Goal: Task Accomplishment & Management: Complete application form

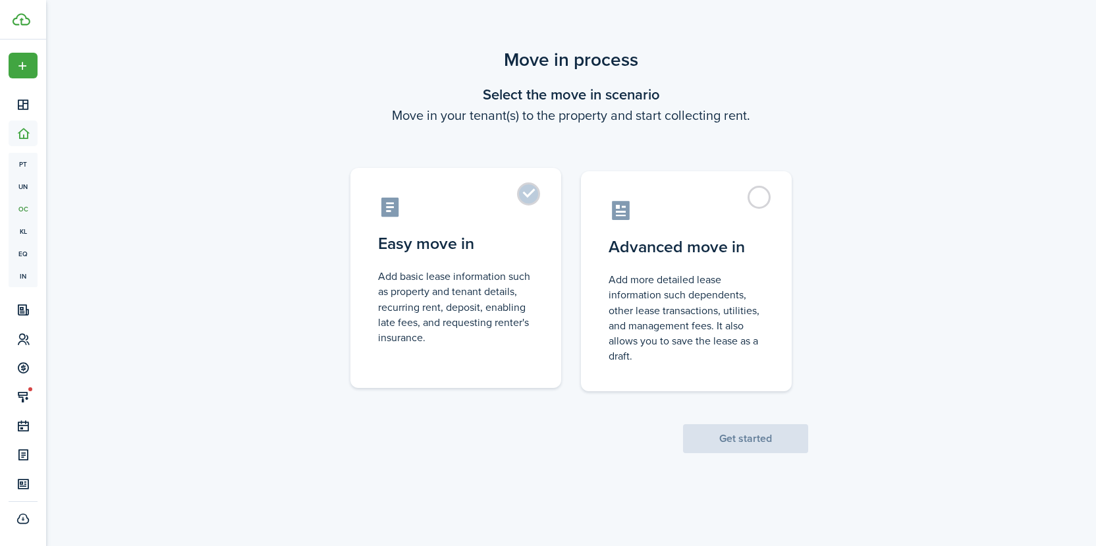
click at [527, 196] on label "Easy move in Add basic lease information such as property and tenant details, r…" at bounding box center [455, 278] width 211 height 220
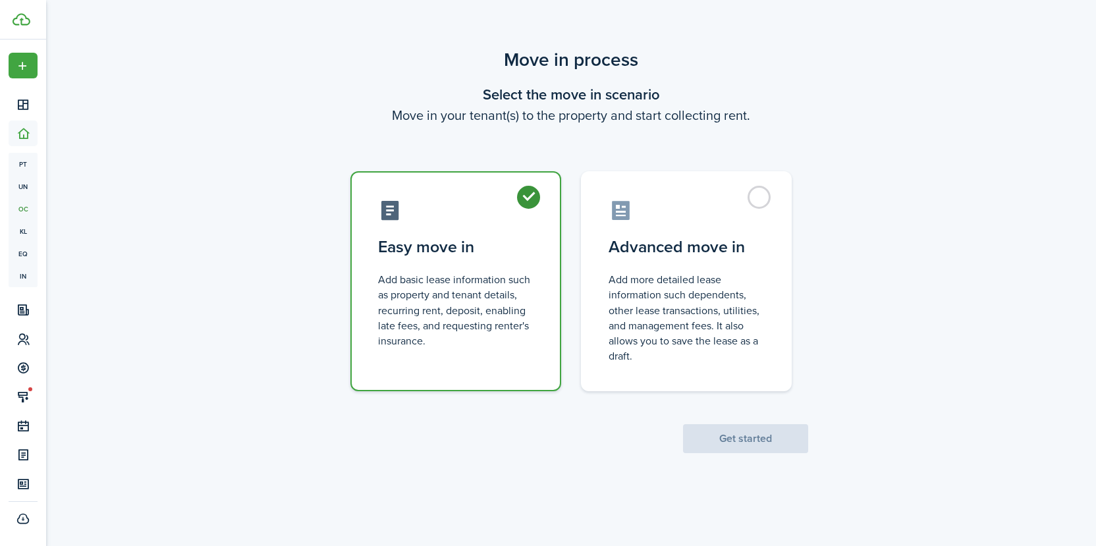
radio input "true"
click at [728, 437] on button "Get started" at bounding box center [745, 438] width 125 height 29
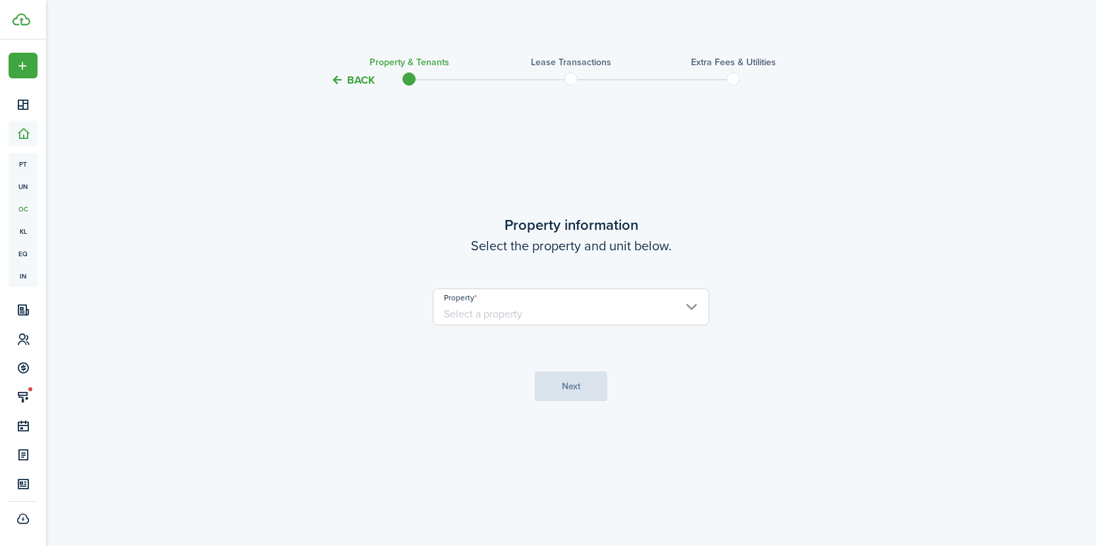
click at [688, 306] on input "Property" at bounding box center [571, 306] width 277 height 37
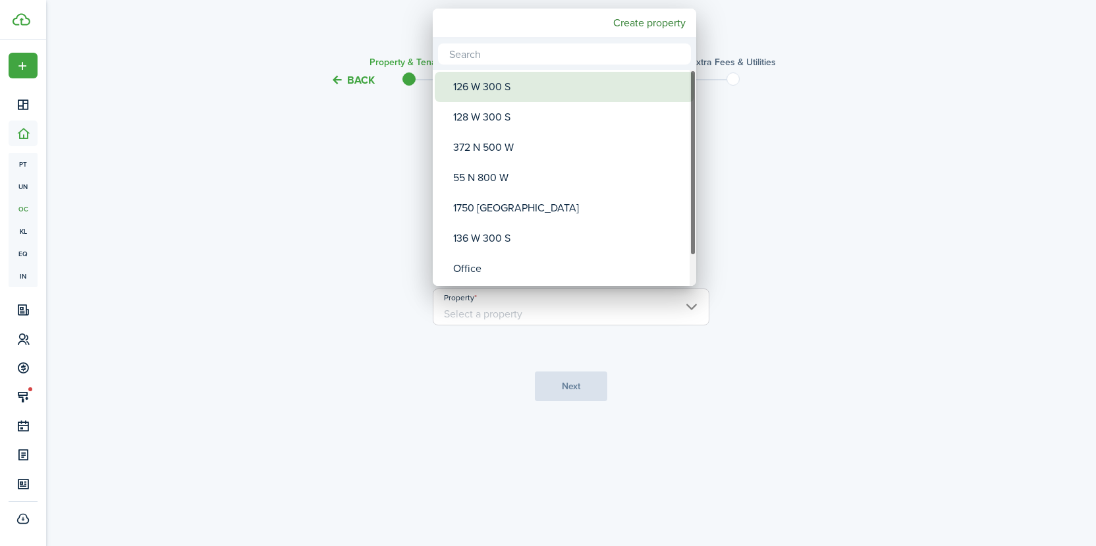
click at [515, 99] on div "126 W 300 S" at bounding box center [569, 87] width 233 height 30
type input "126 W 300 S"
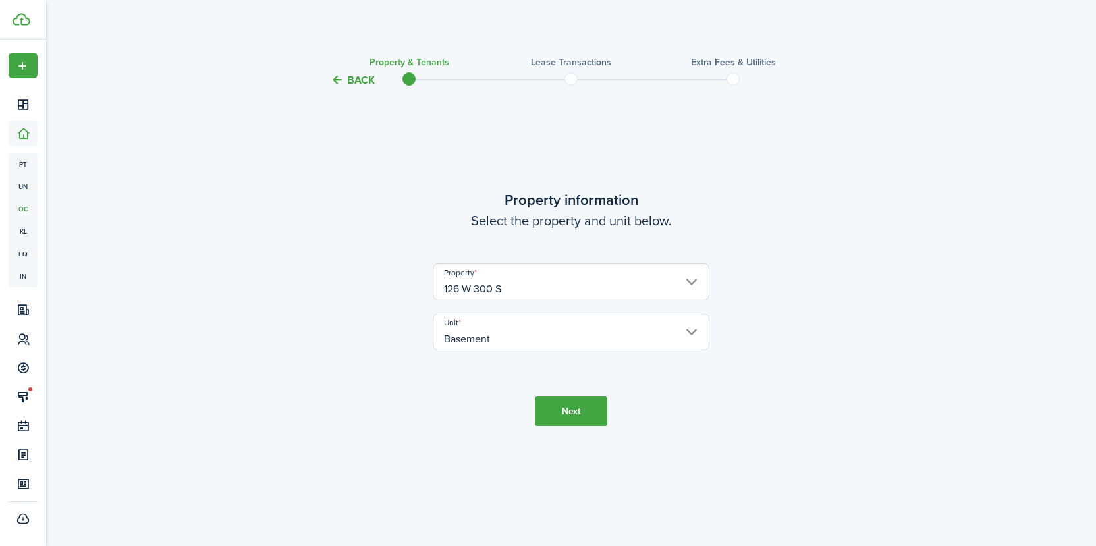
click at [568, 420] on button "Next" at bounding box center [571, 411] width 72 height 30
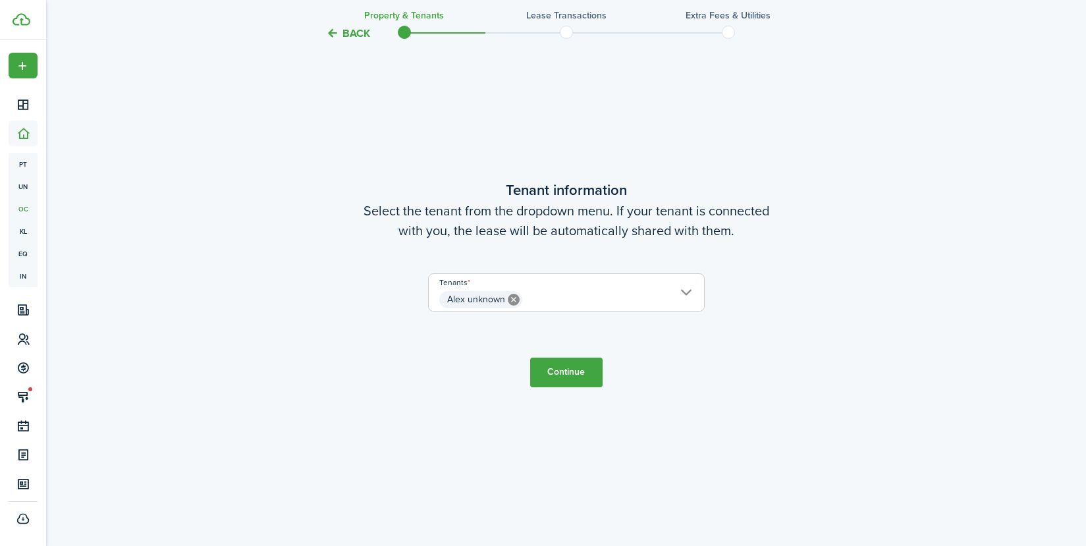
scroll to position [546, 0]
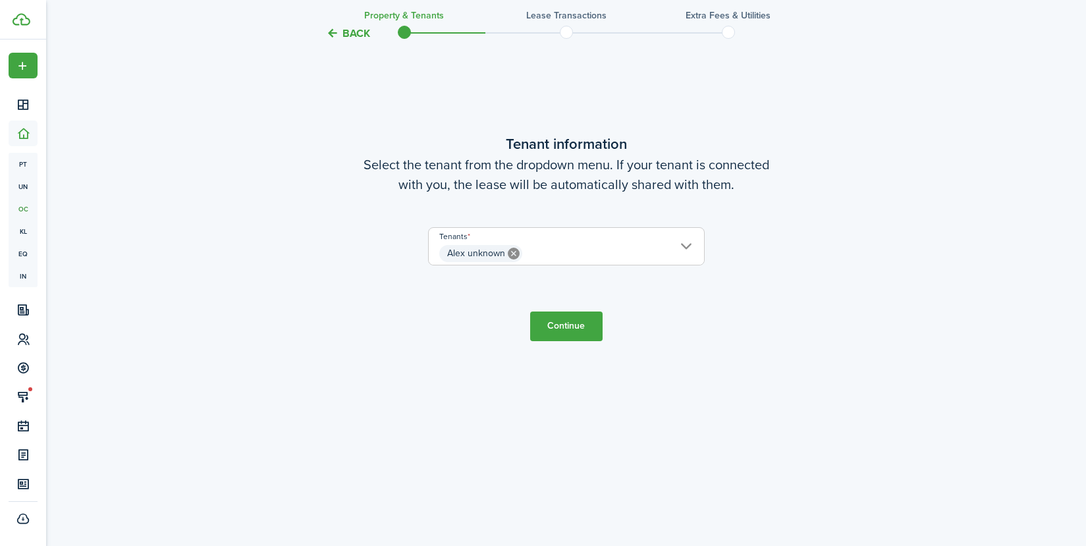
click at [683, 246] on span "Alex unknown" at bounding box center [566, 253] width 275 height 22
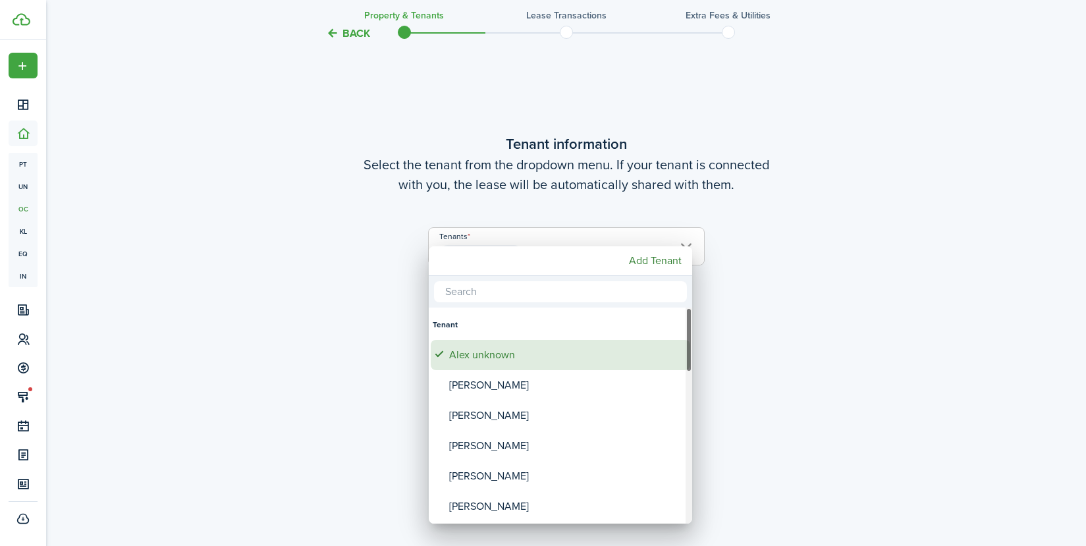
click at [500, 359] on div "Alex unknown" at bounding box center [565, 355] width 233 height 30
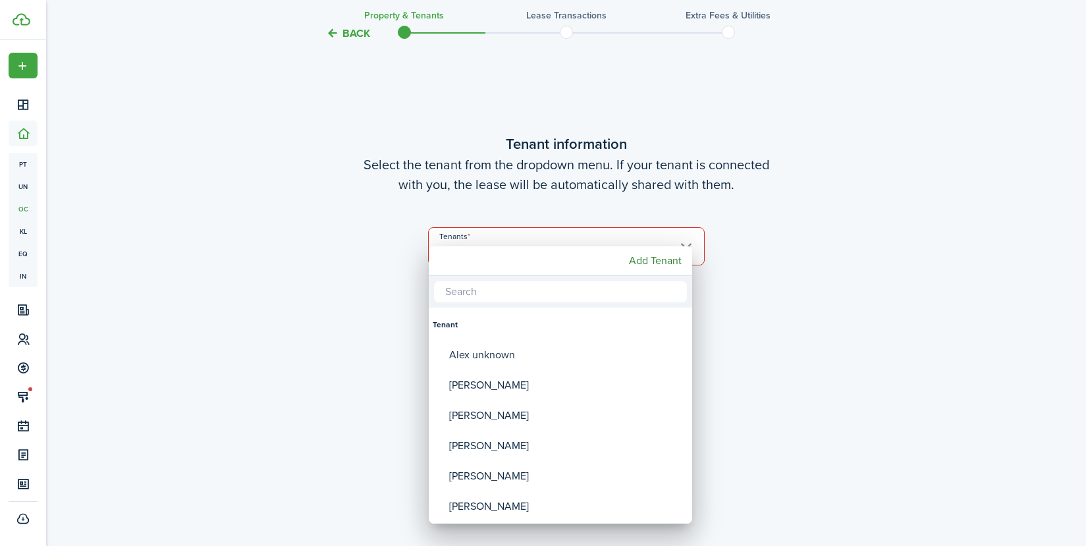
click at [981, 257] on div at bounding box center [543, 273] width 1296 height 757
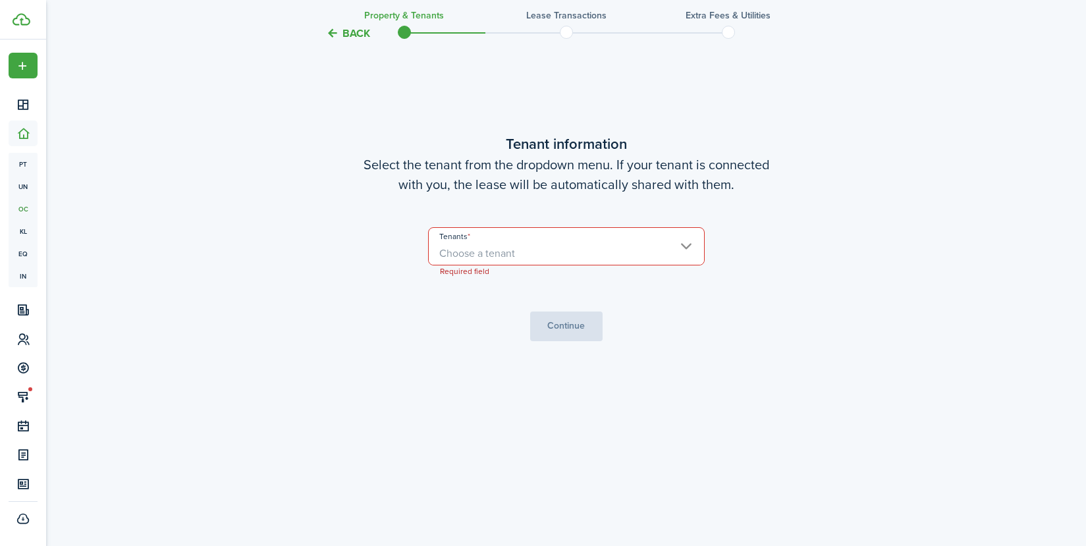
click at [689, 247] on span "Choose a tenant" at bounding box center [566, 253] width 275 height 22
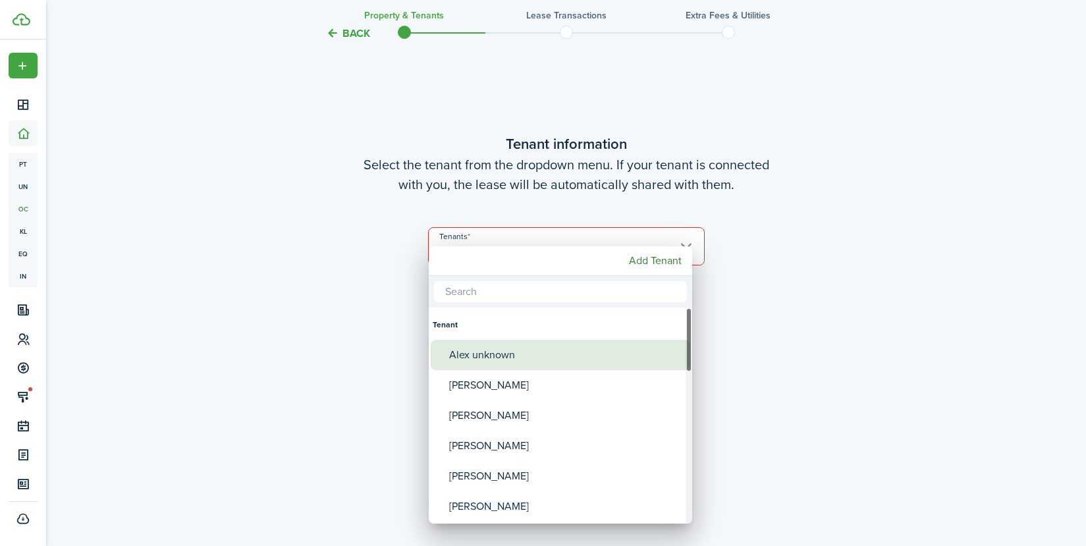
click at [502, 358] on div "Alex unknown" at bounding box center [565, 355] width 233 height 30
type input "Alex unknown"
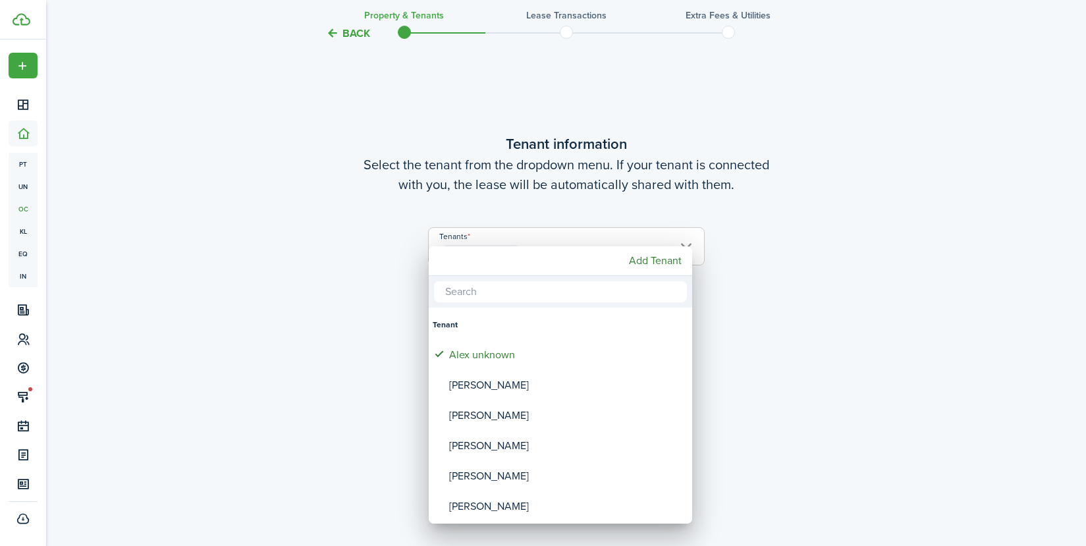
drag, startPoint x: 1009, startPoint y: 344, endPoint x: 980, endPoint y: 338, distance: 29.1
click at [1008, 342] on div at bounding box center [543, 273] width 1296 height 757
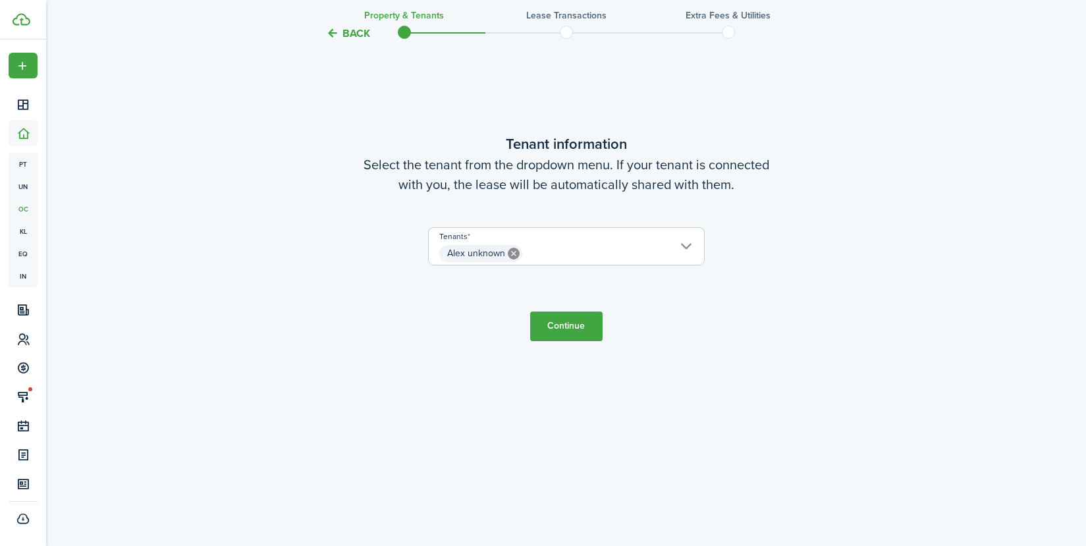
click at [569, 336] on button "Continue" at bounding box center [566, 326] width 72 height 30
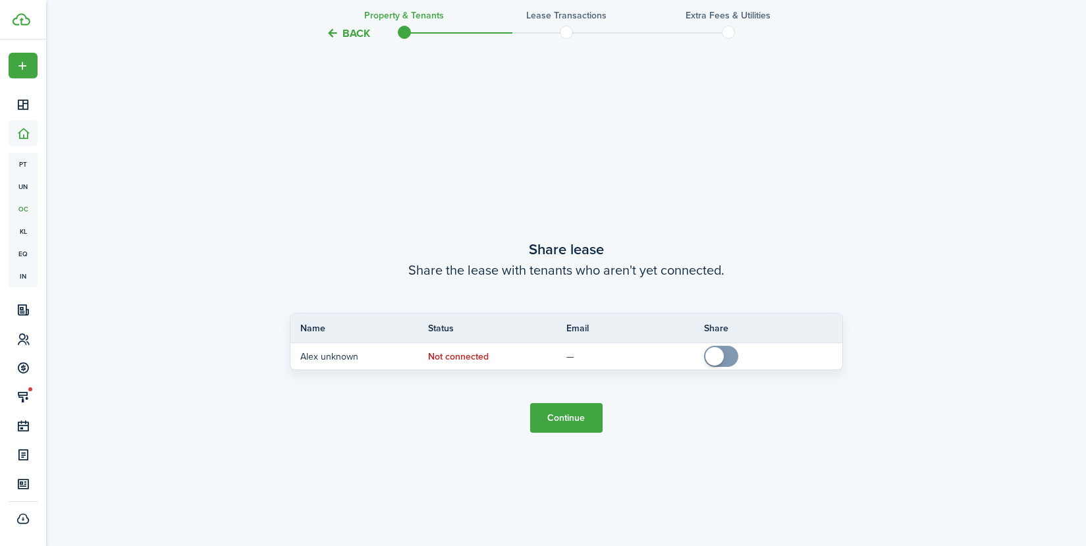
scroll to position [1003, 0]
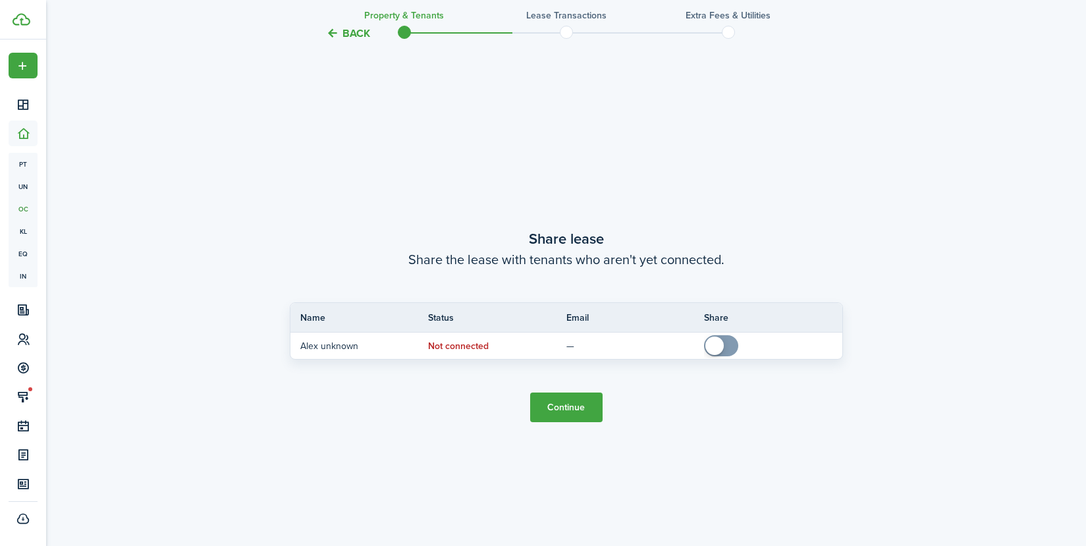
click at [567, 412] on button "Continue" at bounding box center [566, 407] width 72 height 30
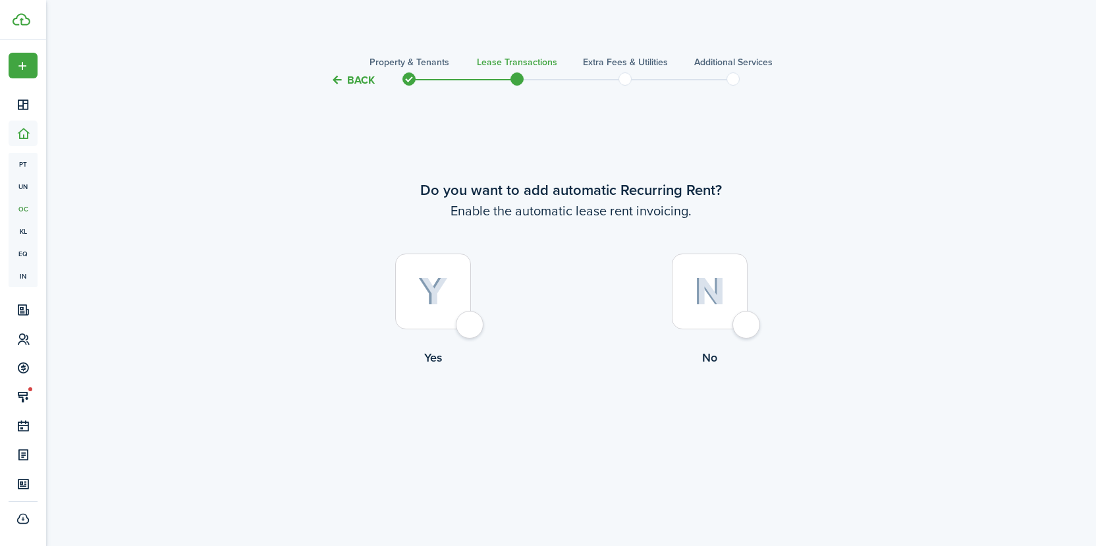
click at [461, 329] on div at bounding box center [433, 291] width 76 height 76
radio input "true"
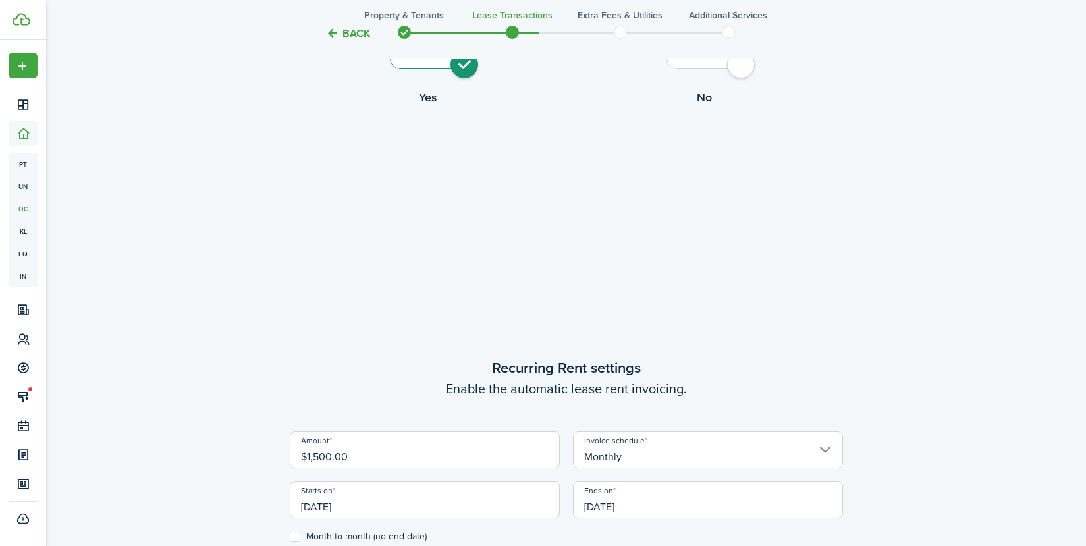
scroll to position [458, 0]
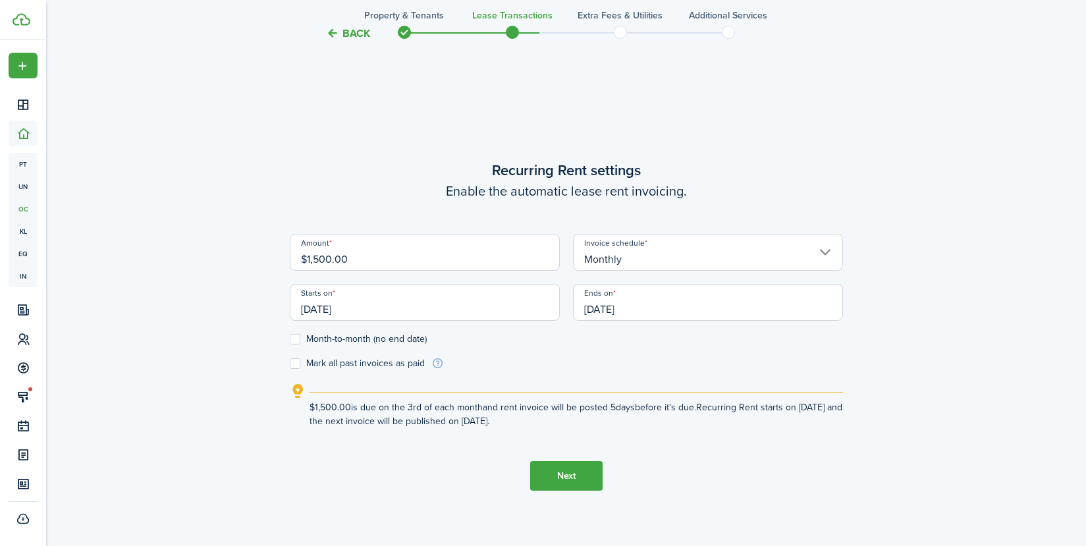
click at [461, 303] on input "[DATE]" at bounding box center [425, 302] width 270 height 37
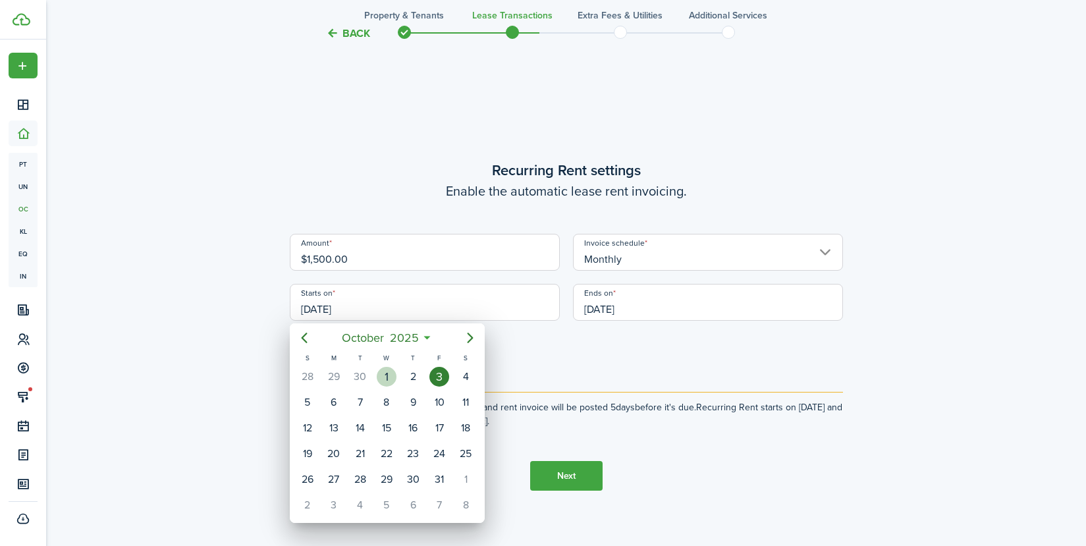
click at [393, 371] on div "1" at bounding box center [387, 377] width 20 height 20
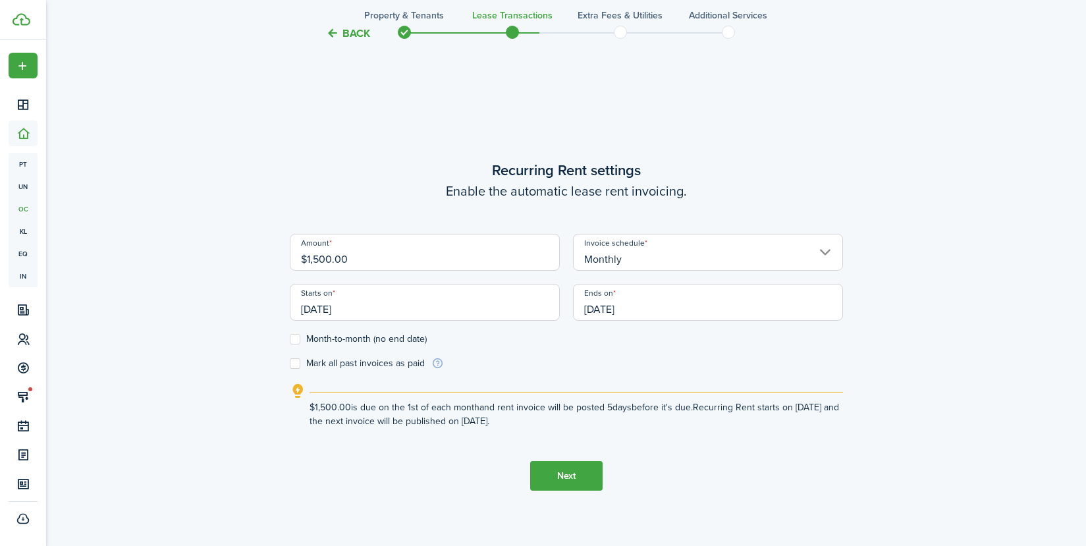
type input "[DATE]"
click at [699, 311] on input "[DATE]" at bounding box center [708, 302] width 270 height 37
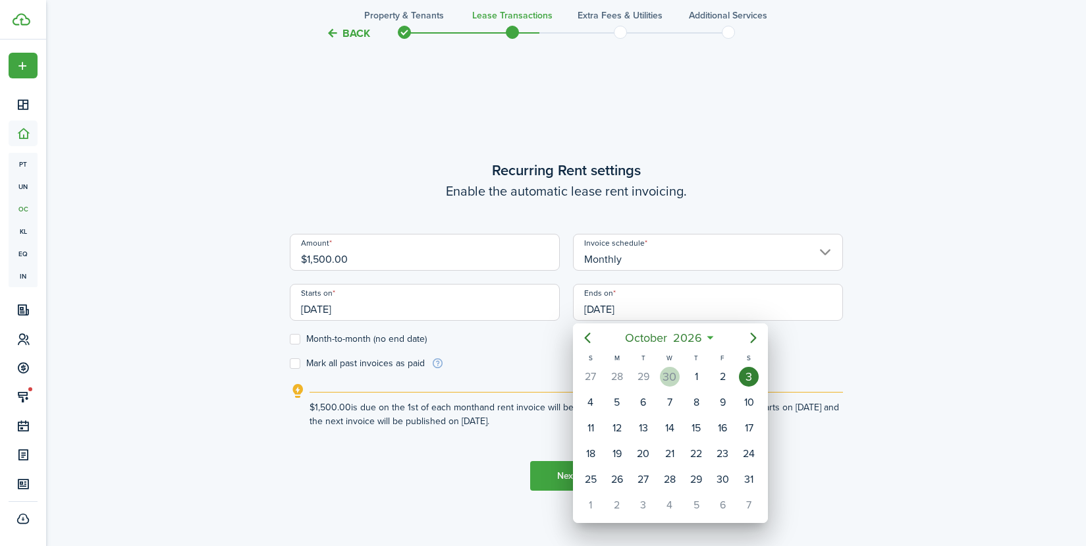
click at [672, 375] on div "30" at bounding box center [670, 377] width 20 height 20
type input "[DATE]"
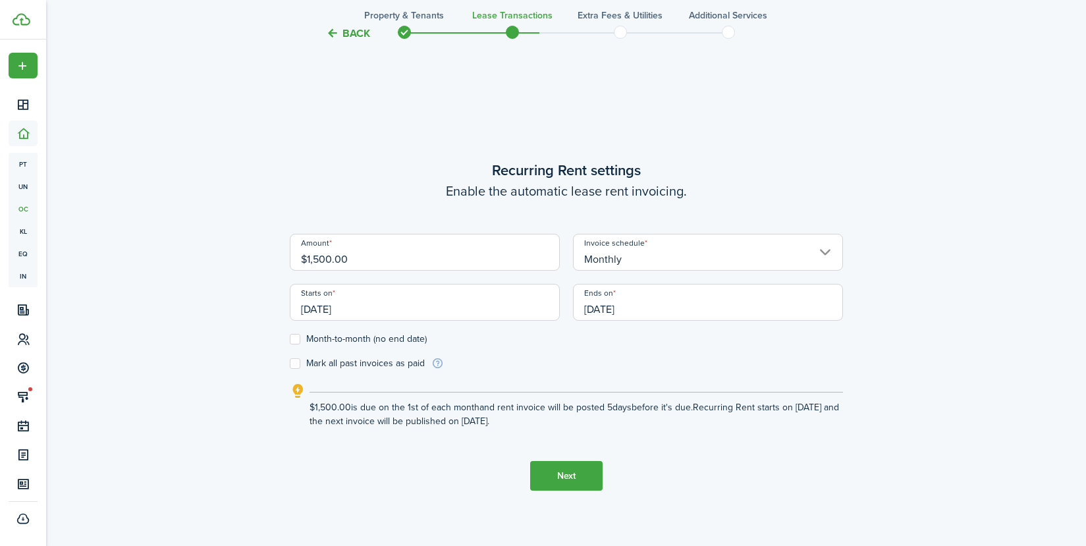
click at [853, 321] on div "Back Property & Tenants Lease Transactions Extra fees & Utilities Additional Se…" at bounding box center [566, 92] width 764 height 1009
click at [574, 473] on button "Next" at bounding box center [566, 476] width 72 height 30
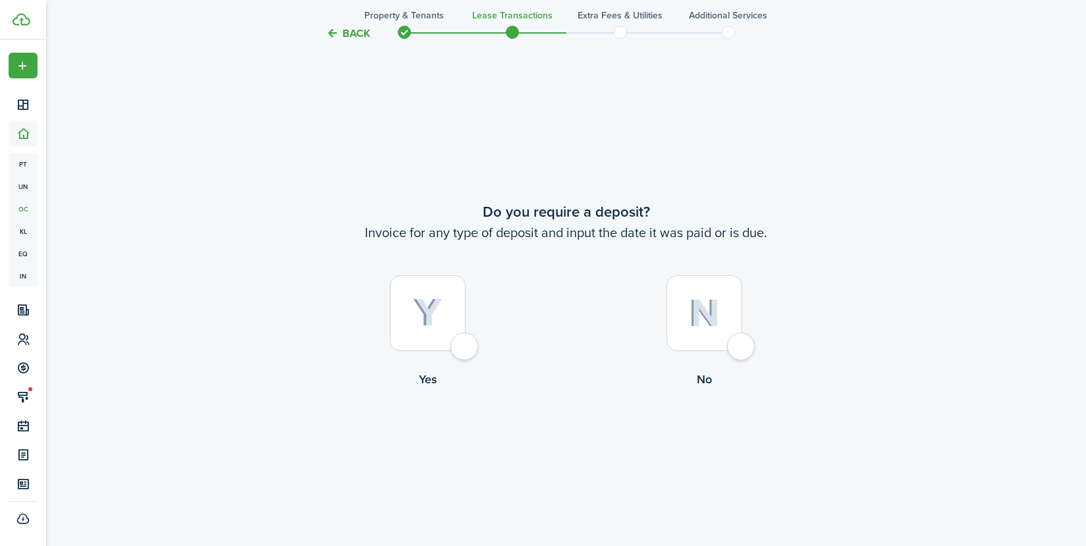
scroll to position [1003, 0]
click at [463, 334] on div at bounding box center [428, 309] width 76 height 76
radio input "true"
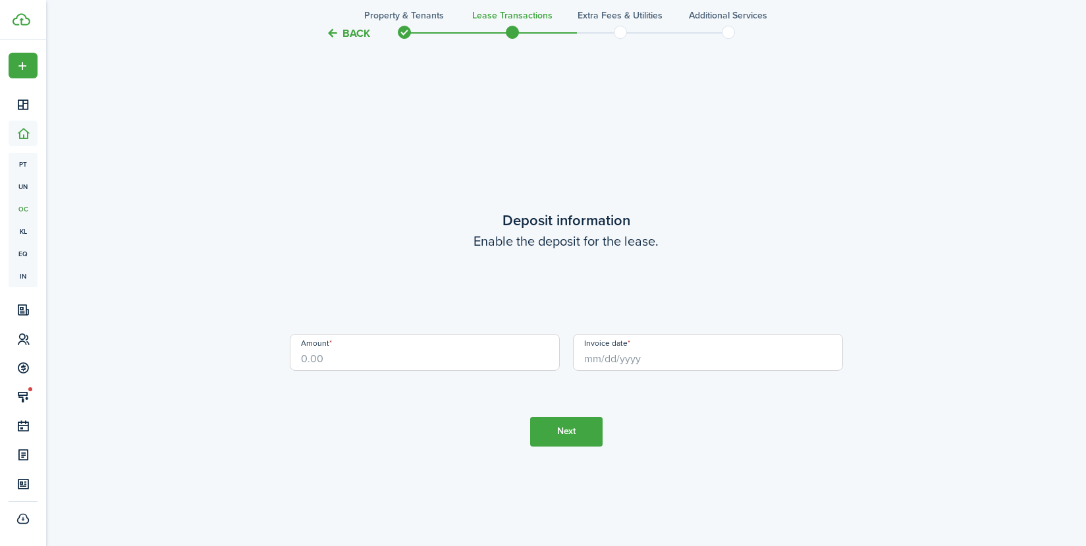
scroll to position [1549, 0]
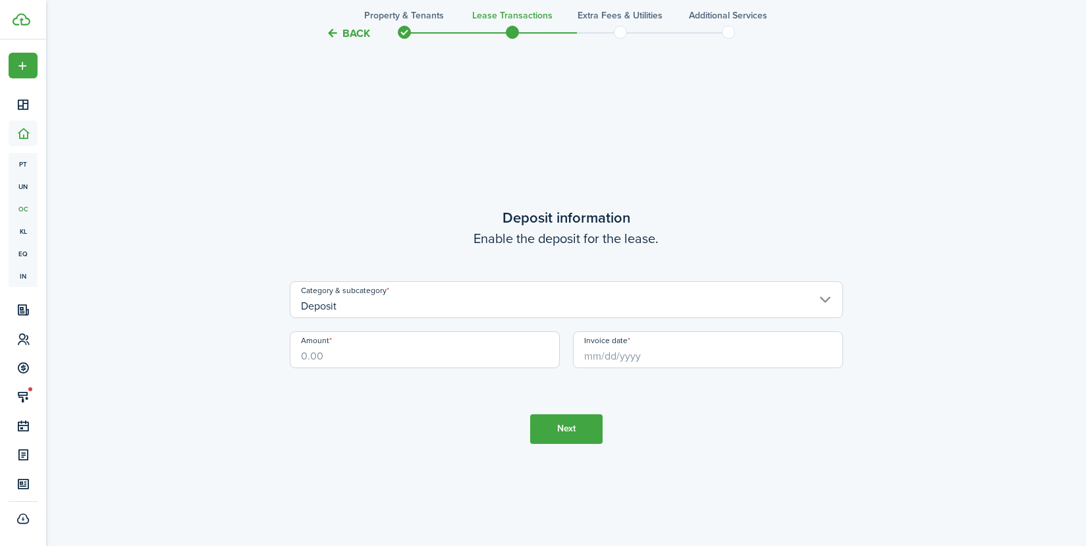
click at [492, 361] on input "Amount" at bounding box center [425, 349] width 270 height 37
click at [646, 359] on input "Invoice date" at bounding box center [708, 349] width 270 height 37
type input "$1,500.00"
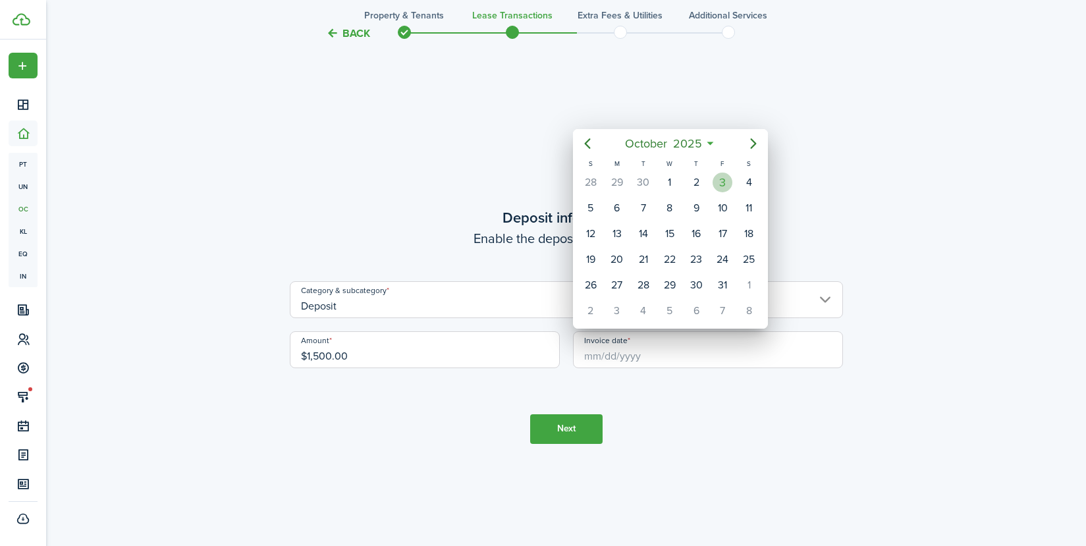
click at [730, 182] on div "3" at bounding box center [722, 183] width 20 height 20
type input "[DATE]"
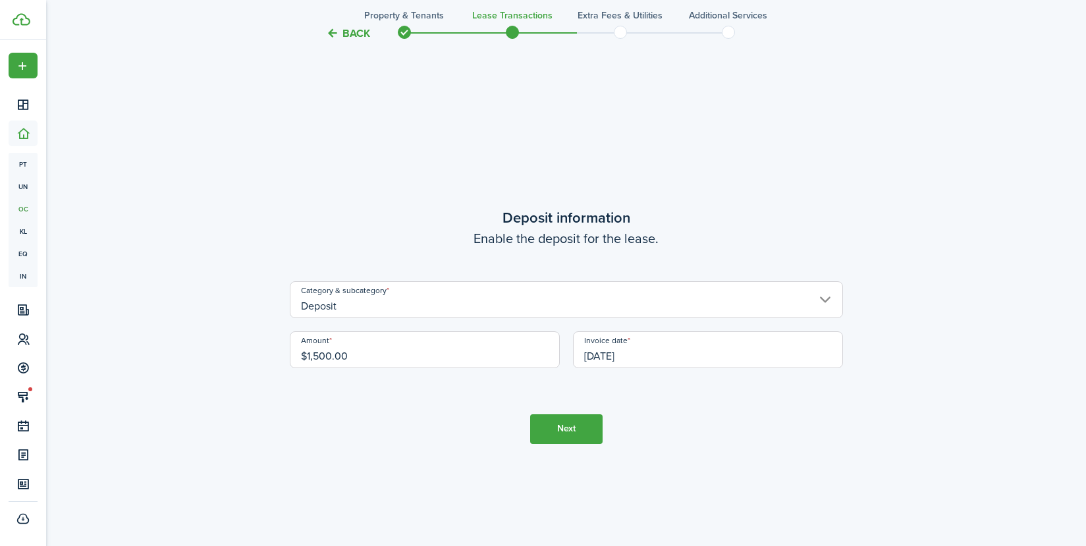
click at [574, 430] on button "Next" at bounding box center [566, 429] width 72 height 30
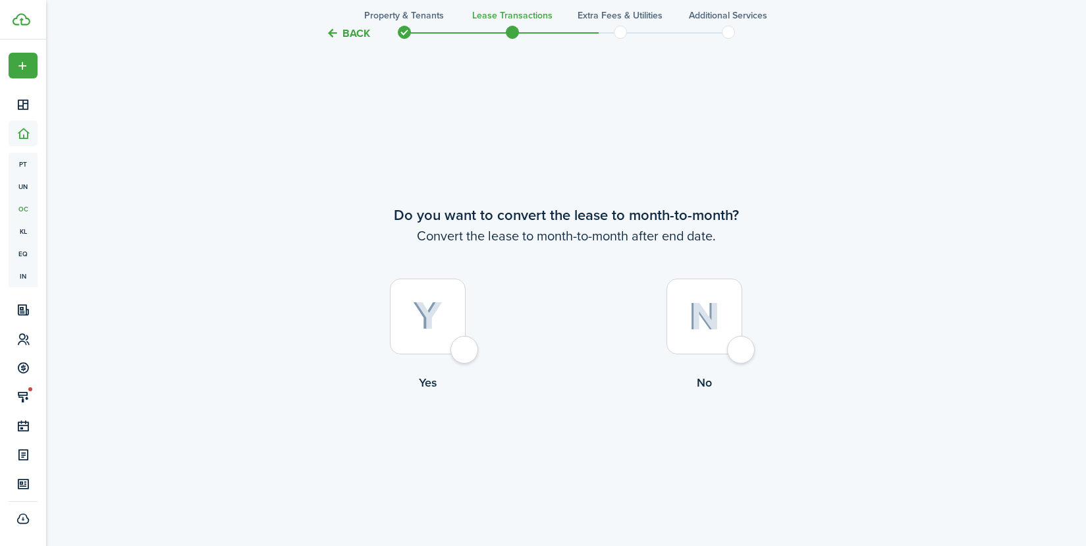
scroll to position [2095, 0]
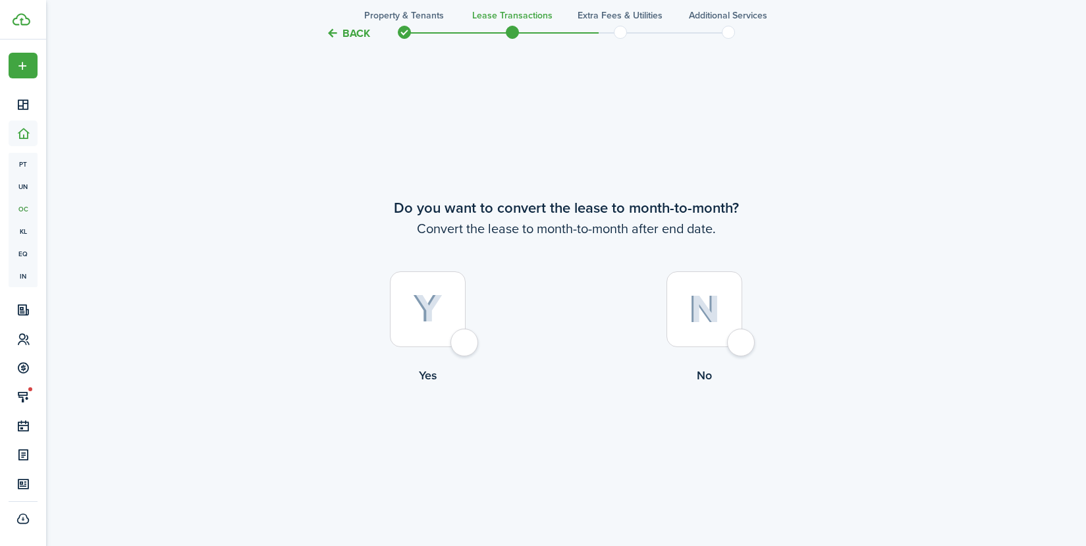
click at [465, 342] on div at bounding box center [428, 309] width 76 height 76
radio input "true"
click at [560, 434] on button "Continue" at bounding box center [566, 438] width 72 height 30
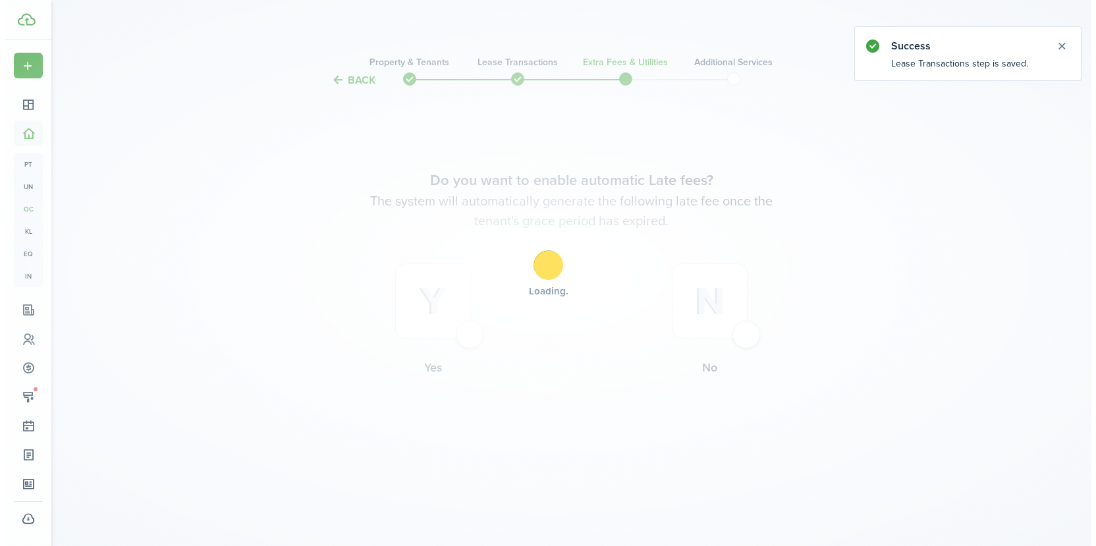
scroll to position [0, 0]
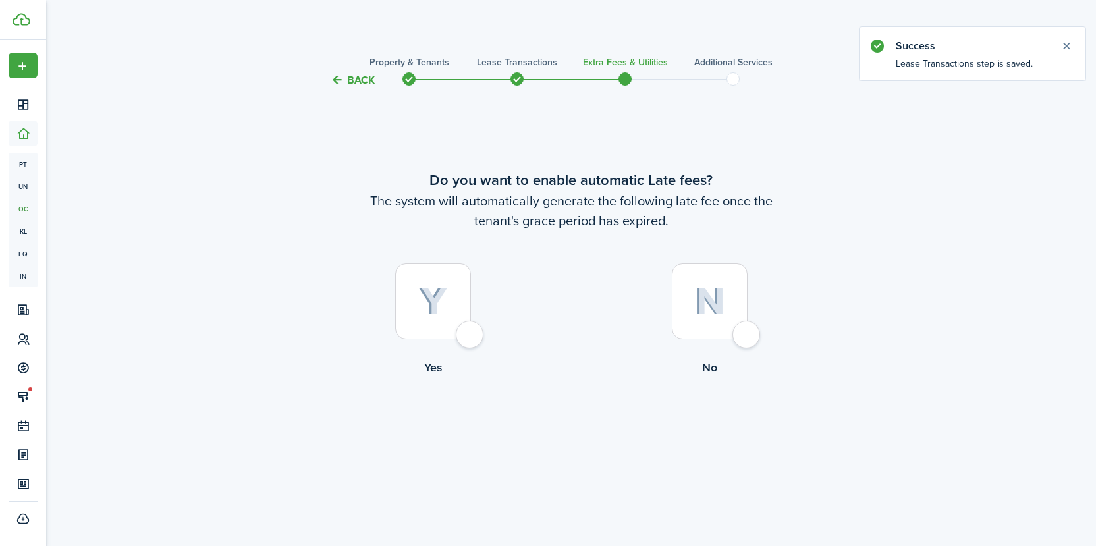
click at [470, 336] on div at bounding box center [433, 301] width 76 height 76
radio input "true"
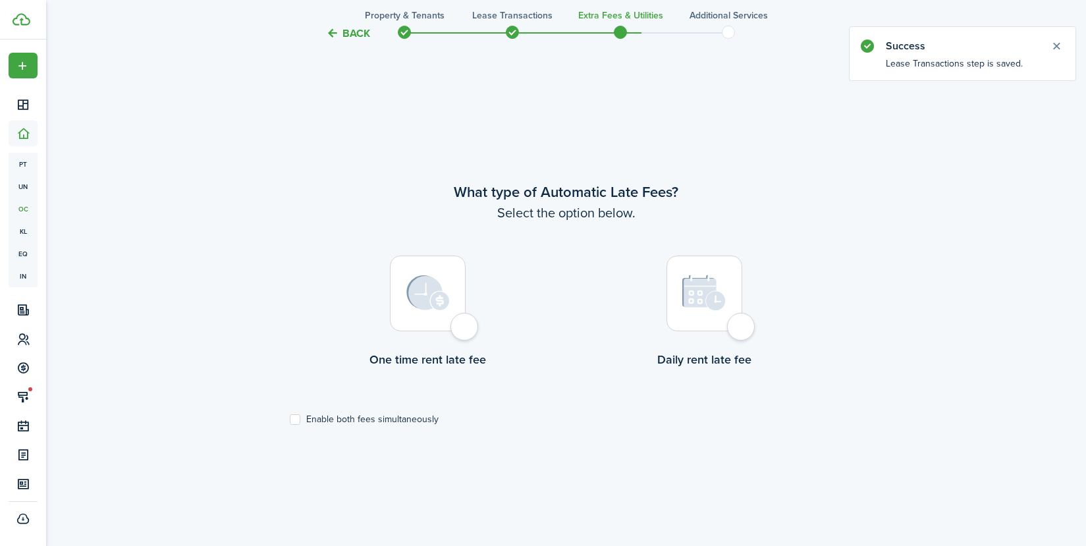
scroll to position [458, 0]
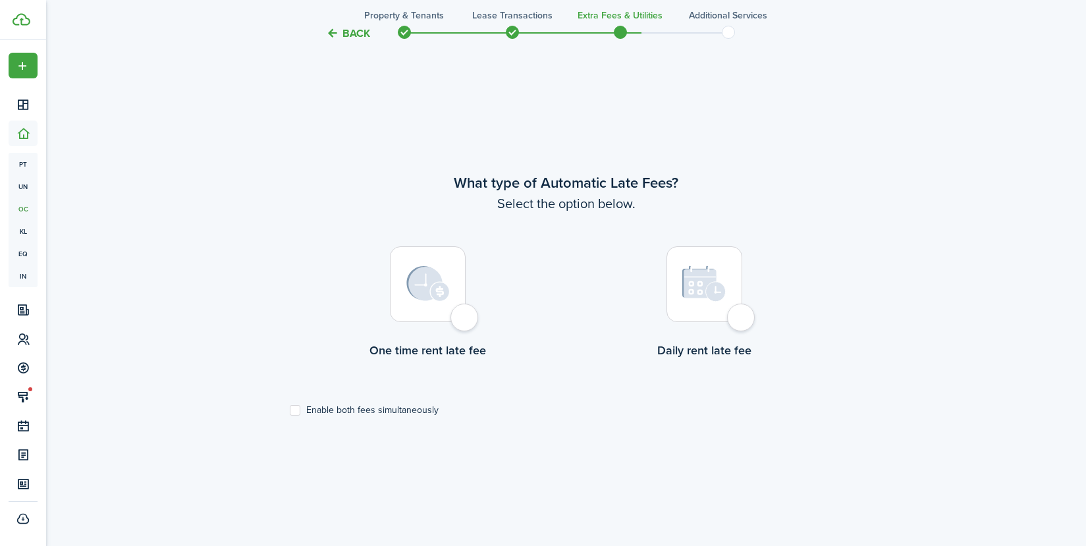
click at [296, 408] on label "Enable both fees simultaneously" at bounding box center [364, 410] width 149 height 11
click at [290, 410] on input "Enable both fees simultaneously" at bounding box center [289, 410] width 1 height 1
checkbox input "true"
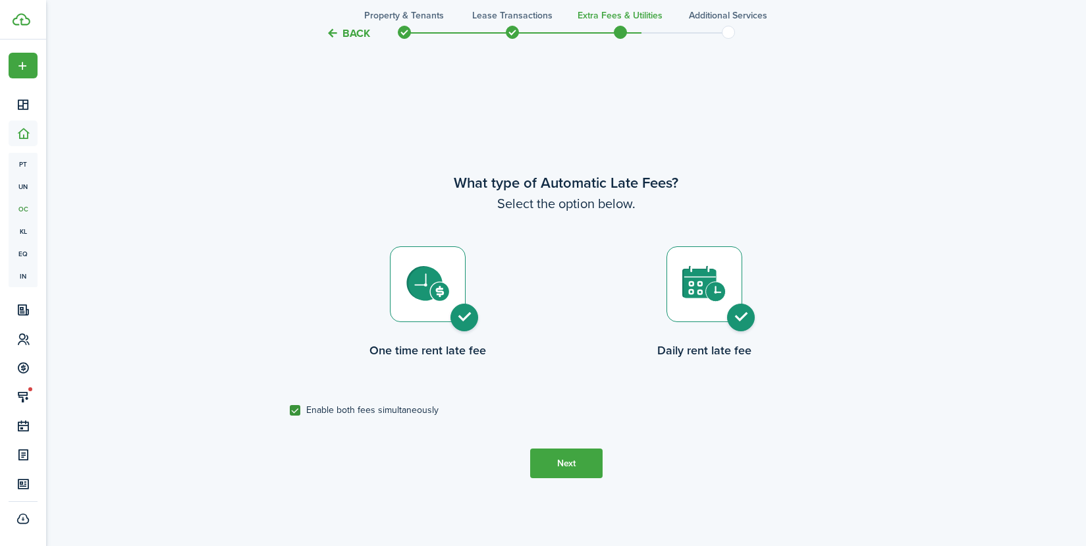
click at [573, 471] on button "Next" at bounding box center [566, 463] width 72 height 30
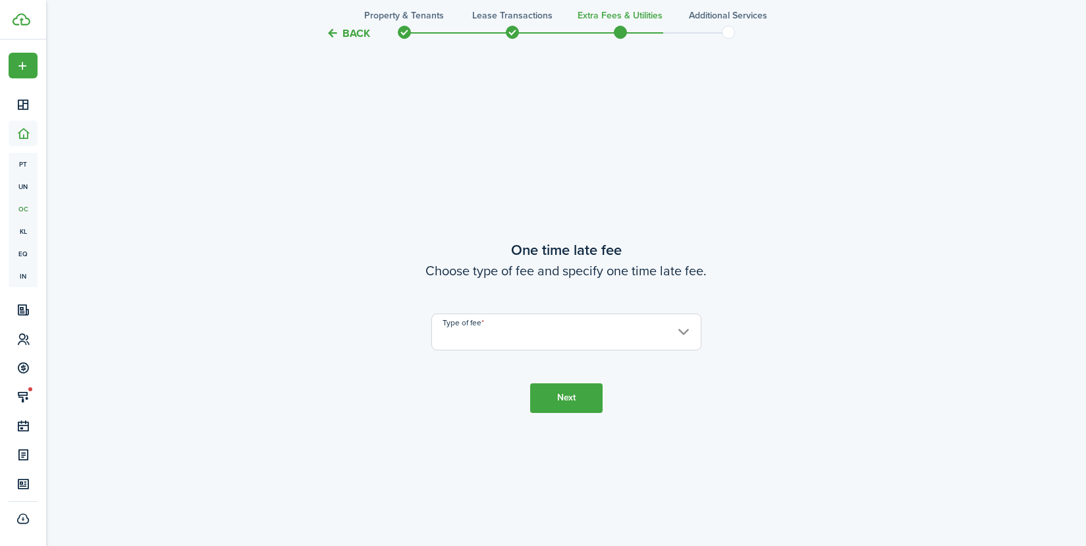
scroll to position [1003, 0]
click at [685, 335] on input "Type of fee" at bounding box center [566, 331] width 270 height 37
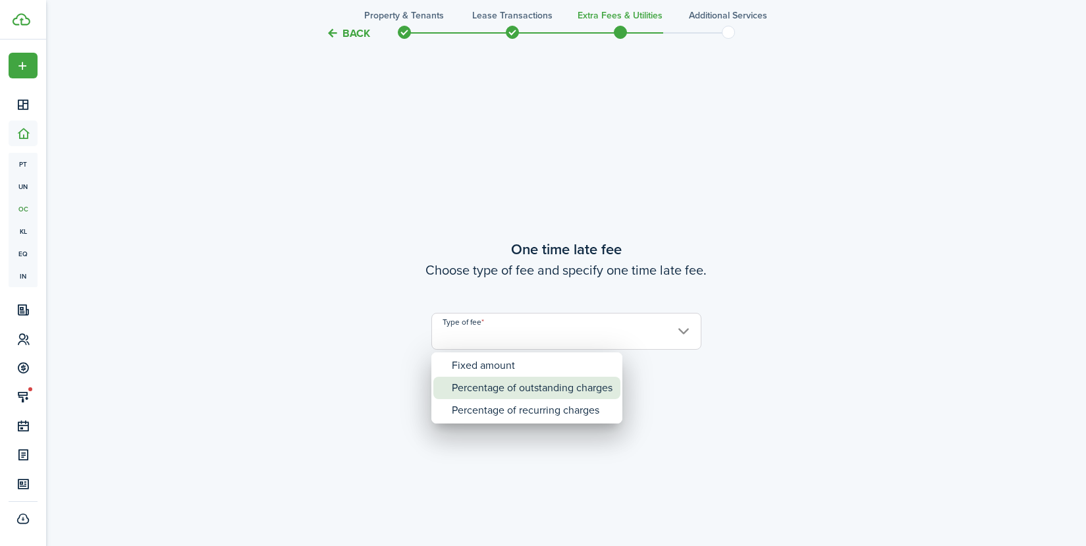
click at [519, 389] on div "Percentage of outstanding charges" at bounding box center [532, 388] width 161 height 22
type input "Percentage of outstanding charges"
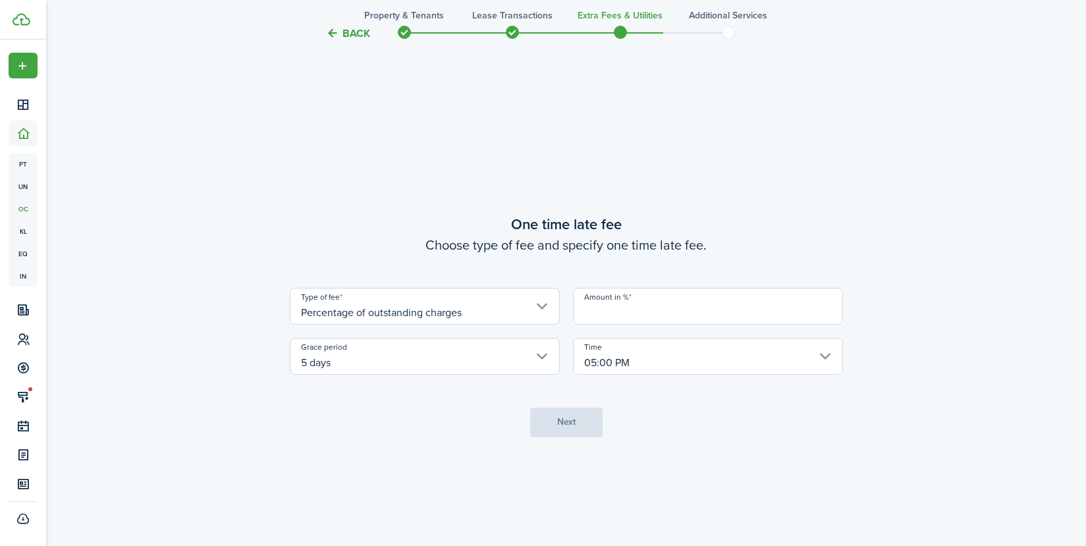
click at [741, 309] on input "Amount in %" at bounding box center [708, 306] width 270 height 37
type input "10"
click at [548, 420] on button "Next" at bounding box center [566, 423] width 72 height 30
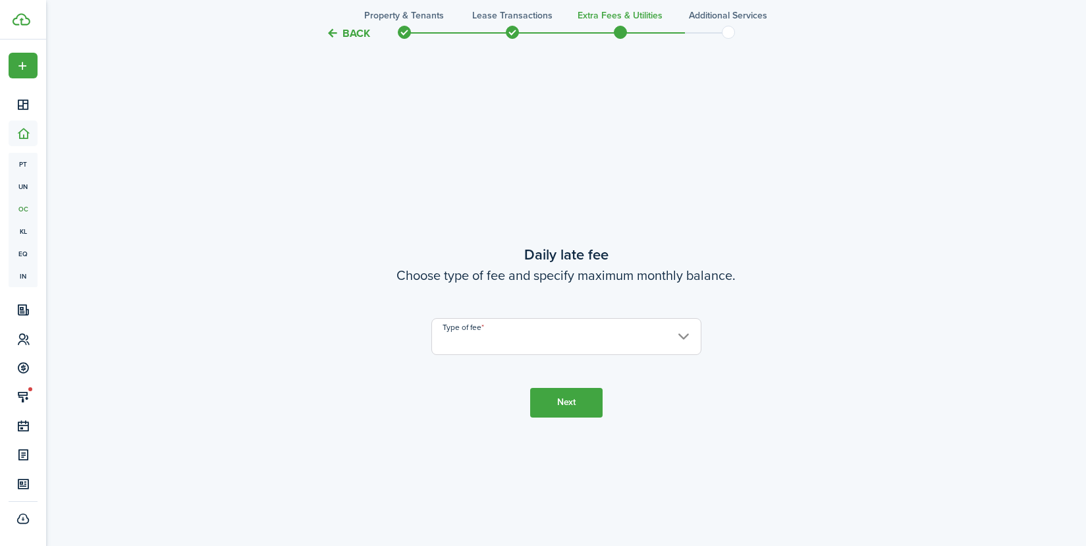
scroll to position [1549, 0]
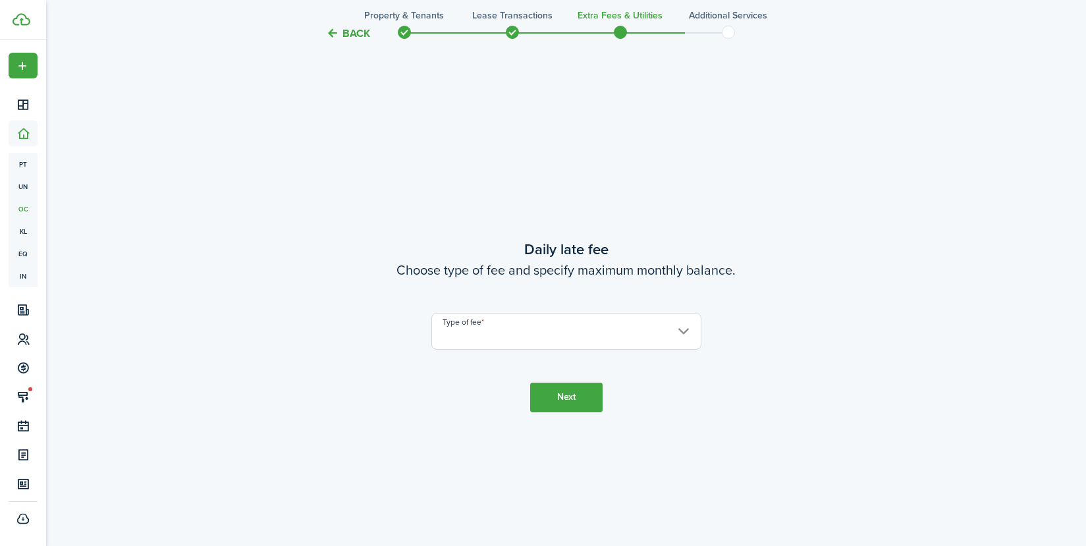
click at [683, 332] on input "Type of fee" at bounding box center [566, 331] width 270 height 37
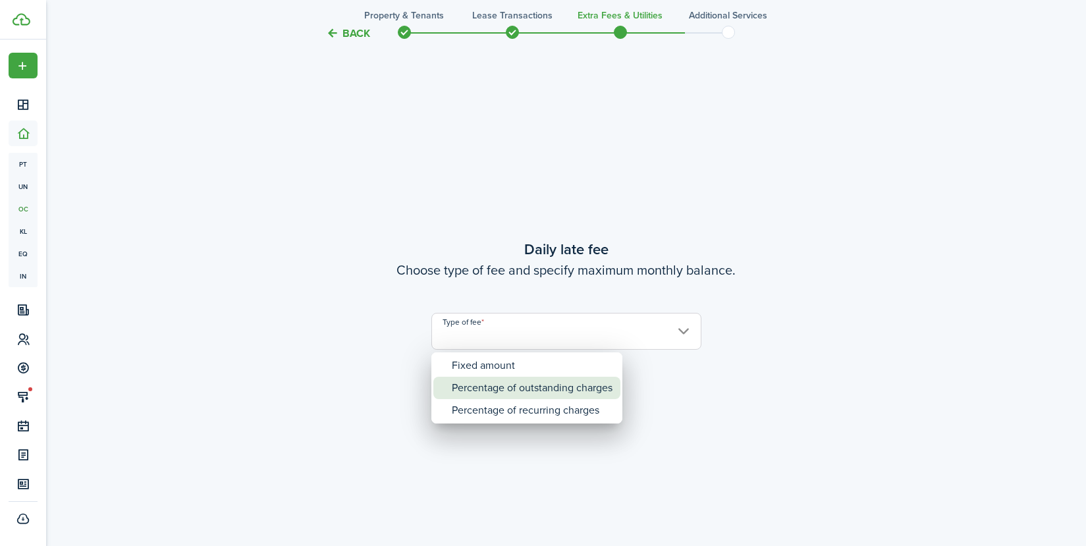
click at [565, 390] on div "Percentage of outstanding charges" at bounding box center [532, 388] width 161 height 22
type input "Percentage of outstanding charges"
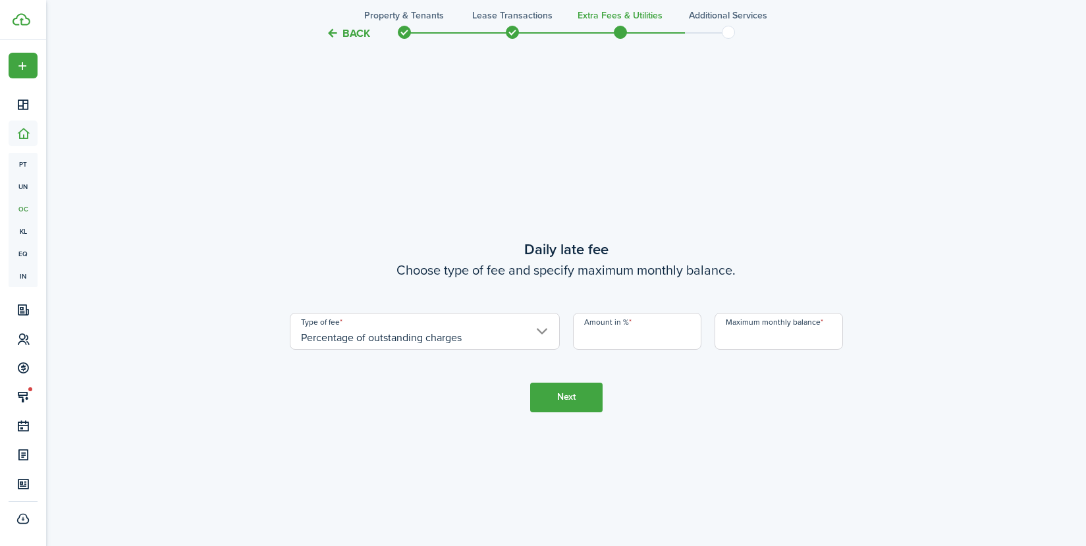
click at [672, 334] on input "Amount in %" at bounding box center [637, 331] width 128 height 37
click at [757, 337] on input "Maximum monthly balance" at bounding box center [778, 331] width 128 height 37
type input "$1,000.00"
click at [579, 394] on button "Next" at bounding box center [566, 398] width 72 height 30
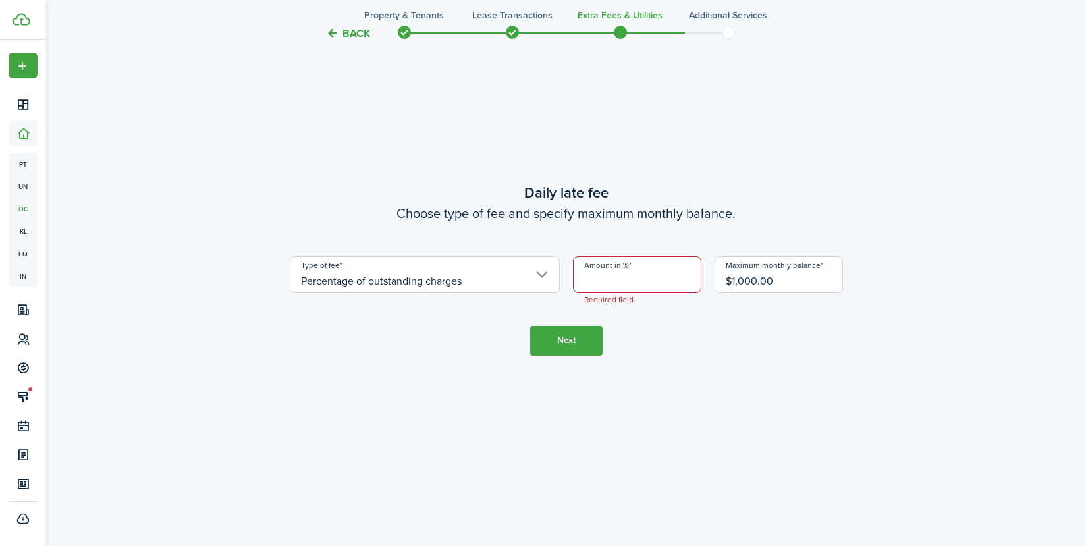
scroll to position [1607, 0]
click at [609, 273] on input "Amount in %" at bounding box center [637, 273] width 128 height 37
type input "1"
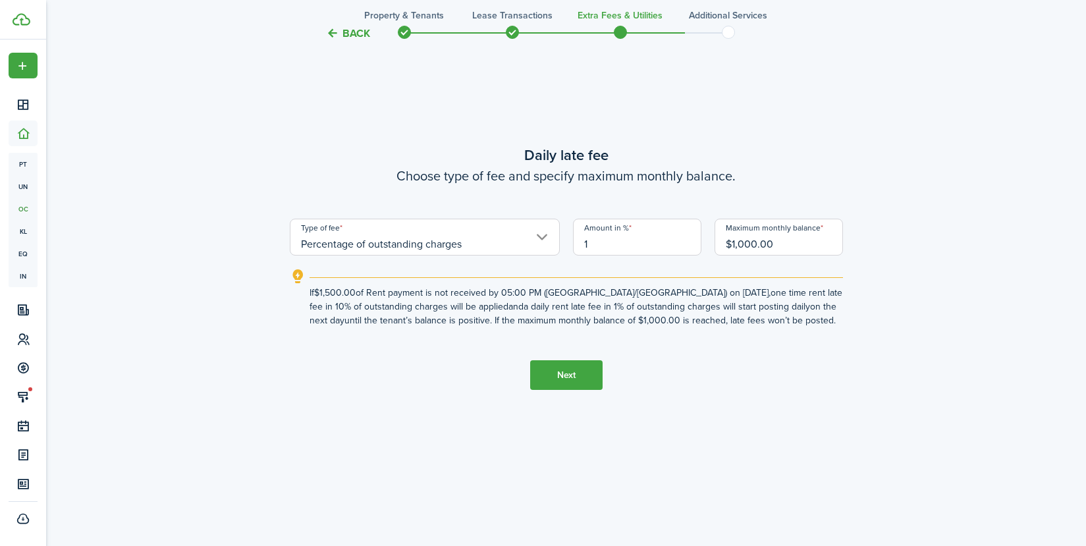
scroll to position [1571, 0]
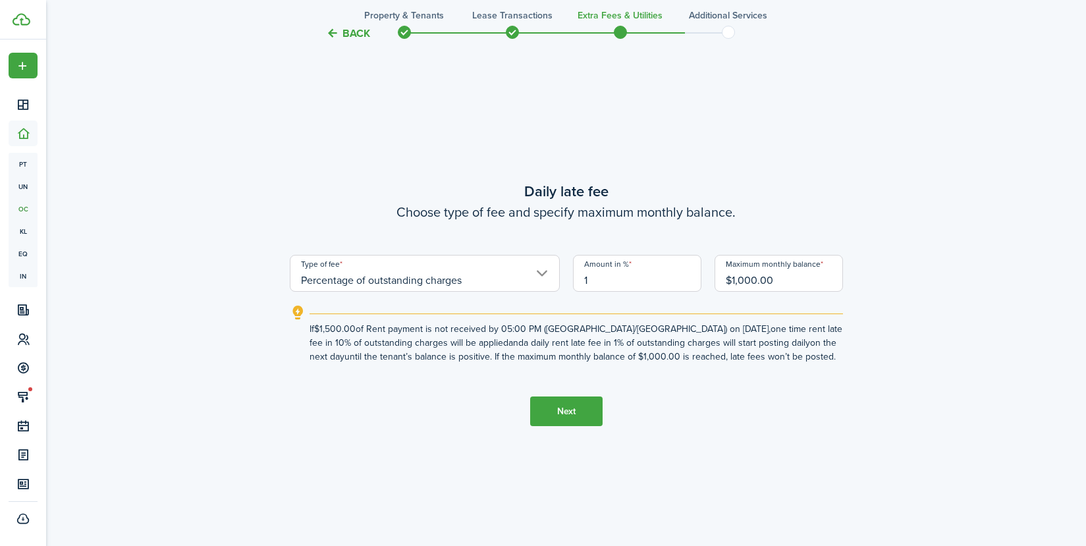
click at [581, 408] on button "Next" at bounding box center [566, 411] width 72 height 30
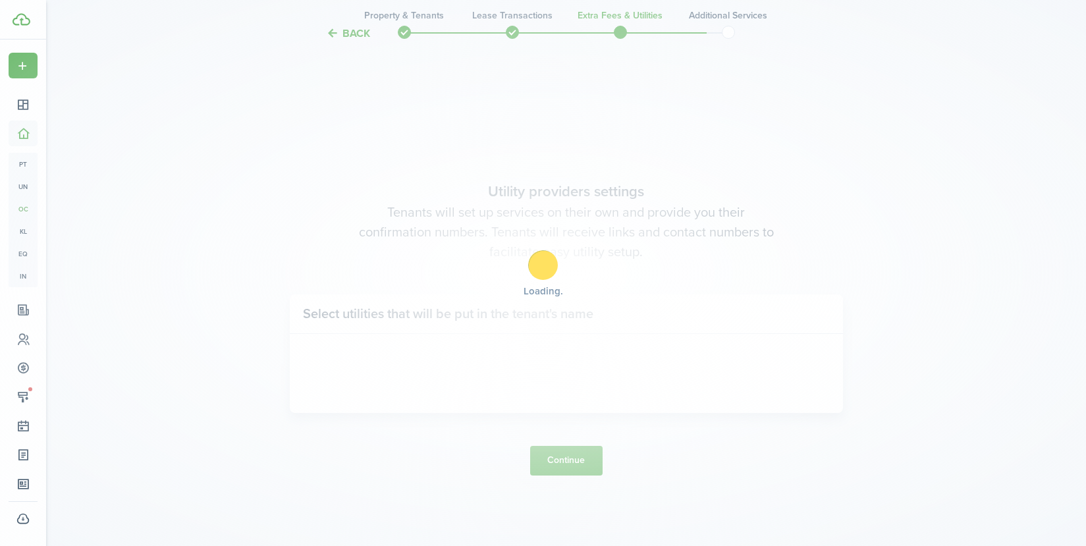
scroll to position [2095, 0]
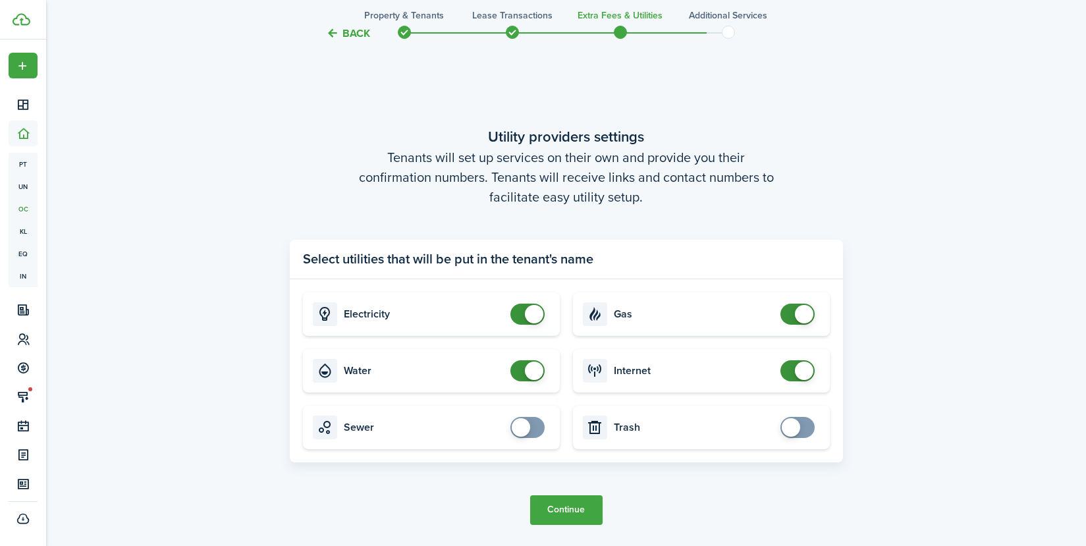
checkbox input "false"
click at [521, 373] on span at bounding box center [527, 370] width 13 height 21
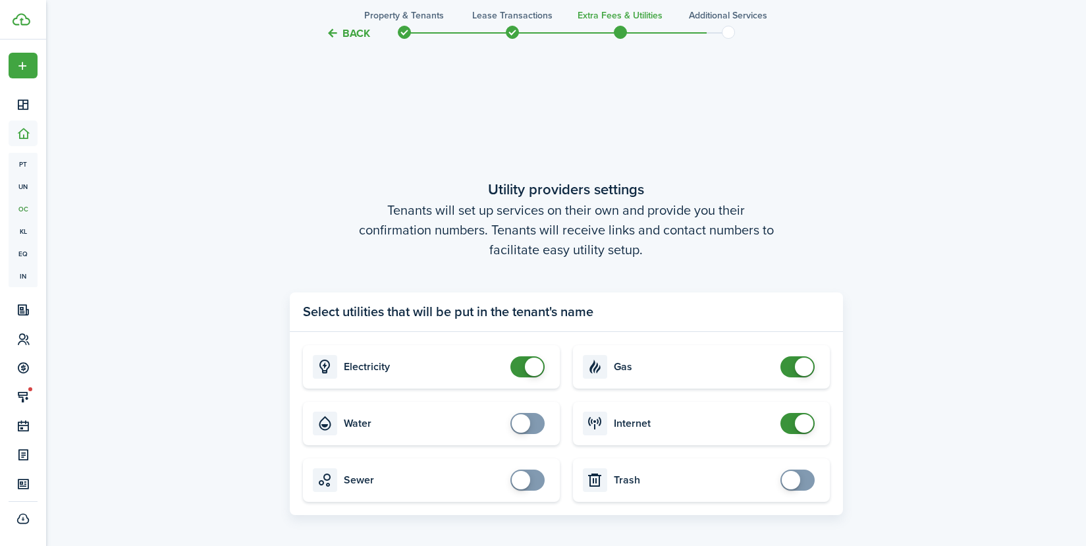
scroll to position [2117, 0]
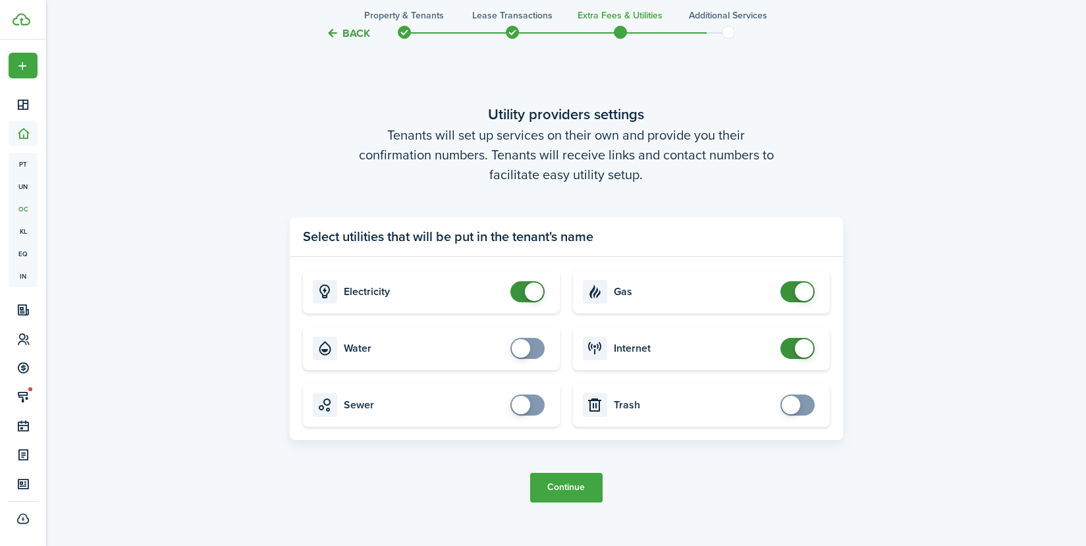
click at [577, 485] on button "Continue" at bounding box center [566, 488] width 72 height 30
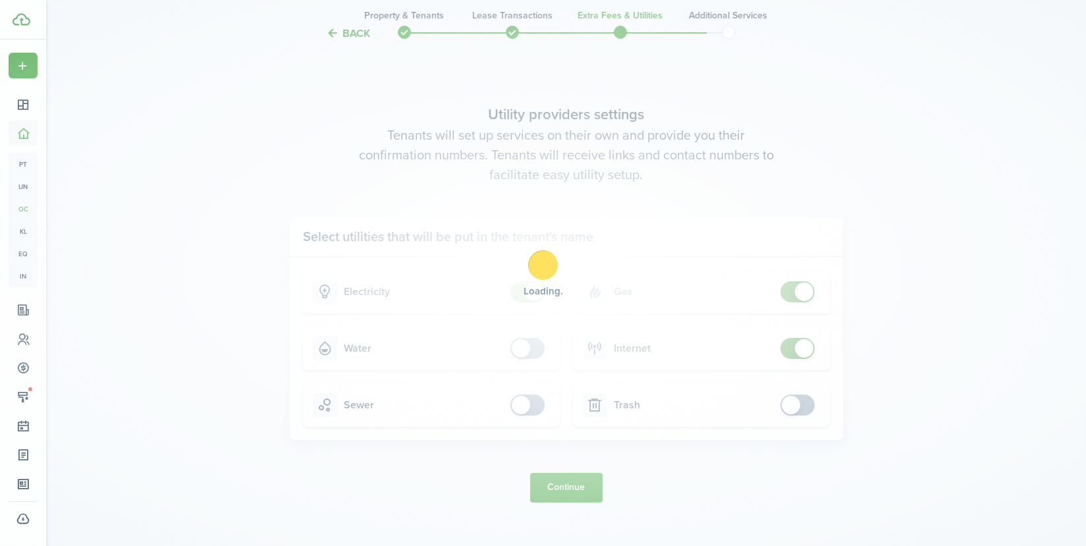
scroll to position [0, 0]
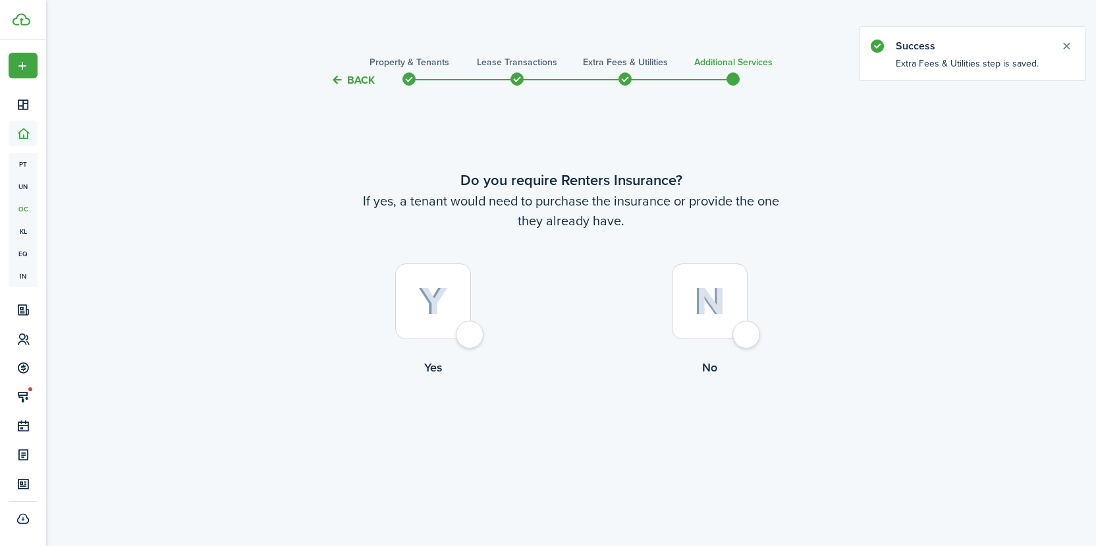
click at [747, 336] on div at bounding box center [710, 301] width 76 height 76
radio input "true"
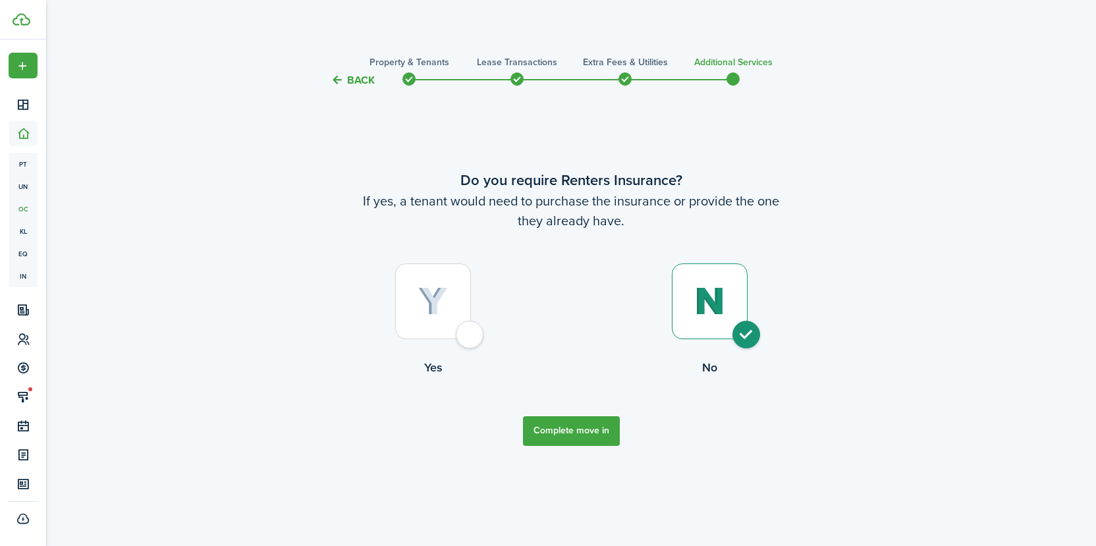
click at [588, 440] on button "Complete move in" at bounding box center [571, 431] width 97 height 30
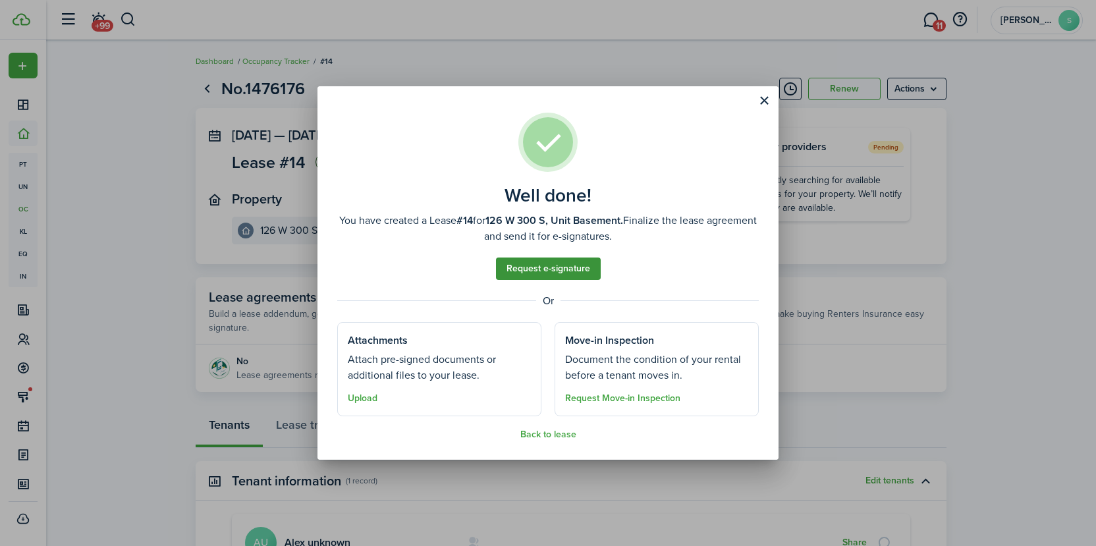
click at [521, 267] on link "Request e-signature" at bounding box center [548, 268] width 105 height 22
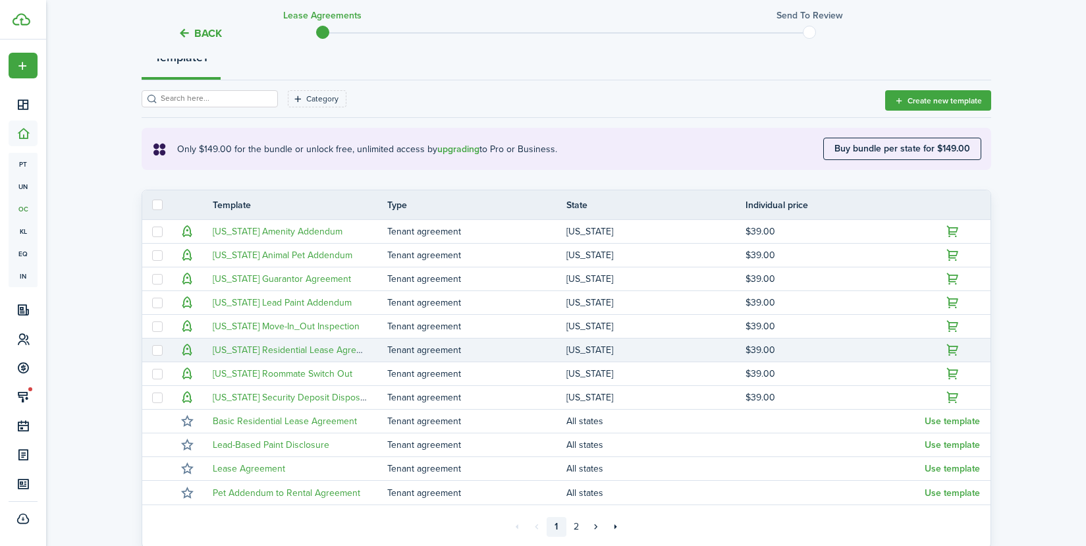
scroll to position [198, 0]
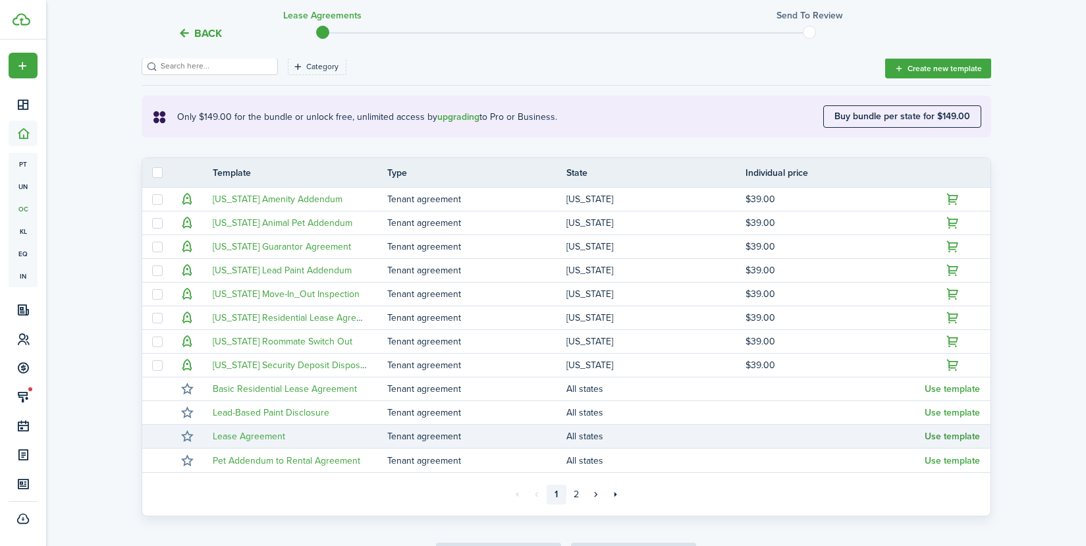
click at [952, 440] on button "Use template" at bounding box center [951, 436] width 55 height 11
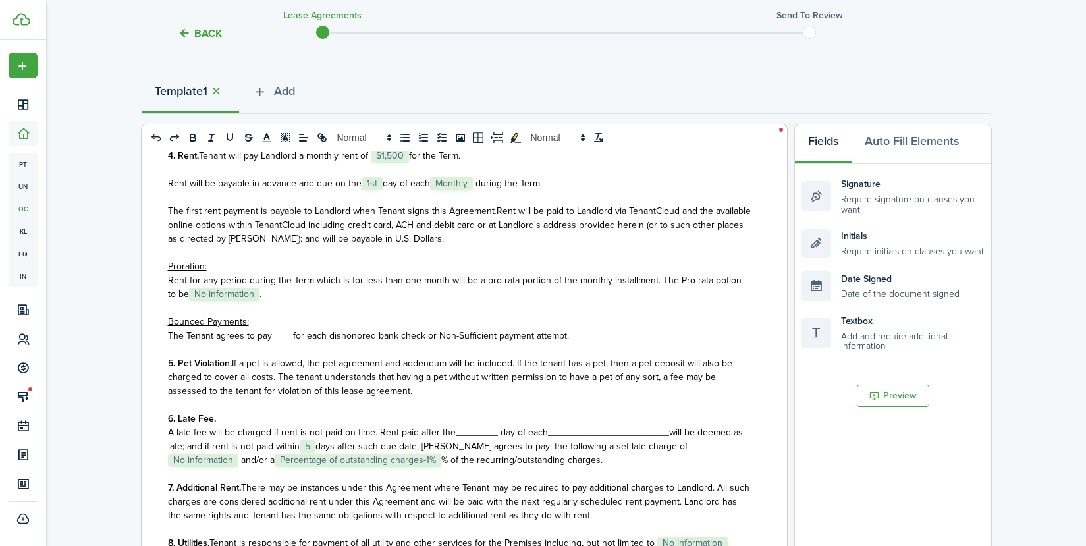
scroll to position [724, 0]
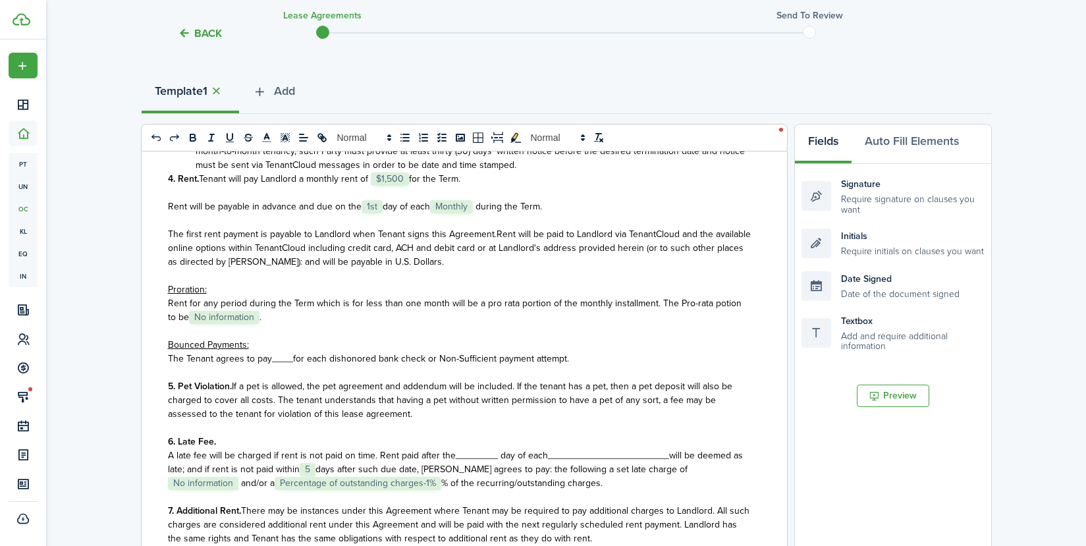
drag, startPoint x: 166, startPoint y: 318, endPoint x: 306, endPoint y: 350, distance: 143.8
click at [306, 350] on div "State of ﻿ UT ﻿ LEASE AGREEMENT ___________________ This Lease Agreement (this …" at bounding box center [459, 409] width 635 height 517
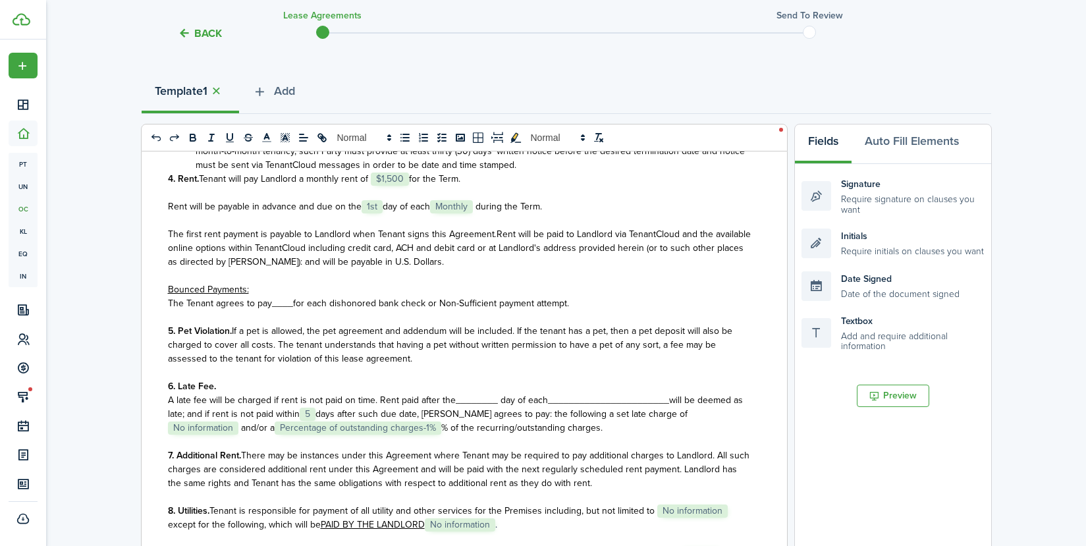
scroll to position [790, 0]
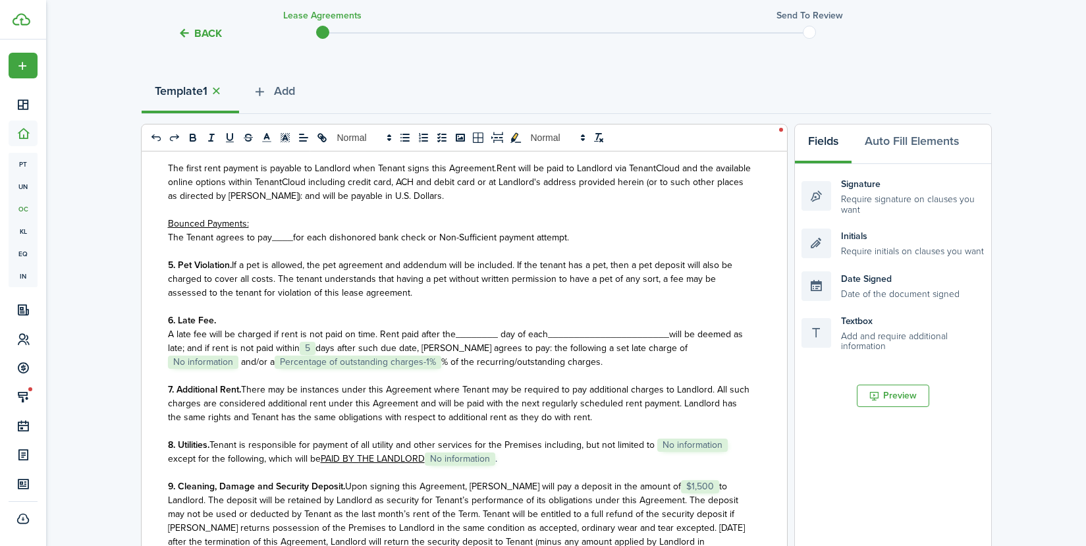
click at [287, 244] on span "____" at bounding box center [282, 237] width 21 height 14
click at [439, 300] on p "5. Pet Violation. If a pet is allowed, the pet agreement and addendum will be i…" at bounding box center [459, 278] width 583 height 41
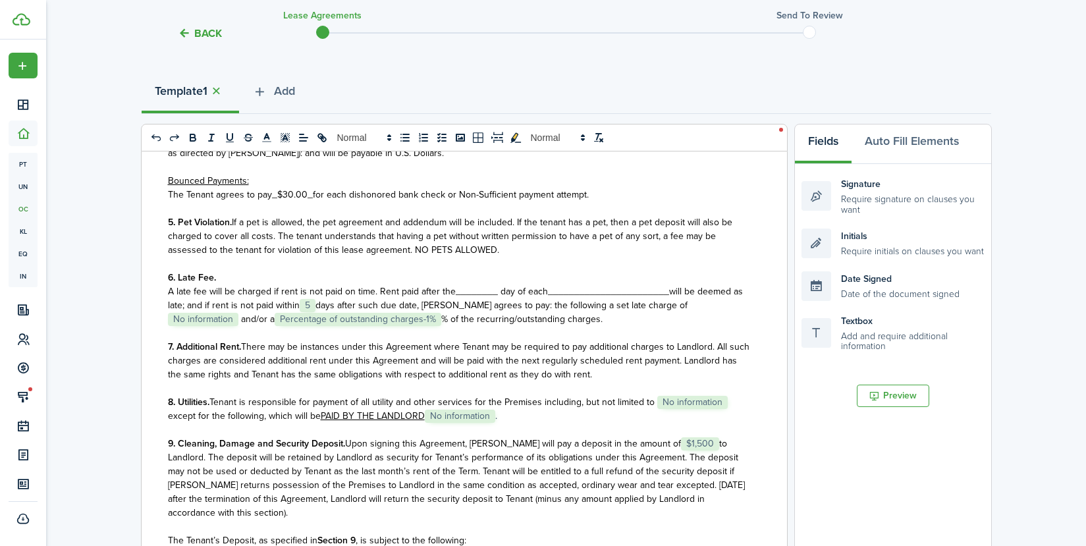
scroll to position [856, 0]
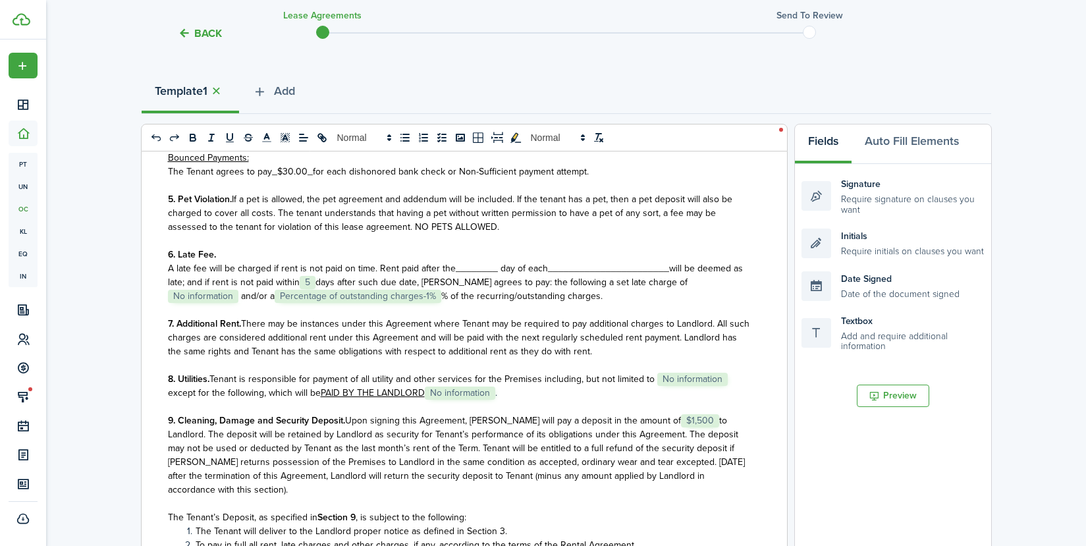
click at [478, 275] on span "A late fee will be charged if rent is not paid on time. Rent paid after the____…" at bounding box center [358, 268] width 380 height 14
click at [639, 275] on span "_______________________" at bounding box center [603, 268] width 121 height 14
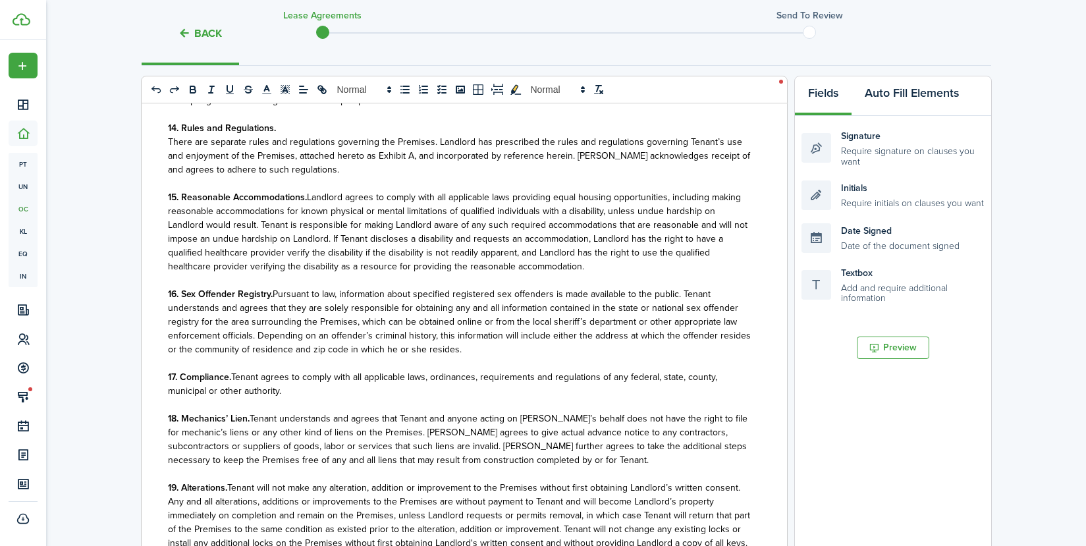
scroll to position [149, 0]
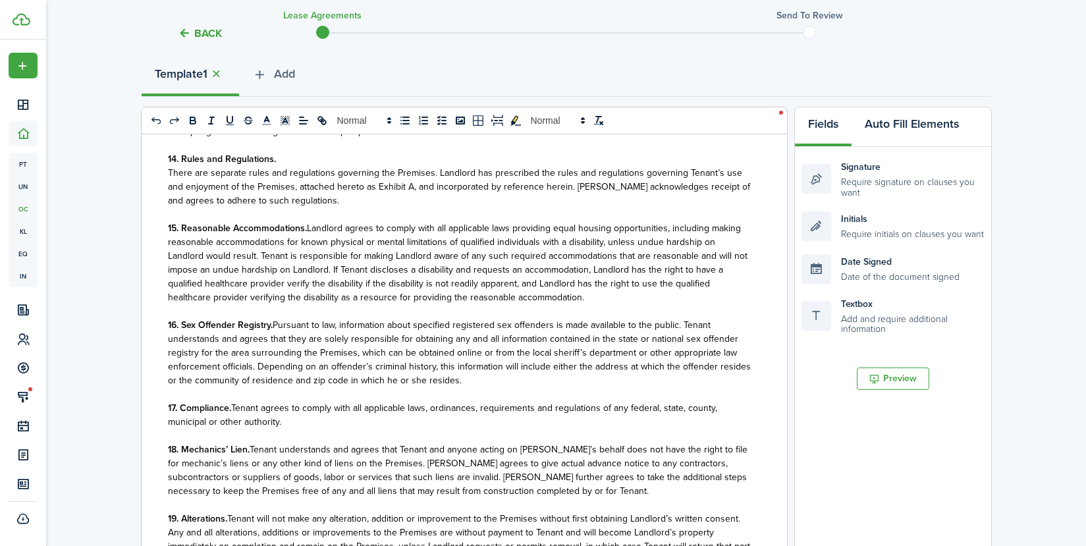
click at [909, 123] on button "Auto Fill Elements" at bounding box center [911, 127] width 120 height 40
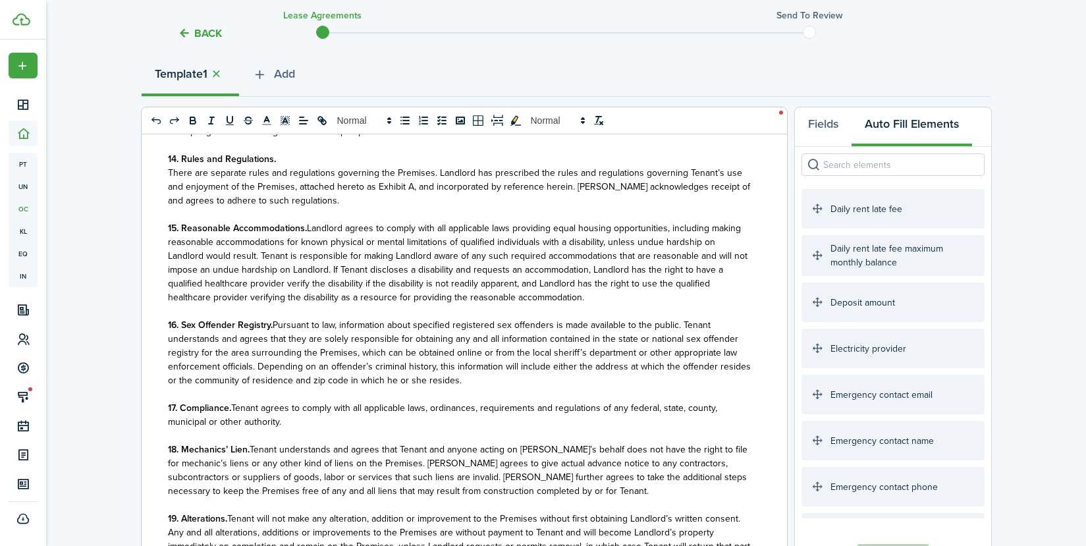
click at [905, 202] on div "Daily rent late fee" at bounding box center [892, 209] width 183 height 40
click at [853, 211] on div "Daily rent late fee" at bounding box center [892, 209] width 183 height 40
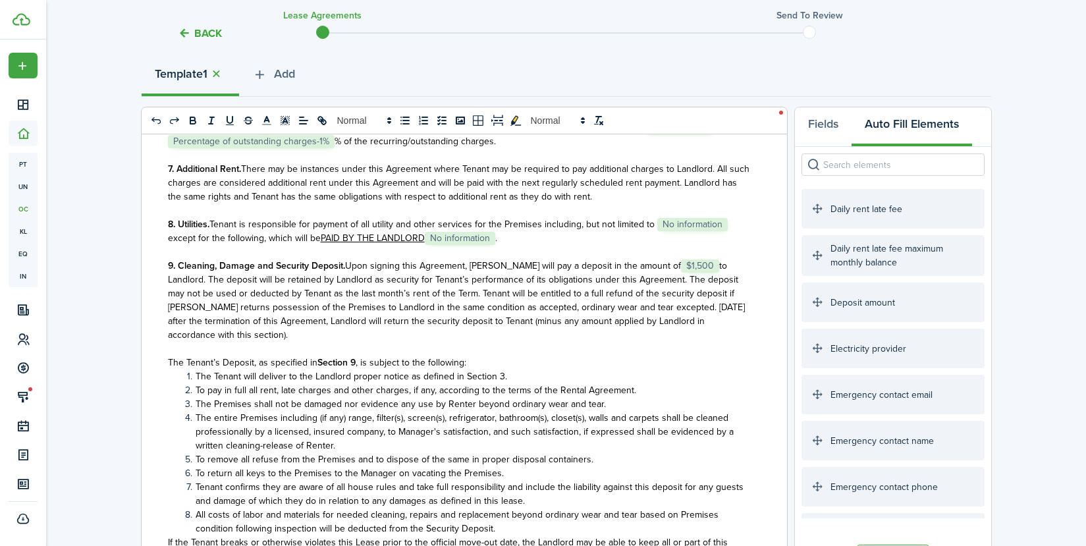
click at [853, 211] on div "Daily rent late fee" at bounding box center [892, 209] width 183 height 40
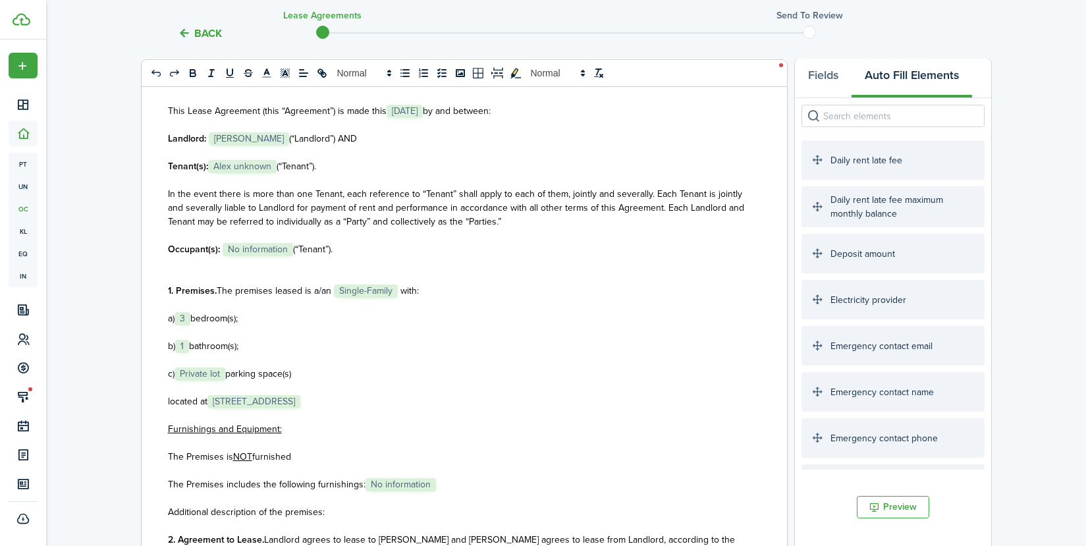
scroll to position [66, 0]
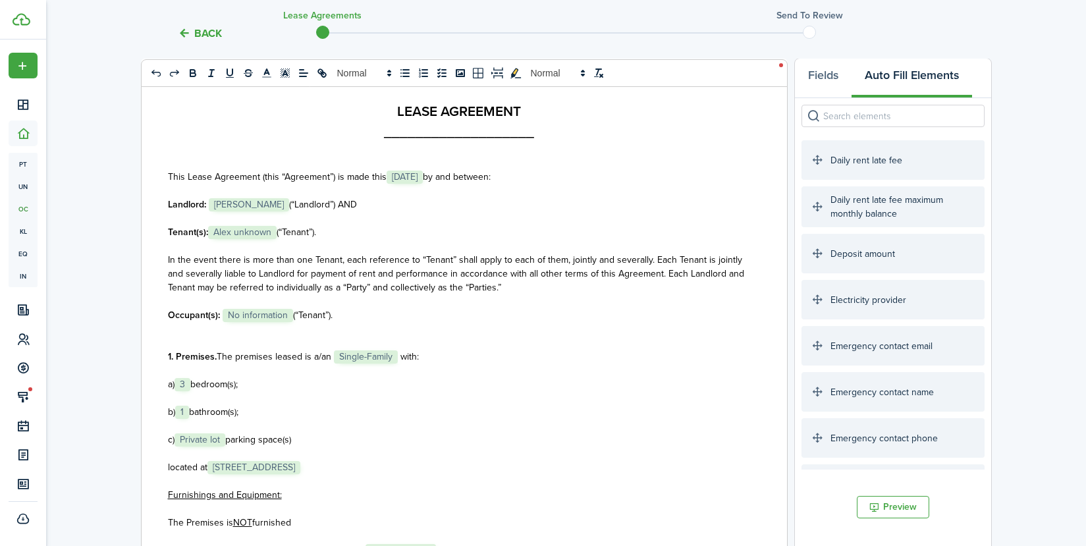
click at [273, 232] on span "Alex unknown" at bounding box center [242, 232] width 68 height 13
click at [272, 233] on span "Alex unknown" at bounding box center [242, 232] width 68 height 13
click at [271, 233] on span "Alex unknown" at bounding box center [242, 232] width 68 height 13
click at [269, 234] on span "Alex unknown" at bounding box center [242, 232] width 68 height 13
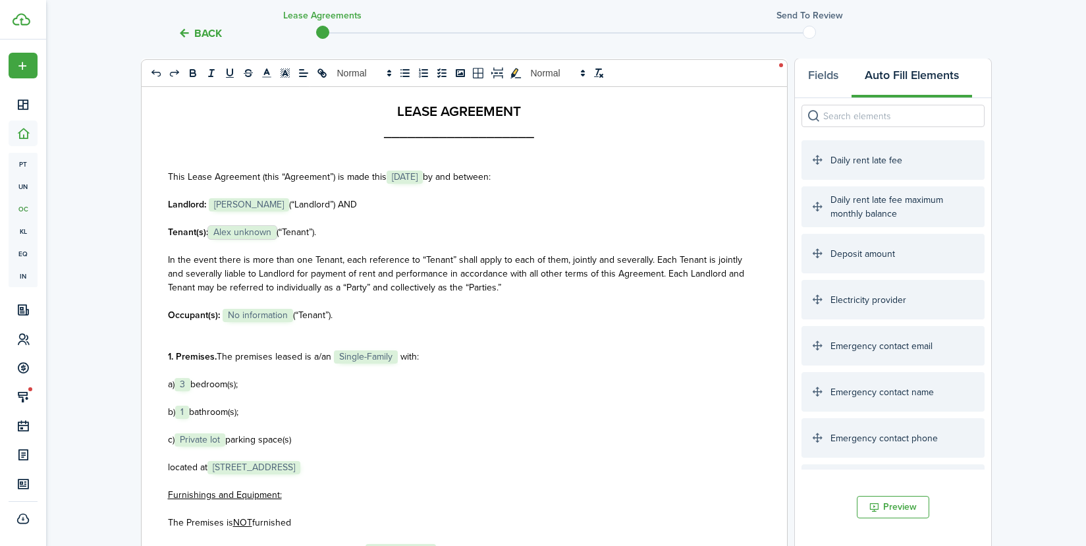
drag, startPoint x: 269, startPoint y: 234, endPoint x: 500, endPoint y: 224, distance: 231.3
click at [498, 224] on div "State of ﻿ UT ﻿ LEASE AGREEMENT ___________________ This Lease Agreement (this …" at bounding box center [459, 344] width 635 height 517
click at [511, 222] on p at bounding box center [459, 218] width 583 height 14
click at [279, 230] on span "(“Tenant”)." at bounding box center [297, 232] width 40 height 14
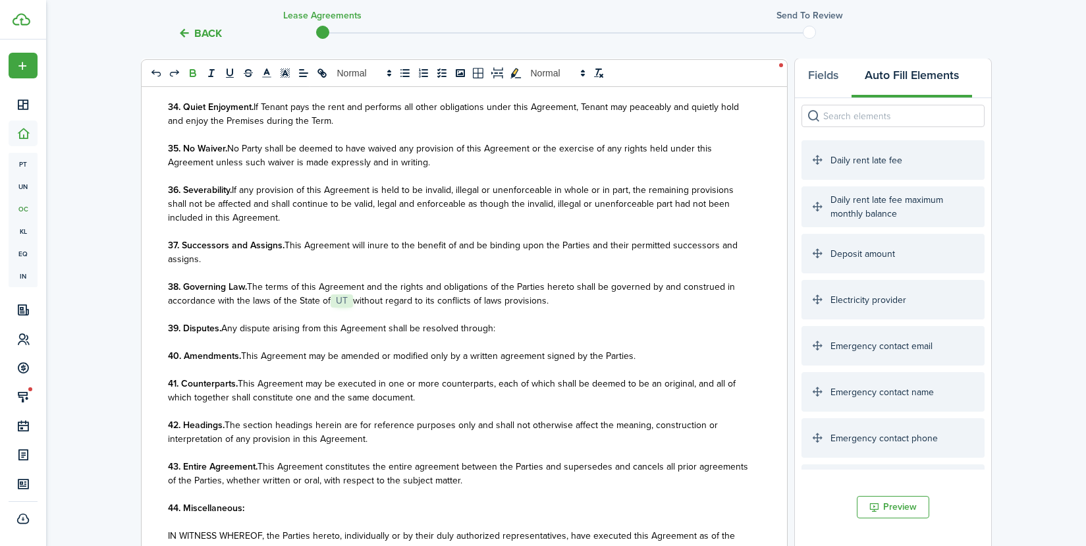
scroll to position [478, 0]
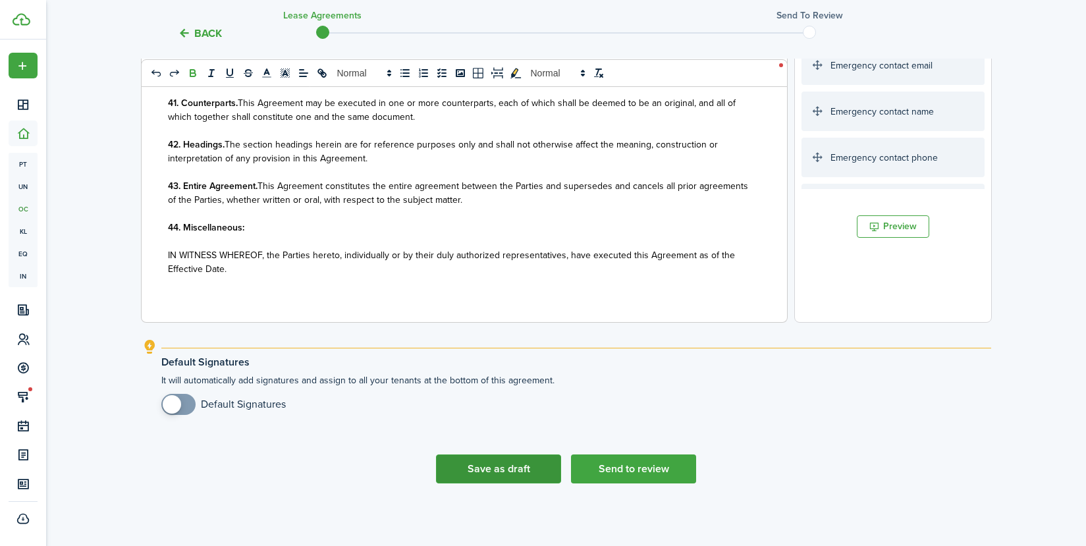
click at [514, 463] on button "Save as draft" at bounding box center [498, 468] width 125 height 29
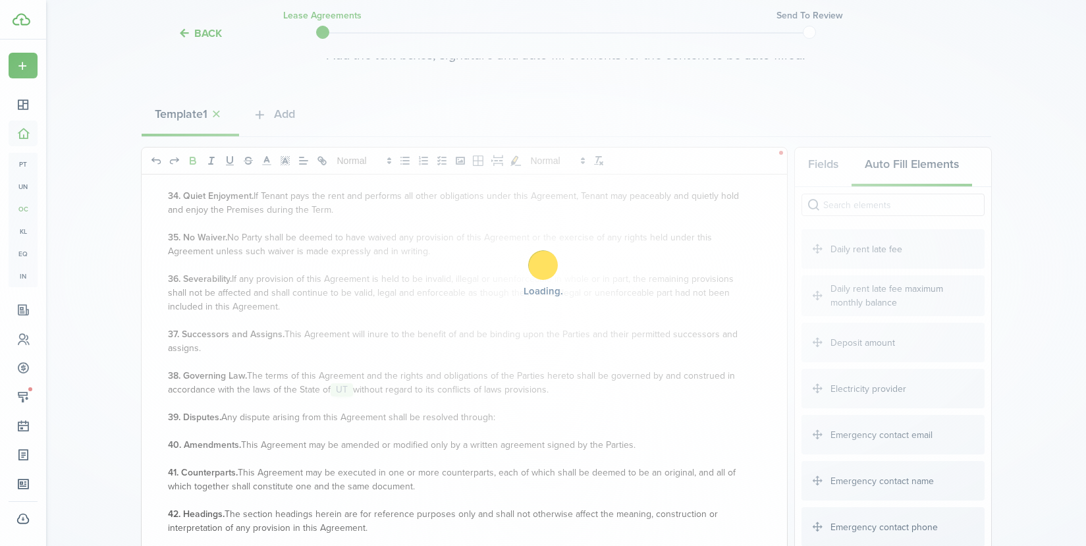
scroll to position [83, 0]
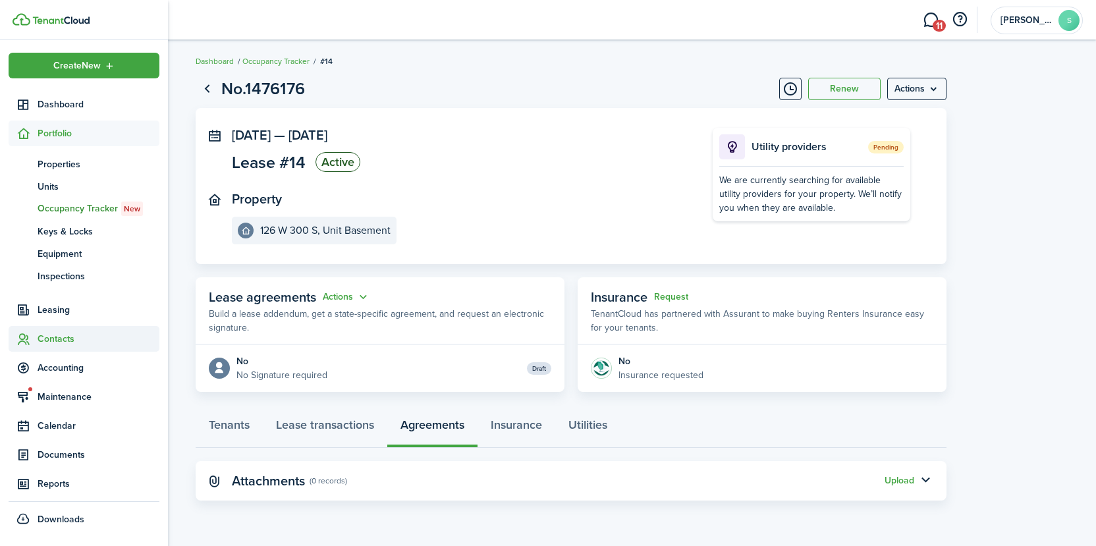
click at [36, 338] on sidebar-link-icon at bounding box center [23, 339] width 29 height 14
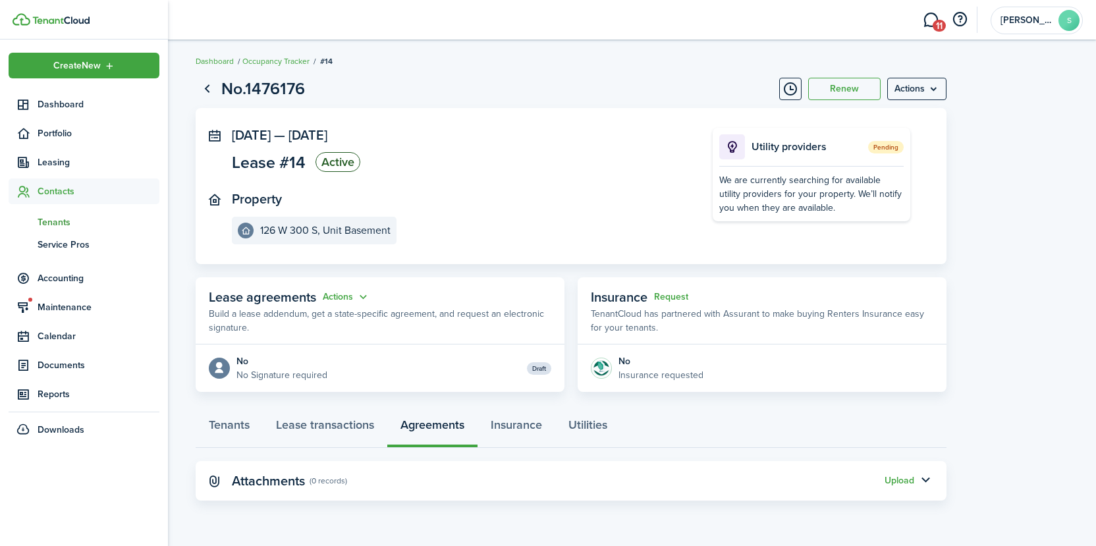
click at [49, 222] on span "Tenants" at bounding box center [99, 222] width 122 height 14
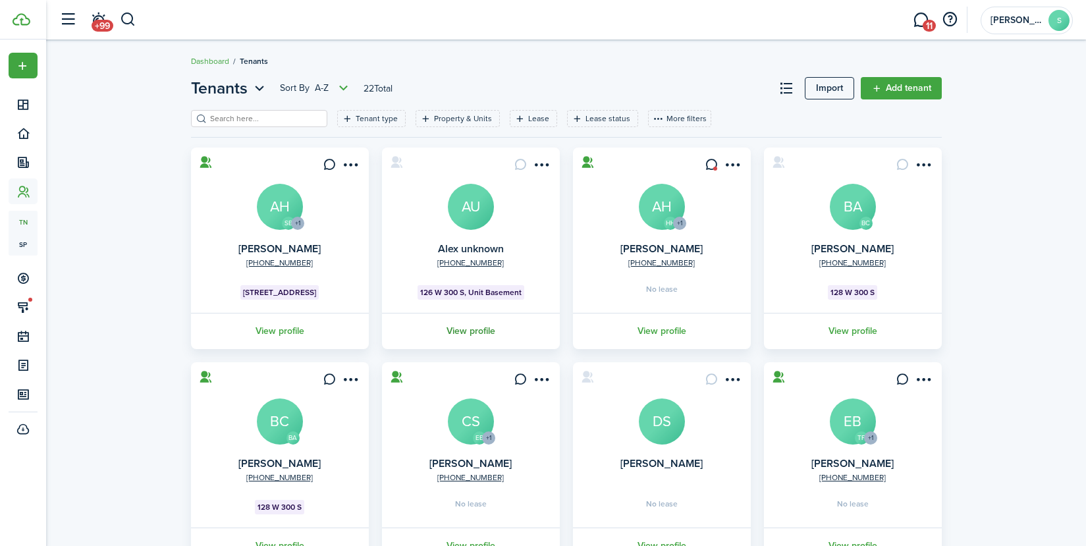
click at [483, 334] on link "View profile" at bounding box center [471, 331] width 182 height 36
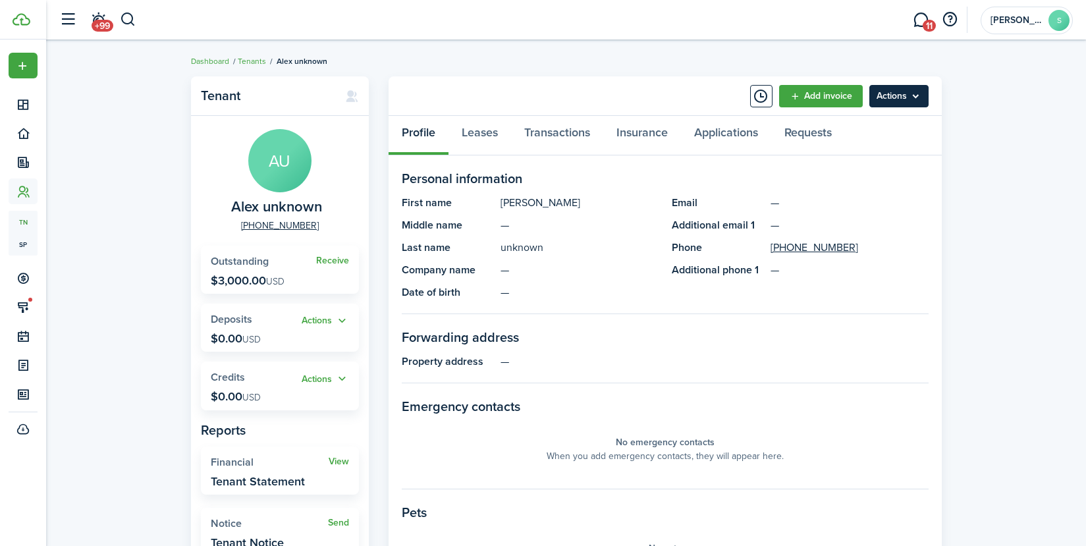
click at [897, 97] on menu-btn "Actions" at bounding box center [898, 96] width 59 height 22
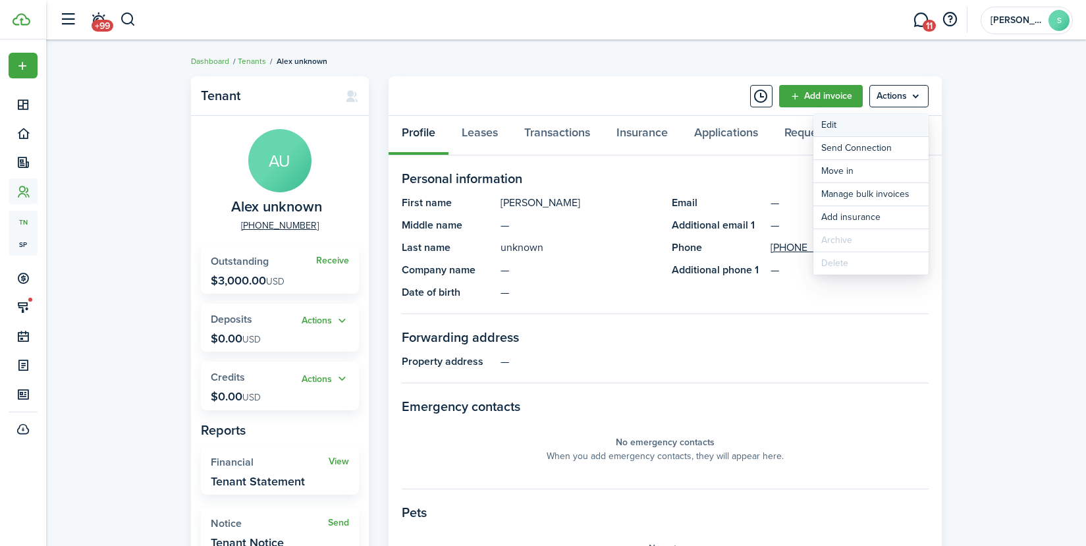
click at [836, 129] on link "Edit" at bounding box center [870, 125] width 115 height 22
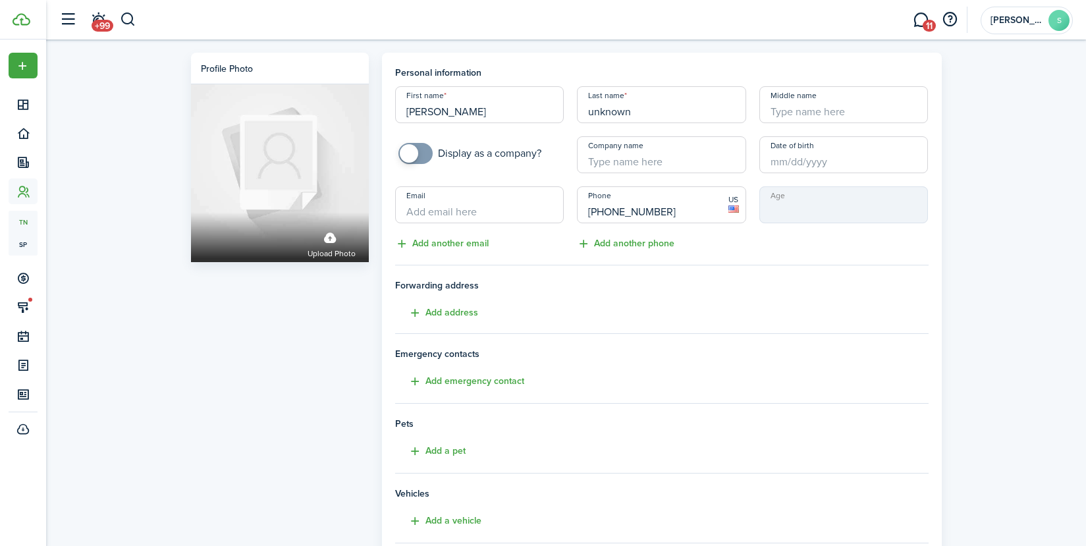
click at [700, 109] on input "unknown" at bounding box center [661, 104] width 169 height 37
type input "u"
type input "[PERSON_NAME]"
click at [426, 242] on button "Add another email" at bounding box center [441, 243] width 93 height 15
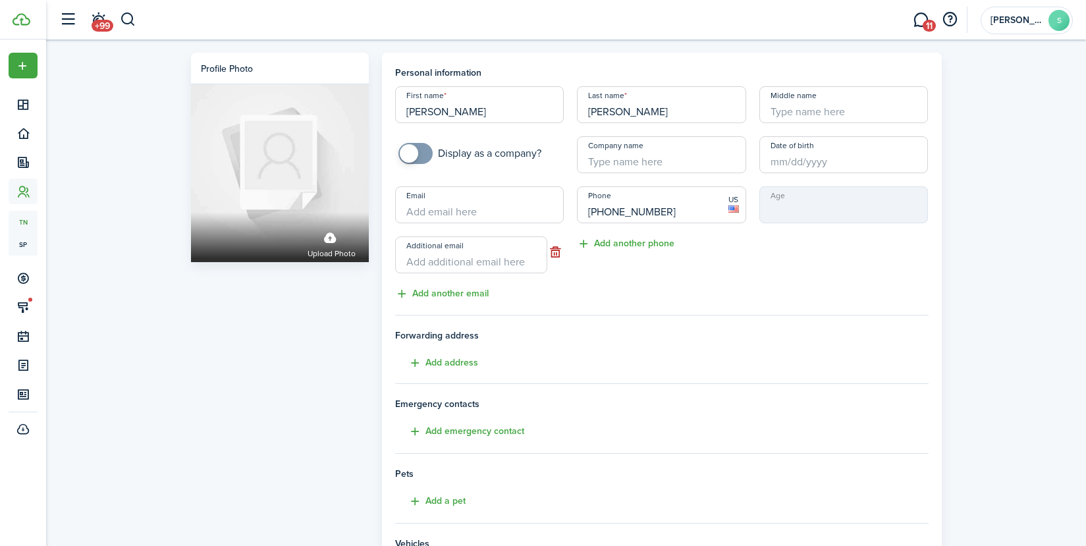
click at [461, 208] on input "Email" at bounding box center [479, 204] width 169 height 37
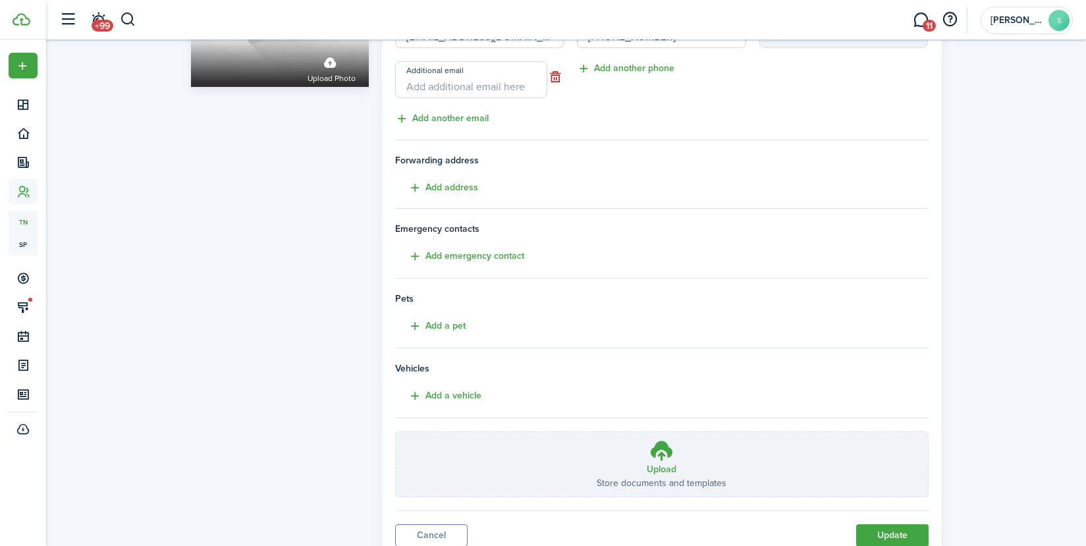
scroll to position [198, 0]
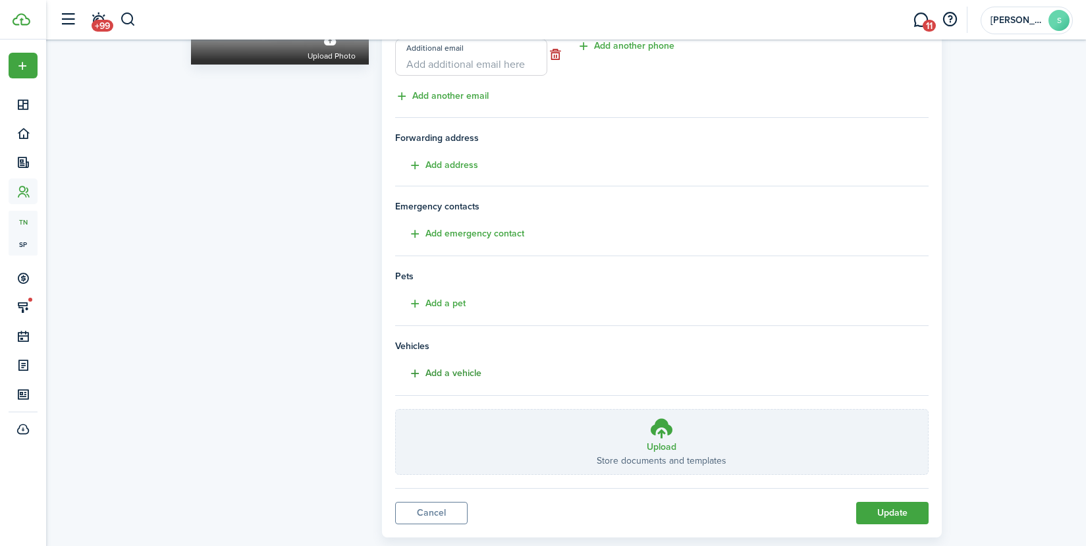
type input "[EMAIL_ADDRESS][DOMAIN_NAME]"
click at [431, 374] on button "Add a vehicle" at bounding box center [438, 373] width 86 height 15
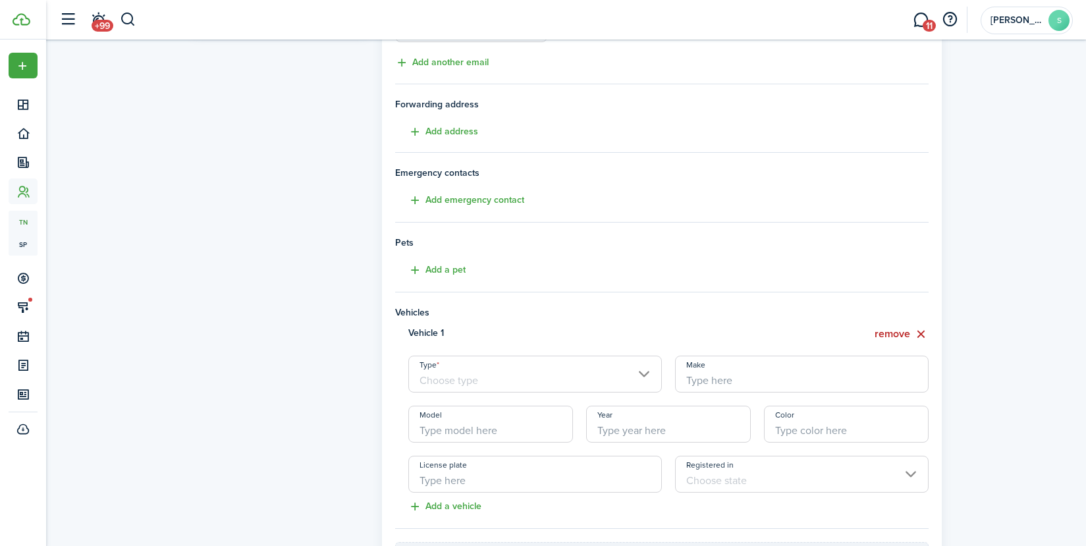
scroll to position [263, 0]
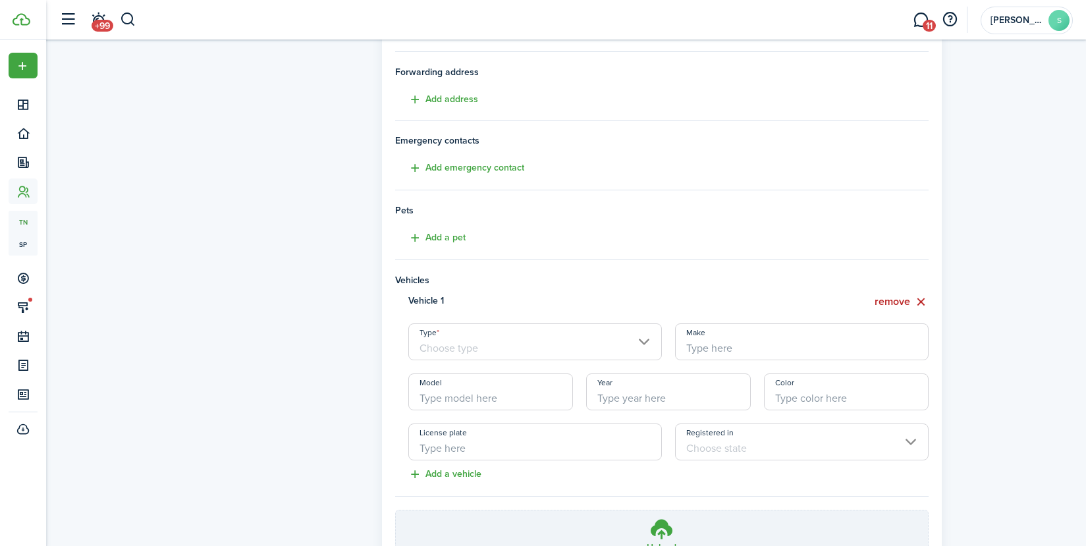
click at [554, 346] on input "Type" at bounding box center [534, 341] width 253 height 37
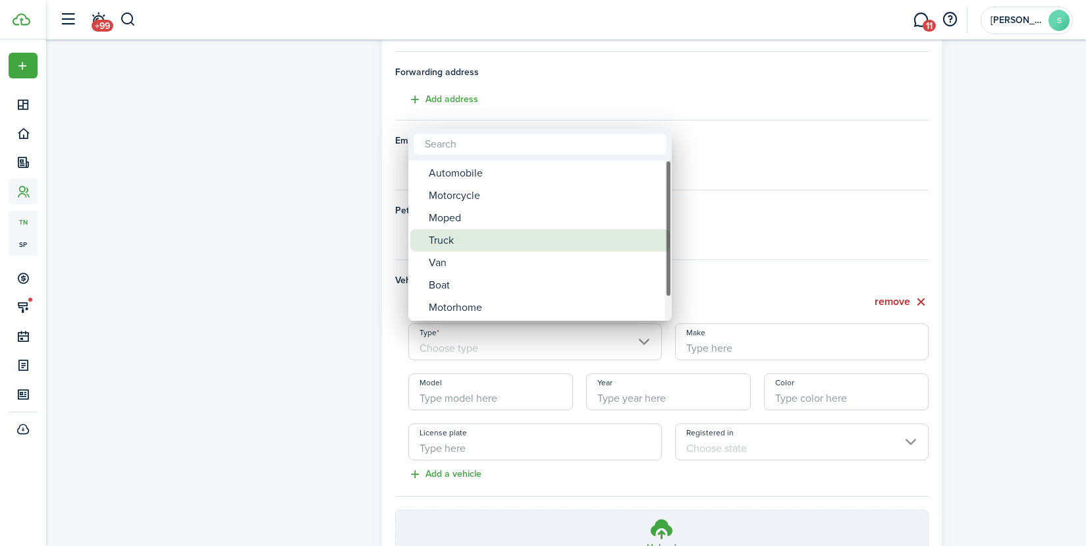
click at [483, 236] on div "Truck" at bounding box center [545, 240] width 233 height 22
type input "Truck"
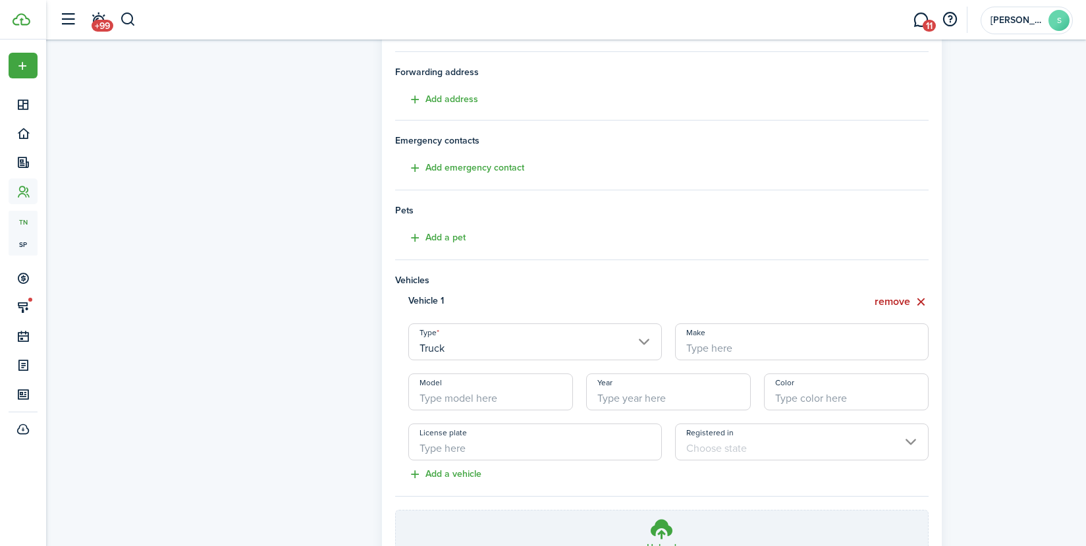
click at [750, 349] on input "Make" at bounding box center [801, 341] width 253 height 37
type input "g"
click at [751, 346] on input "g" at bounding box center [801, 341] width 253 height 37
drag, startPoint x: 859, startPoint y: 346, endPoint x: 868, endPoint y: 344, distance: 9.3
click at [860, 346] on input "g" at bounding box center [801, 341] width 253 height 37
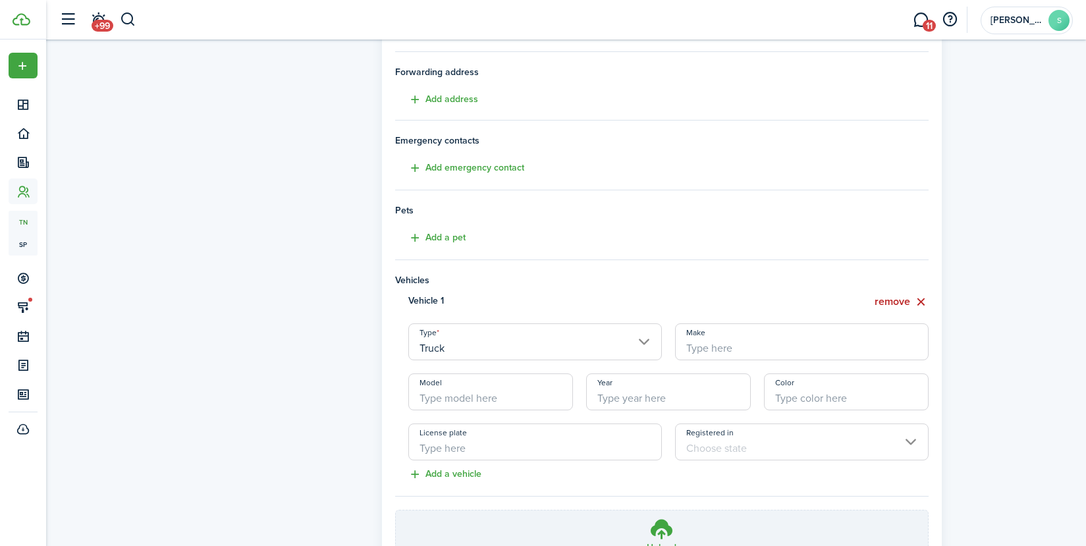
click at [846, 341] on input "Make" at bounding box center [801, 341] width 253 height 37
drag, startPoint x: 539, startPoint y: 385, endPoint x: 545, endPoint y: 376, distance: 10.4
click at [539, 385] on input "Model" at bounding box center [490, 391] width 165 height 37
click at [699, 347] on input "Make" at bounding box center [801, 341] width 253 height 37
type input "GMC"
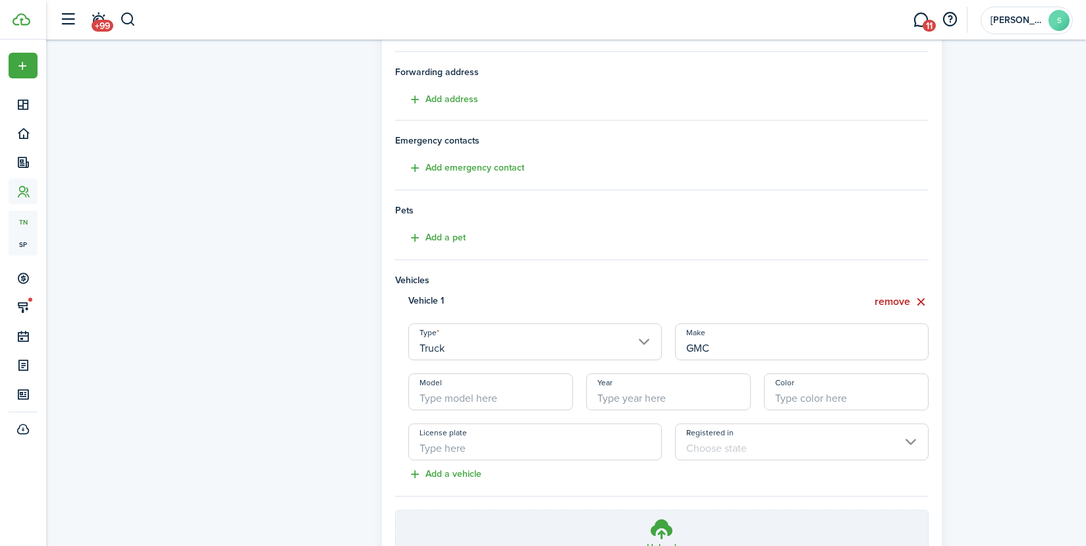
click at [532, 396] on input "Model" at bounding box center [490, 391] width 165 height 37
type input "Sierra"
click at [668, 388] on input "Year" at bounding box center [668, 391] width 165 height 37
type input "2004"
click at [857, 392] on input "Color" at bounding box center [846, 391] width 165 height 37
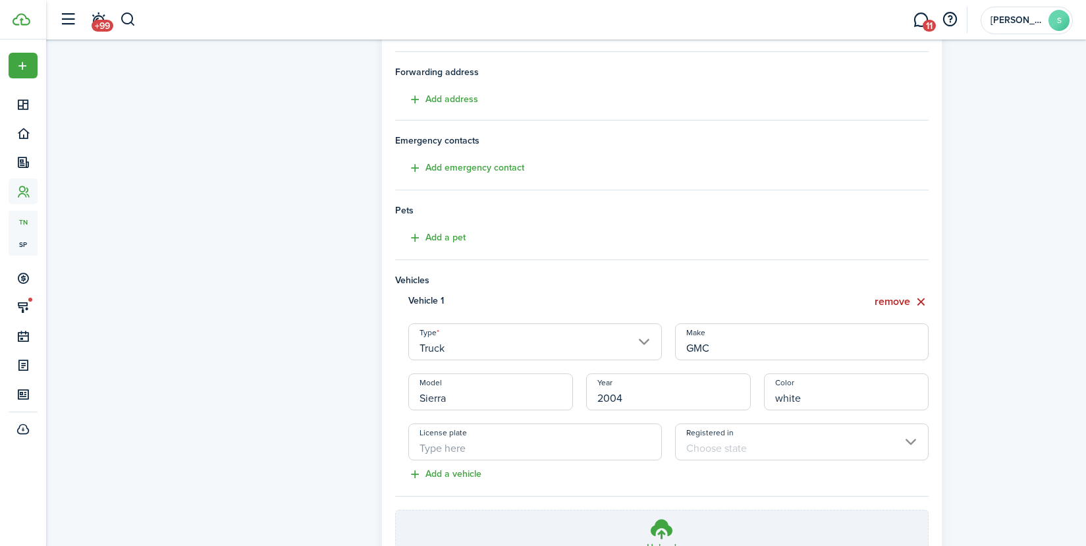
type input "white"
click at [554, 452] on input "License plate" at bounding box center [534, 441] width 253 height 37
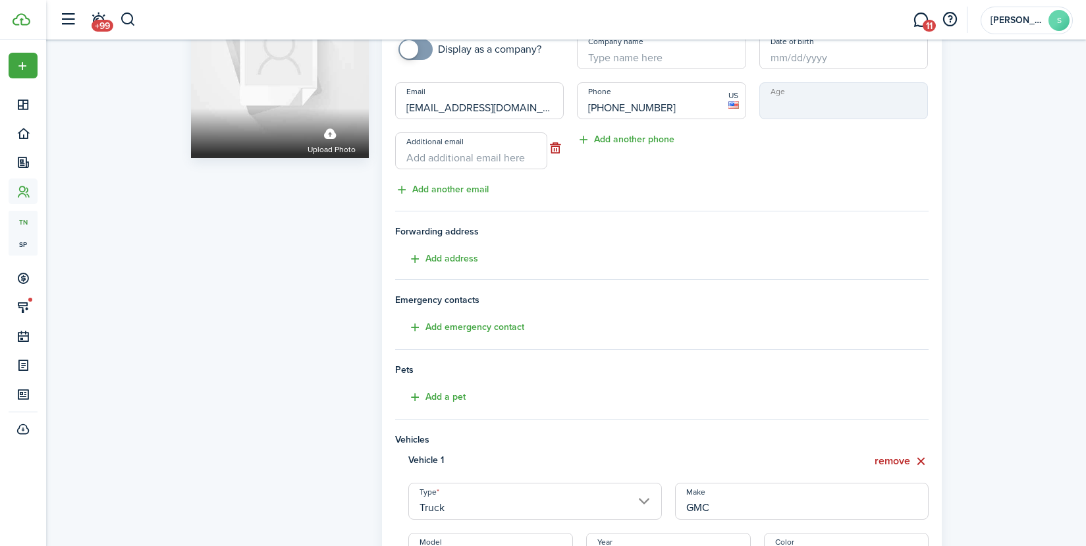
scroll to position [329, 0]
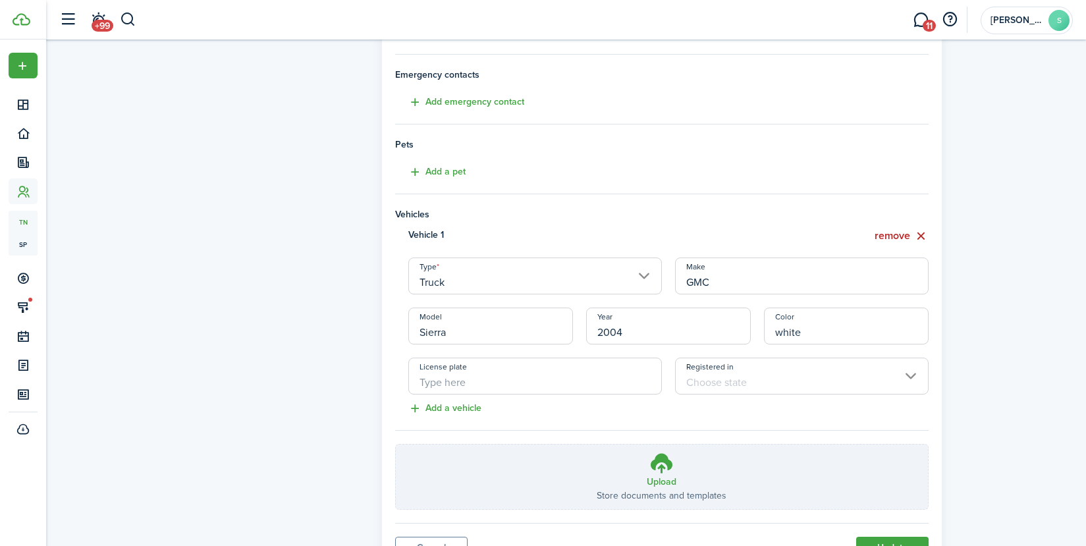
click at [838, 373] on input "Registered in" at bounding box center [801, 376] width 253 height 37
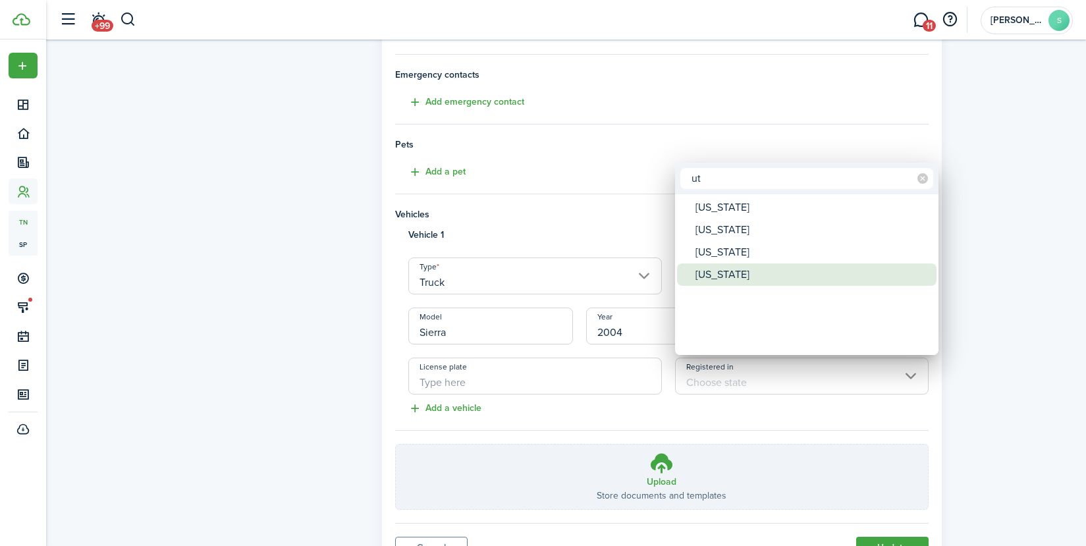
type input "ut"
click at [726, 278] on div "[US_STATE]" at bounding box center [811, 274] width 233 height 22
type input "[US_STATE]"
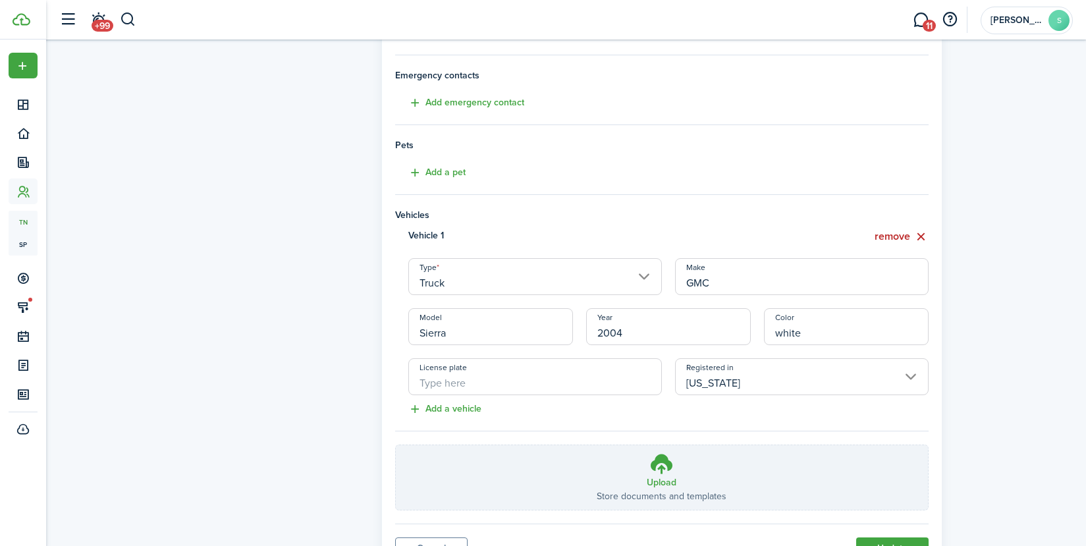
scroll to position [392, 0]
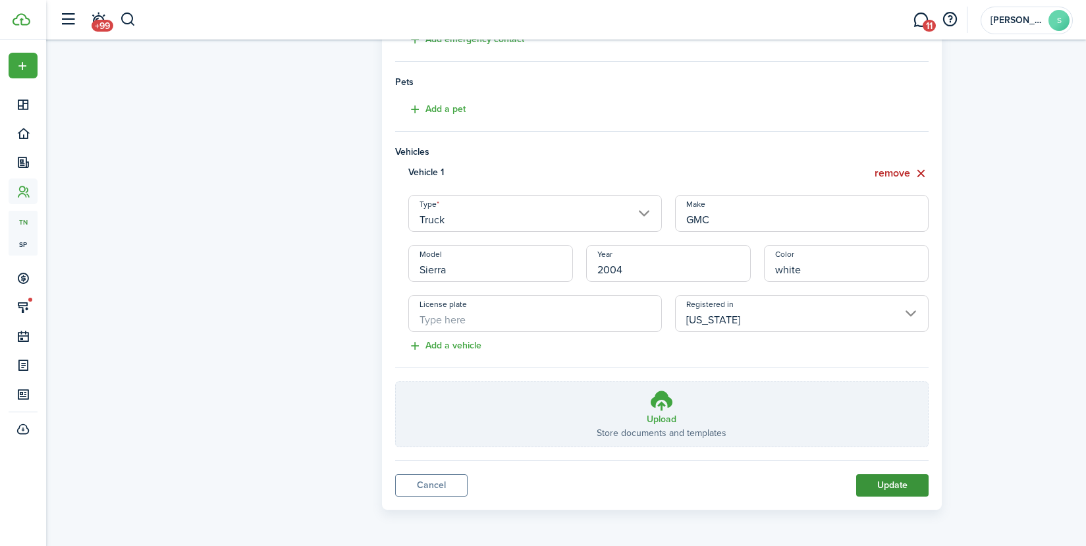
click at [874, 481] on button "Update" at bounding box center [892, 485] width 72 height 22
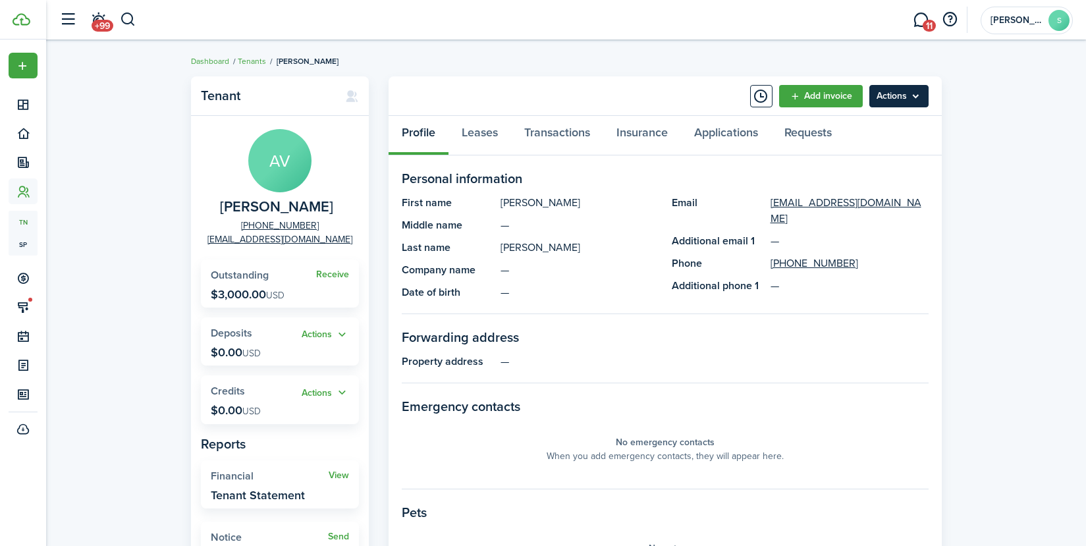
click at [887, 104] on menu-btn "Actions" at bounding box center [898, 96] width 59 height 22
click at [1075, 106] on div "Tenant AV [PERSON_NAME] [PHONE_NUMBER] [EMAIL_ADDRESS][DOMAIN_NAME] Receive Out…" at bounding box center [566, 473] width 1040 height 807
click at [252, 65] on link "Tenants" at bounding box center [252, 61] width 28 height 12
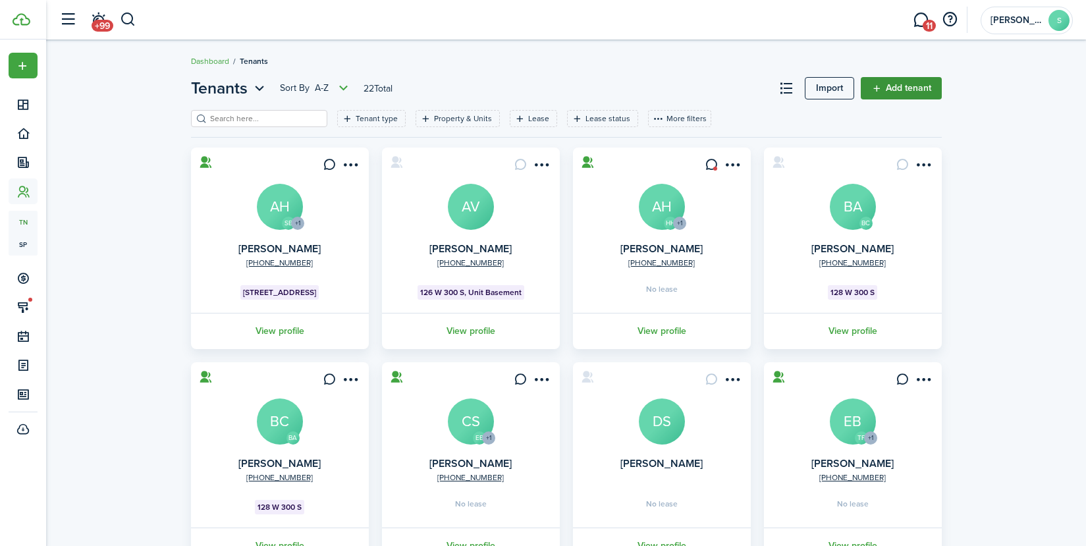
click at [903, 88] on link "Add tenant" at bounding box center [901, 88] width 81 height 22
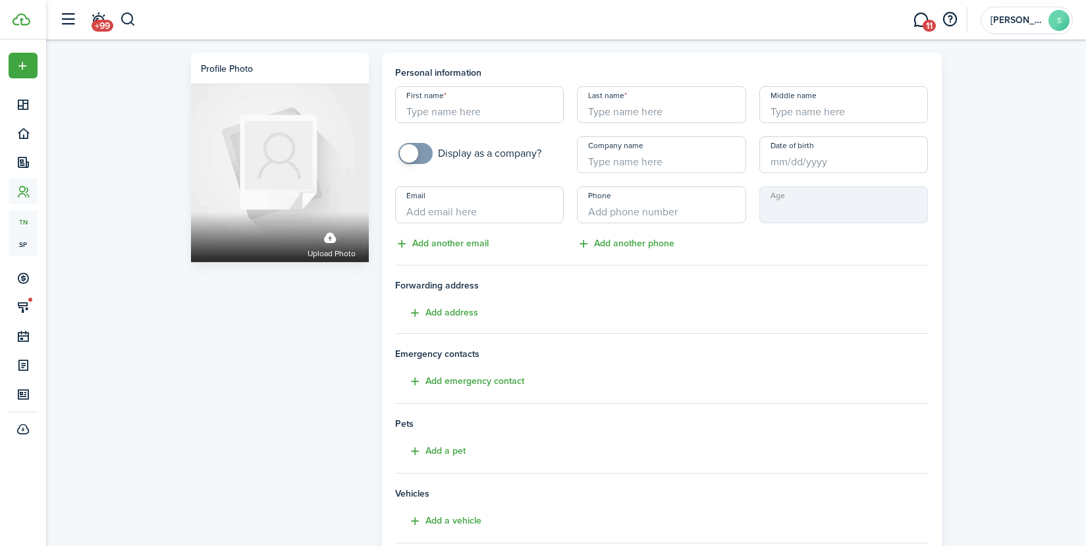
click at [459, 103] on input "First name" at bounding box center [479, 104] width 169 height 37
type input "[PERSON_NAME]"
click at [804, 105] on input "Middle name" at bounding box center [843, 104] width 169 height 37
type input "[PERSON_NAME]"
click at [647, 113] on input "Last name" at bounding box center [661, 104] width 169 height 37
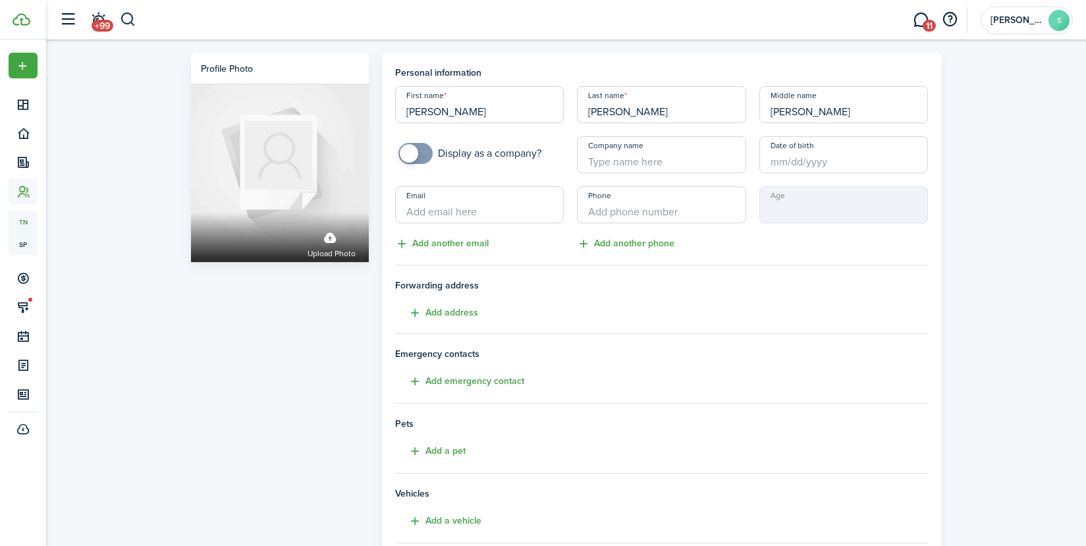
type input "[PERSON_NAME]"
click at [454, 213] on input "Email" at bounding box center [479, 204] width 169 height 37
type input "[PERSON_NAME][EMAIL_ADDRESS][DOMAIN_NAME]"
type input "+1"
click at [629, 201] on input "+1" at bounding box center [661, 204] width 169 height 37
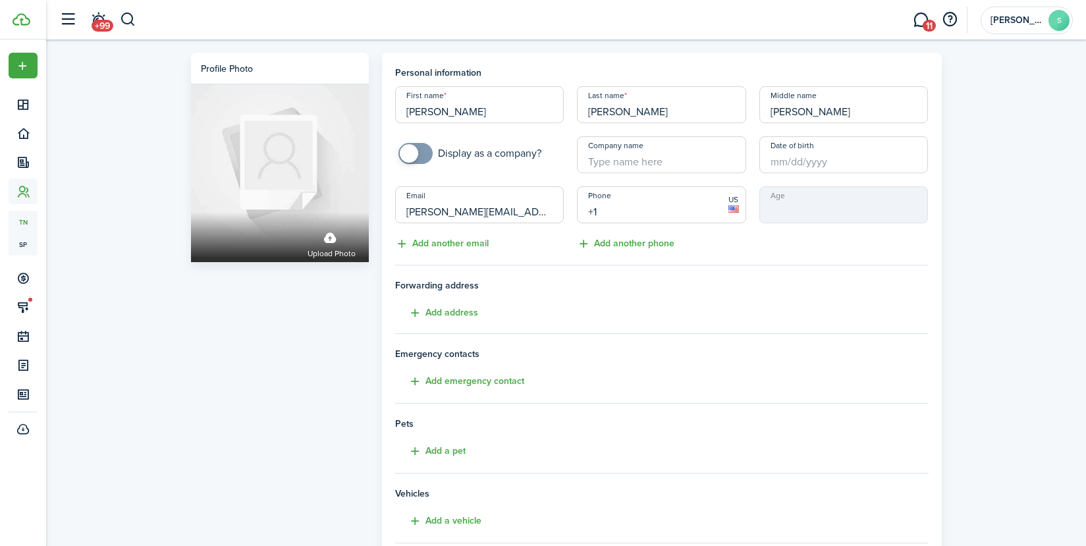
click at [980, 196] on div "Profile photo Upload photo Personal information First name [PERSON_NAME] Last n…" at bounding box center [566, 366] width 1040 height 652
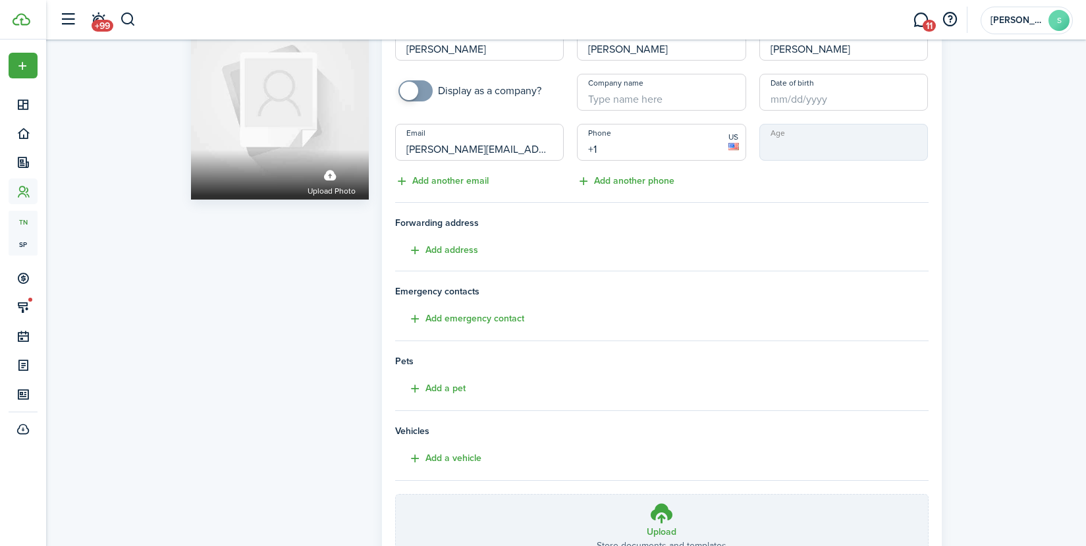
scroll to position [175, 0]
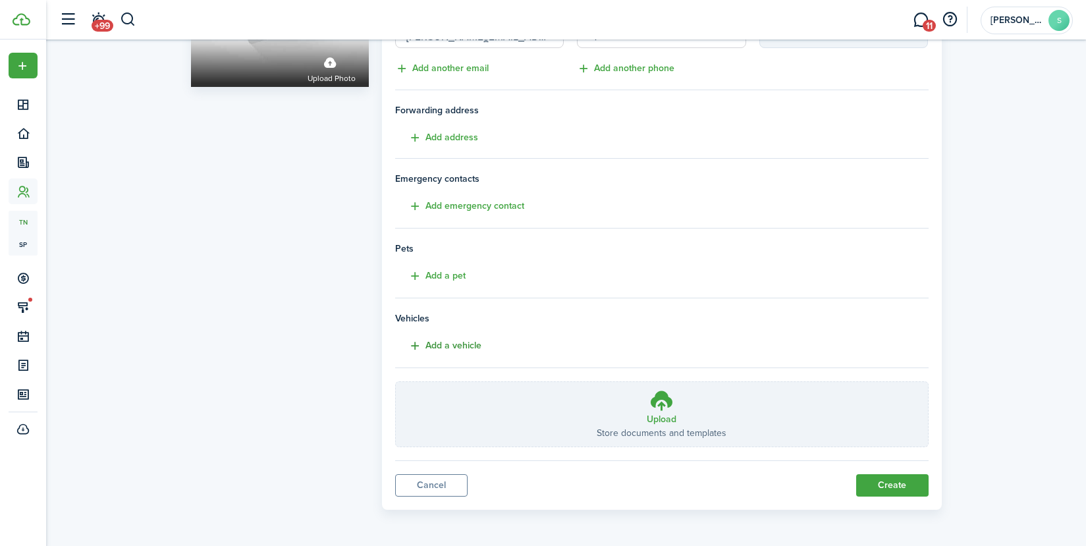
click at [448, 348] on button "Add a vehicle" at bounding box center [438, 345] width 86 height 15
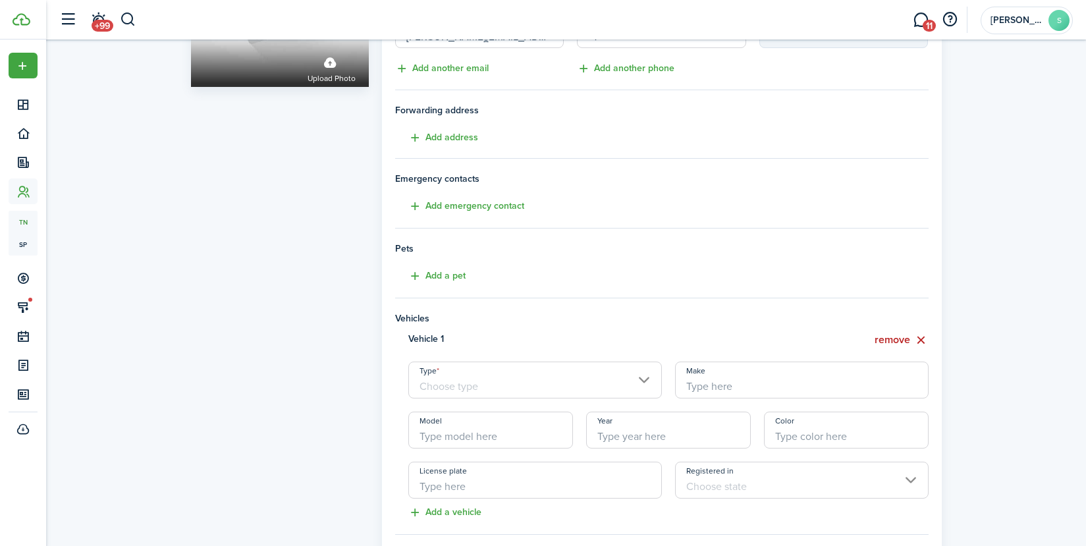
click at [494, 385] on input "Type" at bounding box center [534, 379] width 253 height 37
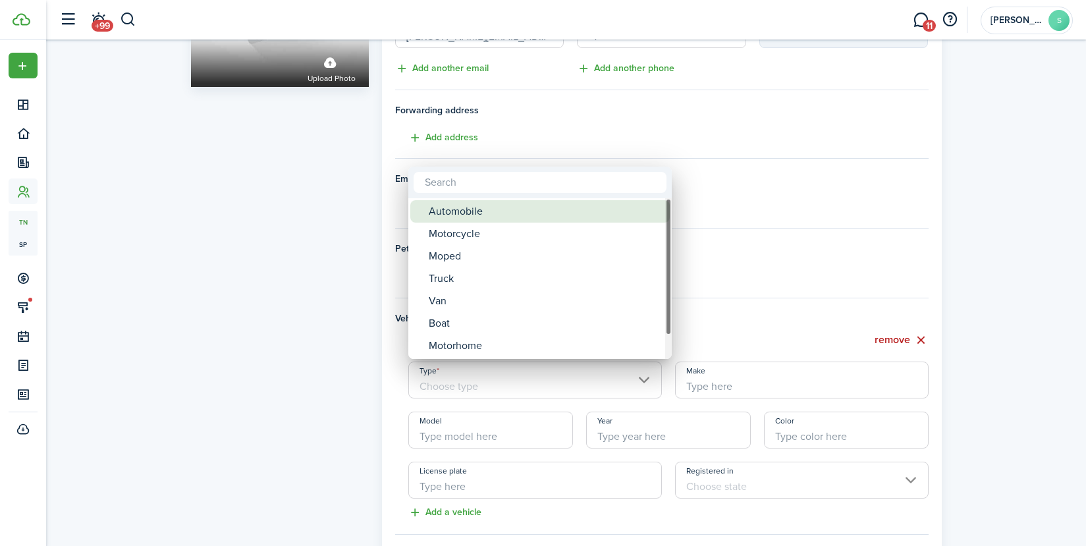
click at [455, 209] on div "Automobile" at bounding box center [545, 211] width 233 height 22
type input "Automobile"
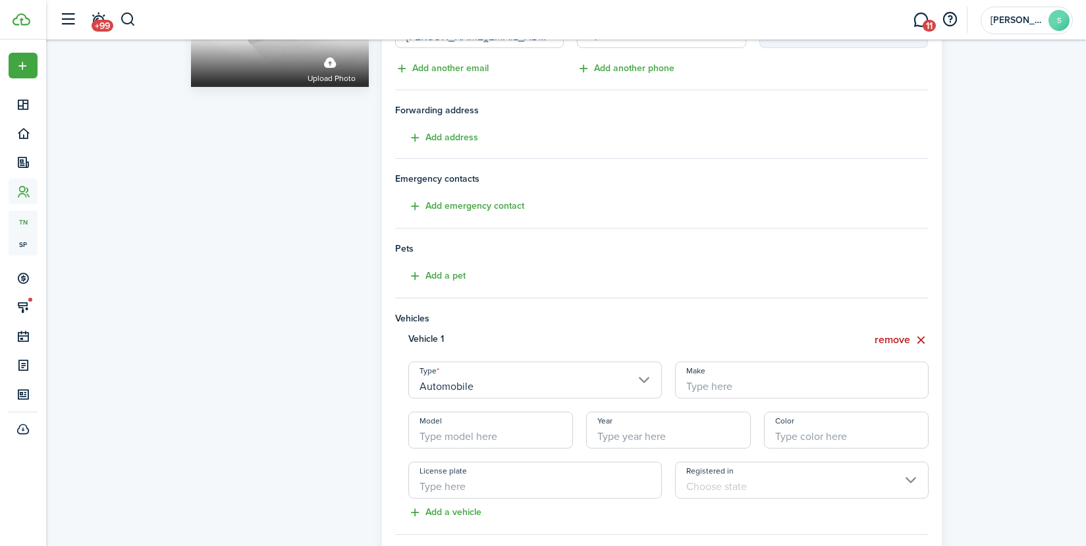
click at [730, 385] on input "Make" at bounding box center [801, 379] width 253 height 37
type input "Nissan"
drag, startPoint x: 486, startPoint y: 430, endPoint x: 490, endPoint y: 406, distance: 24.7
click at [486, 430] on input "Model" at bounding box center [490, 430] width 165 height 37
type input "pathfinder"
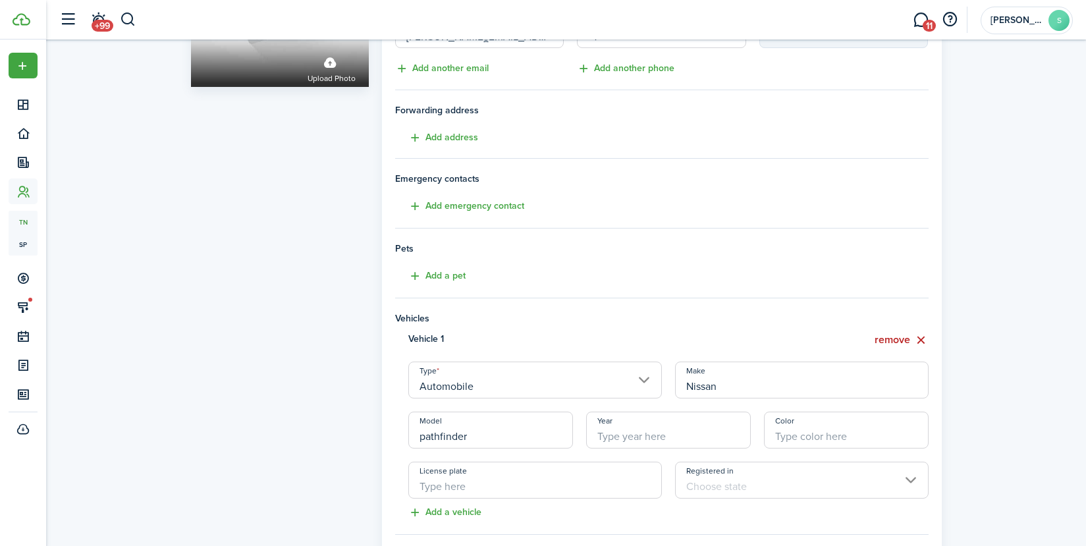
click at [666, 435] on input "Year" at bounding box center [668, 430] width 165 height 37
type input "2014"
click at [814, 429] on input "Color" at bounding box center [846, 430] width 165 height 37
type input "white"
click at [748, 485] on input "Registered in" at bounding box center [801, 480] width 253 height 37
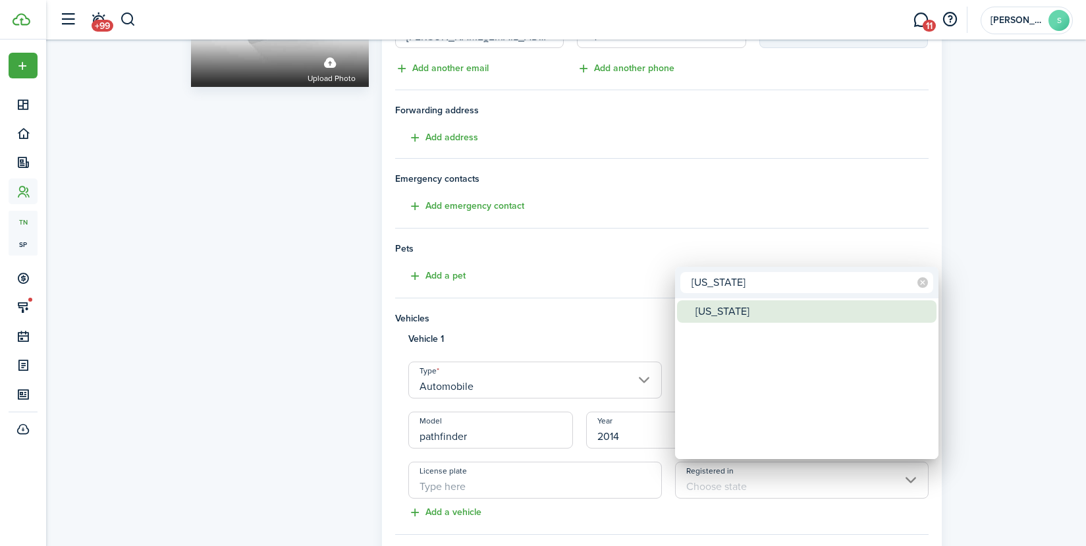
type input "[US_STATE]"
click at [688, 311] on span "Registered in" at bounding box center [686, 311] width 18 height 18
type input "[US_STATE]"
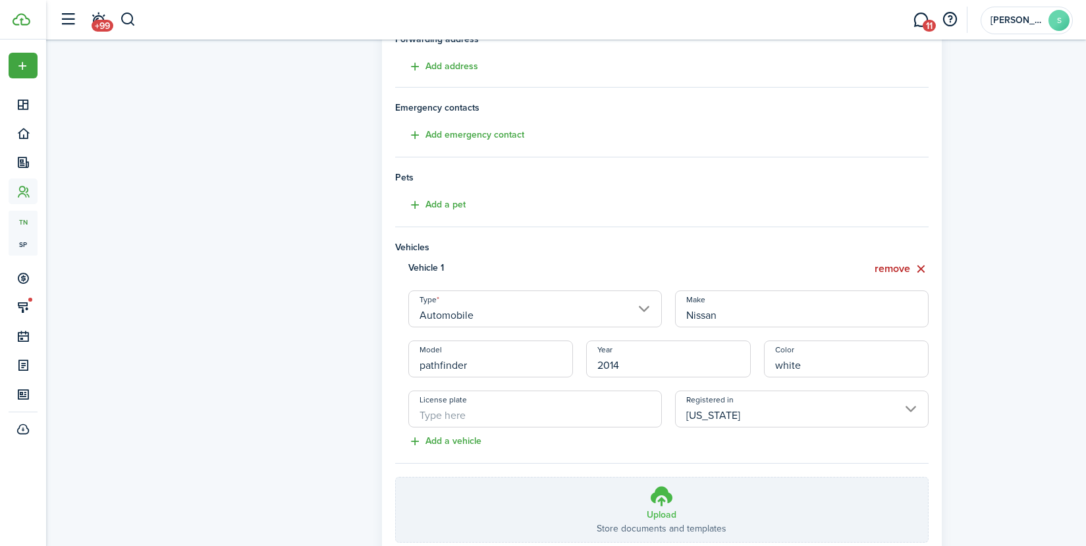
scroll to position [342, 0]
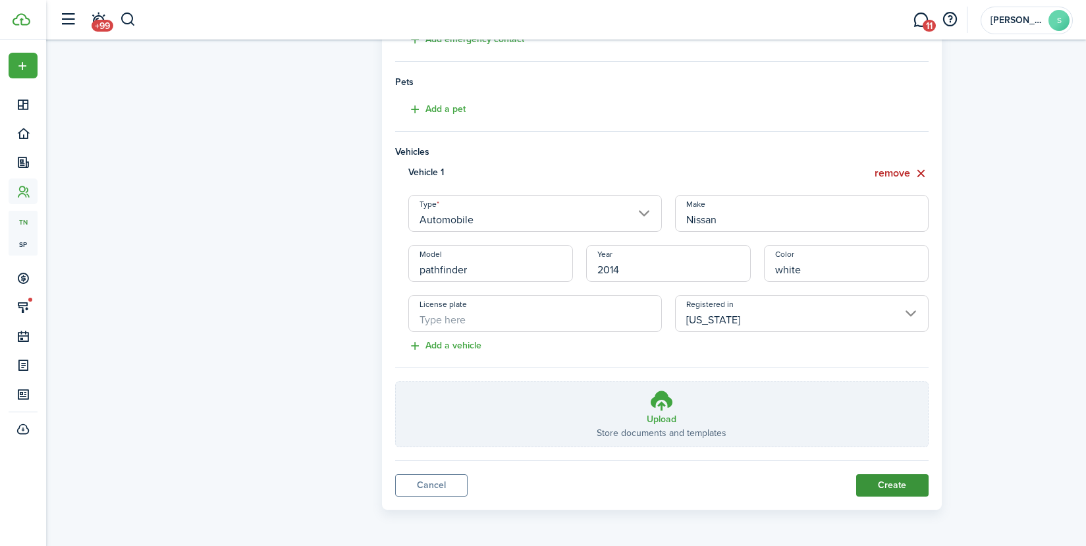
click at [868, 479] on button "Create" at bounding box center [892, 485] width 72 height 22
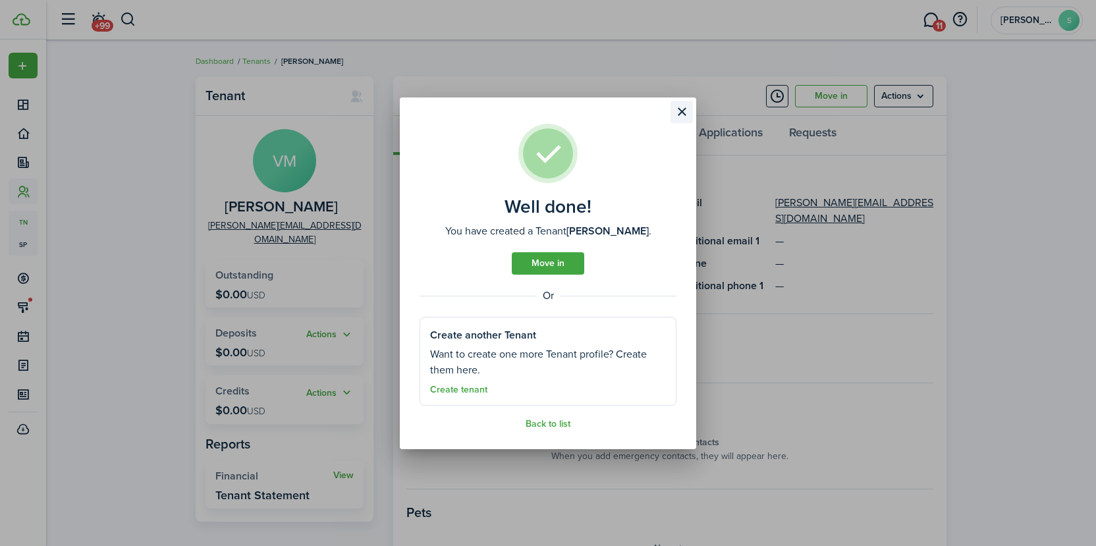
click at [683, 105] on button "Close modal" at bounding box center [681, 112] width 22 height 22
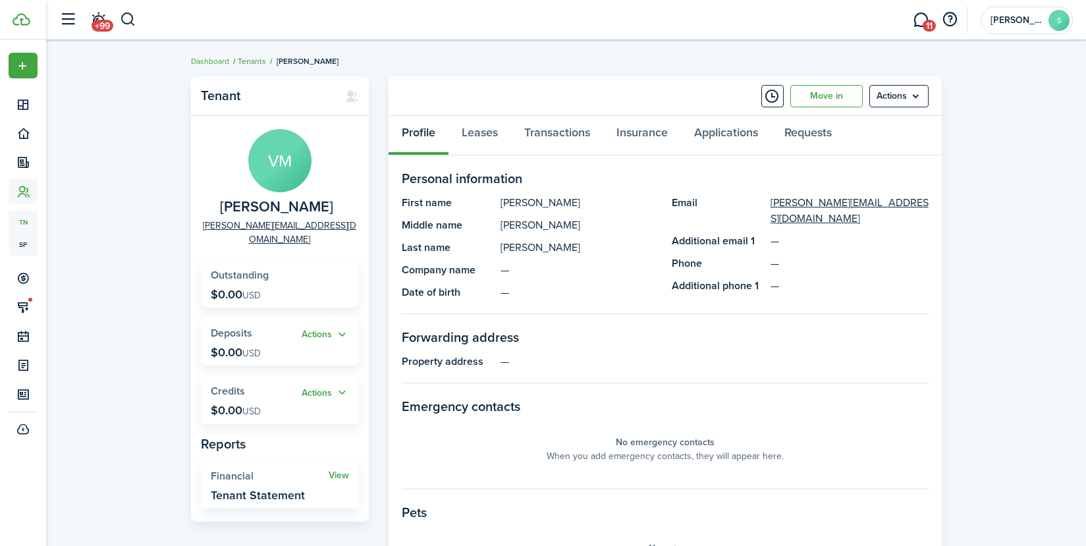
click at [242, 63] on link "Tenants" at bounding box center [252, 61] width 28 height 12
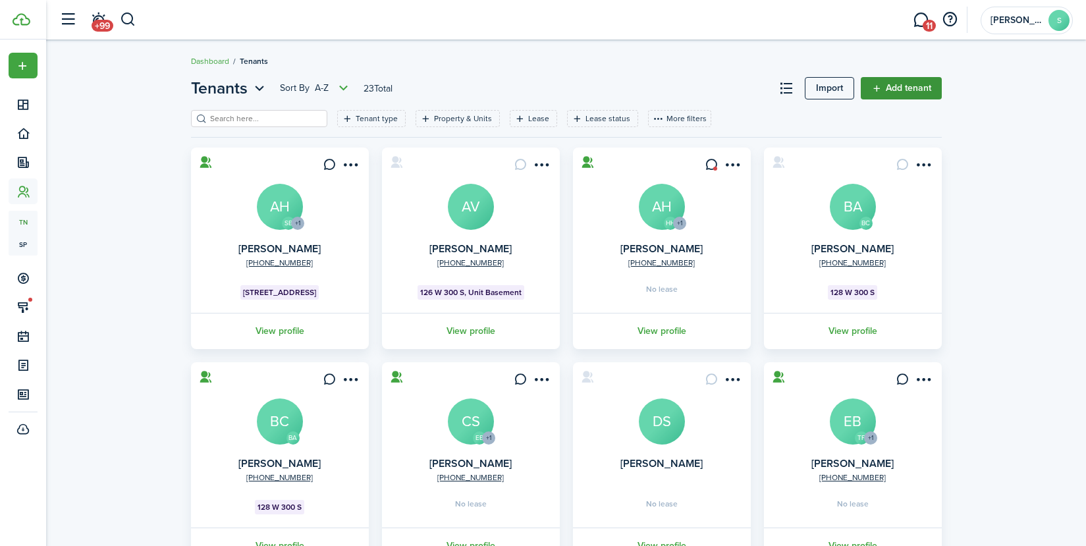
click at [896, 90] on link "Add tenant" at bounding box center [901, 88] width 81 height 22
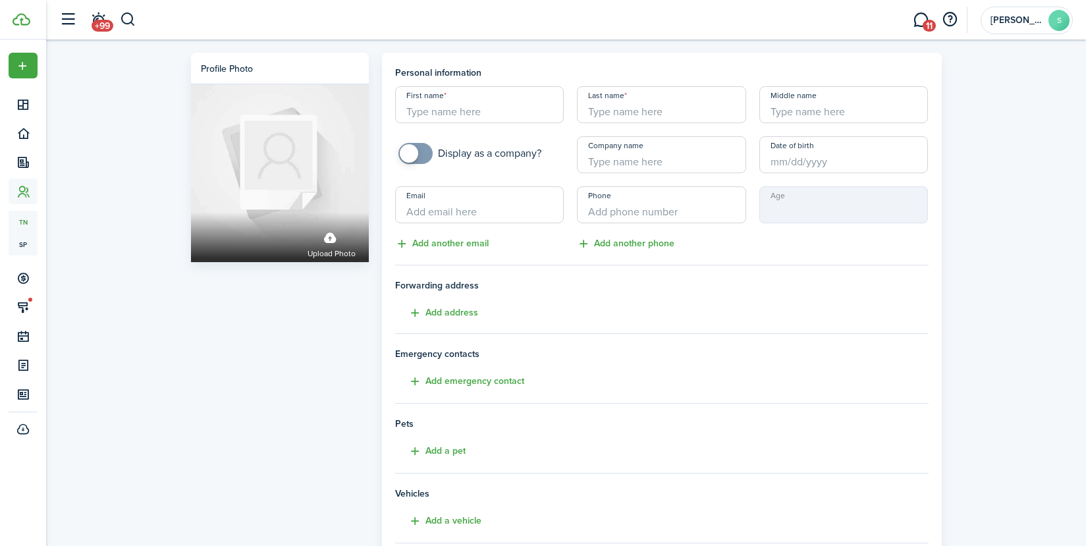
click at [495, 105] on input "First name" at bounding box center [479, 104] width 169 height 37
type input "[PERSON_NAME]"
click at [639, 111] on input "Last name" at bounding box center [661, 104] width 169 height 37
type input "[PERSON_NAME]"
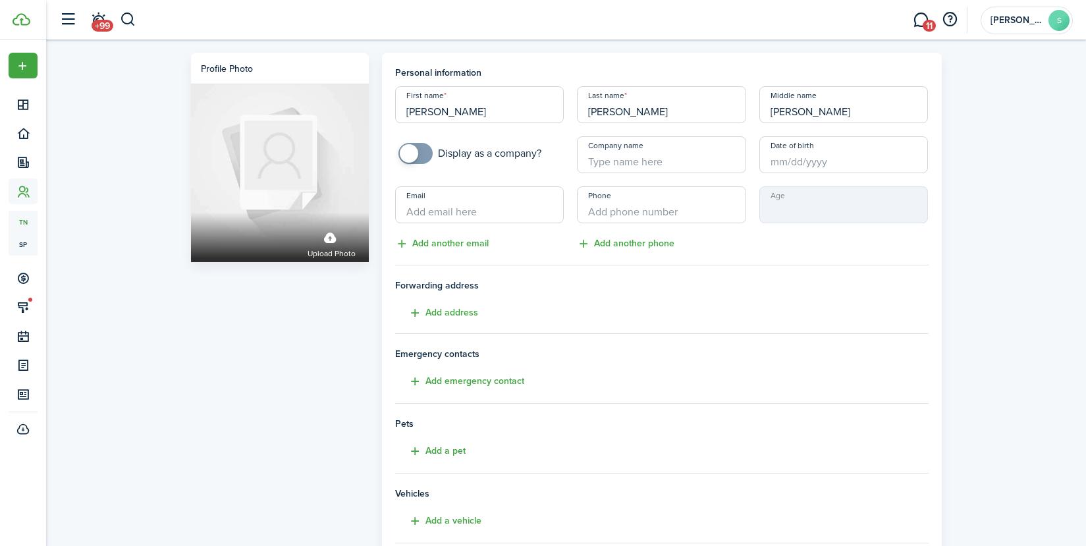
click at [491, 211] on input "Email" at bounding box center [479, 204] width 169 height 37
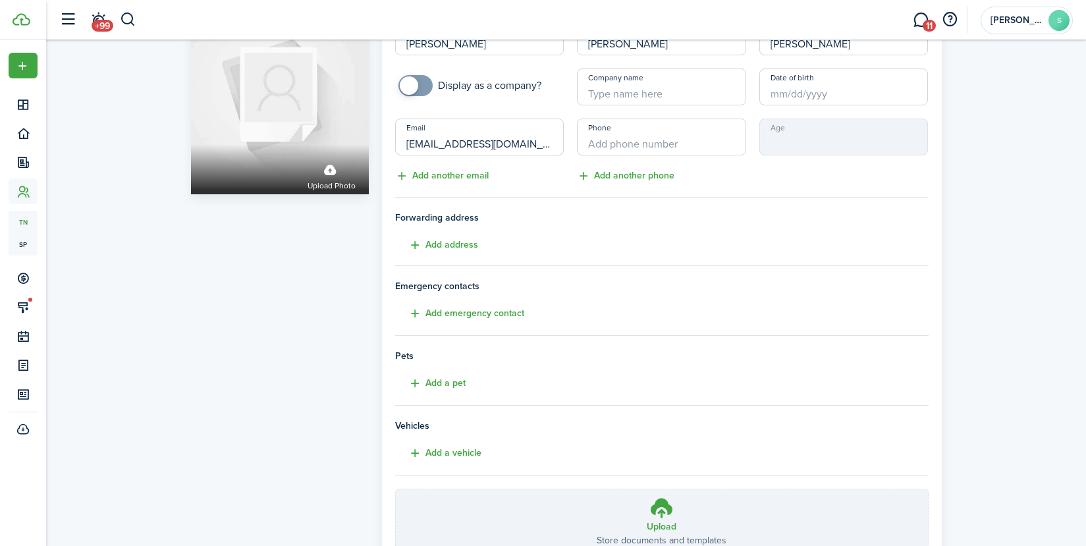
scroll to position [175, 0]
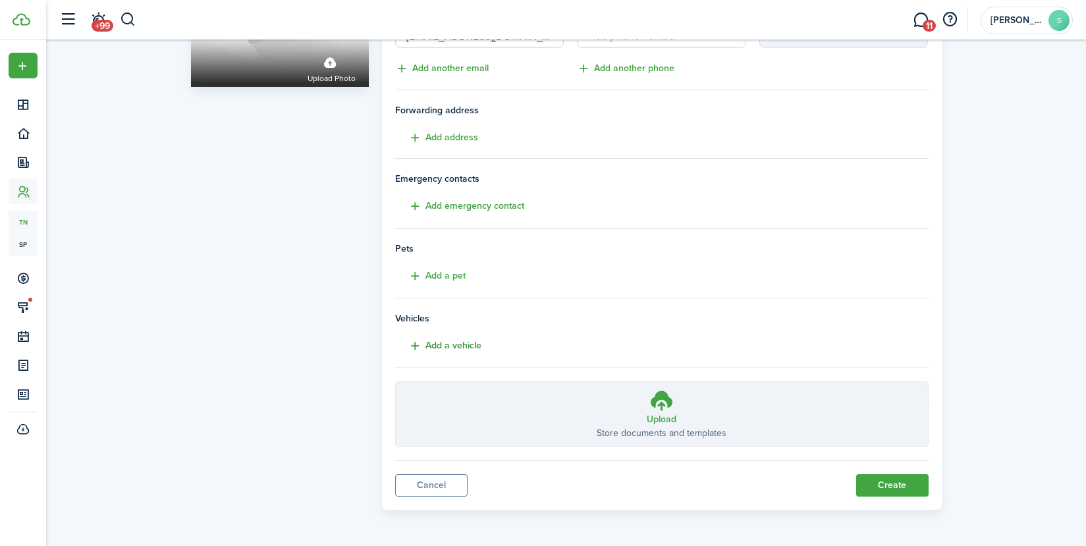
type input "[EMAIL_ADDRESS][DOMAIN_NAME]"
click at [445, 344] on button "Add a vehicle" at bounding box center [438, 345] width 86 height 15
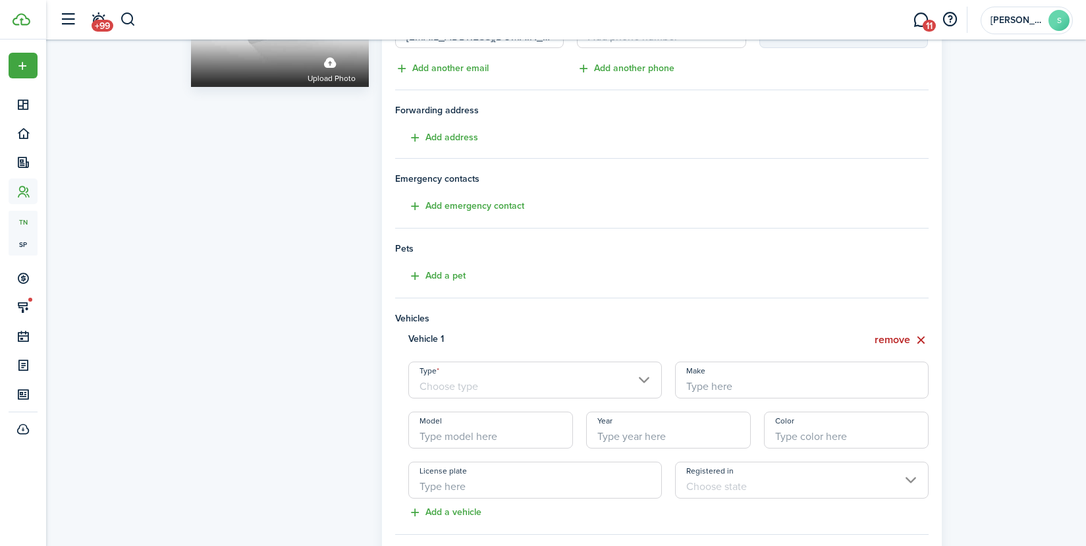
click at [582, 384] on input "Type" at bounding box center [534, 379] width 253 height 37
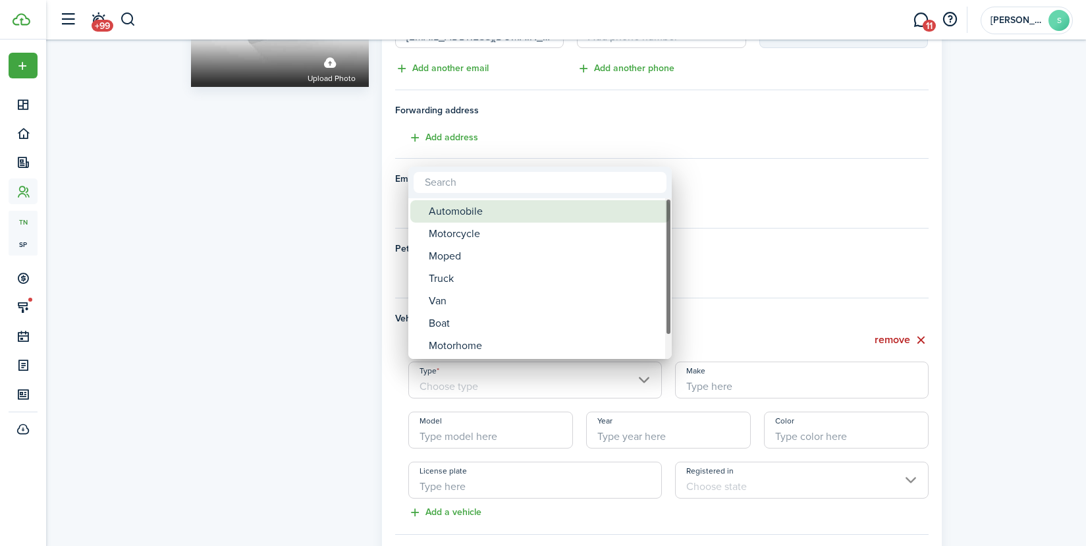
click at [491, 215] on div "Automobile" at bounding box center [545, 211] width 233 height 22
type input "Automobile"
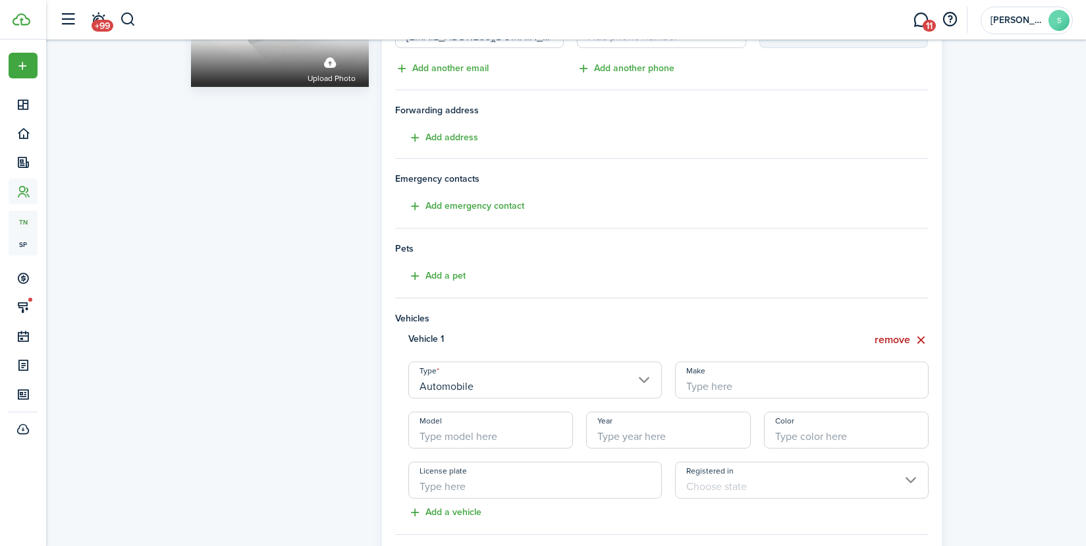
click at [772, 385] on input "Make" at bounding box center [801, 379] width 253 height 37
type input "t"
type input "Toyota"
drag, startPoint x: 485, startPoint y: 435, endPoint x: 499, endPoint y: 397, distance: 40.0
click at [485, 435] on input "Model" at bounding box center [490, 430] width 165 height 37
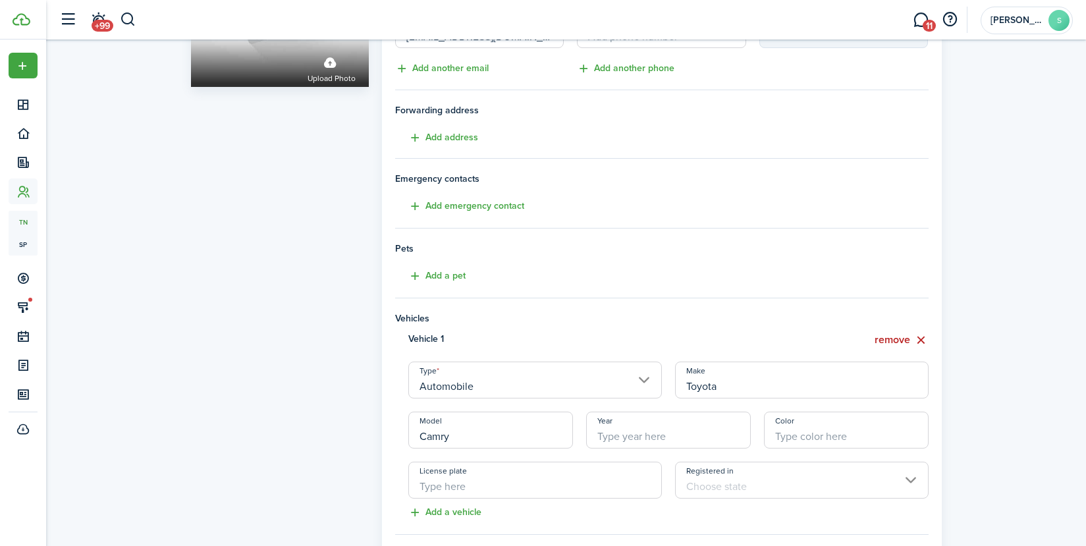
type input "Camry"
type input "2008"
click at [799, 436] on input "Color" at bounding box center [846, 430] width 165 height 37
type input "white"
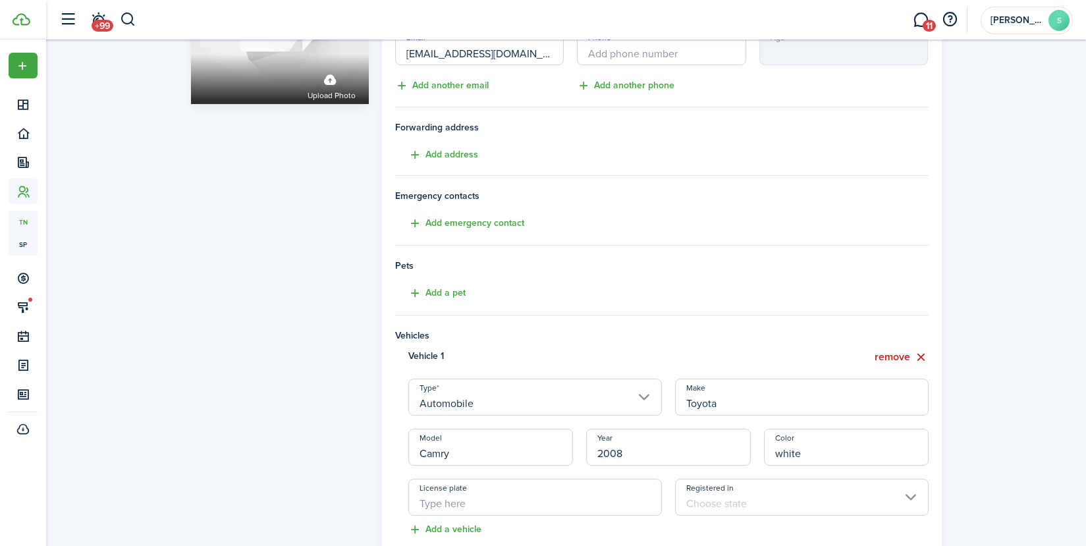
scroll to position [0, 0]
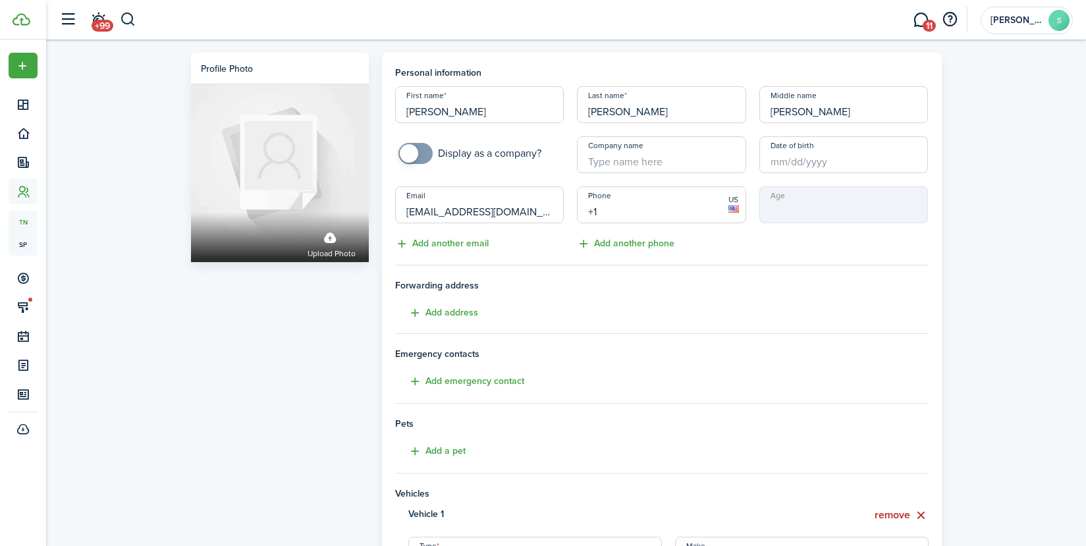
click at [643, 214] on input "+1" at bounding box center [661, 204] width 169 height 37
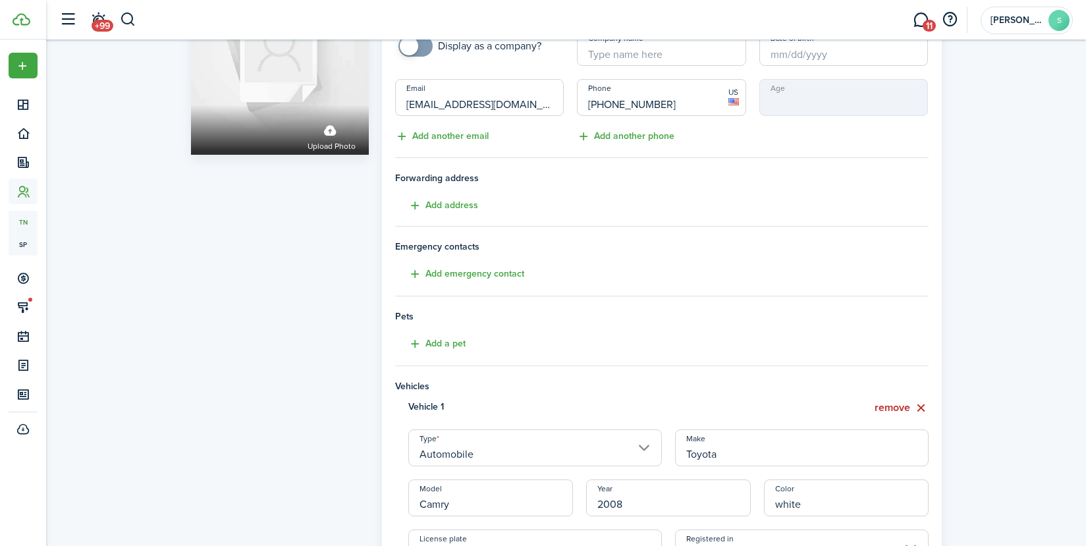
scroll to position [342, 0]
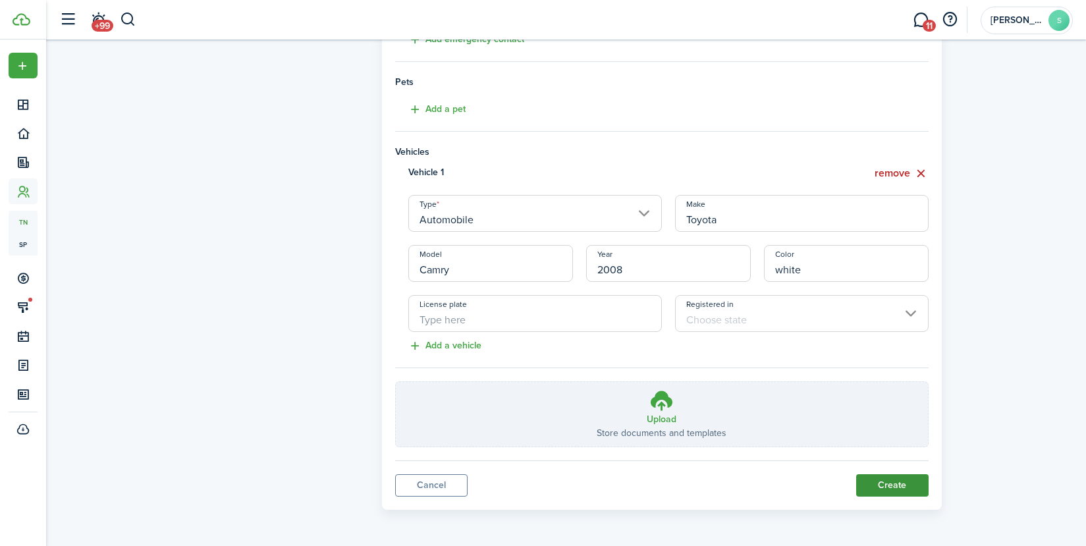
type input "[PHONE_NUMBER]"
click at [889, 481] on button "Create" at bounding box center [892, 485] width 72 height 22
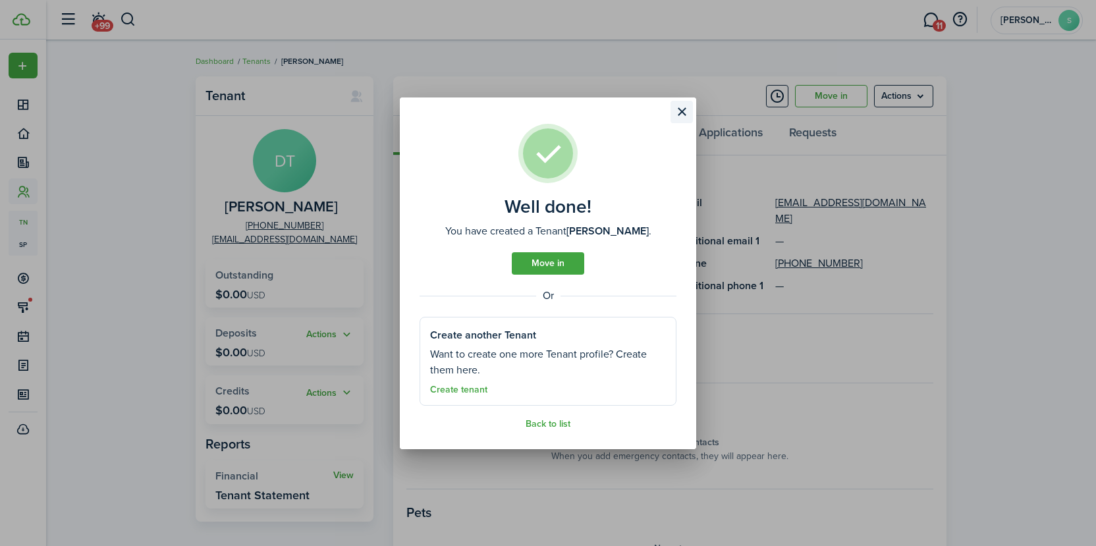
click at [674, 110] on button "Close modal" at bounding box center [681, 112] width 22 height 22
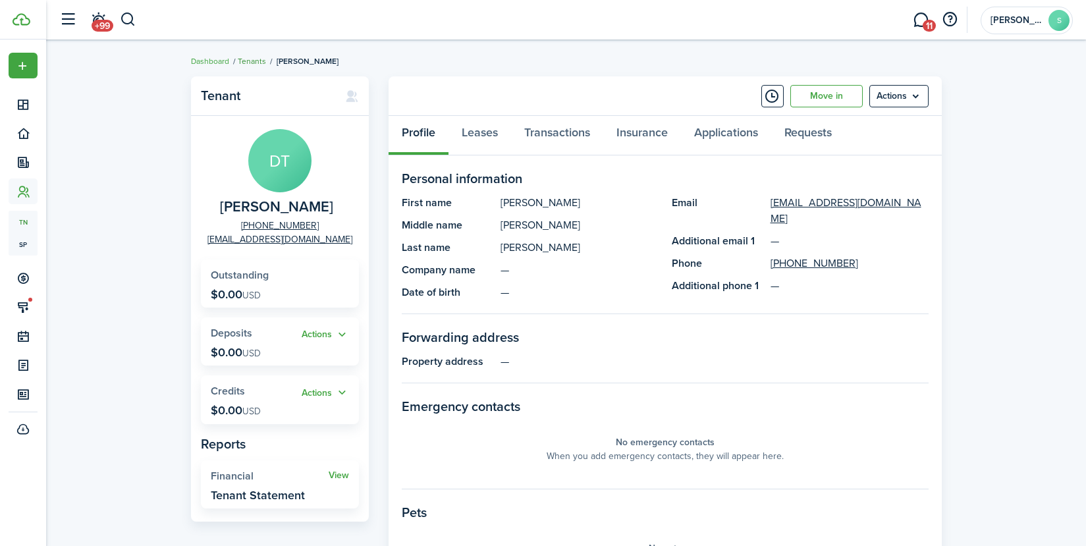
click at [260, 63] on link "Tenants" at bounding box center [252, 61] width 28 height 12
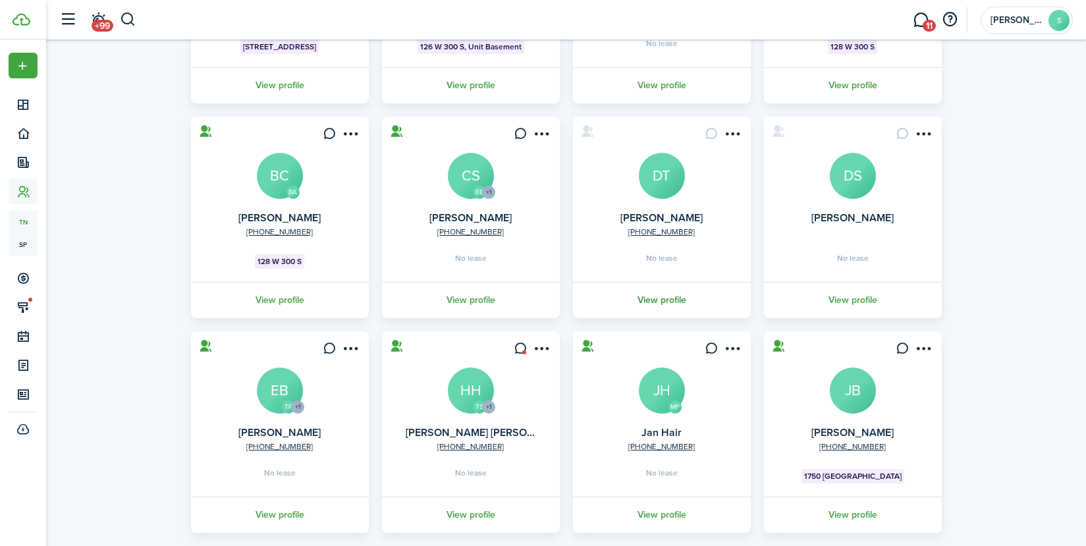
scroll to position [315, 0]
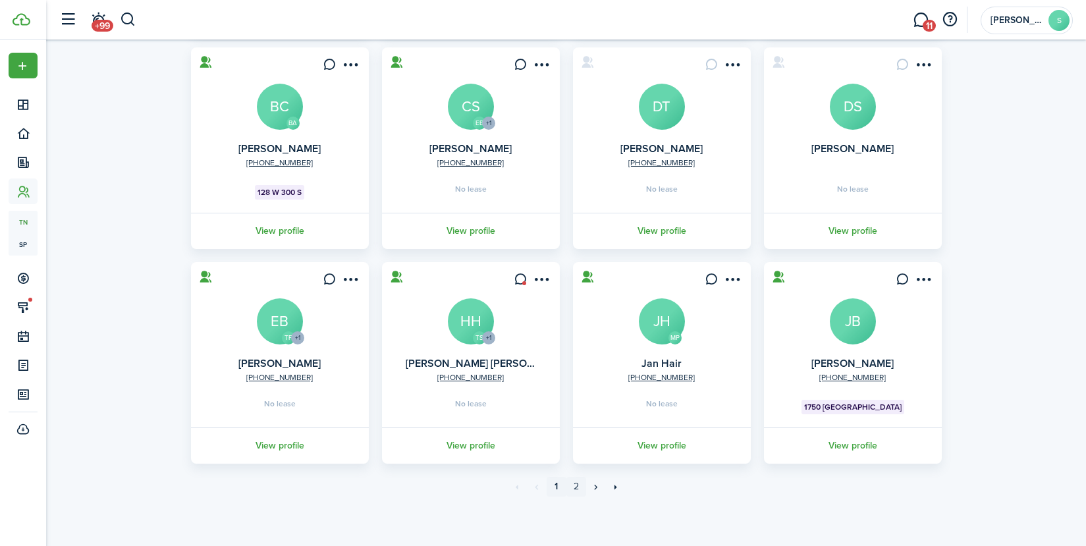
click at [571, 486] on link "2" at bounding box center [576, 487] width 20 height 20
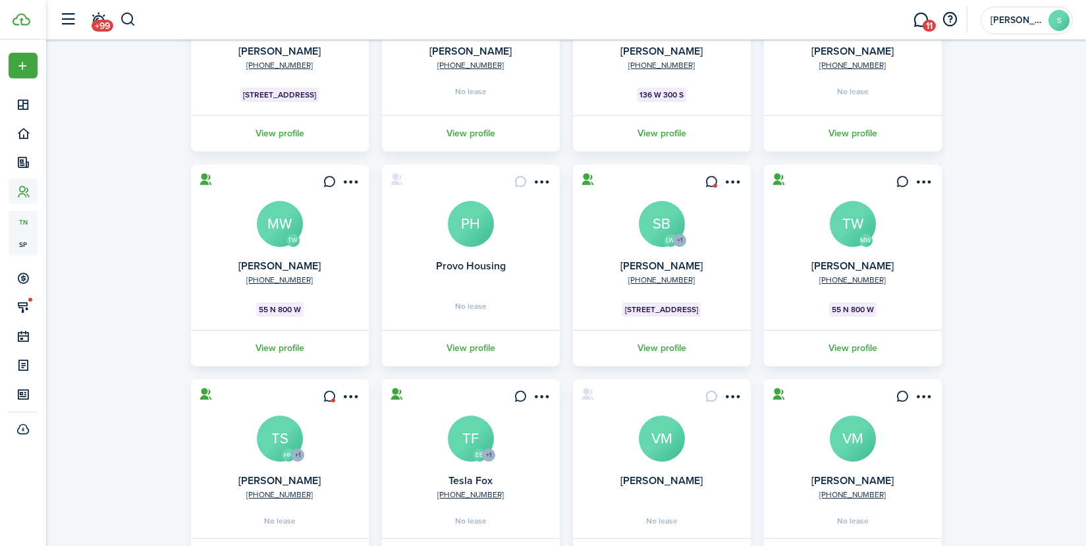
scroll to position [263, 0]
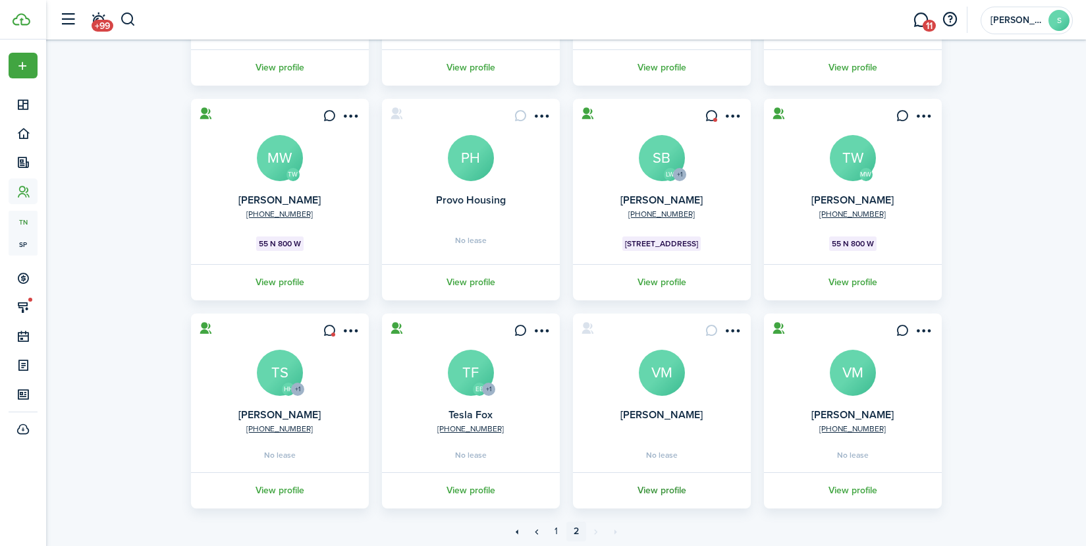
click at [660, 492] on link "View profile" at bounding box center [662, 490] width 182 height 36
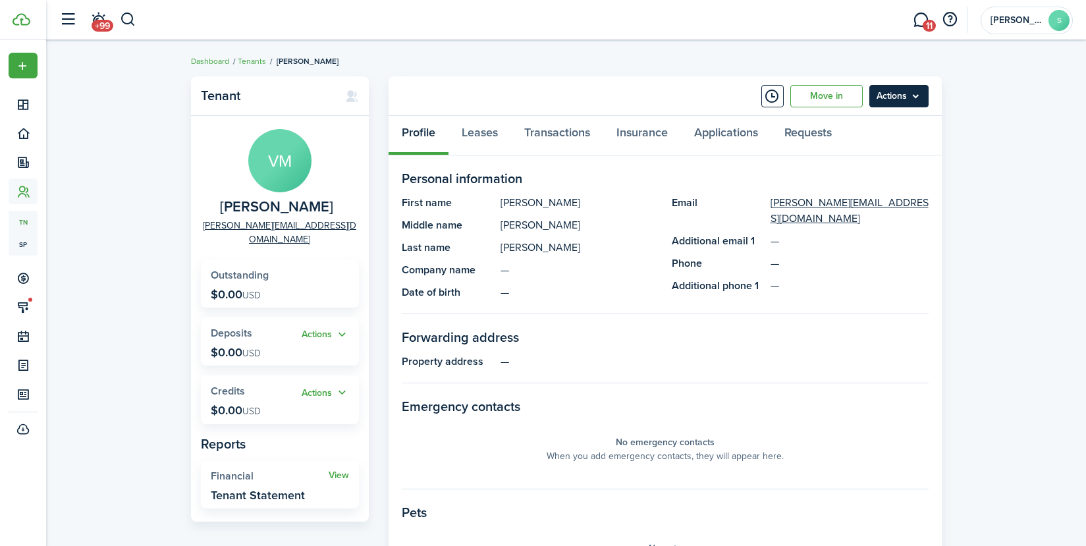
click at [893, 99] on menu-btn "Actions" at bounding box center [898, 96] width 59 height 22
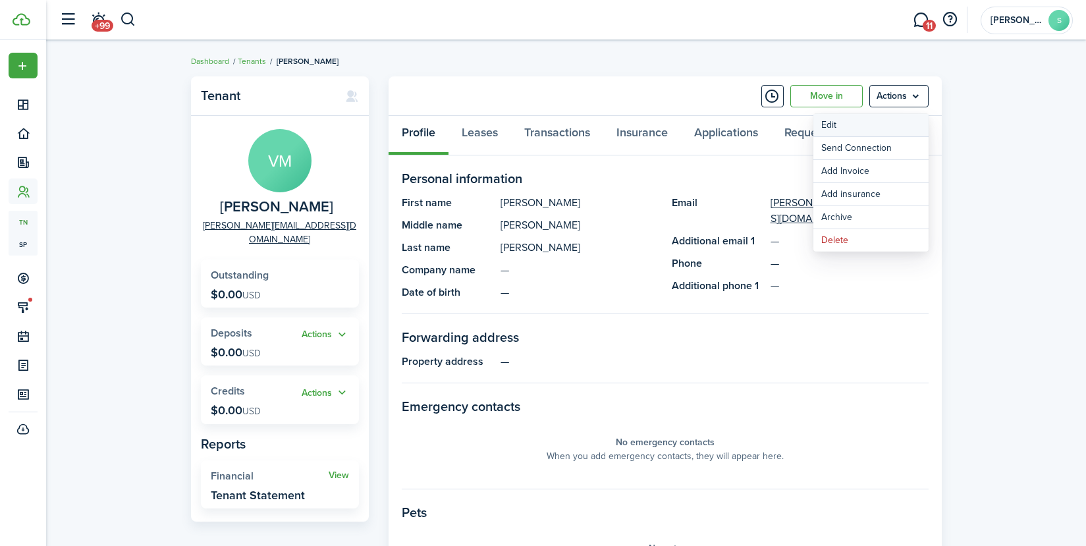
click at [842, 124] on link "Edit" at bounding box center [870, 125] width 115 height 22
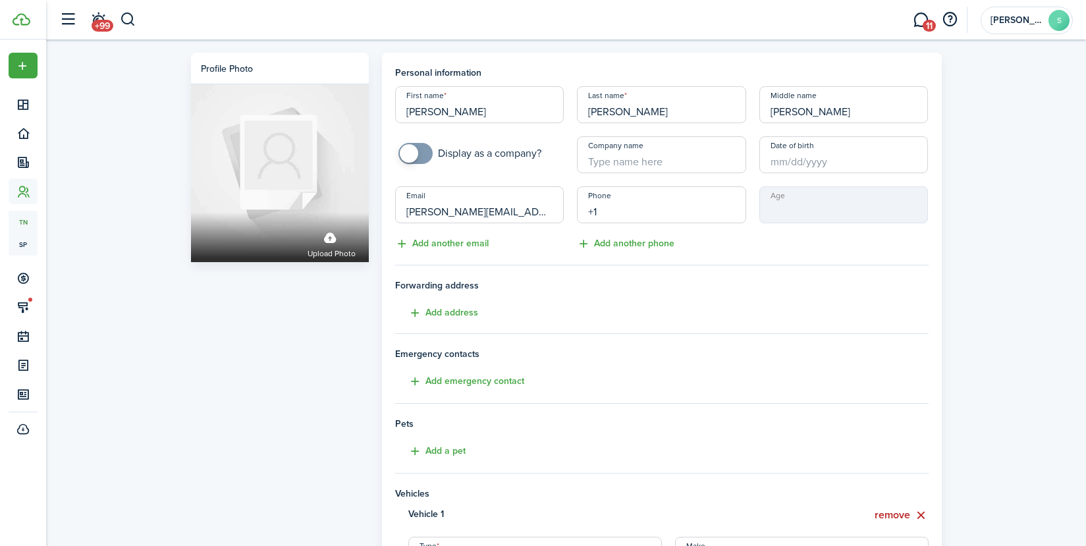
click at [634, 209] on input "+1" at bounding box center [661, 204] width 169 height 37
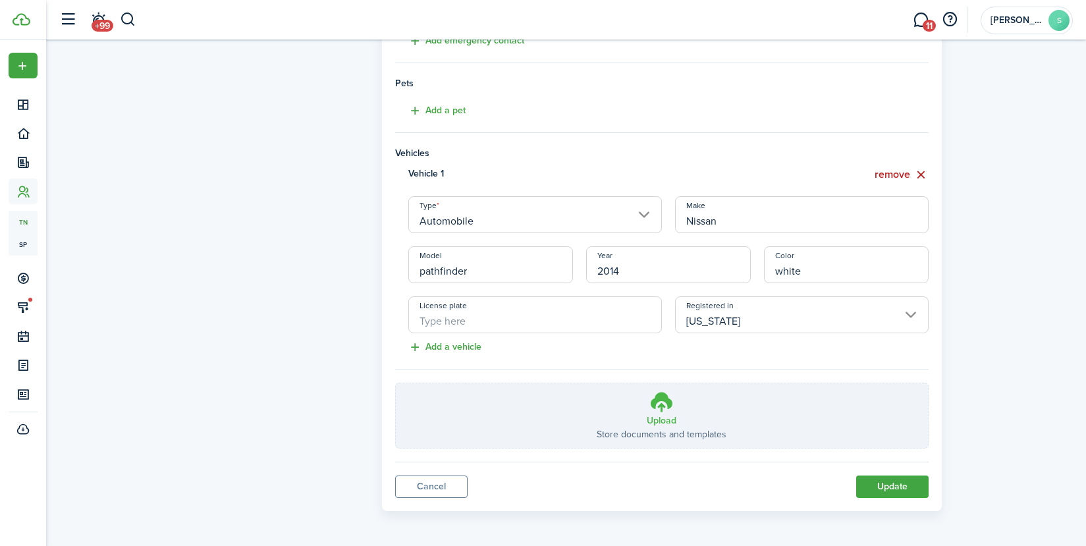
scroll to position [342, 0]
type input "[PHONE_NUMBER]"
click at [896, 486] on button "Update" at bounding box center [892, 485] width 72 height 22
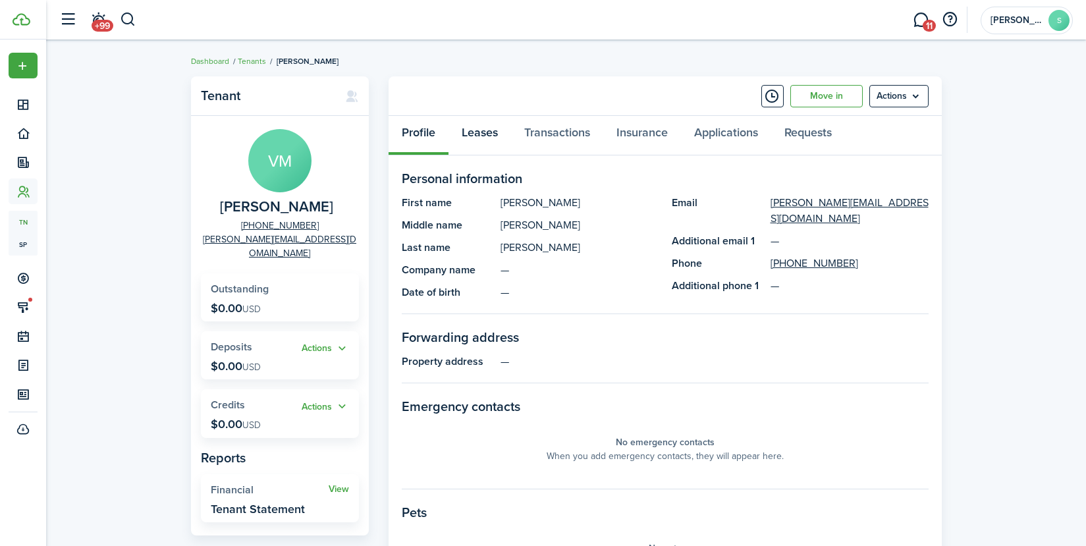
click at [481, 139] on link "Leases" at bounding box center [479, 136] width 63 height 40
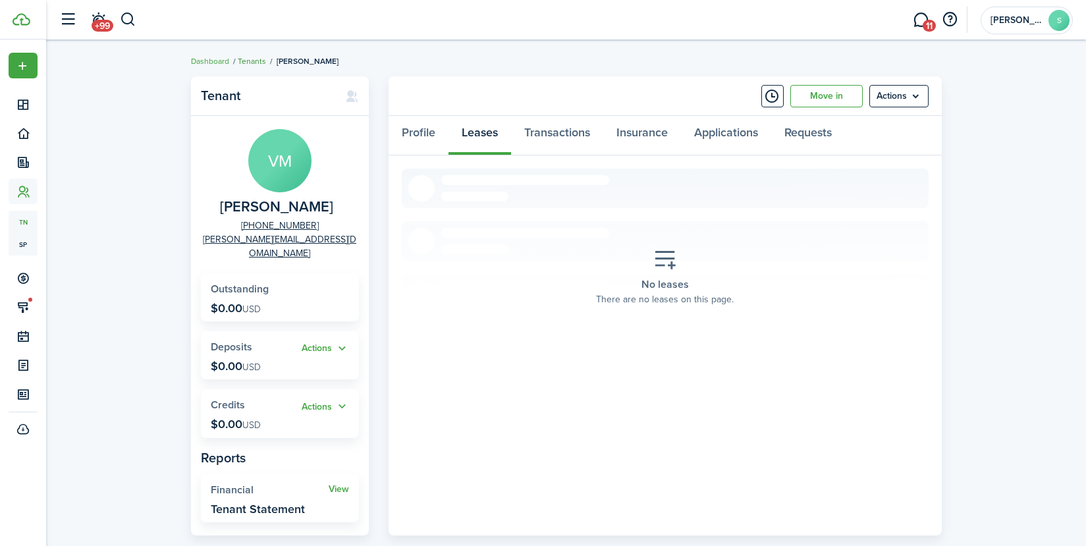
click at [253, 62] on link "Tenants" at bounding box center [252, 61] width 28 height 12
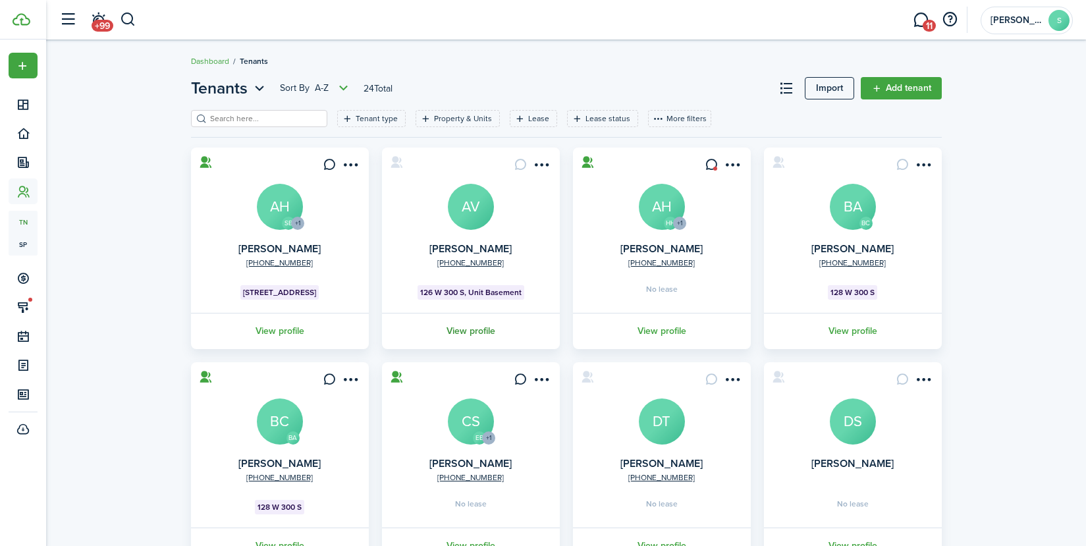
click at [467, 328] on link "View profile" at bounding box center [471, 331] width 182 height 36
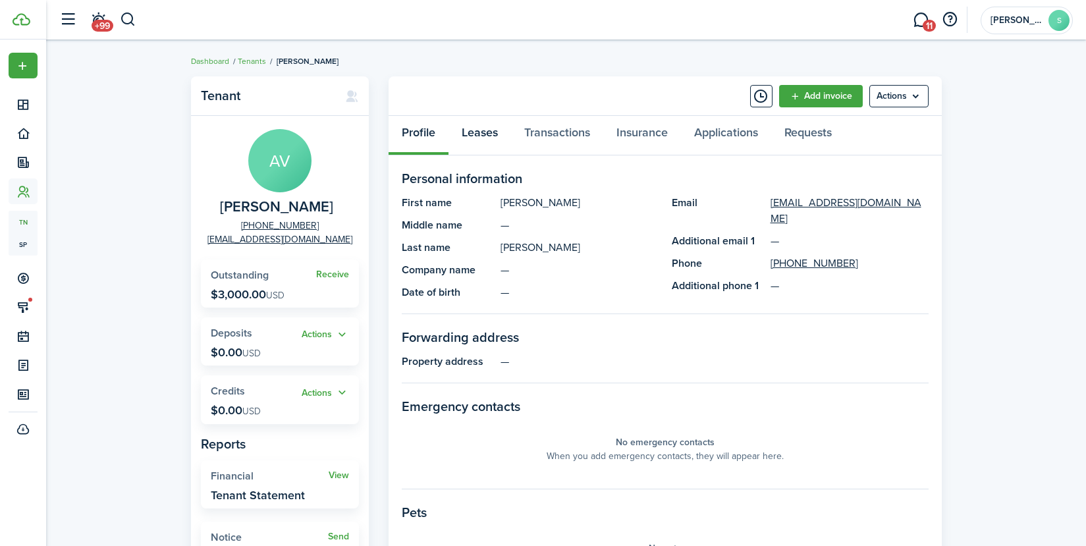
click at [481, 130] on link "Leases" at bounding box center [479, 136] width 63 height 40
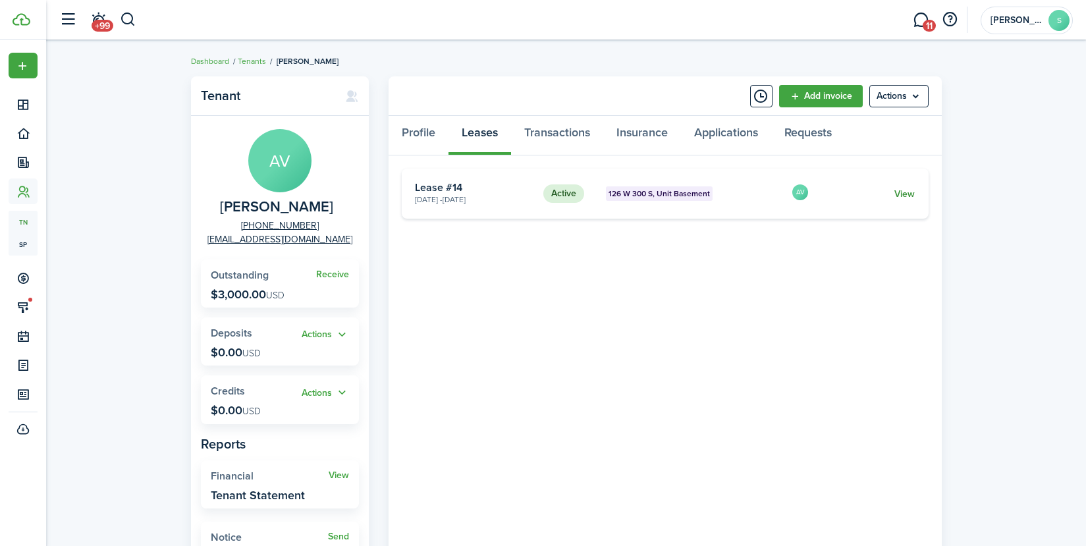
click at [904, 193] on link "View" at bounding box center [904, 194] width 20 height 14
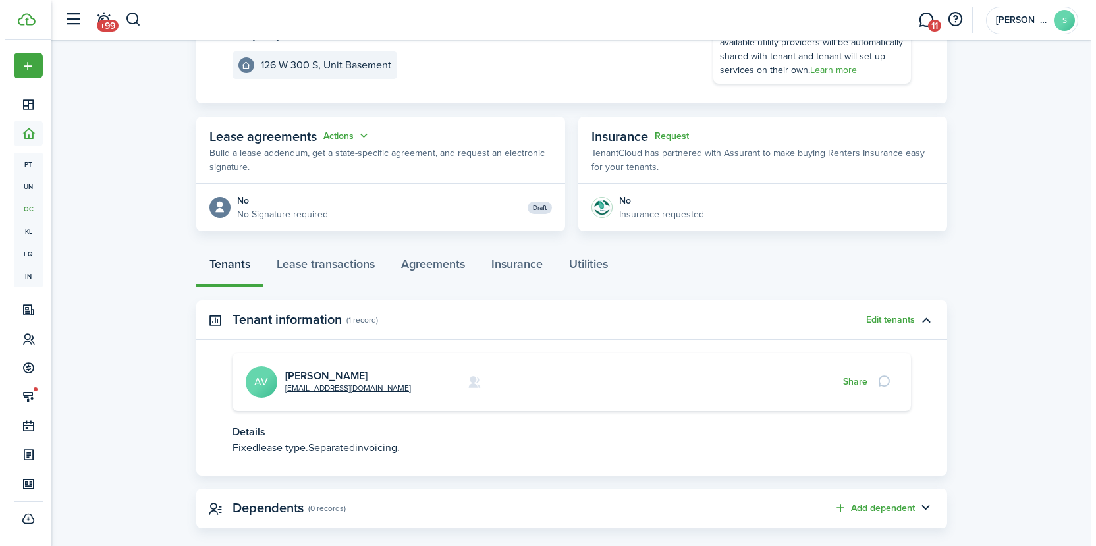
scroll to position [184, 0]
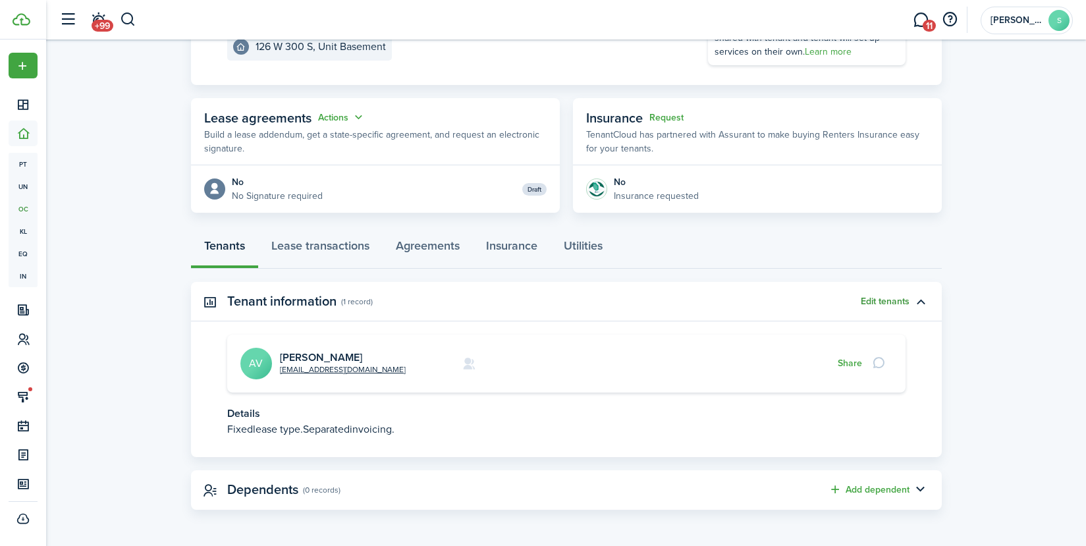
click at [882, 300] on button "Edit tenants" at bounding box center [885, 301] width 49 height 11
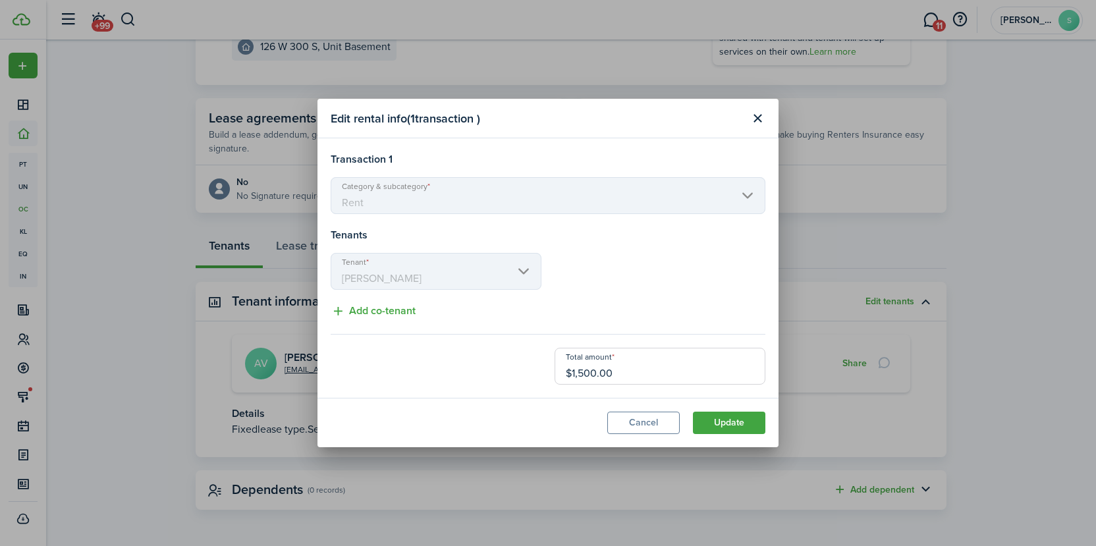
click at [749, 199] on mbsc-scroller "Category & subcategory Rent" at bounding box center [548, 195] width 435 height 37
click at [745, 193] on mbsc-scroller "Category & subcategory Rent" at bounding box center [548, 195] width 435 height 37
click at [352, 309] on button "Add co-tenant" at bounding box center [373, 311] width 85 height 16
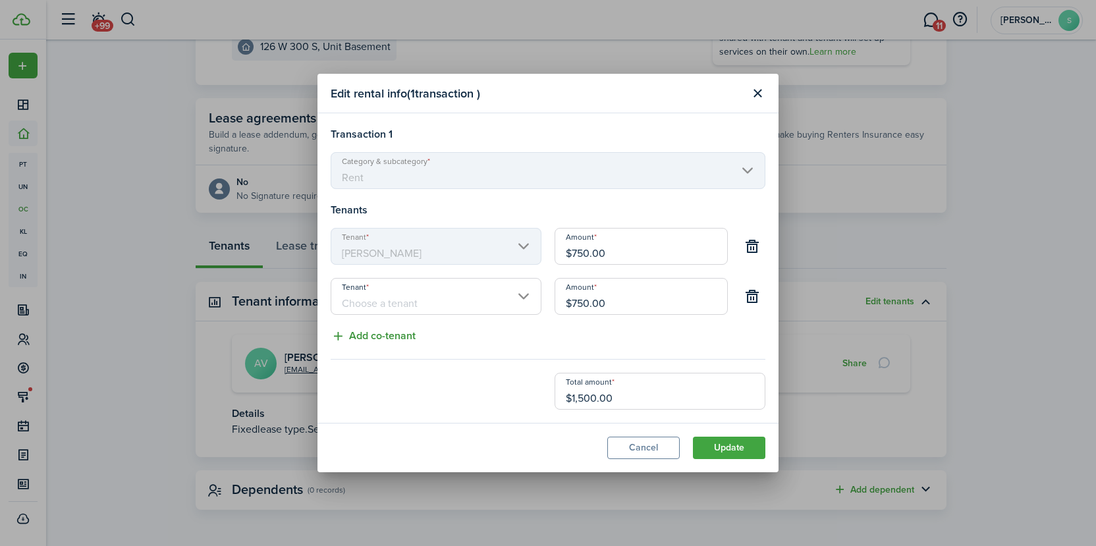
click at [394, 336] on button "Add co-tenant" at bounding box center [373, 336] width 85 height 16
type input "$500.00"
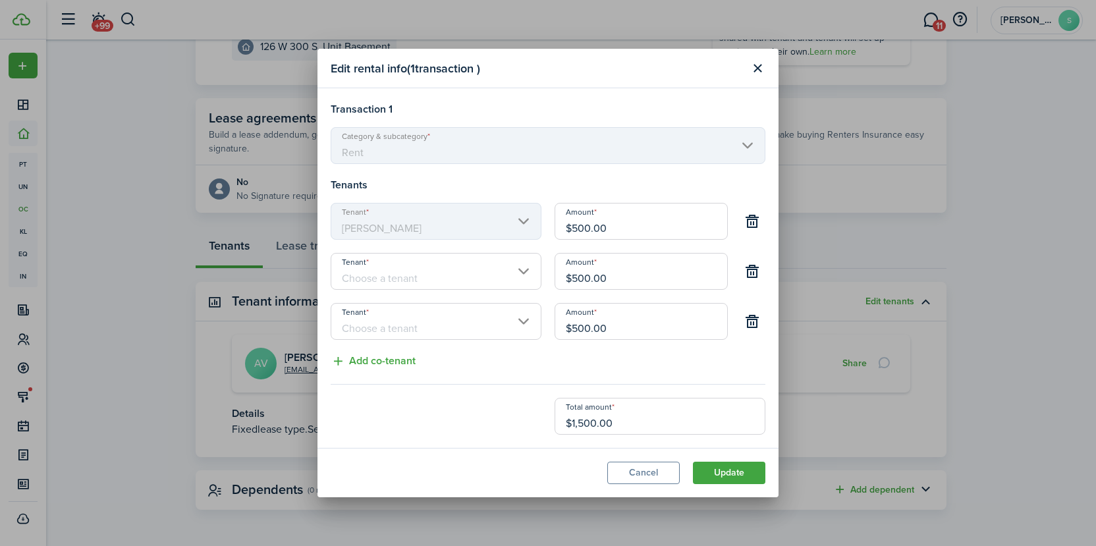
click at [418, 277] on input "Tenant" at bounding box center [436, 271] width 211 height 37
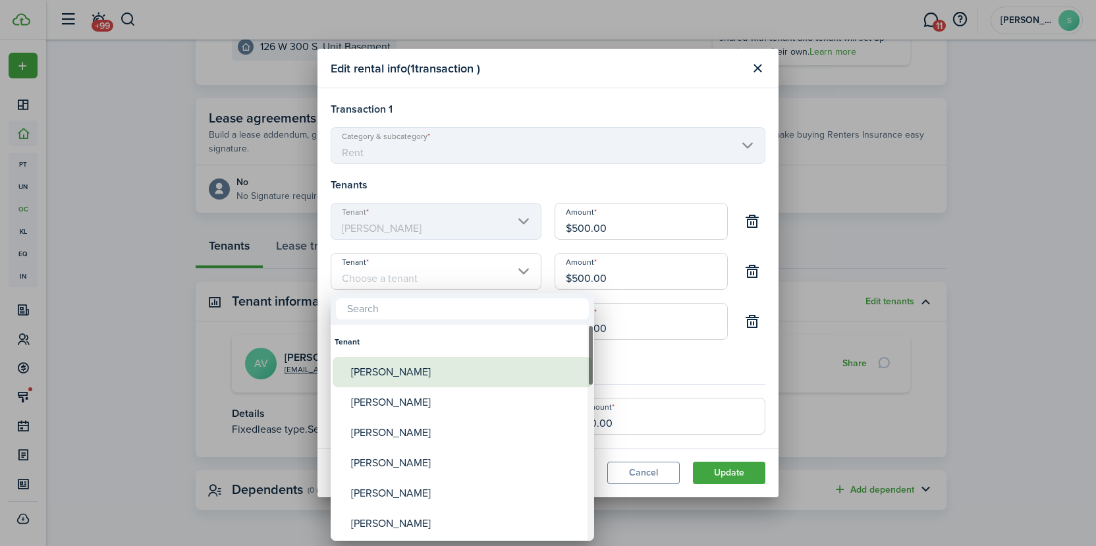
click at [440, 366] on div "[PERSON_NAME]" at bounding box center [467, 372] width 233 height 30
type input "[PERSON_NAME]"
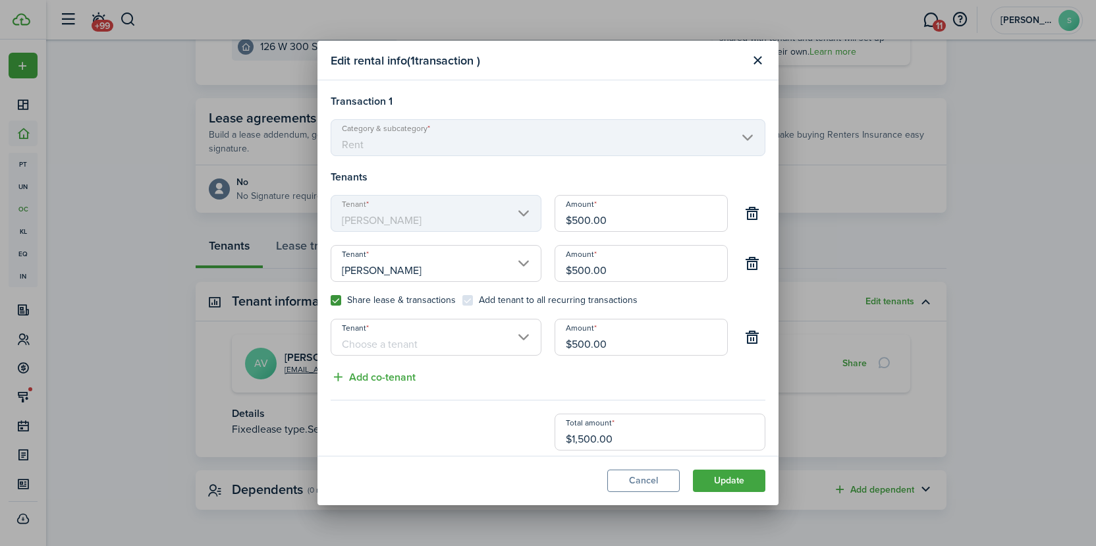
click at [520, 336] on input "Tenant" at bounding box center [436, 337] width 211 height 37
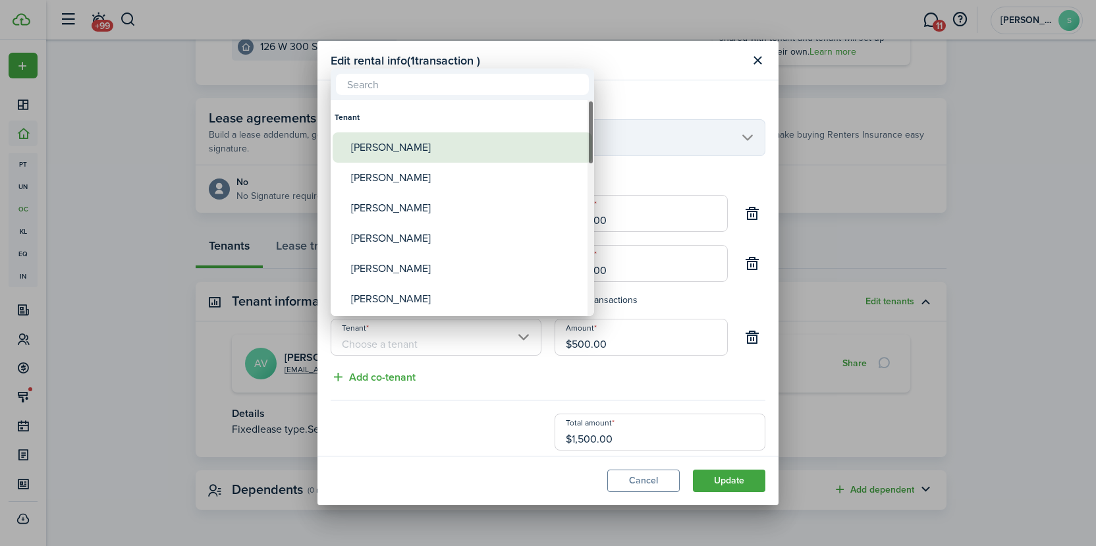
click at [424, 151] on div "[PERSON_NAME]" at bounding box center [467, 147] width 233 height 30
type input "[PERSON_NAME]"
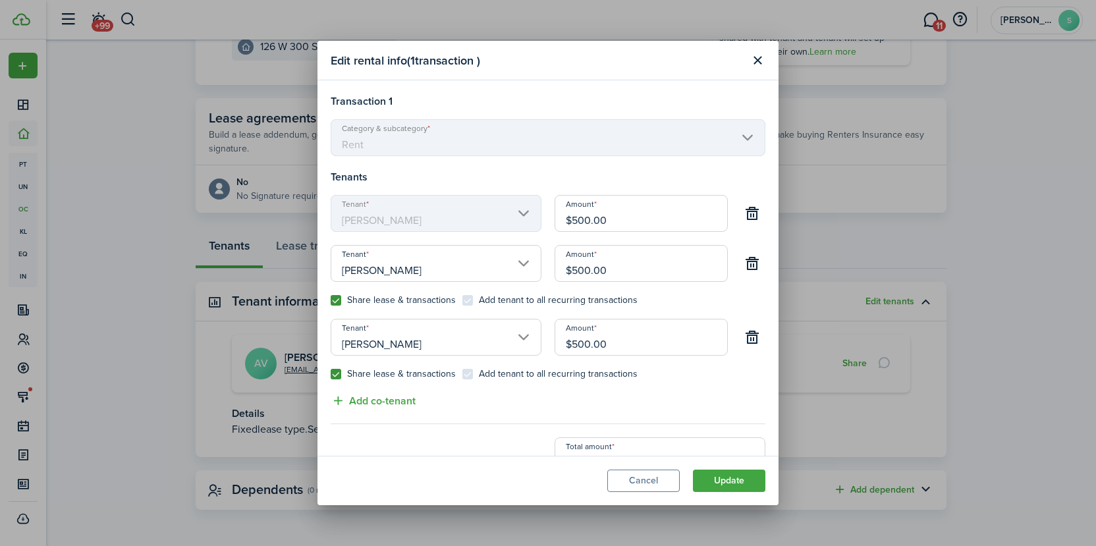
click at [624, 221] on input "$500.00" at bounding box center [640, 213] width 173 height 37
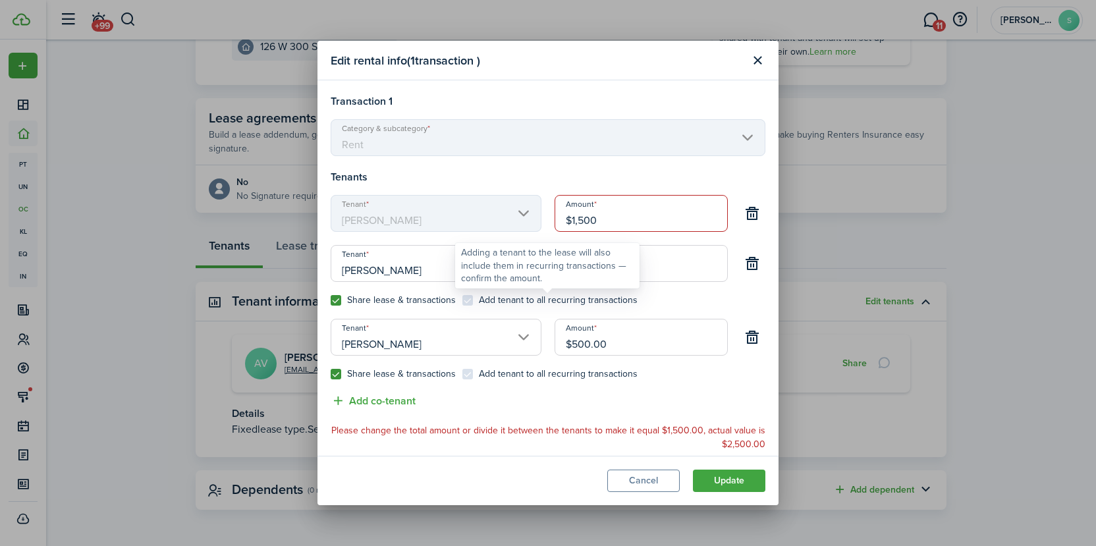
type input "$1,500.00"
click at [623, 273] on div "Adding a tenant to the lease will also include them in recurring transactions —…" at bounding box center [547, 265] width 173 height 39
click at [662, 268] on input "$500.00" at bounding box center [640, 263] width 173 height 37
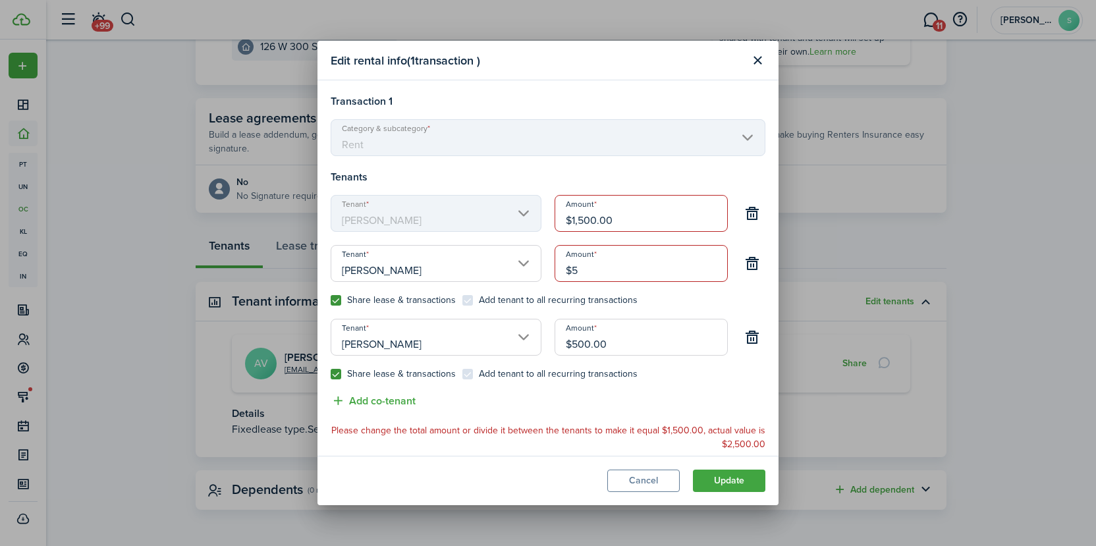
type input "$"
type input "$0.00"
click at [625, 344] on input "$500.00" at bounding box center [640, 337] width 173 height 37
type input "$"
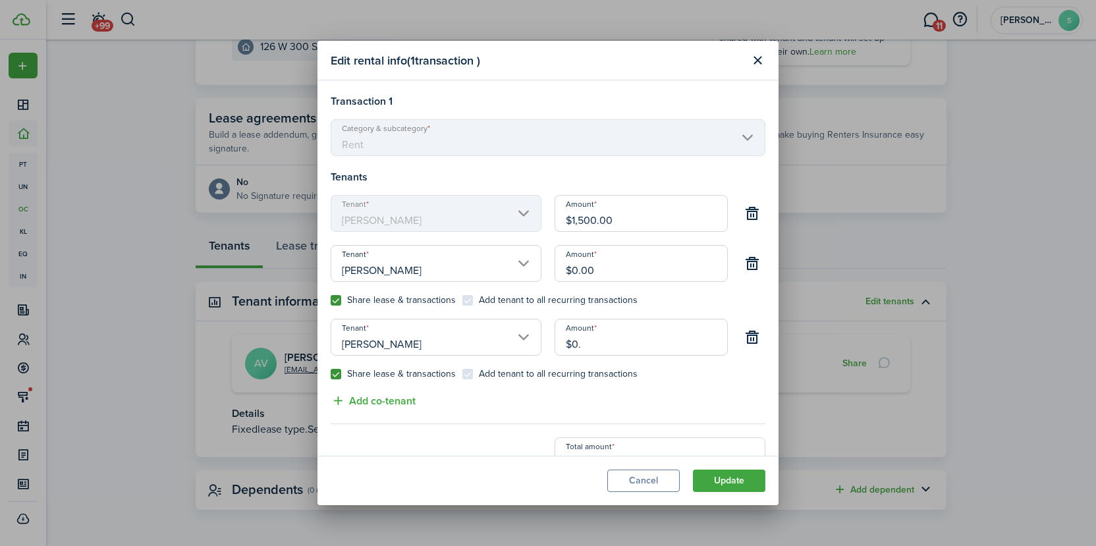
type input "$0.00"
click at [655, 381] on div "Share lease & transactions Add tenant to all recurring transactions" at bounding box center [548, 381] width 448 height 24
click at [466, 301] on control-checkbox "Add tenant to all recurring transactions" at bounding box center [549, 300] width 175 height 11
click at [466, 306] on div "Share lease & transactions Add tenant to all recurring transactions" at bounding box center [548, 307] width 448 height 24
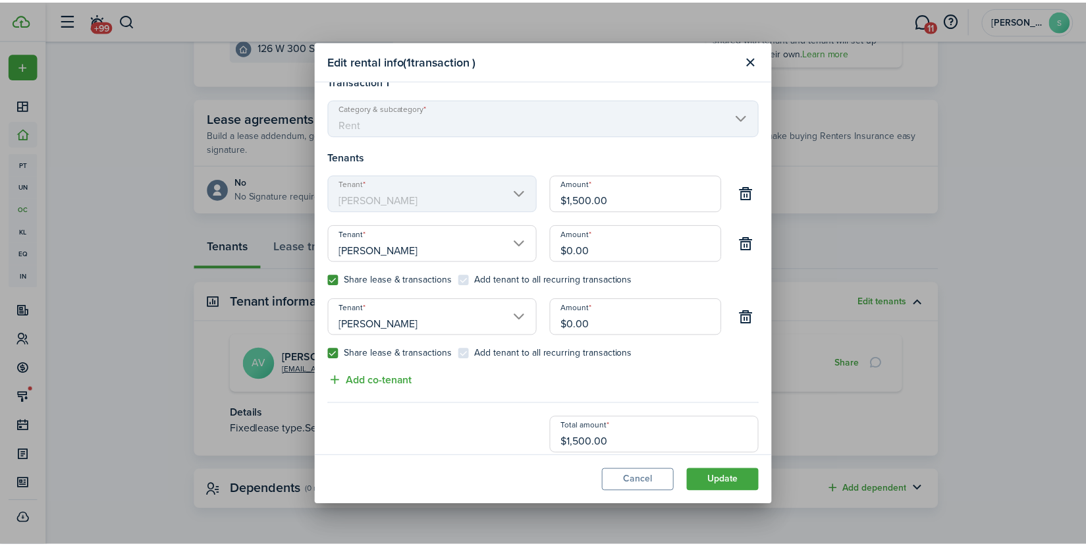
scroll to position [31, 0]
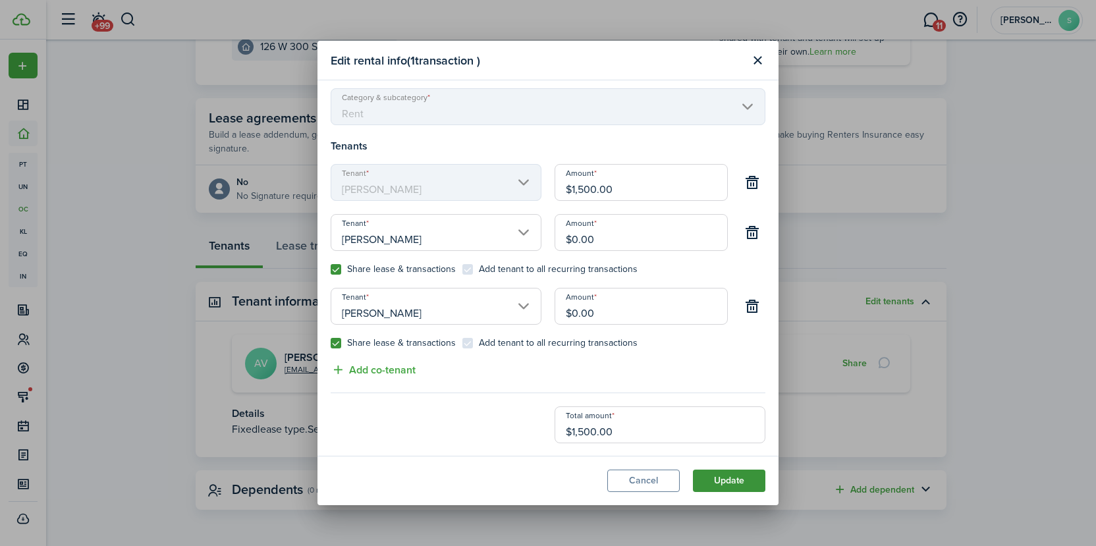
click at [735, 485] on button "Update" at bounding box center [729, 480] width 72 height 22
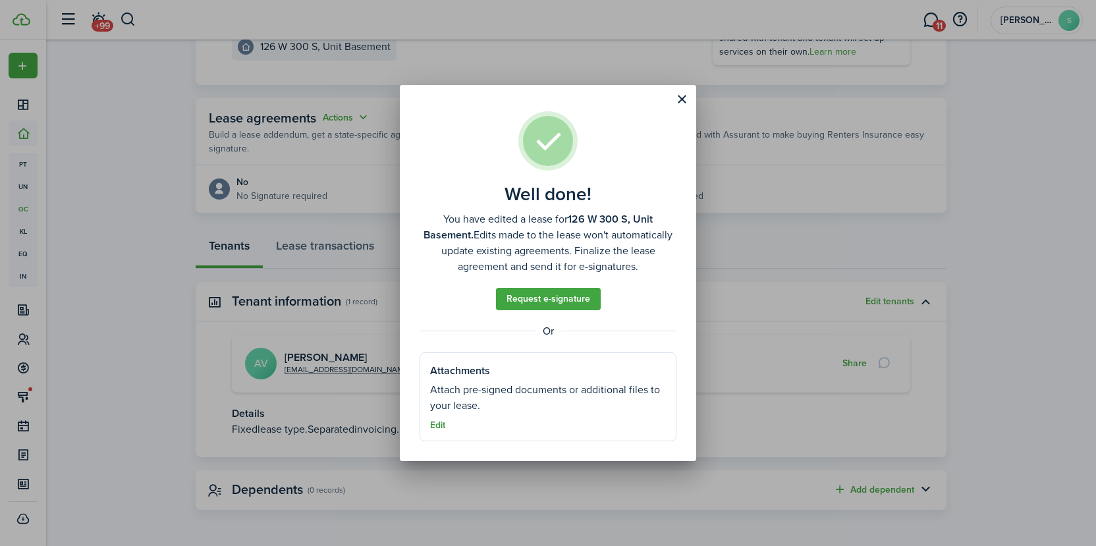
click at [437, 431] on button "Edit" at bounding box center [437, 425] width 15 height 11
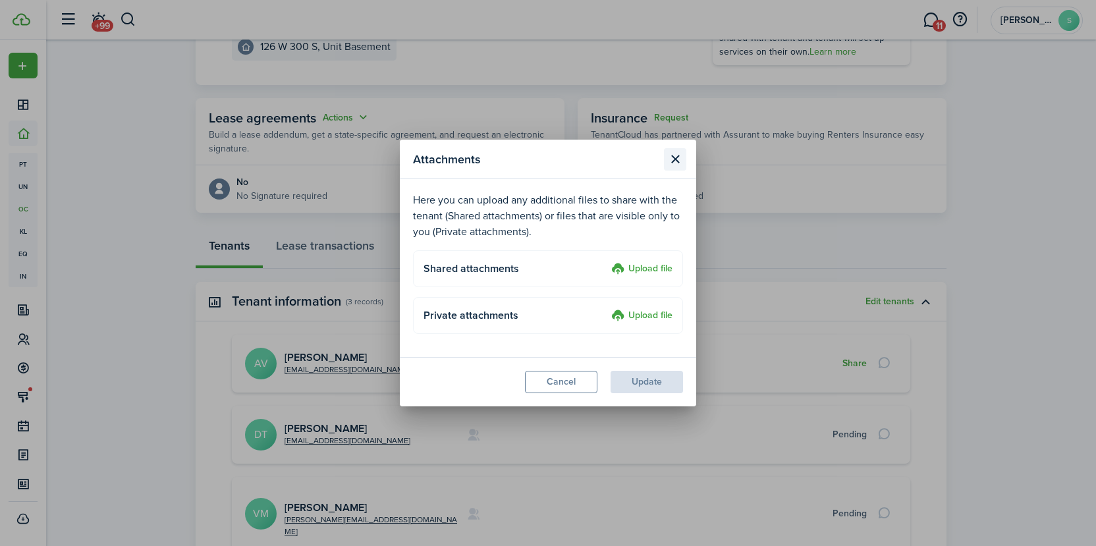
click at [680, 161] on button "Close modal" at bounding box center [675, 159] width 22 height 22
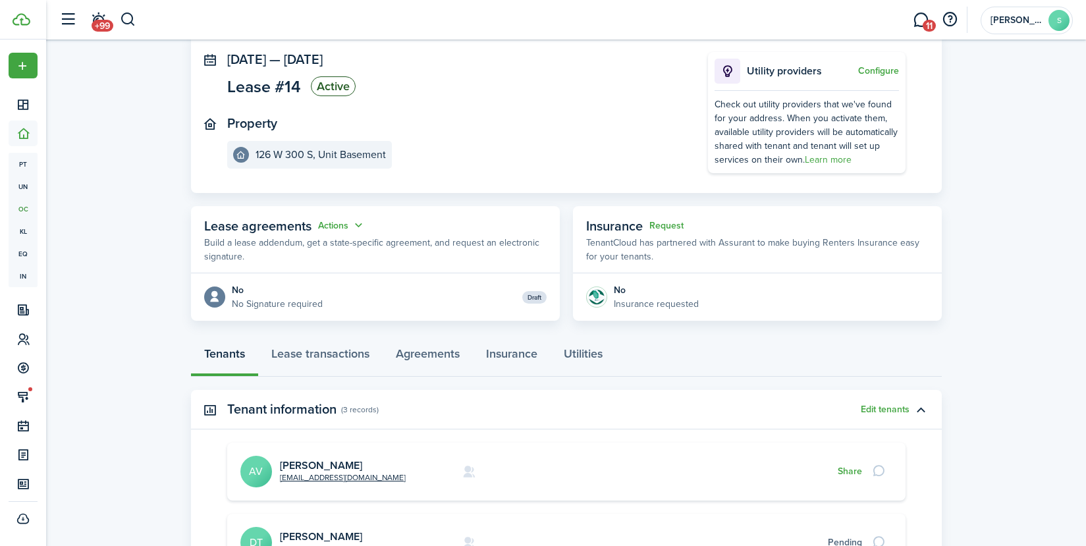
scroll to position [63, 0]
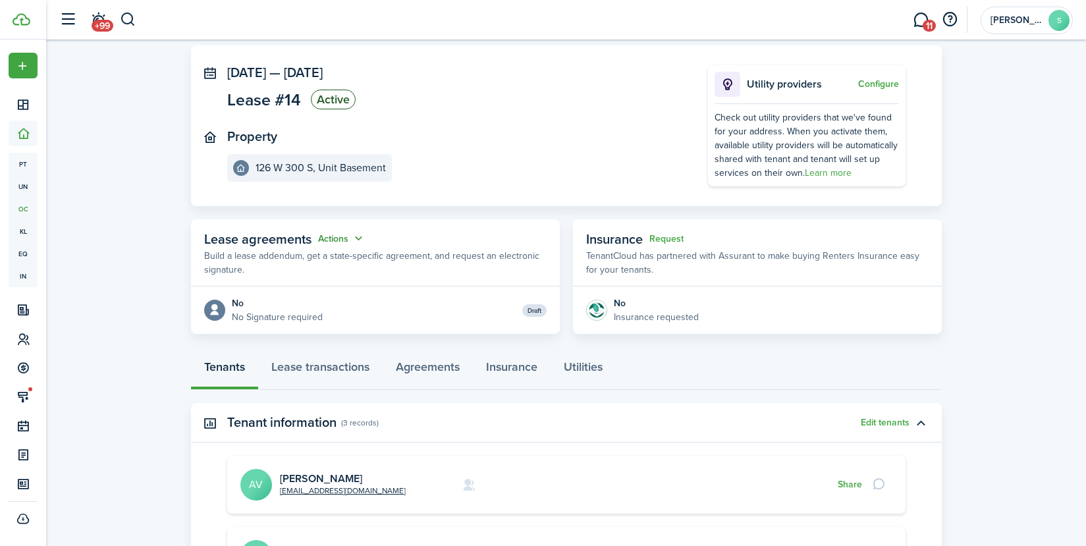
click at [334, 241] on button "Actions" at bounding box center [341, 238] width 47 height 15
click at [274, 263] on link "Edit" at bounding box center [308, 264] width 115 height 23
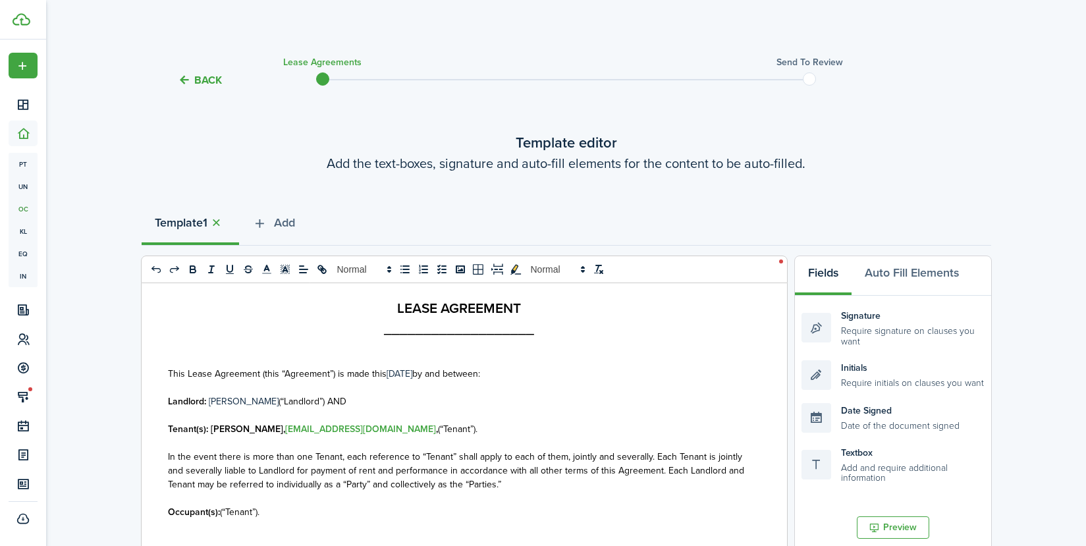
scroll to position [66, 0]
click at [385, 433] on strong "Tenant(s): [PERSON_NAME], [EMAIL_ADDRESS][DOMAIN_NAME] ," at bounding box center [303, 430] width 270 height 14
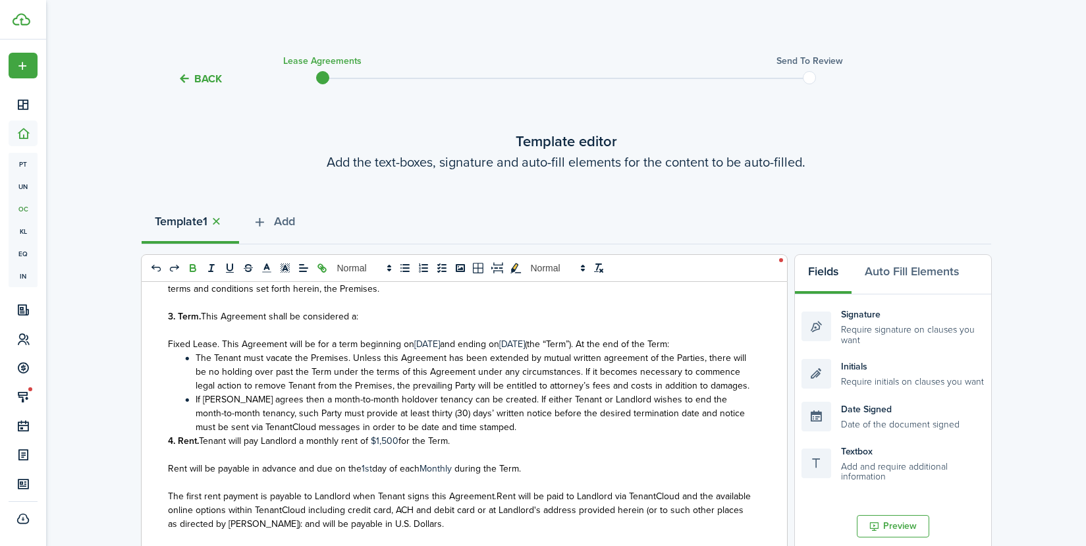
scroll to position [0, 0]
click at [198, 82] on button "Back" at bounding box center [200, 80] width 44 height 14
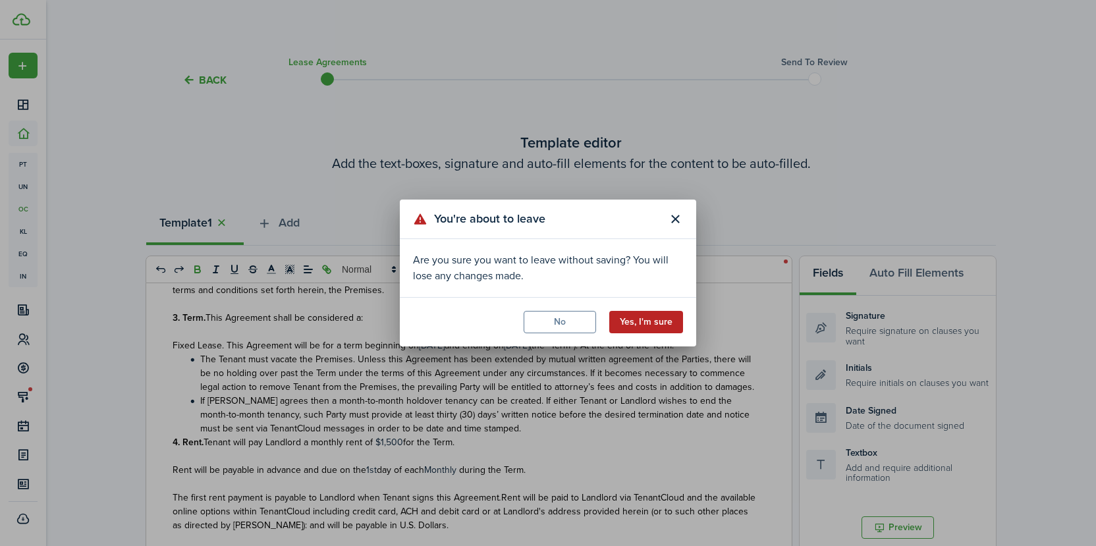
click at [639, 323] on button "Yes, I'm sure" at bounding box center [646, 322] width 74 height 22
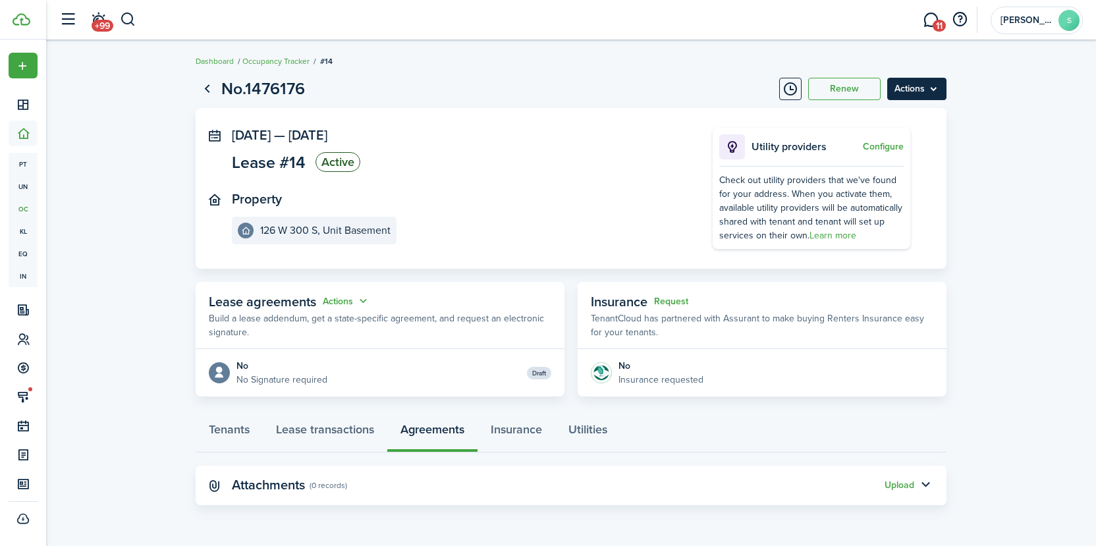
click at [927, 92] on menu-btn "Actions" at bounding box center [916, 89] width 59 height 22
click at [1051, 186] on lease-view "No.1476176 Renew Actions [DATE] — [DATE] Lease #14 Active Property [STREET_ADDR…" at bounding box center [571, 291] width 1050 height 442
click at [349, 432] on link "Lease transactions" at bounding box center [325, 433] width 124 height 40
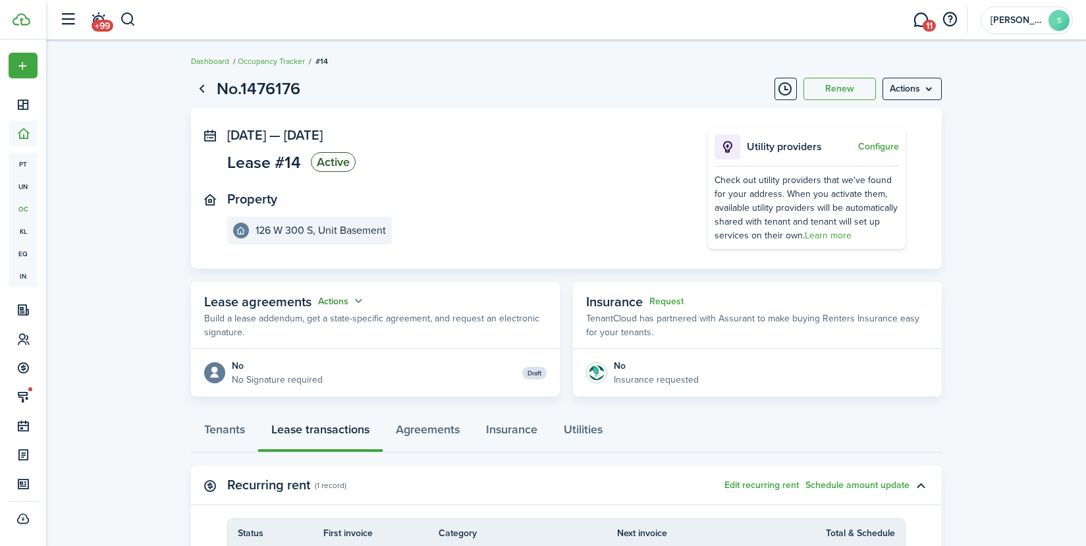
click at [338, 302] on button "Actions" at bounding box center [341, 301] width 47 height 15
click at [263, 327] on link "Edit" at bounding box center [308, 326] width 115 height 23
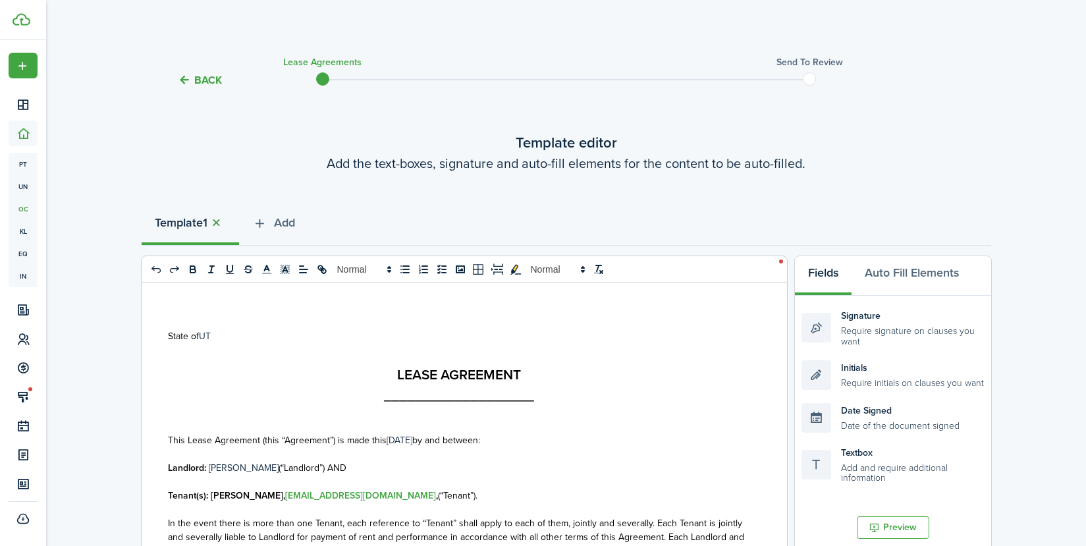
click at [220, 220] on button "button" at bounding box center [216, 222] width 18 height 15
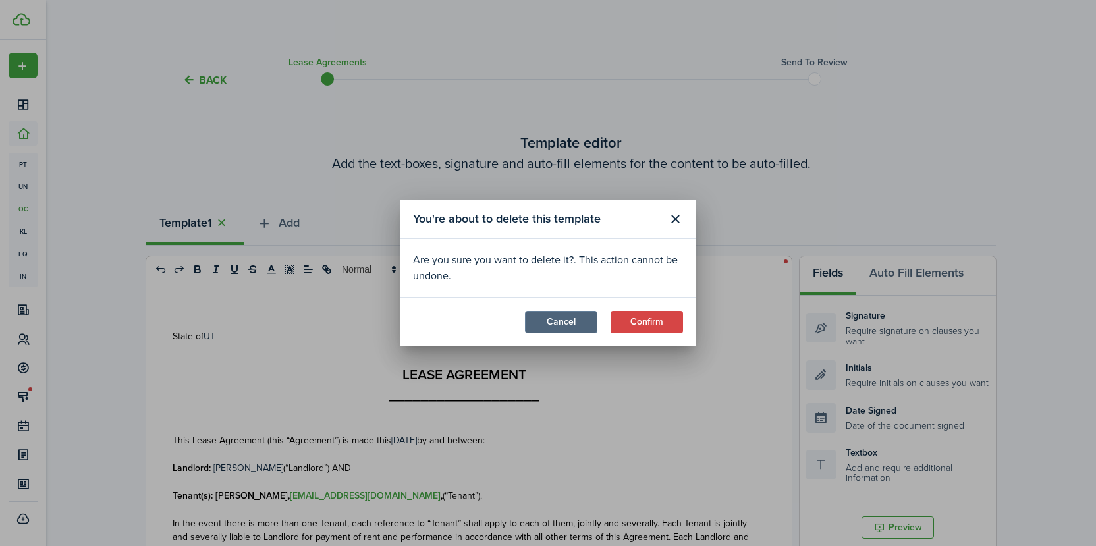
click at [548, 329] on button "Cancel" at bounding box center [561, 322] width 72 height 22
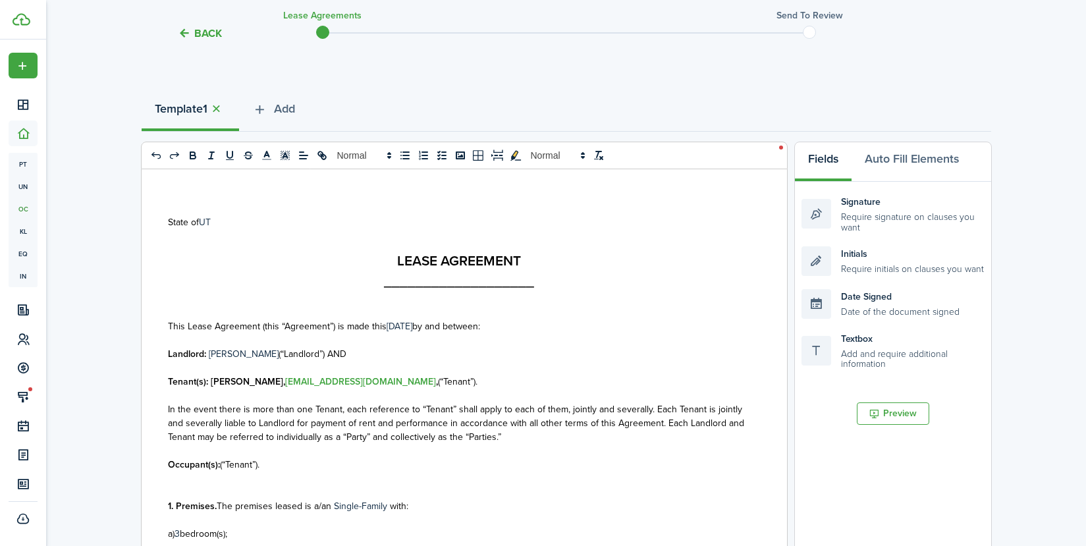
scroll to position [263, 0]
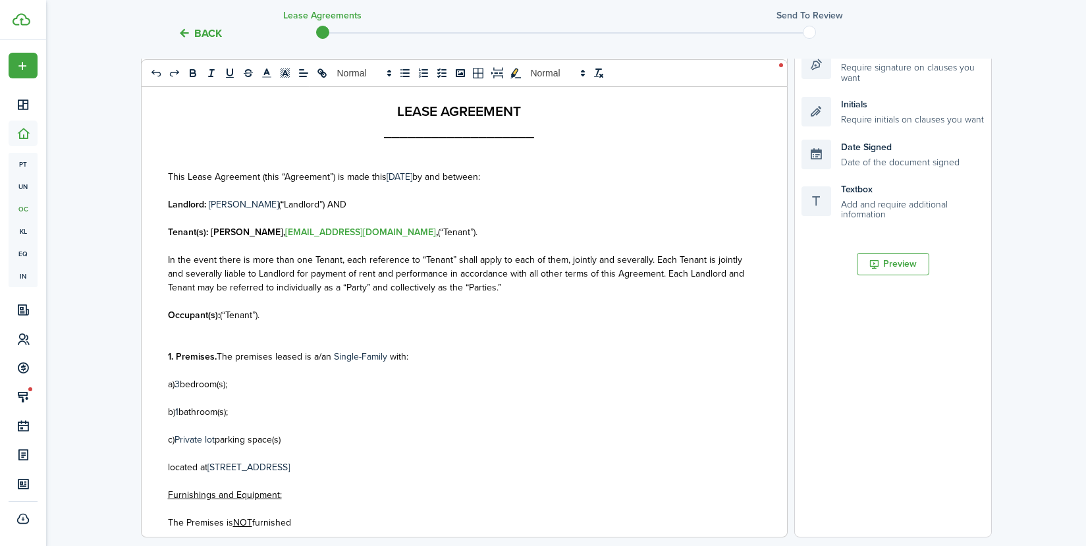
click at [386, 230] on strong "Tenant(s): [PERSON_NAME], [EMAIL_ADDRESS][DOMAIN_NAME] ," at bounding box center [303, 232] width 270 height 14
click at [273, 232] on strong "Tenant(s): [PERSON_NAME], ," at bounding box center [229, 232] width 122 height 14
click at [437, 233] on strong "Tenant(s): [PERSON_NAME], [PERSON_NAME], [PERSON_NAME]" at bounding box center [302, 232] width 269 height 14
click at [213, 200] on p "Landlord: [PERSON_NAME] (“Landlord”) AND" at bounding box center [459, 205] width 583 height 14
click at [233, 207] on p "Landlord: S [PERSON_NAME] (“Landlord”) AND" at bounding box center [459, 205] width 583 height 14
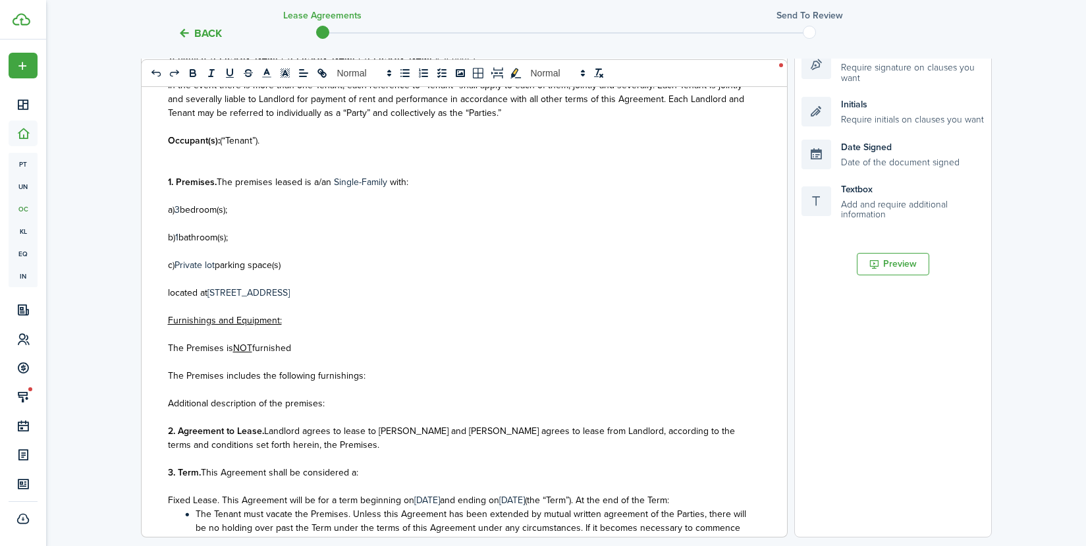
scroll to position [198, 0]
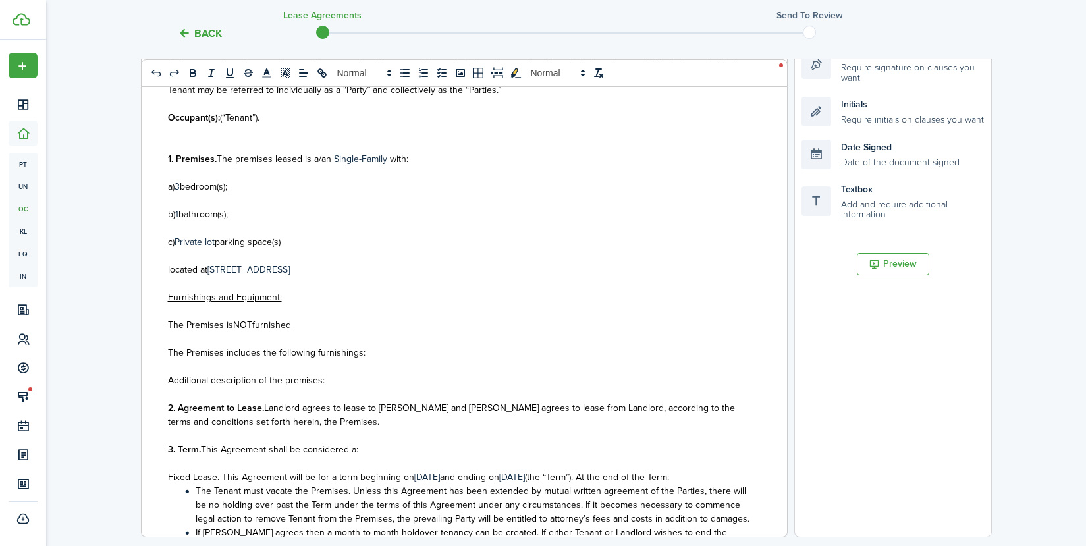
click at [290, 239] on p "c) Private lot parking space(s)" at bounding box center [459, 242] width 583 height 14
click at [300, 235] on span "parking spaces--ONLY 2 VEHICLES MAY BE PARKED ON THE PREMISES" at bounding box center [361, 242] width 293 height 14
drag, startPoint x: 288, startPoint y: 238, endPoint x: 511, endPoint y: 242, distance: 223.3
click at [508, 242] on span "parking spaces--ONLY 2 VEHICLES MAY BE PARKED ON THE PREMISES" at bounding box center [361, 242] width 293 height 14
click at [196, 74] on icon "bold" at bounding box center [192, 74] width 5 height 3
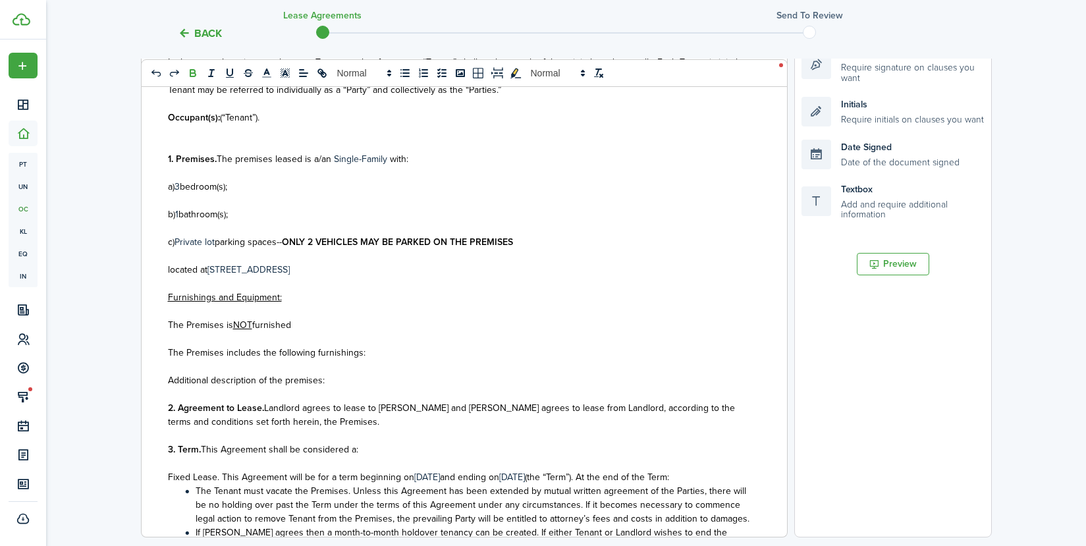
click at [352, 269] on p "located at [STREET_ADDRESS]" at bounding box center [459, 270] width 583 height 14
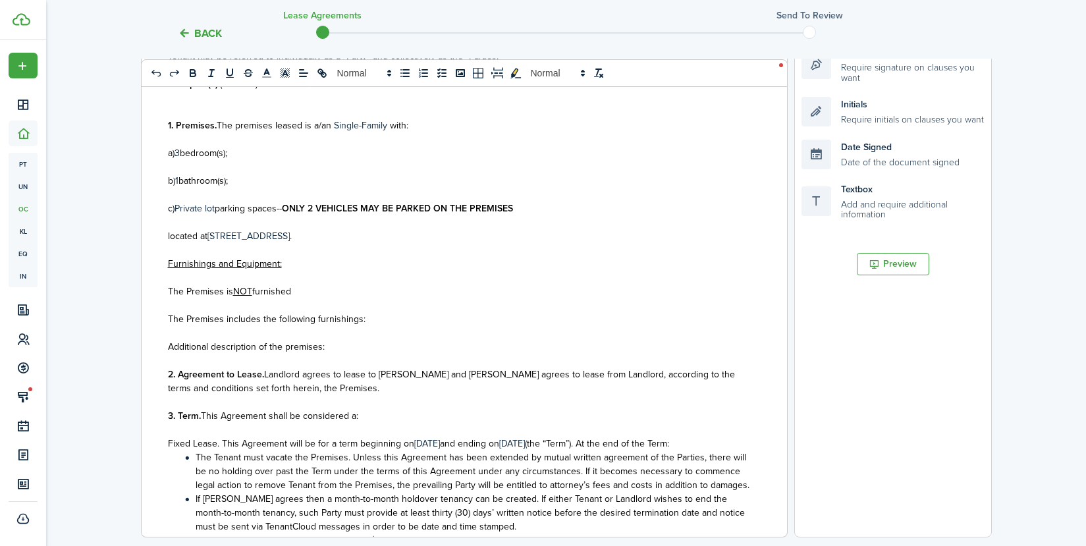
scroll to position [263, 0]
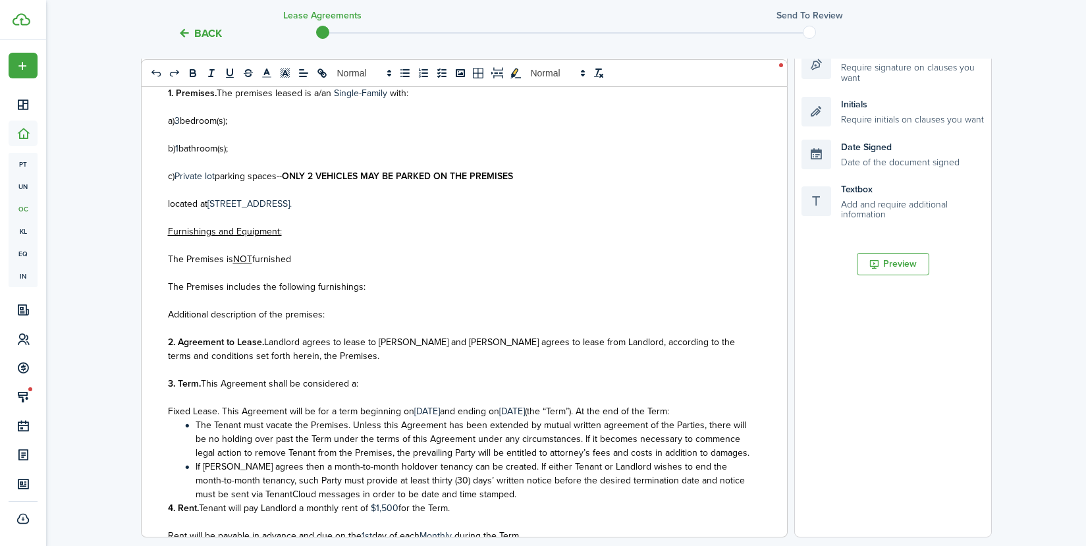
click at [311, 255] on p "The Premises is NOT furnished" at bounding box center [459, 259] width 583 height 14
click at [365, 292] on p "The Premises includes the following furnishings:" at bounding box center [459, 287] width 583 height 14
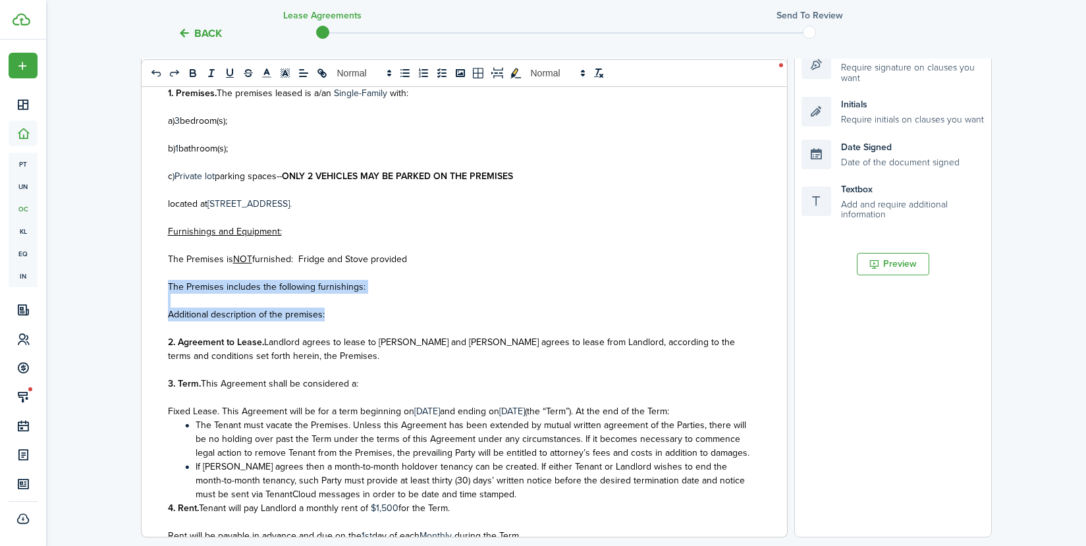
drag, startPoint x: 336, startPoint y: 310, endPoint x: 162, endPoint y: 286, distance: 176.2
click at [162, 286] on div "State of UT LEASE AGREEMENT ___________________ This Lease Agreement (this “Agr…" at bounding box center [459, 278] width 635 height 517
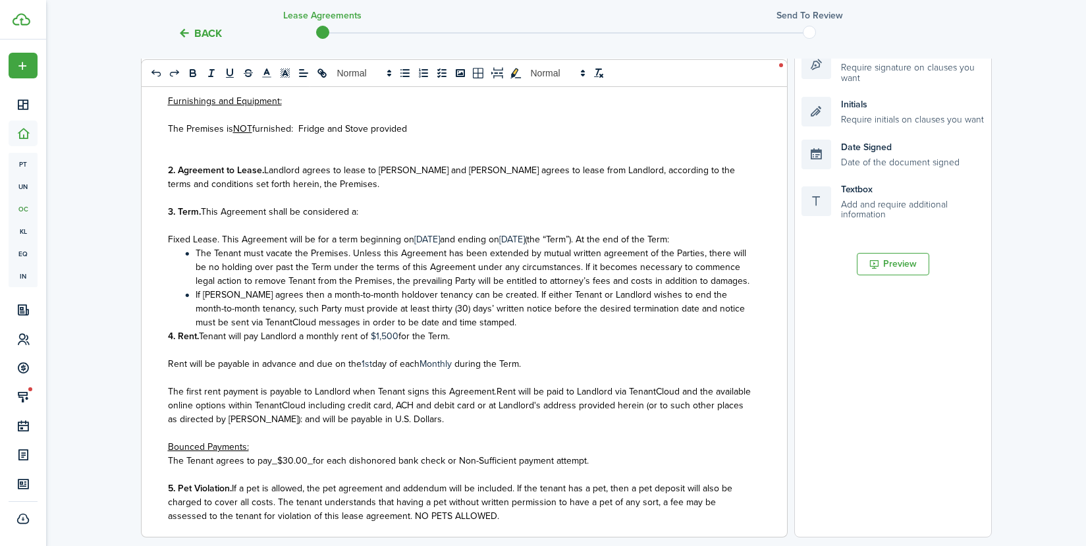
scroll to position [395, 0]
click at [431, 241] on p "Fixed Lease. This Agreement will be for a term beginning on [DATE] and ending o…" at bounding box center [459, 238] width 583 height 14
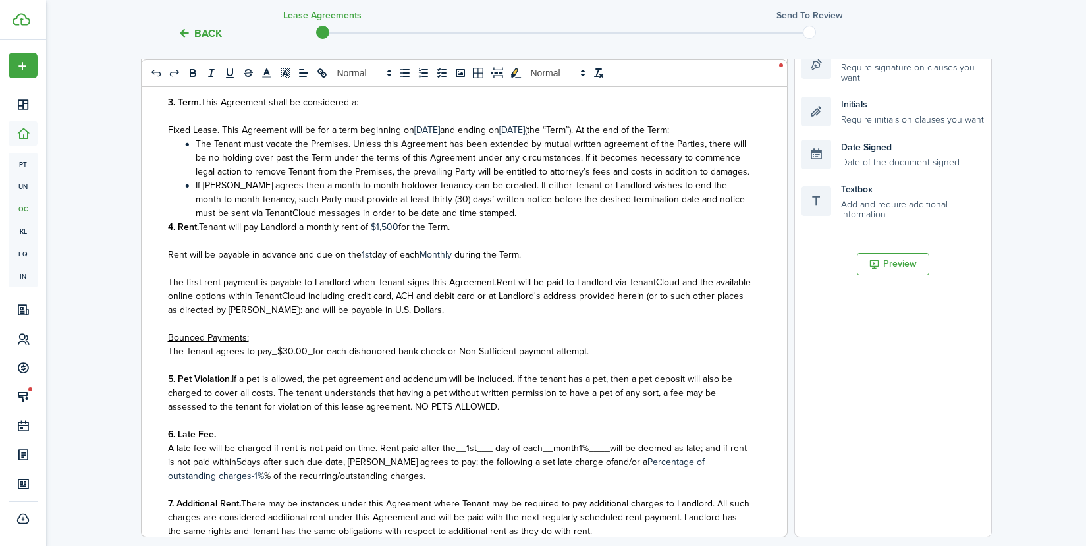
scroll to position [527, 0]
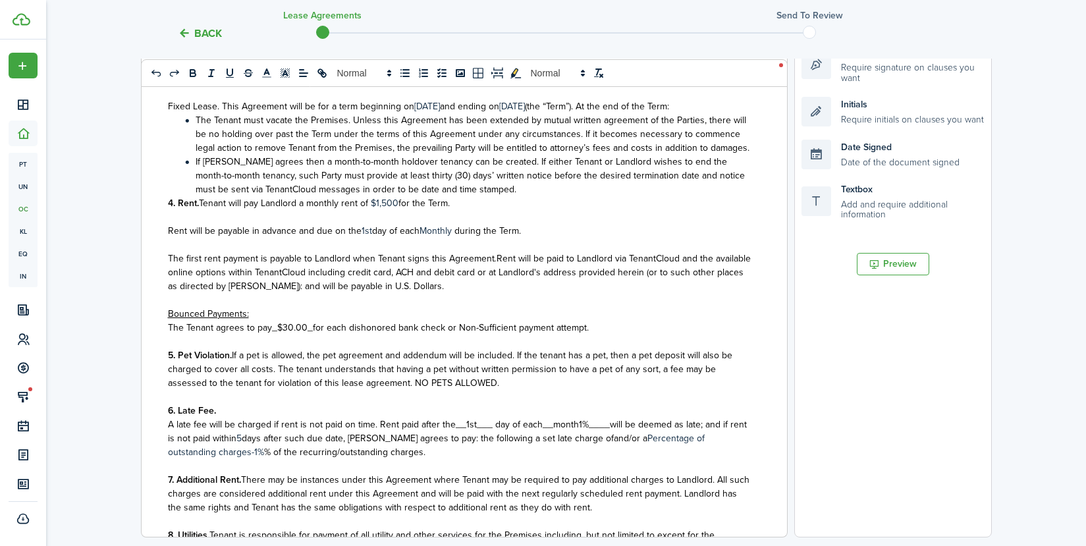
click at [399, 210] on span "for the Term." at bounding box center [423, 203] width 51 height 14
drag, startPoint x: 371, startPoint y: 217, endPoint x: 398, endPoint y: 219, distance: 27.1
click at [398, 210] on p "4. Rent. Tenant will pay Landlord a monthly rent of $1,500 for the Term." at bounding box center [459, 203] width 583 height 14
click at [196, 68] on icon "bold" at bounding box center [193, 73] width 12 height 12
click at [370, 238] on p "Rent will be payable in advance and due on the 1st day of each Monthly during t…" at bounding box center [459, 231] width 583 height 14
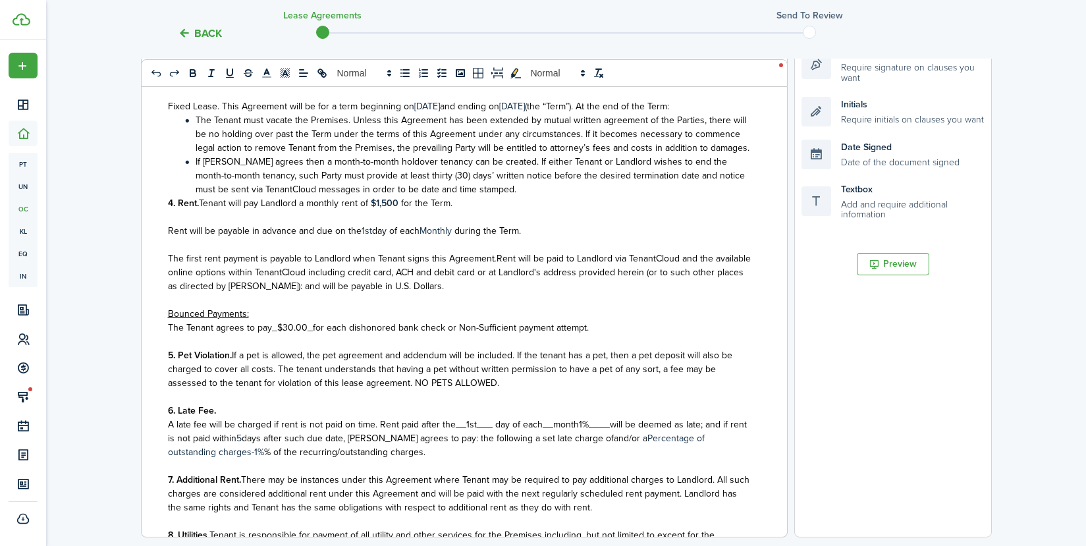
drag, startPoint x: 454, startPoint y: 244, endPoint x: 475, endPoint y: 244, distance: 21.7
click at [455, 238] on p "Rent will be payable in advance and due on the 1st day of each Monthly during t…" at bounding box center [459, 231] width 583 height 14
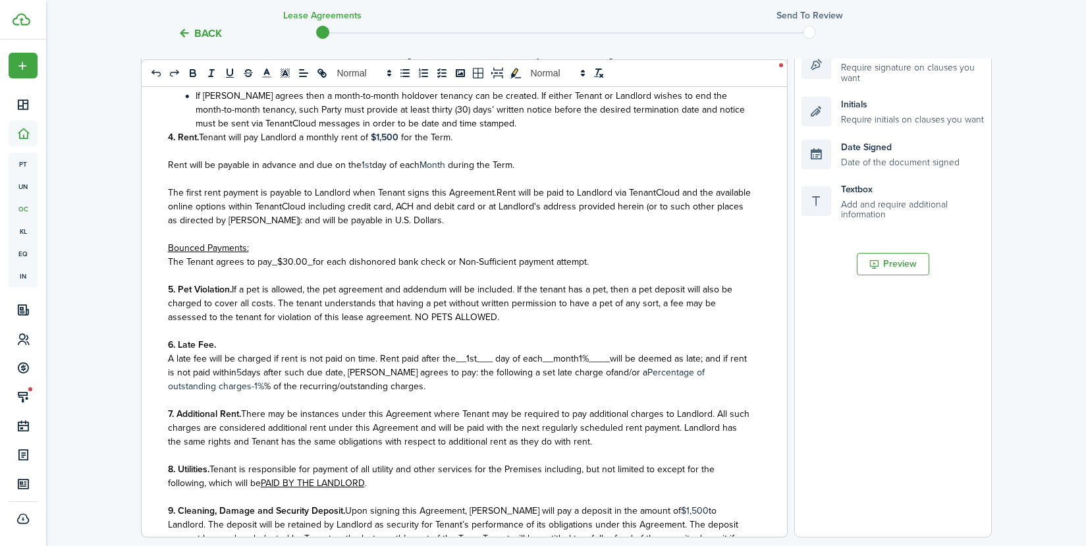
drag, startPoint x: 410, startPoint y: 329, endPoint x: 494, endPoint y: 329, distance: 84.3
click at [494, 324] on p "5. Pet Violation. If a pet is allowed, the pet agreement and addendum will be i…" at bounding box center [459, 302] width 583 height 41
click at [194, 74] on icon "bold" at bounding box center [192, 74] width 5 height 3
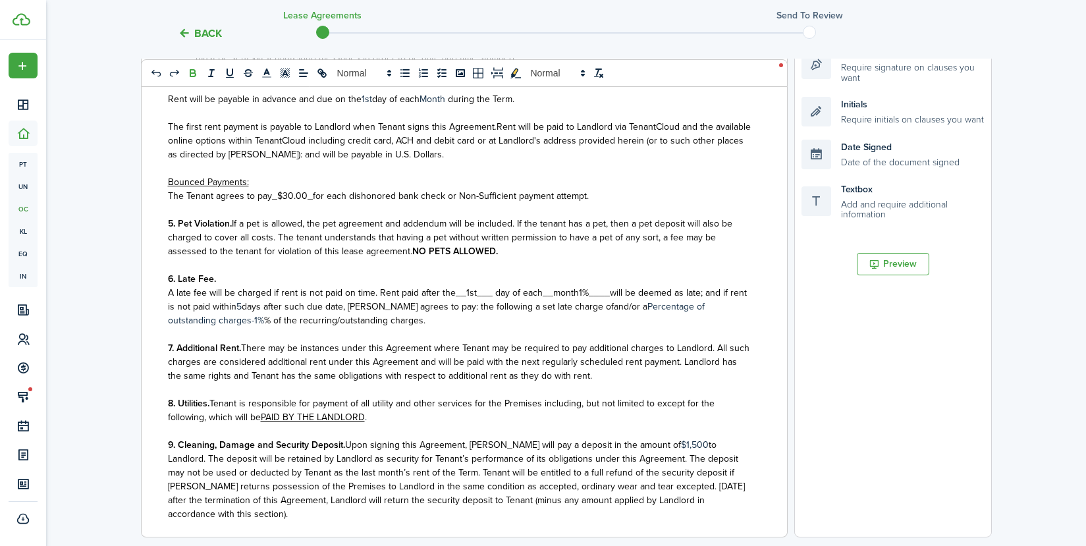
click at [582, 300] on span "__month1%____" at bounding box center [576, 293] width 67 height 14
click at [427, 313] on span "days after such due date, [PERSON_NAME] agrees to pay: the following a set late…" at bounding box center [416, 307] width 369 height 14
click at [479, 313] on span "days after such due date, [PERSON_NAME] agrees to pay the following a set late …" at bounding box center [415, 307] width 367 height 14
click at [612, 313] on span "and/or a" at bounding box center [629, 307] width 34 height 14
click at [234, 319] on span "and/or a" at bounding box center [218, 320] width 34 height 14
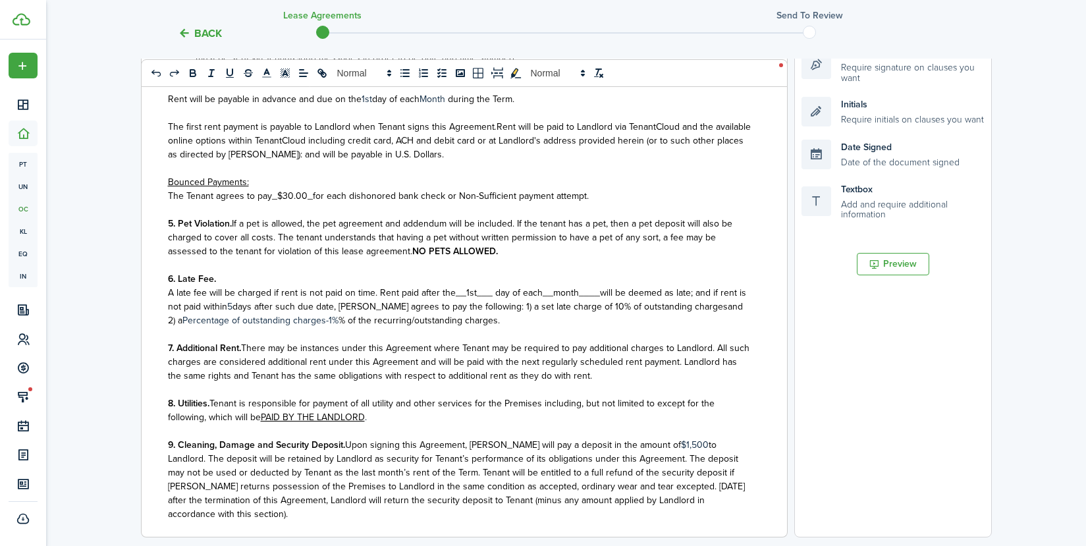
click at [685, 320] on span "and 2) a" at bounding box center [455, 314] width 575 height 28
drag, startPoint x: 254, startPoint y: 332, endPoint x: 392, endPoint y: 331, distance: 138.3
click at [392, 327] on p "A late fee will be charged if rent is not paid on time. Rent paid after the__1s…" at bounding box center [459, 306] width 583 height 41
click at [264, 327] on p "A late fee will be charged if rent is not paid on time. Rent paid after the__1s…" at bounding box center [459, 306] width 583 height 41
click at [266, 327] on p "A late fee will be charged if rent is not paid on time. Rent paid after the__1s…" at bounding box center [459, 306] width 583 height 41
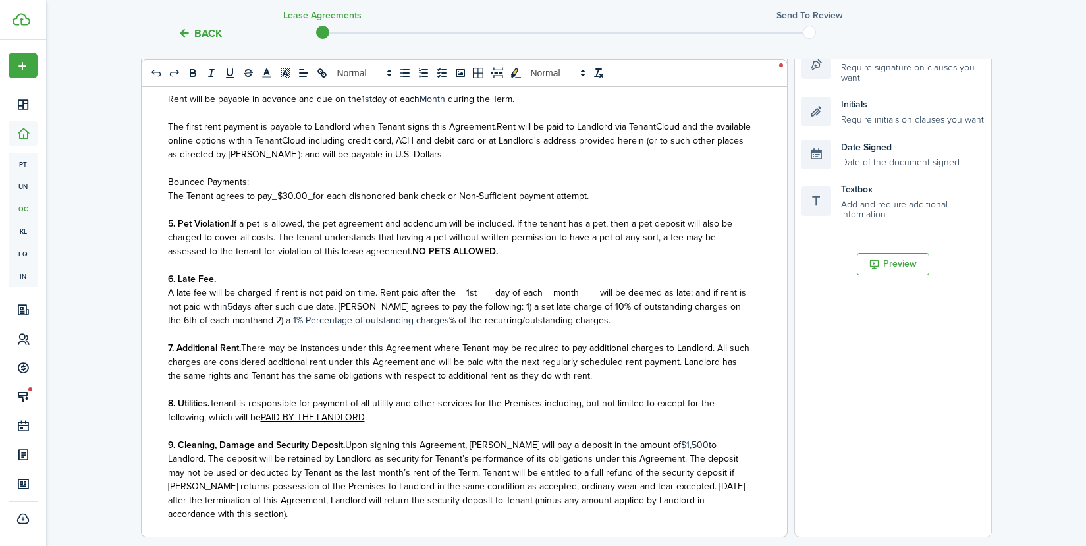
click at [253, 327] on p "A late fee will be charged if rent is not paid on time. Rent paid after the__1s…" at bounding box center [459, 306] width 583 height 41
drag, startPoint x: 488, startPoint y: 333, endPoint x: 489, endPoint y: 406, distance: 72.4
click at [518, 327] on span "% of the recurring/outstanding charges." at bounding box center [598, 320] width 161 height 14
click at [545, 327] on span "of the recurring/outstanding charges." at bounding box center [594, 320] width 152 height 14
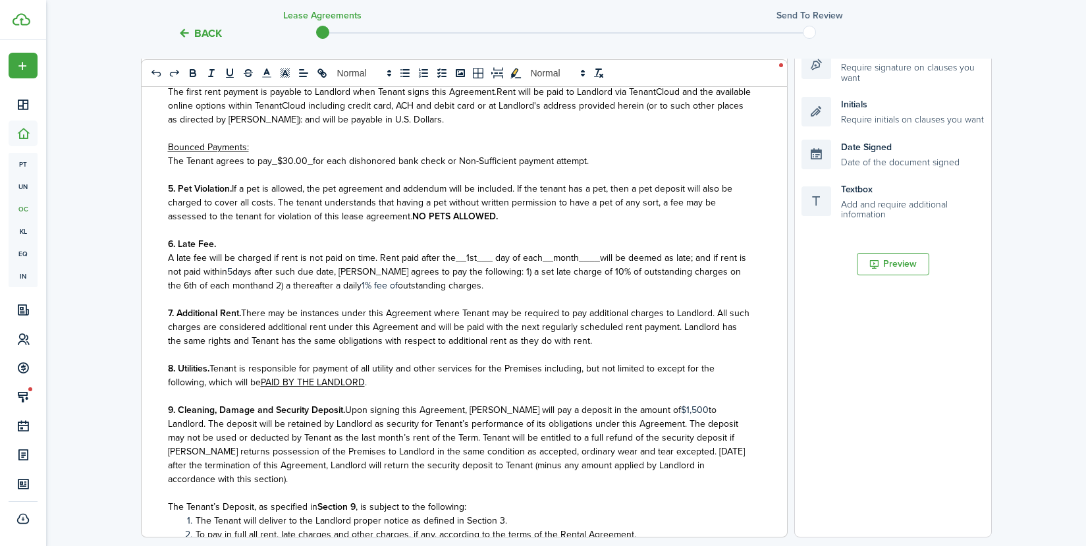
scroll to position [724, 0]
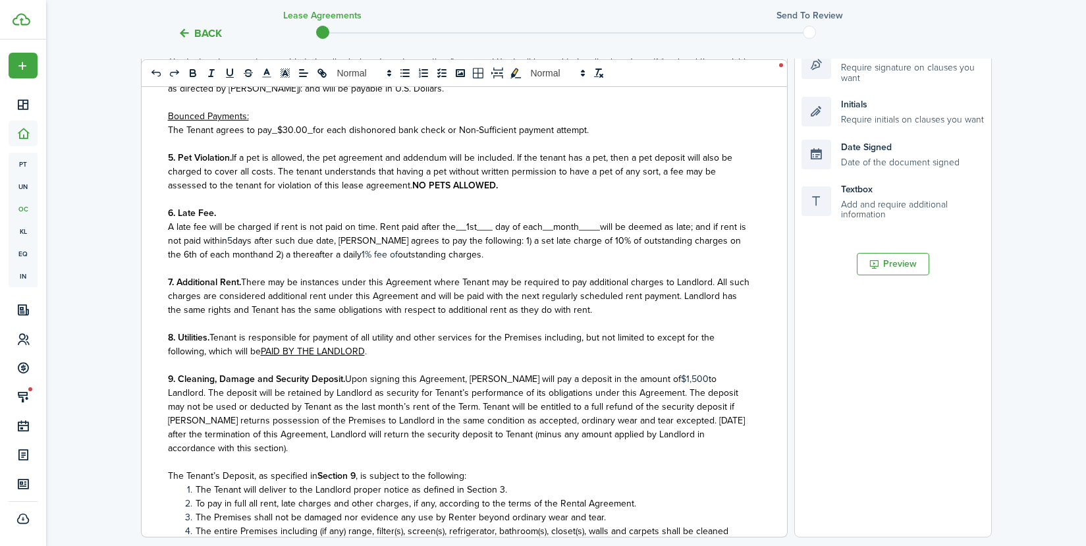
click at [475, 261] on p "A late fee will be charged if rent is not paid on time. Rent paid after the__1s…" at bounding box center [459, 240] width 583 height 41
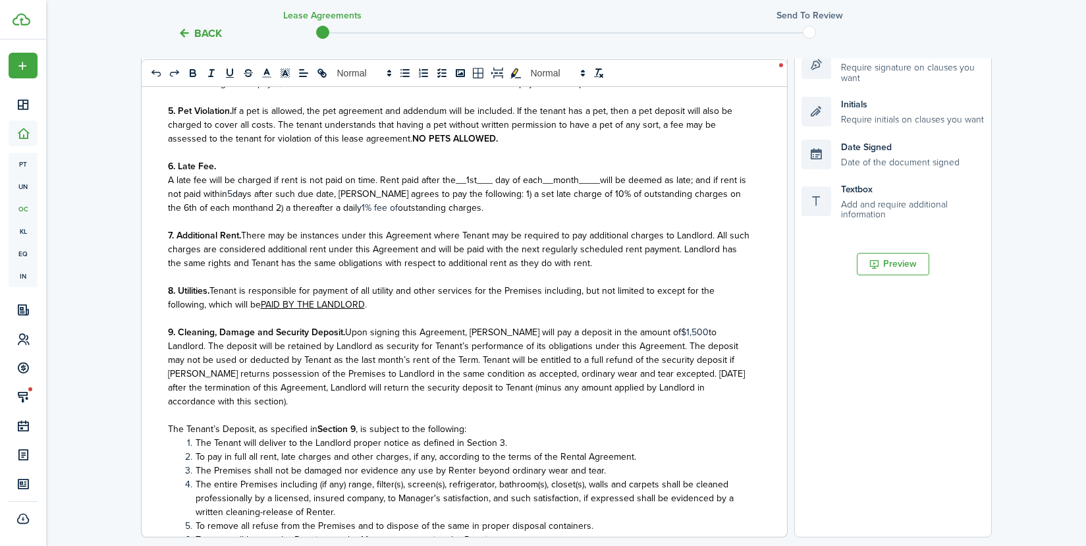
scroll to position [790, 0]
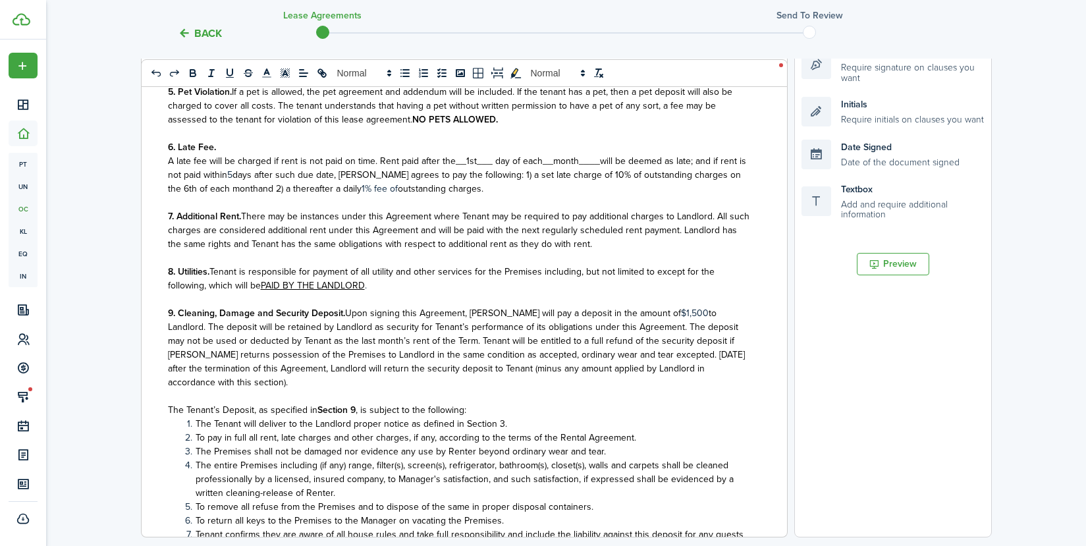
click at [387, 292] on p "8. Utilities. Tenant is responsible for payment of all utility and other servic…" at bounding box center [459, 279] width 583 height 28
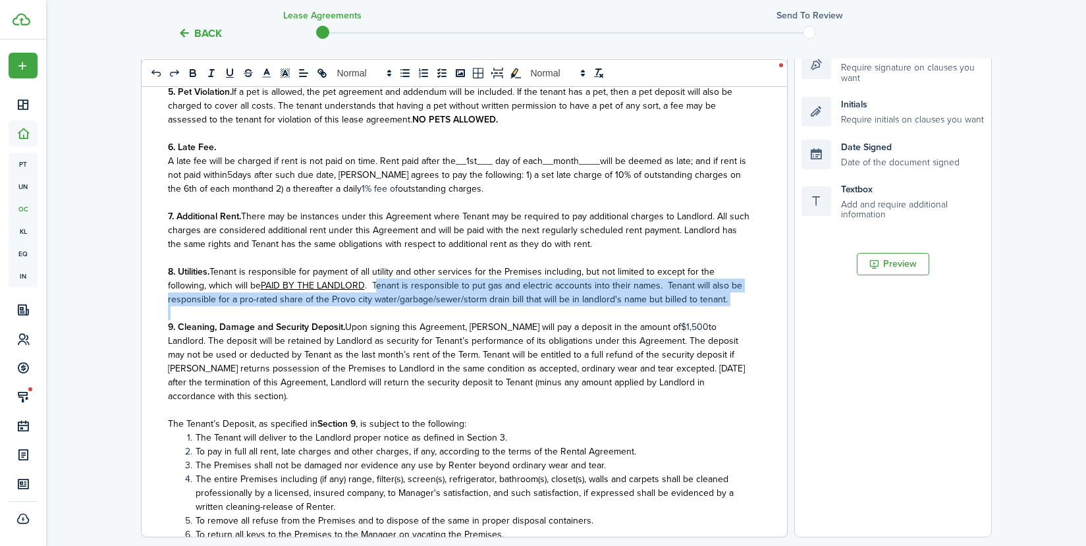
drag, startPoint x: 375, startPoint y: 297, endPoint x: 735, endPoint y: 321, distance: 361.0
click at [733, 325] on div "State of UT LEASE AGREEMENT ___________________ This Lease Agreement (this “Agr…" at bounding box center [459, 278] width 635 height 517
click at [193, 68] on icon "bold" at bounding box center [193, 73] width 12 height 12
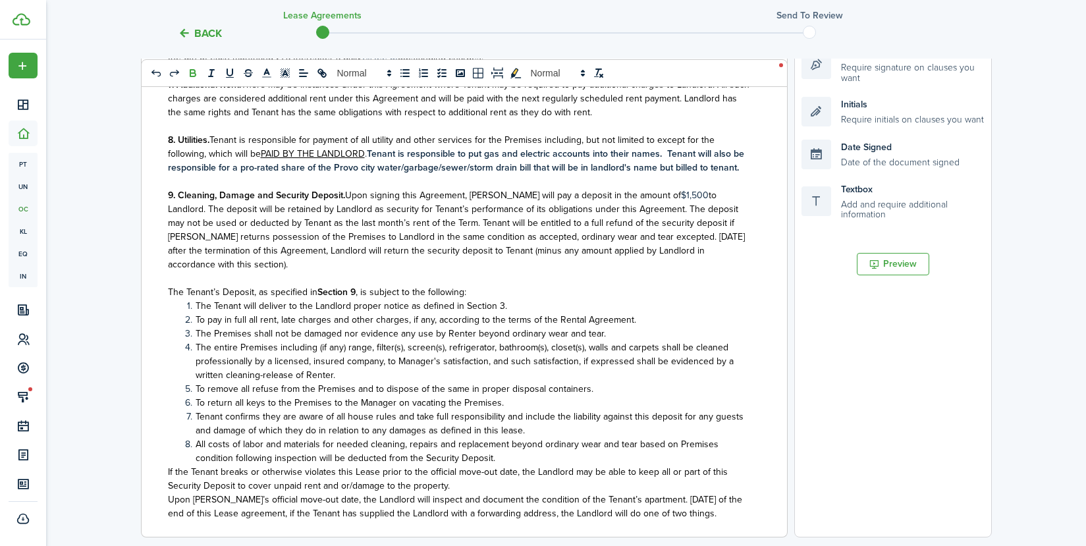
click at [666, 224] on span "to Landlord. The deposit will be retained by Landlord as security for Tenant’s …" at bounding box center [456, 229] width 577 height 83
drag, startPoint x: 639, startPoint y: 222, endPoint x: 666, endPoint y: 220, distance: 27.1
click at [666, 220] on p "9. Cleaning, Damage and Security Deposit. Upon signing this Agreement, [PERSON_…" at bounding box center [459, 229] width 583 height 83
click at [195, 71] on icon "bold" at bounding box center [192, 71] width 5 height 3
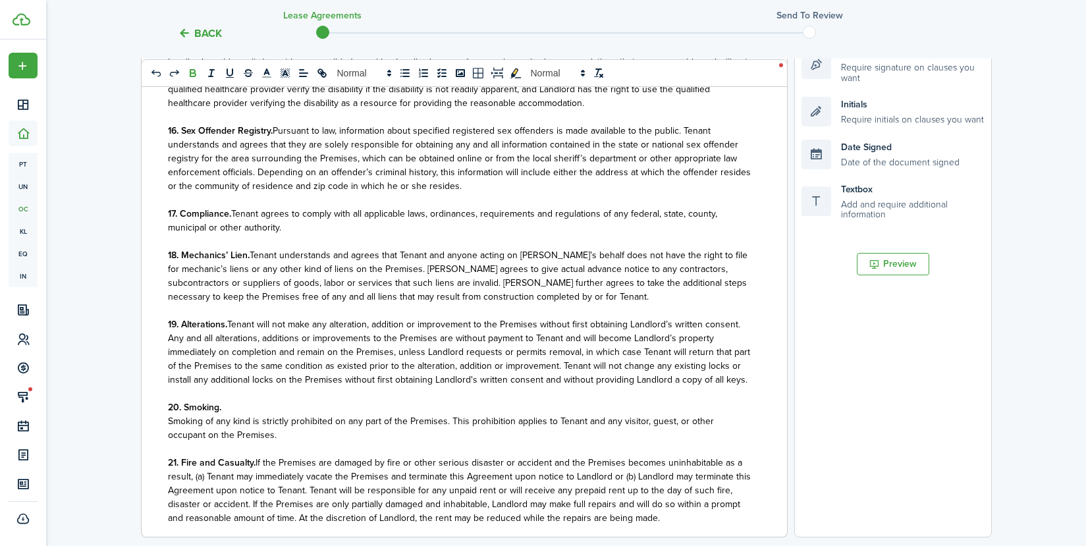
scroll to position [1975, 0]
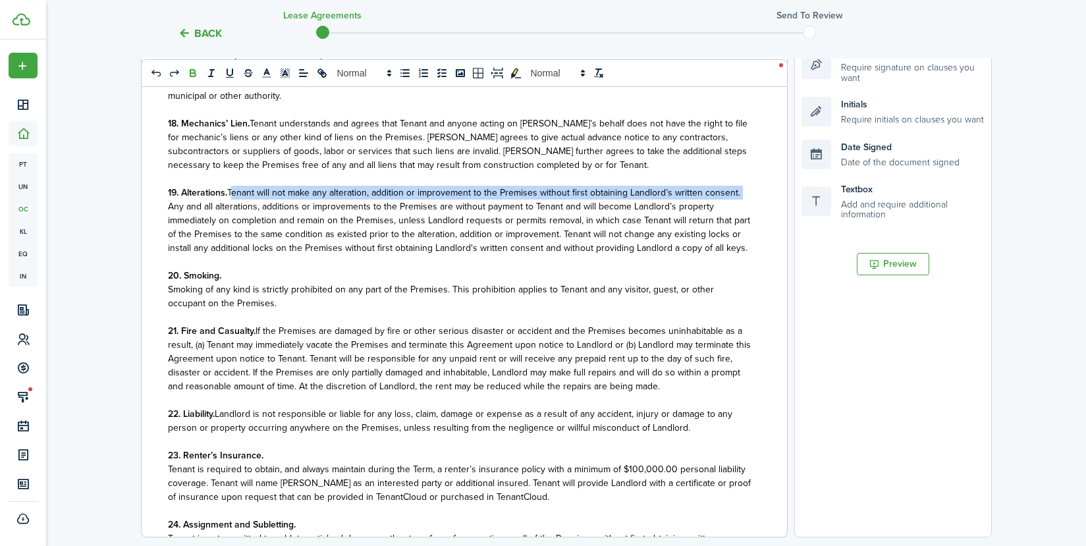
drag, startPoint x: 230, startPoint y: 204, endPoint x: 749, endPoint y: 208, distance: 518.8
click at [749, 208] on div "State of UT LEASE AGREEMENT ___________________ This Lease Agreement (this “Agr…" at bounding box center [459, 278] width 635 height 517
click at [192, 71] on icon "bold" at bounding box center [193, 73] width 12 height 12
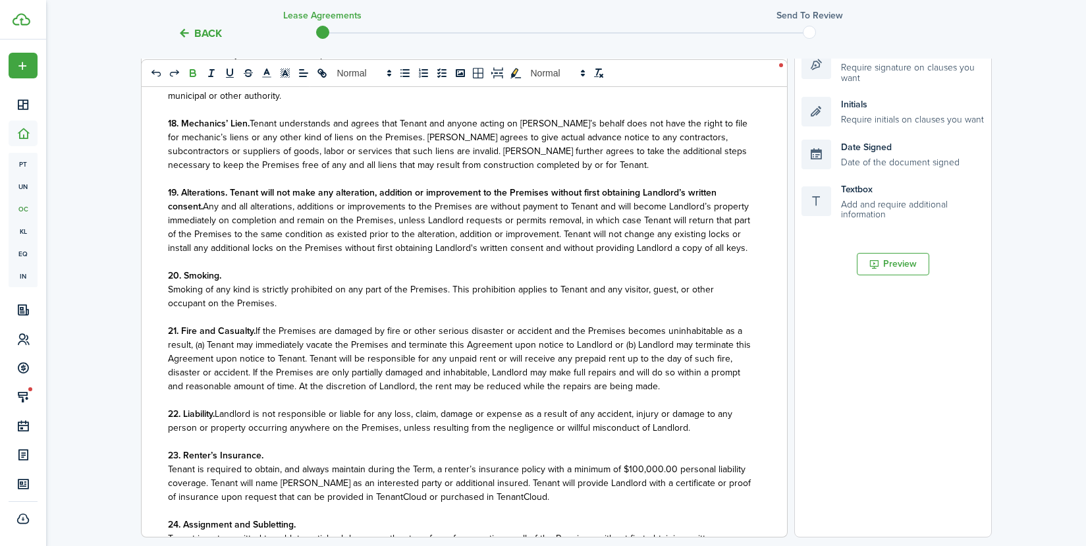
click at [473, 269] on p at bounding box center [459, 262] width 583 height 14
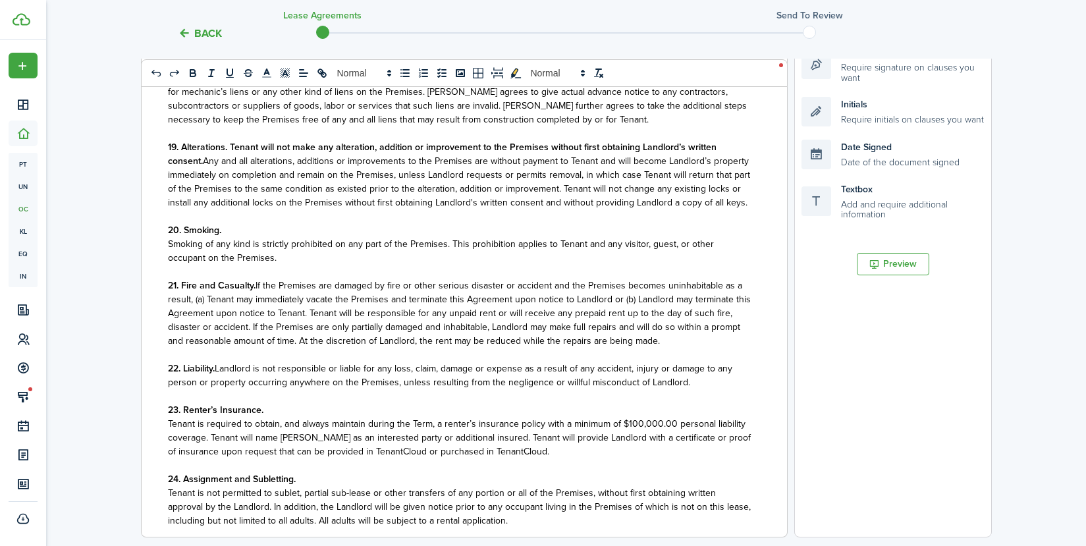
scroll to position [2041, 0]
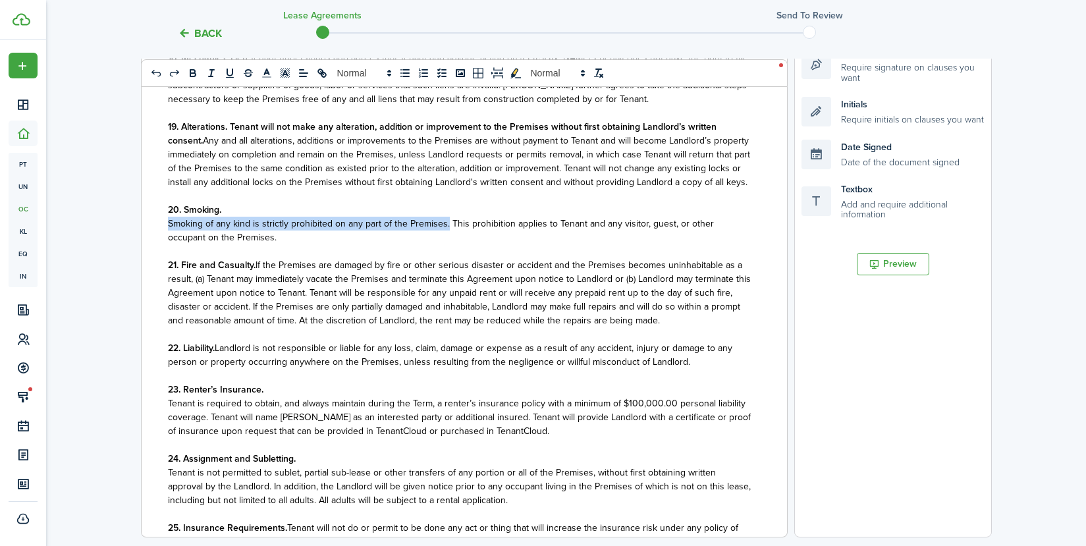
drag, startPoint x: 168, startPoint y: 252, endPoint x: 447, endPoint y: 252, distance: 279.2
click at [446, 244] on span "Smoking of any kind is strictly prohibited on any part of the Premises. This pr…" at bounding box center [441, 231] width 546 height 28
click at [195, 73] on icon "bold" at bounding box center [192, 74] width 5 height 3
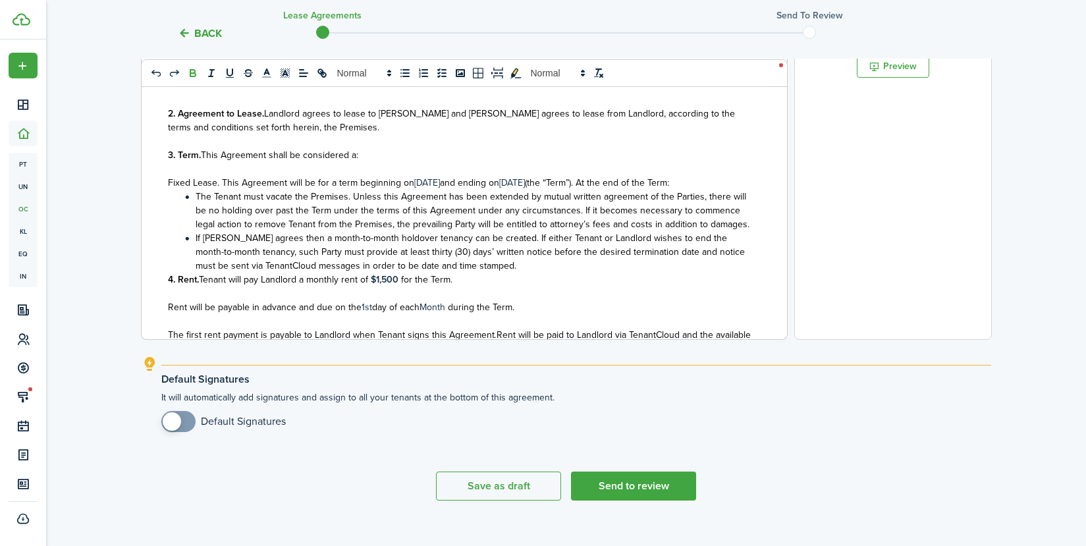
scroll to position [250, 0]
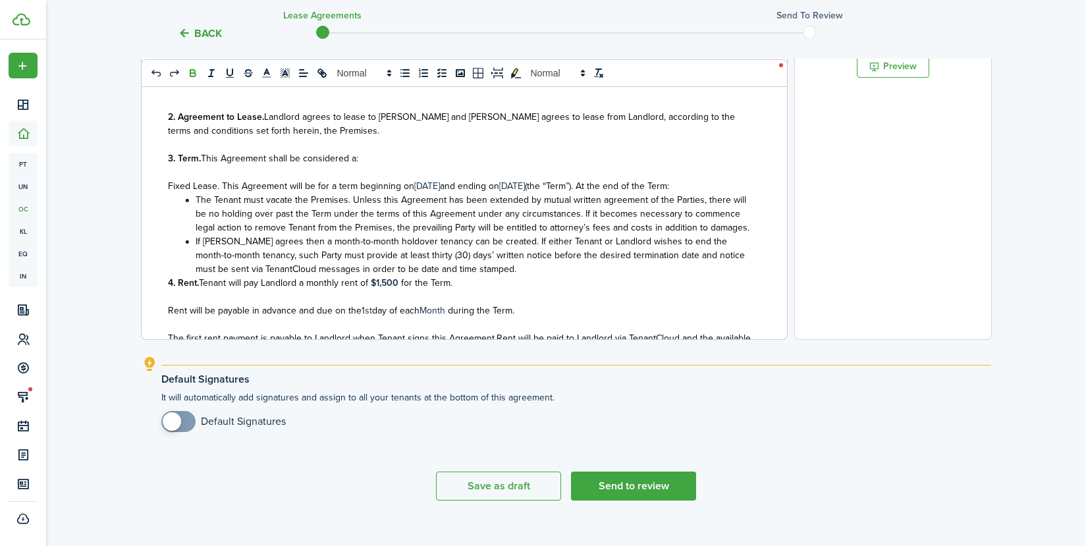
click at [486, 276] on li "If [PERSON_NAME] agrees then a month-to-month holdover tenancy can be created. …" at bounding box center [466, 254] width 569 height 41
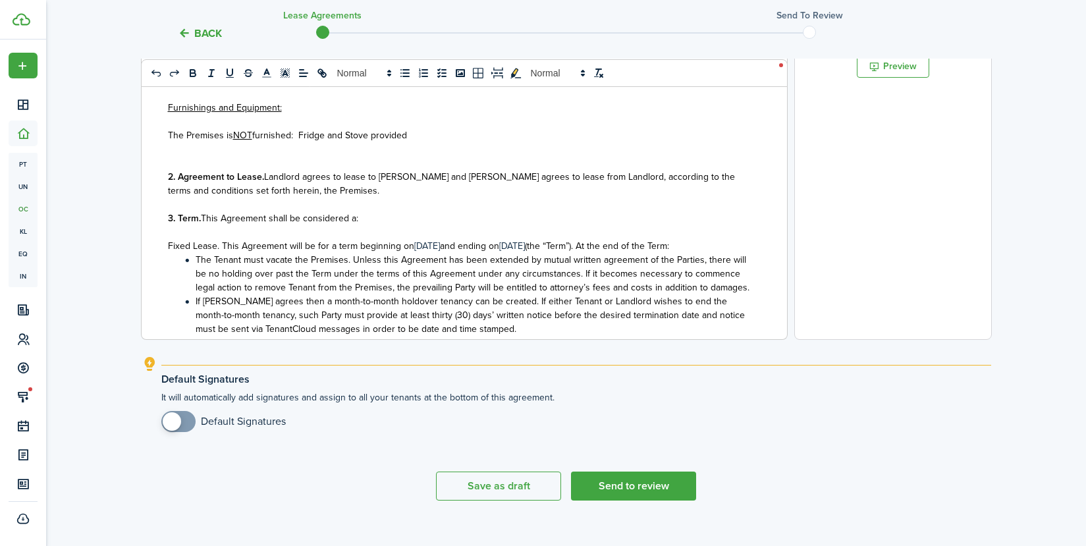
scroll to position [118, 0]
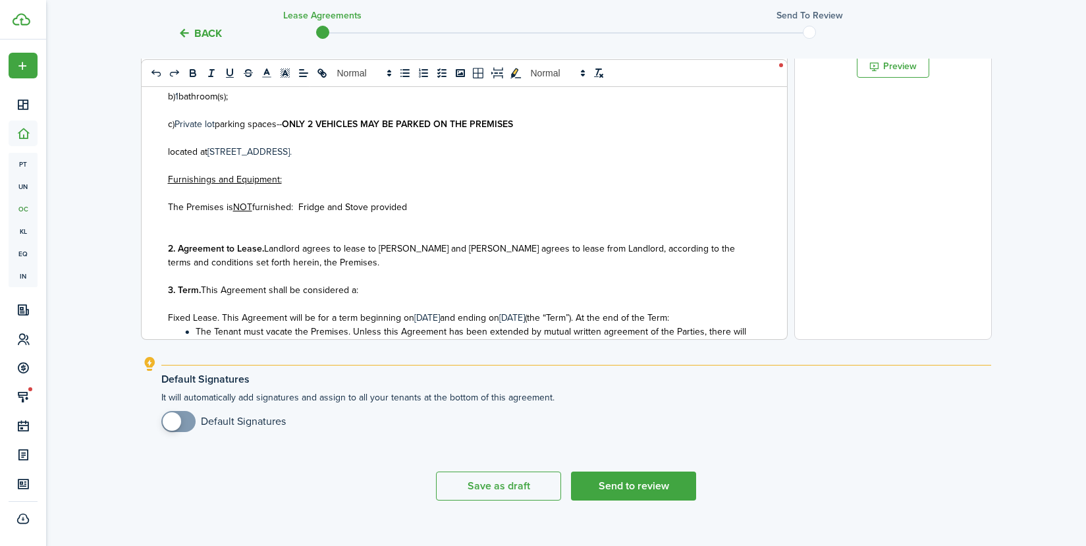
drag, startPoint x: 178, startPoint y: 236, endPoint x: 189, endPoint y: 234, distance: 10.7
click at [179, 236] on p at bounding box center [459, 235] width 583 height 14
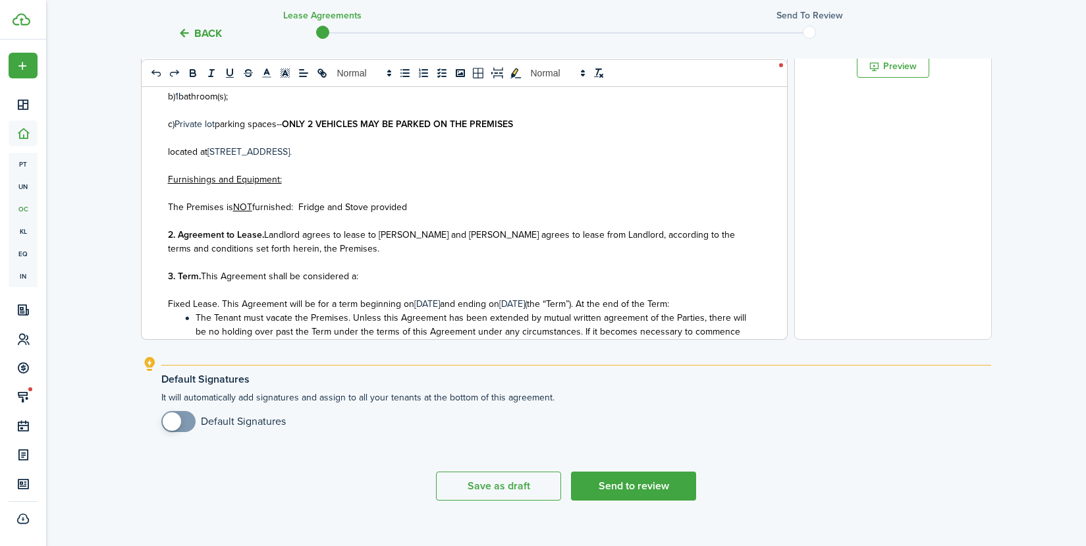
scroll to position [0, 0]
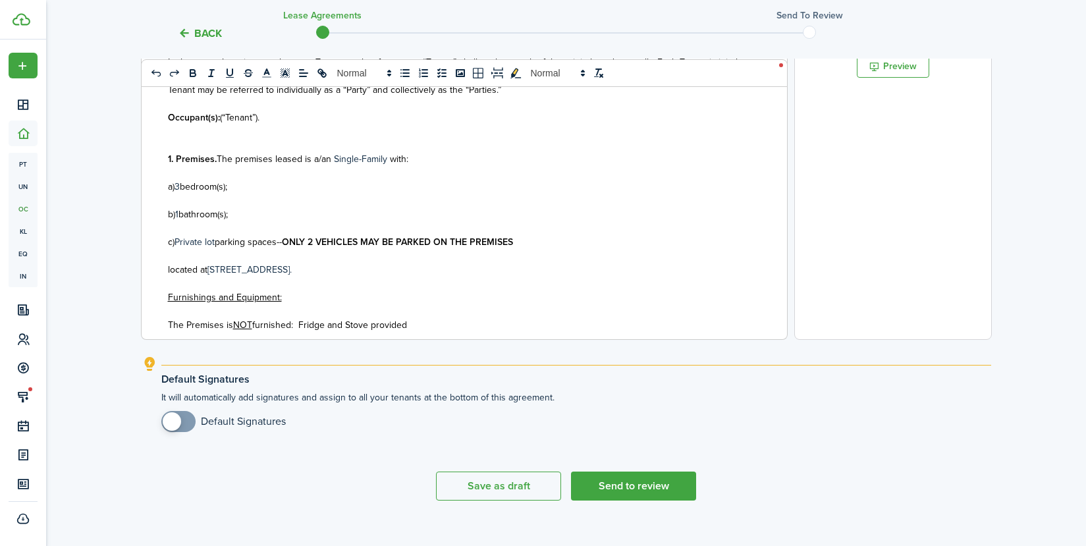
click at [165, 215] on div "State of UT LEASE AGREEMENT ___________________ This Lease Agreement (this “Agr…" at bounding box center [459, 80] width 635 height 517
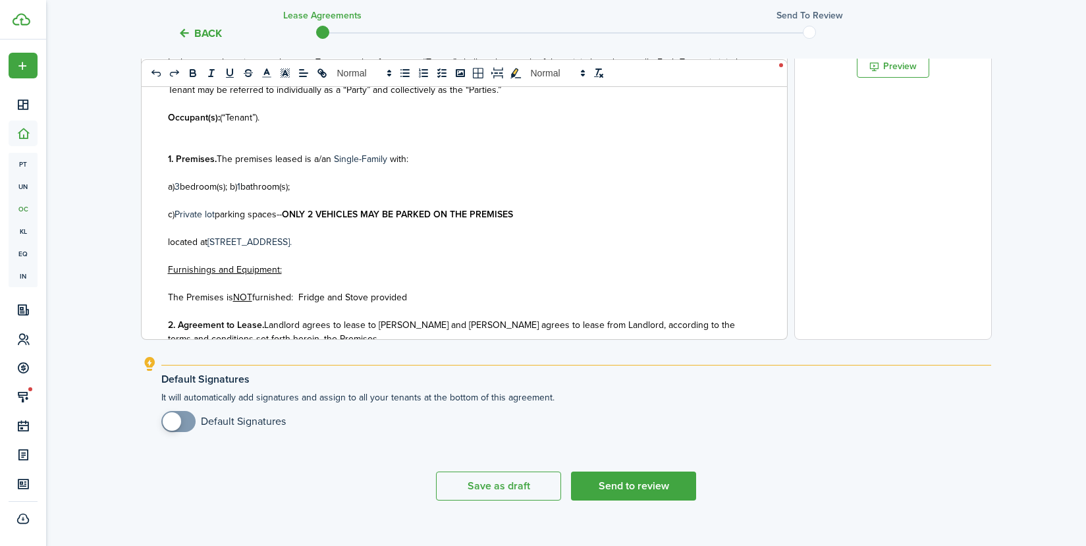
click at [166, 214] on div "State of UT LEASE AGREEMENT ___________________ This Lease Agreement (this “Agr…" at bounding box center [459, 80] width 635 height 517
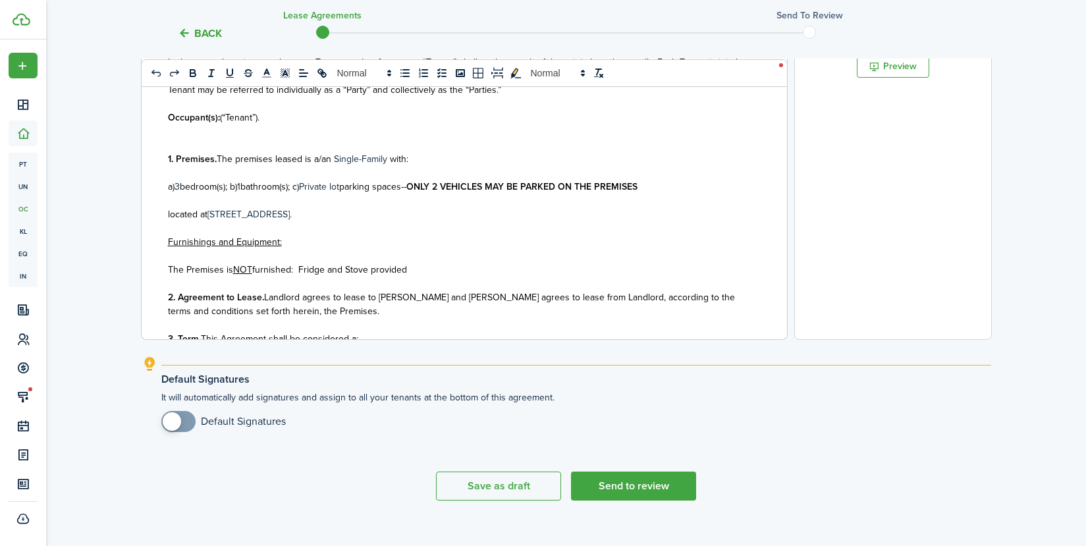
click at [324, 156] on span "The premises leased is a/an" at bounding box center [274, 159] width 115 height 14
click at [329, 155] on span "The premises leased is a/an" at bounding box center [274, 159] width 115 height 14
drag, startPoint x: 375, startPoint y: 157, endPoint x: 390, endPoint y: 186, distance: 33.6
click at [375, 157] on span at bounding box center [376, 159] width 3 height 14
click at [176, 189] on p "a) 3 bedroom(s); b) 1 bathroom(s); c) Private lot parking spaces-- ONLY 2 VEHIC…" at bounding box center [459, 187] width 583 height 14
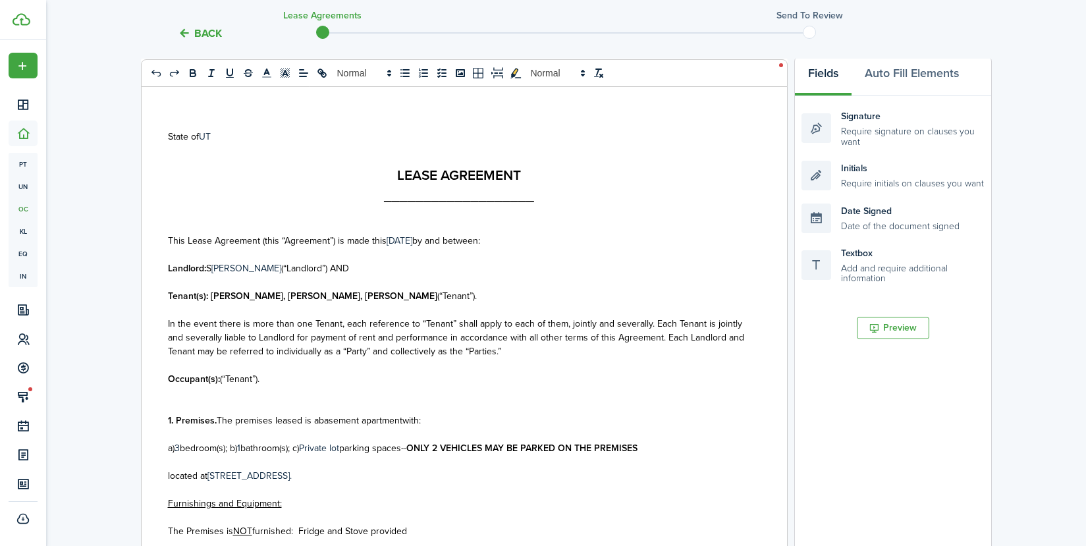
scroll to position [198, 0]
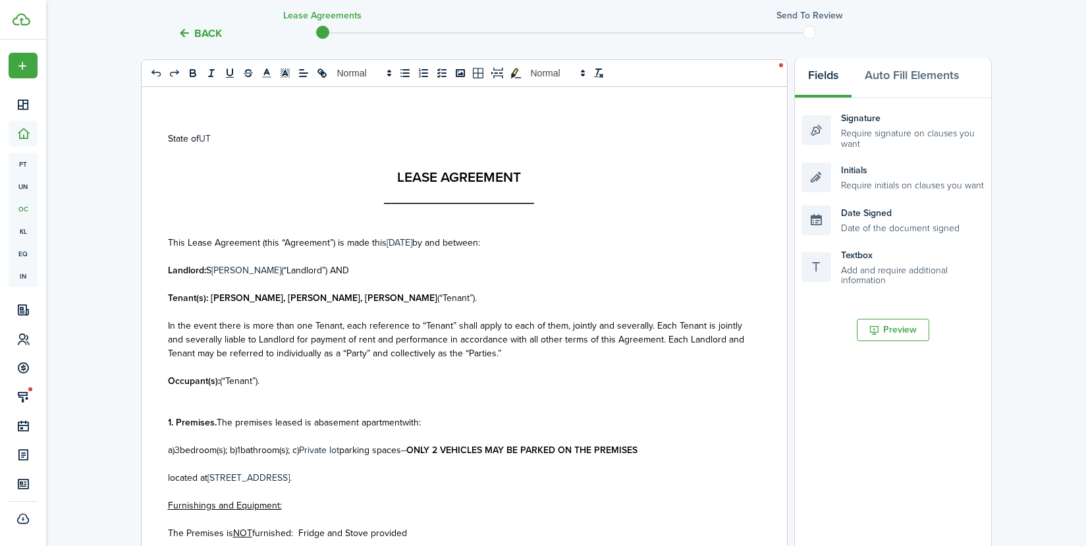
click at [278, 138] on p "State of UT" at bounding box center [459, 139] width 583 height 14
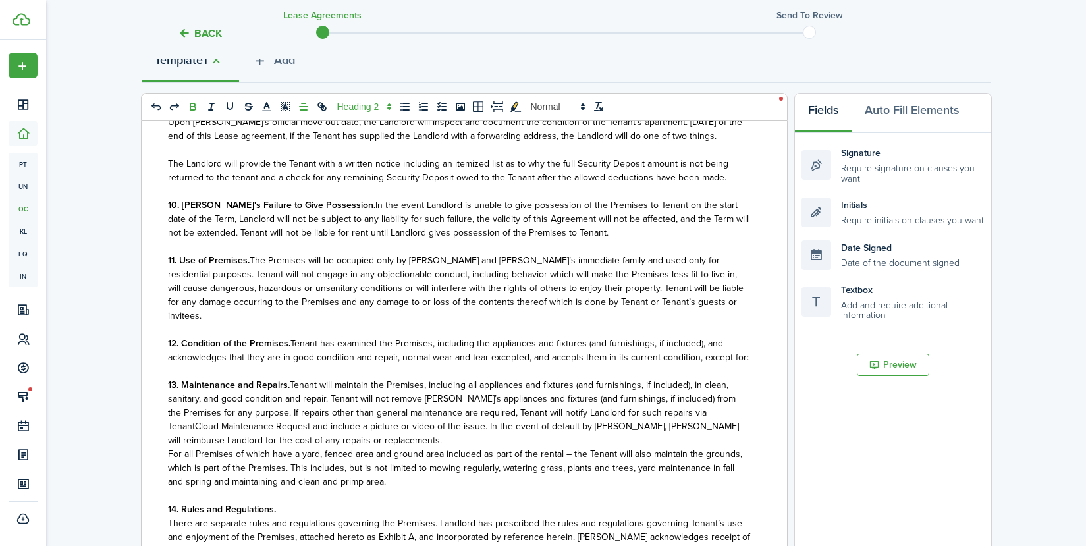
scroll to position [1317, 0]
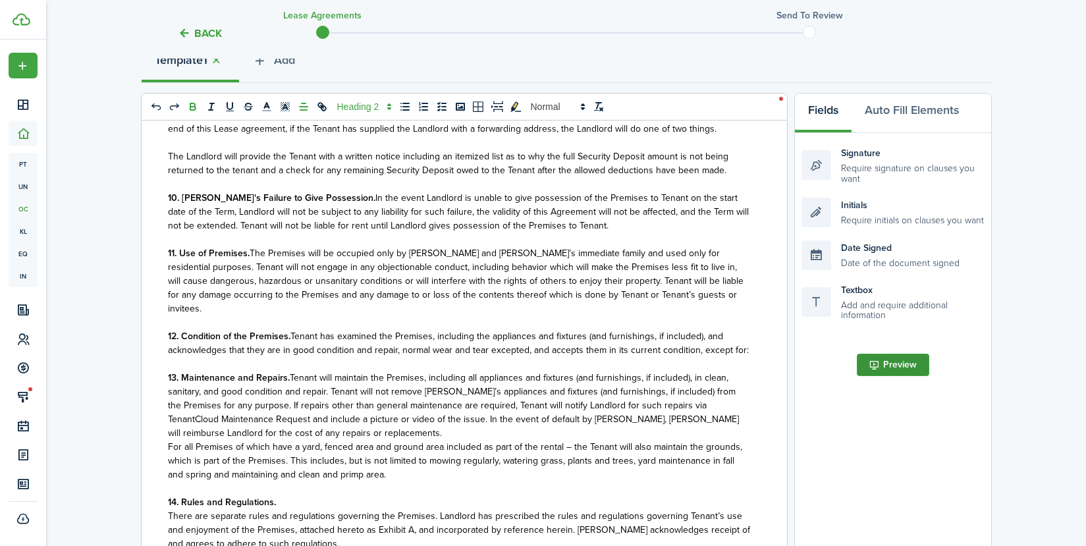
click at [883, 367] on button "Preview" at bounding box center [893, 365] width 72 height 22
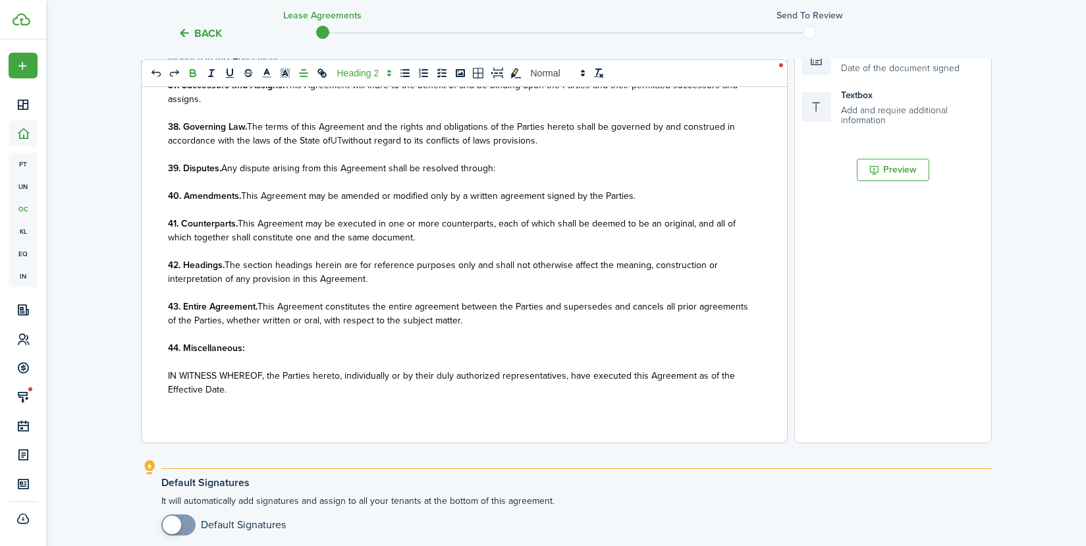
scroll to position [478, 0]
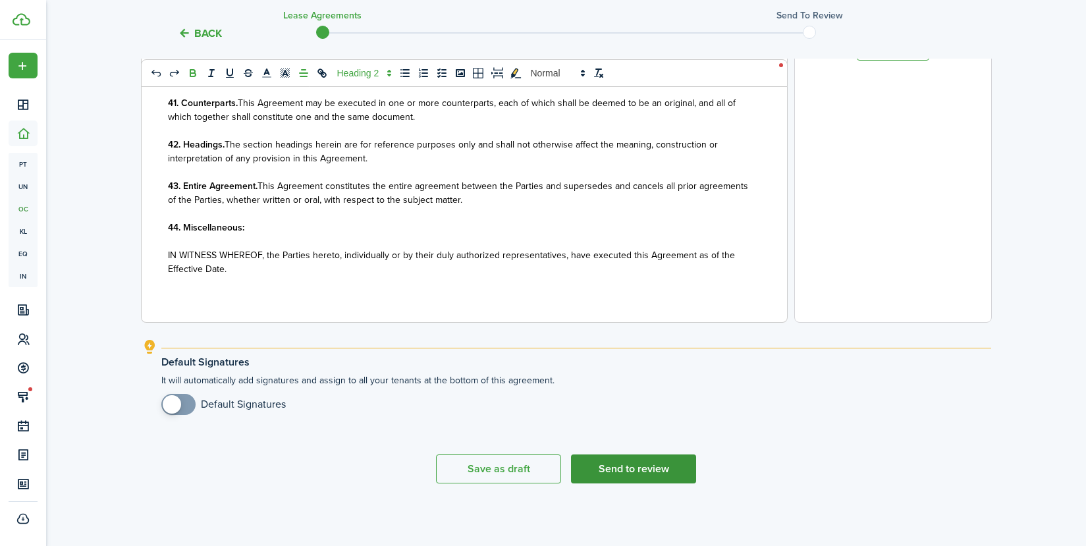
click at [631, 465] on button "Send to review" at bounding box center [633, 468] width 125 height 29
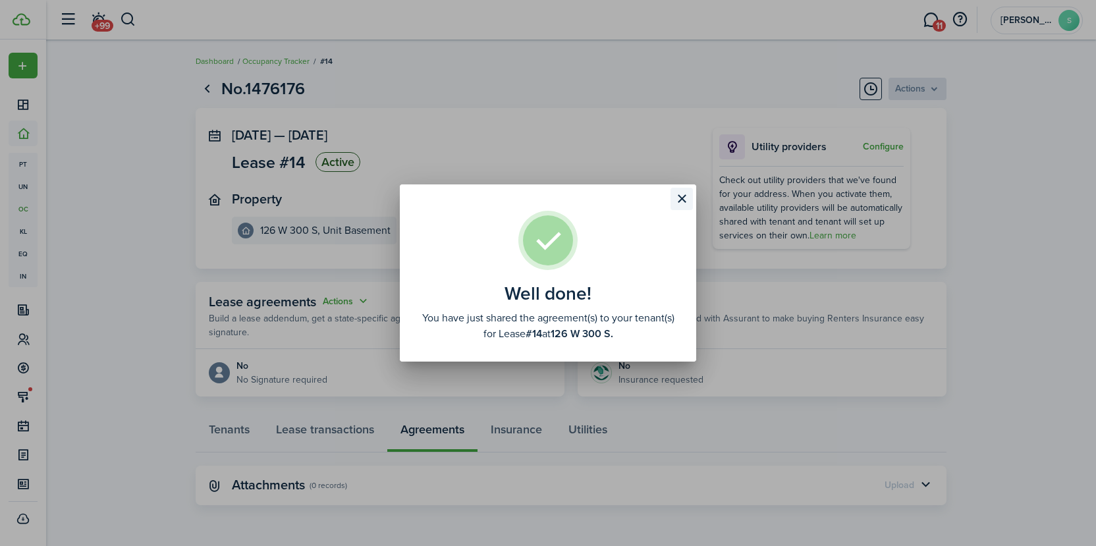
click at [675, 200] on button "Close modal" at bounding box center [681, 199] width 22 height 22
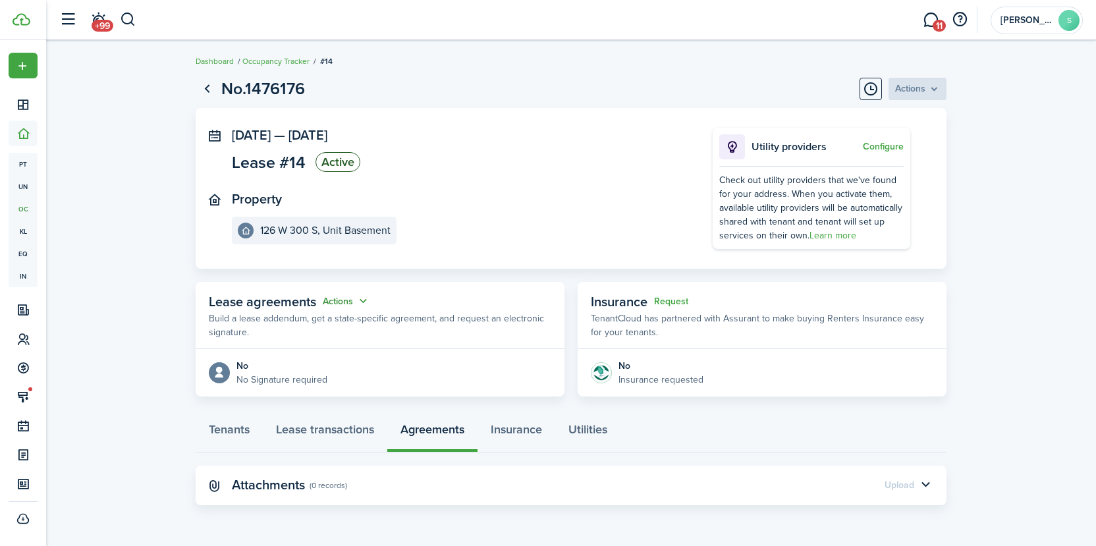
click at [336, 298] on button "Actions" at bounding box center [346, 301] width 47 height 15
click at [281, 327] on link "Edit" at bounding box center [313, 326] width 115 height 23
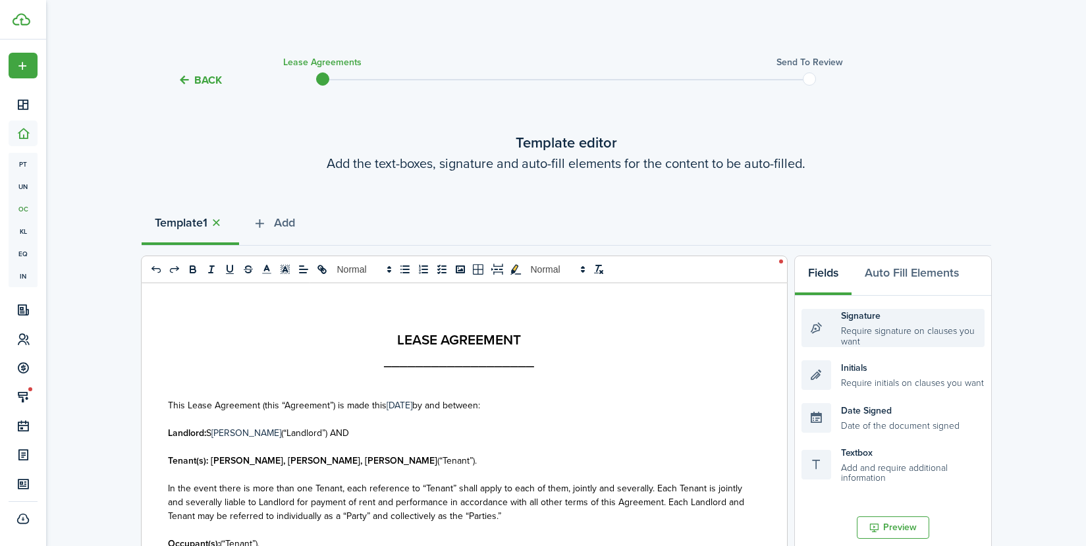
click at [886, 336] on div "Signature Require signature on clauses you want" at bounding box center [892, 328] width 183 height 38
click at [282, 221] on span "Add" at bounding box center [284, 223] width 21 height 18
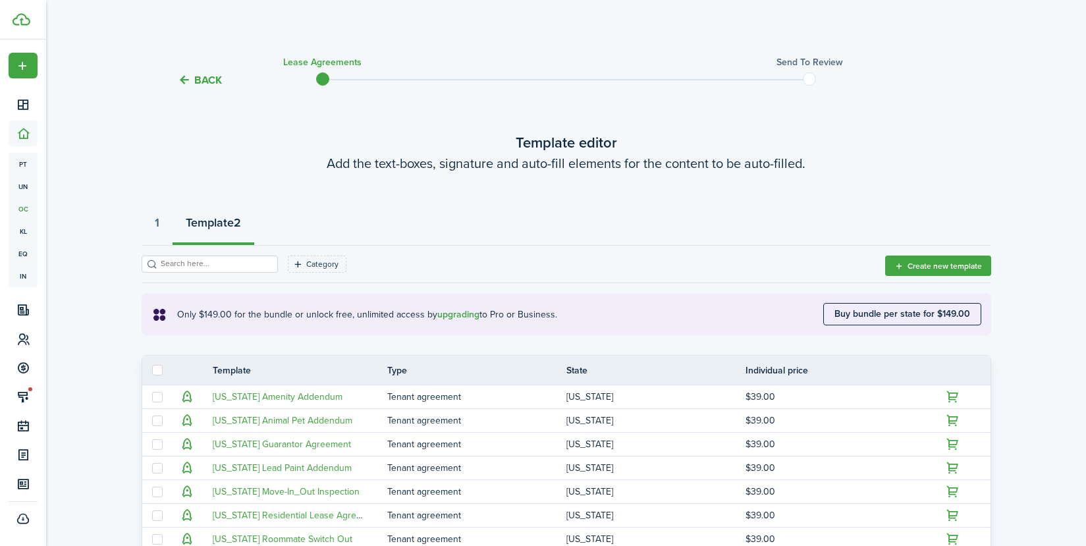
click at [204, 79] on button "Back" at bounding box center [200, 80] width 44 height 14
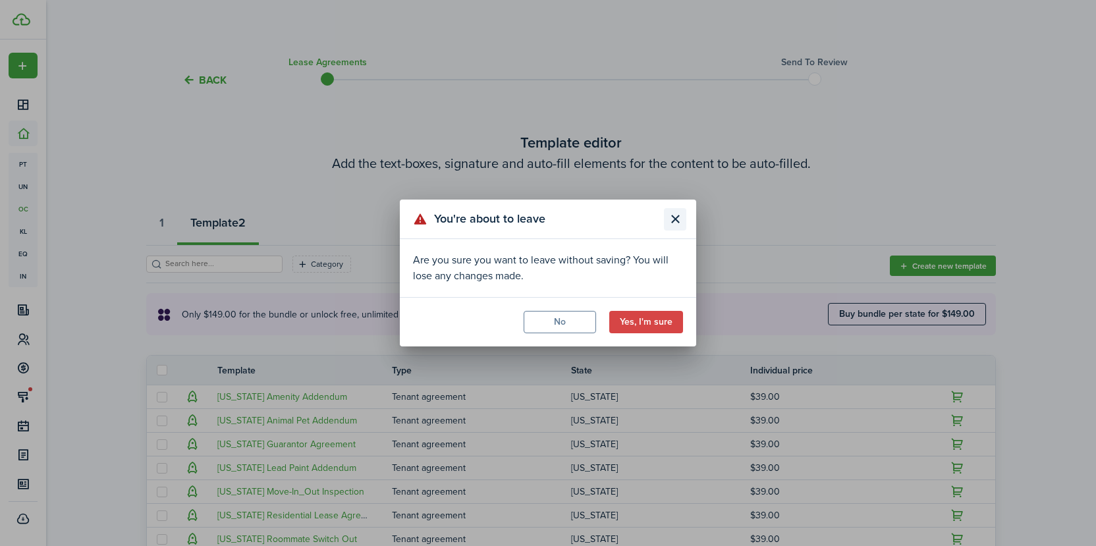
click at [675, 217] on button "Close modal" at bounding box center [675, 219] width 22 height 22
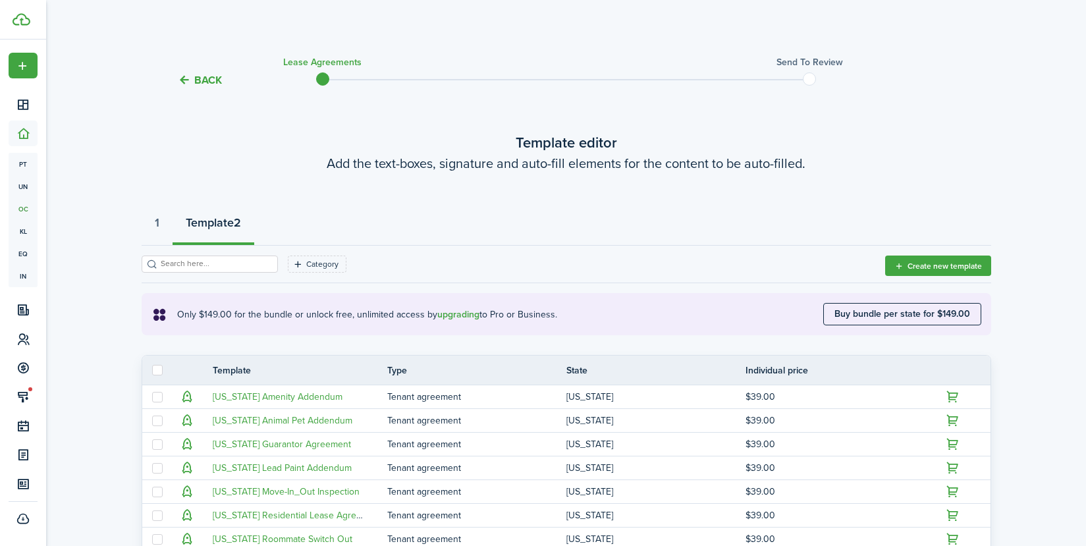
click at [225, 220] on strong "Template" at bounding box center [210, 223] width 48 height 18
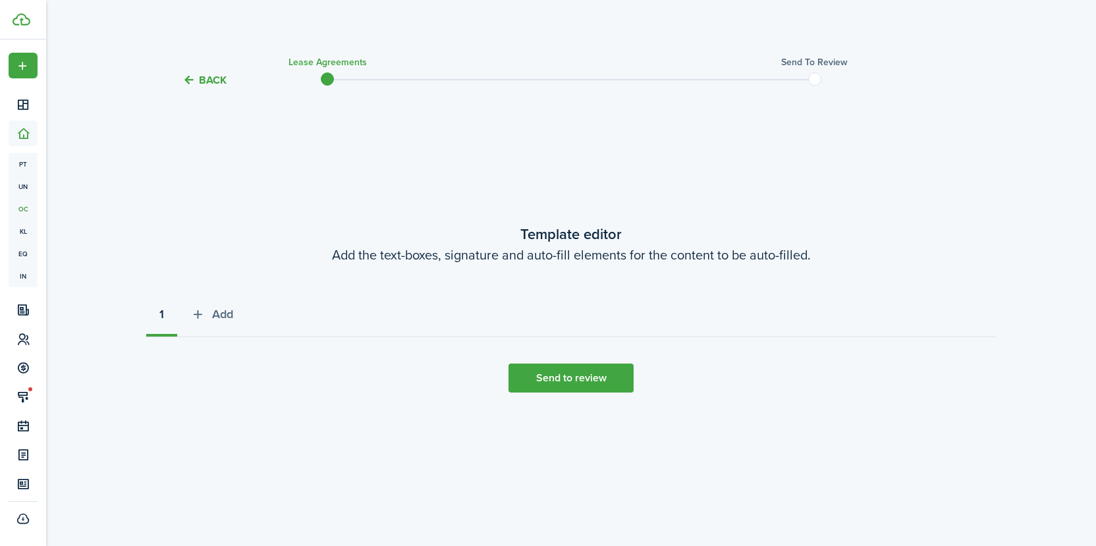
click at [201, 84] on button "Back" at bounding box center [204, 80] width 44 height 14
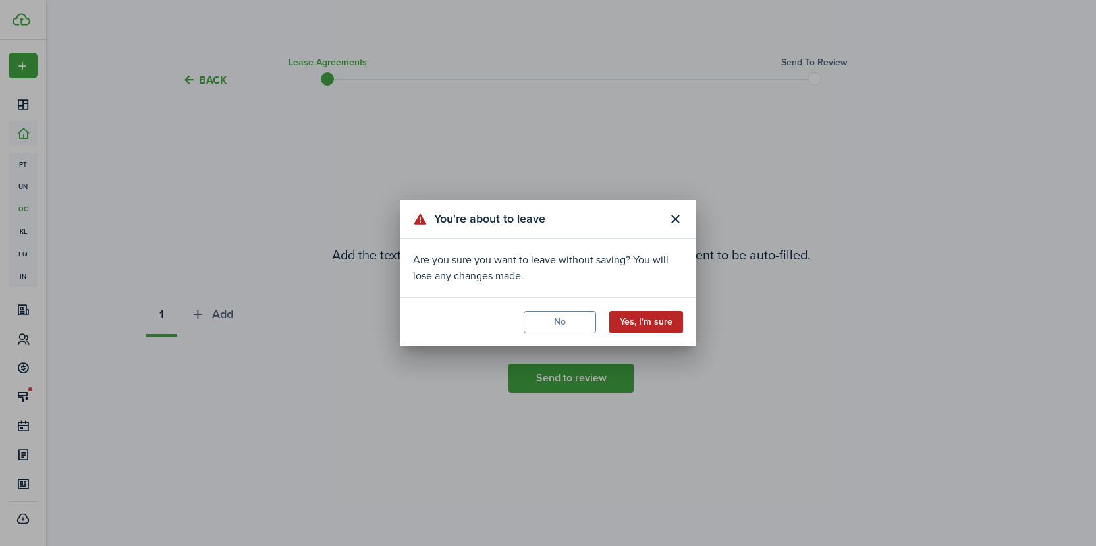
click at [645, 321] on button "Yes, I'm sure" at bounding box center [646, 322] width 74 height 22
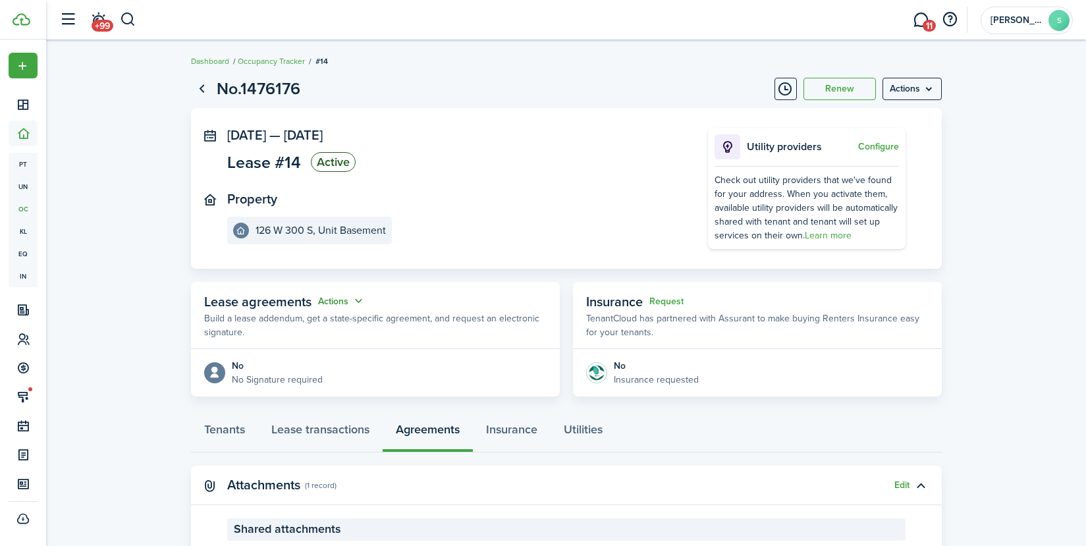
click at [344, 304] on button "Actions" at bounding box center [341, 301] width 47 height 15
click at [265, 329] on link "Edit" at bounding box center [308, 326] width 115 height 23
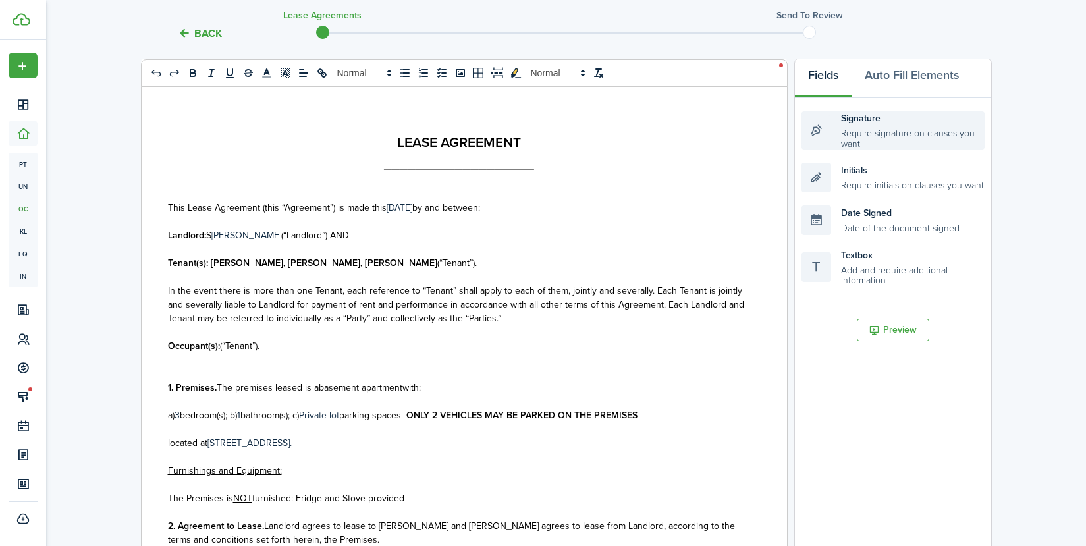
click at [816, 134] on div "Signature Require signature on clauses you want" at bounding box center [892, 130] width 183 height 38
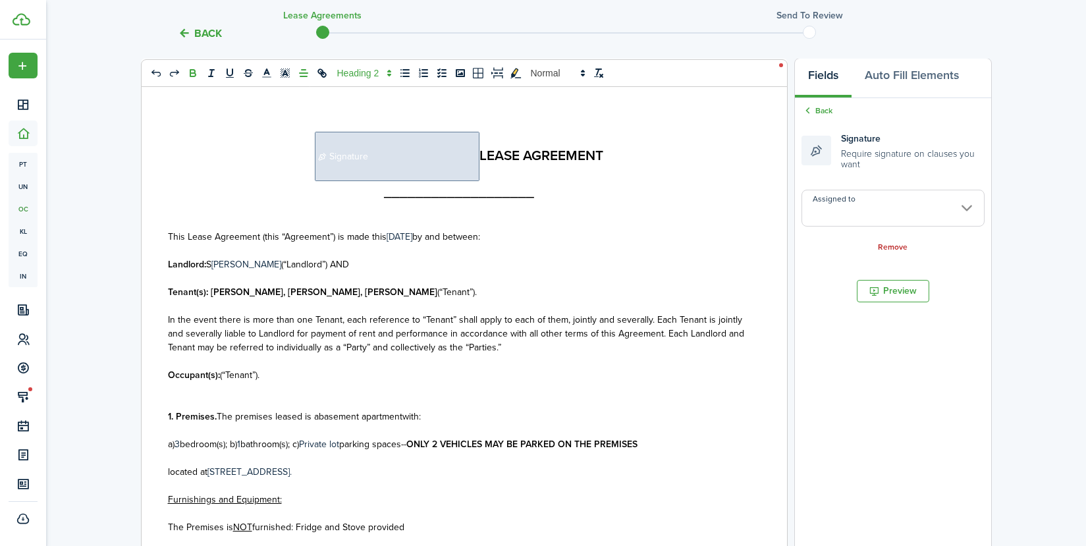
click at [816, 134] on div "Signature Require signature on clauses you want" at bounding box center [892, 151] width 183 height 38
click at [970, 204] on input "Assigned to" at bounding box center [892, 208] width 183 height 37
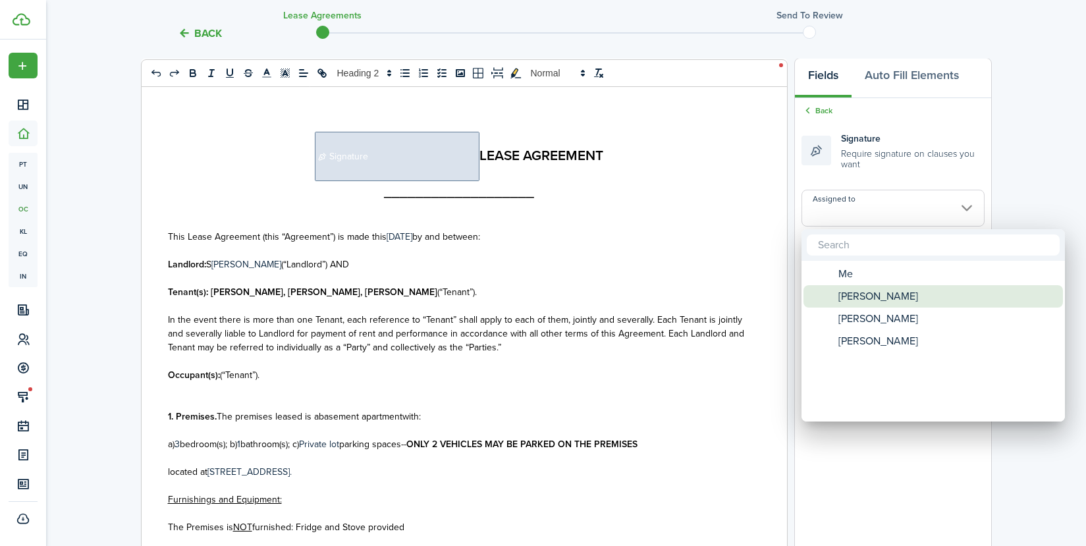
click at [907, 305] on div "[PERSON_NAME]" at bounding box center [938, 296] width 233 height 22
type input "[PERSON_NAME]"
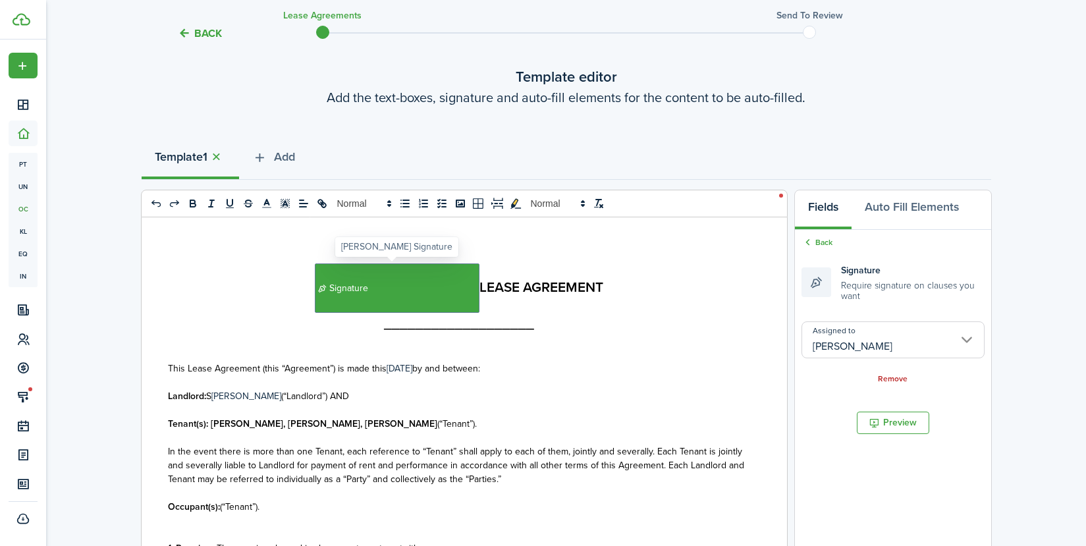
drag, startPoint x: 419, startPoint y: 278, endPoint x: 633, endPoint y: 342, distance: 223.3
click at [633, 342] on p at bounding box center [459, 341] width 583 height 14
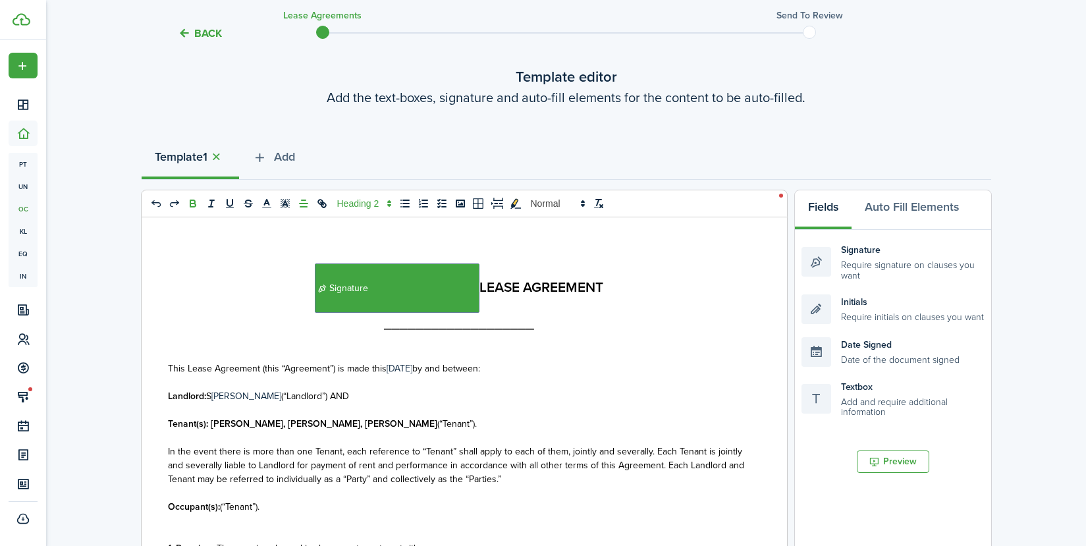
drag, startPoint x: 312, startPoint y: 289, endPoint x: 236, endPoint y: 291, distance: 75.7
click at [236, 291] on h2 "﻿ Signature ﻿LEASE AGREEMENT" at bounding box center [459, 287] width 583 height 49
drag, startPoint x: 395, startPoint y: 281, endPoint x: 362, endPoint y: 290, distance: 34.2
click at [362, 290] on span "Signature" at bounding box center [397, 287] width 165 height 49
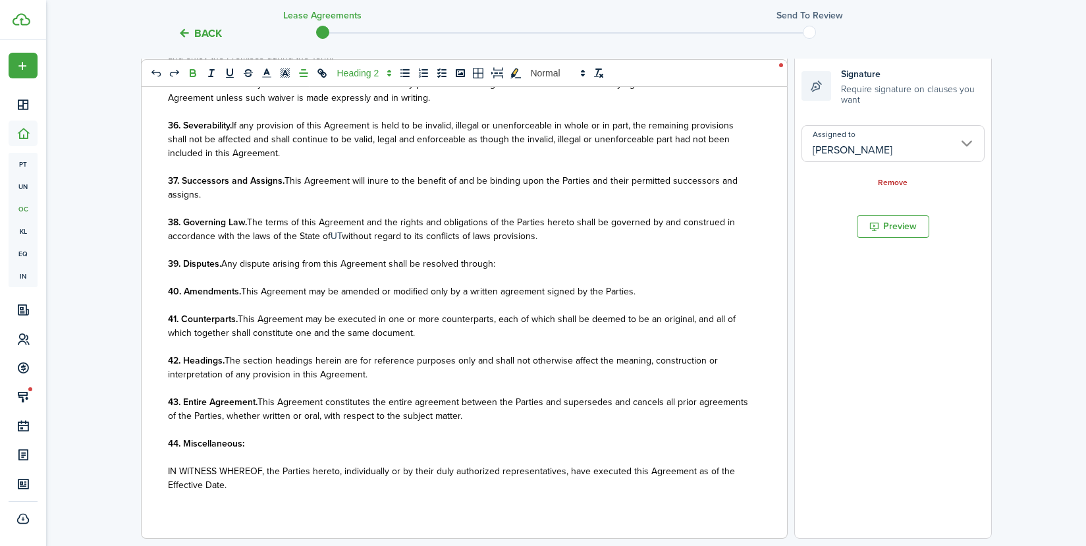
scroll to position [461, 0]
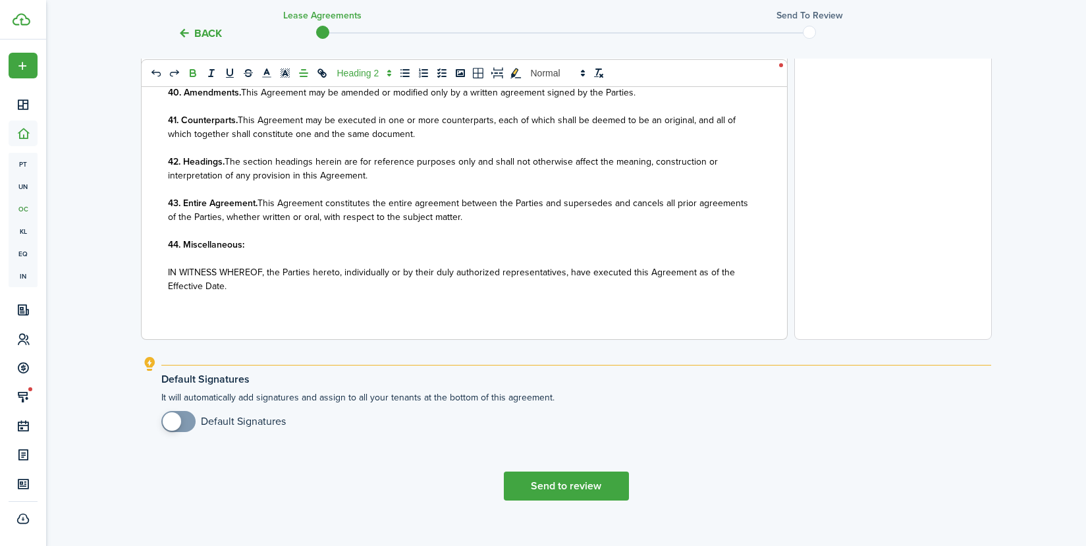
click at [169, 322] on div "﻿ Signature ﻿﻿LEASE AGREEMENT ___________________ This Lease Agreement (this “A…" at bounding box center [459, 80] width 635 height 517
click at [296, 285] on p "IN WITNESS WHEREOF, the Parties hereto, individually or by their duly authorize…" at bounding box center [459, 279] width 583 height 28
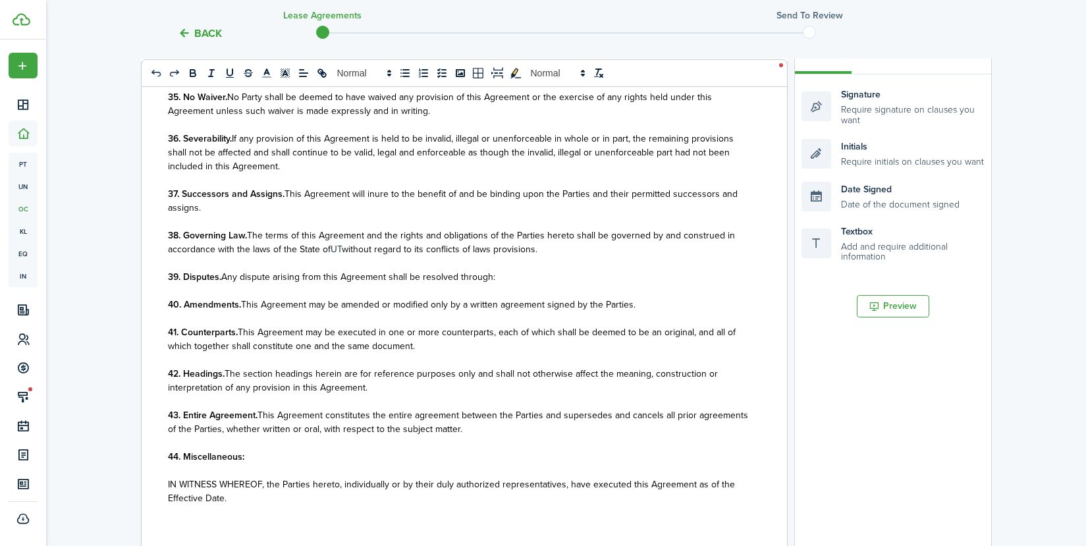
scroll to position [198, 0]
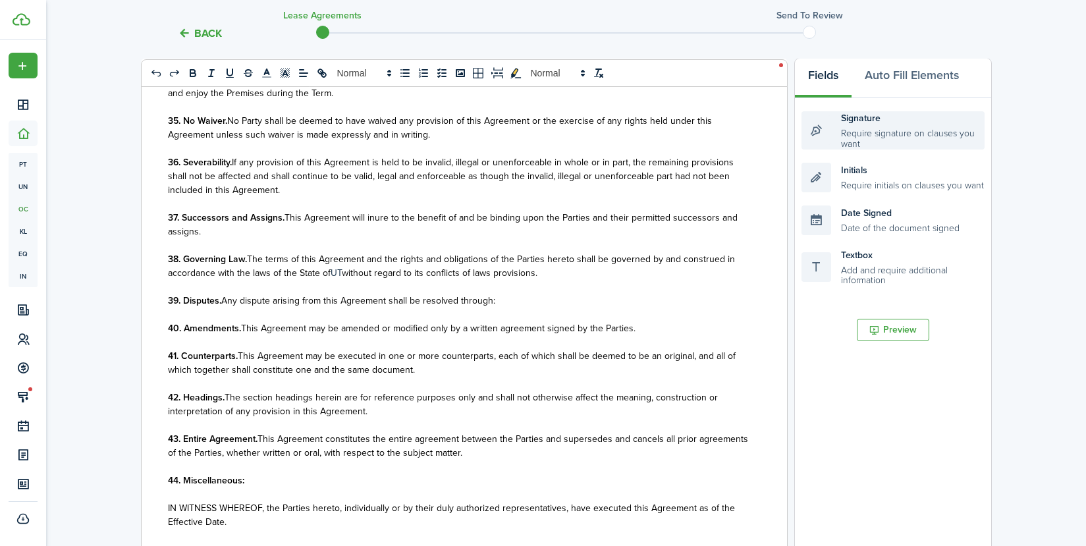
click at [872, 128] on div "Signature Require signature on clauses you want" at bounding box center [892, 130] width 183 height 38
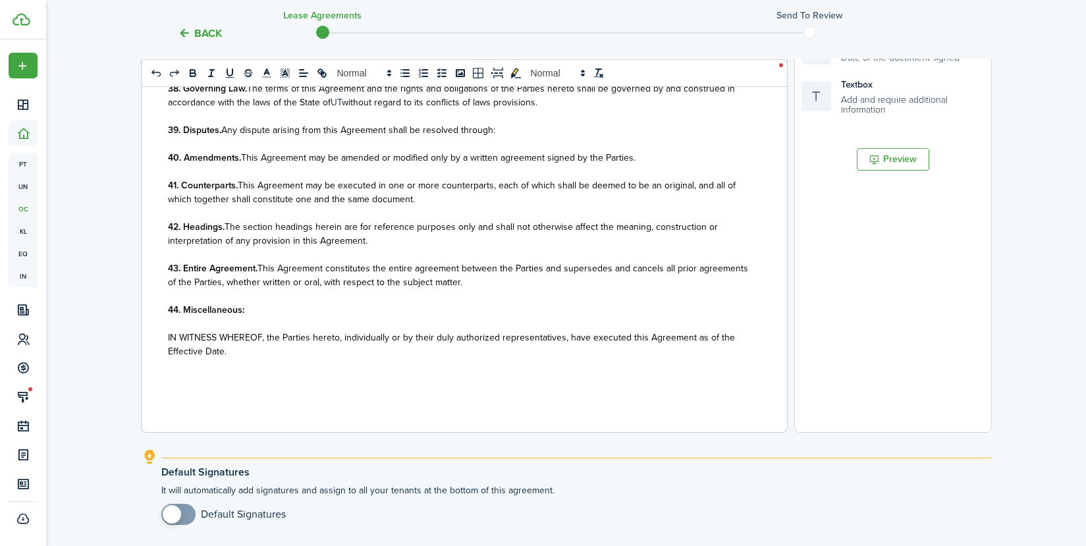
scroll to position [132, 0]
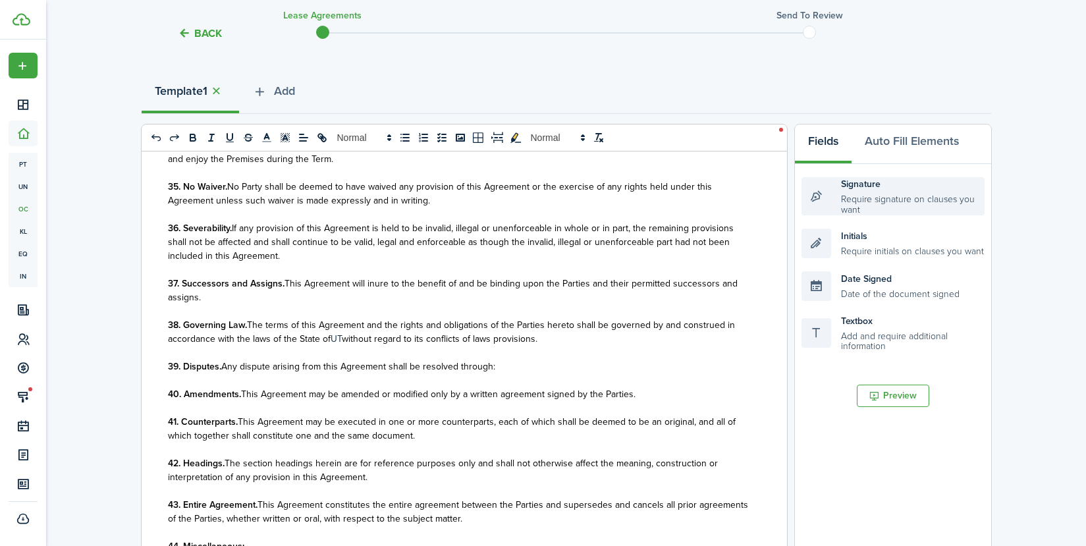
click at [812, 196] on div "Signature Require signature on clauses you want" at bounding box center [892, 196] width 183 height 38
click at [861, 201] on div "Signature Require signature on clauses you want" at bounding box center [892, 196] width 183 height 38
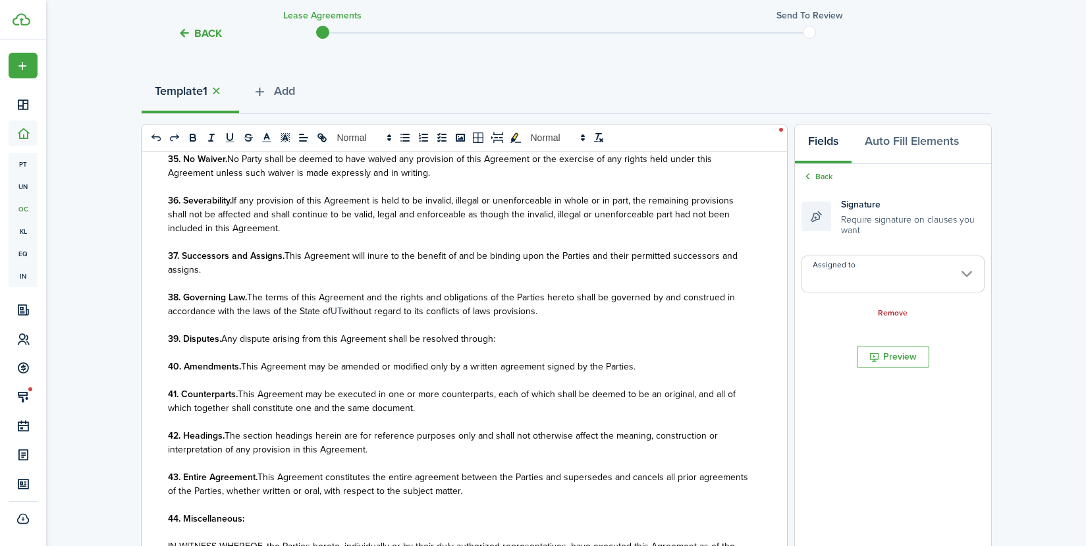
scroll to position [207, 0]
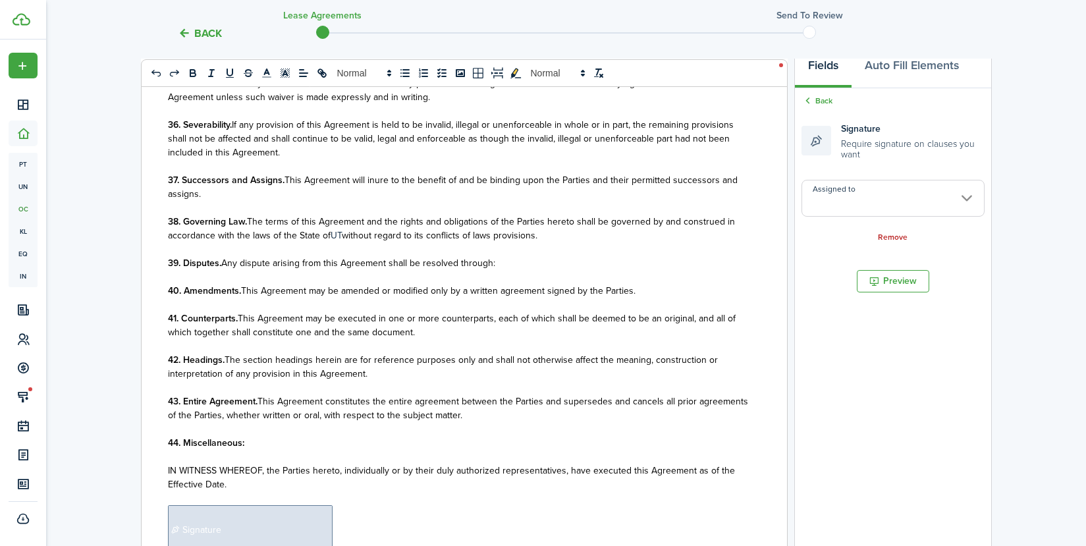
click at [969, 198] on input "Assigned to" at bounding box center [892, 198] width 183 height 37
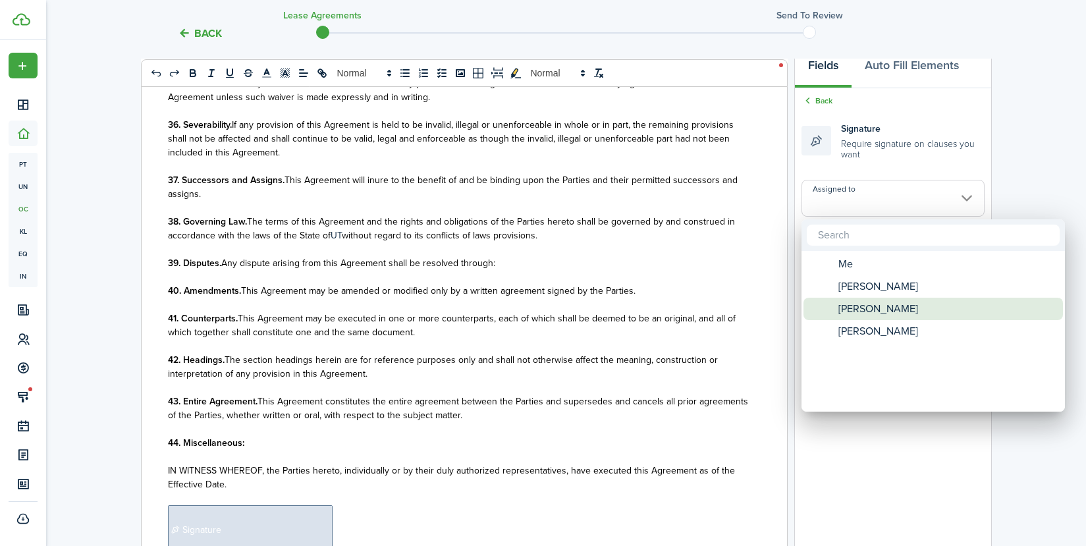
click at [898, 308] on span "[PERSON_NAME]" at bounding box center [878, 309] width 80 height 22
type input "[PERSON_NAME]"
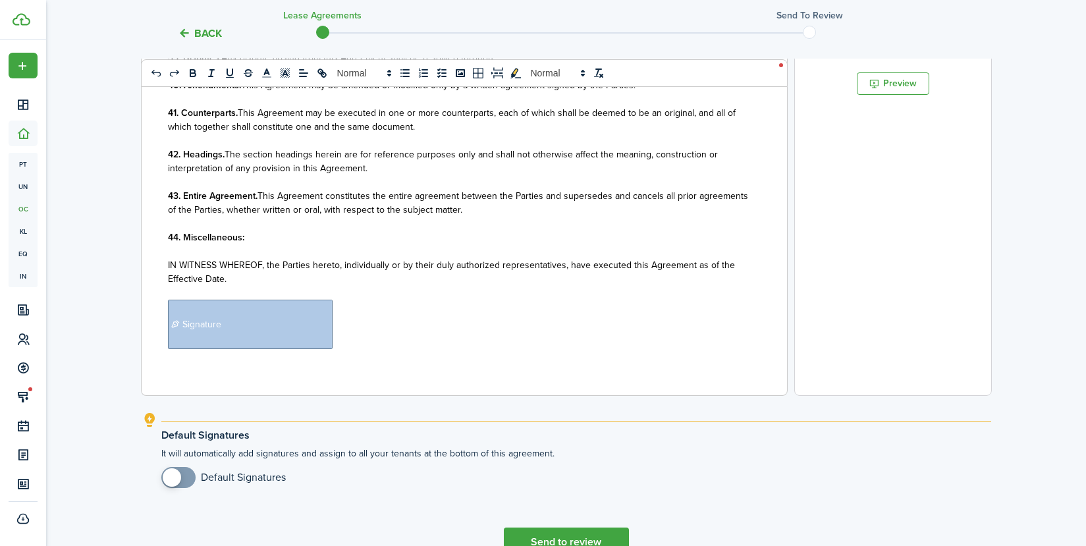
scroll to position [3017, 0]
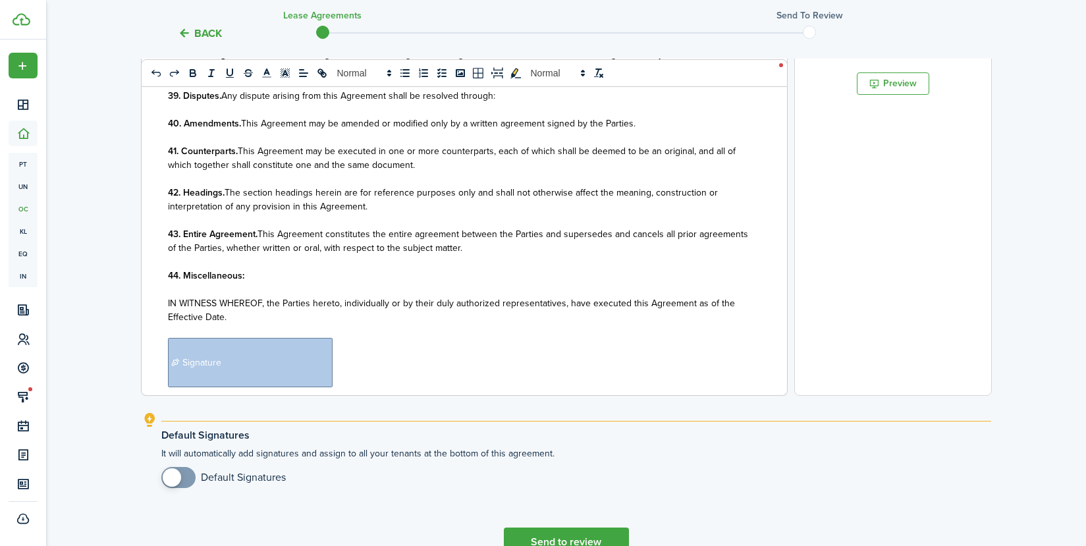
click at [385, 371] on p "﻿ Signature ﻿" at bounding box center [459, 362] width 583 height 49
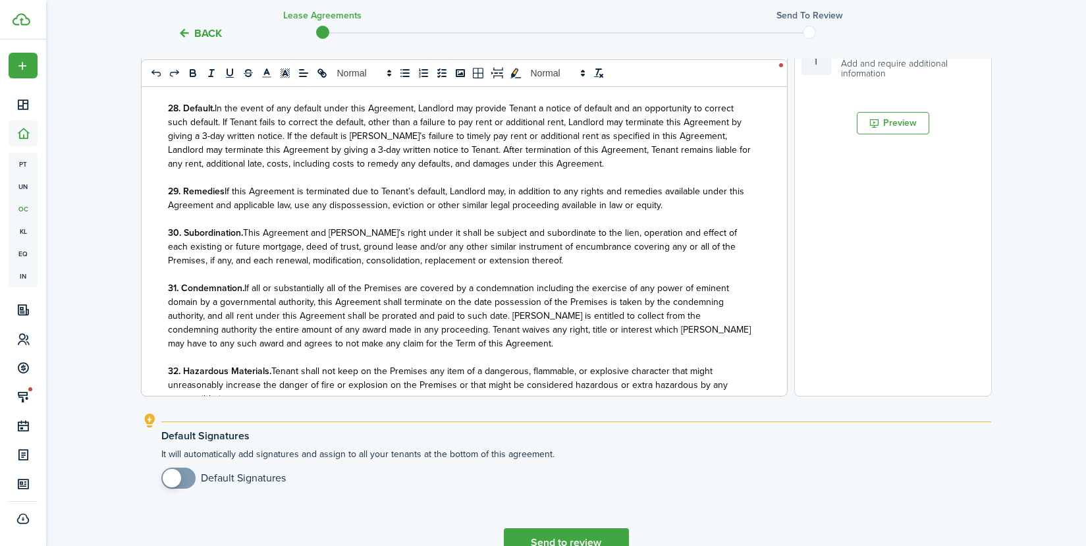
scroll to position [76, 0]
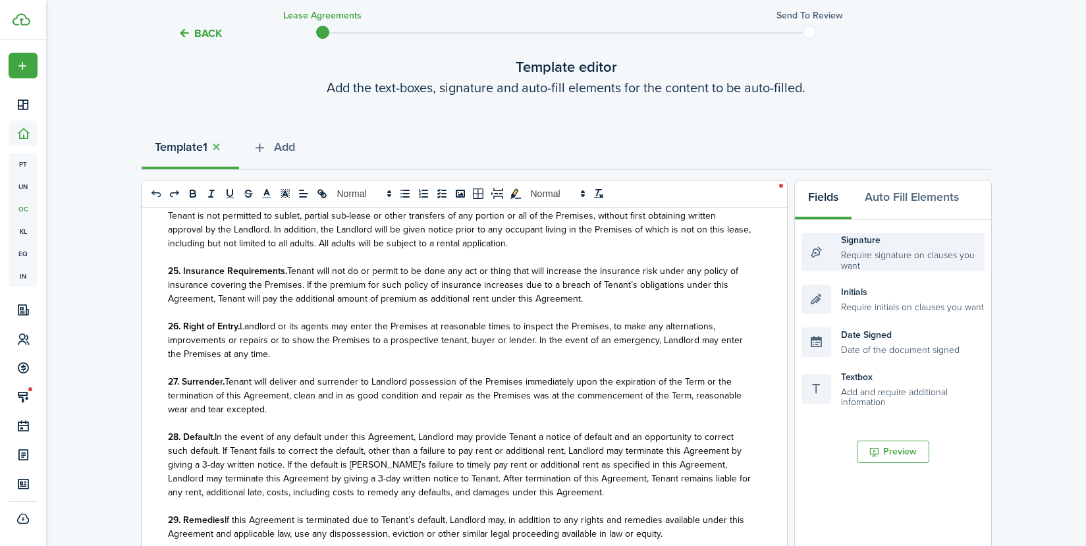
click at [884, 261] on div "Signature Require signature on clauses you want" at bounding box center [892, 252] width 183 height 38
click at [863, 263] on div "Signature Require signature on clauses you want" at bounding box center [892, 252] width 183 height 38
click at [862, 260] on div "Signature Require signature on clauses you want" at bounding box center [892, 252] width 183 height 38
click at [858, 253] on div "Signature Require signature on clauses you want" at bounding box center [892, 252] width 183 height 38
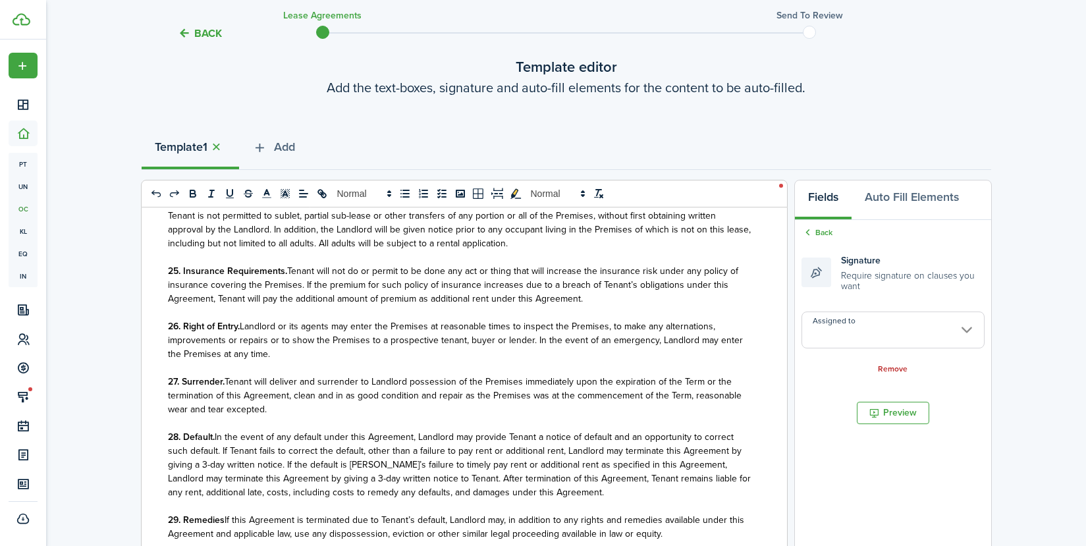
scroll to position [254, 0]
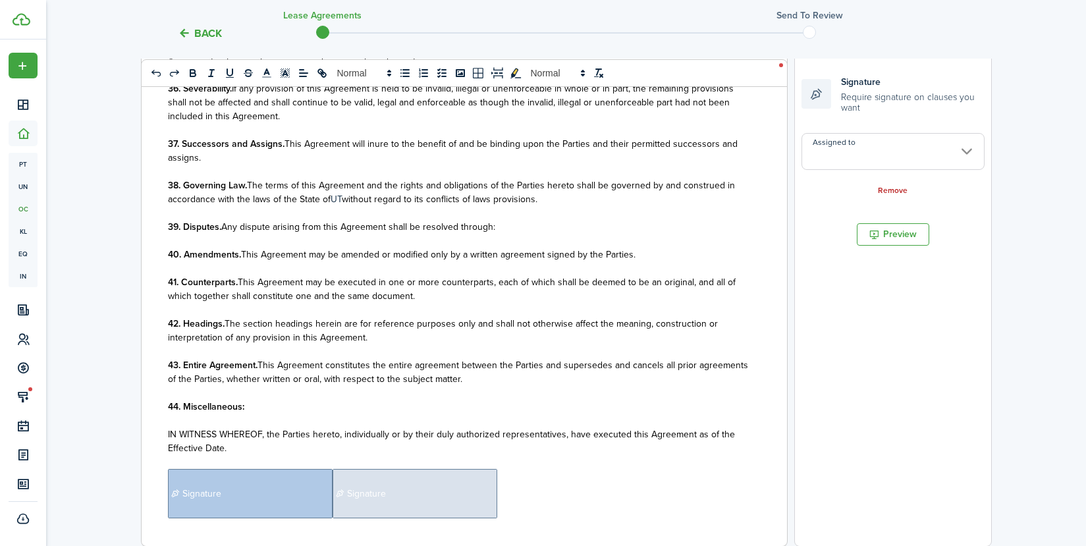
click at [968, 150] on input "Assigned to" at bounding box center [892, 151] width 183 height 37
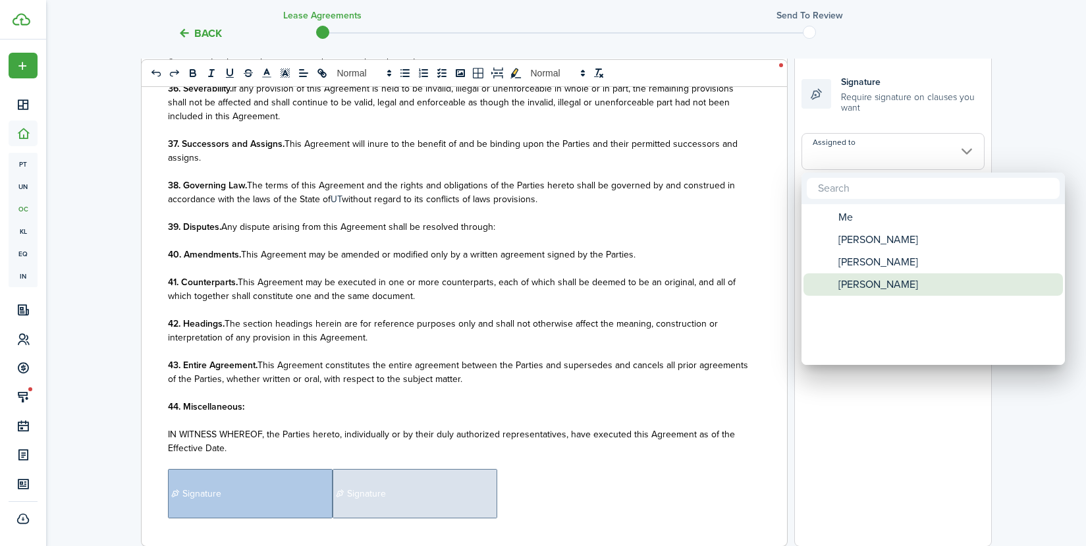
click at [890, 288] on span "[PERSON_NAME]" at bounding box center [878, 284] width 80 height 22
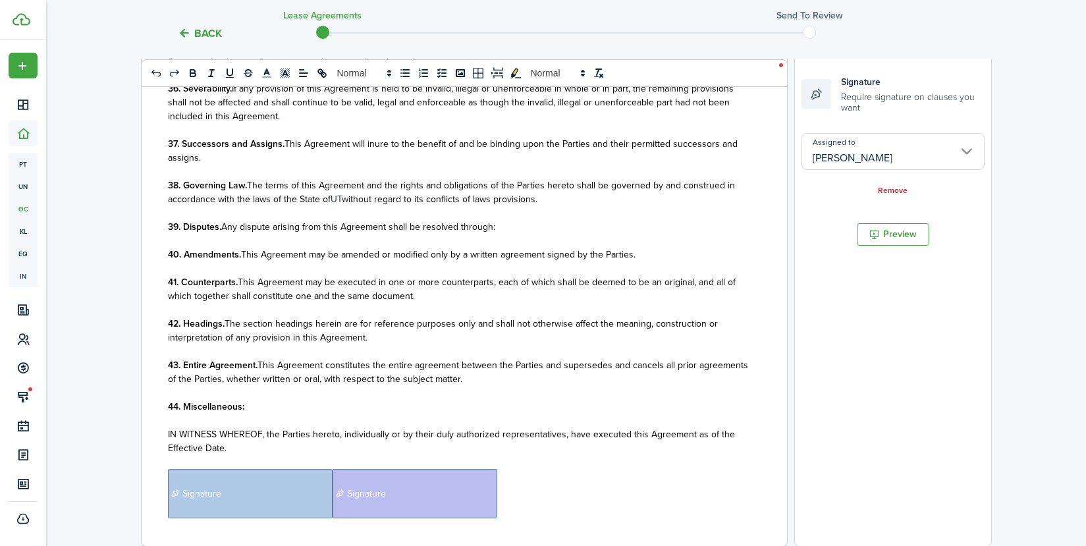
click at [972, 151] on input "[PERSON_NAME]" at bounding box center [892, 151] width 183 height 37
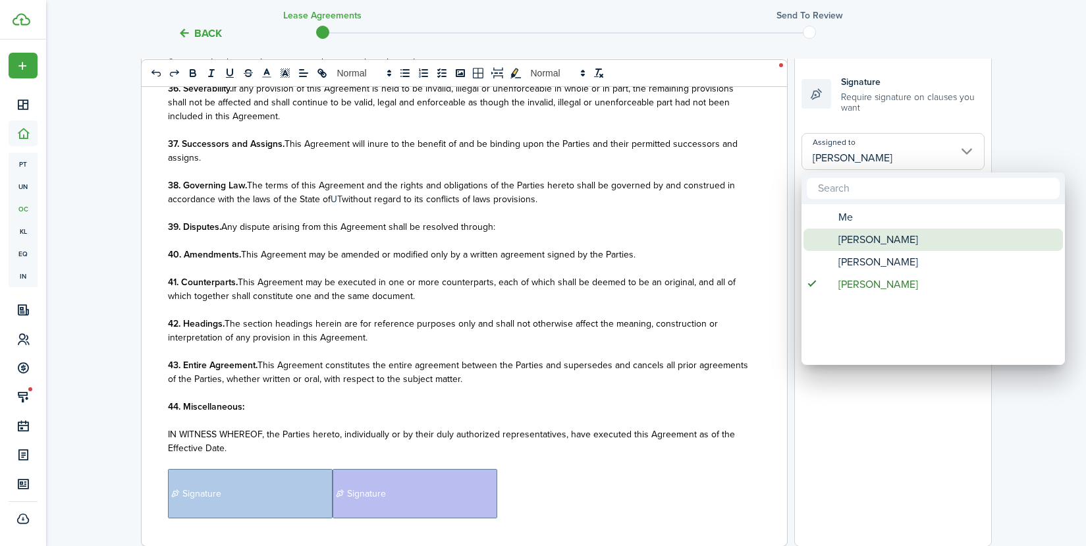
click at [888, 245] on span "[PERSON_NAME]" at bounding box center [878, 239] width 80 height 22
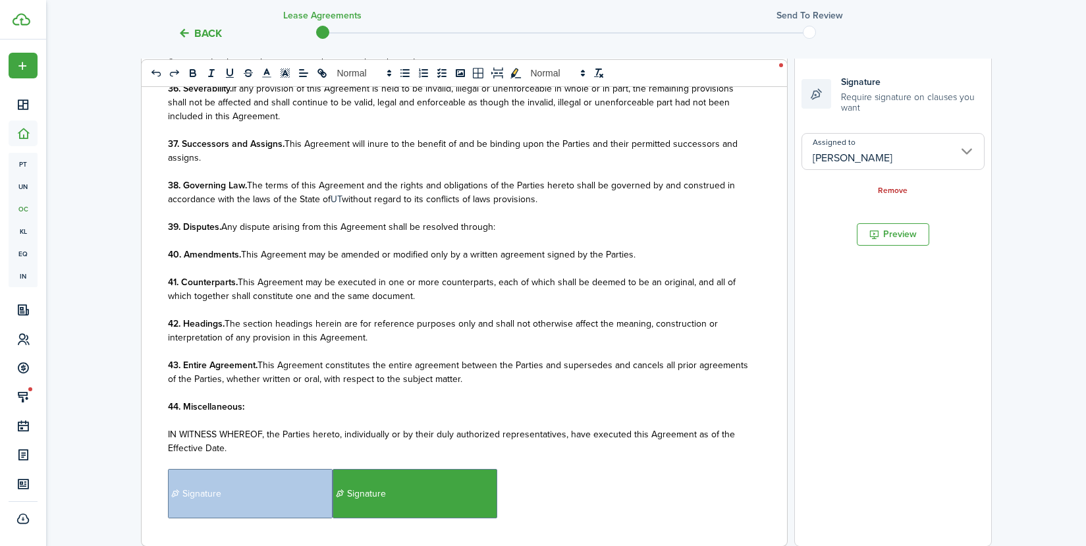
click at [962, 153] on input "[PERSON_NAME]" at bounding box center [892, 151] width 183 height 37
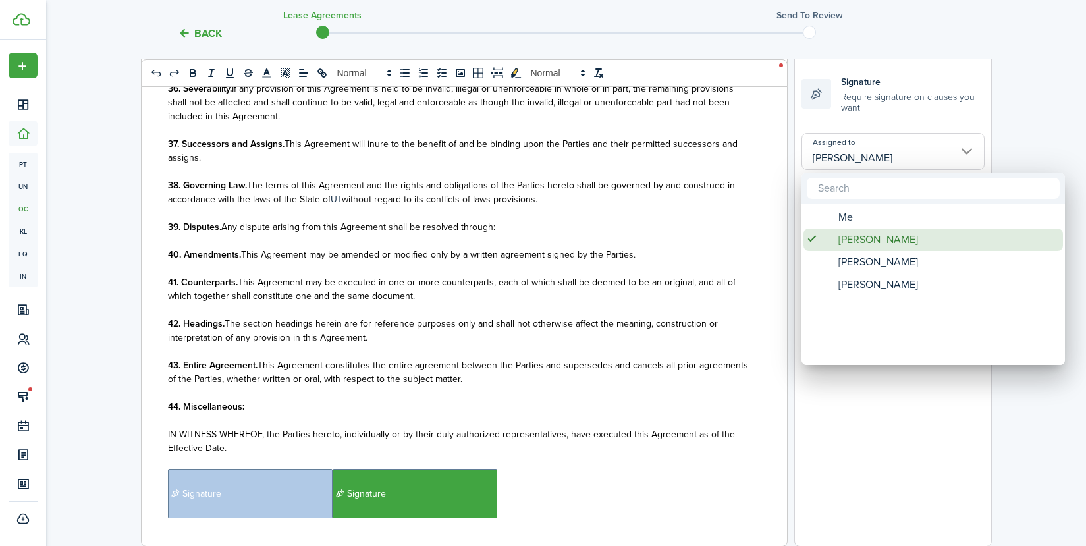
click at [864, 241] on span "[PERSON_NAME]" at bounding box center [878, 239] width 80 height 22
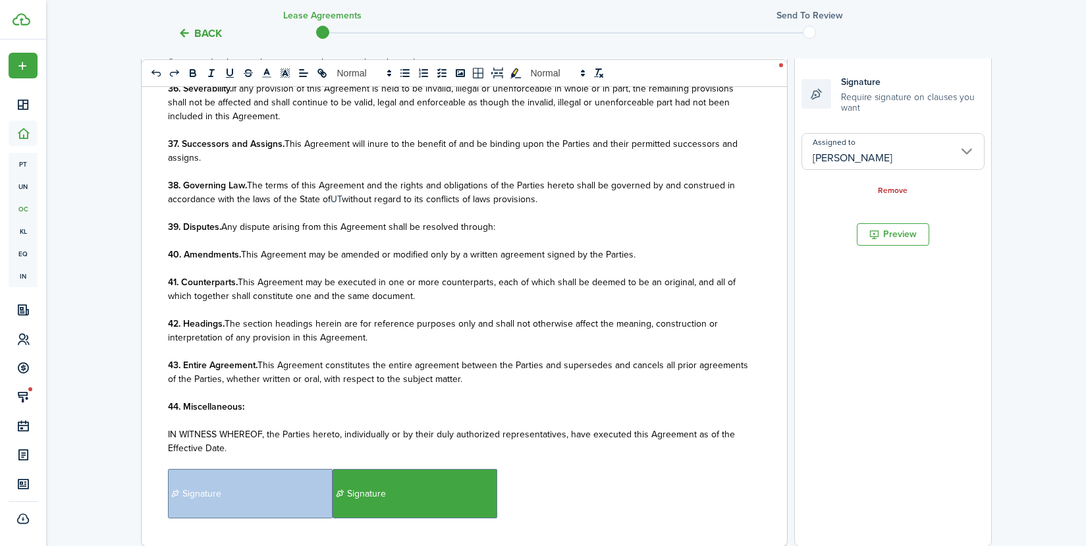
scroll to position [3083, 0]
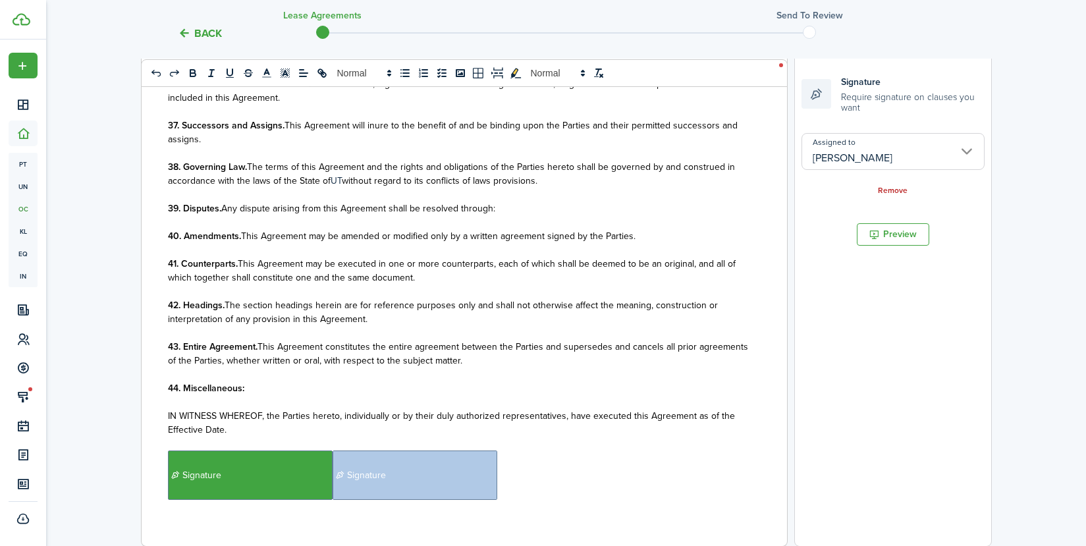
click at [967, 151] on input "[PERSON_NAME]" at bounding box center [892, 151] width 183 height 37
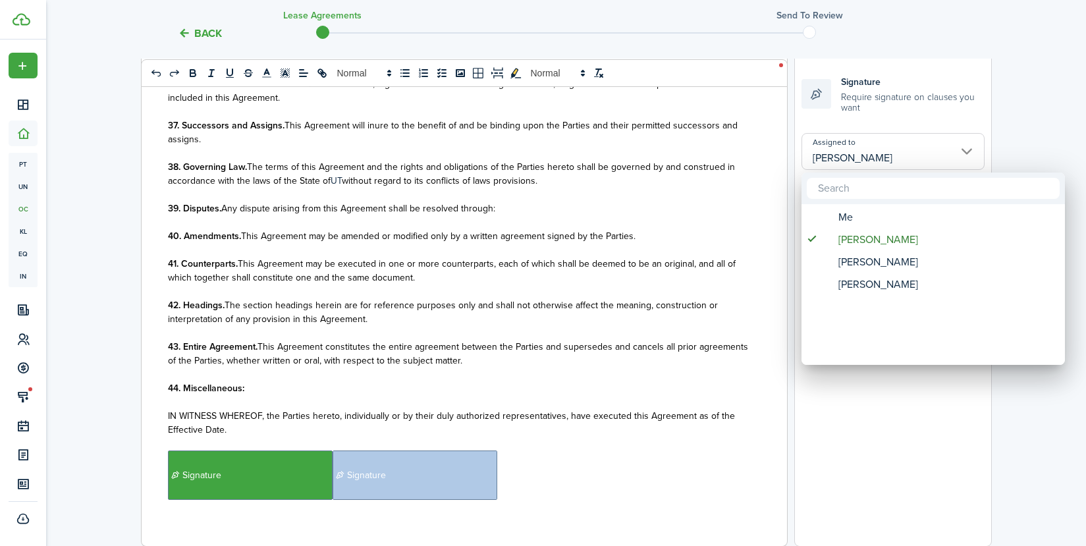
click at [850, 107] on div at bounding box center [543, 273] width 1296 height 757
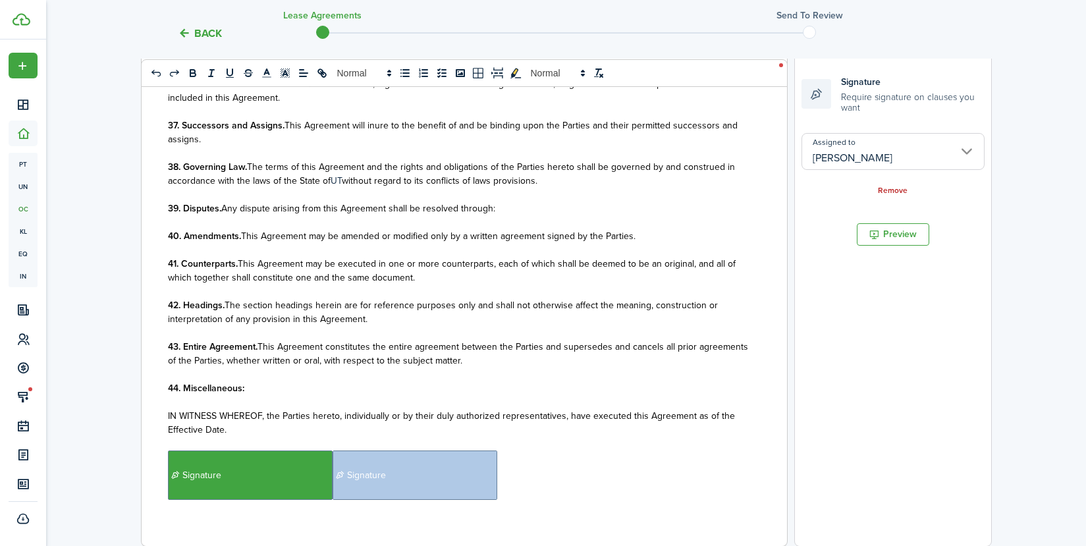
click at [851, 98] on small "Require signature on clauses you want" at bounding box center [913, 101] width 144 height 24
click at [972, 151] on input "[PERSON_NAME]" at bounding box center [892, 151] width 183 height 37
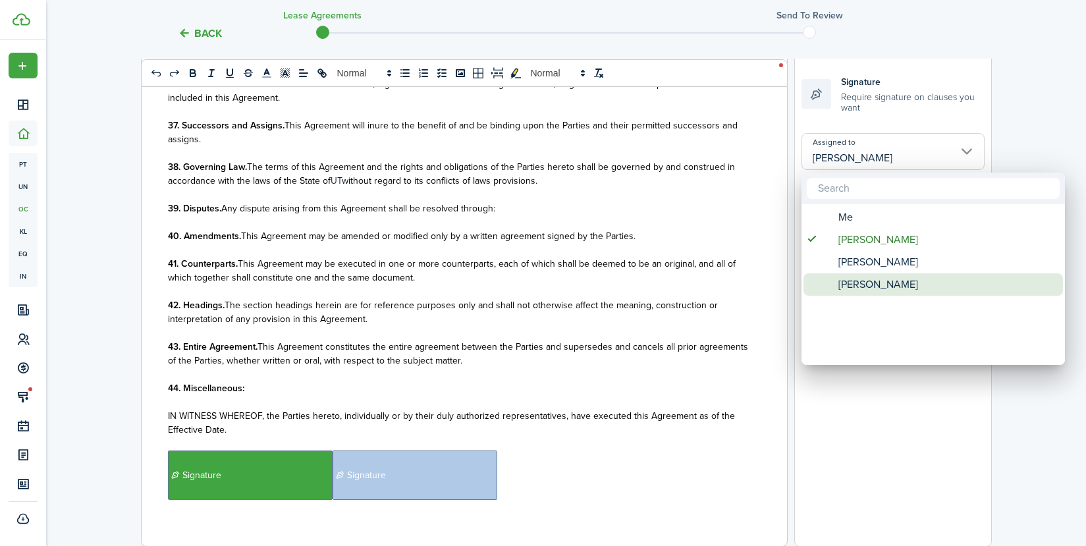
click at [900, 280] on span "[PERSON_NAME]" at bounding box center [878, 284] width 80 height 22
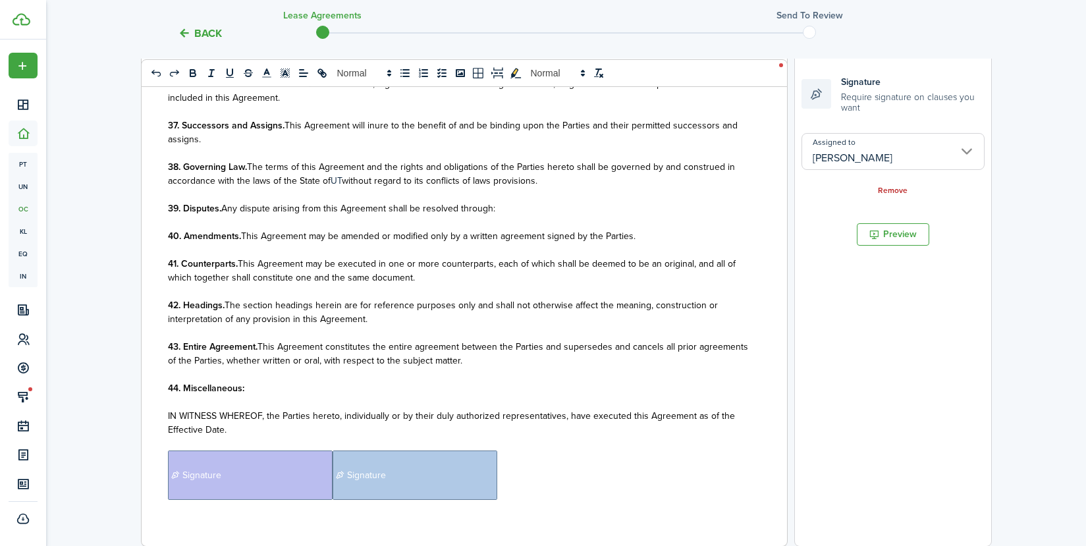
click at [969, 147] on input "[PERSON_NAME]" at bounding box center [892, 151] width 183 height 37
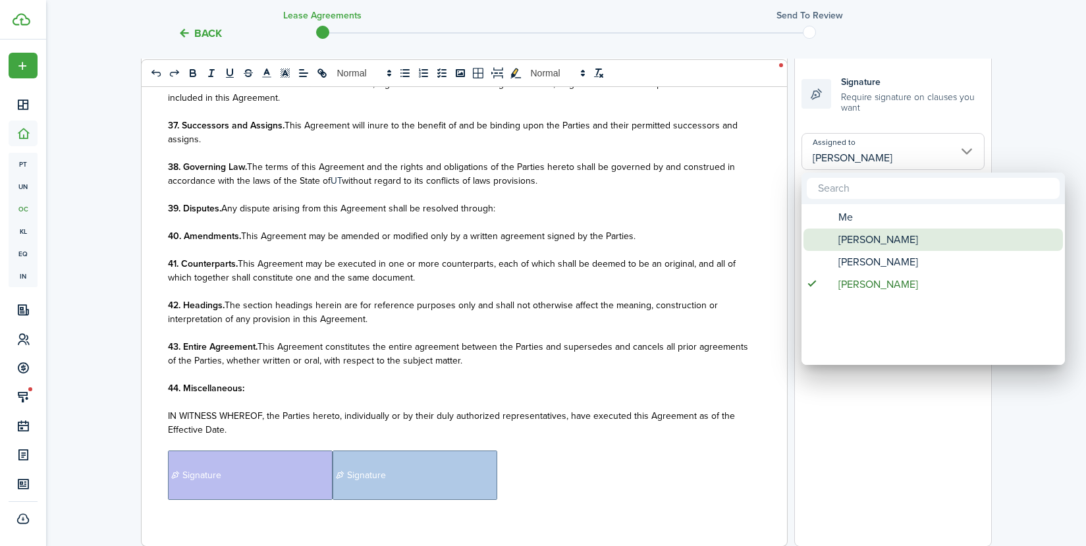
click at [884, 240] on span "[PERSON_NAME]" at bounding box center [878, 239] width 80 height 22
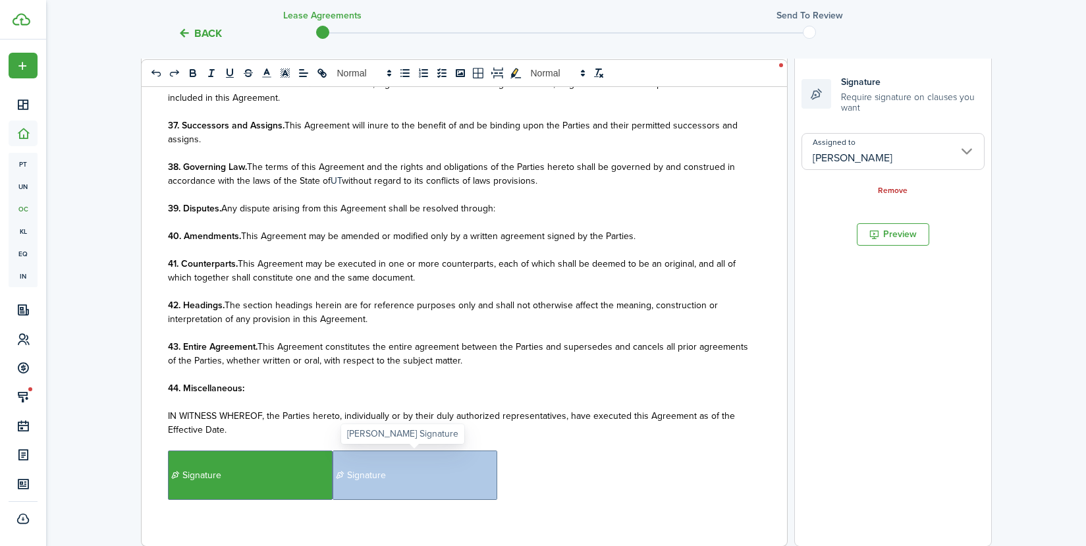
click at [442, 454] on span "Signature" at bounding box center [414, 474] width 165 height 49
type input "[PERSON_NAME]"
click at [549, 467] on p "﻿﻿ Signature ﻿ Signature ﻿" at bounding box center [459, 474] width 583 height 49
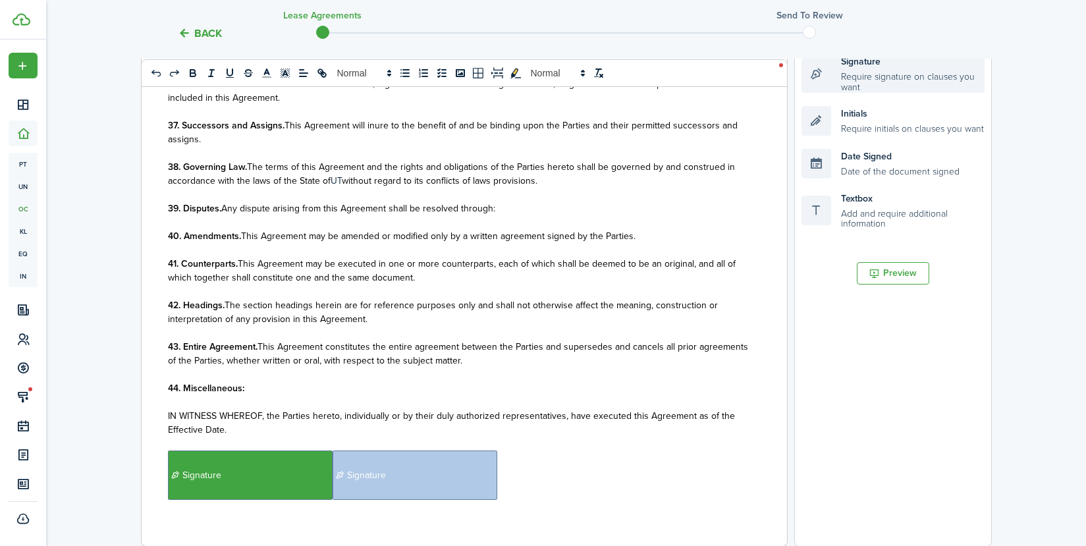
click at [855, 90] on div "Signature Require signature on clauses you want" at bounding box center [892, 74] width 183 height 38
click at [858, 82] on div "Signature Require signature on clauses you want" at bounding box center [892, 74] width 183 height 38
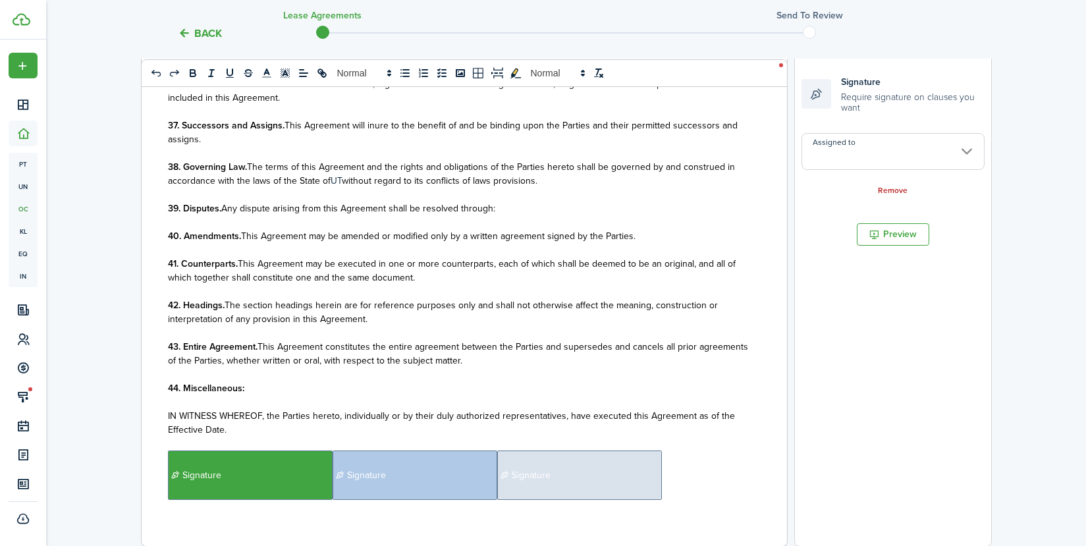
click at [969, 148] on input "Assigned to" at bounding box center [892, 151] width 183 height 37
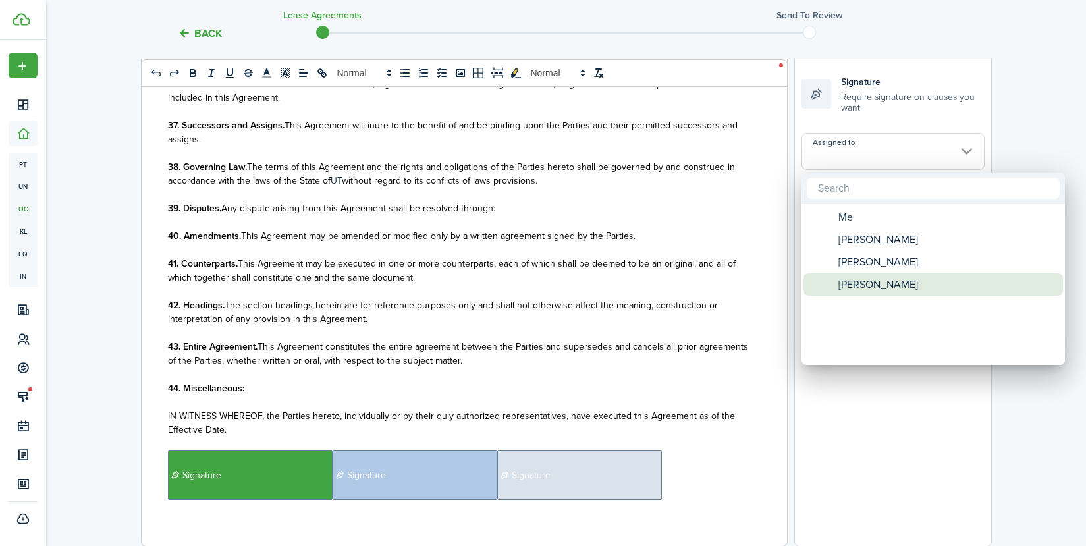
click at [904, 280] on span "[PERSON_NAME]" at bounding box center [878, 284] width 80 height 22
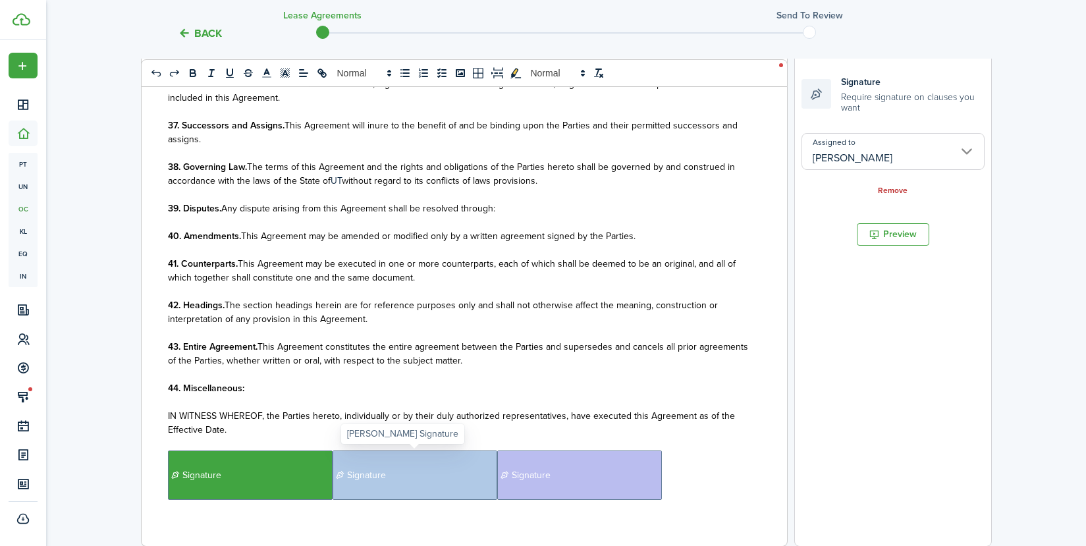
click at [421, 480] on span "Signature" at bounding box center [414, 474] width 165 height 49
click at [548, 468] on span "Signature" at bounding box center [579, 474] width 165 height 49
type input "[PERSON_NAME]"
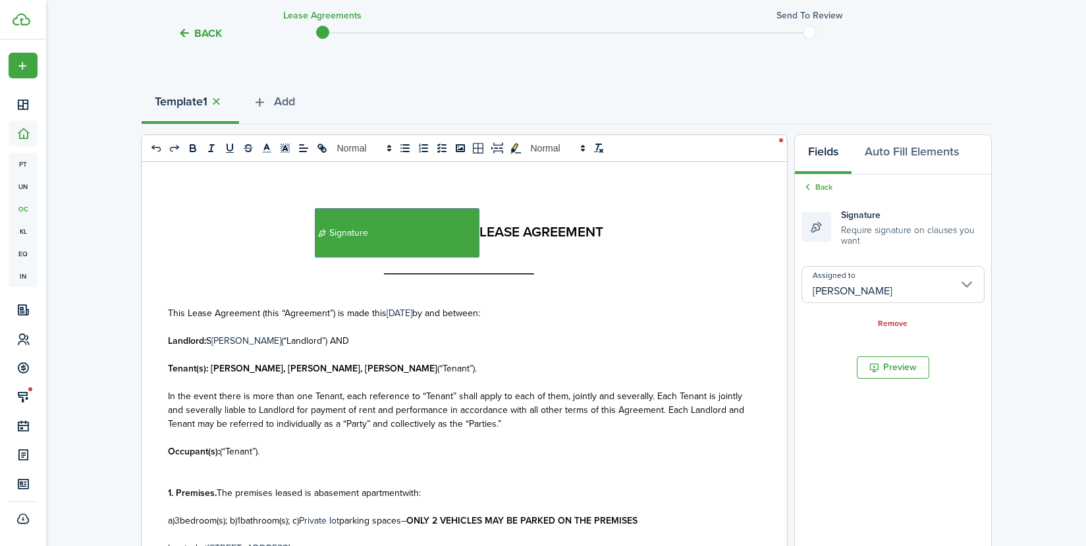
scroll to position [124, 0]
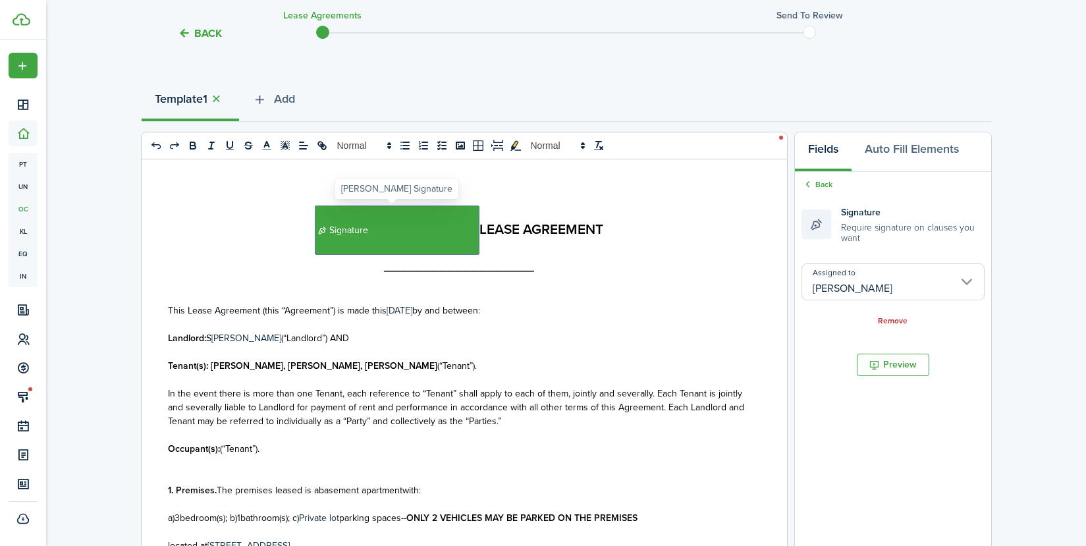
drag, startPoint x: 385, startPoint y: 235, endPoint x: 689, endPoint y: 267, distance: 305.8
click at [689, 268] on h2 "___________________" at bounding box center [459, 265] width 583 height 21
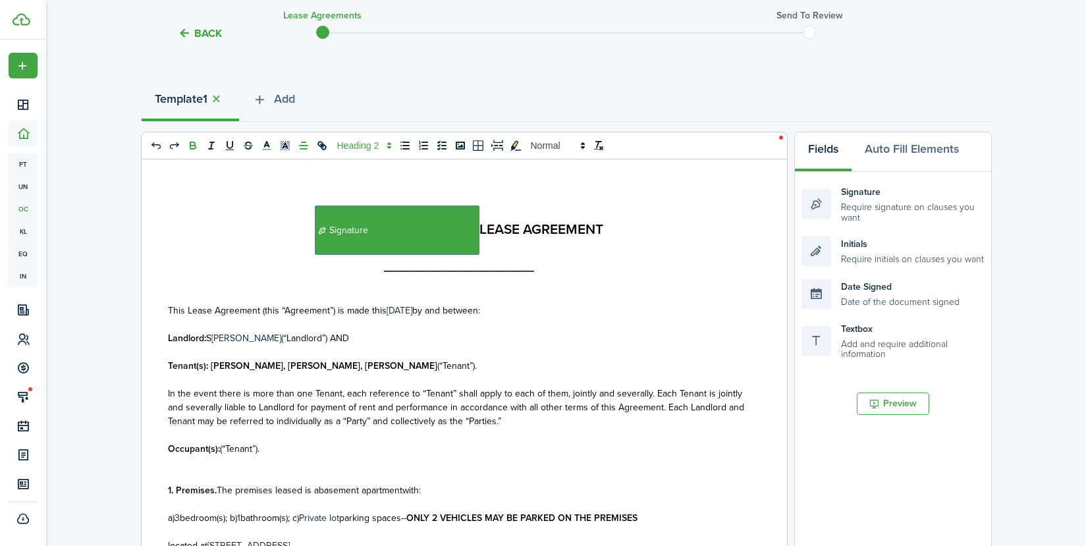
drag, startPoint x: 375, startPoint y: 221, endPoint x: 674, endPoint y: 239, distance: 298.8
drag, startPoint x: 674, startPoint y: 239, endPoint x: 463, endPoint y: 230, distance: 210.9
drag, startPoint x: 463, startPoint y: 230, endPoint x: 432, endPoint y: 237, distance: 31.6
drag, startPoint x: 432, startPoint y: 237, endPoint x: 377, endPoint y: 244, distance: 55.0
click at [377, 244] on span "Signature" at bounding box center [397, 229] width 165 height 49
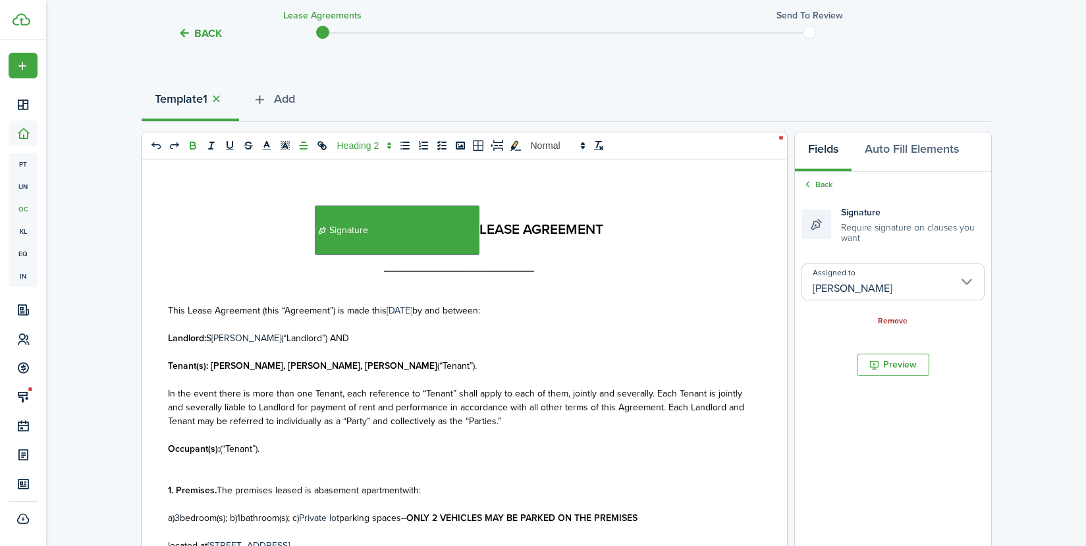
click at [891, 320] on link "Remove" at bounding box center [893, 321] width 30 height 9
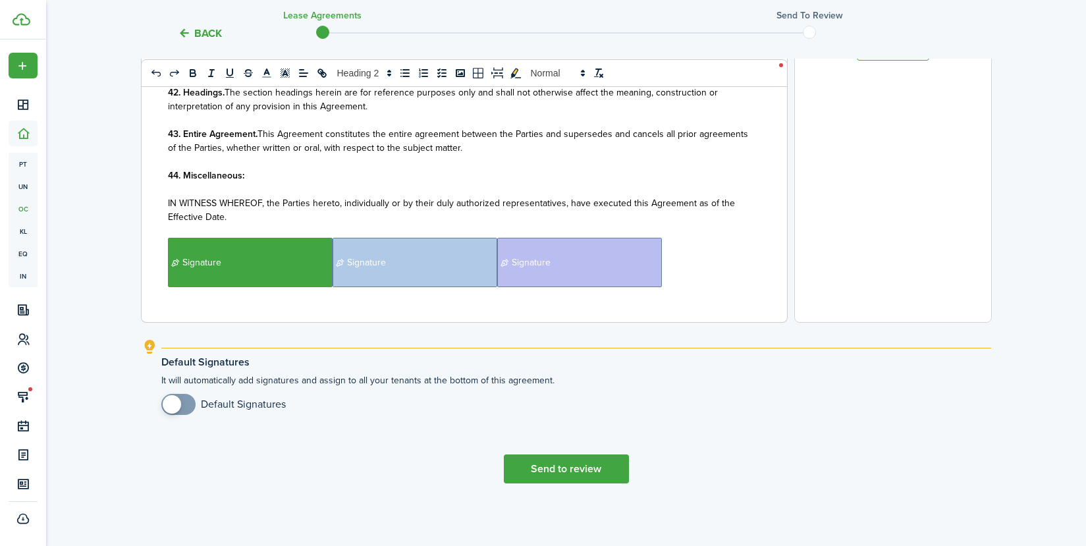
scroll to position [3054, 0]
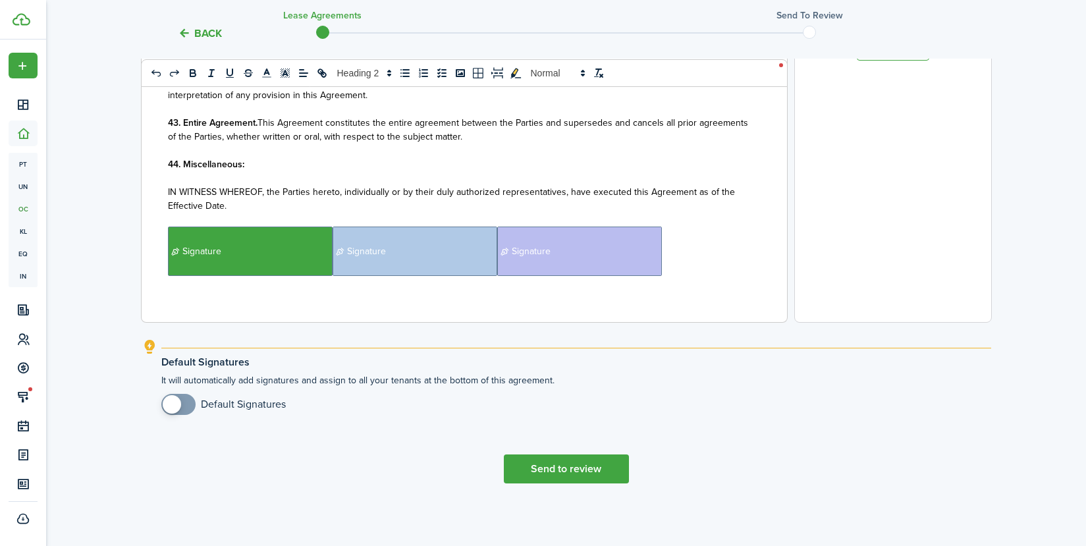
click at [703, 253] on p "﻿﻿ Signature ﻿ Signature ﻿ Signature ﻿" at bounding box center [459, 250] width 583 height 49
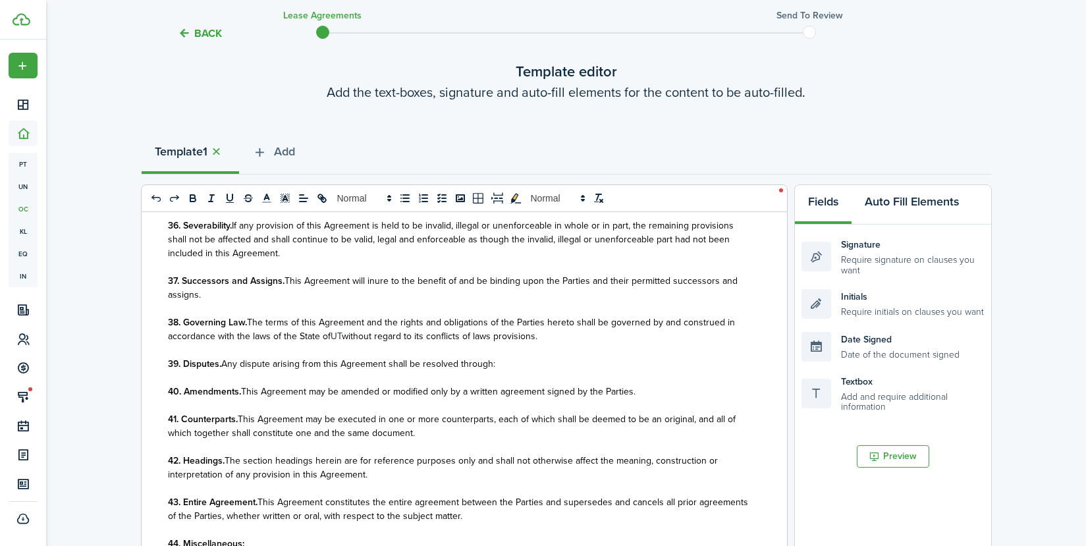
scroll to position [0, 0]
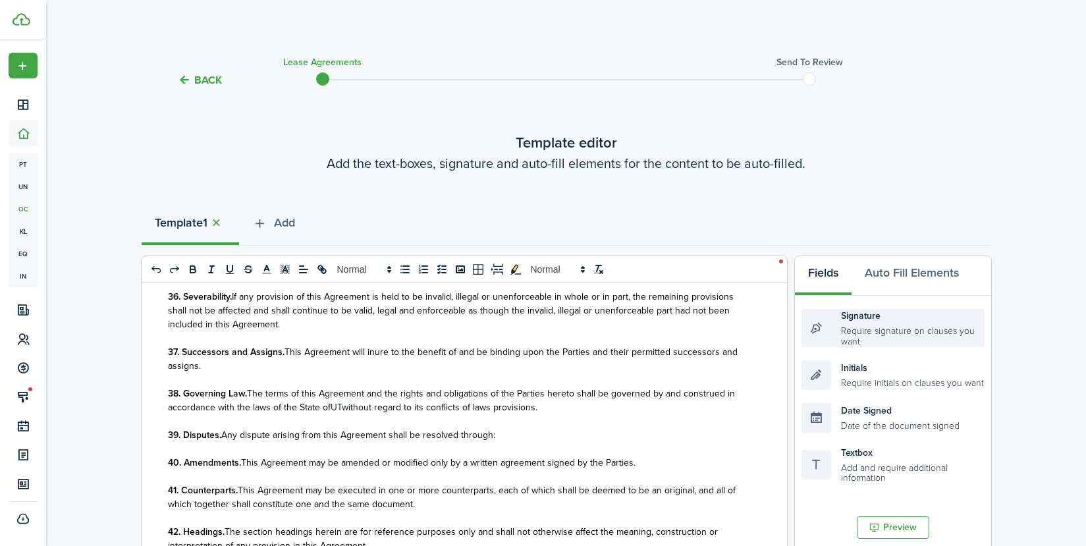
click at [876, 335] on div "Signature Require signature on clauses you want" at bounding box center [892, 328] width 183 height 38
click at [820, 327] on div "Signature Require signature on clauses you want" at bounding box center [892, 328] width 183 height 38
click at [866, 327] on div "Signature Require signature on clauses you want" at bounding box center [892, 328] width 183 height 38
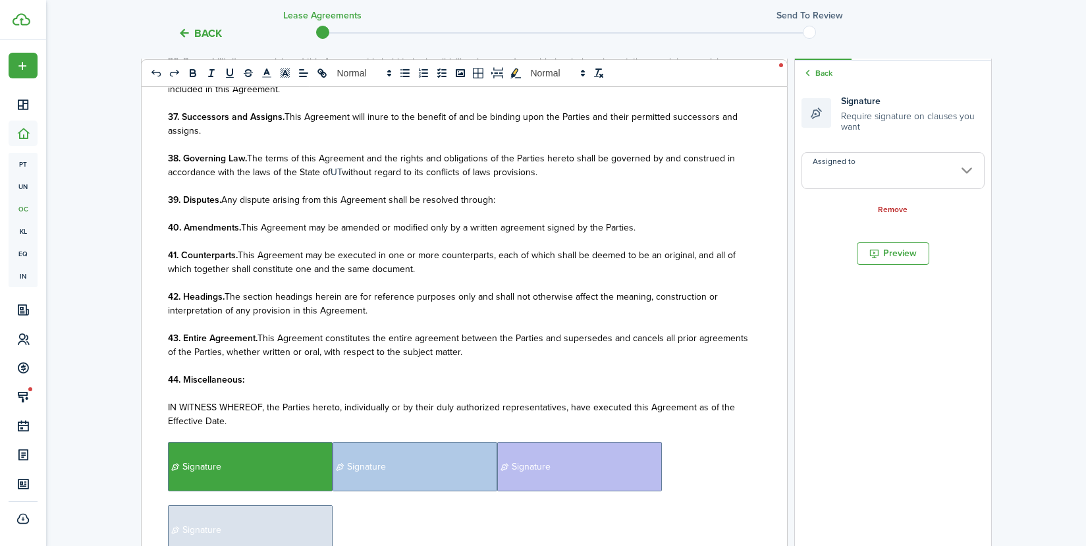
click at [972, 168] on input "Assigned to" at bounding box center [892, 170] width 183 height 37
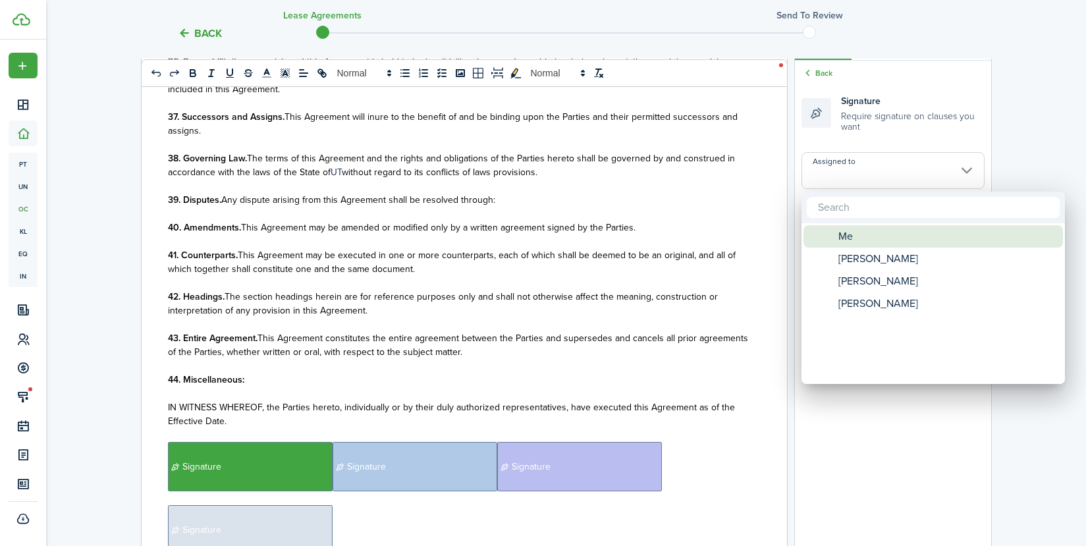
click at [861, 246] on div "Me" at bounding box center [938, 236] width 233 height 22
type input "Me"
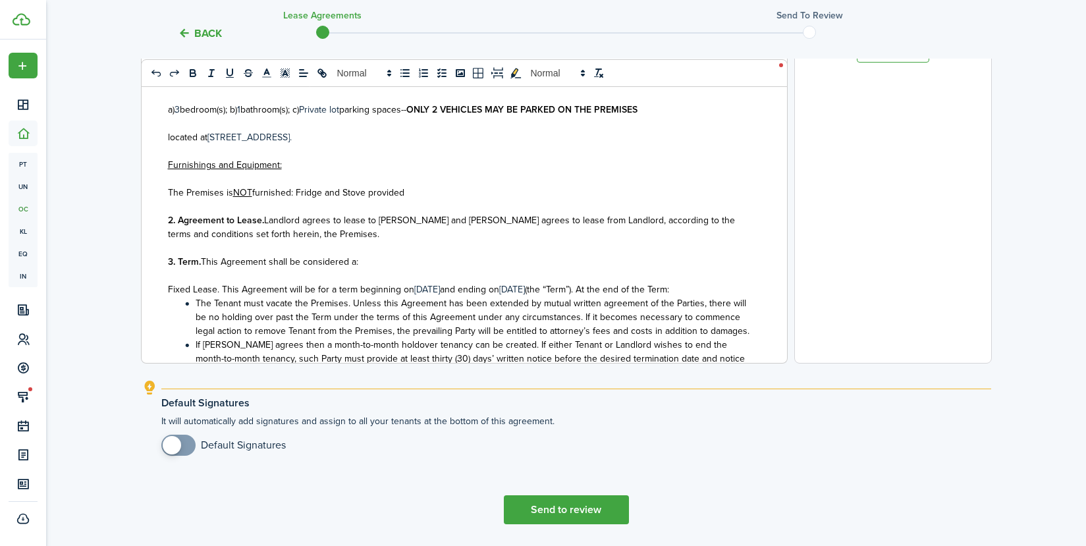
scroll to position [478, 0]
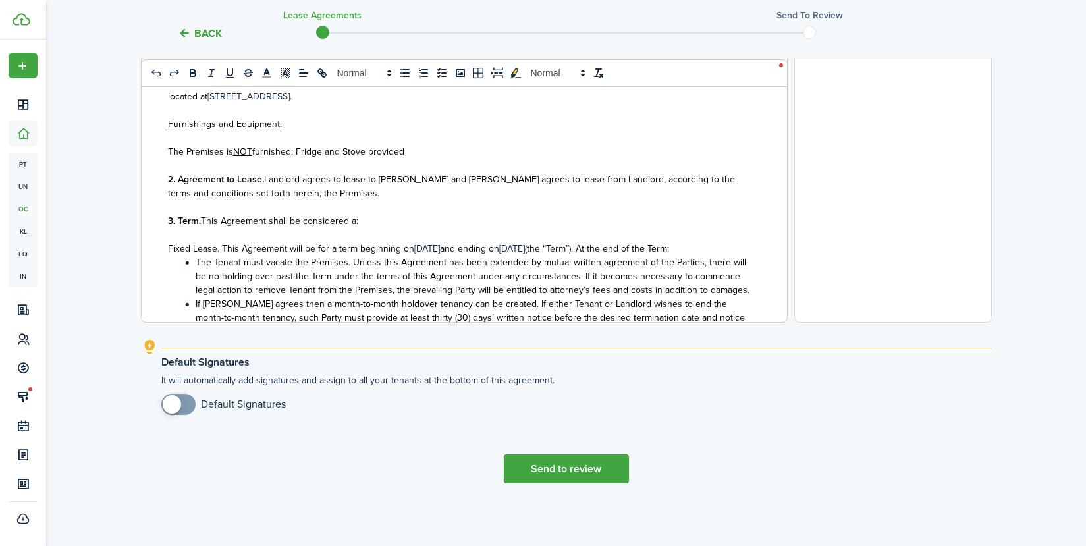
checkbox input "true"
click at [184, 402] on span at bounding box center [178, 404] width 13 height 21
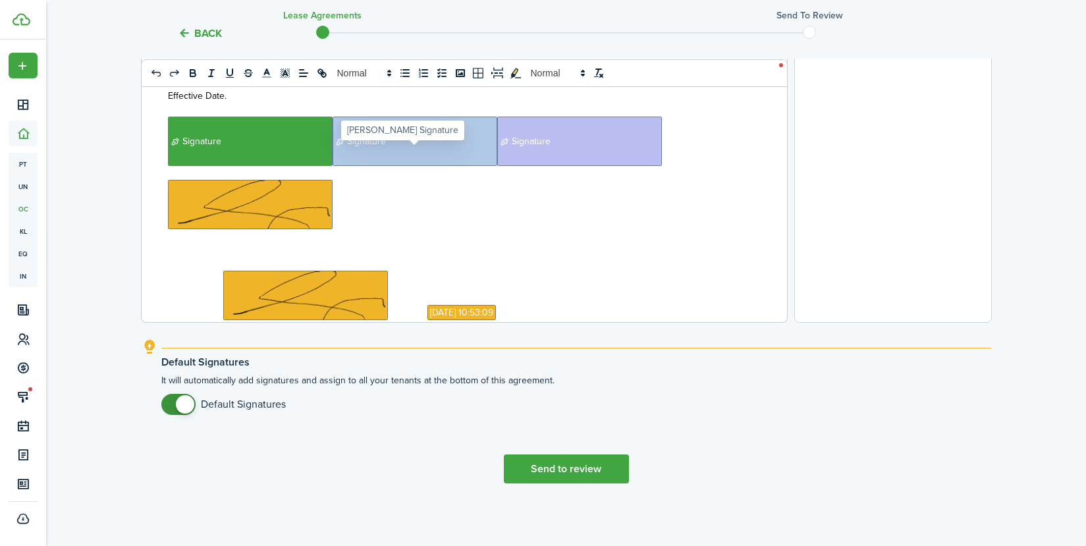
scroll to position [3133, 0]
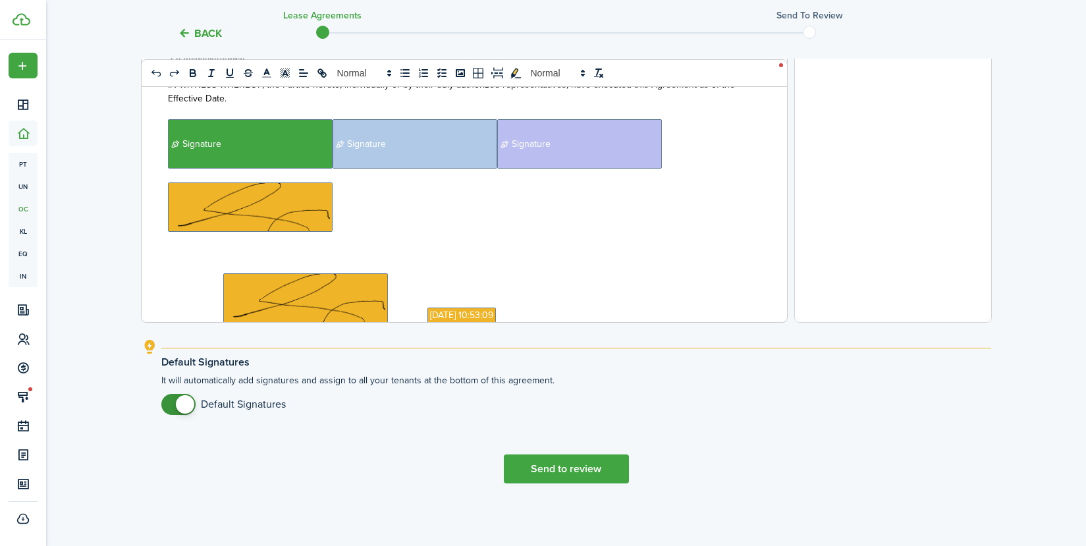
click at [394, 224] on p "﻿ ﻿" at bounding box center [459, 206] width 583 height 49
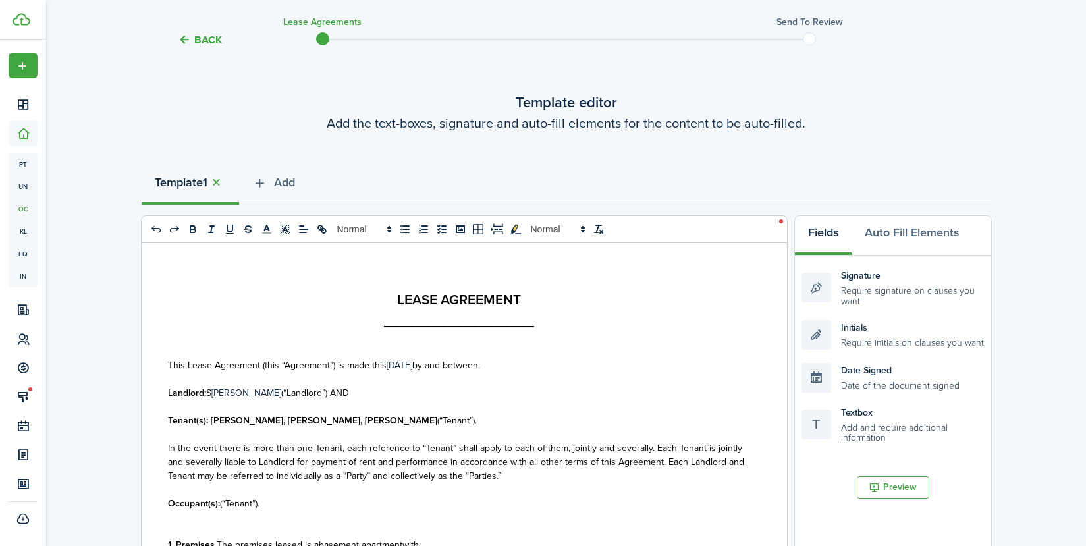
scroll to position [17, 0]
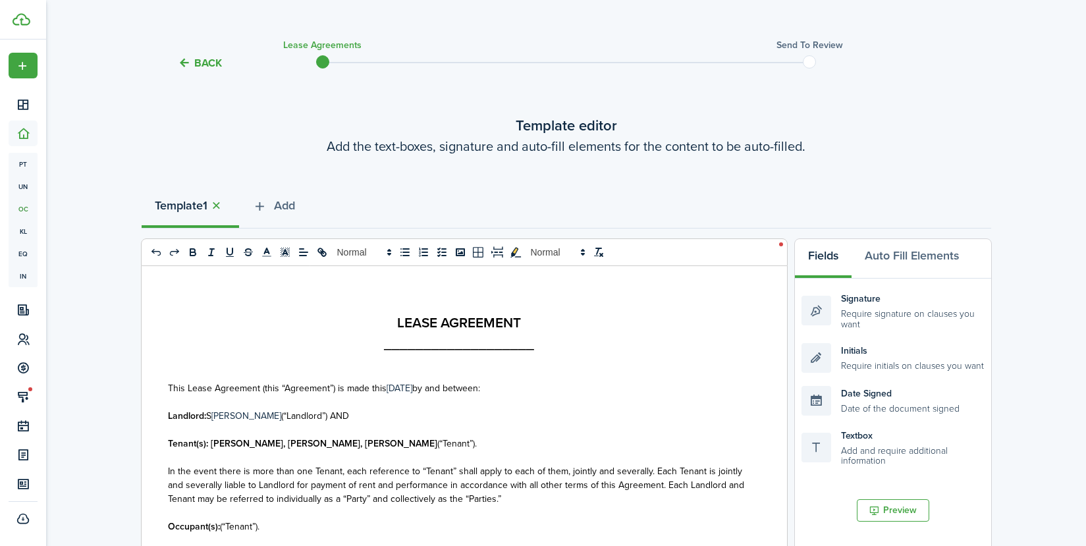
click at [437, 448] on strong "Tenant(s): [PERSON_NAME], [PERSON_NAME], [PERSON_NAME]" at bounding box center [302, 444] width 269 height 14
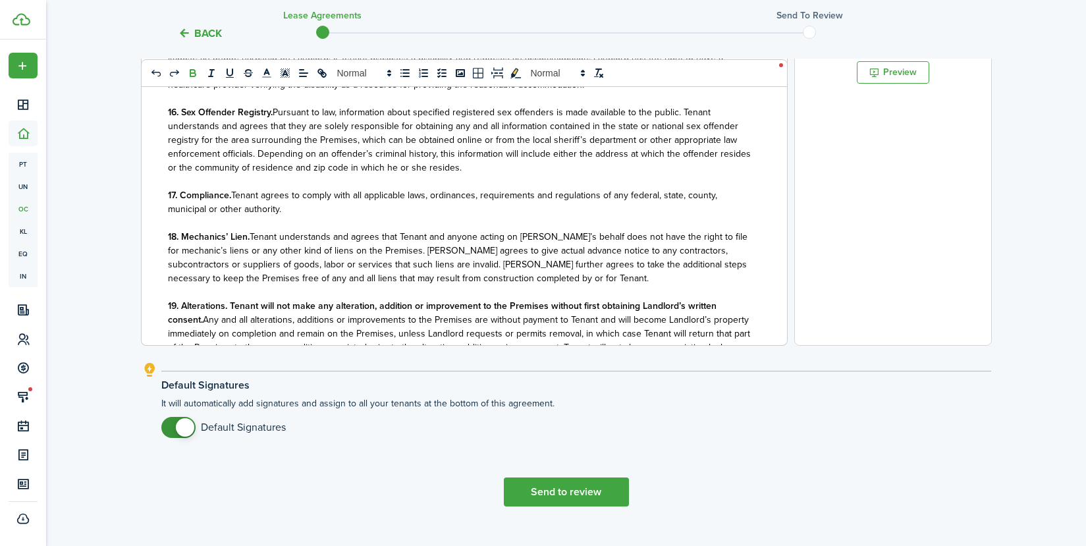
scroll to position [478, 0]
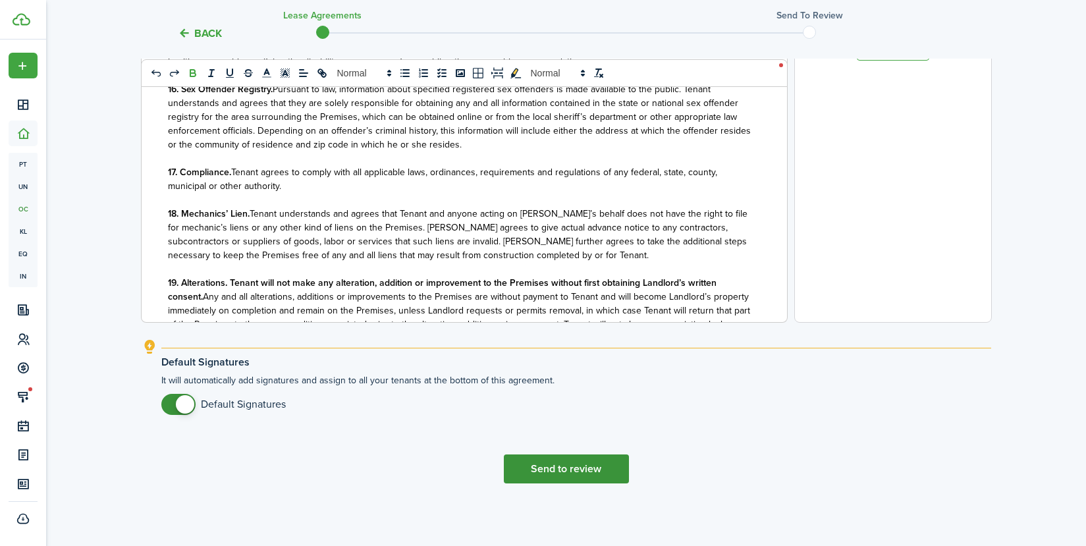
click at [592, 471] on button "Send to review" at bounding box center [566, 468] width 125 height 29
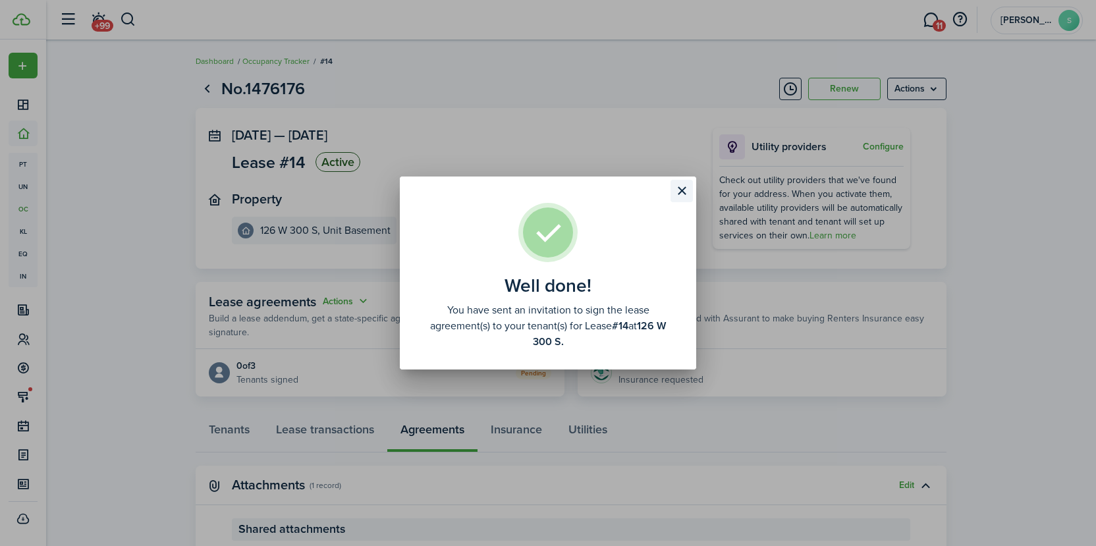
click at [677, 188] on button "Close modal" at bounding box center [681, 191] width 22 height 22
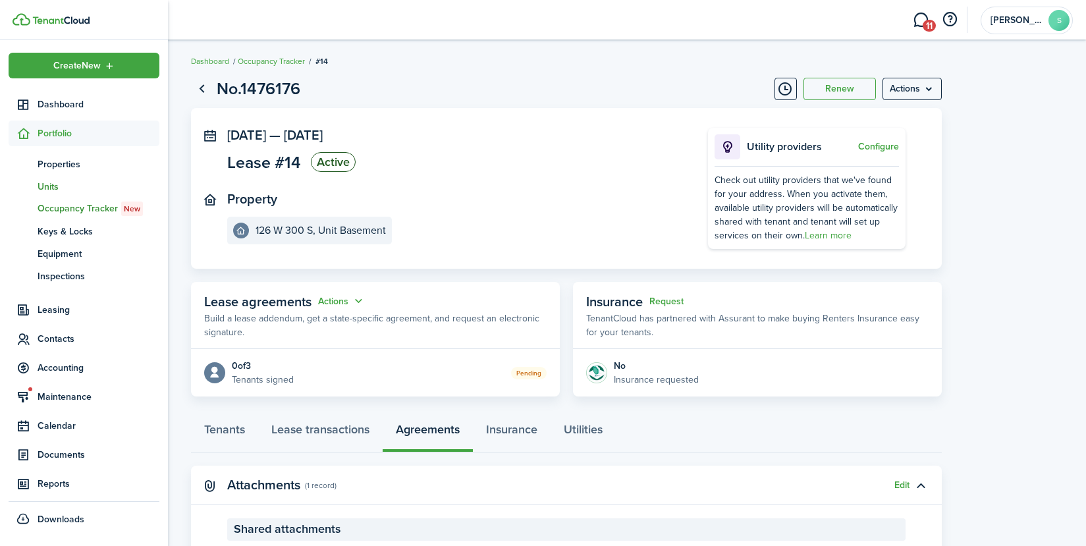
click at [48, 185] on span "Units" at bounding box center [99, 187] width 122 height 14
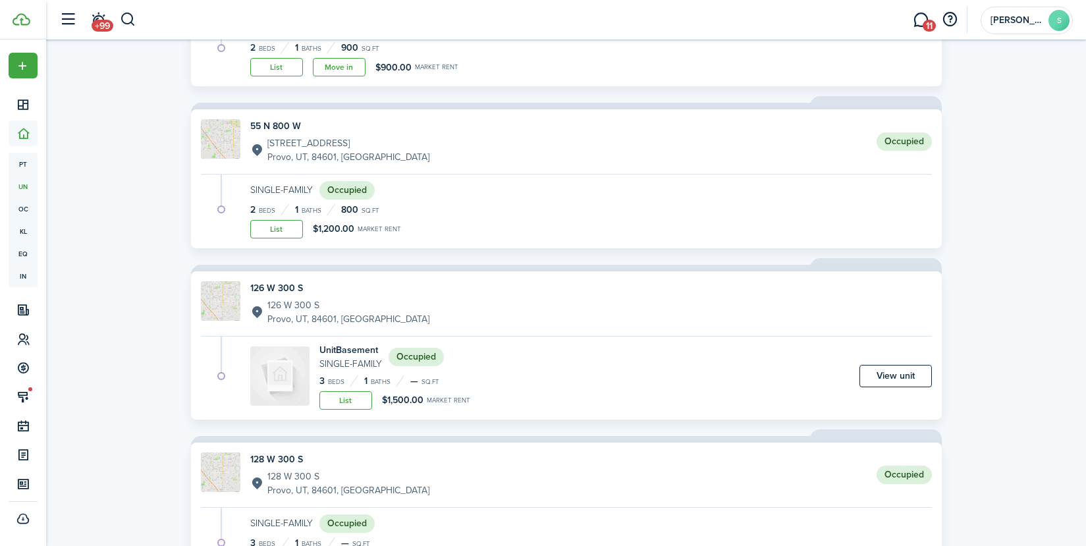
scroll to position [263, 0]
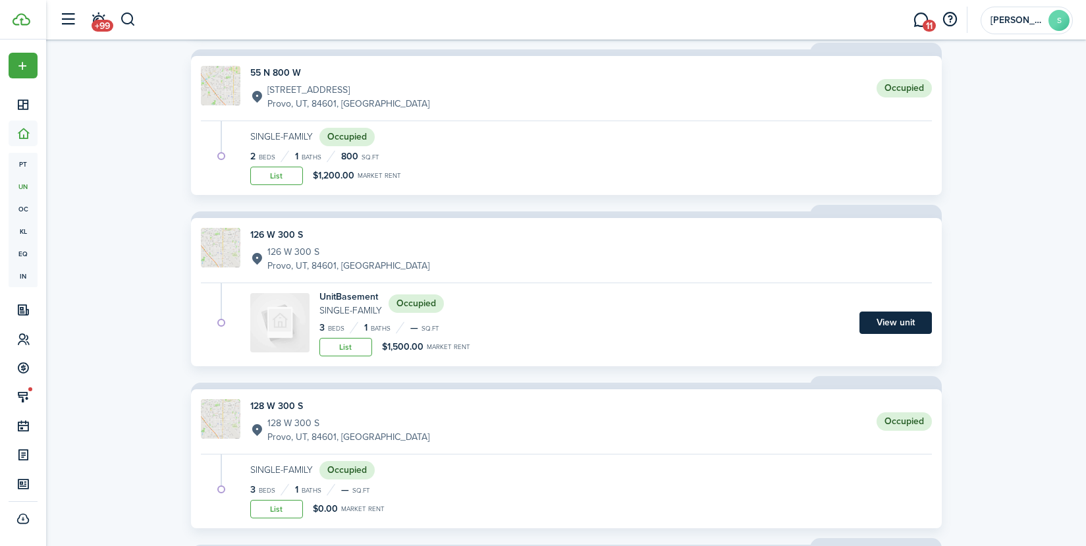
click at [903, 316] on link "View unit" at bounding box center [895, 322] width 72 height 22
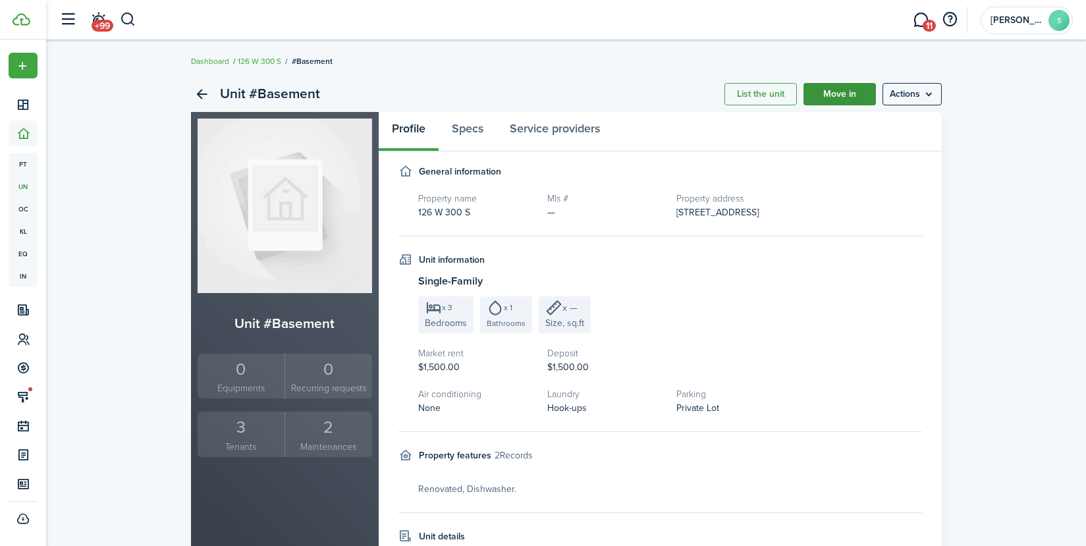
click at [839, 90] on link "Move in" at bounding box center [839, 94] width 72 height 22
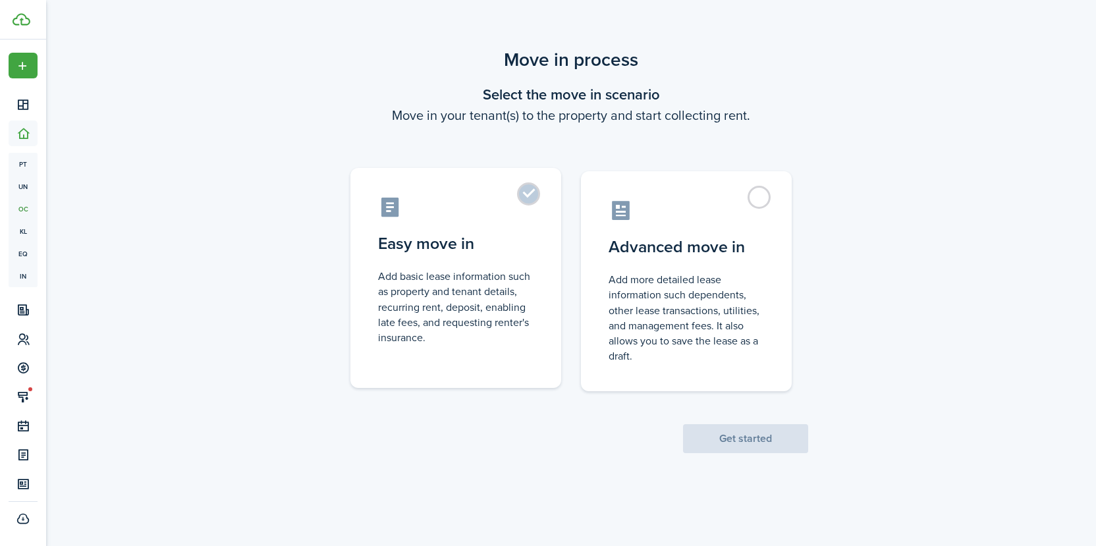
click at [520, 189] on label "Easy move in Add basic lease information such as property and tenant details, r…" at bounding box center [455, 278] width 211 height 220
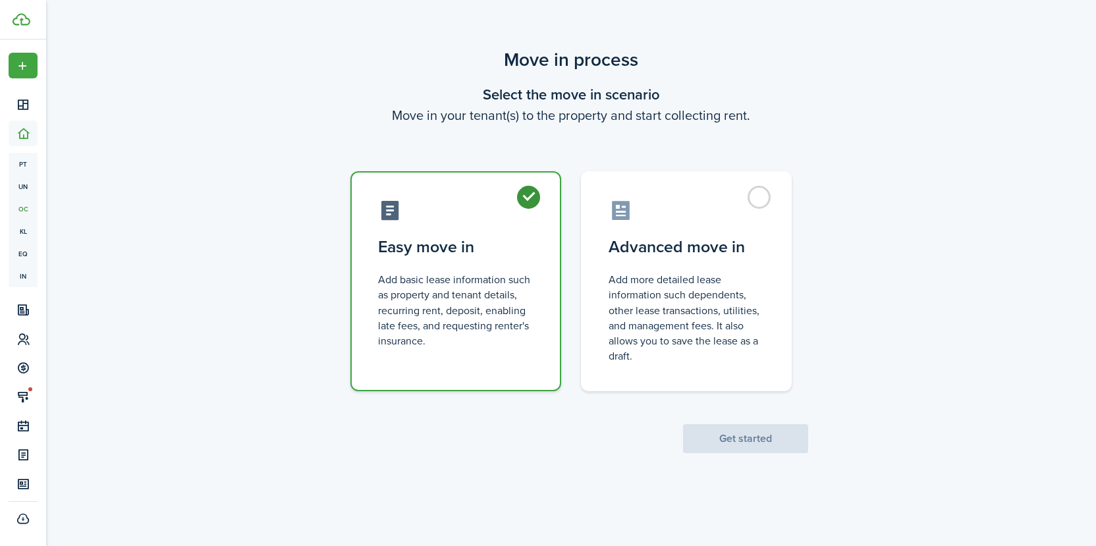
radio input "true"
click at [732, 439] on button "Get started" at bounding box center [745, 438] width 125 height 29
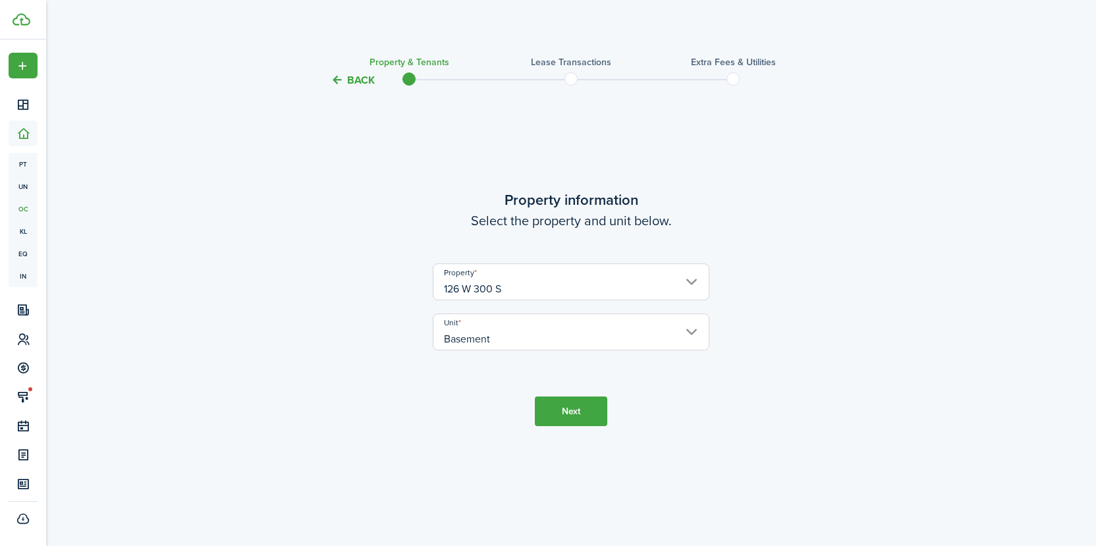
click at [593, 413] on button "Next" at bounding box center [571, 411] width 72 height 30
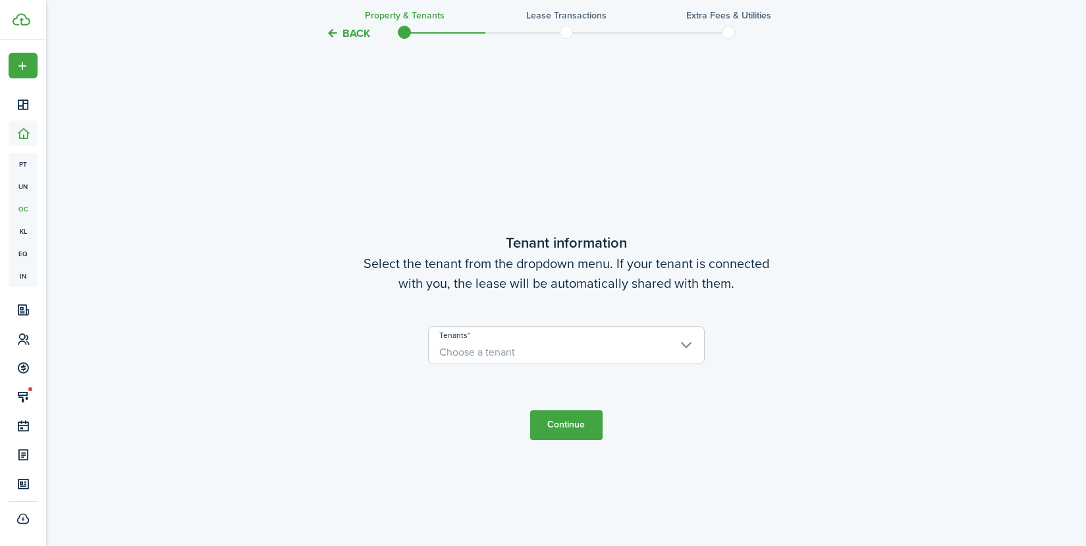
scroll to position [458, 0]
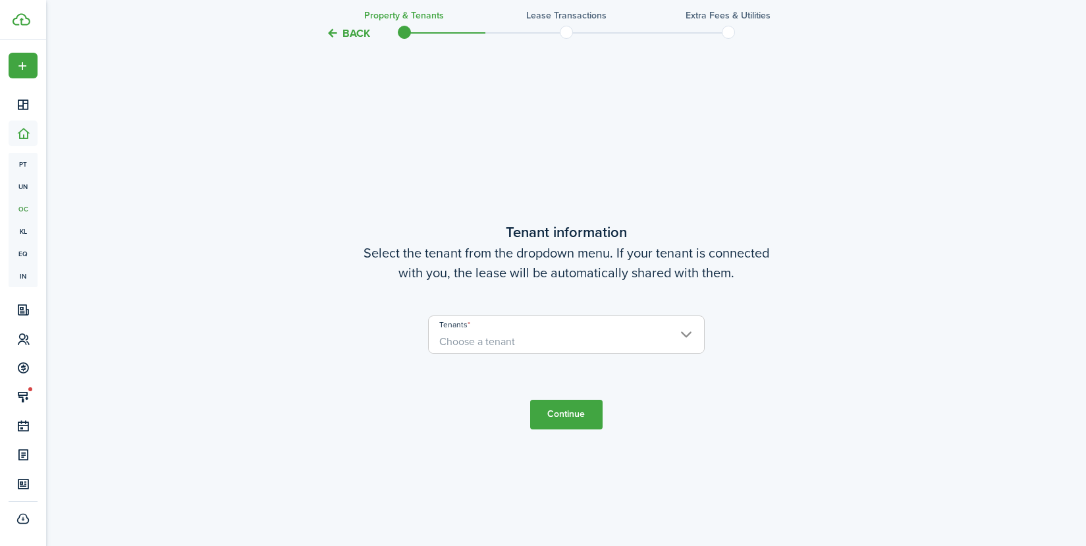
click at [685, 336] on span "Choose a tenant" at bounding box center [566, 342] width 275 height 22
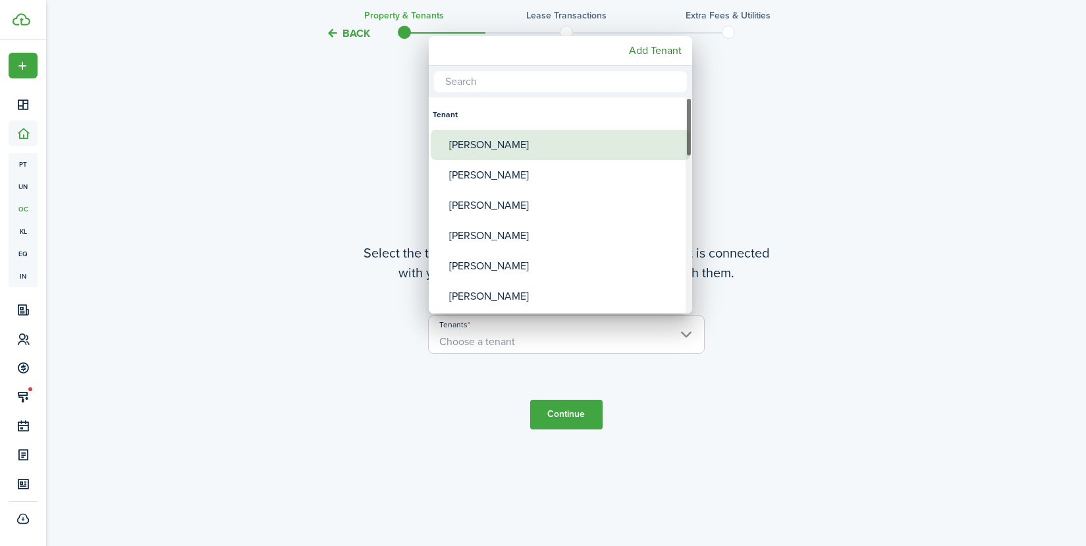
click at [536, 147] on div "[PERSON_NAME]" at bounding box center [565, 145] width 233 height 30
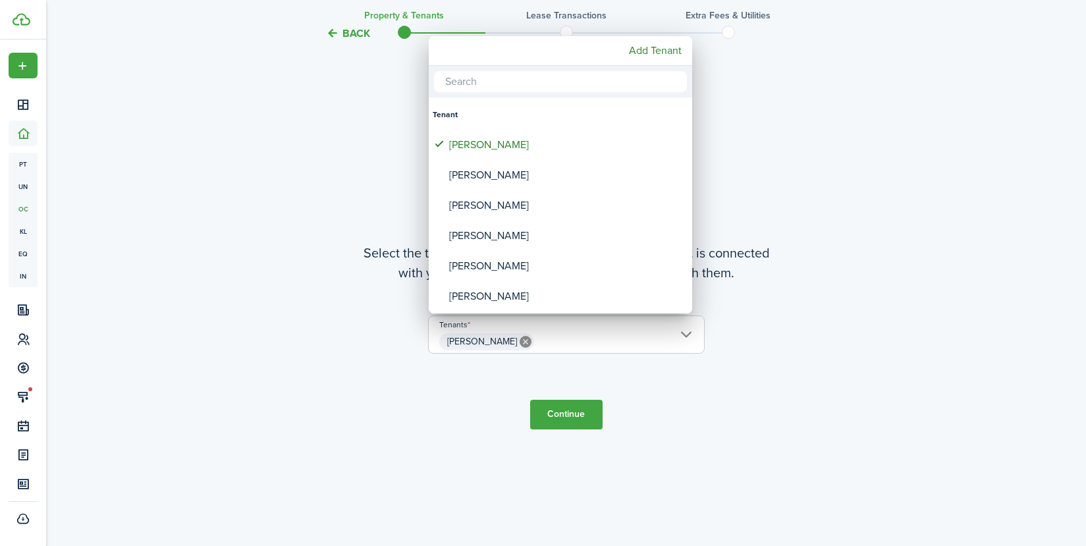
click at [881, 324] on div at bounding box center [543, 273] width 1296 height 757
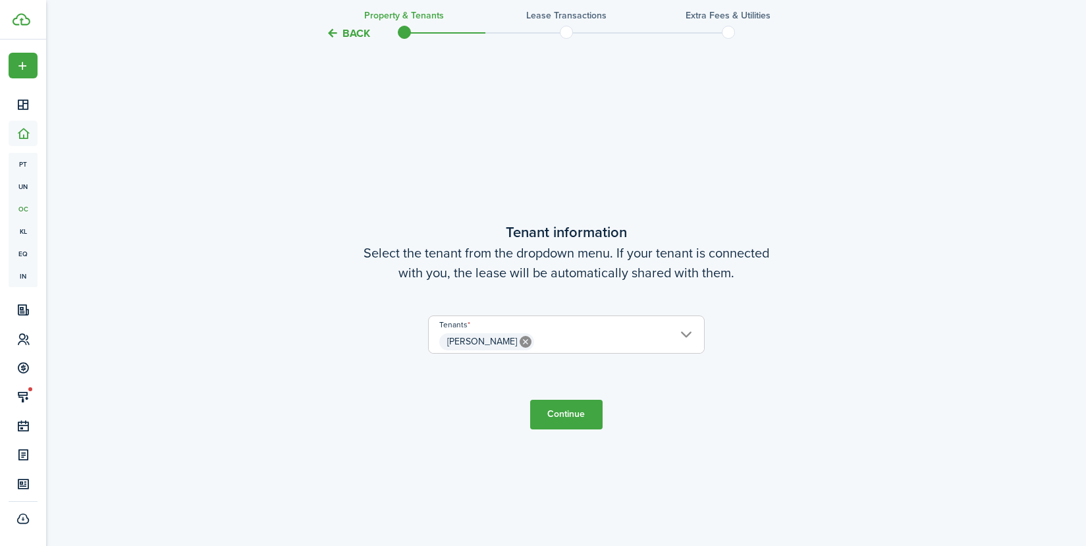
click at [685, 332] on span "[PERSON_NAME]" at bounding box center [566, 342] width 275 height 22
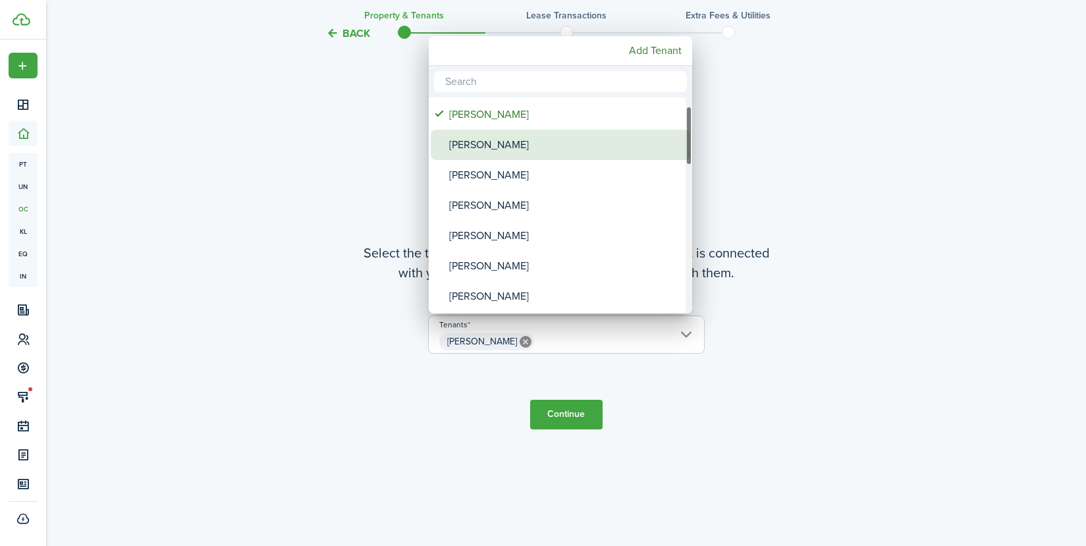
click at [518, 150] on div "[PERSON_NAME]" at bounding box center [565, 145] width 233 height 30
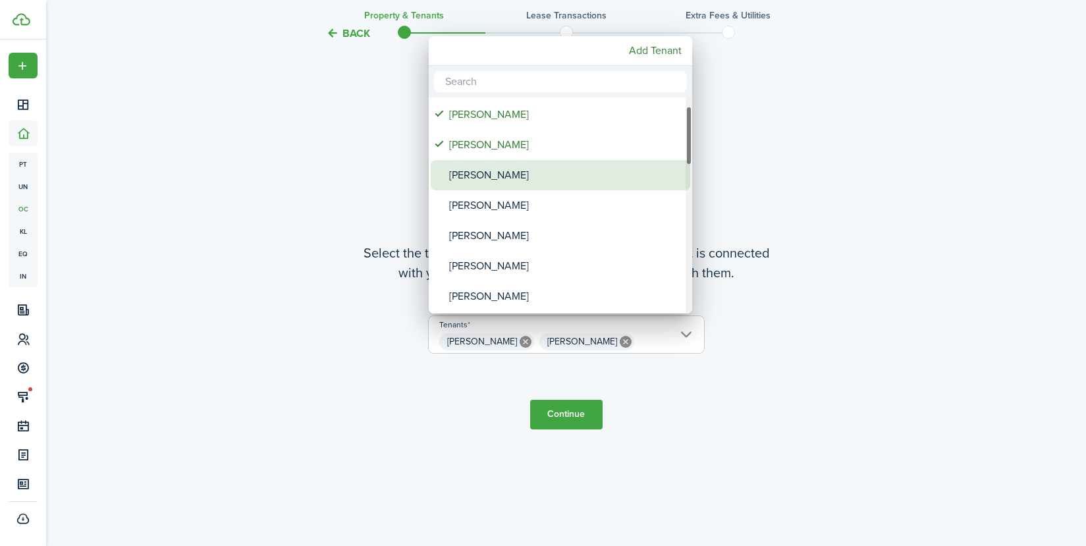
click at [489, 173] on div "[PERSON_NAME]" at bounding box center [565, 175] width 233 height 30
type input "[PERSON_NAME], [PERSON_NAME], [PERSON_NAME]"
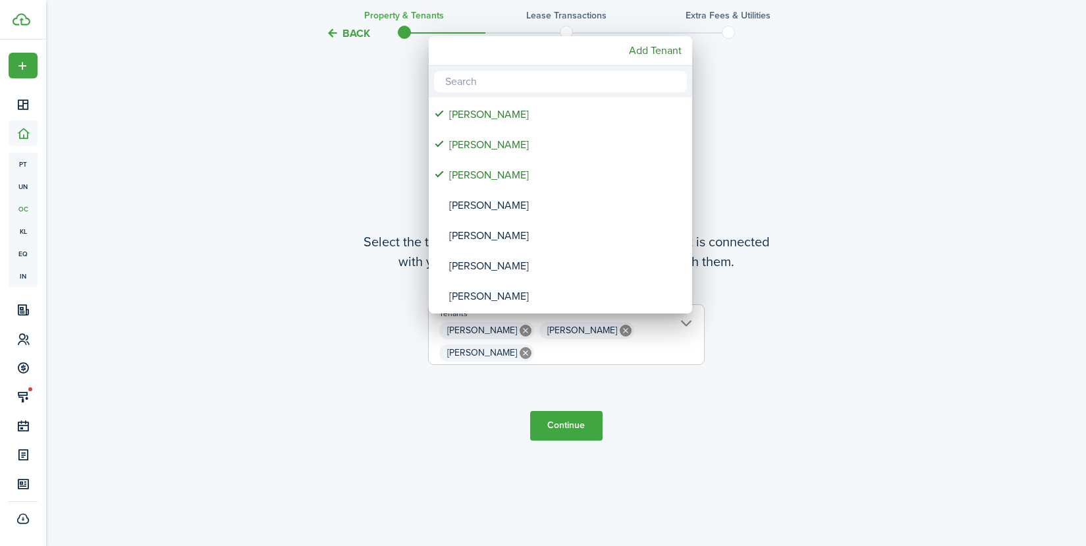
click at [786, 300] on div at bounding box center [543, 273] width 1296 height 757
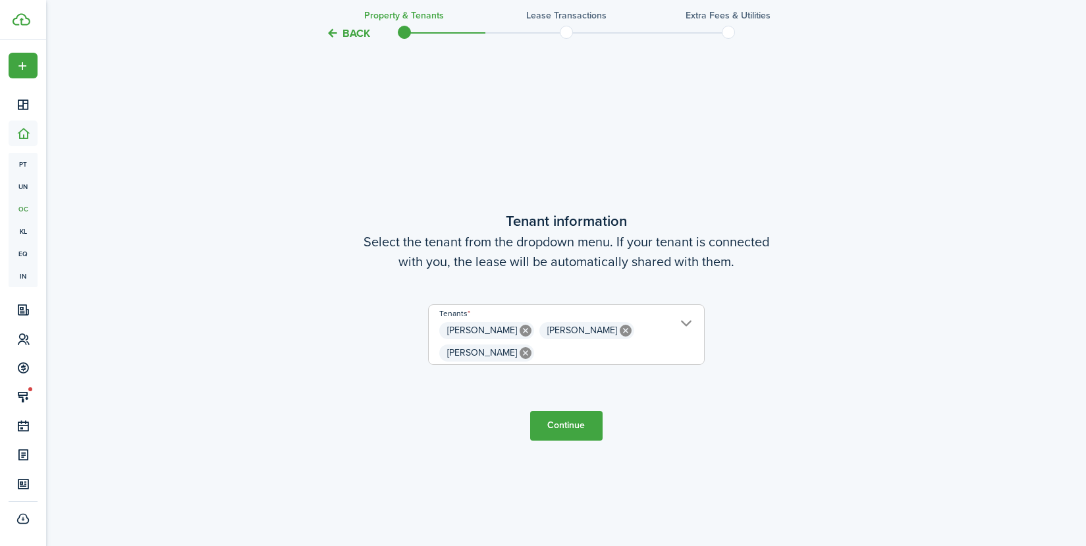
click at [570, 433] on button "Continue" at bounding box center [566, 426] width 72 height 30
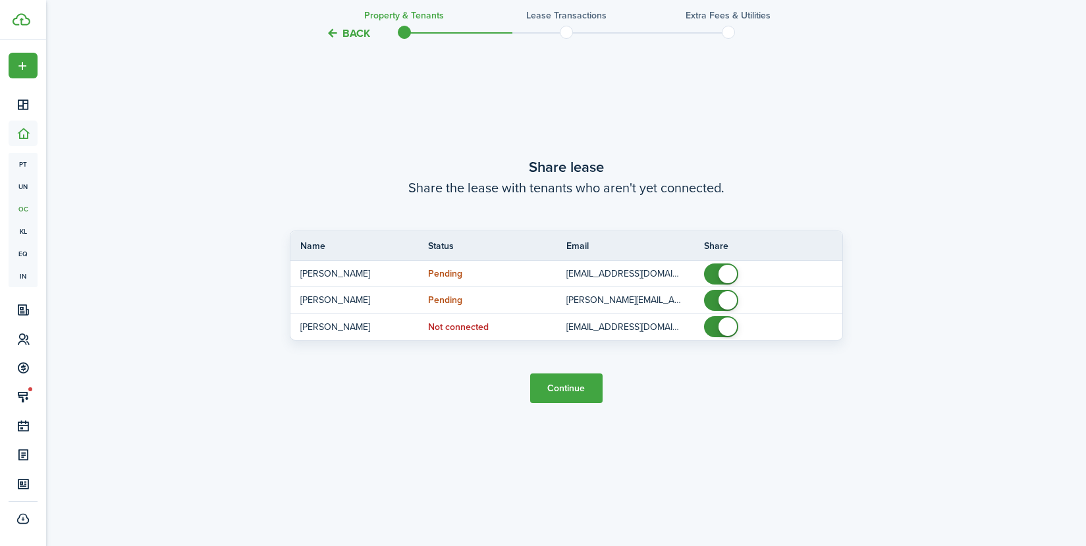
scroll to position [1026, 0]
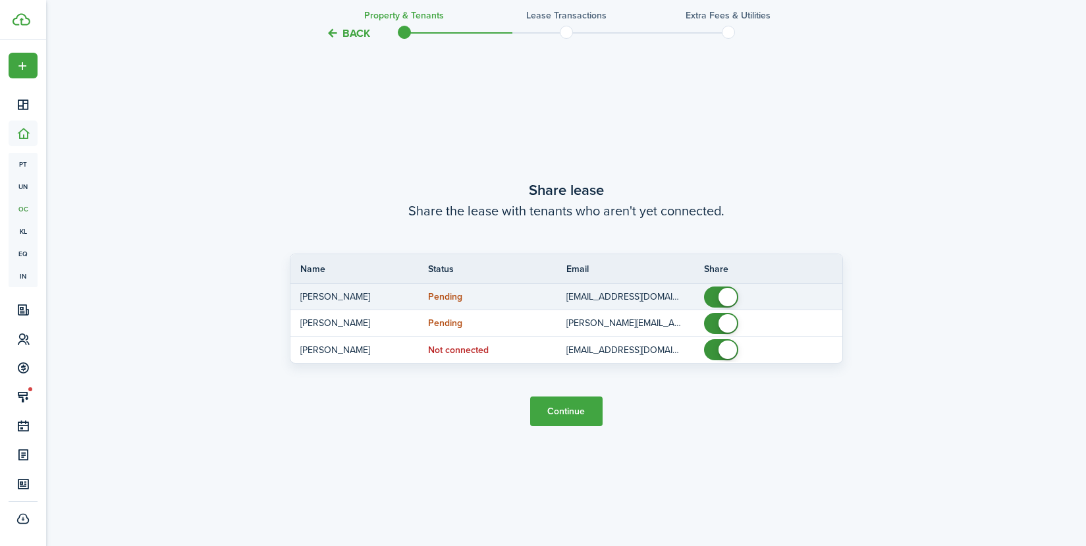
drag, startPoint x: 731, startPoint y: 298, endPoint x: 699, endPoint y: 299, distance: 31.6
checkbox input "false"
click at [699, 299] on tr "[PERSON_NAME] Pending [EMAIL_ADDRESS][DOMAIN_NAME]" at bounding box center [566, 297] width 552 height 26
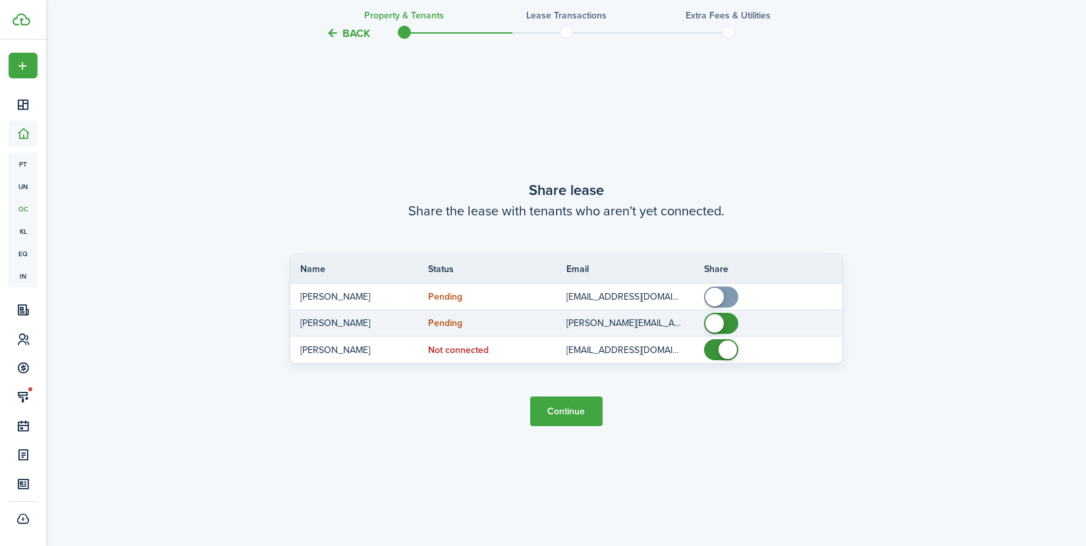
drag, startPoint x: 736, startPoint y: 325, endPoint x: 712, endPoint y: 317, distance: 25.2
checkbox input "false"
click at [712, 317] on span at bounding box center [714, 323] width 18 height 18
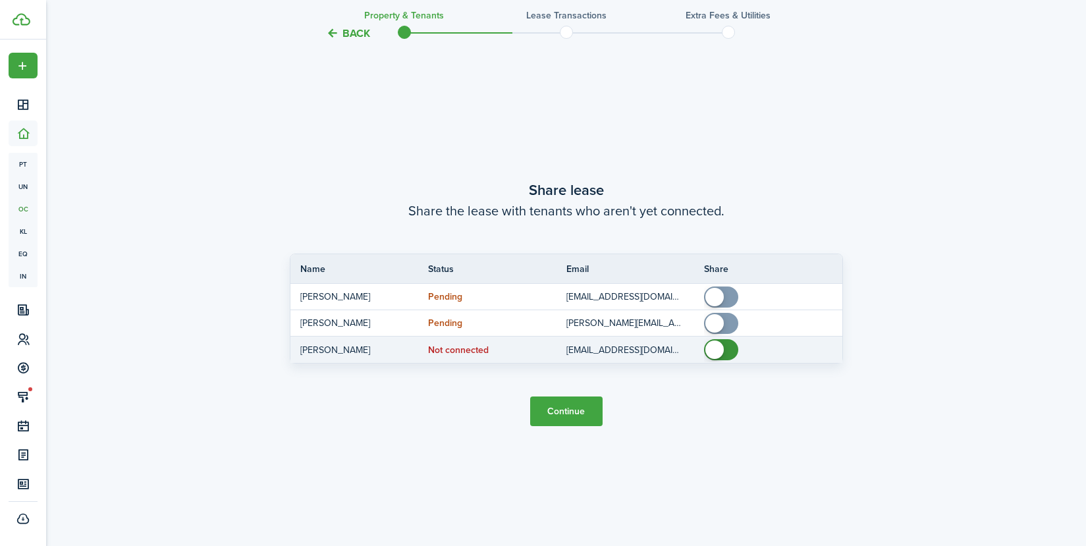
drag, startPoint x: 731, startPoint y: 348, endPoint x: 672, endPoint y: 348, distance: 59.3
checkbox input "false"
click at [672, 348] on tr "[PERSON_NAME] Not connected [EMAIL_ADDRESS][DOMAIN_NAME]" at bounding box center [566, 349] width 552 height 26
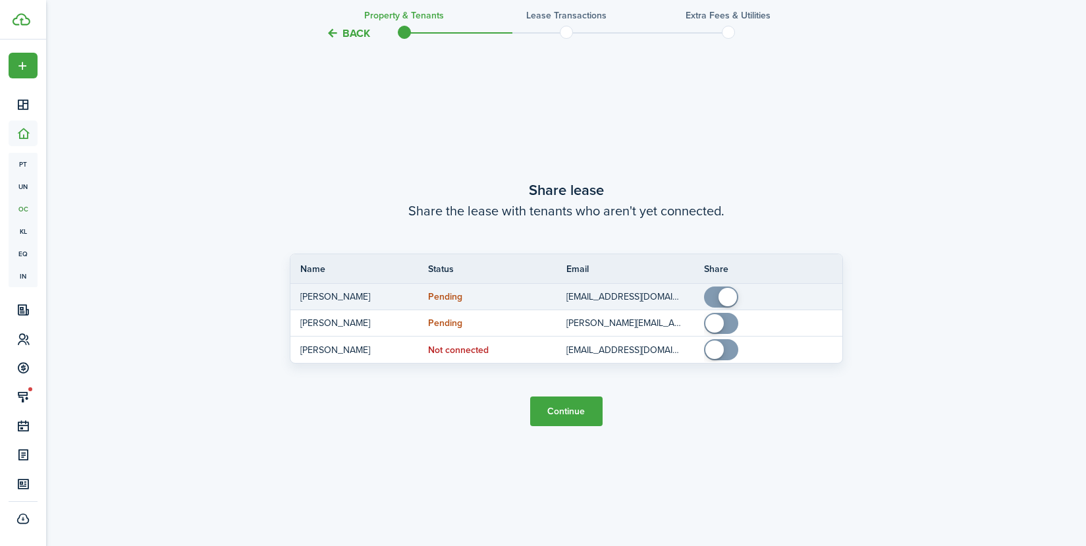
drag, startPoint x: 715, startPoint y: 299, endPoint x: 739, endPoint y: 296, distance: 24.5
checkbox input "true"
click at [739, 296] on mbsc-switch at bounding box center [724, 296] width 40 height 21
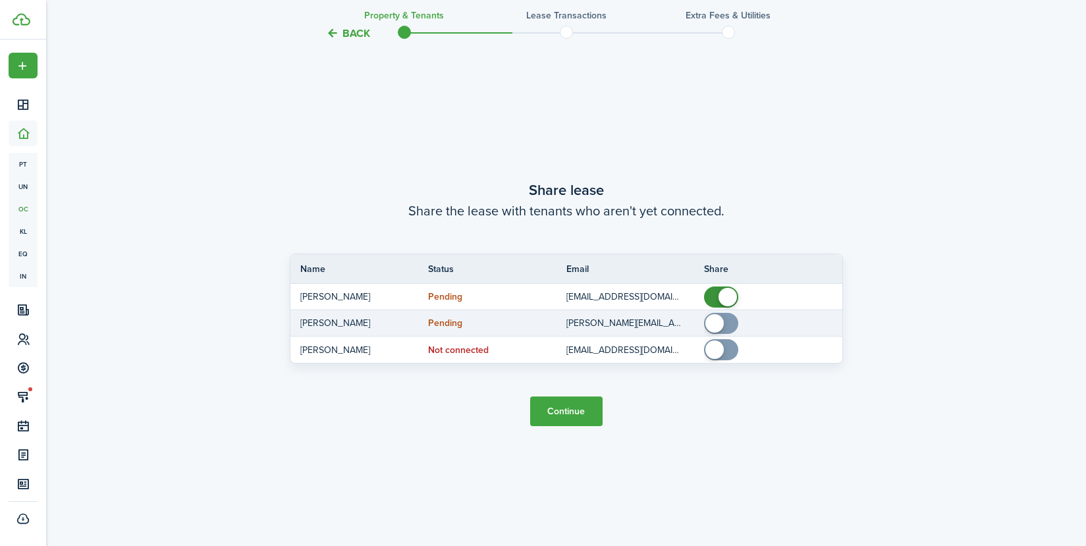
drag, startPoint x: 719, startPoint y: 329, endPoint x: 733, endPoint y: 323, distance: 14.8
click at [724, 323] on span at bounding box center [714, 323] width 18 height 18
checkbox input "false"
click at [720, 323] on span at bounding box center [727, 323] width 18 height 18
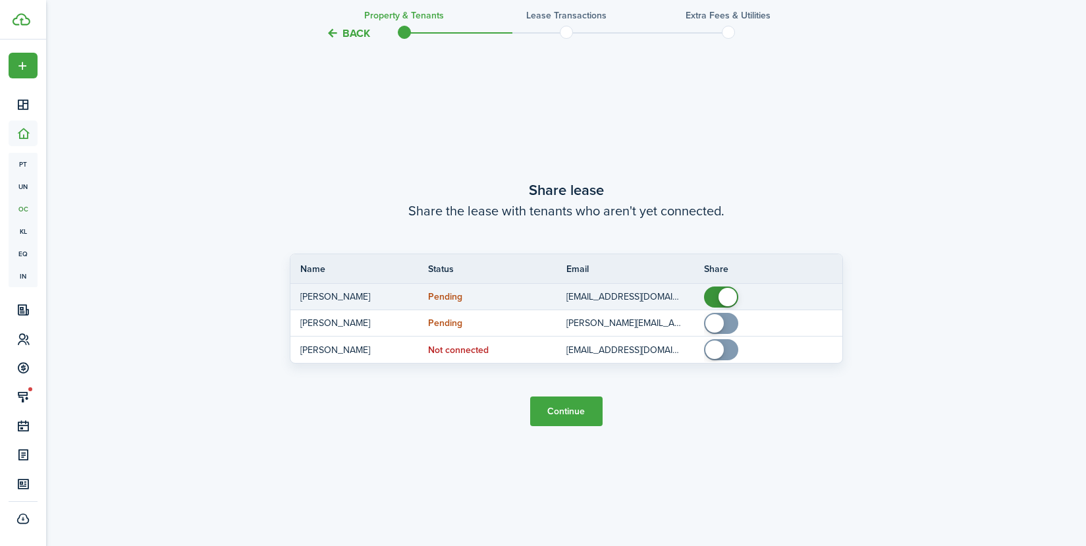
checkbox input "false"
click at [722, 294] on span at bounding box center [727, 297] width 18 height 18
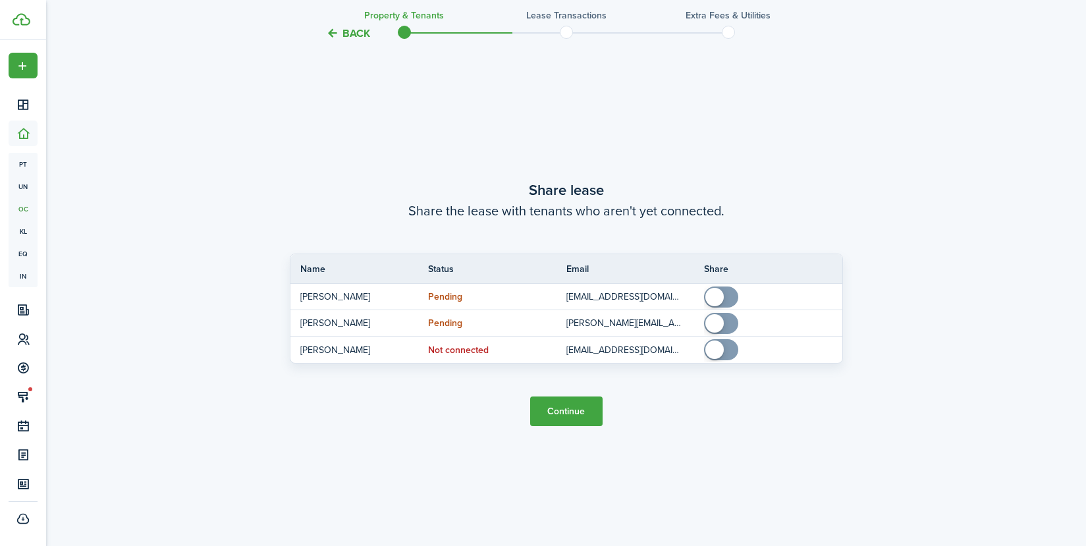
click at [574, 414] on button "Continue" at bounding box center [566, 411] width 72 height 30
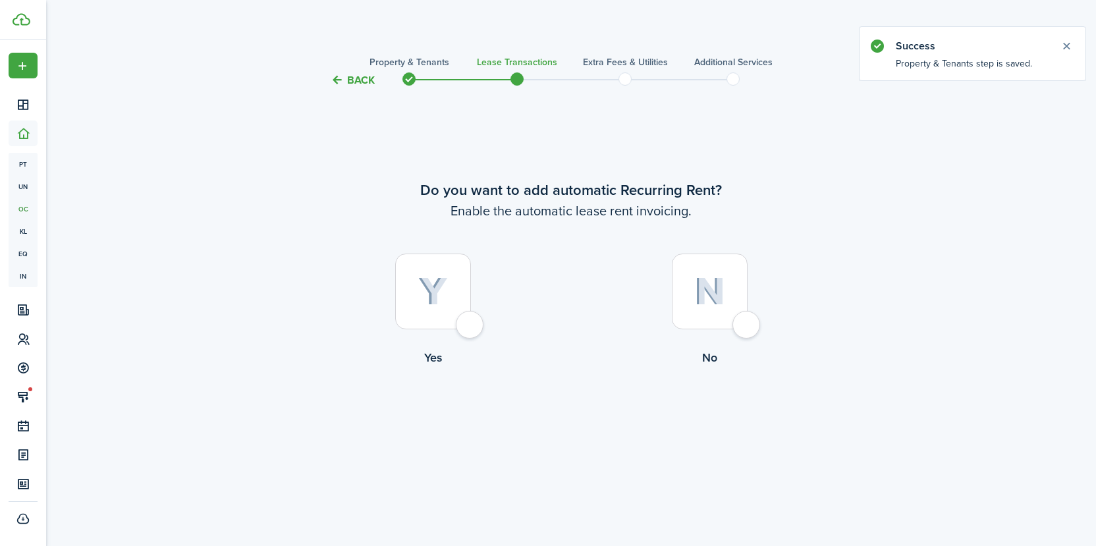
click at [462, 329] on div at bounding box center [433, 291] width 76 height 76
radio input "true"
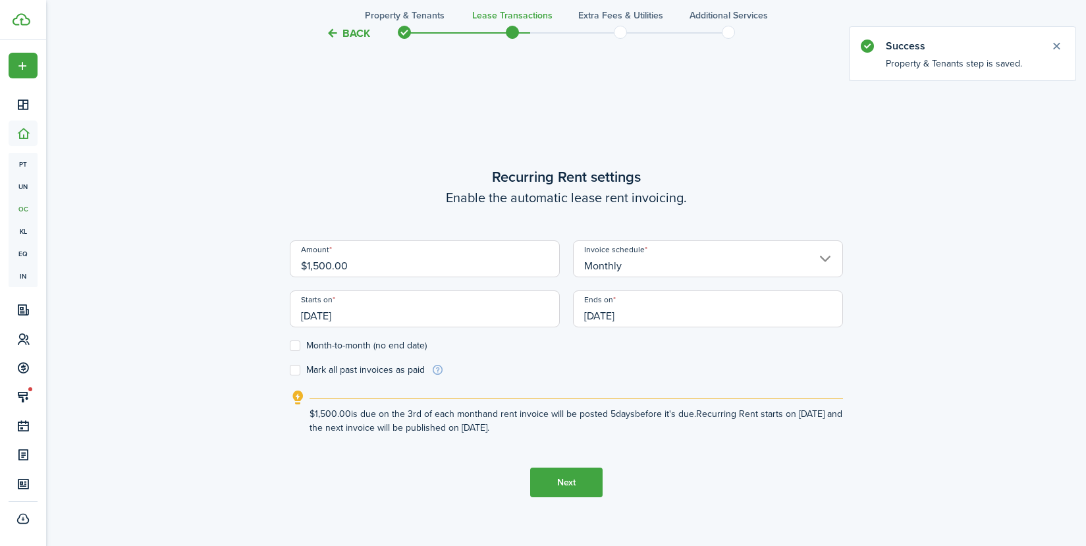
scroll to position [458, 0]
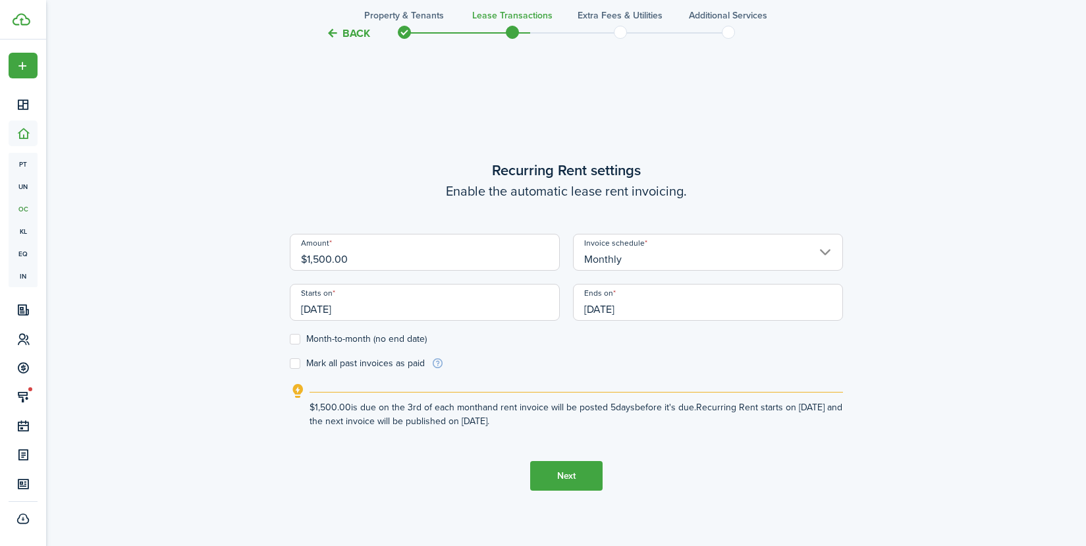
click at [776, 306] on input "[DATE]" at bounding box center [708, 302] width 270 height 37
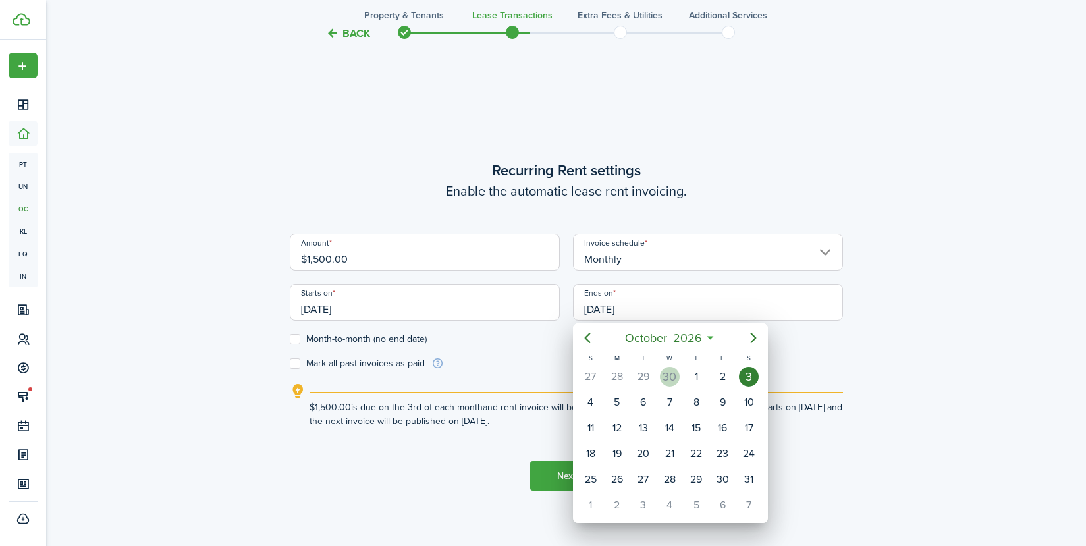
click at [678, 378] on div "30" at bounding box center [670, 377] width 20 height 20
type input "[DATE]"
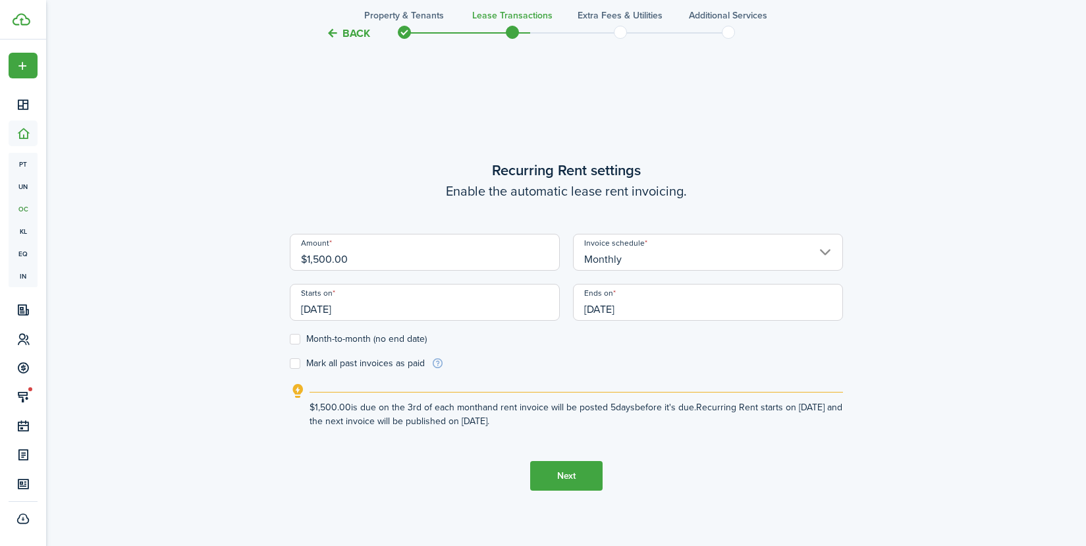
click at [557, 485] on button "Next" at bounding box center [566, 476] width 72 height 30
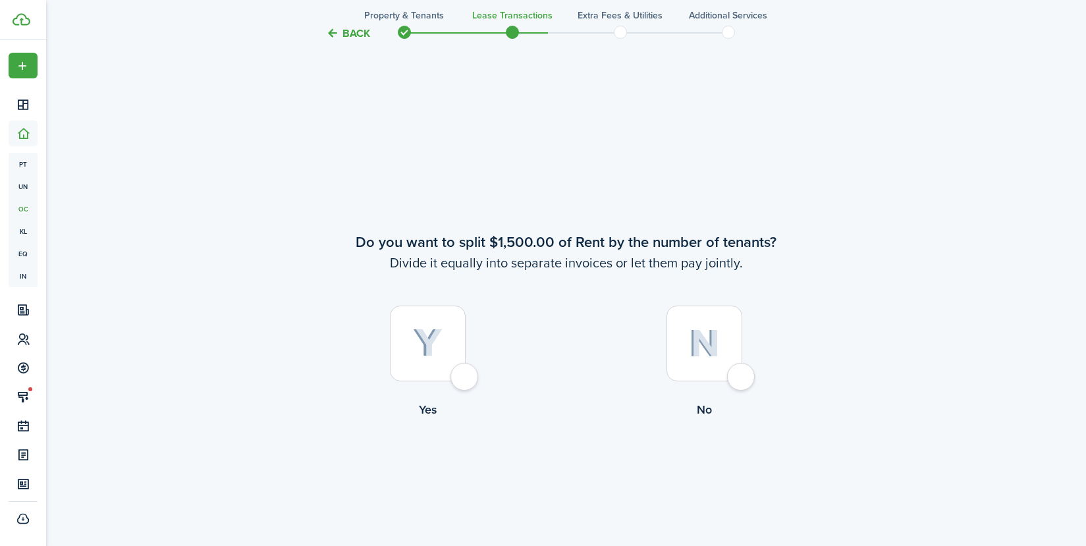
scroll to position [1003, 0]
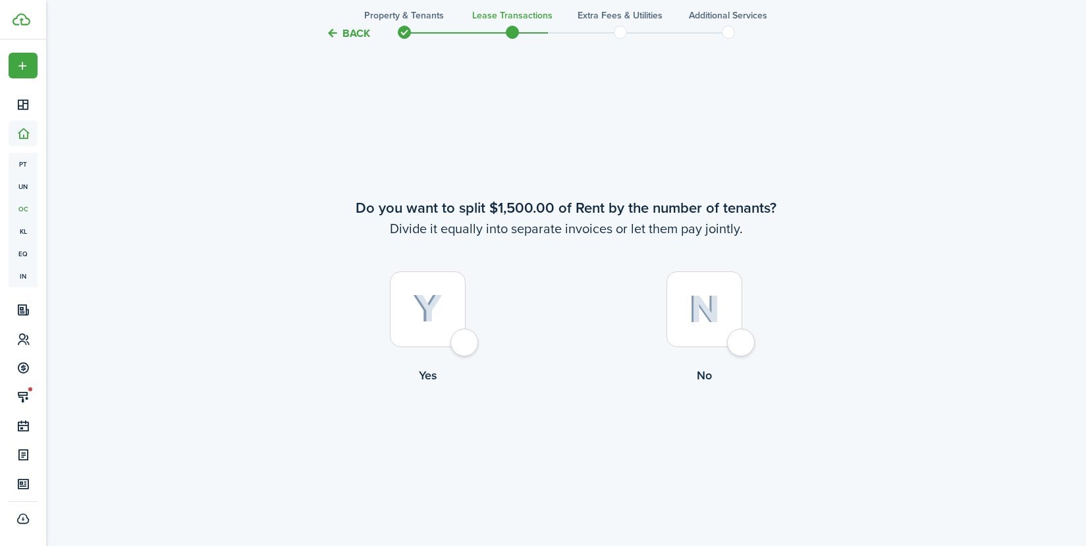
click at [742, 339] on div at bounding box center [704, 309] width 76 height 76
radio input "true"
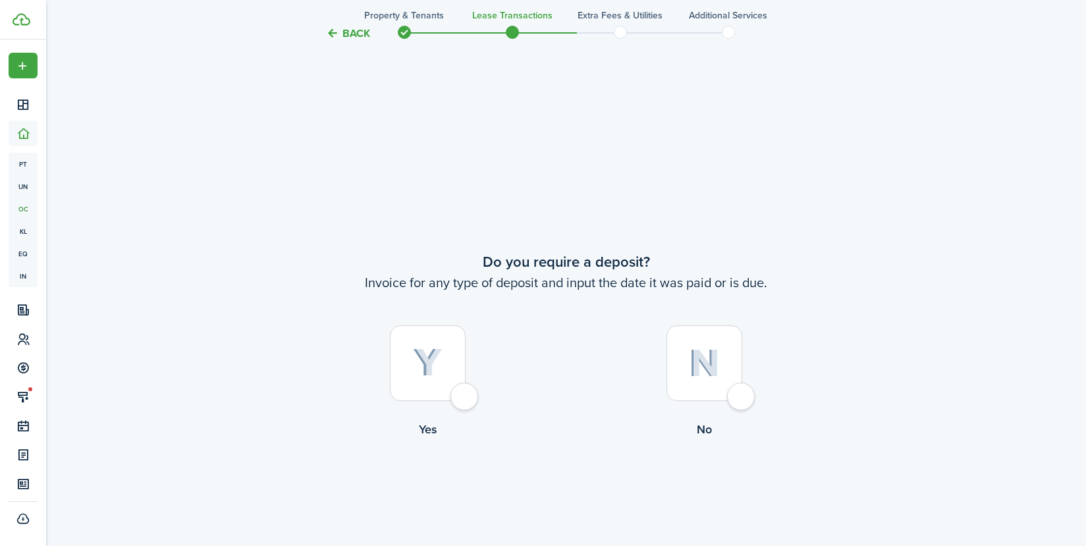
scroll to position [1549, 0]
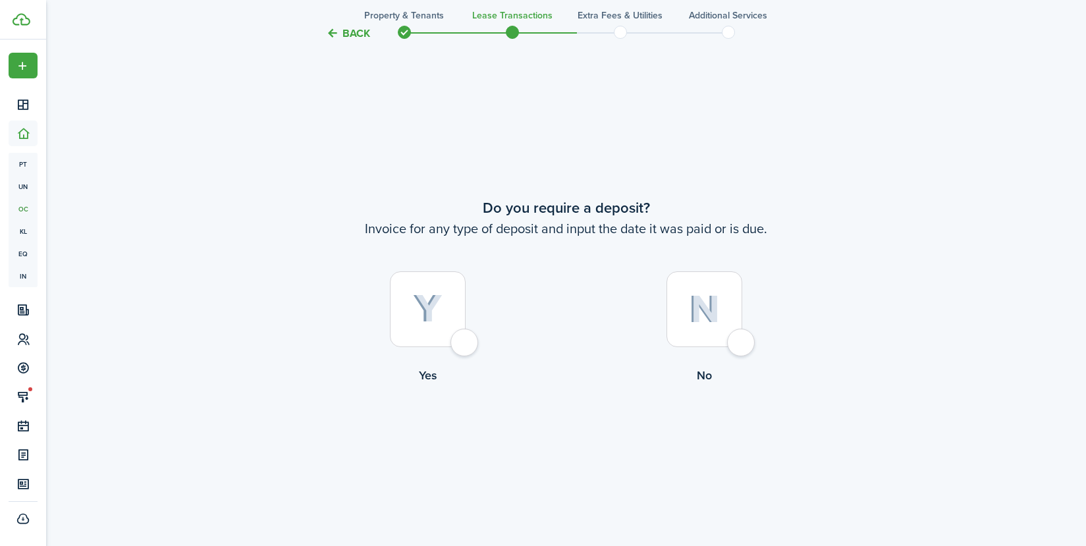
click at [460, 343] on div at bounding box center [428, 309] width 76 height 76
radio input "true"
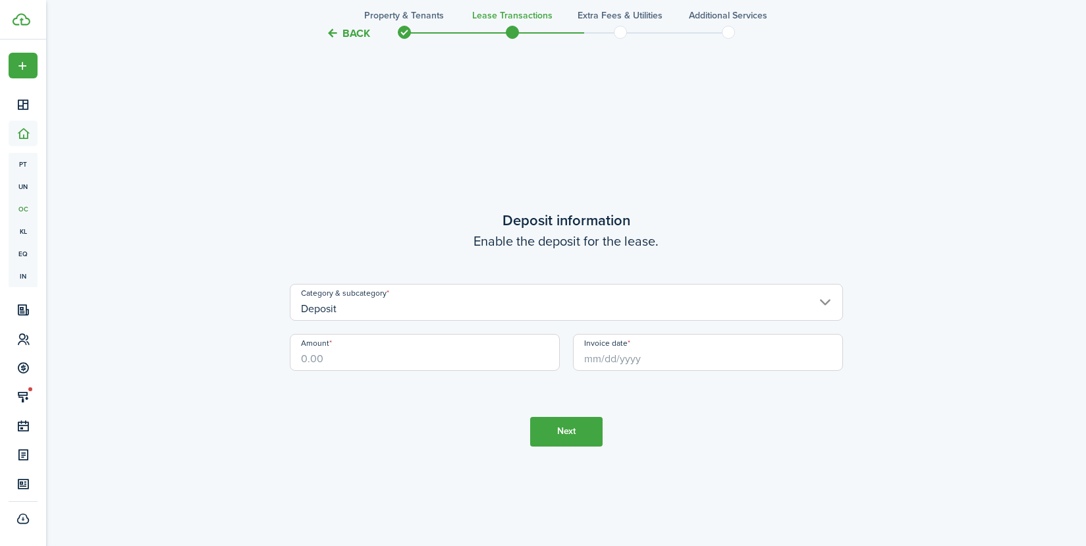
scroll to position [2095, 0]
click at [460, 346] on input "Amount" at bounding box center [425, 349] width 270 height 37
click at [641, 363] on input "Invoice date" at bounding box center [708, 349] width 270 height 37
type input "$1,500.00"
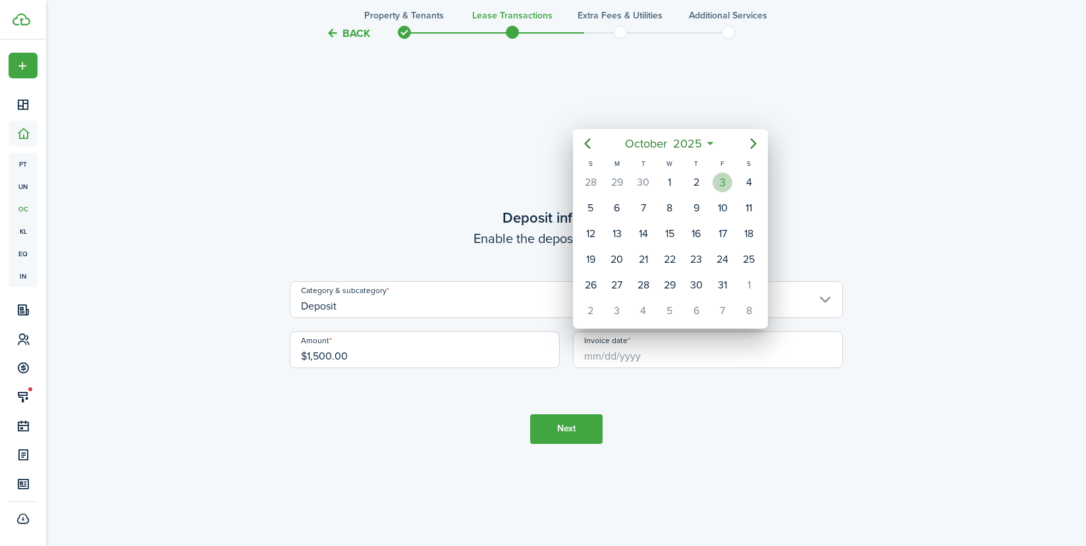
click at [718, 178] on div "3" at bounding box center [722, 183] width 20 height 20
type input "[DATE]"
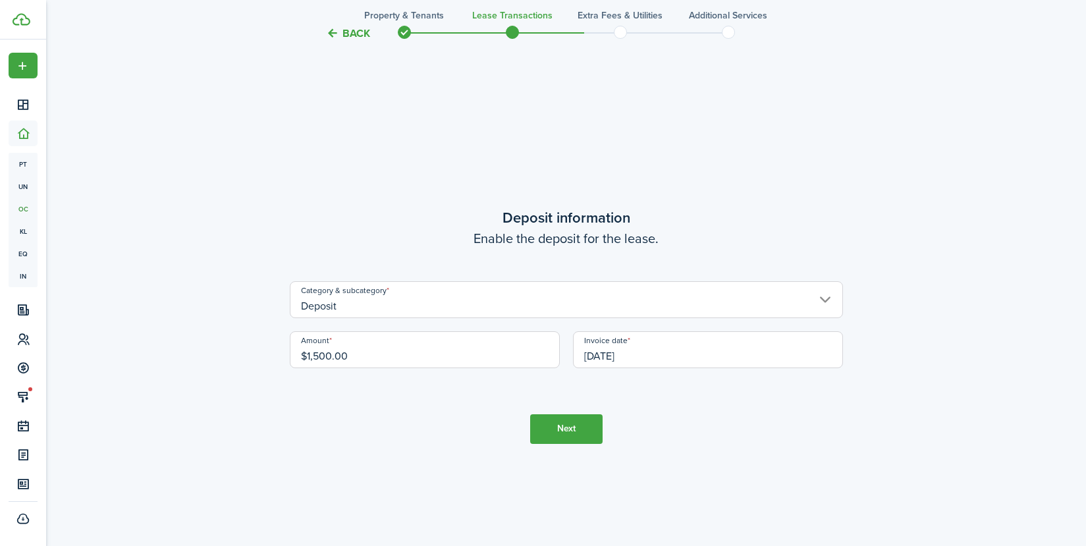
click at [575, 429] on button "Next" at bounding box center [566, 429] width 72 height 30
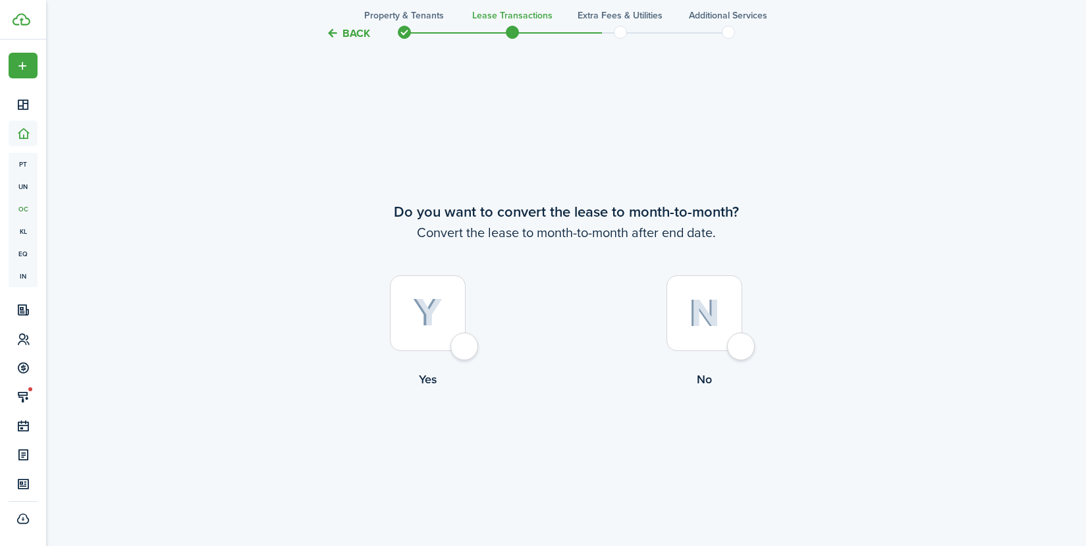
scroll to position [2641, 0]
click at [453, 354] on label "Yes" at bounding box center [428, 330] width 277 height 119
radio input "true"
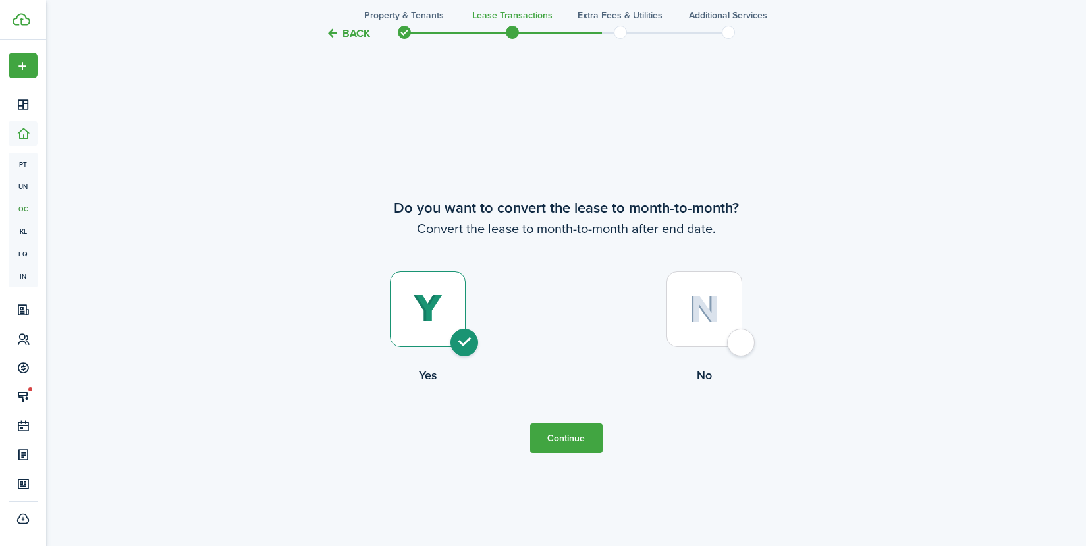
click at [545, 446] on button "Continue" at bounding box center [566, 438] width 72 height 30
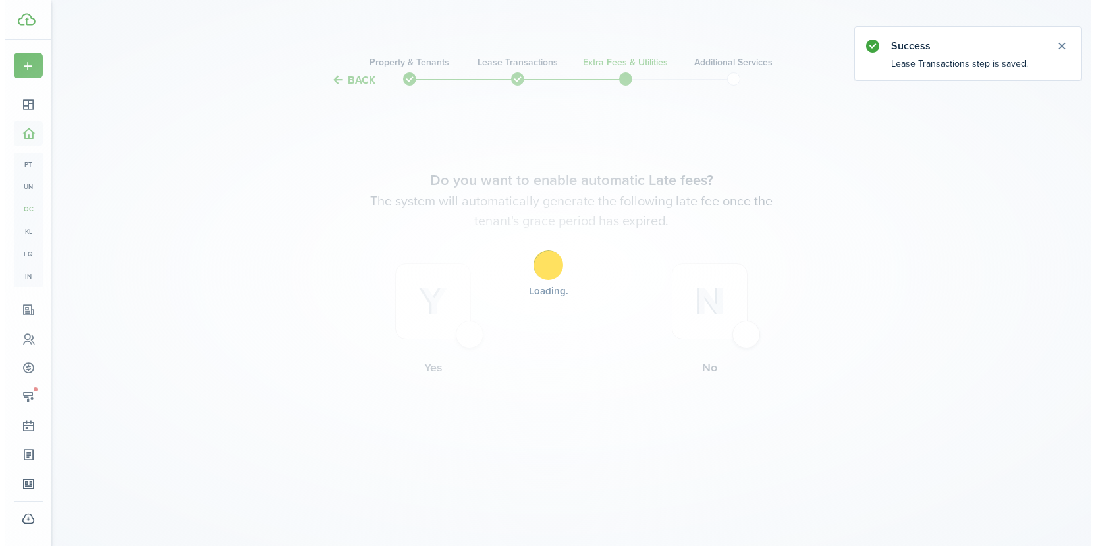
scroll to position [0, 0]
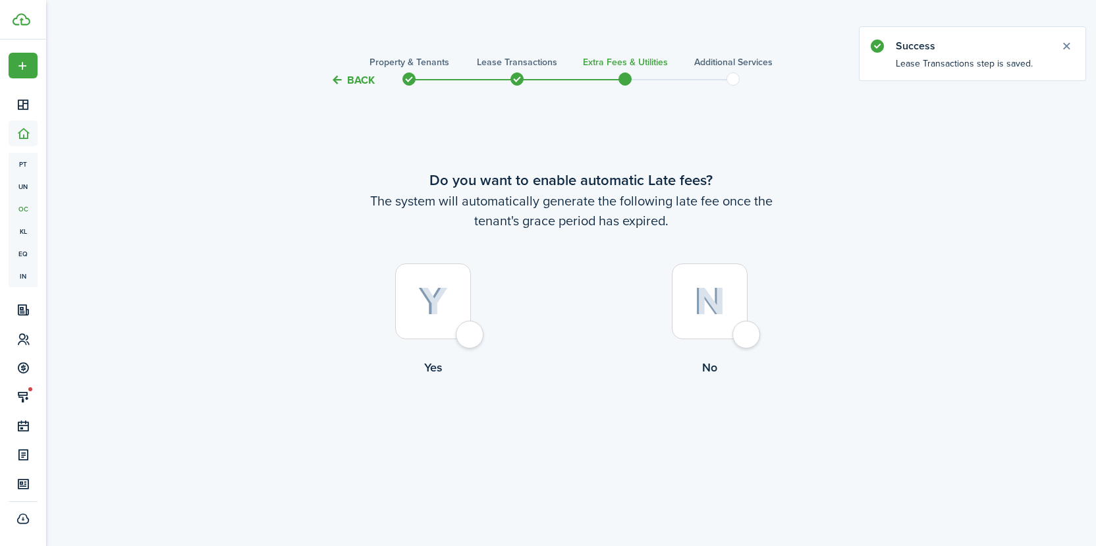
click at [469, 329] on div at bounding box center [433, 301] width 76 height 76
radio input "true"
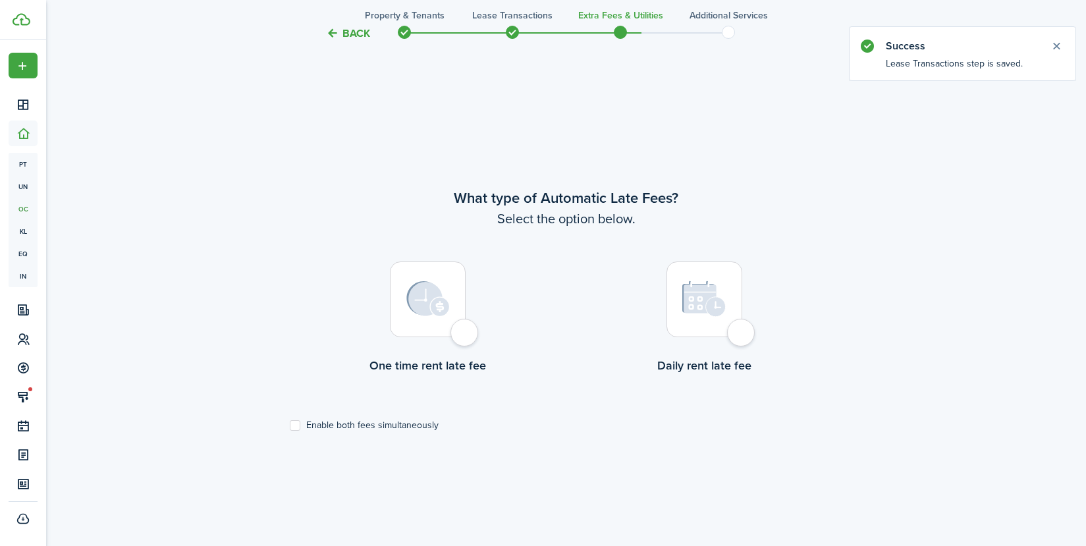
scroll to position [458, 0]
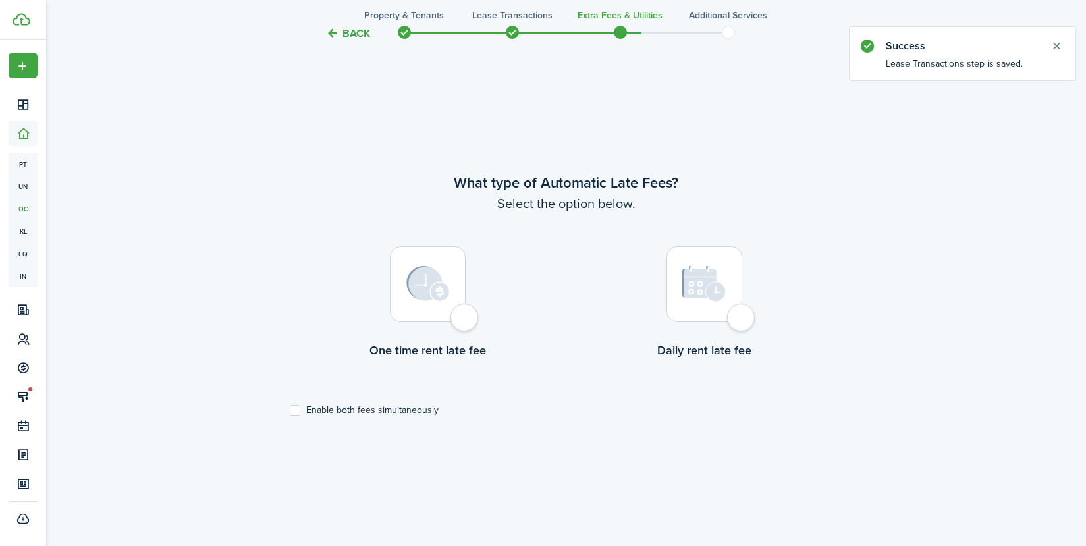
click at [302, 412] on label "Enable both fees simultaneously" at bounding box center [364, 410] width 149 height 11
click at [290, 411] on input "Enable both fees simultaneously" at bounding box center [289, 410] width 1 height 1
checkbox input "true"
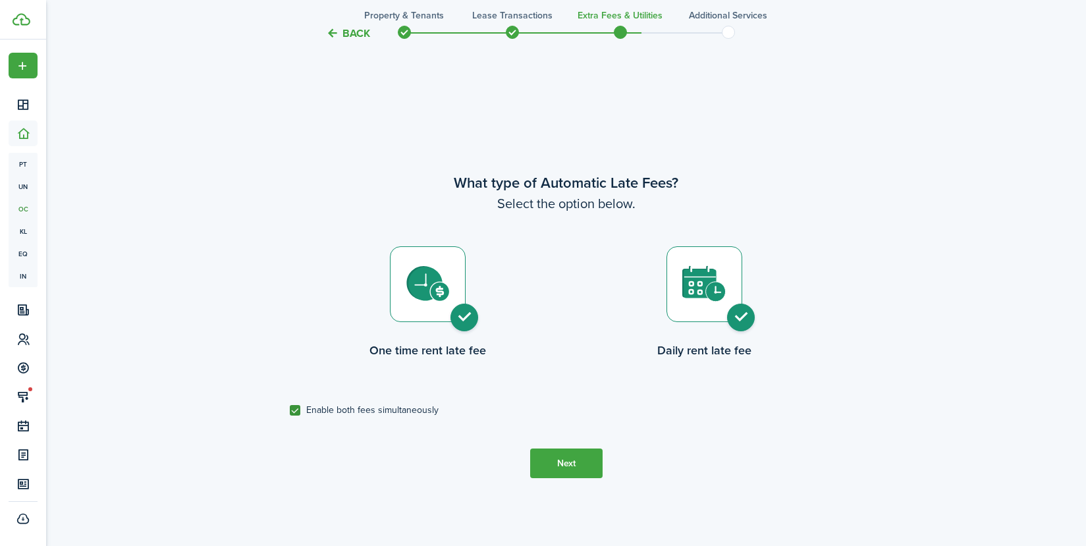
click at [579, 465] on button "Next" at bounding box center [566, 463] width 72 height 30
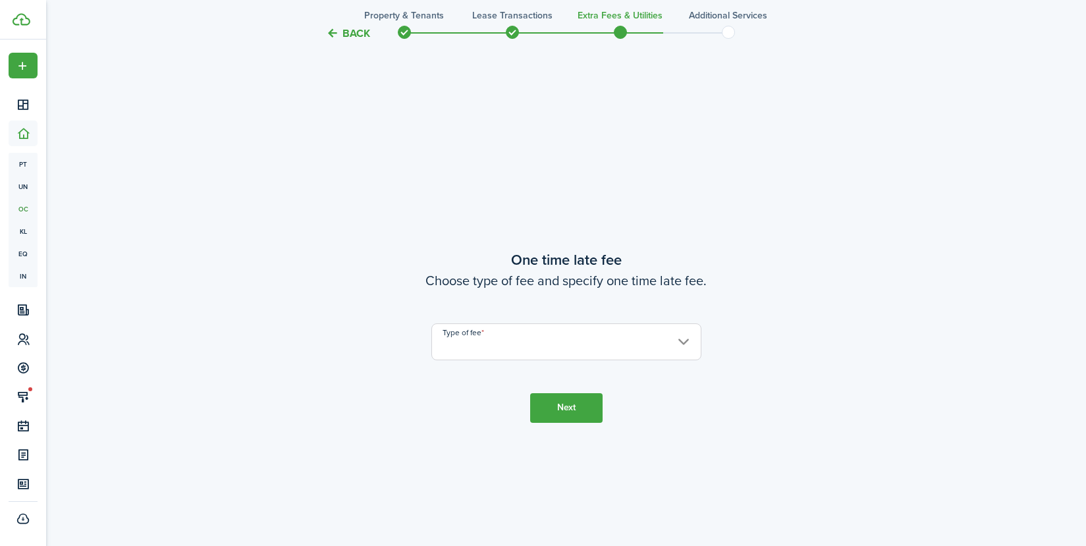
scroll to position [1003, 0]
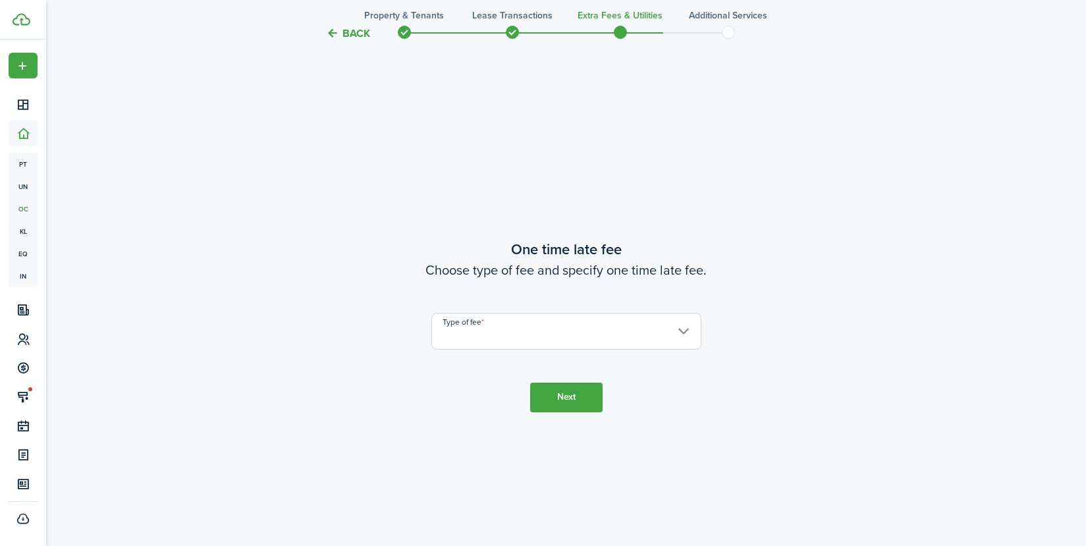
click at [687, 331] on input "Type of fee" at bounding box center [566, 331] width 270 height 37
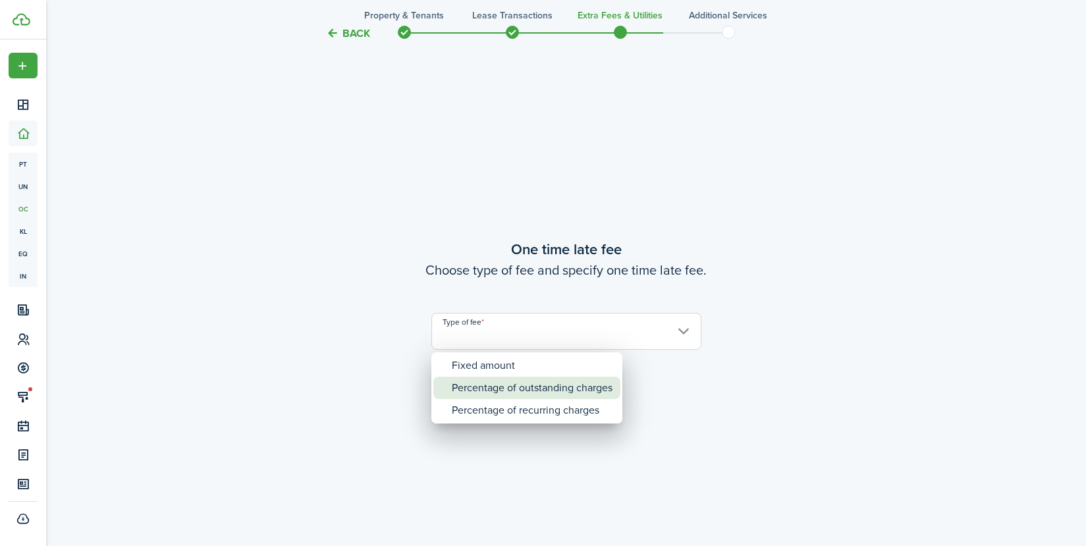
click at [600, 387] on div "Percentage of outstanding charges" at bounding box center [532, 388] width 161 height 22
type input "Percentage of outstanding charges"
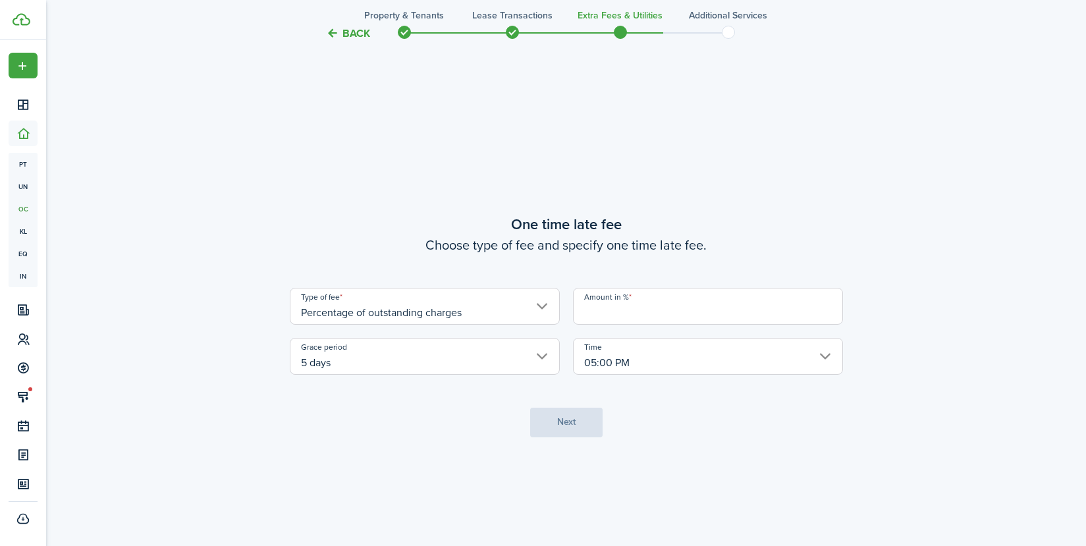
click at [649, 313] on input "Amount in %" at bounding box center [708, 306] width 270 height 37
type input "10"
click at [571, 421] on button "Next" at bounding box center [566, 423] width 72 height 30
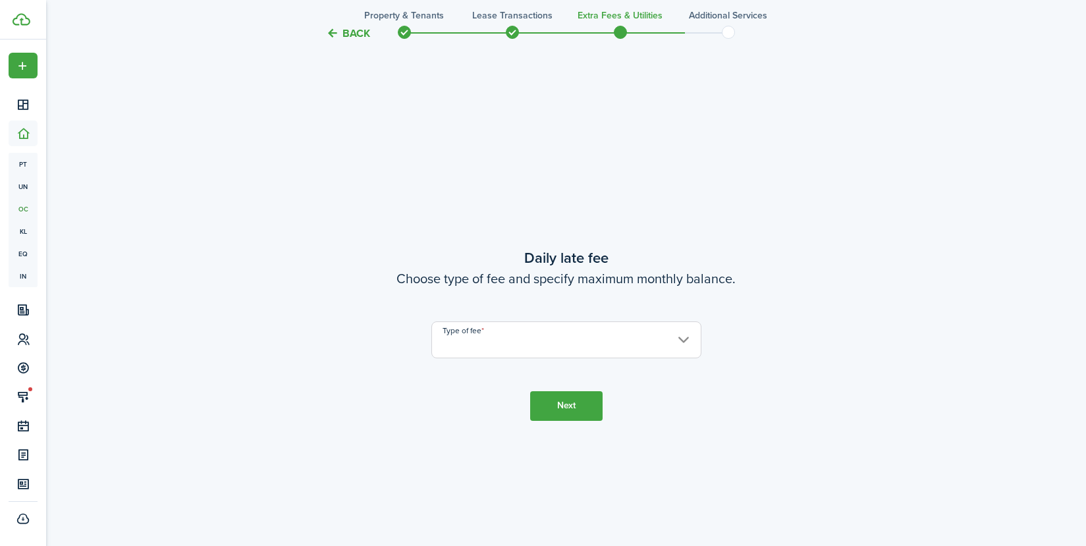
scroll to position [1549, 0]
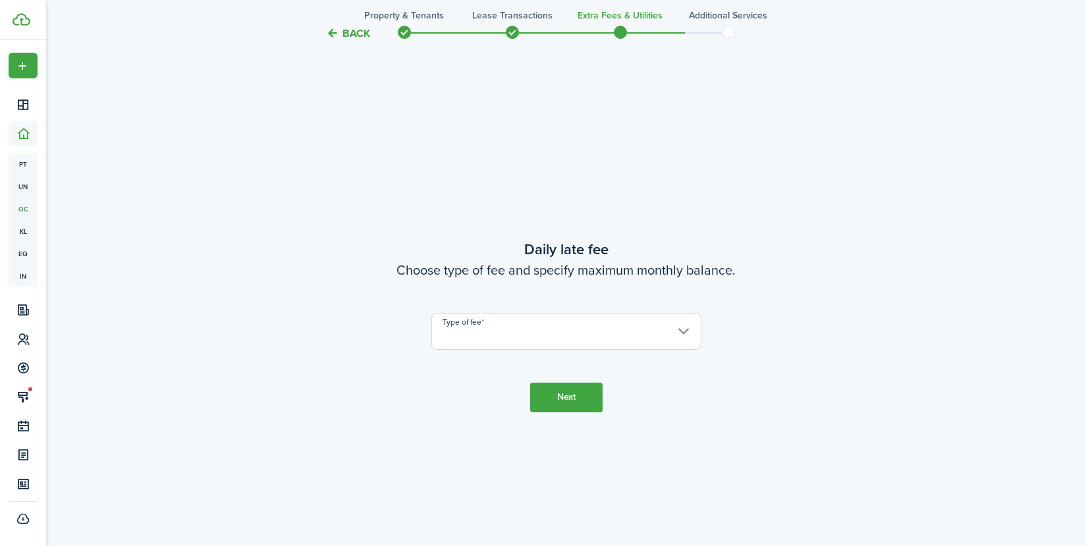
click at [681, 338] on input "Type of fee" at bounding box center [566, 331] width 270 height 37
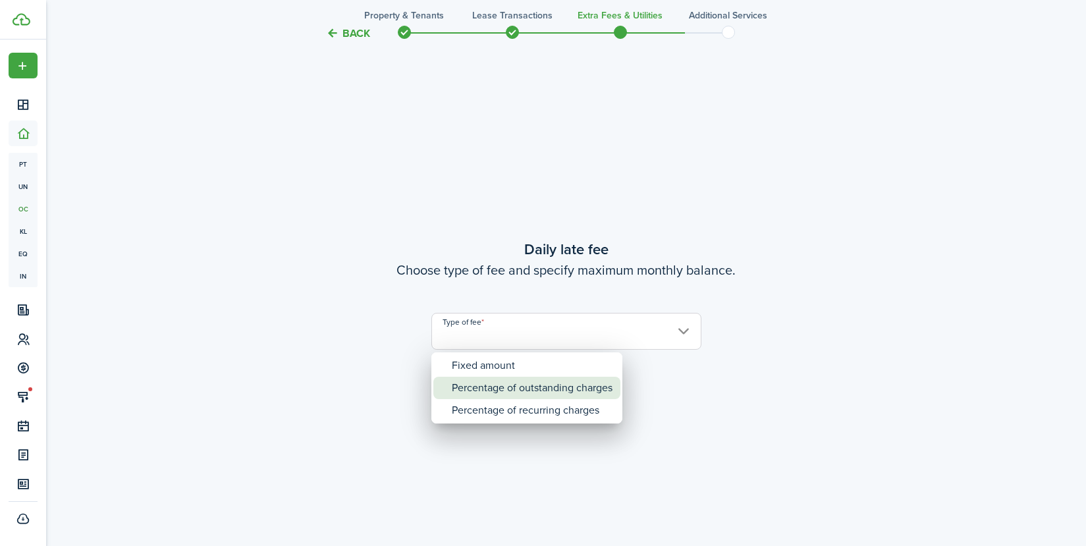
click at [511, 386] on div "Percentage of outstanding charges" at bounding box center [532, 388] width 161 height 22
type input "Percentage of outstanding charges"
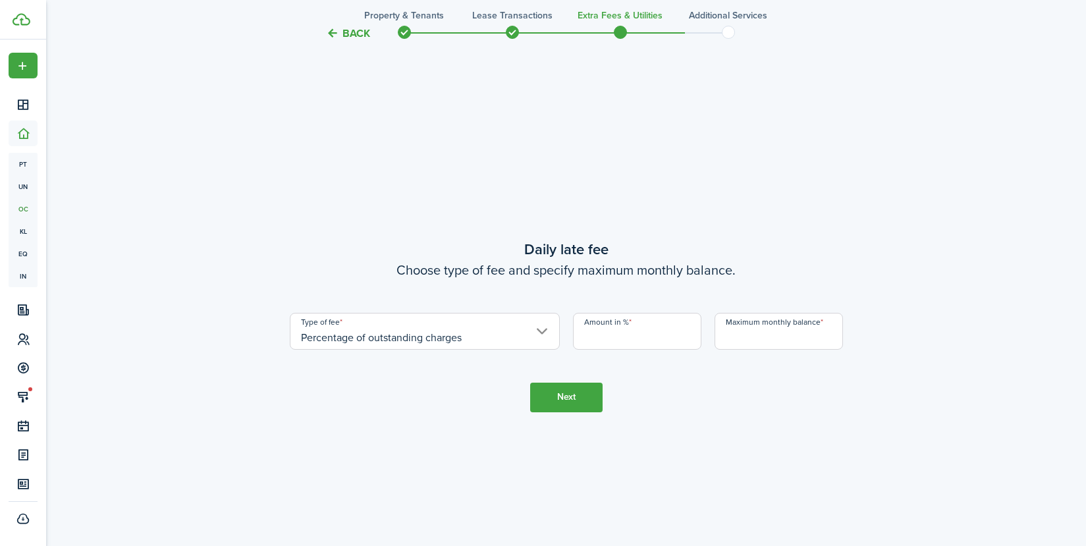
click at [668, 329] on input "Amount in %" at bounding box center [637, 331] width 128 height 37
type input "1"
click at [774, 331] on input "Maximum monthly balance" at bounding box center [778, 331] width 128 height 37
type input "$1,000.00"
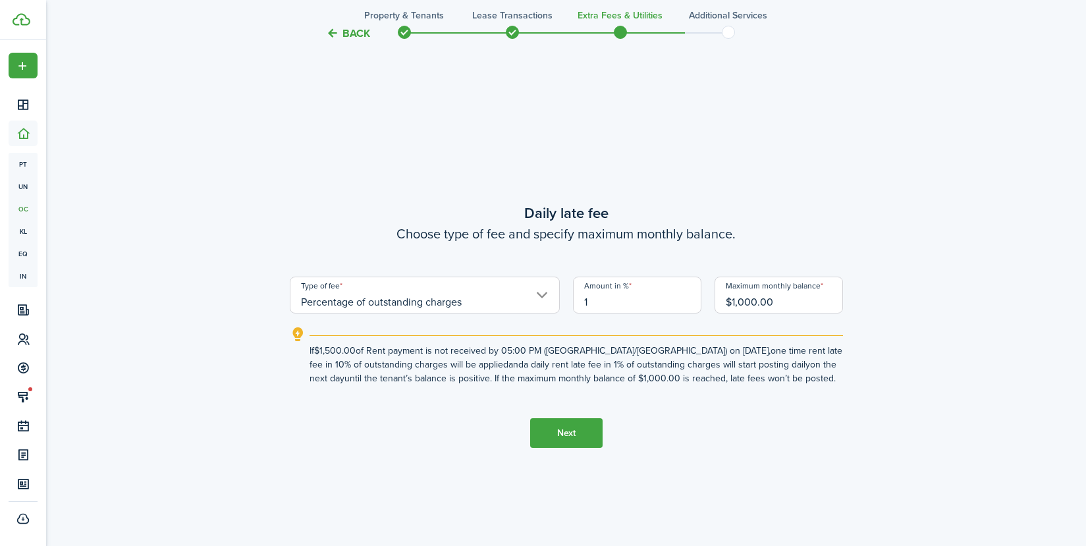
click at [569, 429] on button "Next" at bounding box center [566, 433] width 72 height 30
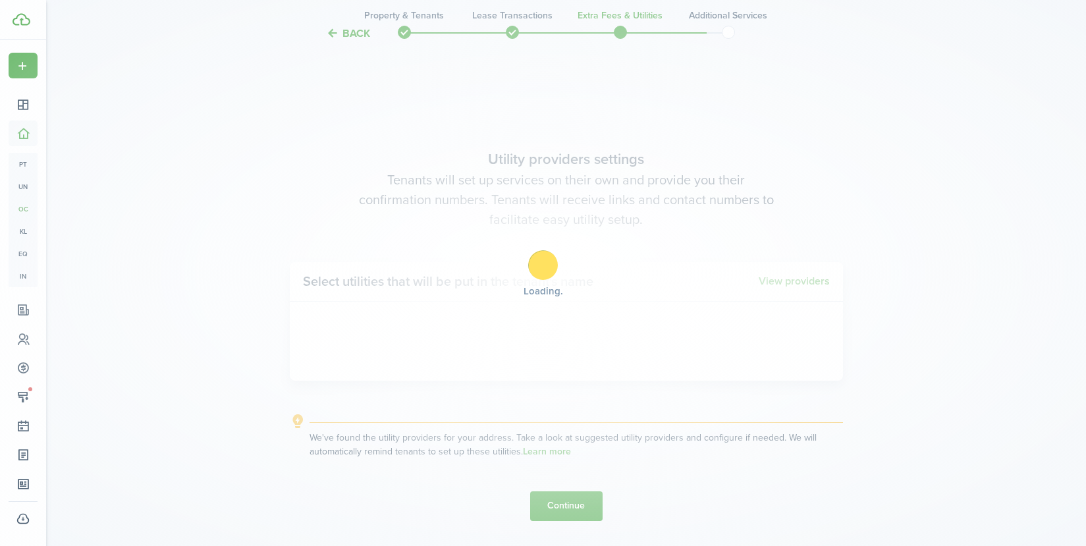
scroll to position [2095, 0]
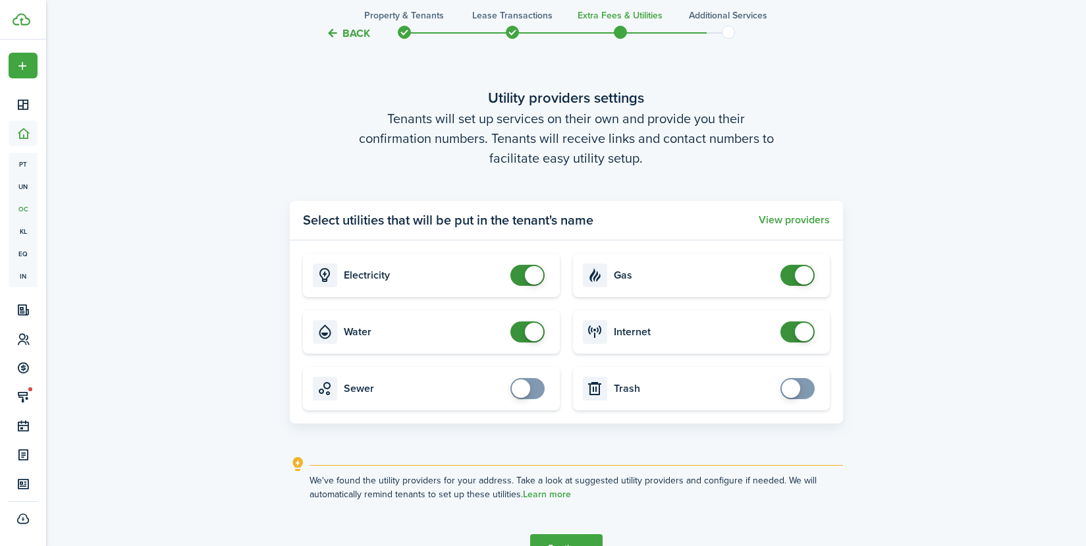
checkbox input "false"
click at [527, 333] on span at bounding box center [534, 332] width 18 height 18
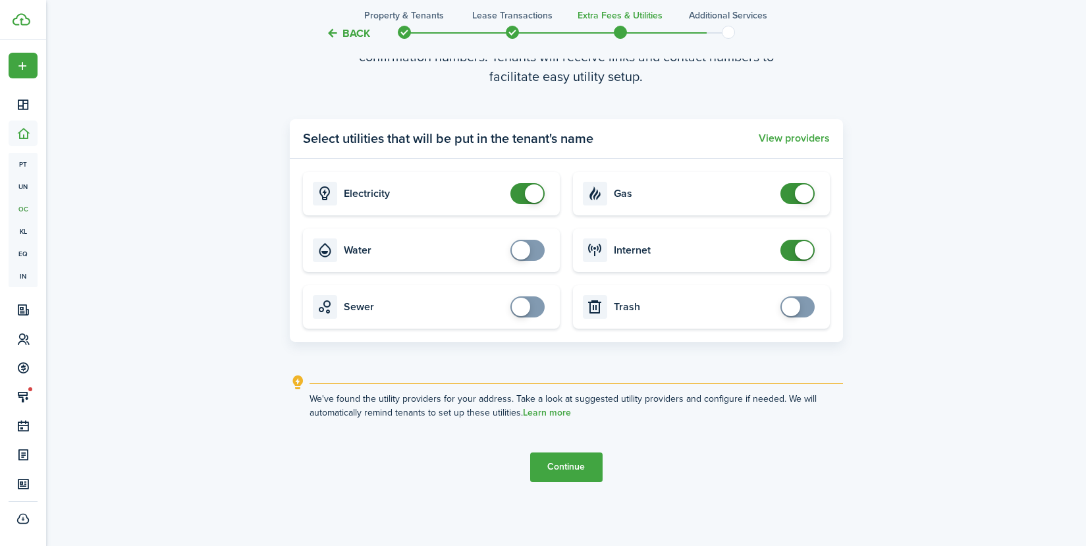
scroll to position [2183, 0]
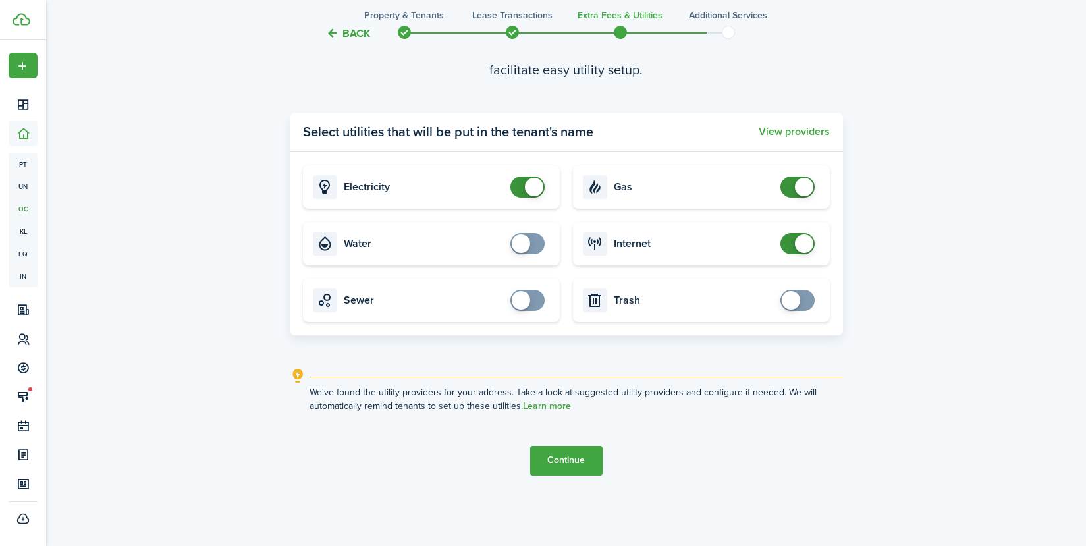
click at [568, 456] on button "Continue" at bounding box center [566, 461] width 72 height 30
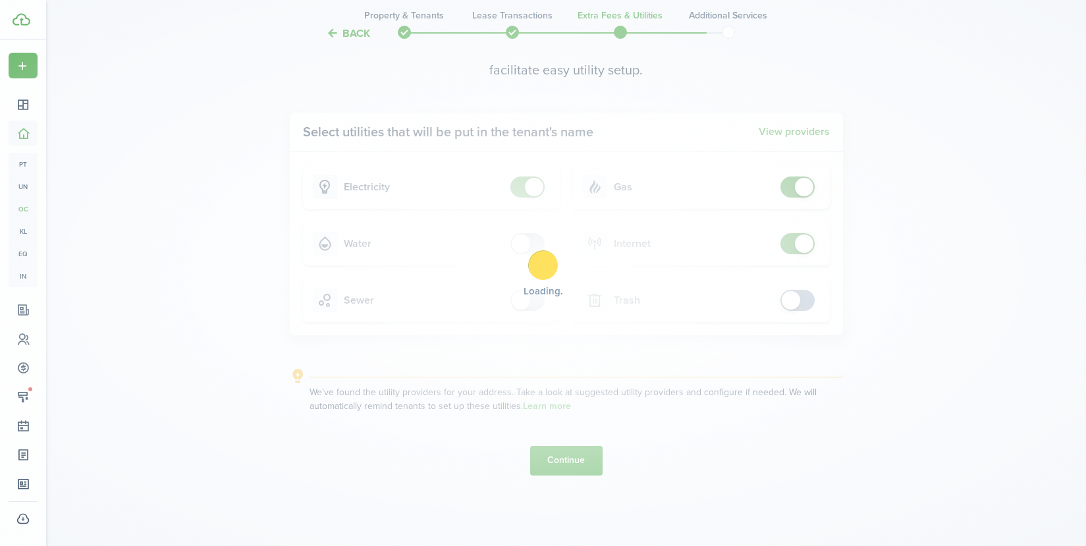
scroll to position [0, 0]
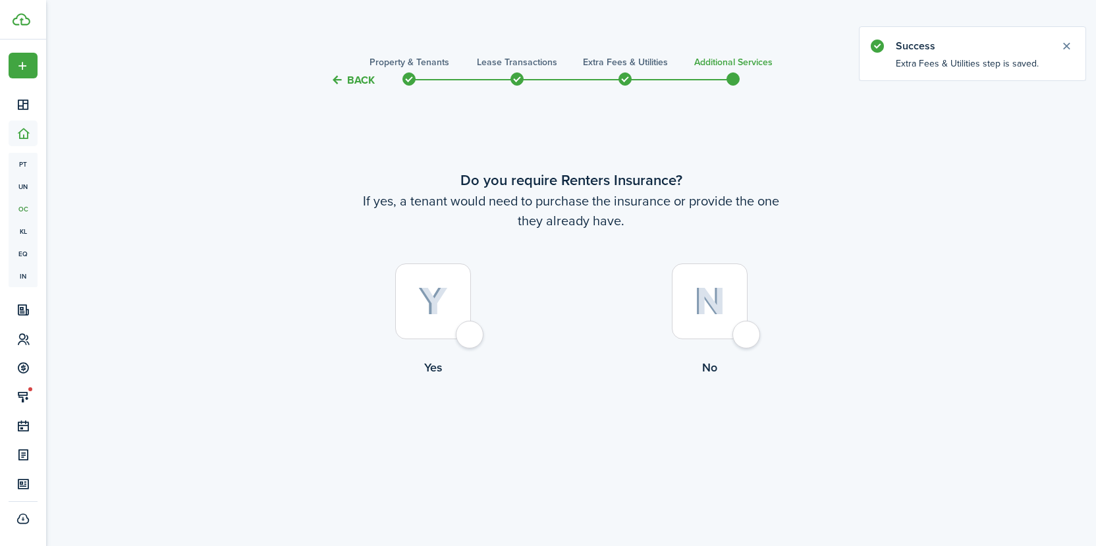
click at [743, 334] on div at bounding box center [710, 301] width 76 height 76
radio input "true"
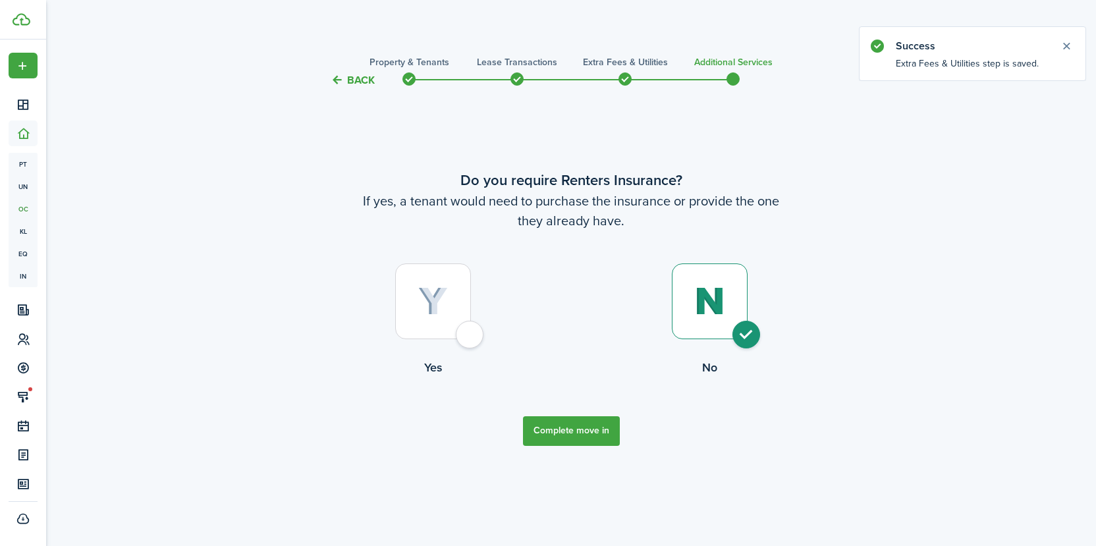
click at [585, 431] on button "Complete move in" at bounding box center [571, 431] width 97 height 30
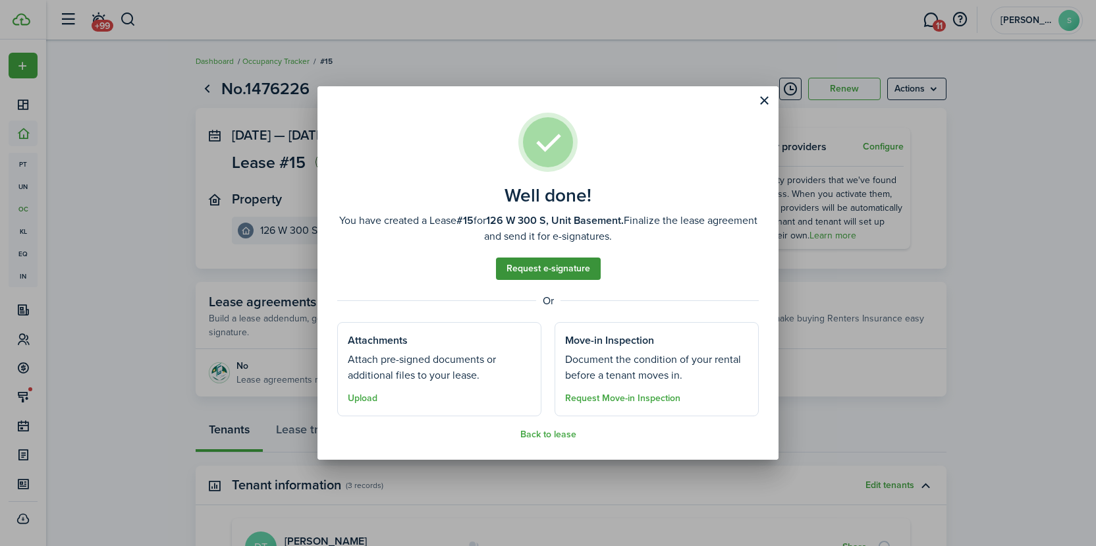
click at [583, 269] on link "Request e-signature" at bounding box center [548, 268] width 105 height 22
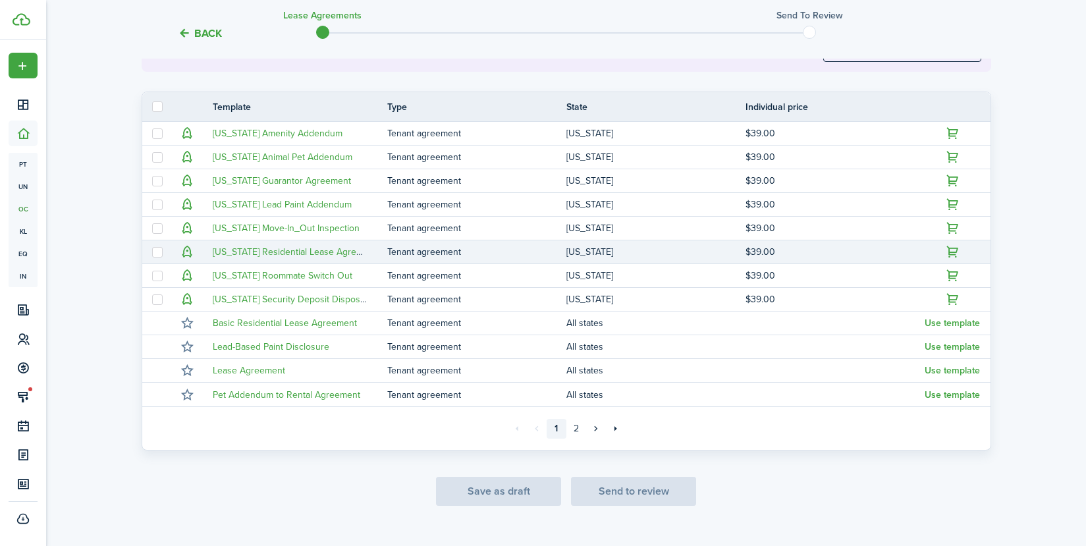
scroll to position [286, 0]
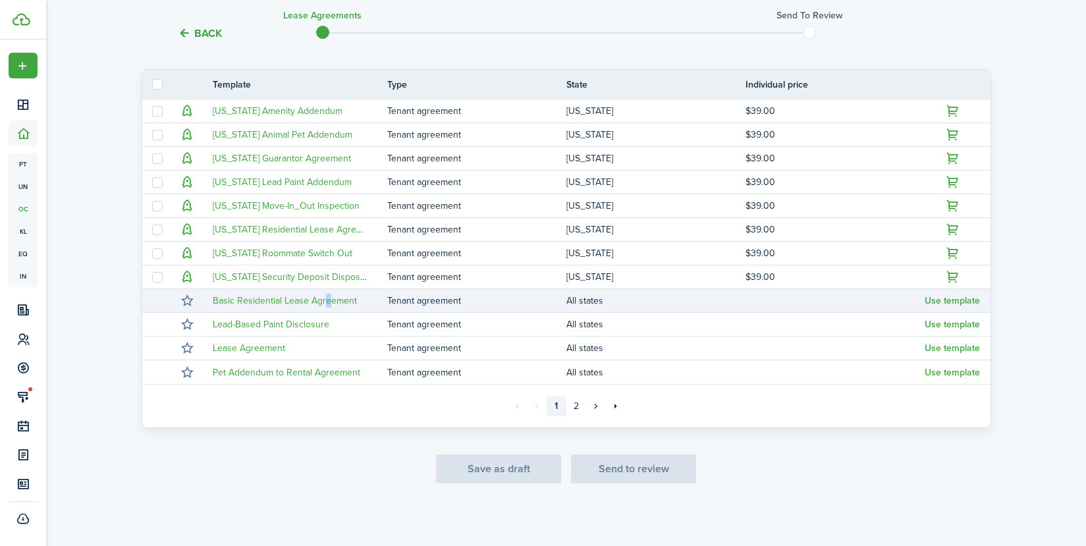
click at [326, 307] on td "Basic Residential Lease Agreement" at bounding box center [295, 301] width 184 height 18
click at [968, 298] on button "Use template" at bounding box center [951, 301] width 55 height 11
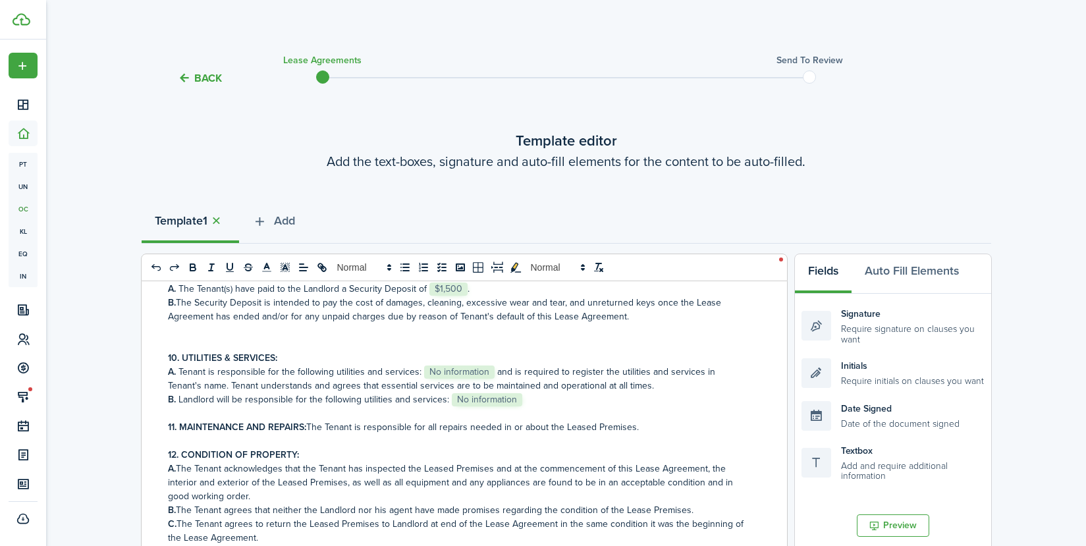
scroll to position [0, 0]
click at [207, 78] on button "Back" at bounding box center [200, 80] width 44 height 14
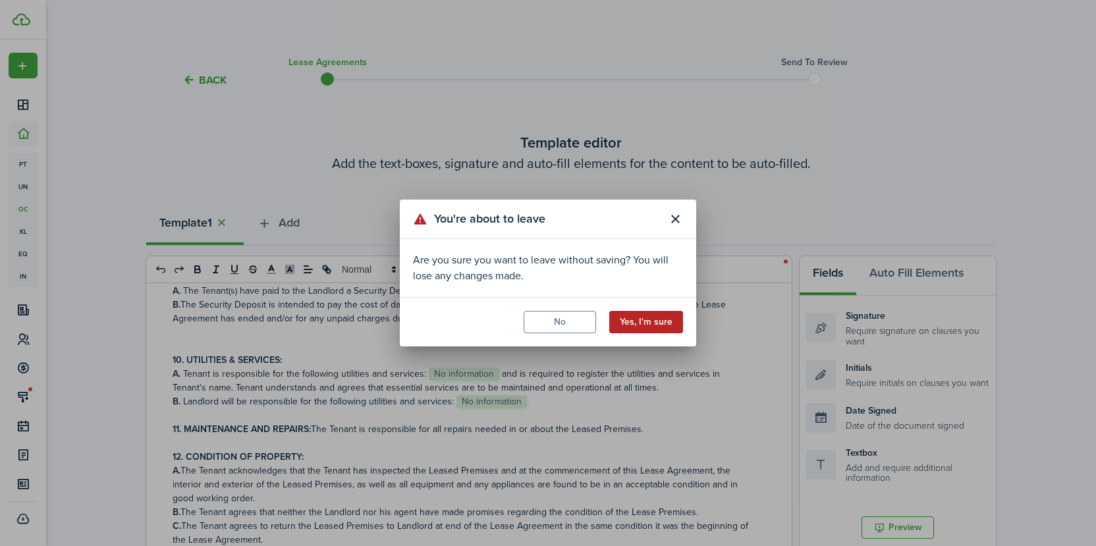
click at [622, 325] on button "Yes, I'm sure" at bounding box center [646, 322] width 74 height 22
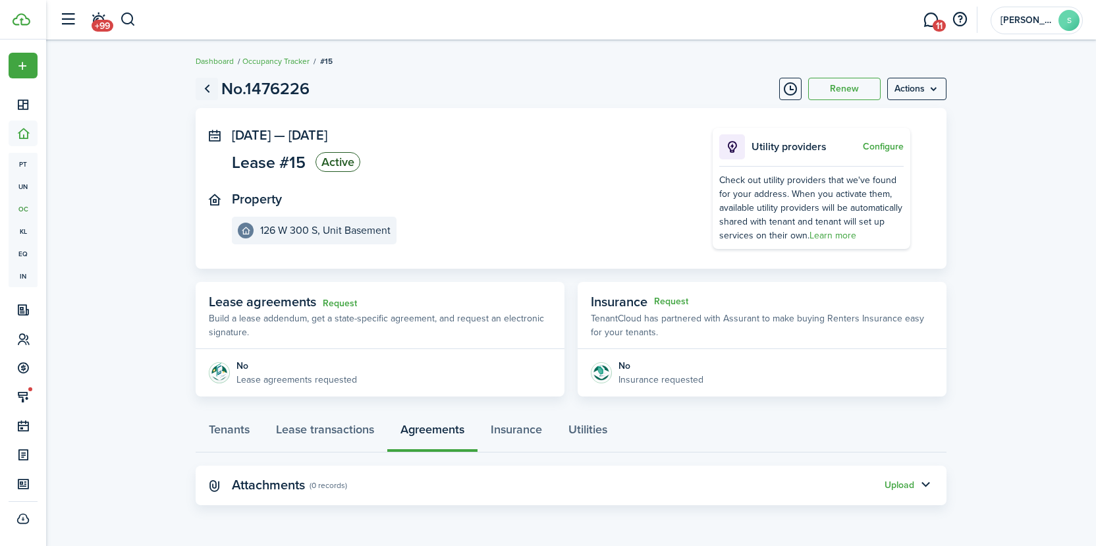
click at [205, 88] on link "Go back" at bounding box center [207, 89] width 22 height 22
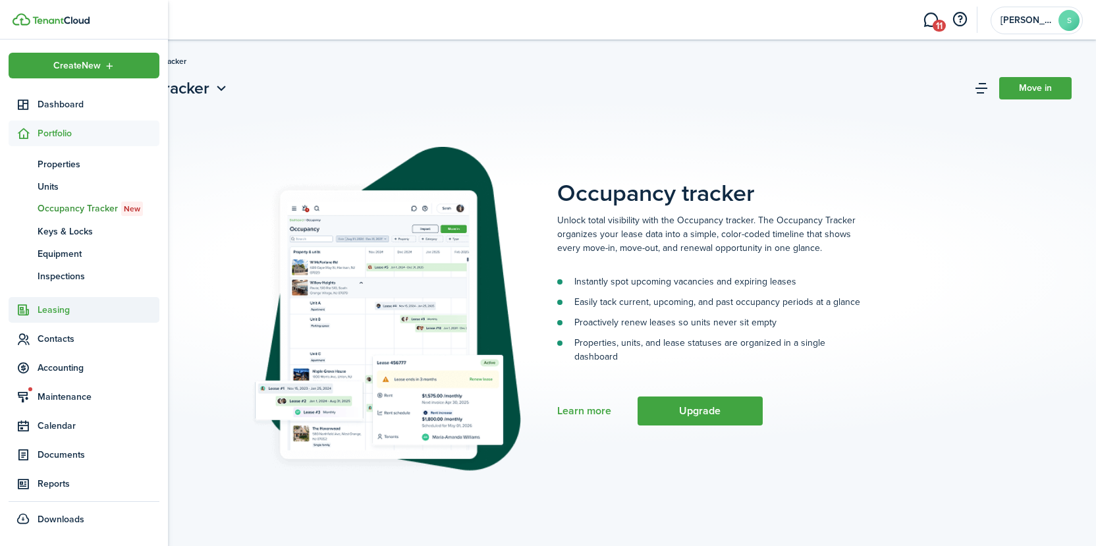
click at [50, 309] on span "Leasing" at bounding box center [99, 310] width 122 height 14
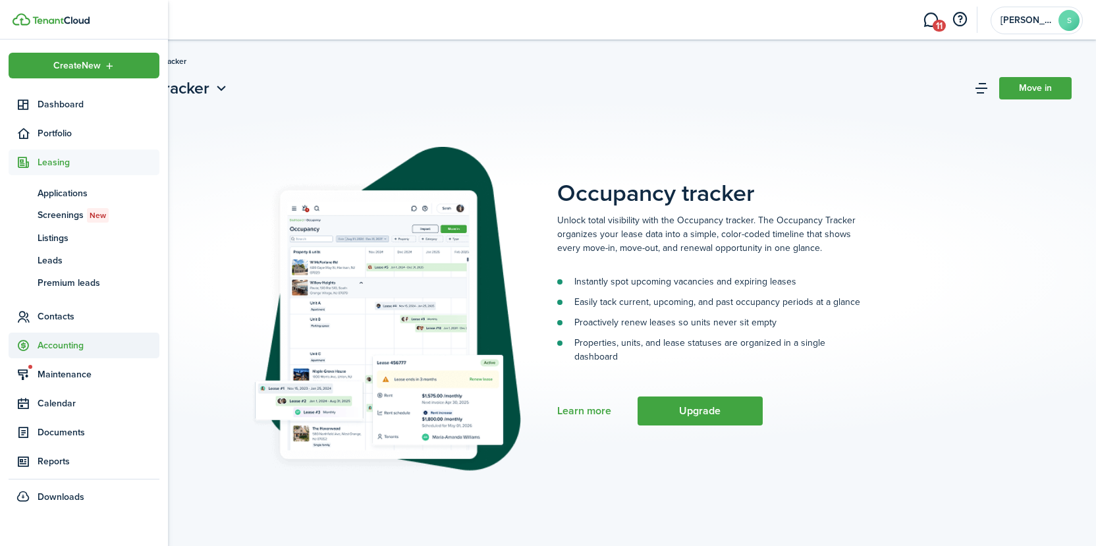
click at [49, 335] on span "Accounting" at bounding box center [84, 345] width 151 height 26
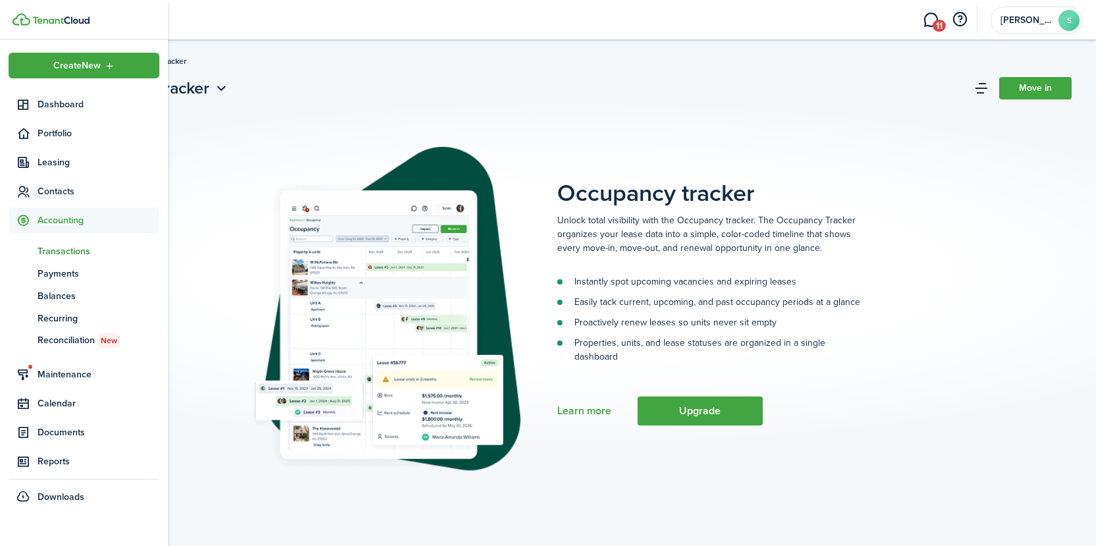
click at [67, 244] on span "Transactions" at bounding box center [99, 251] width 122 height 14
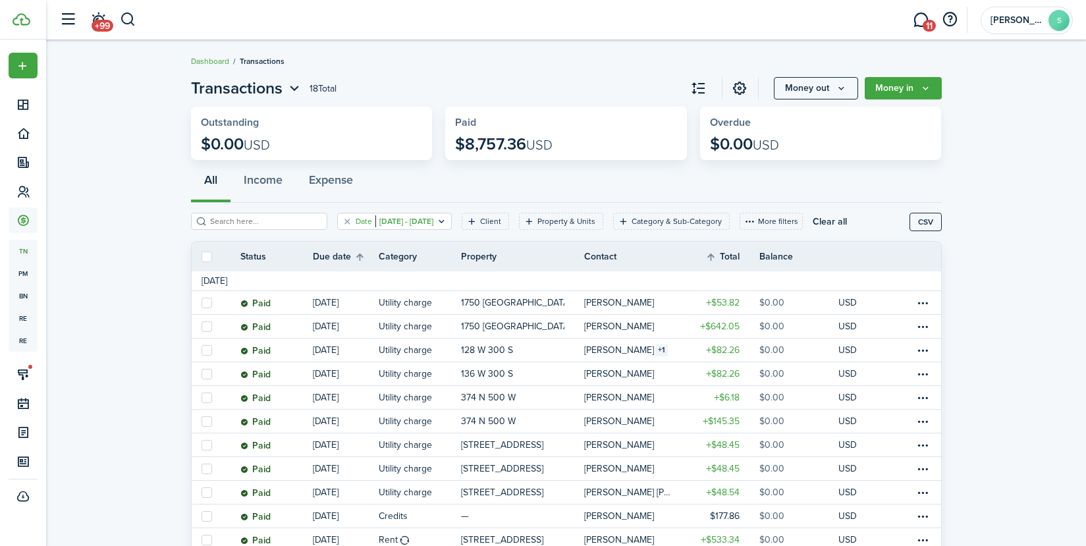
click at [447, 223] on icon "Open filter" at bounding box center [441, 221] width 11 height 11
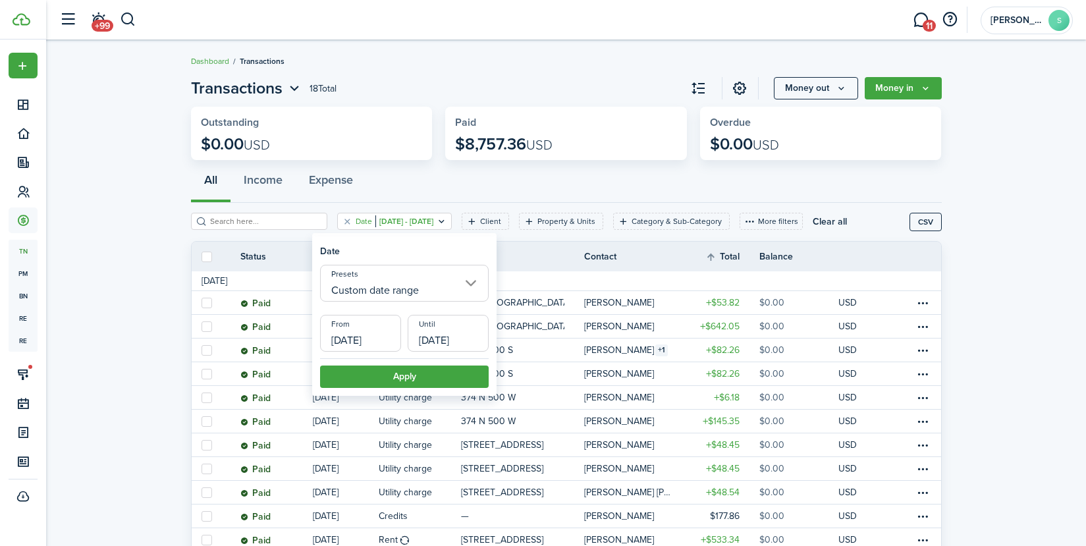
click at [474, 284] on input "Custom date range" at bounding box center [404, 283] width 169 height 37
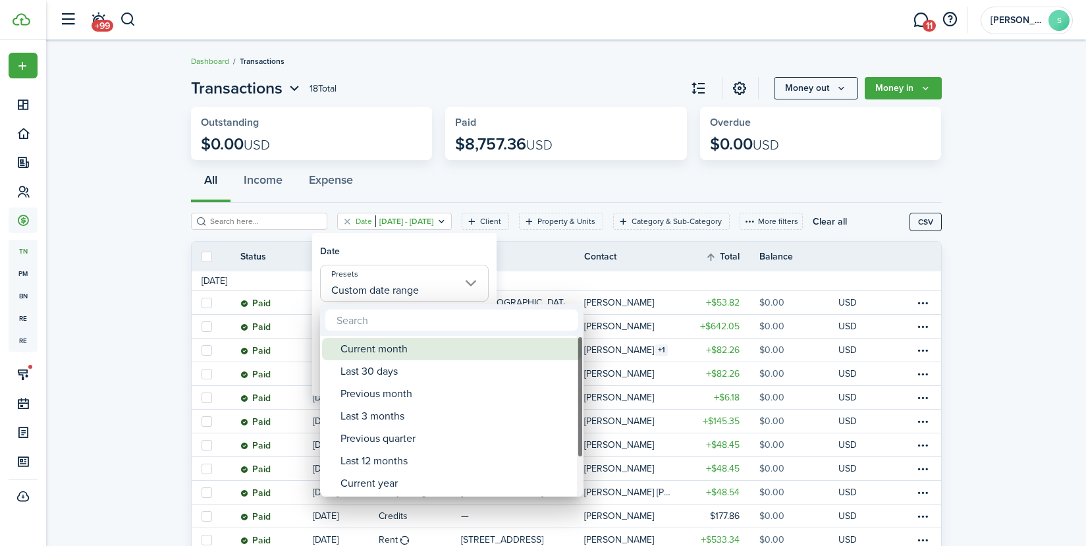
click at [417, 358] on div "Current month" at bounding box center [456, 349] width 233 height 22
type input "Current month"
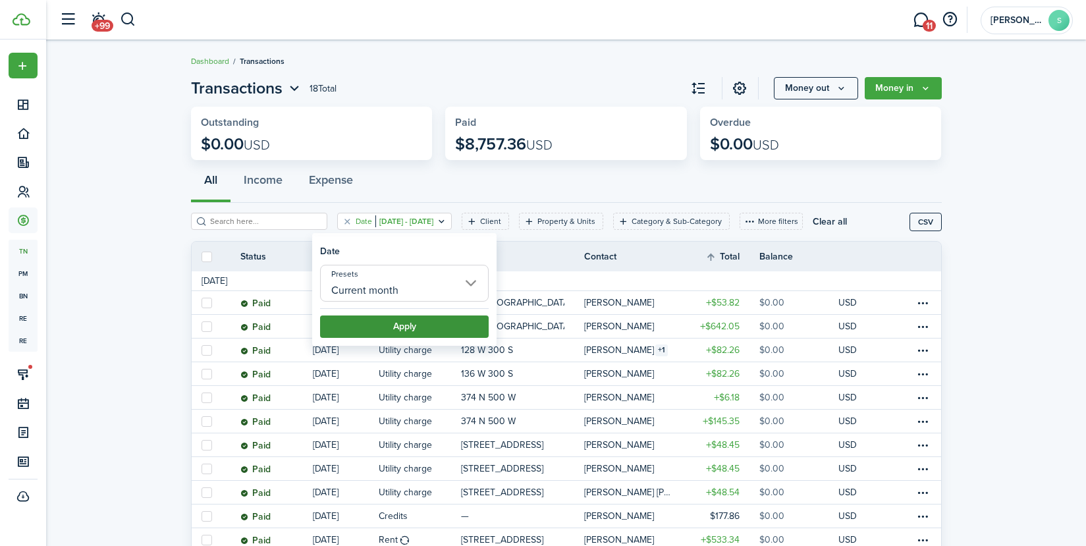
click at [462, 325] on button "Apply" at bounding box center [404, 326] width 169 height 22
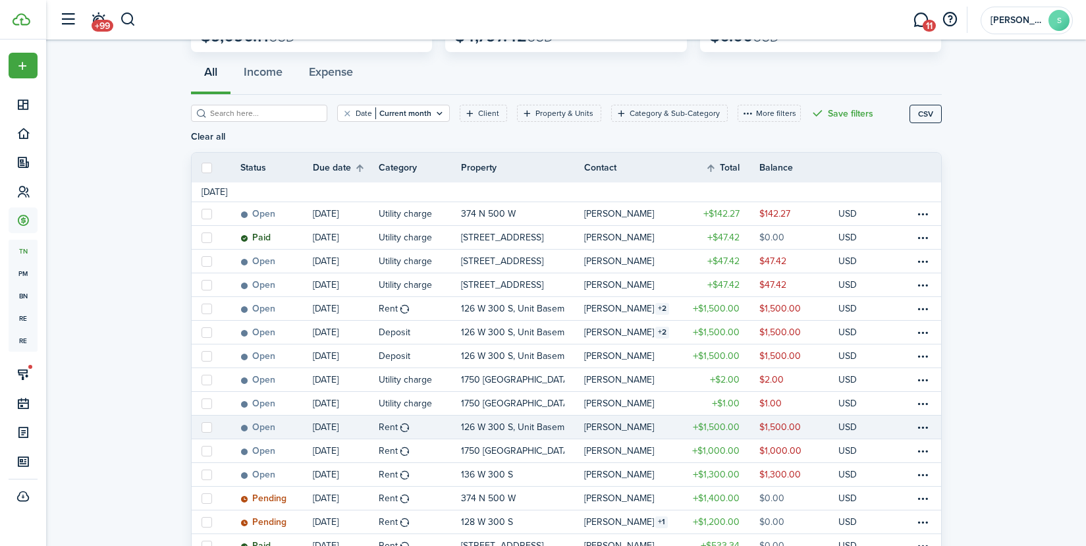
scroll to position [132, 0]
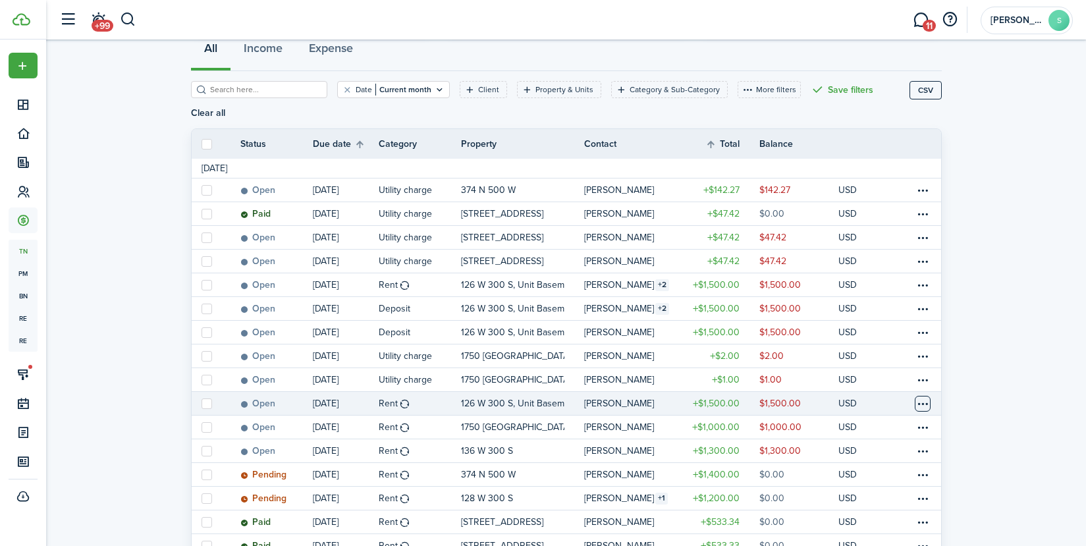
click at [918, 396] on table-menu-btn-icon at bounding box center [923, 404] width 16 height 16
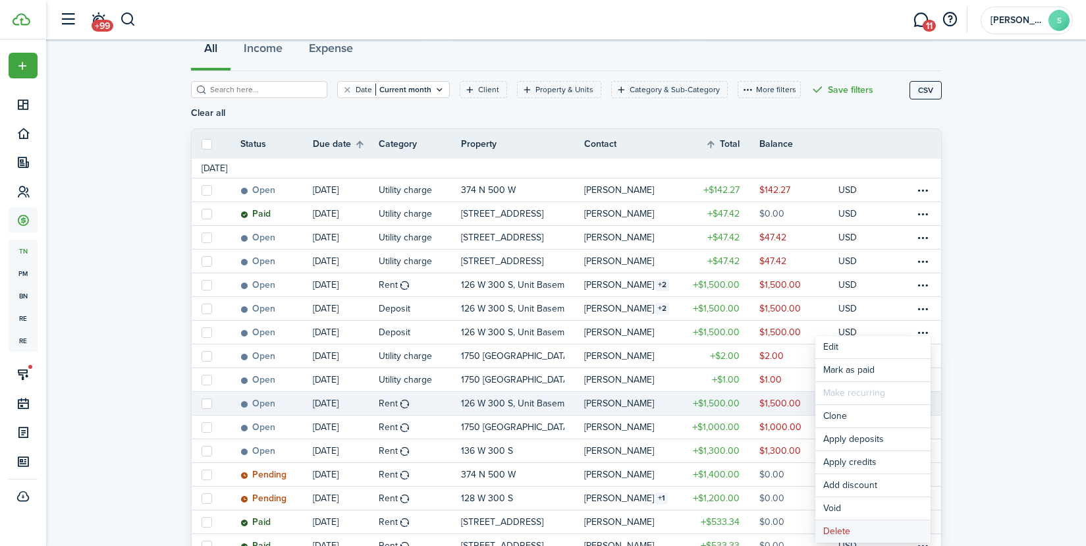
click at [843, 529] on button "Delete" at bounding box center [872, 531] width 115 height 22
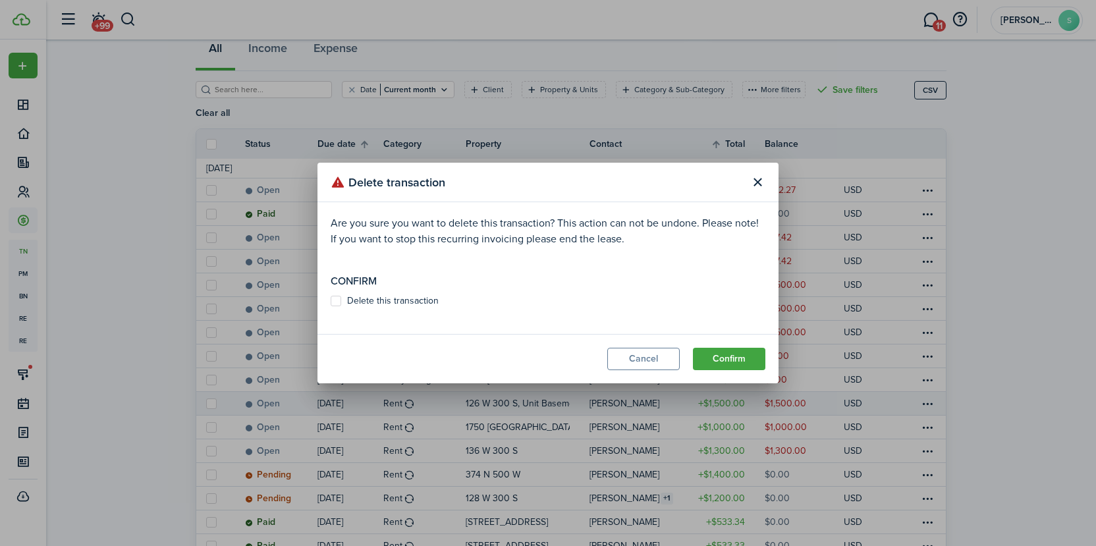
drag, startPoint x: 735, startPoint y: 357, endPoint x: 648, endPoint y: 293, distance: 107.9
click at [647, 294] on section "Delete transaction Are you sure you want to delete this transaction? This actio…" at bounding box center [547, 273] width 461 height 221
click at [755, 184] on button "Close modal" at bounding box center [757, 182] width 22 height 22
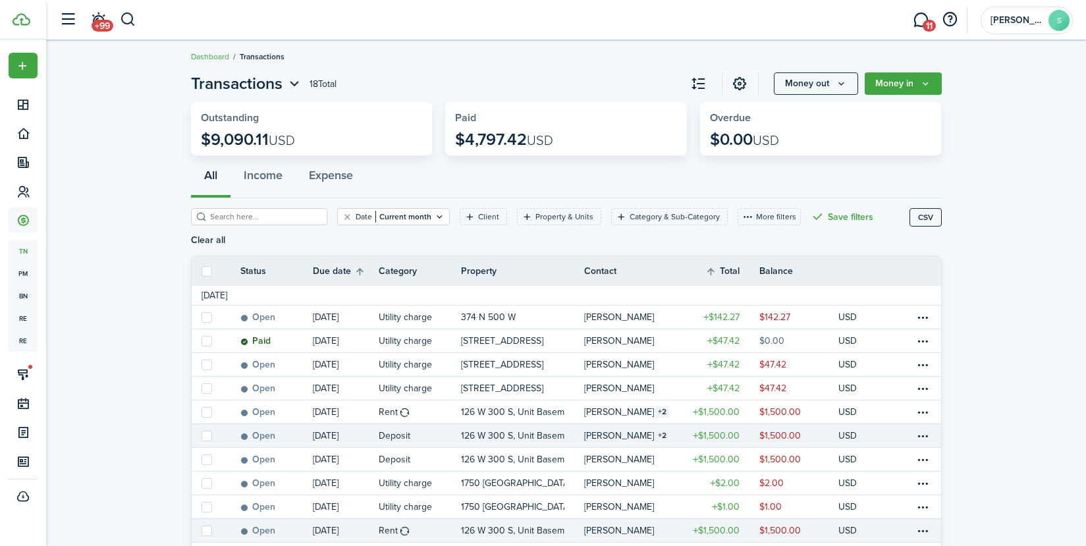
scroll to position [0, 0]
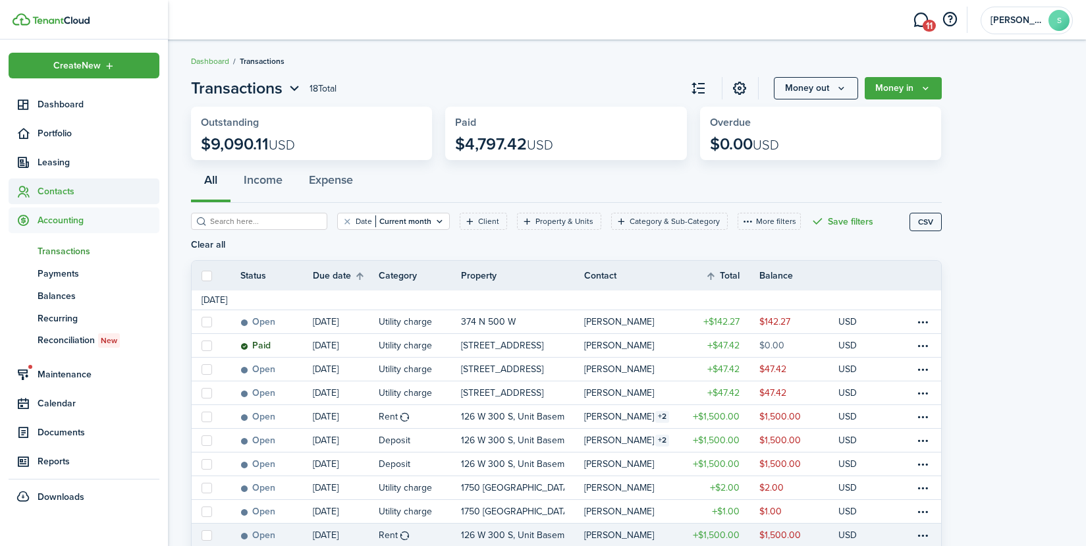
click at [55, 194] on span "Contacts" at bounding box center [99, 191] width 122 height 14
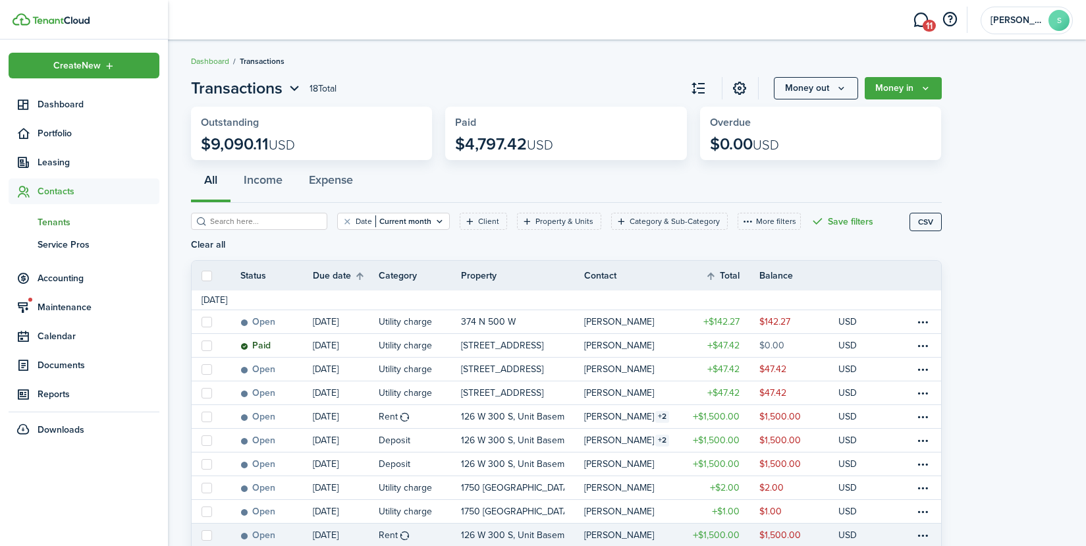
click at [53, 223] on span "Tenants" at bounding box center [99, 222] width 122 height 14
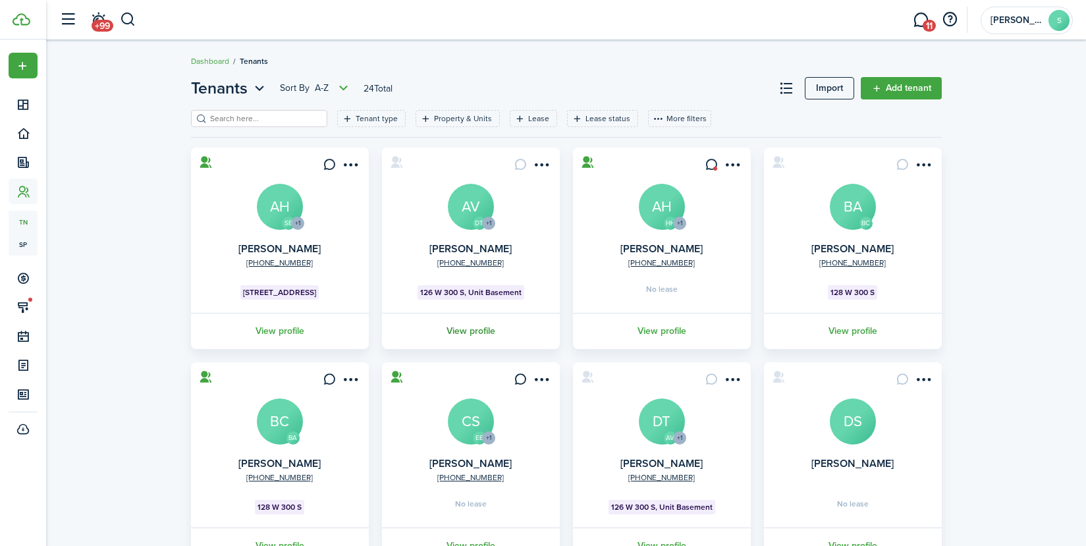
click at [484, 334] on link "View profile" at bounding box center [471, 331] width 182 height 36
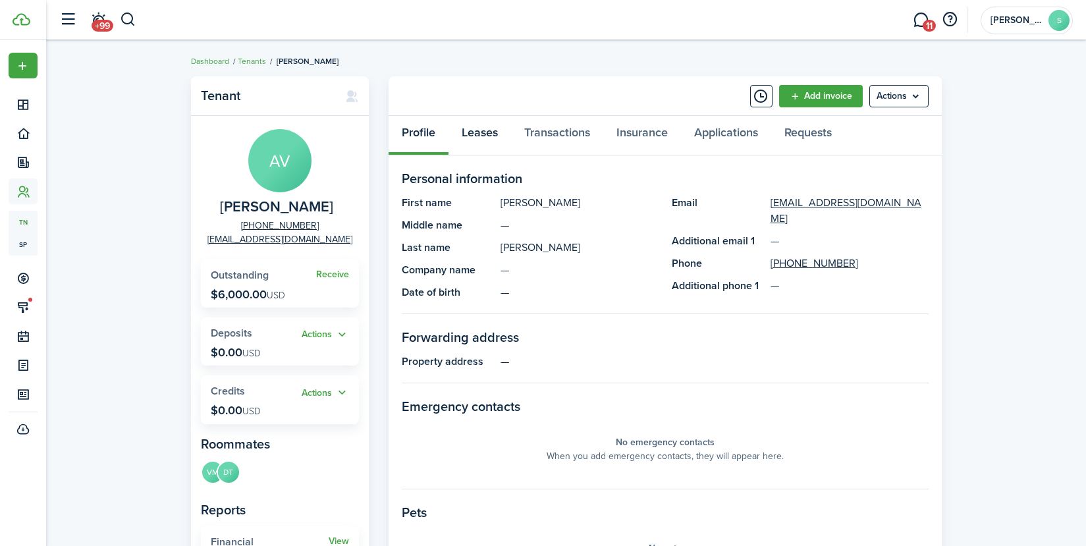
click at [476, 133] on link "Leases" at bounding box center [479, 136] width 63 height 40
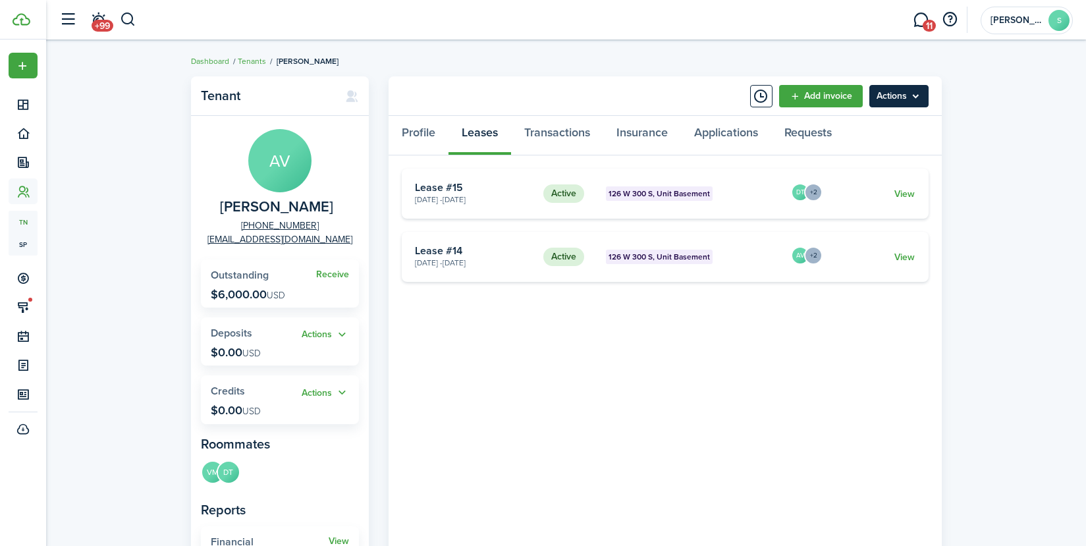
click at [890, 93] on menu-btn "Actions" at bounding box center [898, 96] width 59 height 22
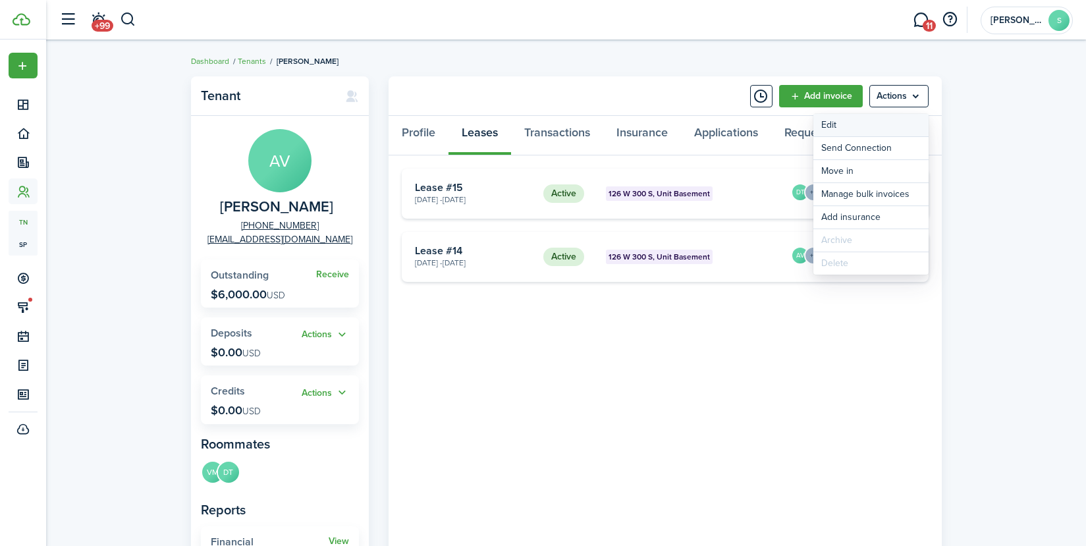
click at [838, 130] on link "Edit" at bounding box center [870, 125] width 115 height 22
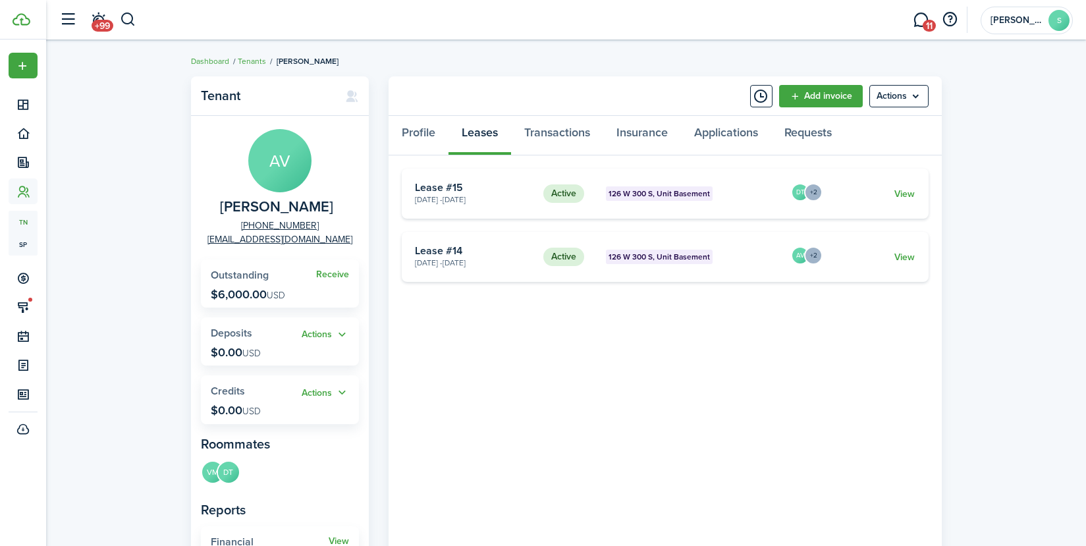
click at [466, 252] on card-title "Lease #14" at bounding box center [474, 251] width 119 height 12
click at [908, 259] on link "View" at bounding box center [904, 257] width 20 height 14
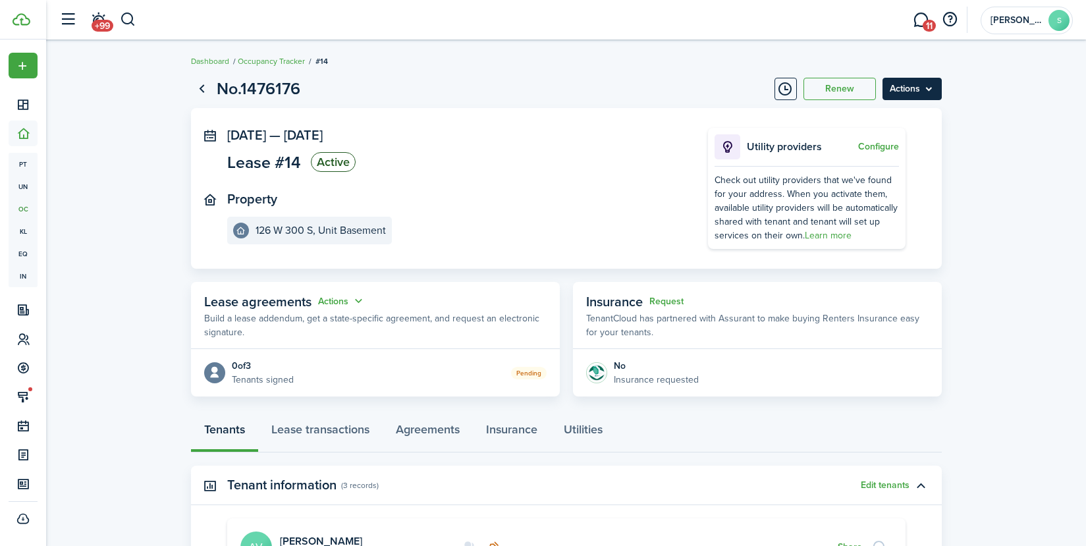
click at [932, 86] on menu-btn "Actions" at bounding box center [911, 89] width 59 height 22
click at [844, 189] on button "Delete" at bounding box center [883, 187] width 115 height 22
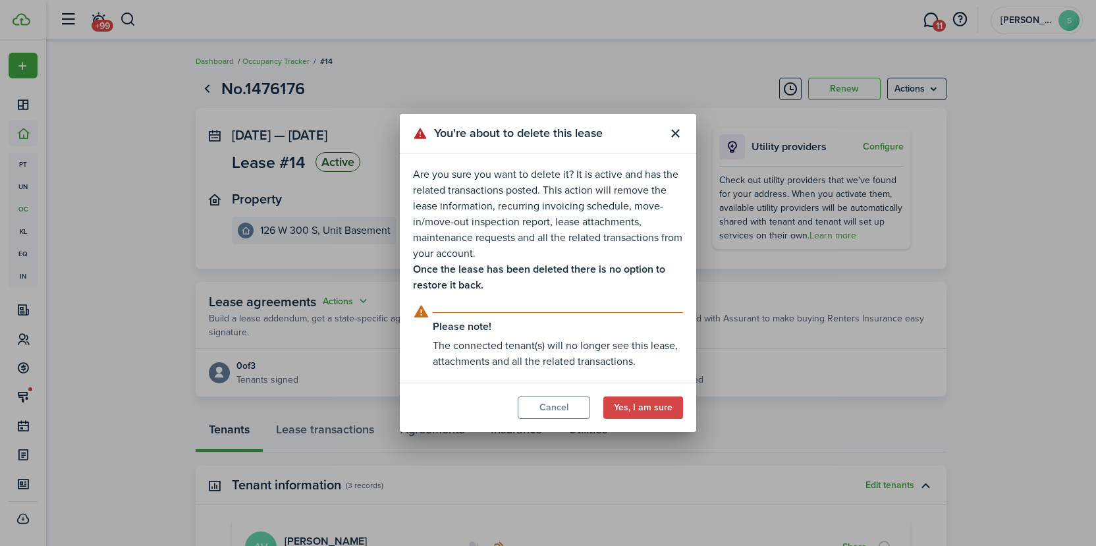
drag, startPoint x: 640, startPoint y: 412, endPoint x: 714, endPoint y: 464, distance: 90.2
click at [686, 494] on div "You're about to delete this lease Are you sure you want to delete it? It is act…" at bounding box center [548, 273] width 1096 height 546
click at [670, 142] on button "Close modal" at bounding box center [675, 133] width 22 height 22
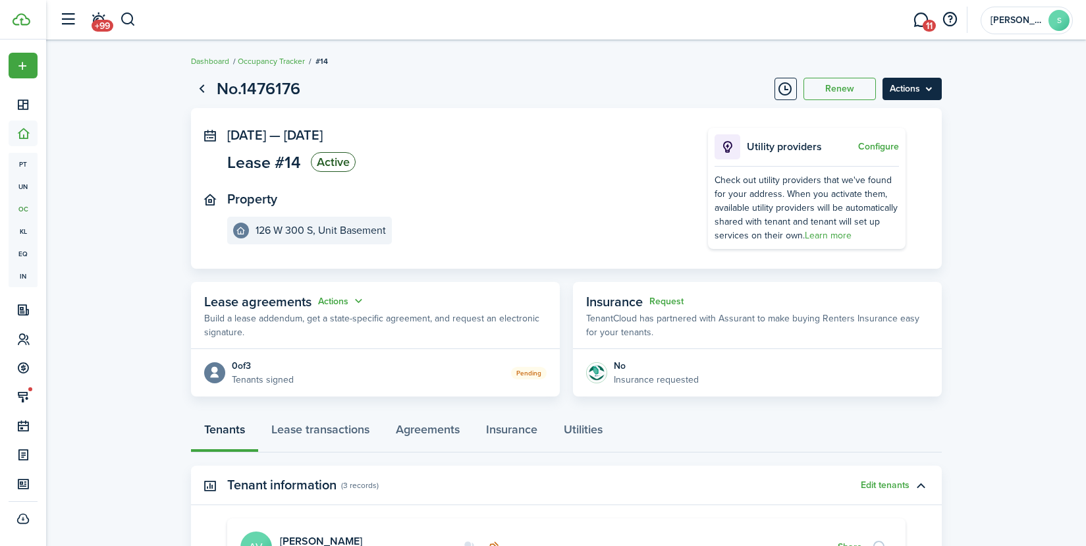
click at [897, 93] on menu-btn "Actions" at bounding box center [911, 89] width 59 height 22
click at [849, 192] on button "Delete" at bounding box center [883, 187] width 115 height 22
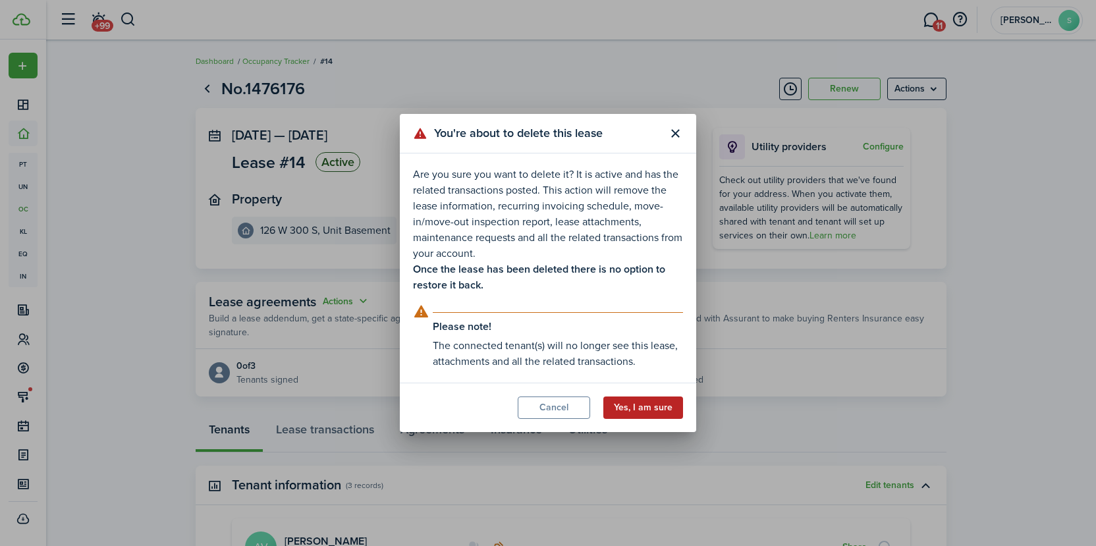
click at [632, 418] on button "Yes, I am sure" at bounding box center [643, 407] width 80 height 22
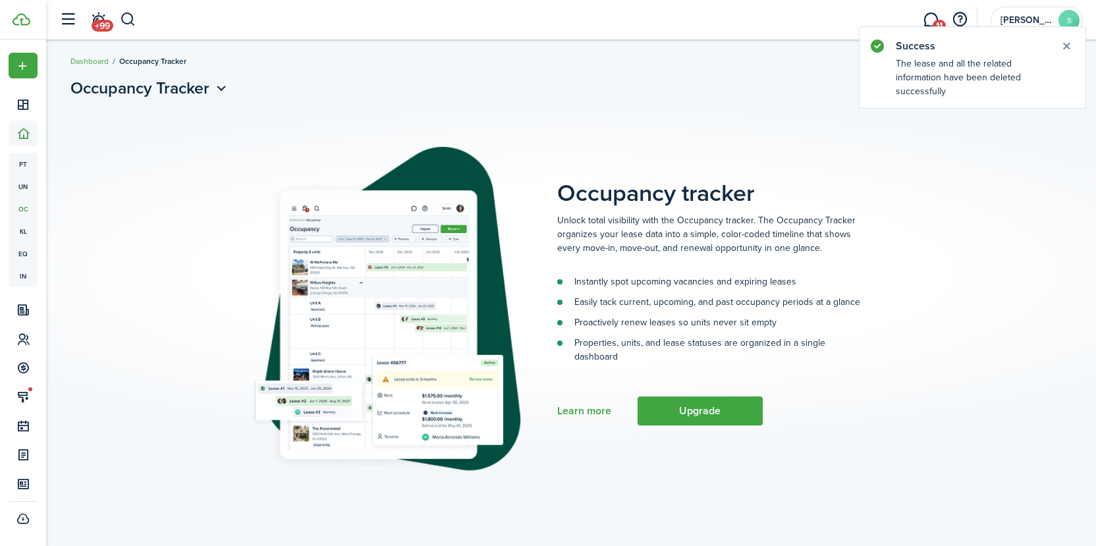
click at [944, 173] on placeholder-page-title "Occupancy tracker" at bounding box center [814, 177] width 514 height 60
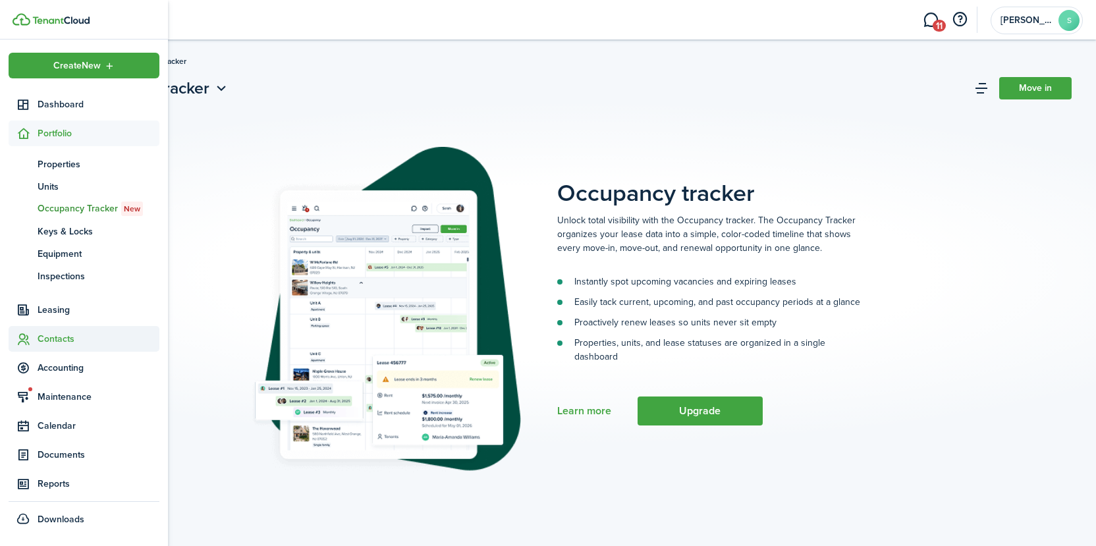
click at [49, 334] on span "Contacts" at bounding box center [99, 339] width 122 height 14
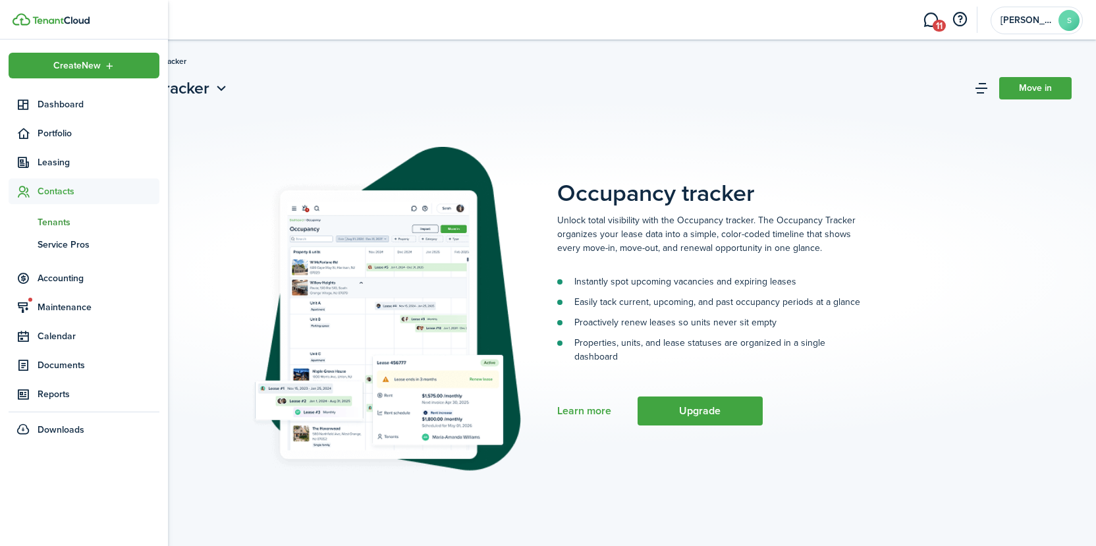
click at [51, 224] on span "Tenants" at bounding box center [99, 222] width 122 height 14
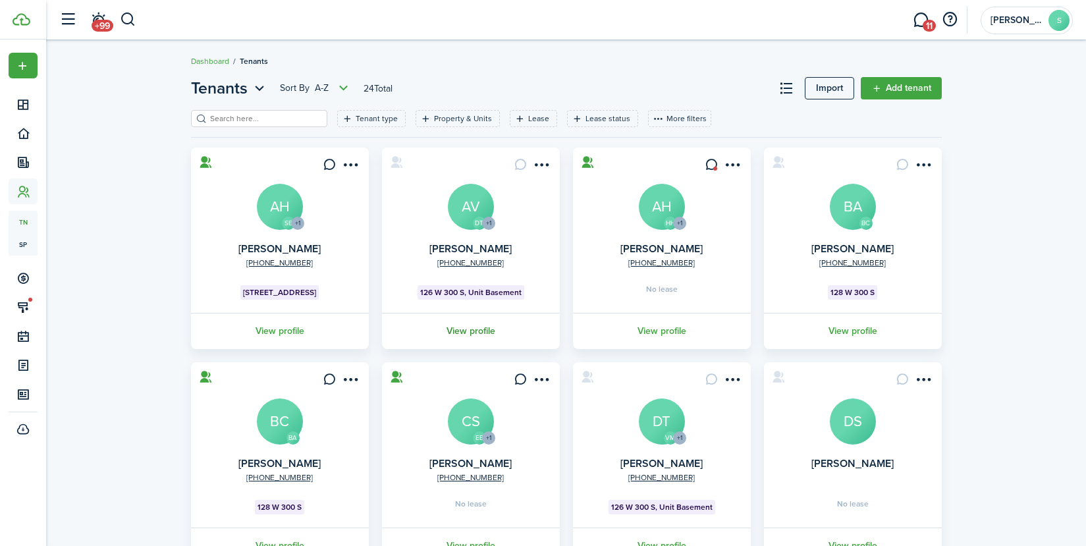
click at [472, 331] on link "View profile" at bounding box center [471, 331] width 182 height 36
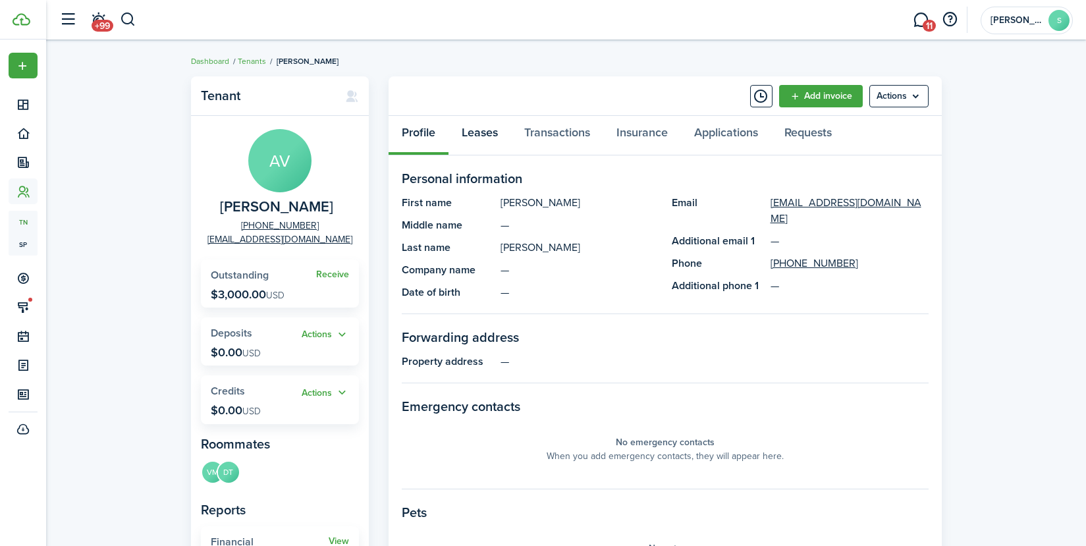
click at [482, 129] on link "Leases" at bounding box center [479, 136] width 63 height 40
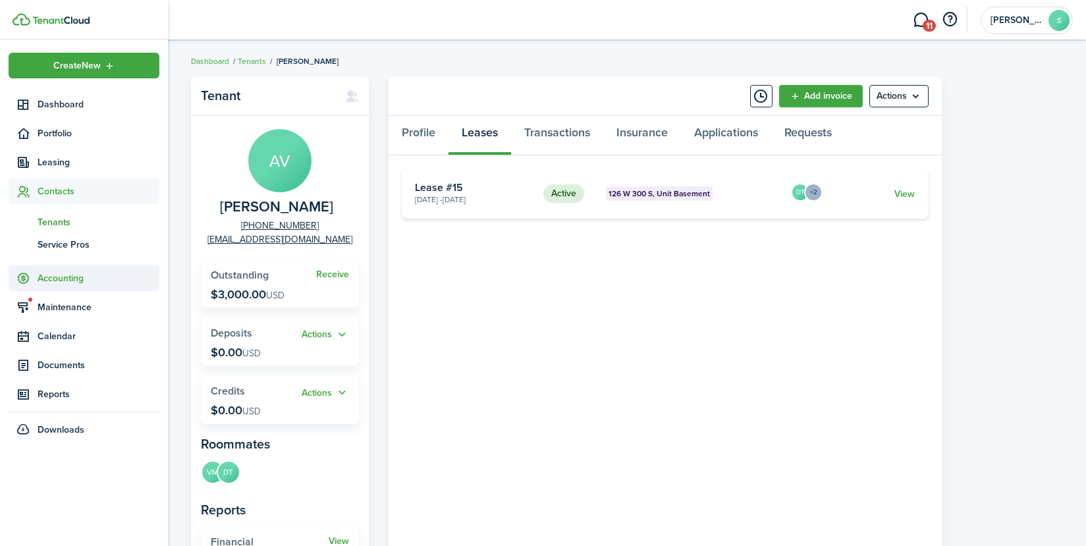
click at [53, 286] on span "Accounting" at bounding box center [84, 278] width 151 height 26
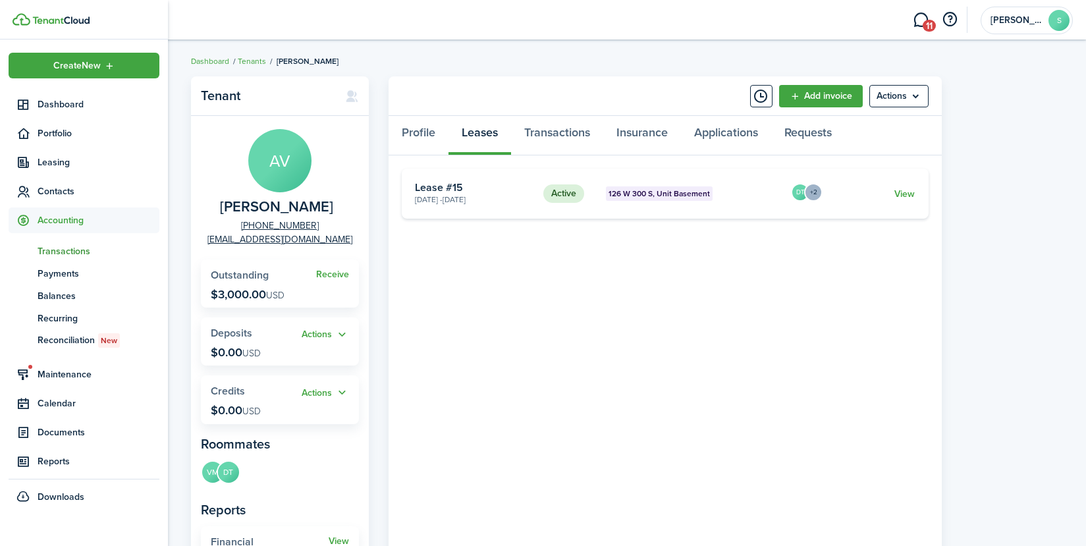
click at [51, 250] on span "Transactions" at bounding box center [99, 251] width 122 height 14
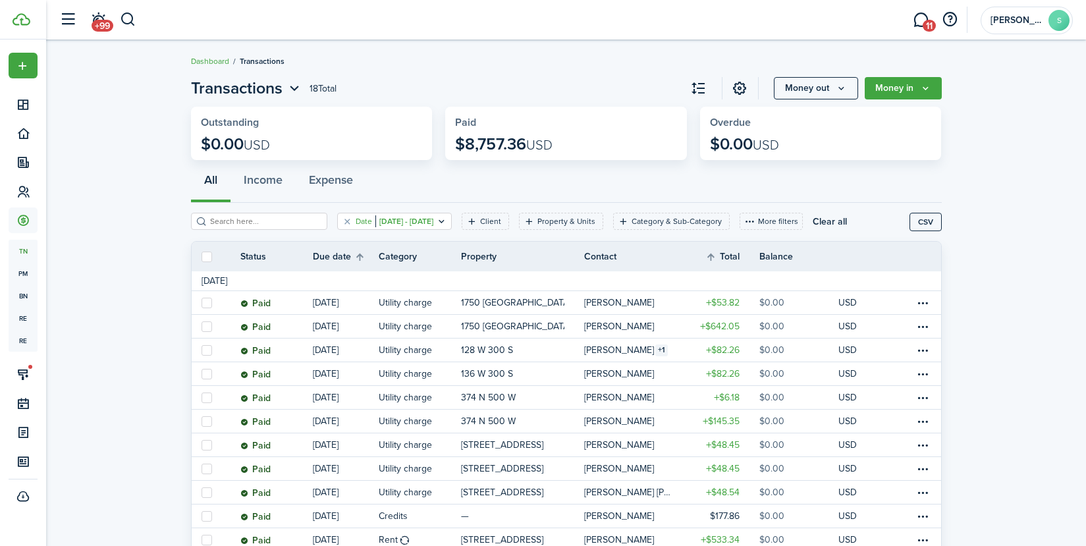
click at [447, 216] on icon "Open filter" at bounding box center [441, 221] width 11 height 11
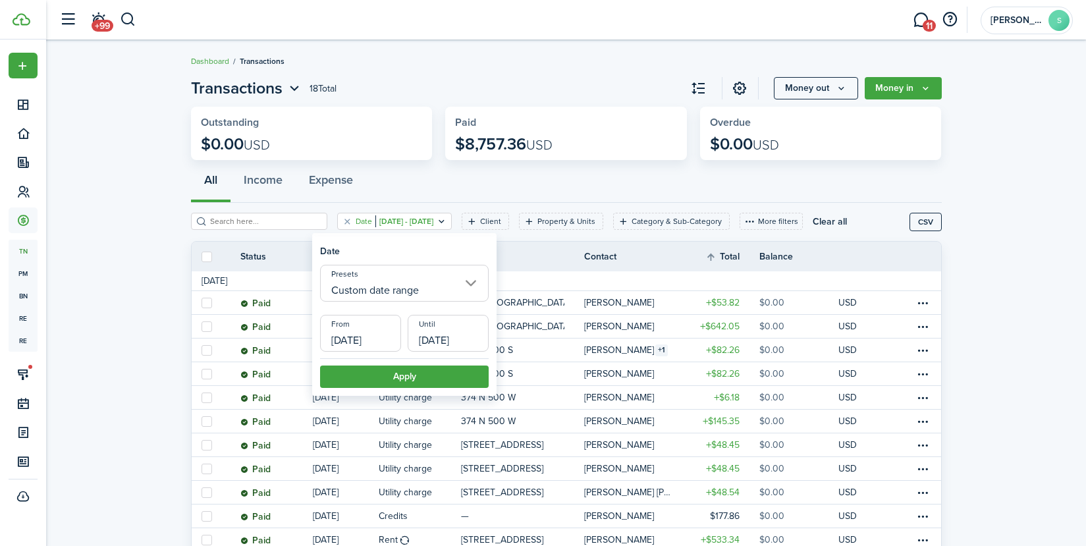
click at [475, 282] on input "Custom date range" at bounding box center [404, 283] width 169 height 37
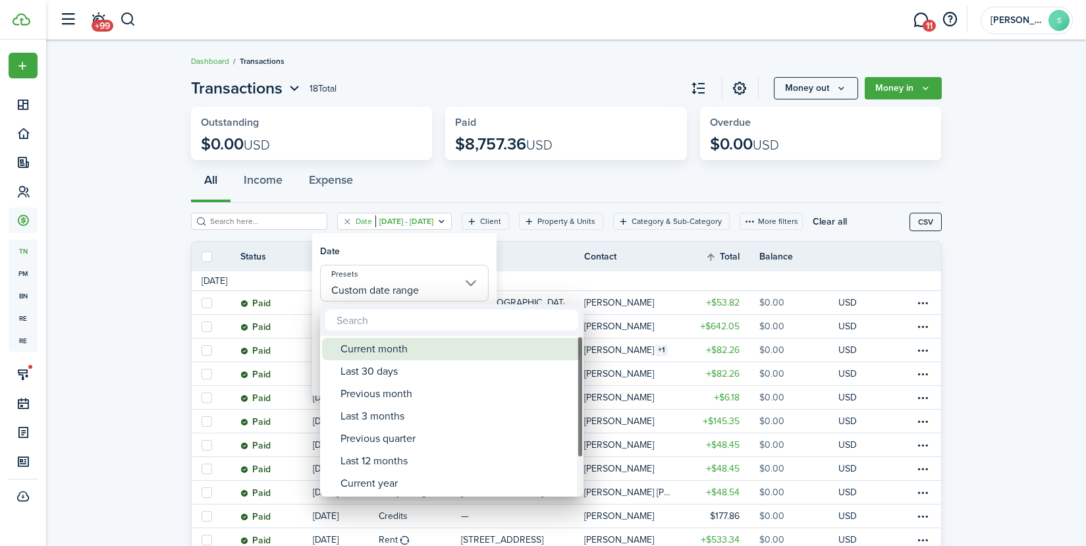
click at [404, 352] on div "Current month" at bounding box center [456, 349] width 233 height 22
type input "Current month"
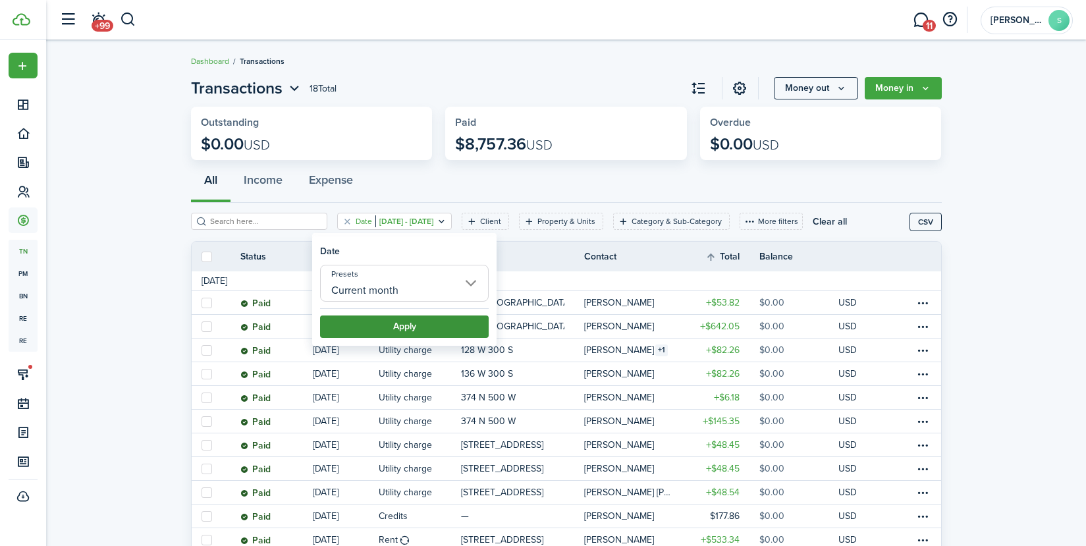
click at [403, 334] on button "Apply" at bounding box center [404, 326] width 169 height 22
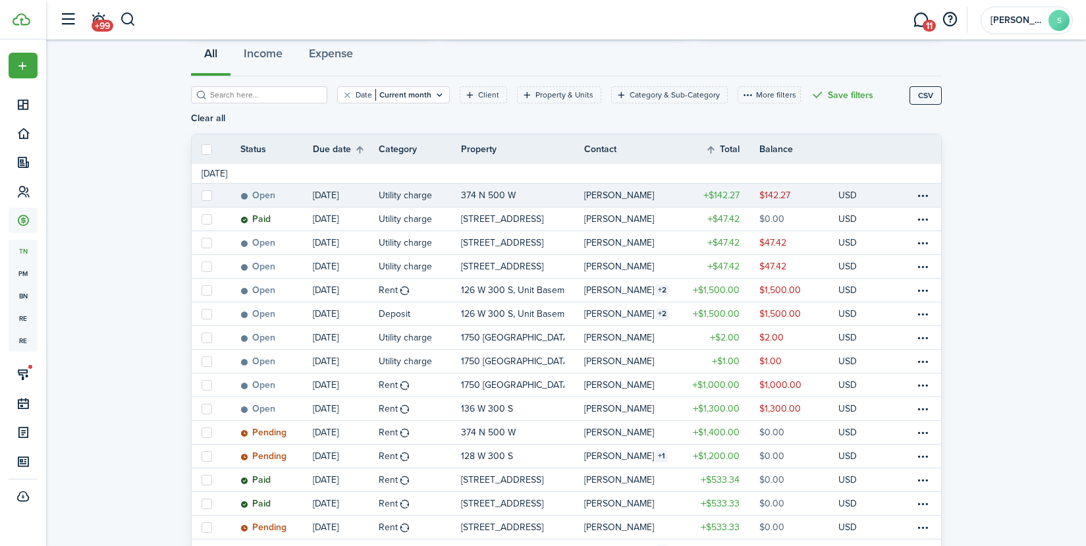
scroll to position [132, 0]
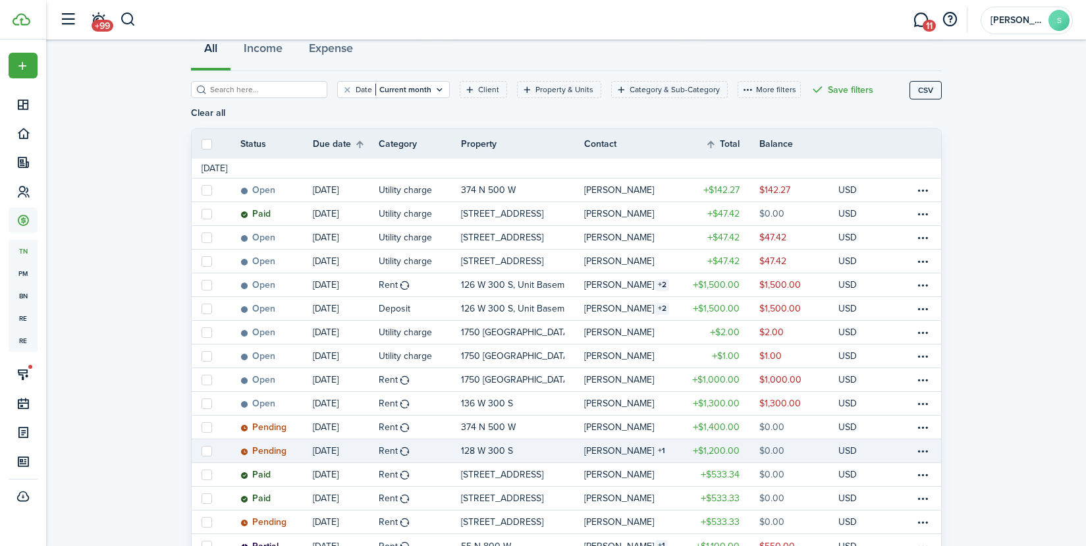
click at [614, 444] on table-info-title "[PERSON_NAME]" at bounding box center [619, 451] width 70 height 14
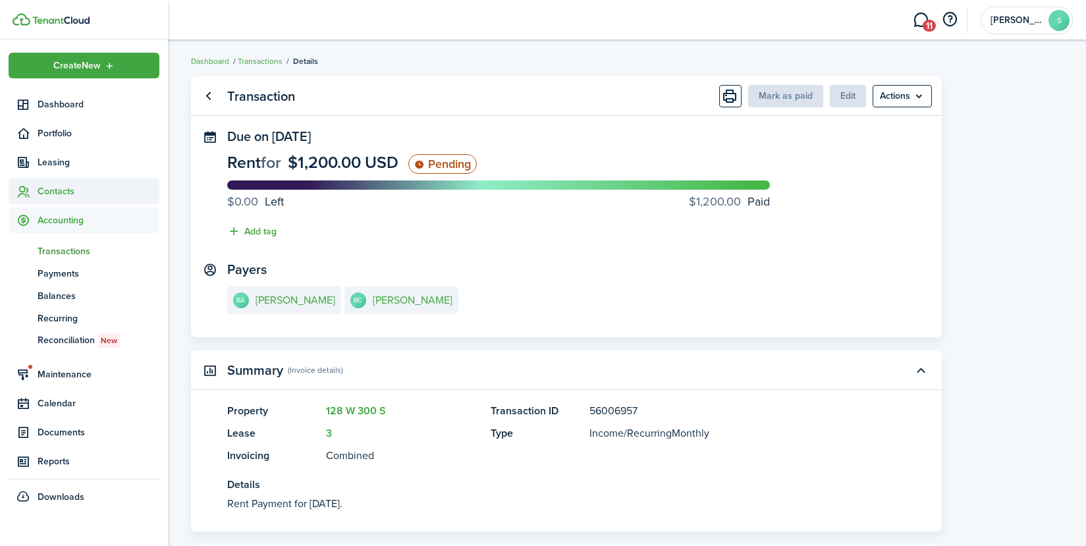
click at [58, 191] on span "Contacts" at bounding box center [99, 191] width 122 height 14
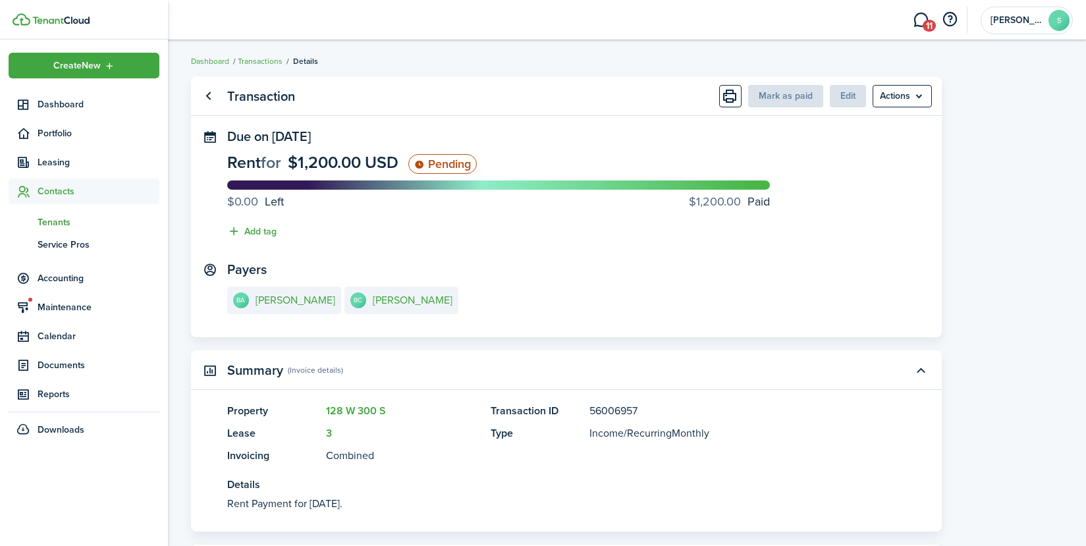
click at [64, 221] on span "Tenants" at bounding box center [99, 222] width 122 height 14
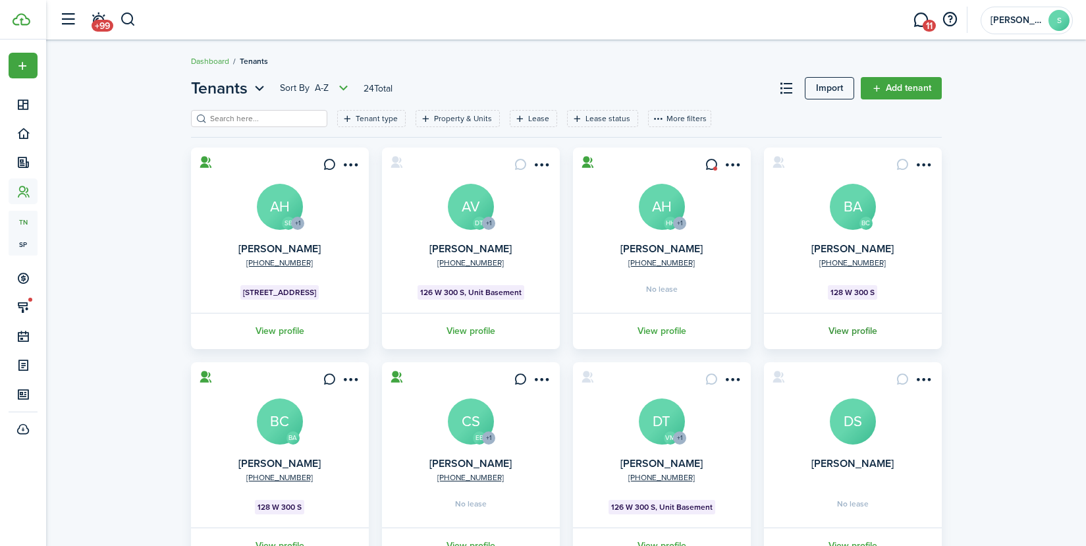
click at [861, 329] on link "View profile" at bounding box center [853, 331] width 182 height 36
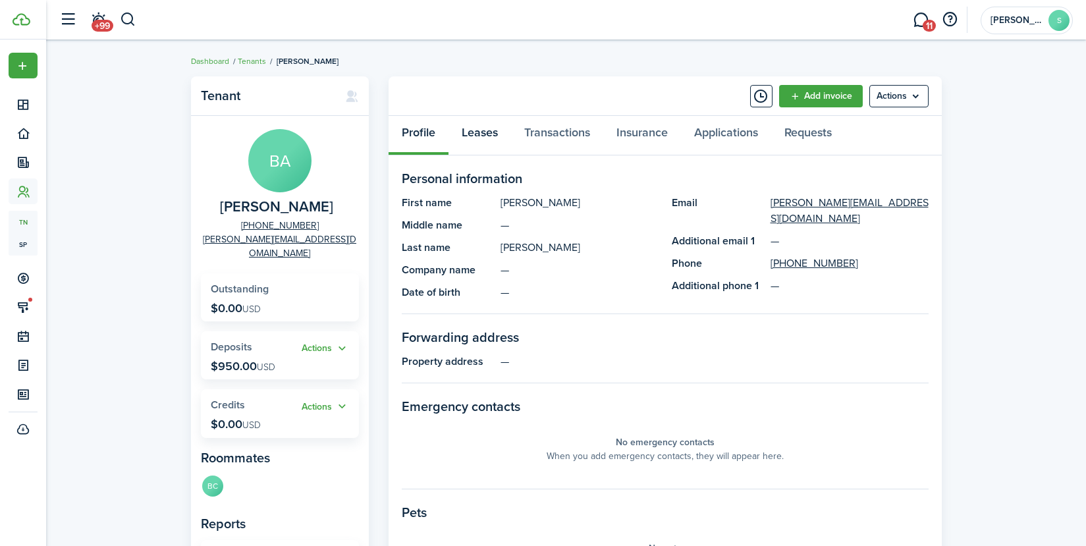
click at [490, 130] on link "Leases" at bounding box center [479, 136] width 63 height 40
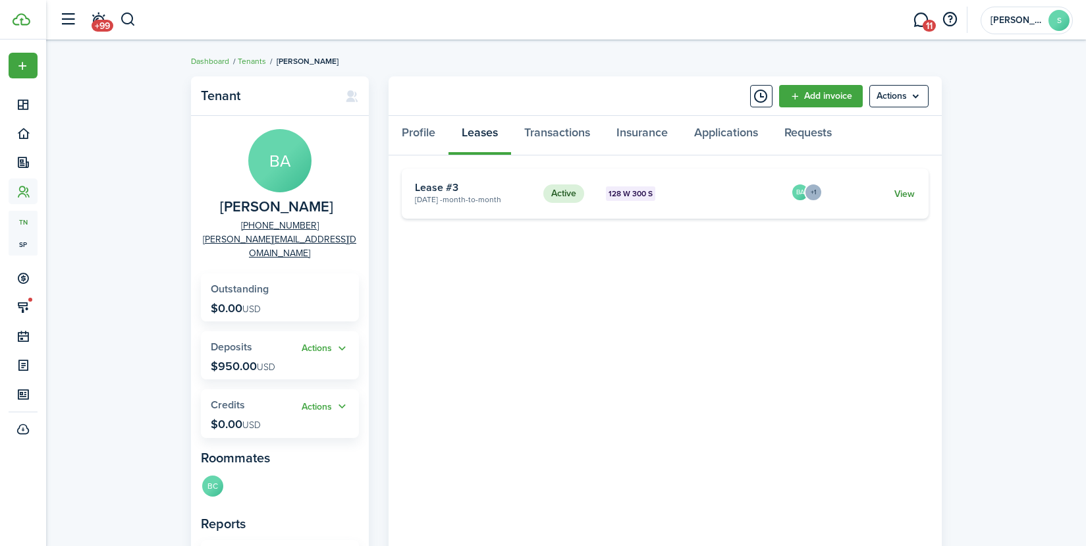
click at [899, 196] on link "View" at bounding box center [904, 194] width 20 height 14
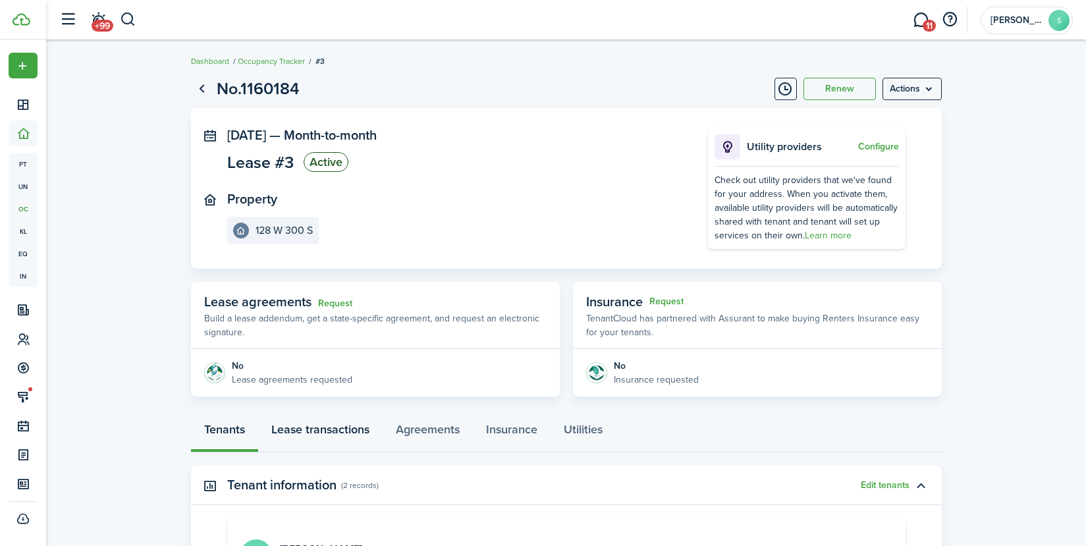
click at [307, 430] on link "Lease transactions" at bounding box center [320, 433] width 124 height 40
click at [203, 83] on link "Go back" at bounding box center [202, 89] width 22 height 22
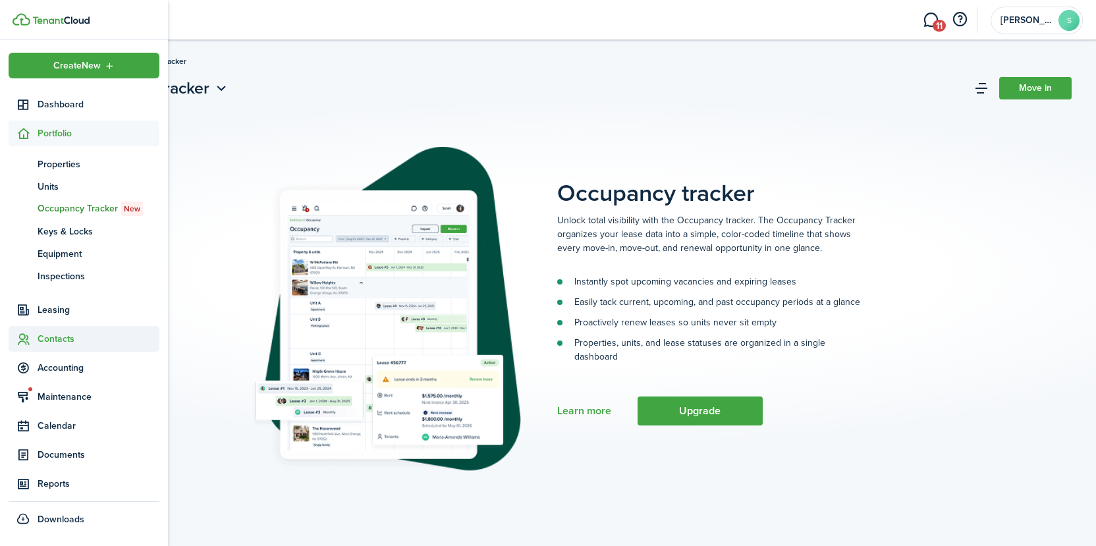
click at [67, 336] on span "Contacts" at bounding box center [99, 339] width 122 height 14
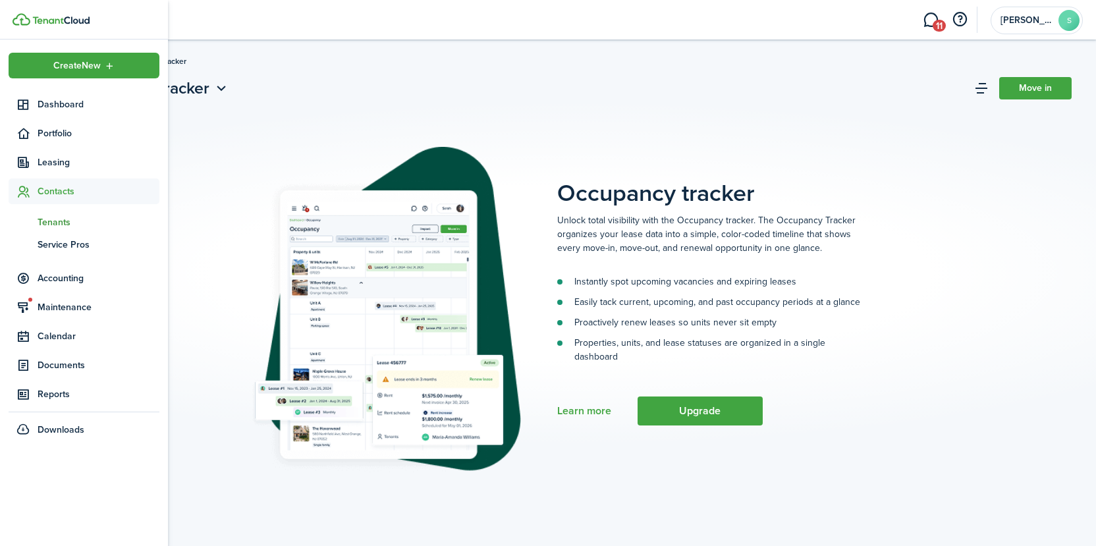
click at [53, 225] on span "Tenants" at bounding box center [99, 222] width 122 height 14
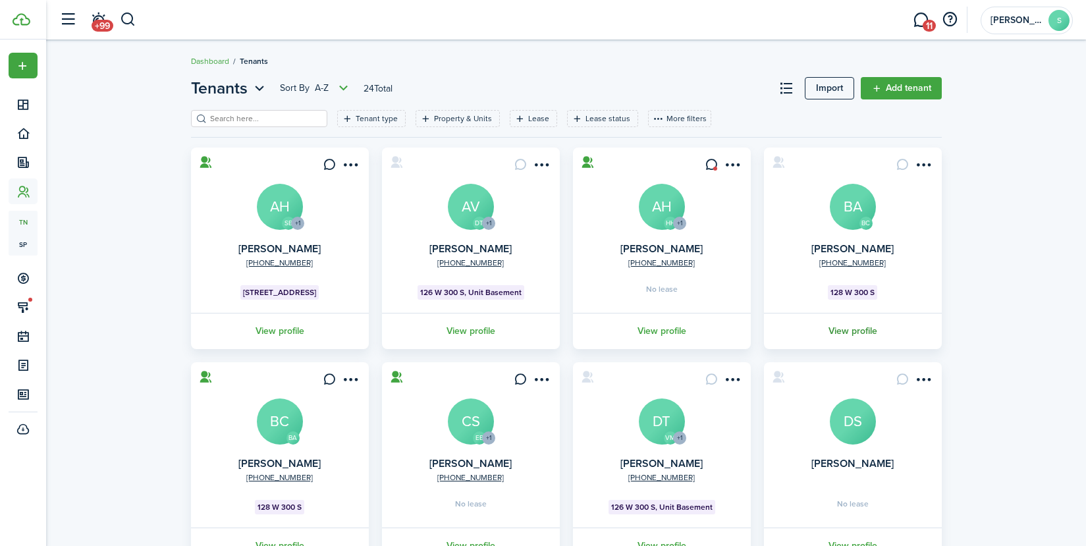
click at [856, 331] on link "View profile" at bounding box center [853, 331] width 182 height 36
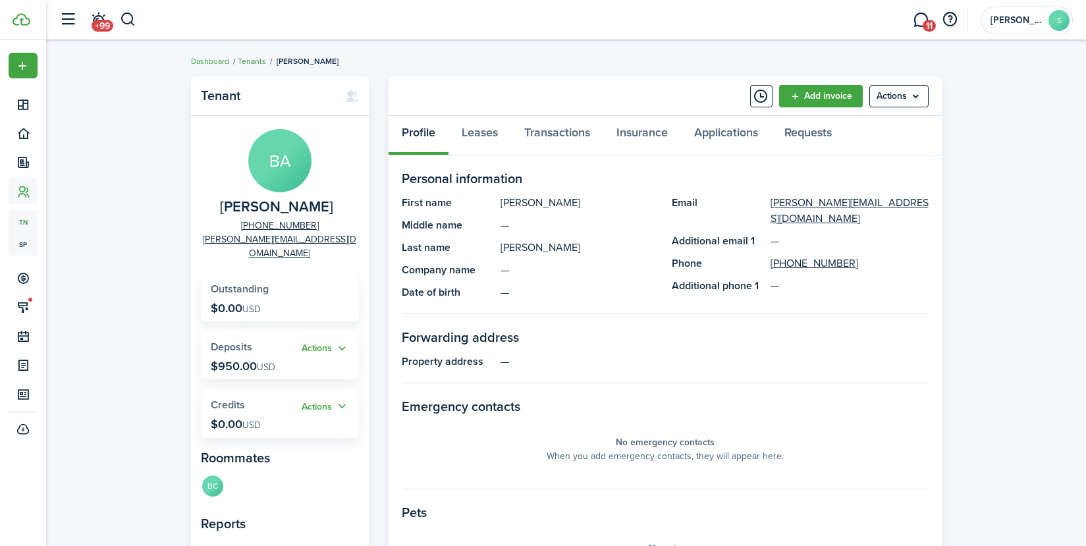
click at [244, 61] on link "Tenants" at bounding box center [252, 61] width 28 height 12
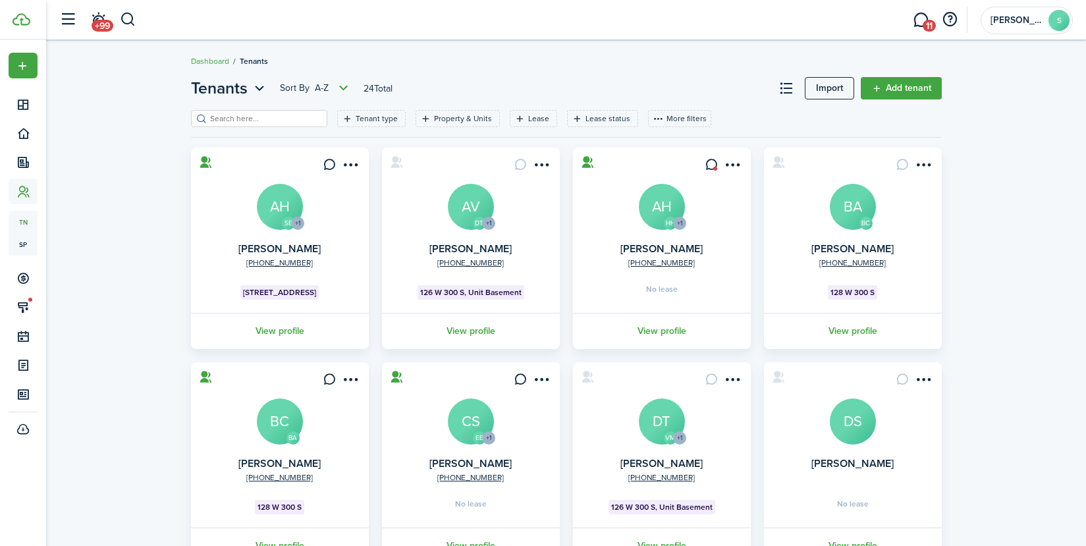
scroll to position [315, 0]
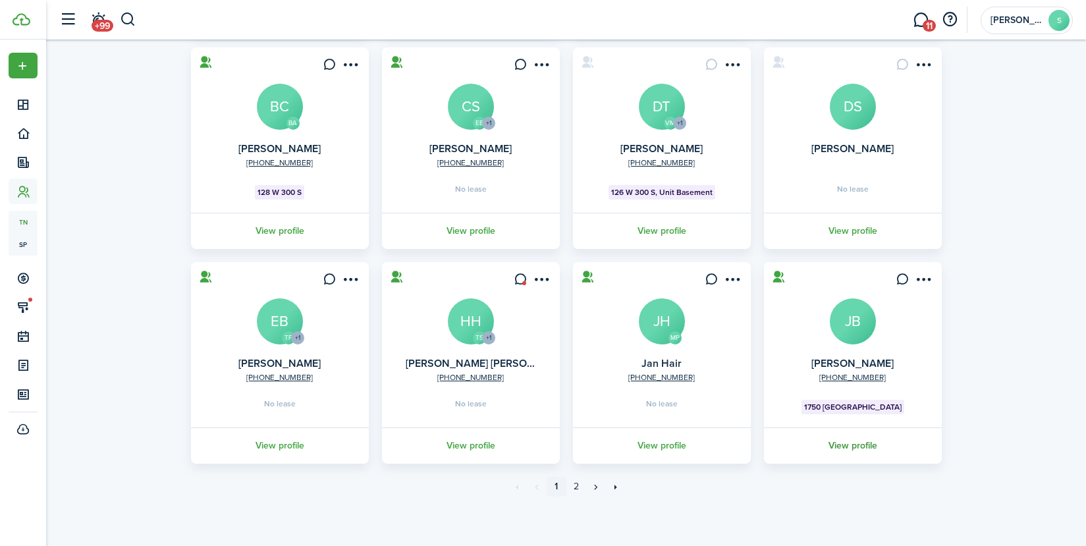
click at [861, 442] on link "View profile" at bounding box center [853, 445] width 182 height 36
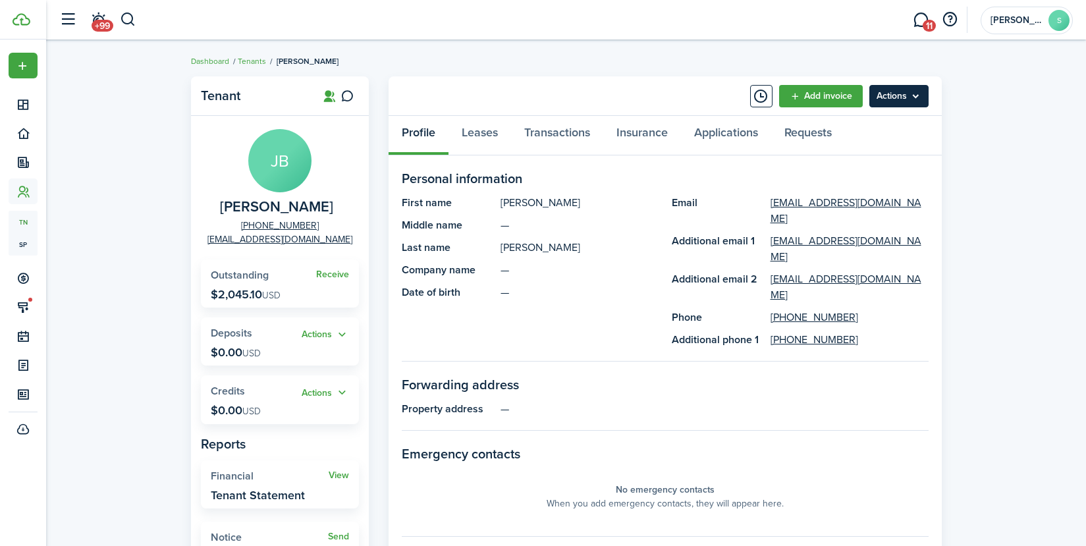
click at [918, 93] on menu-btn "Actions" at bounding box center [898, 96] width 59 height 22
click at [826, 340] on panel-main-body "Personal information First name [PERSON_NAME] name — Last name [PERSON_NAME] Co…" at bounding box center [665, 505] width 527 height 672
click at [824, 136] on link "Requests" at bounding box center [808, 136] width 74 height 40
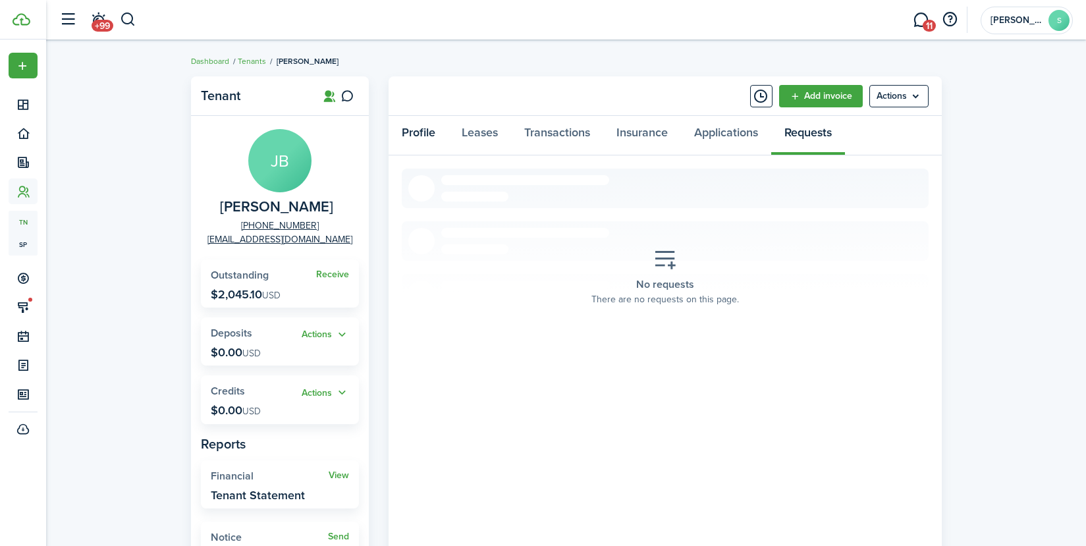
click at [435, 131] on link "Profile" at bounding box center [418, 136] width 60 height 40
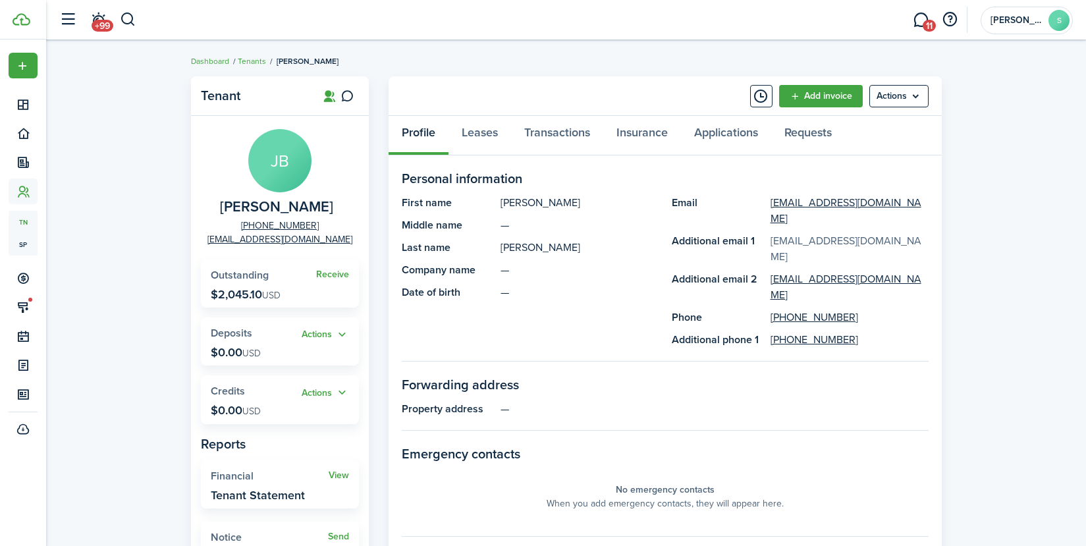
click at [807, 239] on link "[EMAIL_ADDRESS][DOMAIN_NAME]" at bounding box center [849, 249] width 158 height 32
click at [475, 137] on link "Leases" at bounding box center [479, 136] width 63 height 40
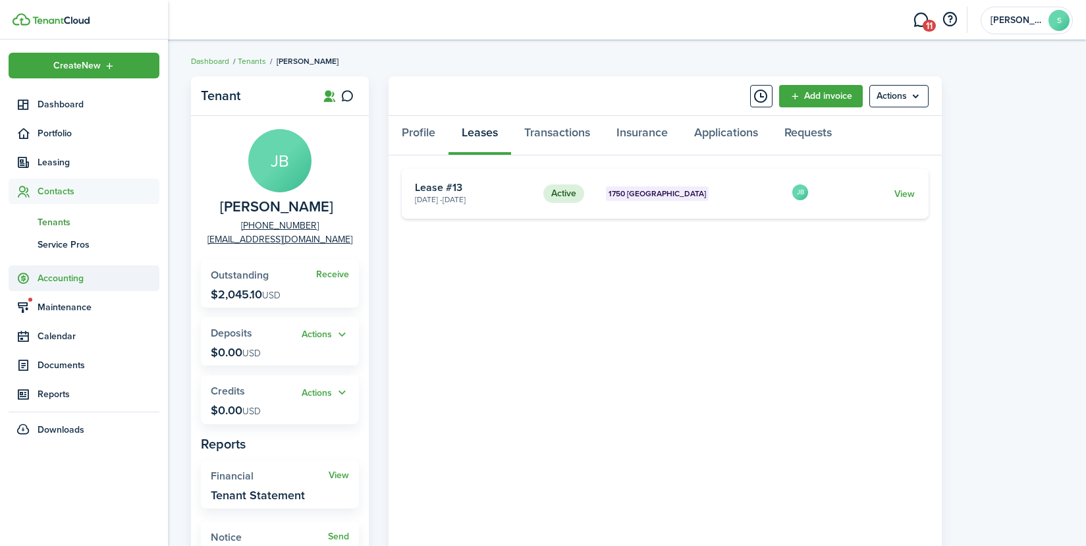
click at [57, 274] on span "Accounting" at bounding box center [99, 278] width 122 height 14
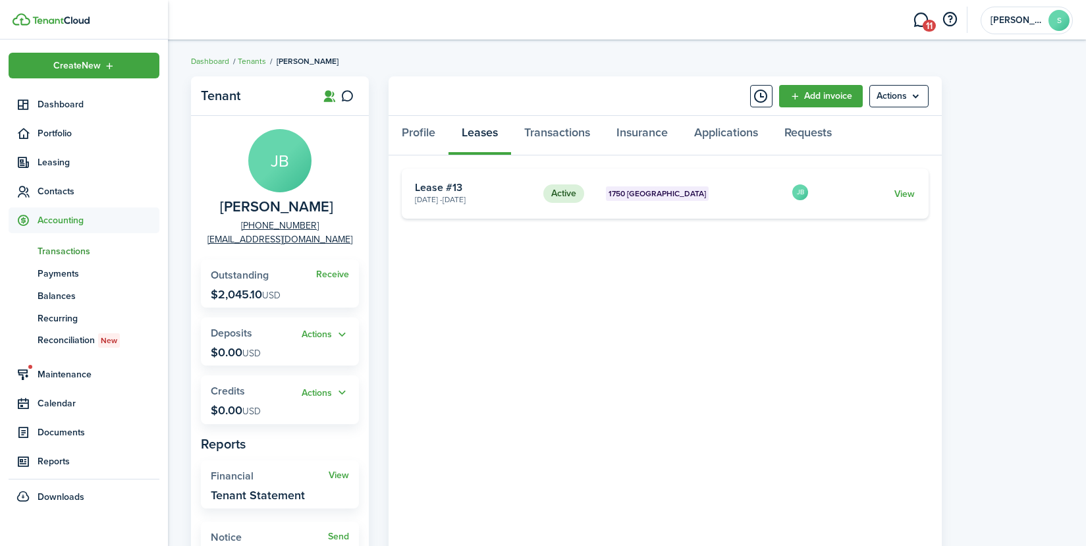
click at [56, 252] on span "Transactions" at bounding box center [99, 251] width 122 height 14
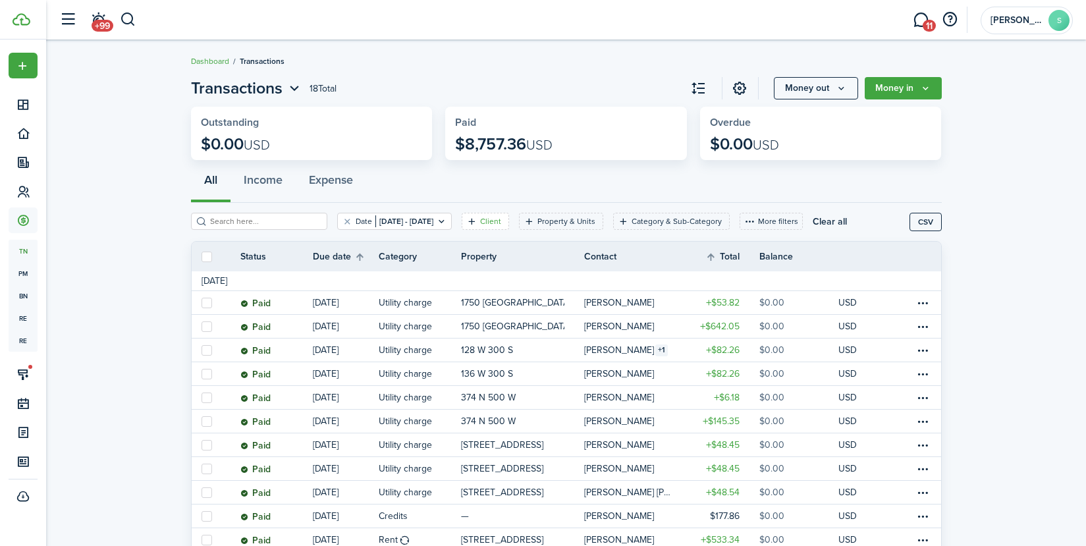
click at [501, 223] on filter-tag-label "Client" at bounding box center [490, 221] width 21 height 12
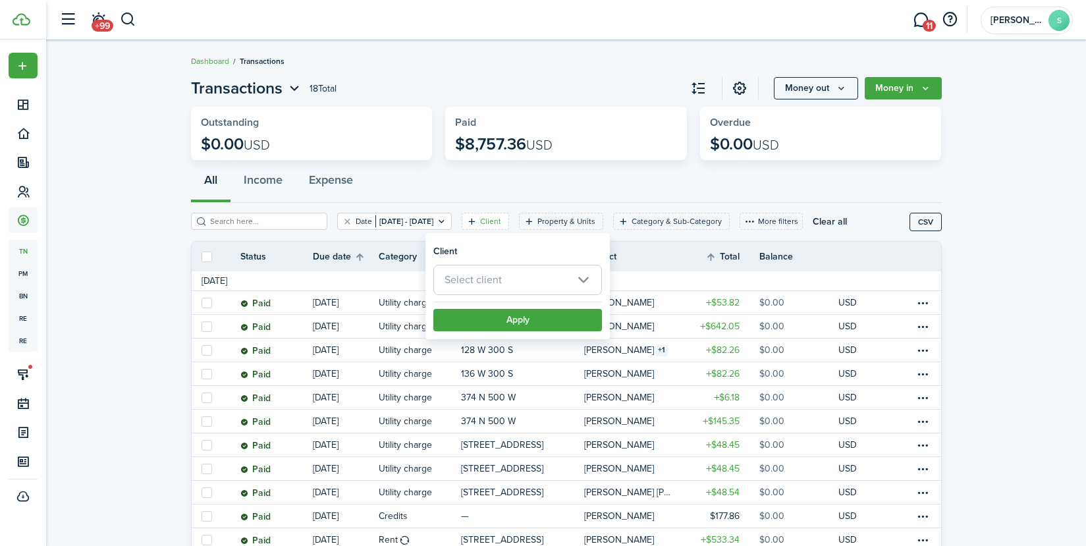
click at [581, 277] on span "Select client" at bounding box center [517, 279] width 167 height 29
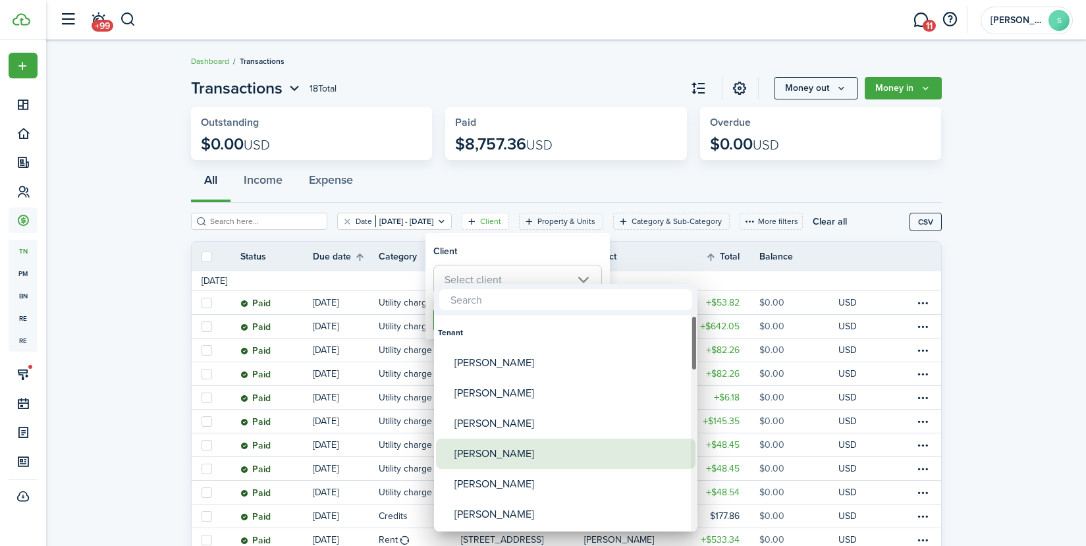
click at [504, 450] on div "[PERSON_NAME]" at bounding box center [570, 454] width 233 height 30
type input "[PERSON_NAME]"
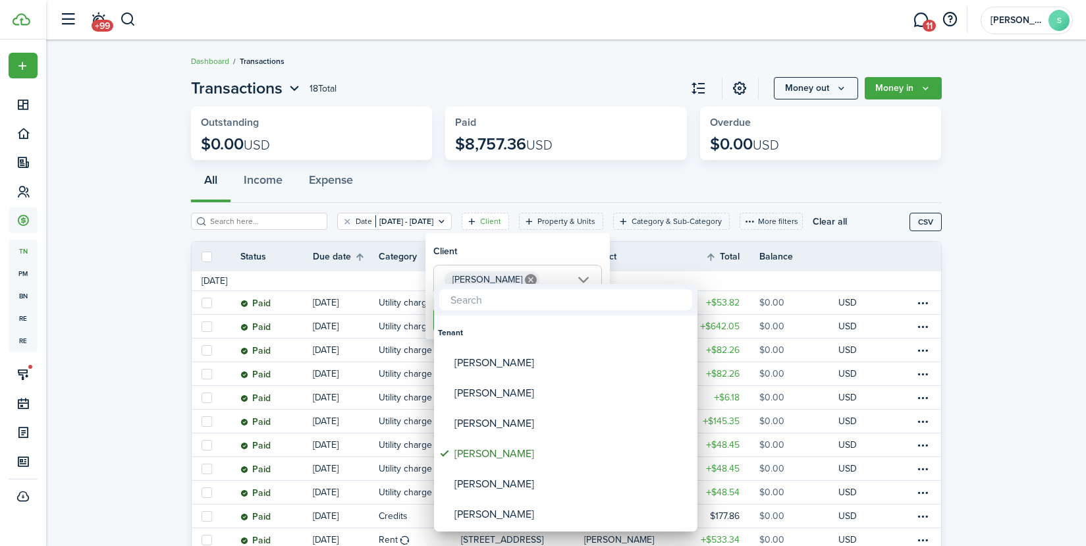
click at [870, 186] on div at bounding box center [543, 273] width 1296 height 757
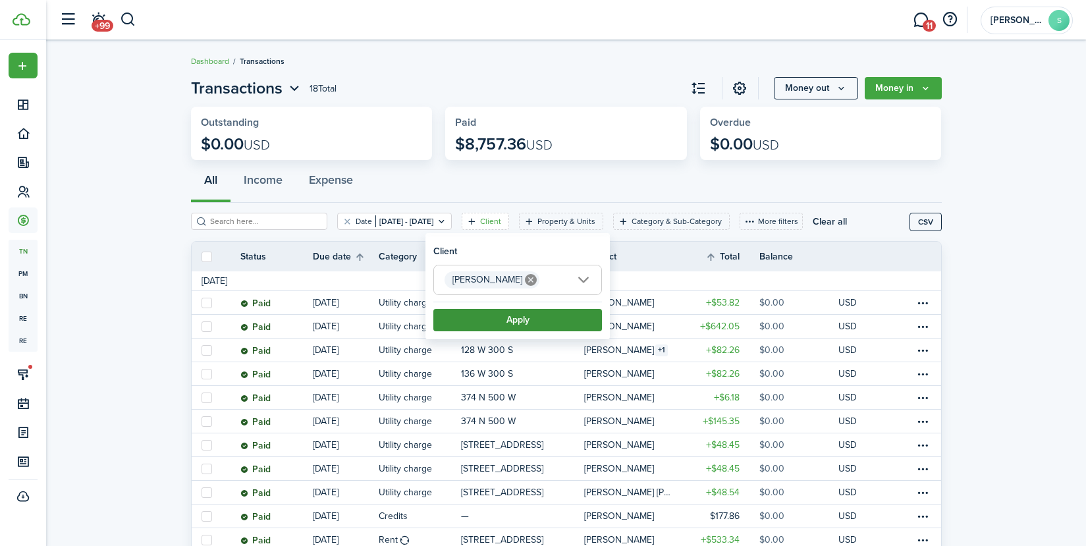
click at [578, 317] on button "Apply" at bounding box center [517, 320] width 169 height 22
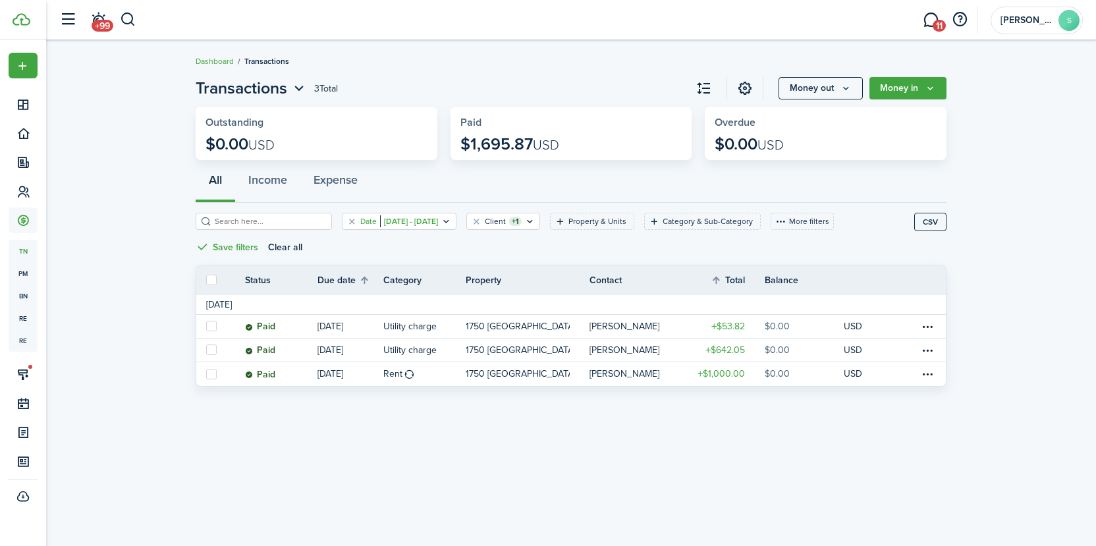
click at [438, 225] on filter-tag-value "[DATE] - [DATE]" at bounding box center [409, 221] width 58 height 12
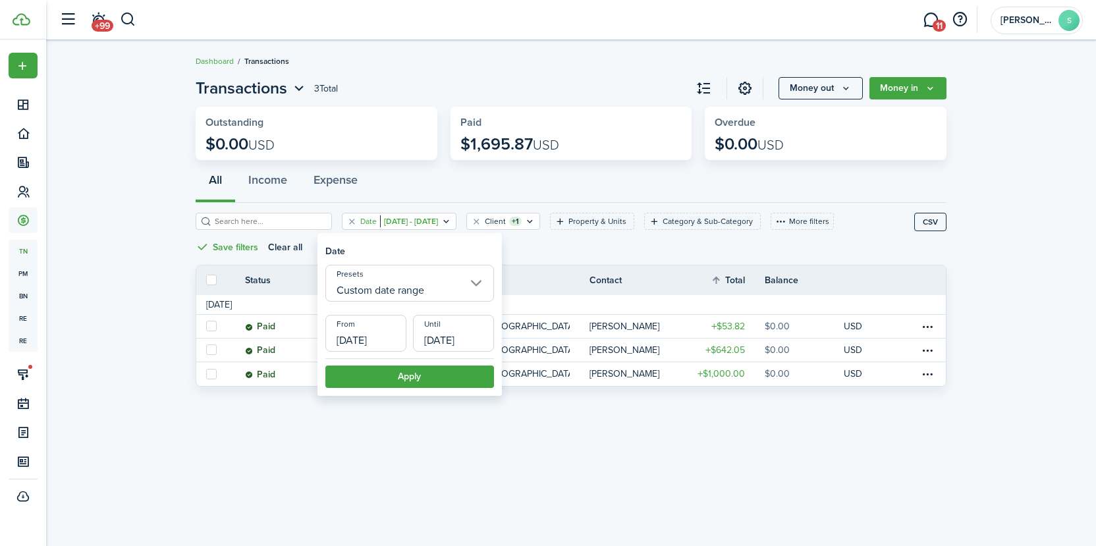
click at [480, 331] on input "[DATE]" at bounding box center [453, 333] width 81 height 37
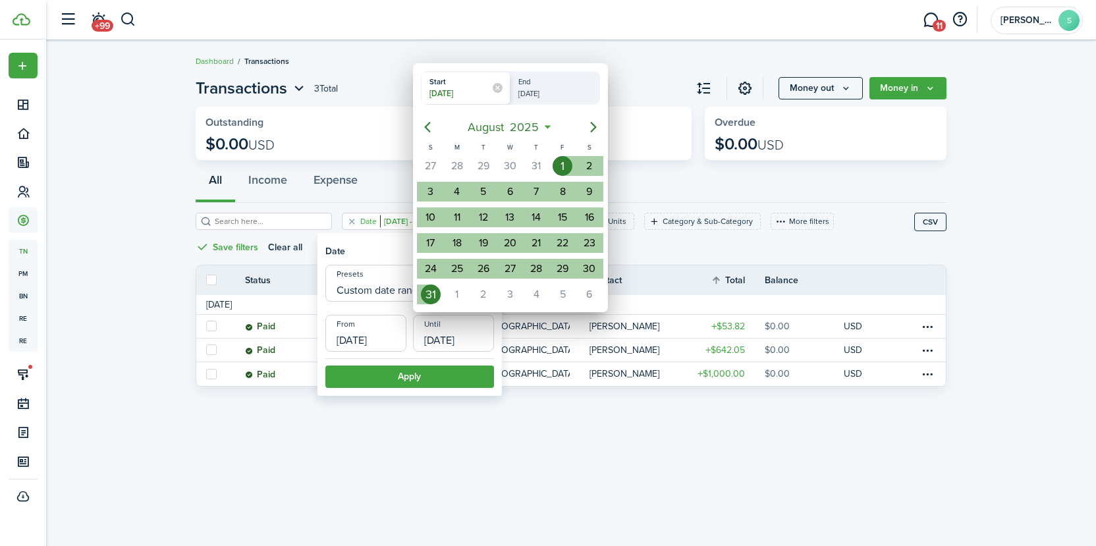
click at [545, 128] on mbsc-button "[DATE]" at bounding box center [504, 127] width 88 height 24
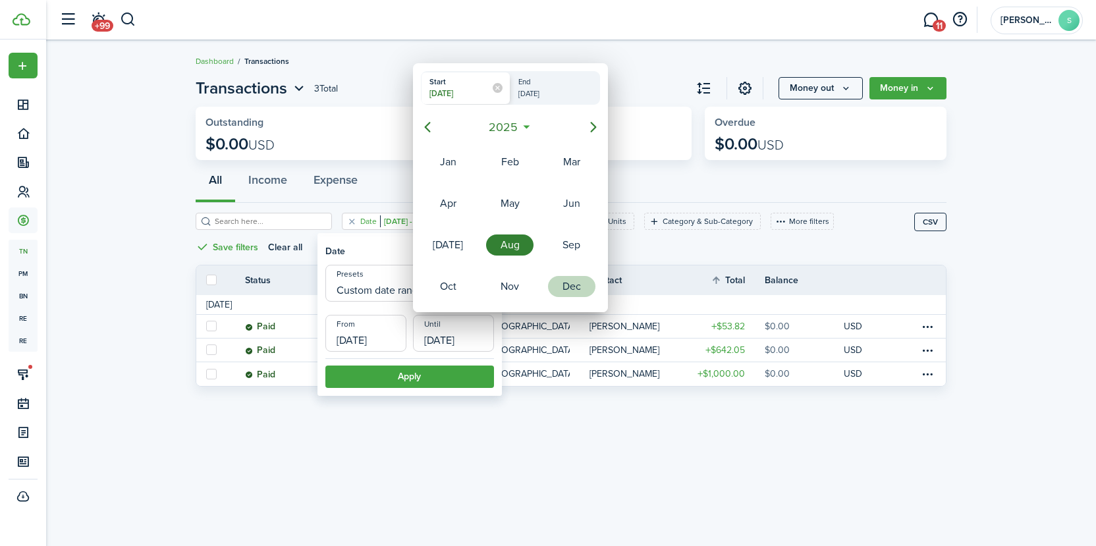
click at [581, 283] on div "Dec" at bounding box center [571, 286] width 47 height 21
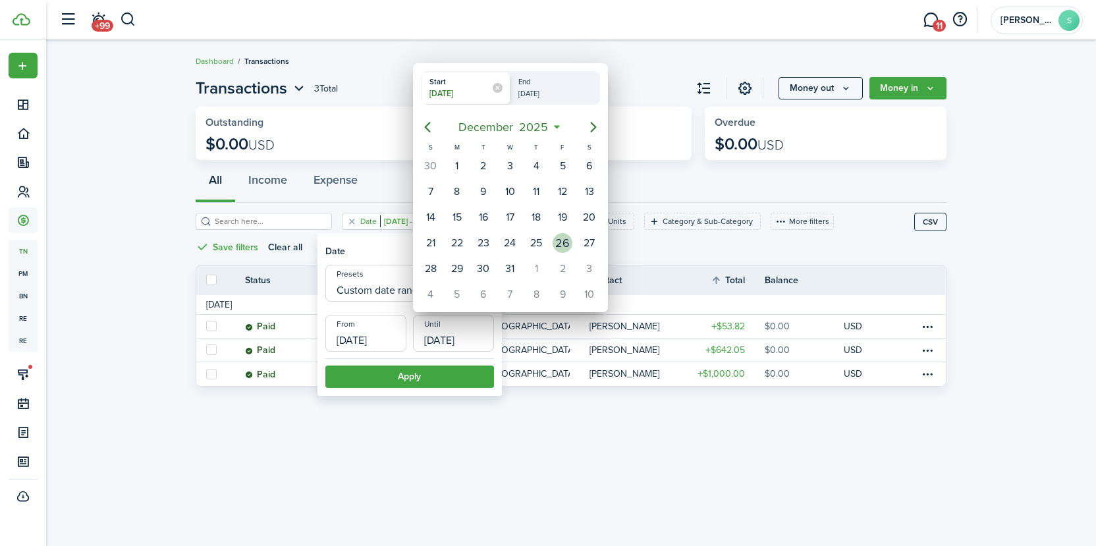
click at [550, 242] on div "26" at bounding box center [562, 242] width 26 height 25
type input "[DATE]"
radio input "false"
radio input "true"
click at [526, 434] on div at bounding box center [548, 273] width 1306 height 757
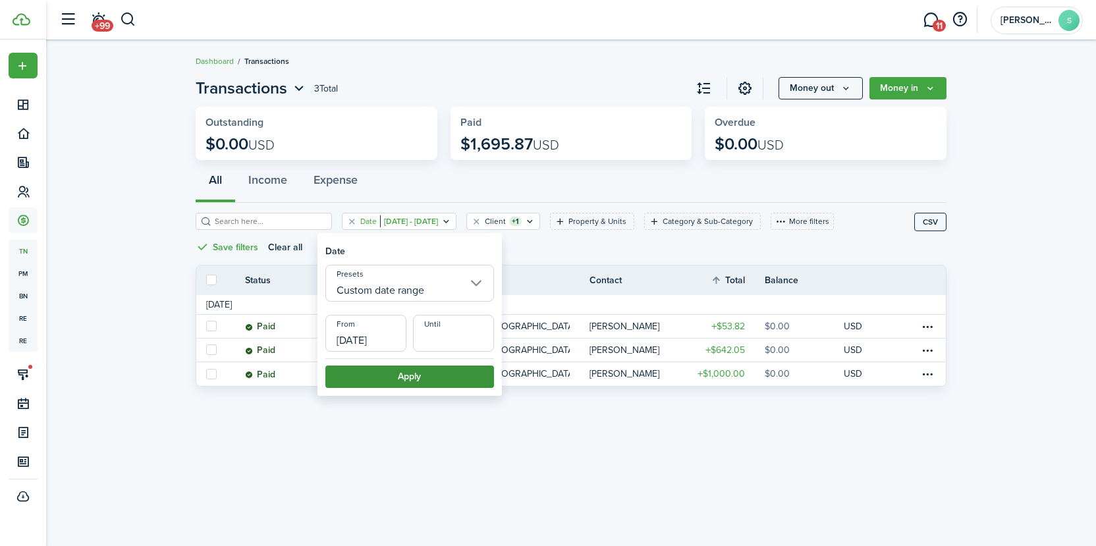
click at [437, 377] on button "Apply" at bounding box center [409, 376] width 169 height 22
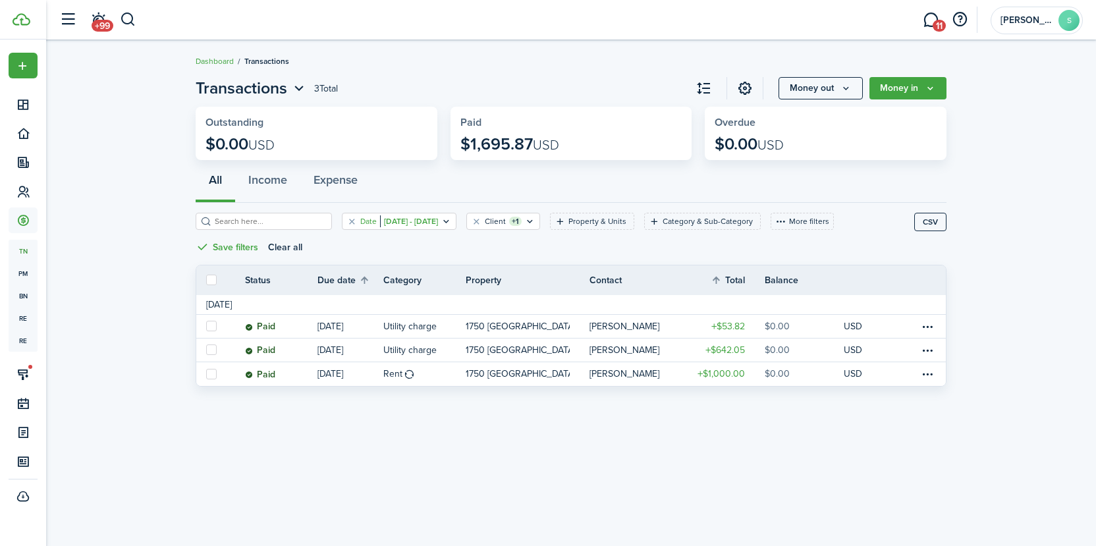
click at [452, 221] on icon "Open filter" at bounding box center [445, 221] width 11 height 11
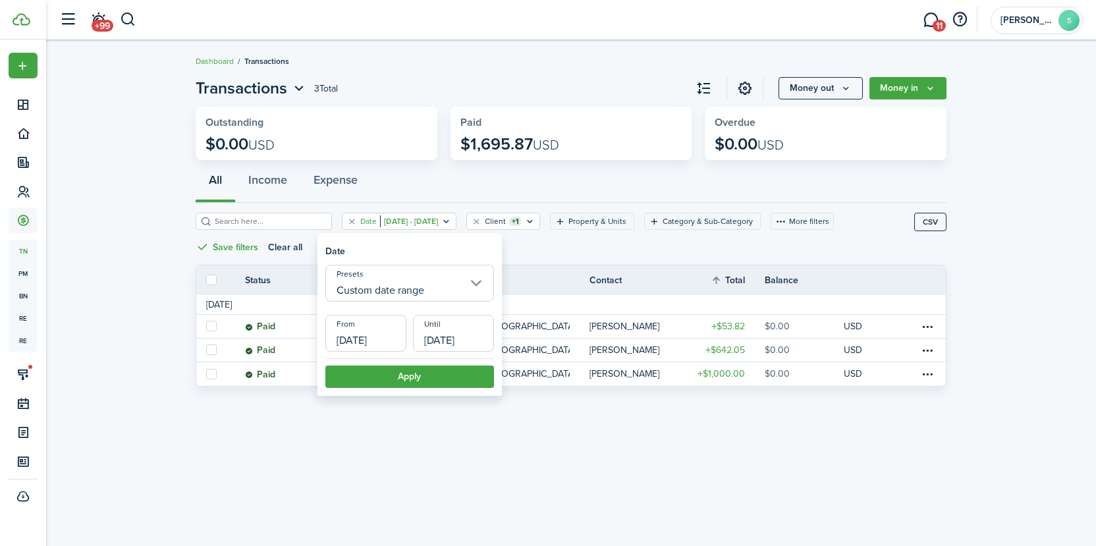
click at [476, 280] on input "Custom date range" at bounding box center [409, 283] width 169 height 37
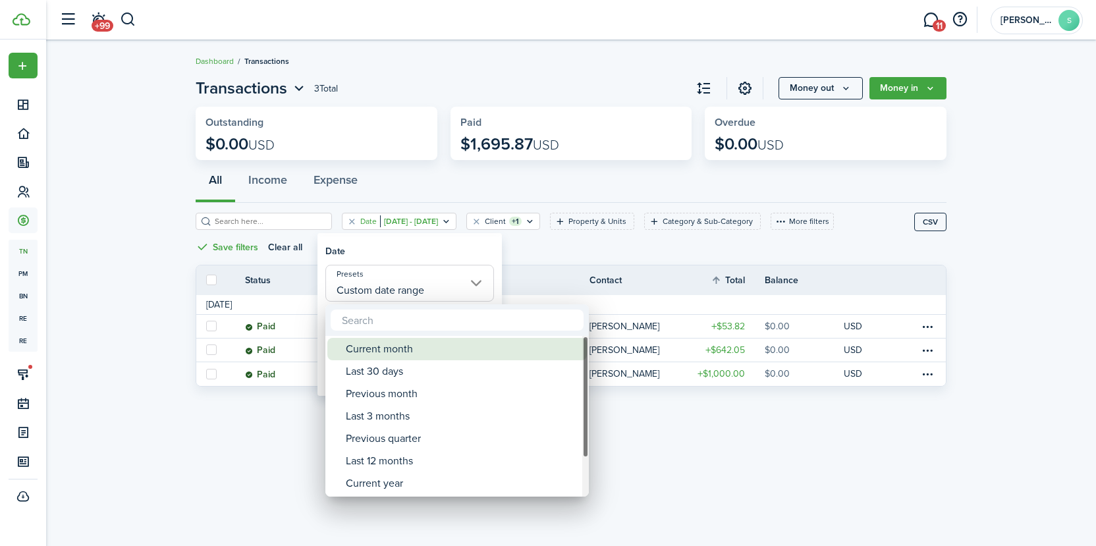
click at [394, 357] on div "Current month" at bounding box center [462, 349] width 233 height 22
type input "Current month"
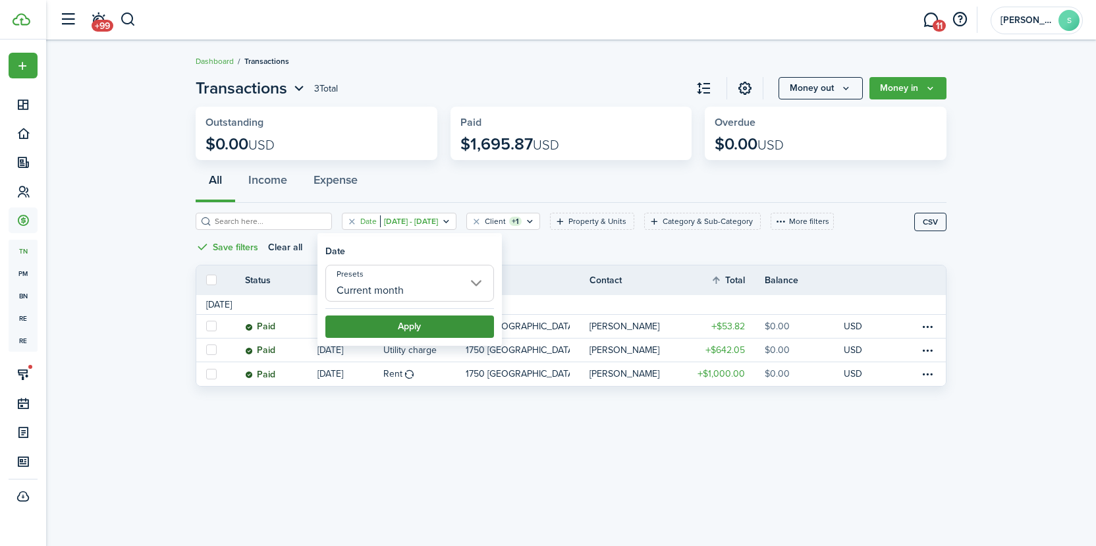
click at [406, 334] on button "Apply" at bounding box center [409, 326] width 169 height 22
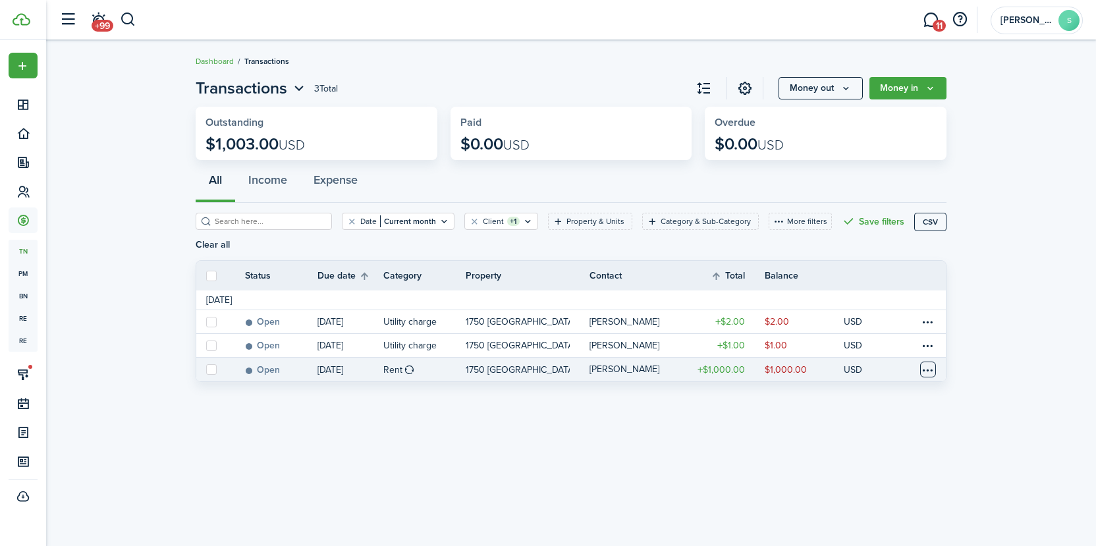
click at [926, 370] on table-menu-btn-icon at bounding box center [928, 369] width 16 height 16
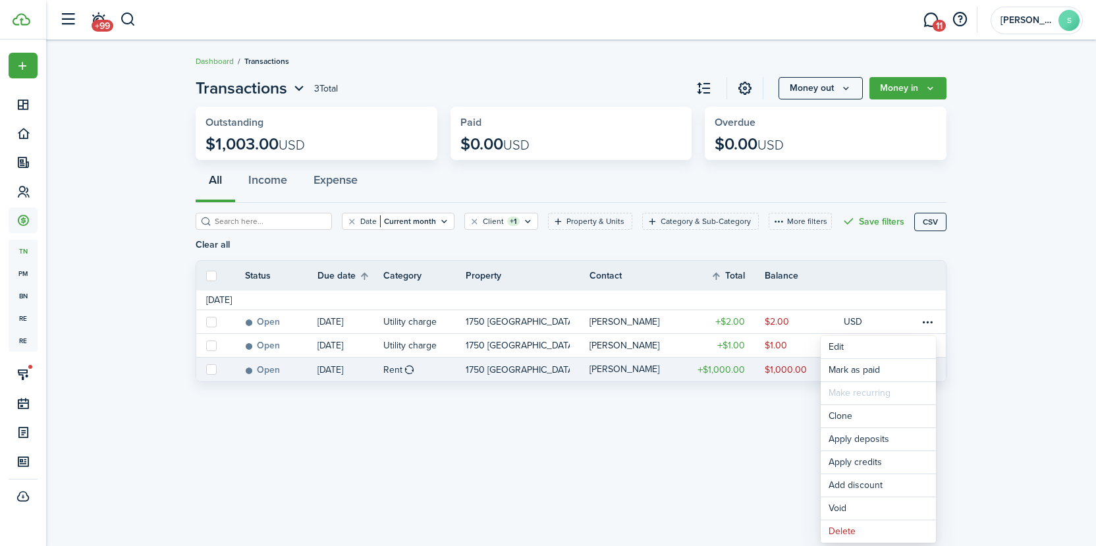
click at [163, 157] on invoice-list "Transactions 3 Total Money out Money in Outstanding $1,003.00 USD Paid $0.00 US…" at bounding box center [571, 232] width 1050 height 325
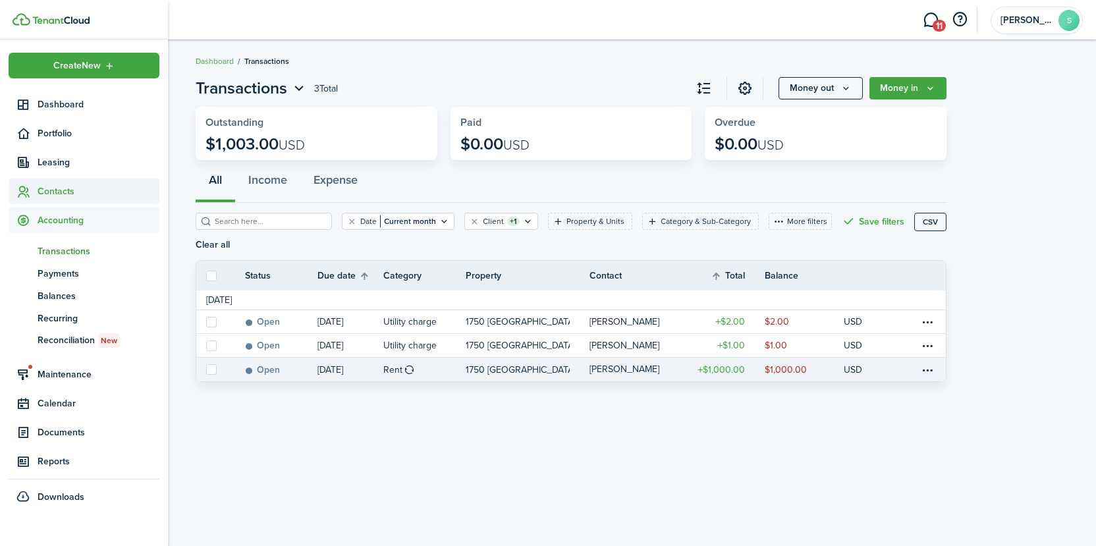
click at [53, 194] on span "Contacts" at bounding box center [99, 191] width 122 height 14
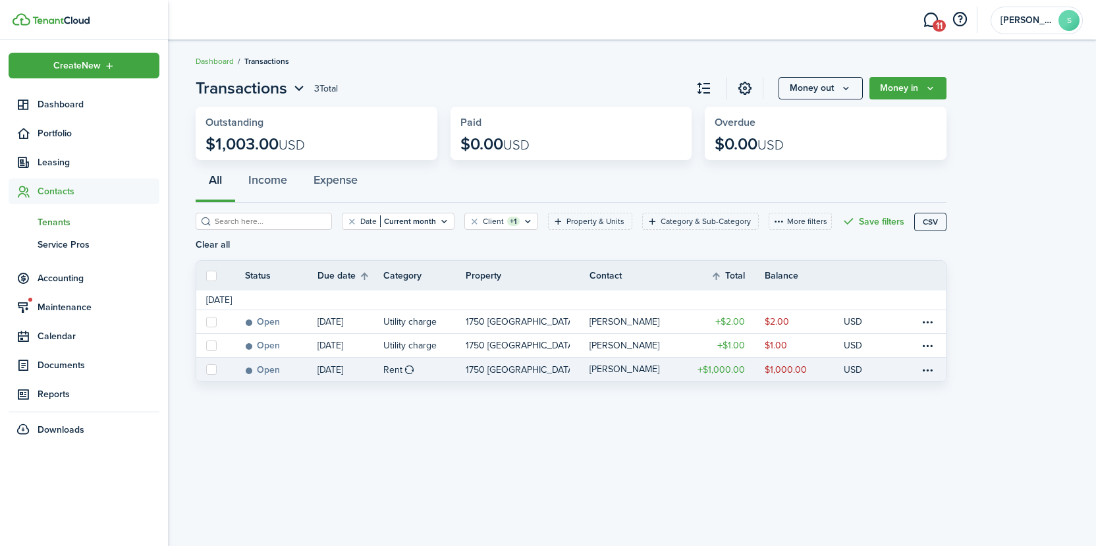
click at [59, 226] on span "Tenants" at bounding box center [99, 222] width 122 height 14
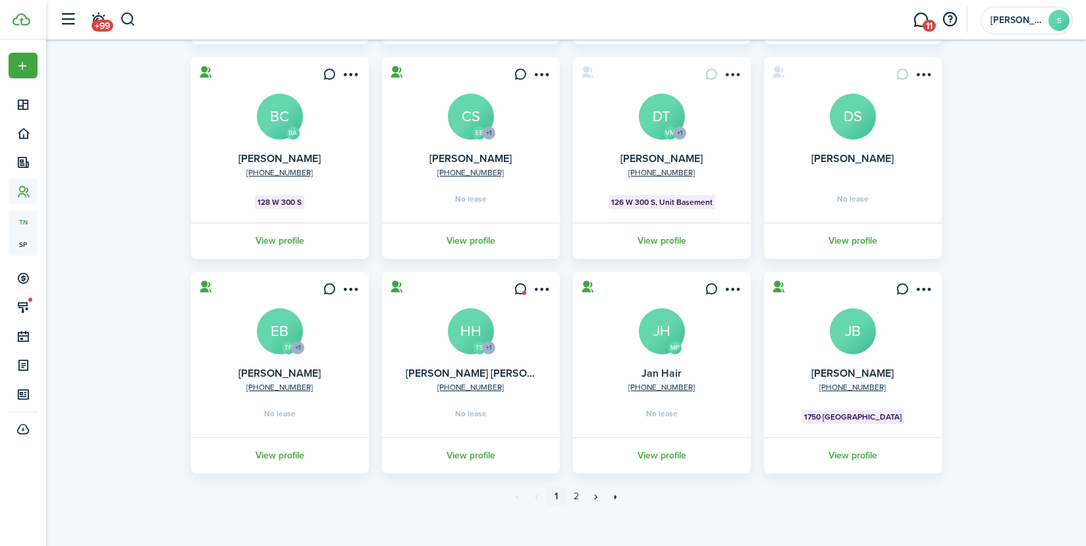
scroll to position [315, 0]
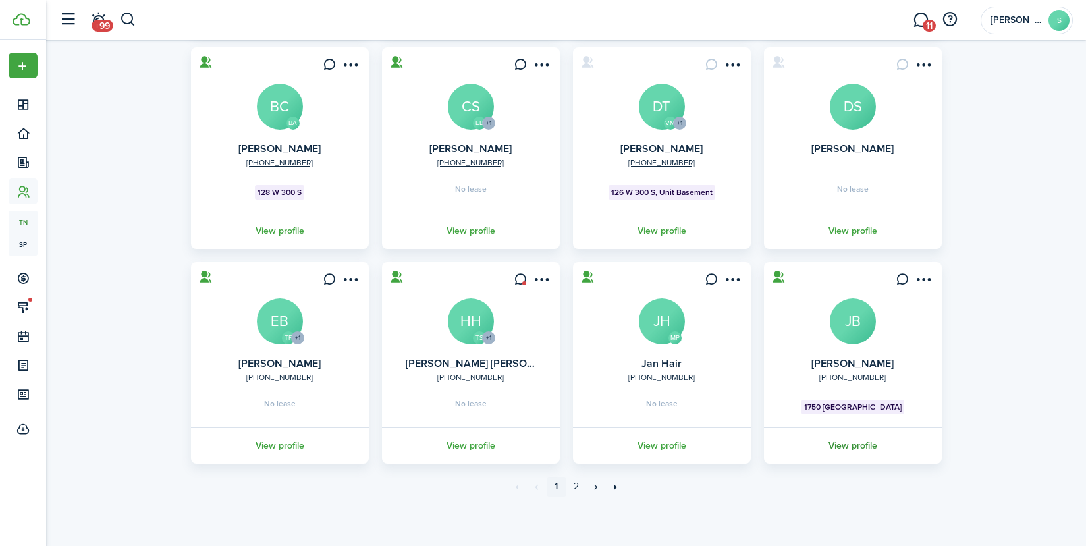
click at [850, 444] on link "View profile" at bounding box center [853, 445] width 182 height 36
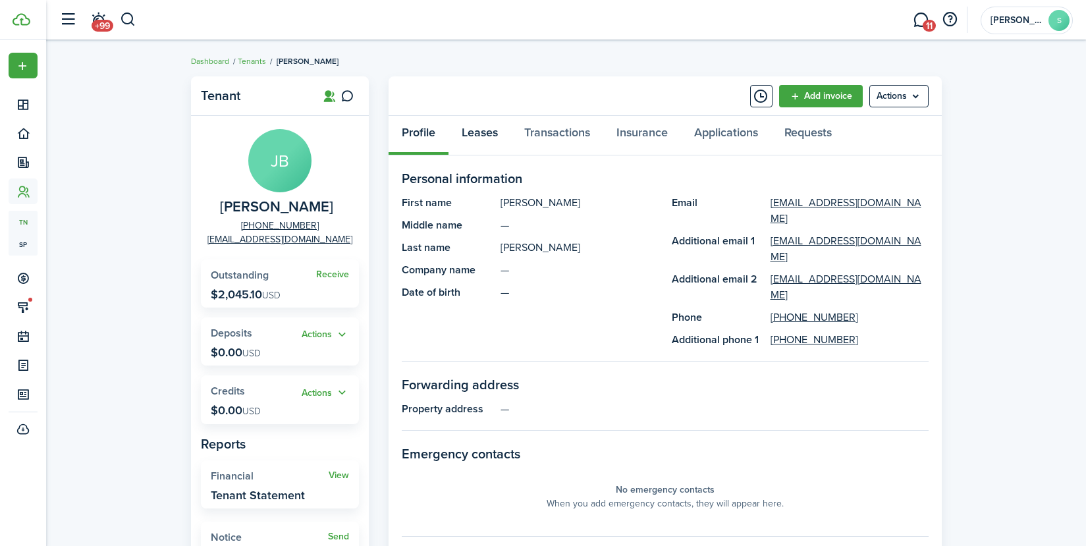
click at [481, 134] on link "Leases" at bounding box center [479, 136] width 63 height 40
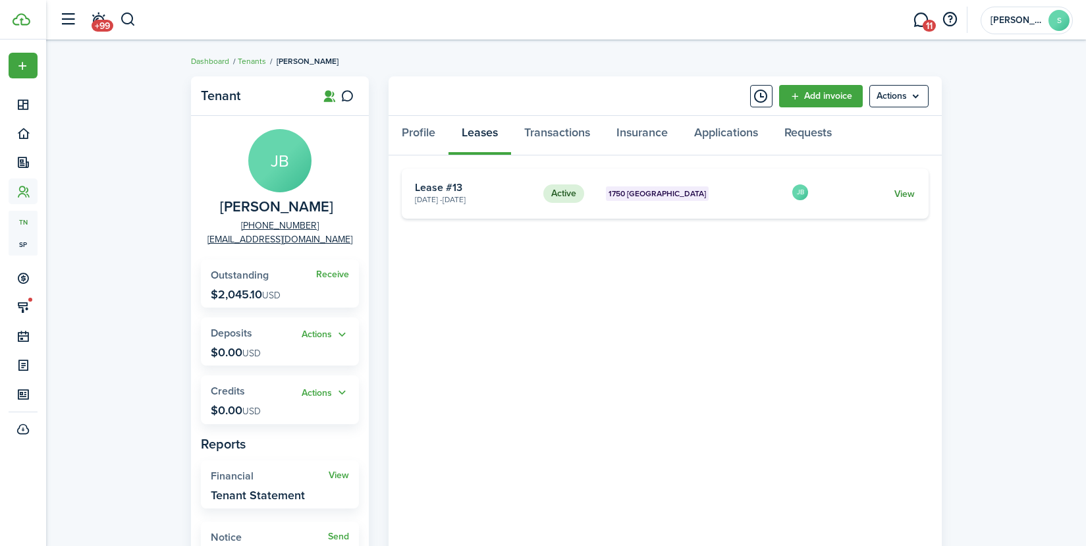
click at [897, 192] on link "View" at bounding box center [904, 194] width 20 height 14
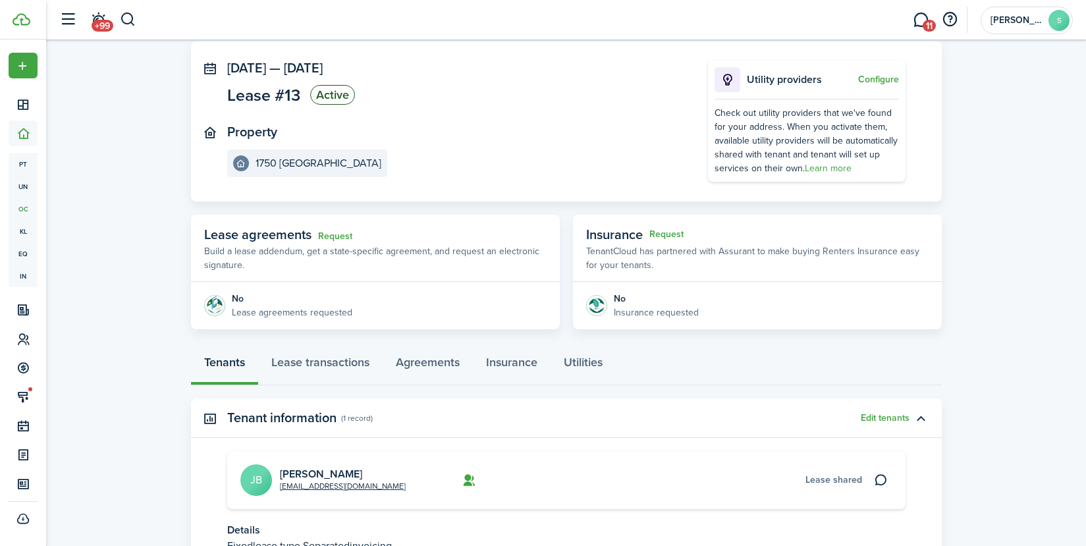
scroll to position [132, 0]
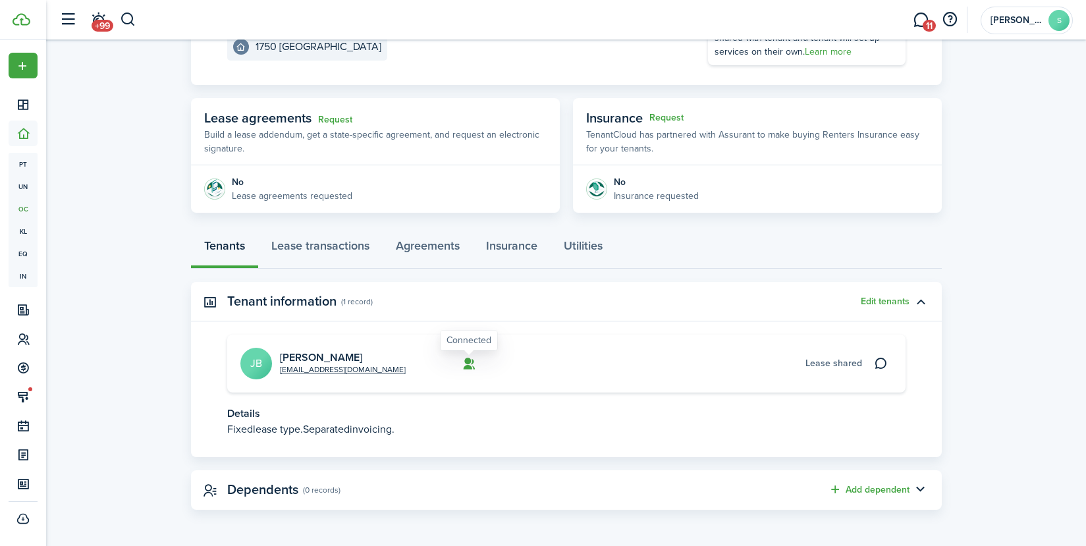
click at [471, 366] on icon at bounding box center [469, 363] width 14 height 13
click at [335, 246] on link "Lease transactions" at bounding box center [320, 249] width 124 height 40
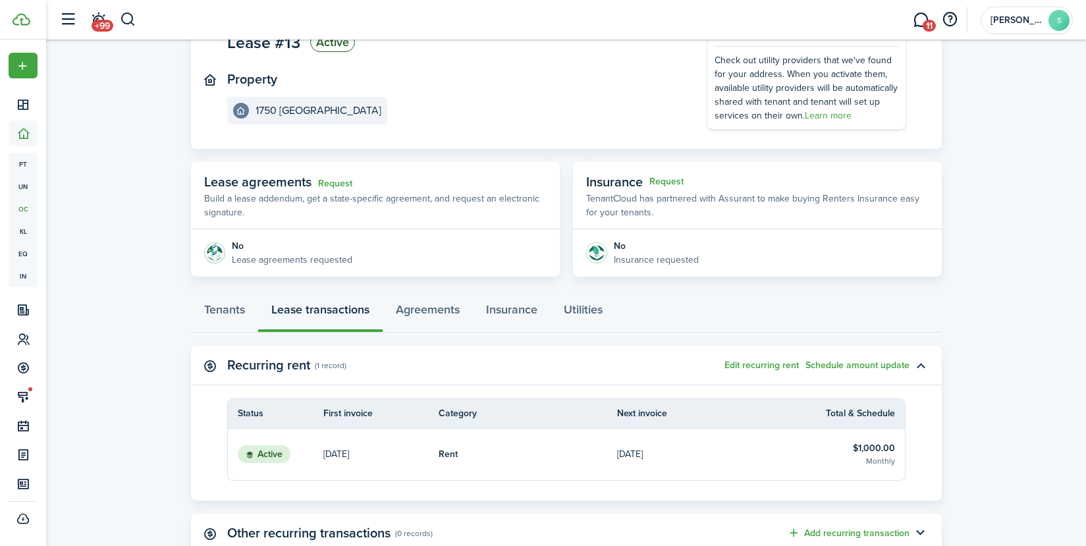
scroll to position [132, 0]
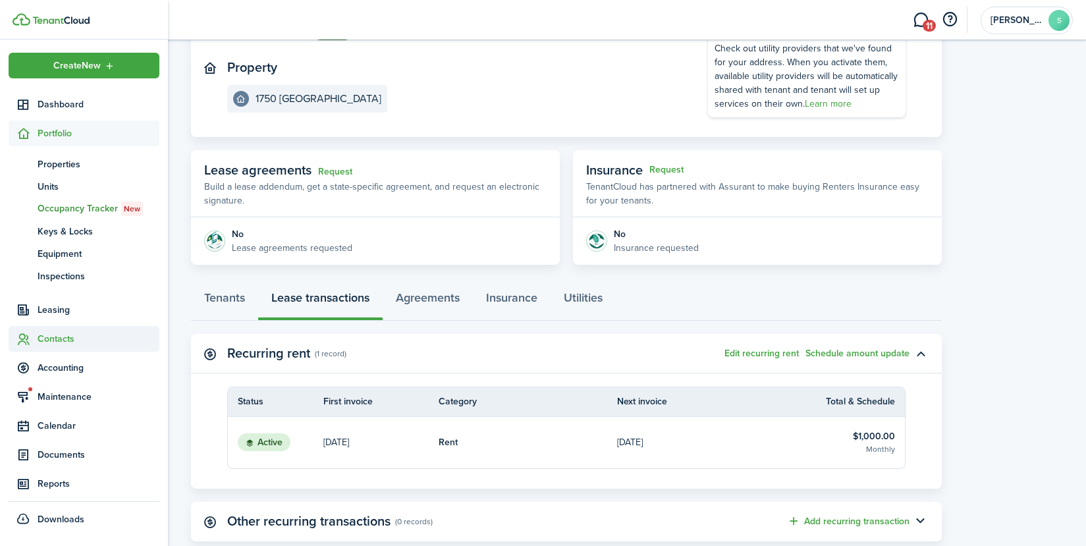
click at [18, 334] on icon at bounding box center [23, 338] width 14 height 13
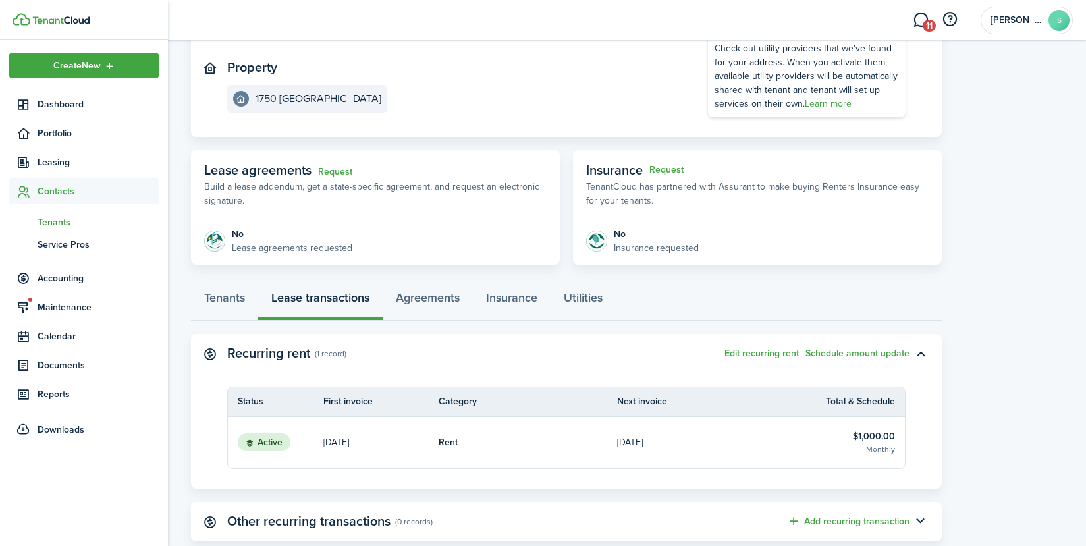
click at [53, 223] on span "Tenants" at bounding box center [99, 222] width 122 height 14
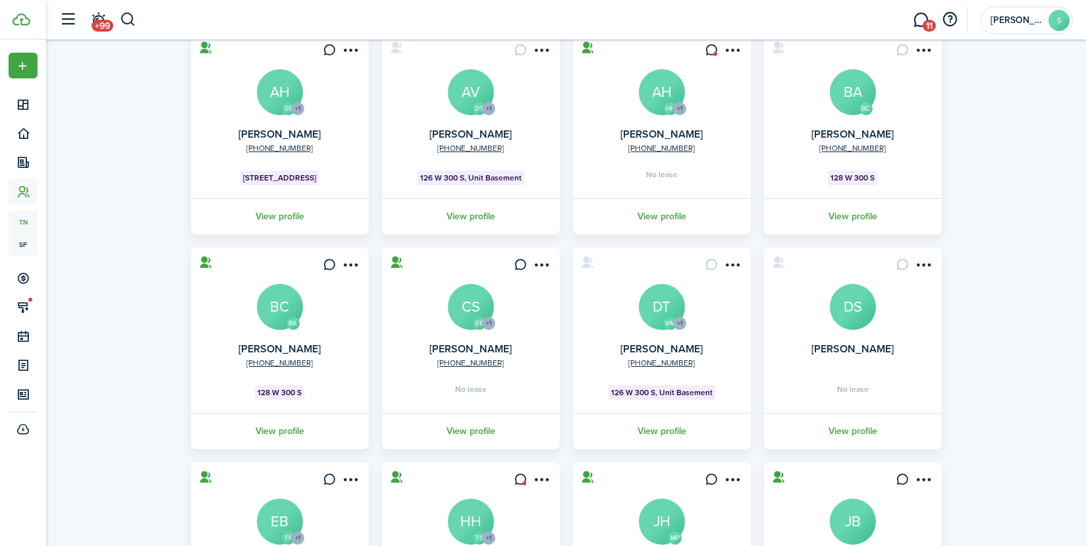
scroll to position [315, 0]
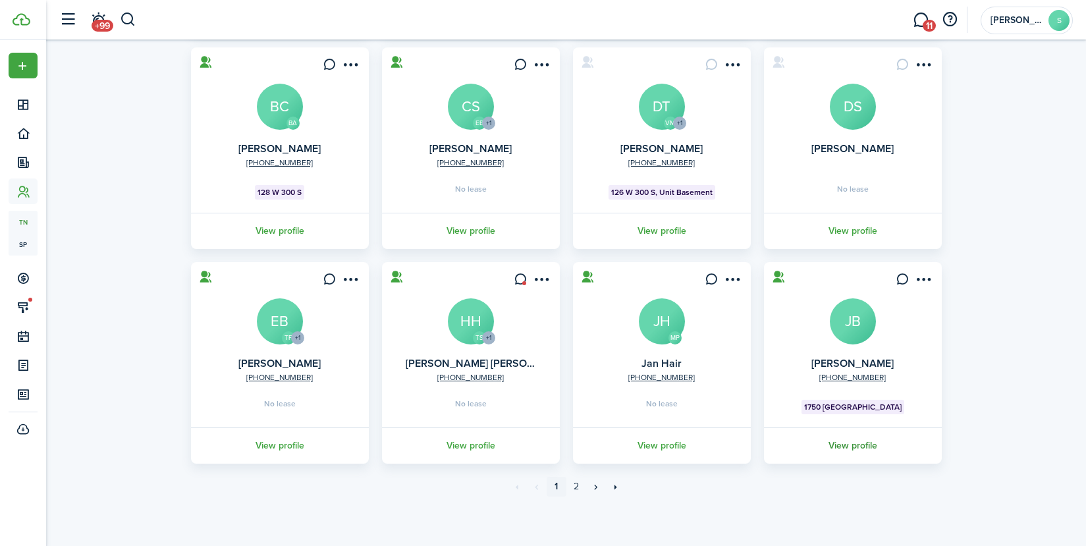
click at [854, 442] on link "View profile" at bounding box center [853, 445] width 182 height 36
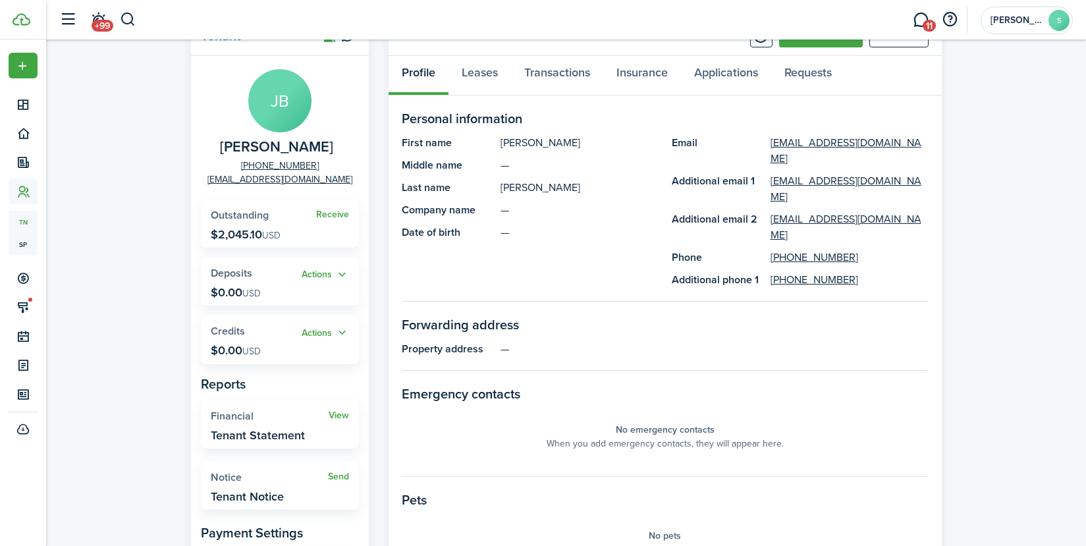
scroll to position [198, 0]
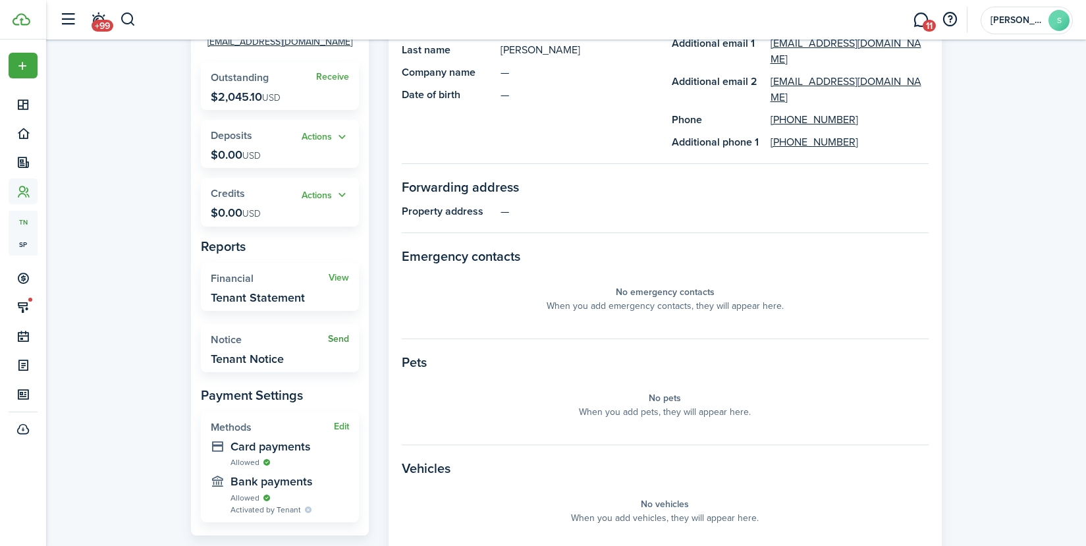
click at [335, 338] on link "Send" at bounding box center [338, 339] width 21 height 11
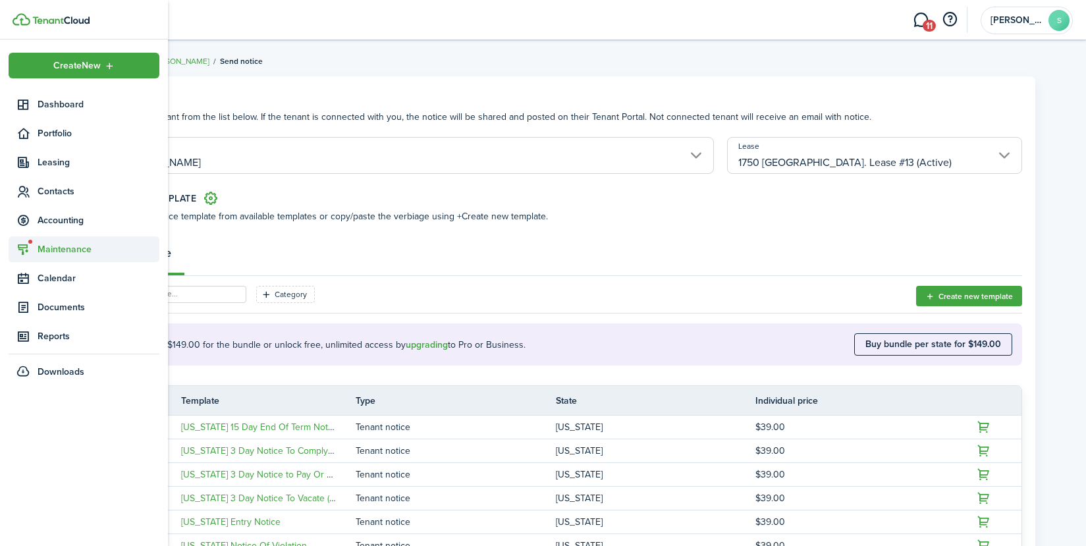
click at [70, 252] on span "Maintenance" at bounding box center [99, 249] width 122 height 14
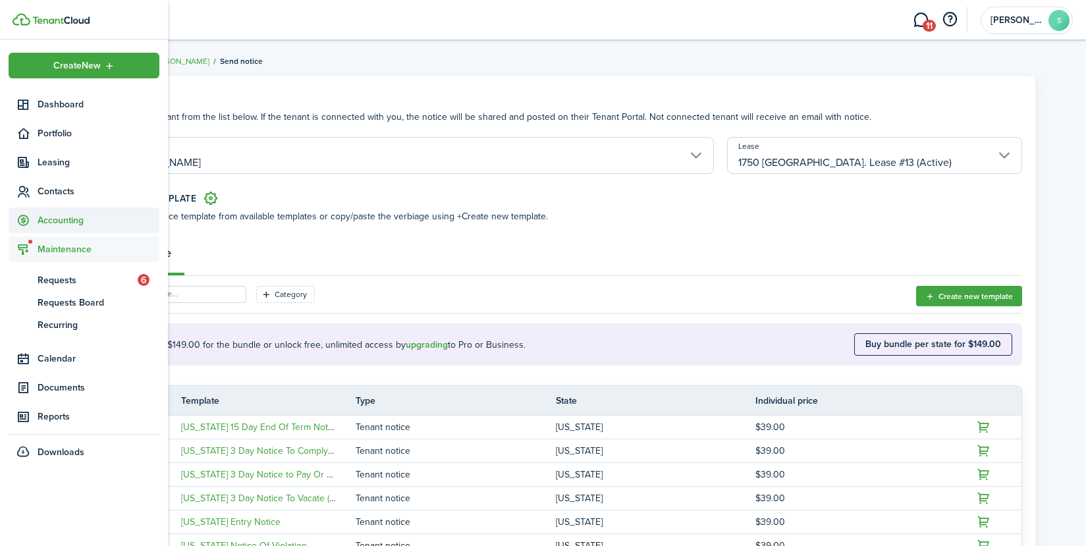
click at [57, 217] on span "Accounting" at bounding box center [99, 220] width 122 height 14
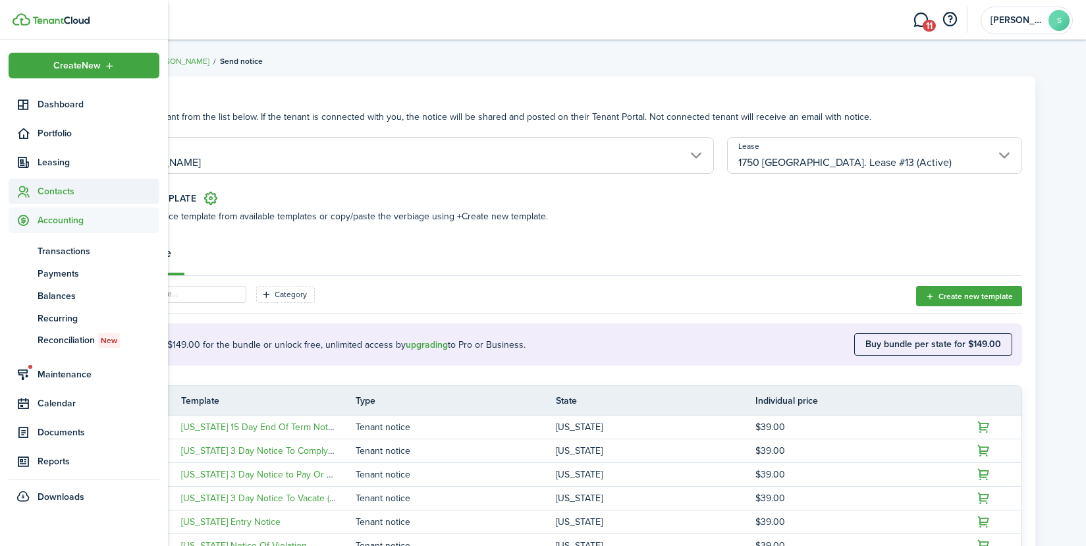
click at [59, 187] on span "Contacts" at bounding box center [99, 191] width 122 height 14
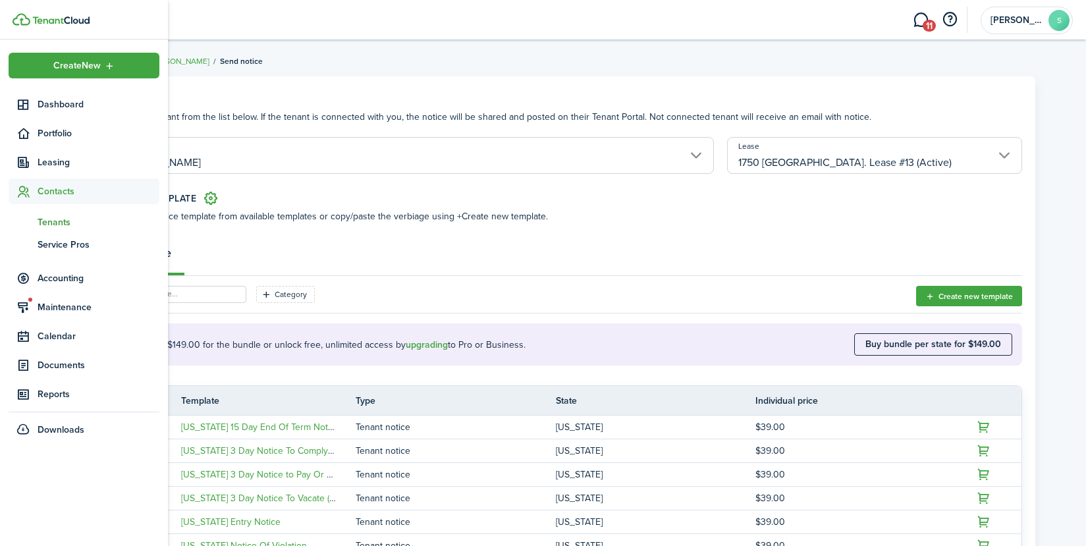
click at [49, 220] on span "Tenants" at bounding box center [99, 222] width 122 height 14
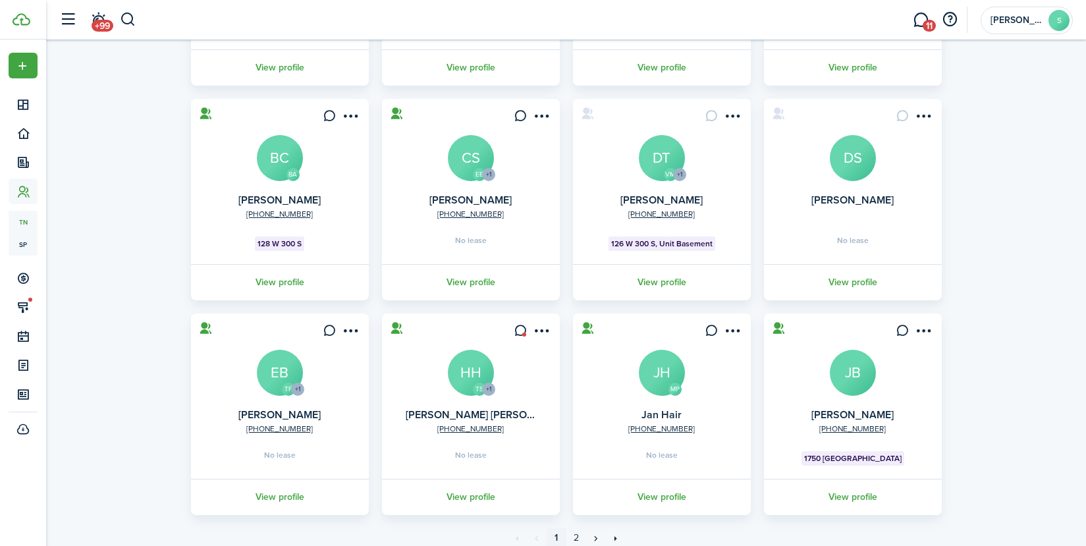
scroll to position [315, 0]
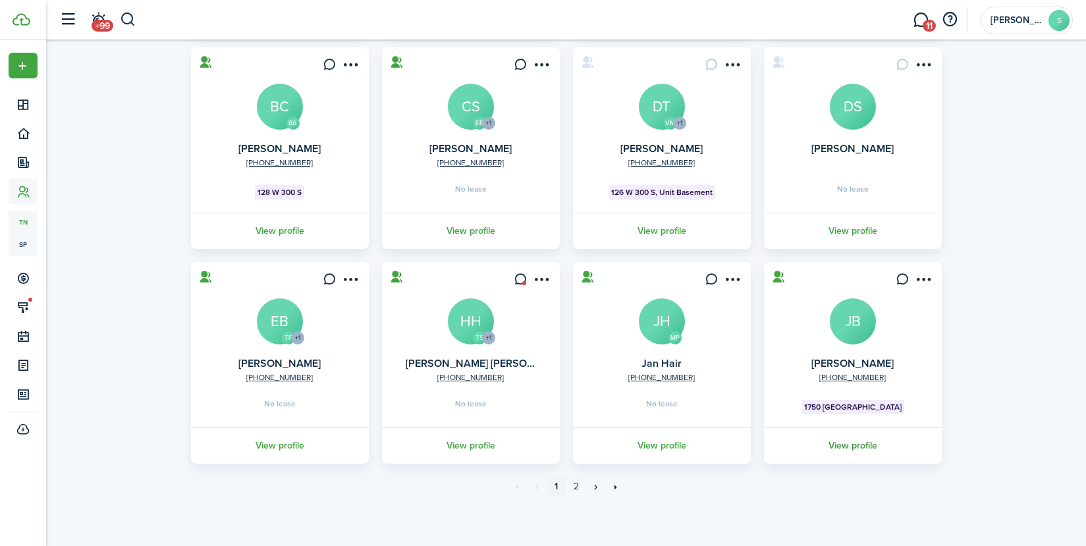
click at [849, 448] on link "View profile" at bounding box center [853, 445] width 182 height 36
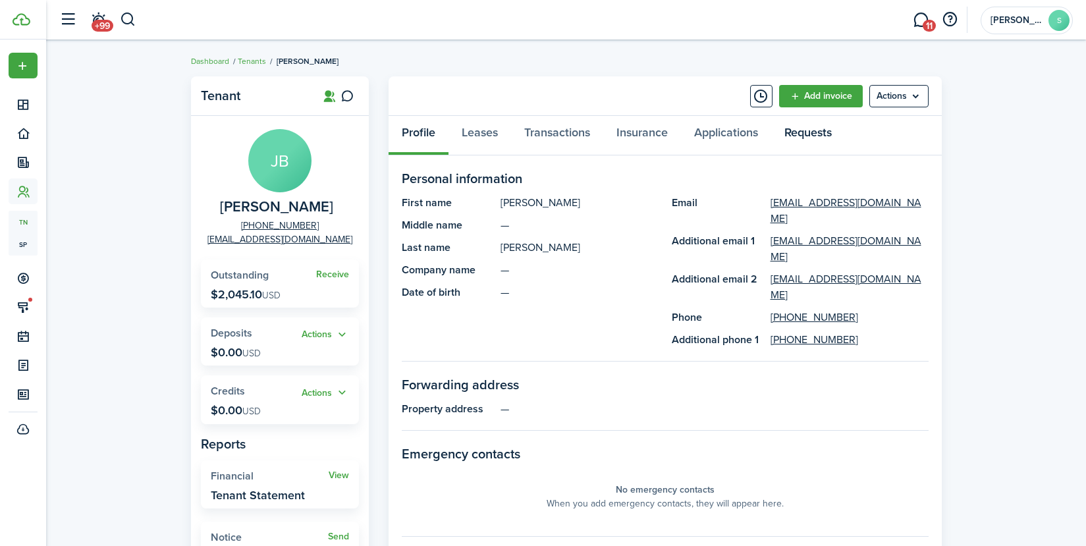
click at [811, 138] on link "Requests" at bounding box center [808, 136] width 74 height 40
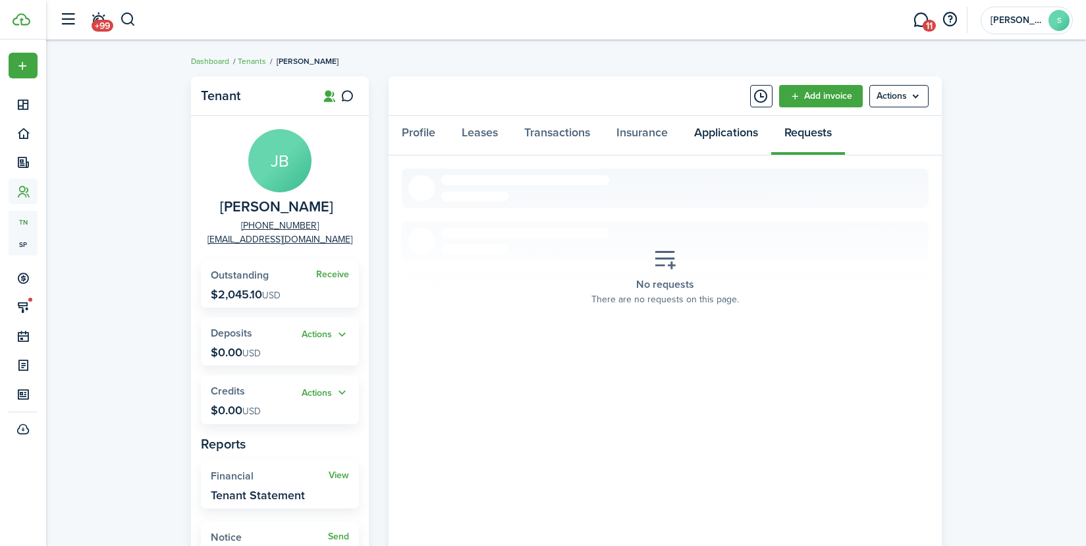
click at [742, 134] on link "Applications" at bounding box center [726, 136] width 90 height 40
click at [651, 137] on link "Insurance" at bounding box center [642, 136] width 78 height 40
click at [543, 122] on link "Transactions" at bounding box center [557, 136] width 92 height 40
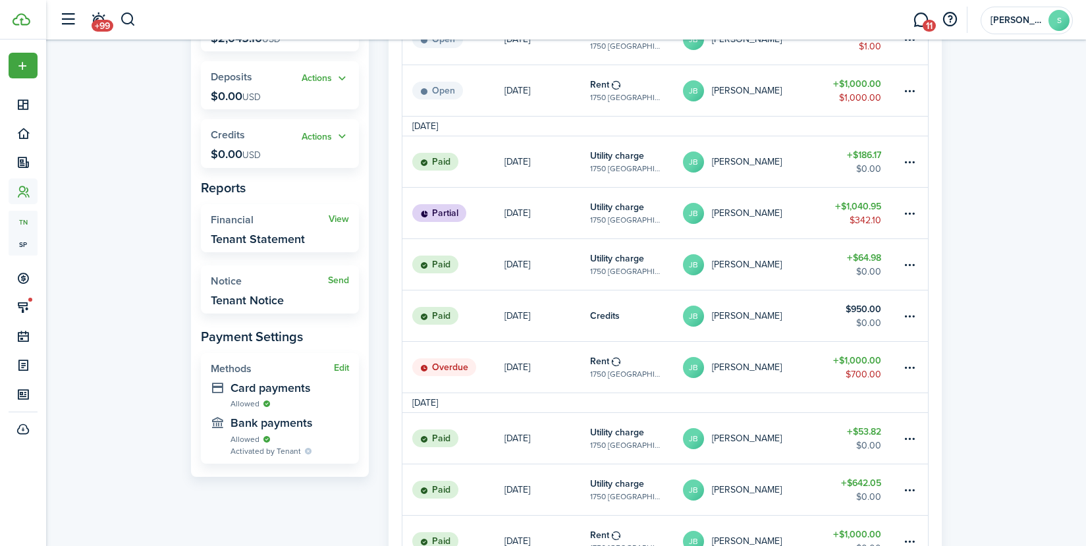
scroll to position [263, 0]
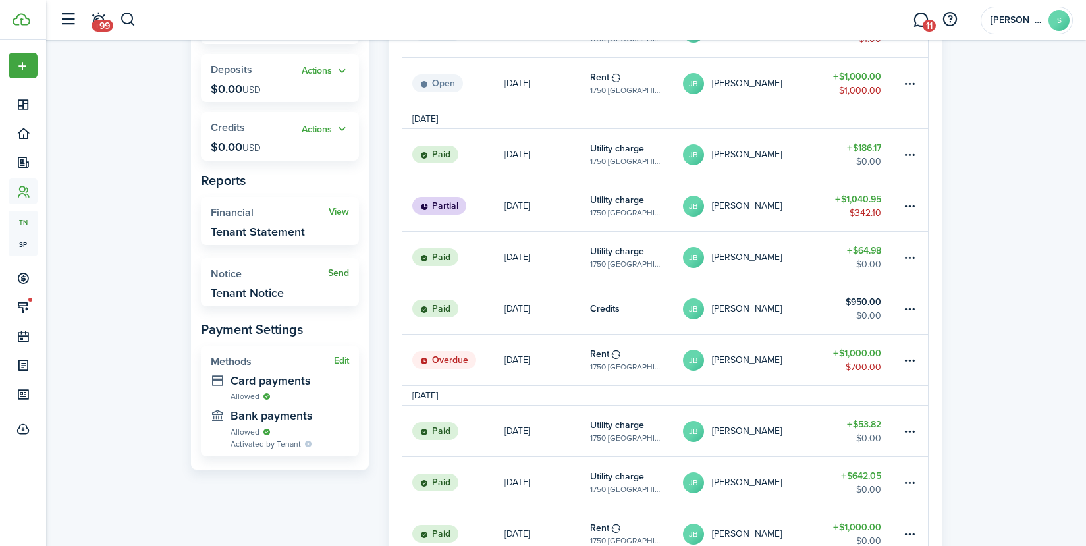
click at [340, 275] on link "Send" at bounding box center [338, 273] width 21 height 11
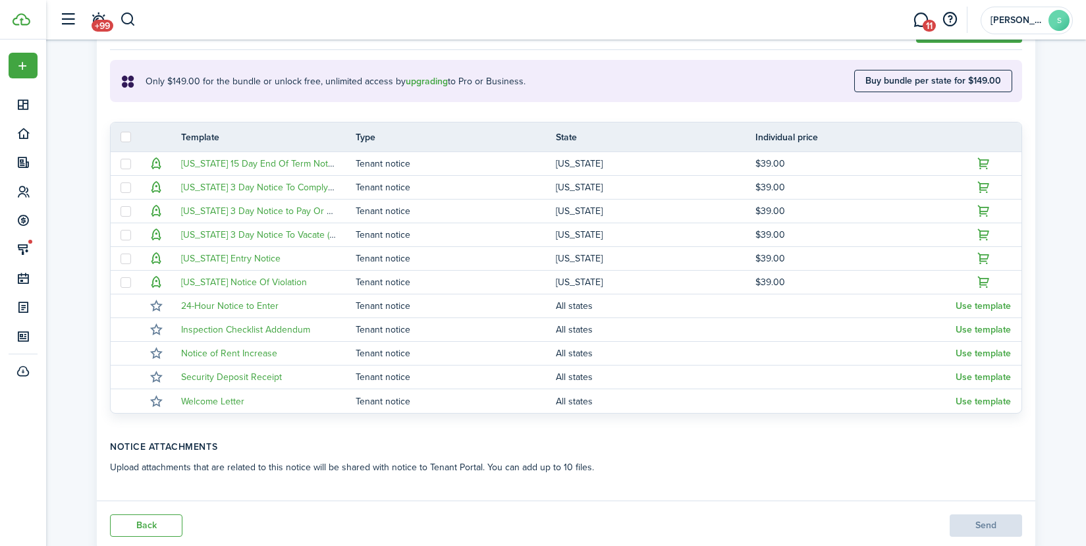
scroll to position [304, 0]
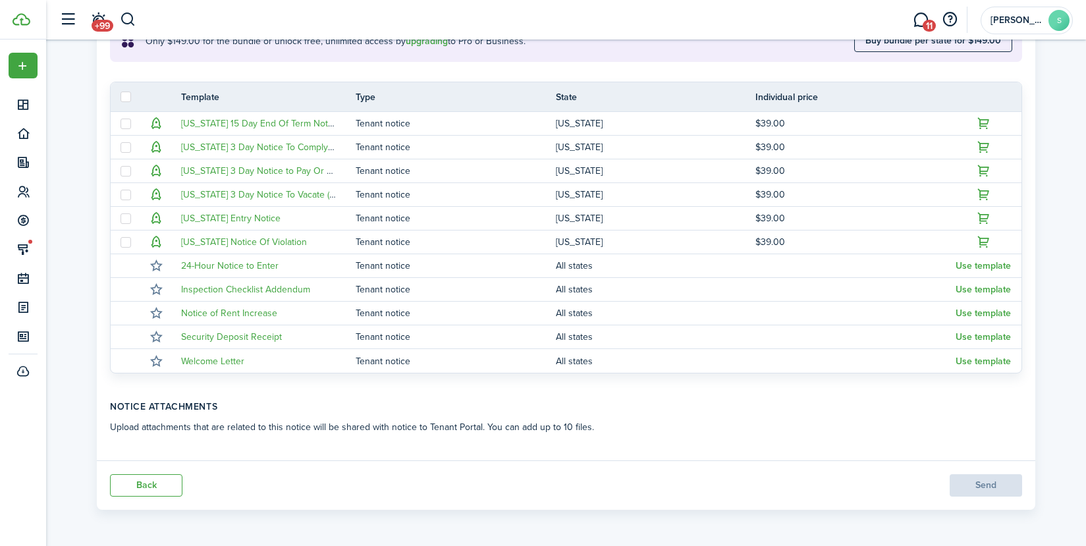
drag, startPoint x: 1005, startPoint y: 485, endPoint x: 1012, endPoint y: 483, distance: 6.7
click at [1010, 484] on panel-main-footer "Back Send" at bounding box center [566, 484] width 938 height 49
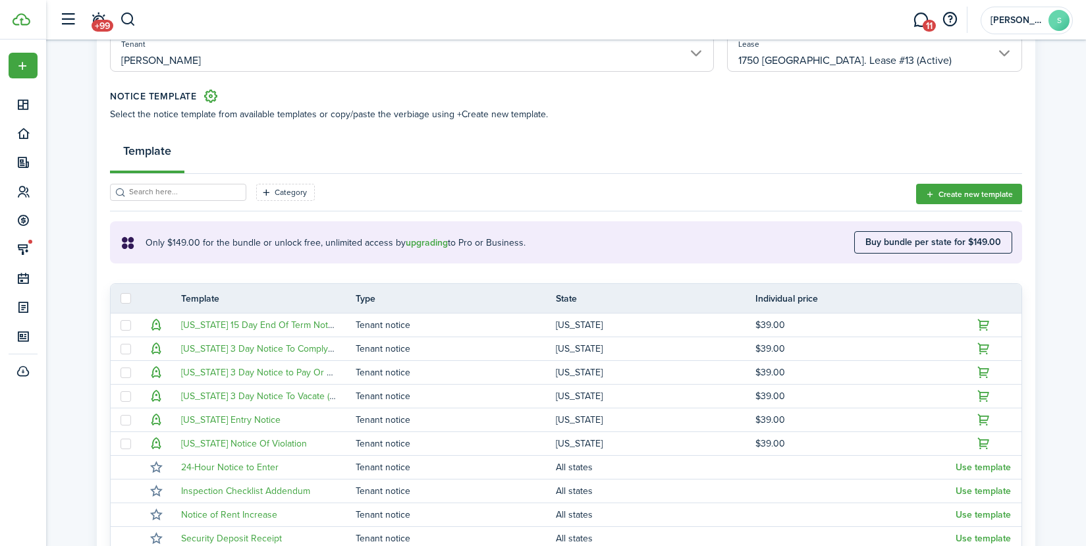
scroll to position [0, 0]
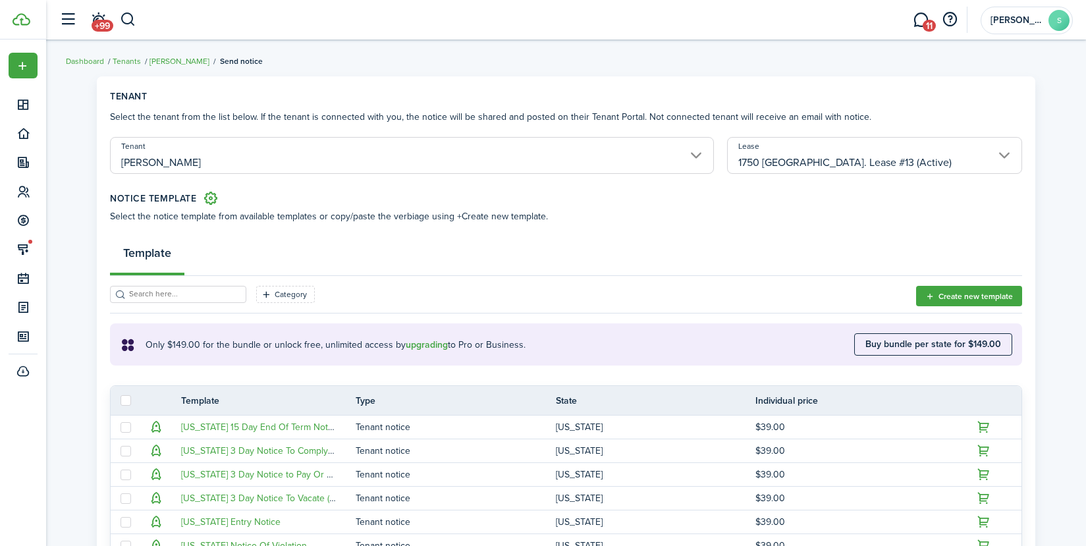
click at [1003, 153] on input "1750 Glendell. Lease #13 (Active)" at bounding box center [874, 155] width 295 height 37
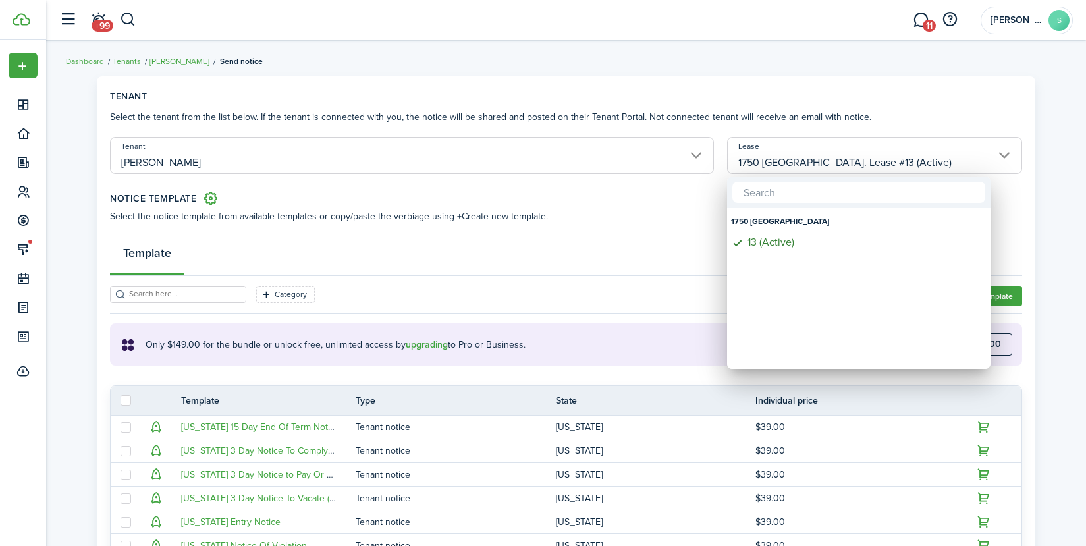
click at [1002, 154] on div at bounding box center [543, 273] width 1296 height 757
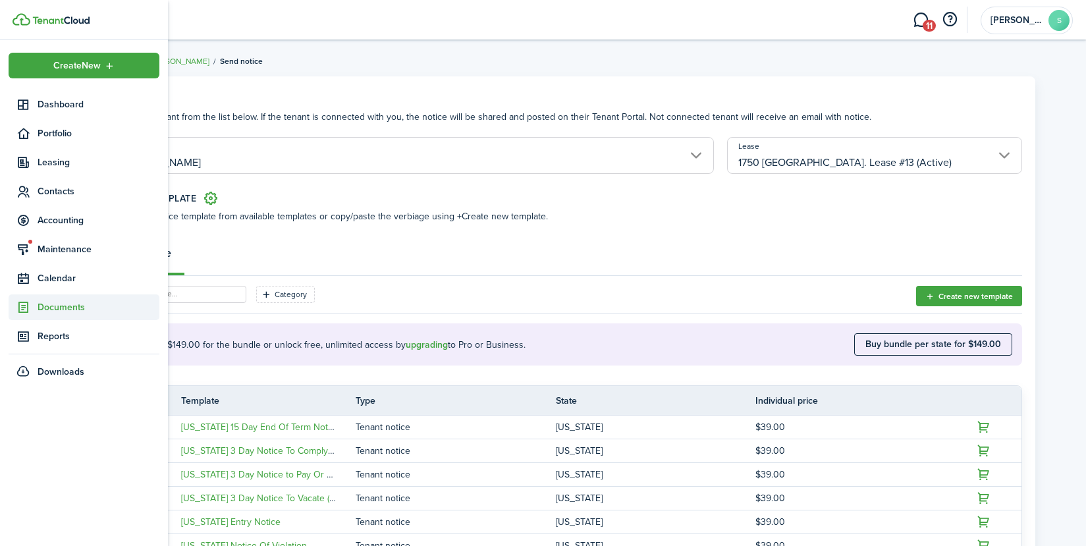
click at [47, 309] on span "Documents" at bounding box center [99, 307] width 122 height 14
click at [70, 358] on span "My templates" at bounding box center [99, 361] width 122 height 14
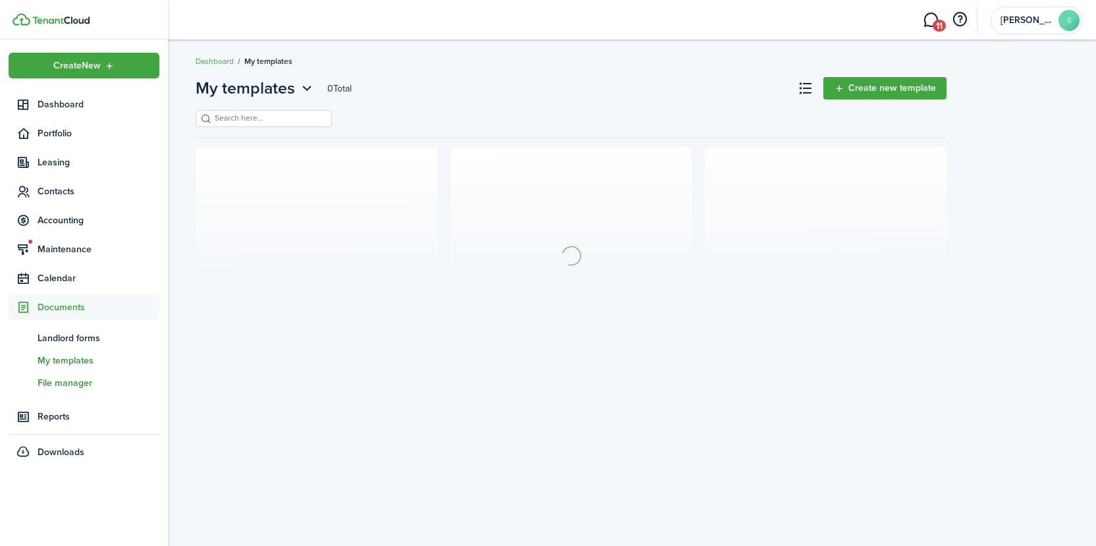
click at [60, 389] on span "File manager" at bounding box center [99, 383] width 122 height 14
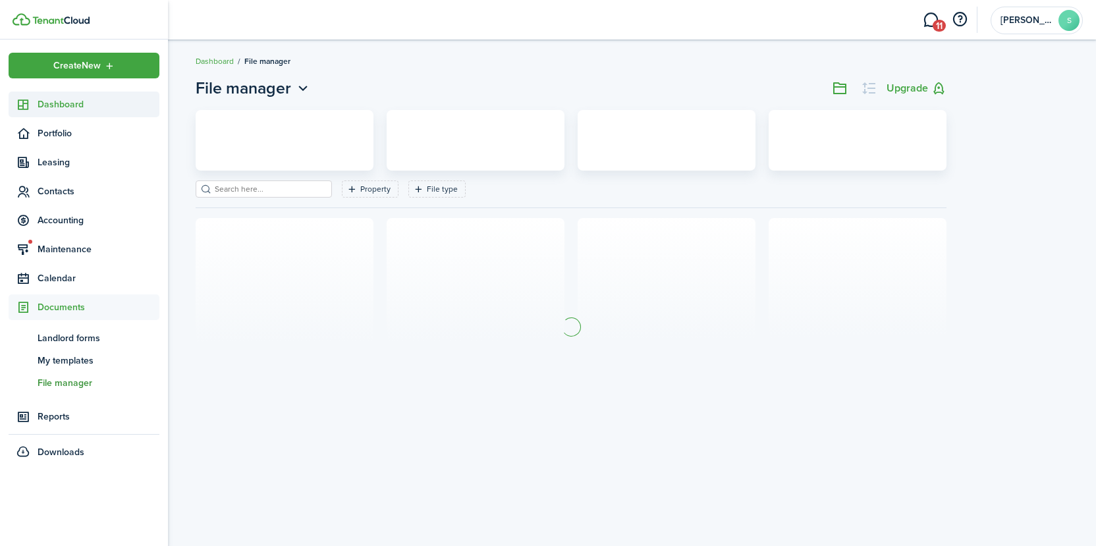
click at [59, 103] on span "Dashboard" at bounding box center [99, 104] width 122 height 14
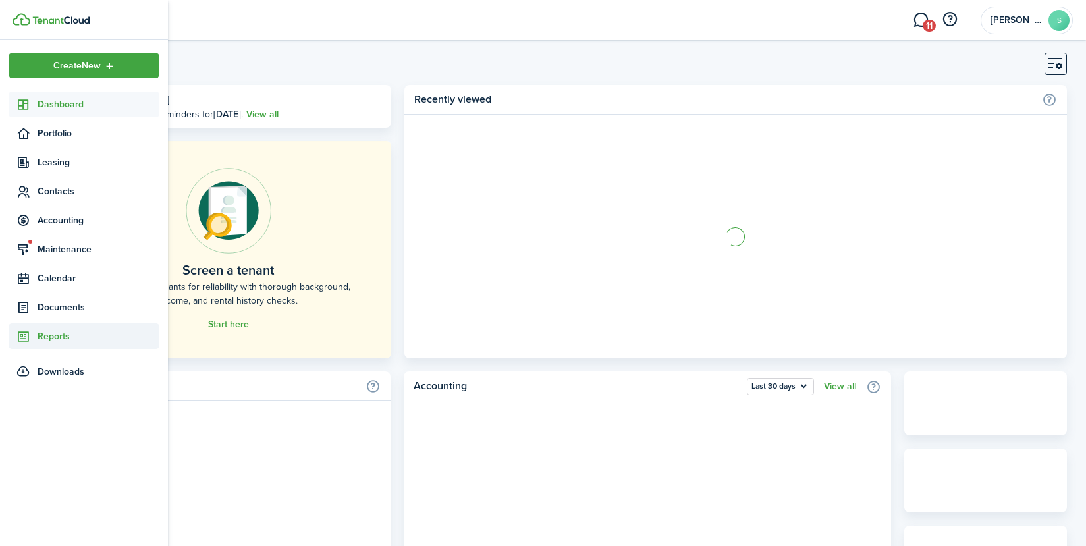
click at [31, 330] on sidebar-link-icon at bounding box center [23, 336] width 29 height 14
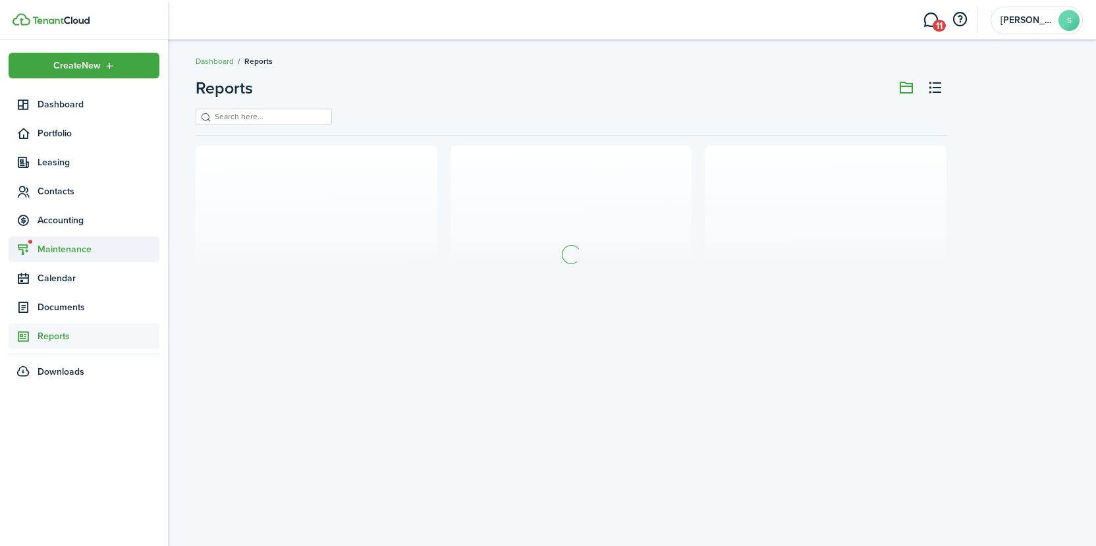
click at [78, 248] on span "Maintenance" at bounding box center [99, 249] width 122 height 14
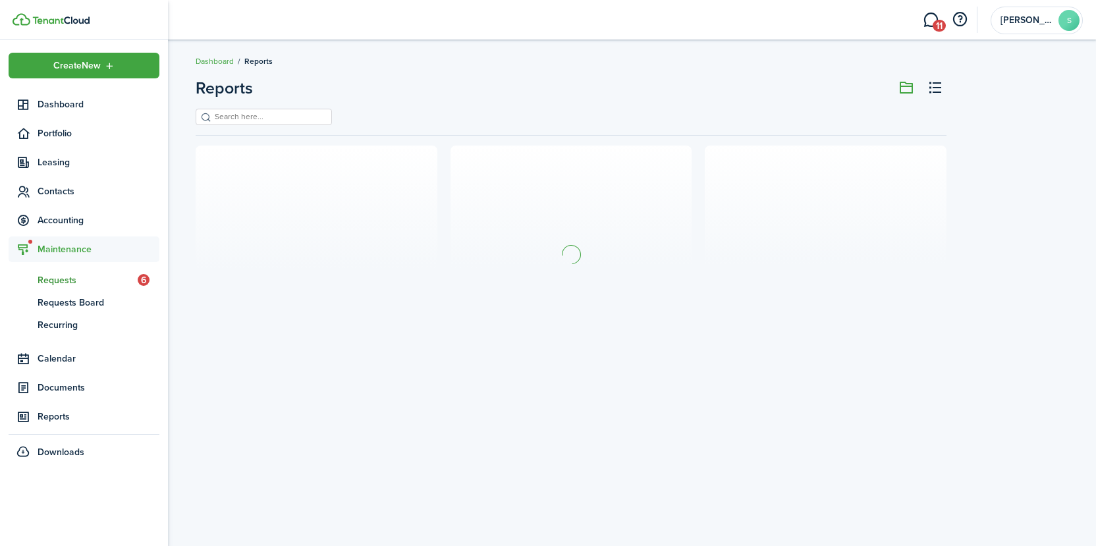
click at [57, 280] on span "Requests" at bounding box center [88, 280] width 100 height 14
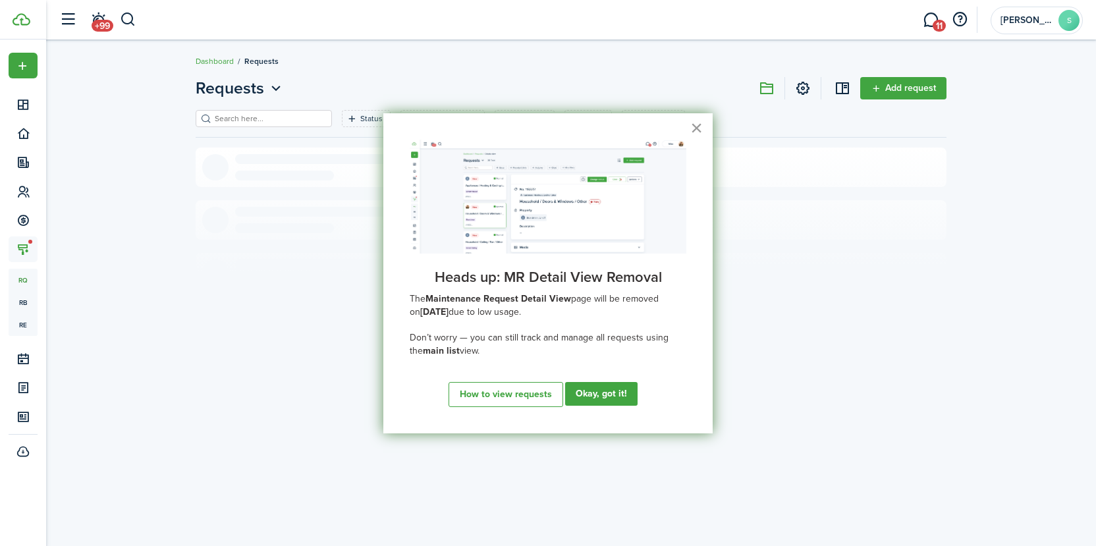
click at [693, 126] on button "×" at bounding box center [696, 127] width 13 height 21
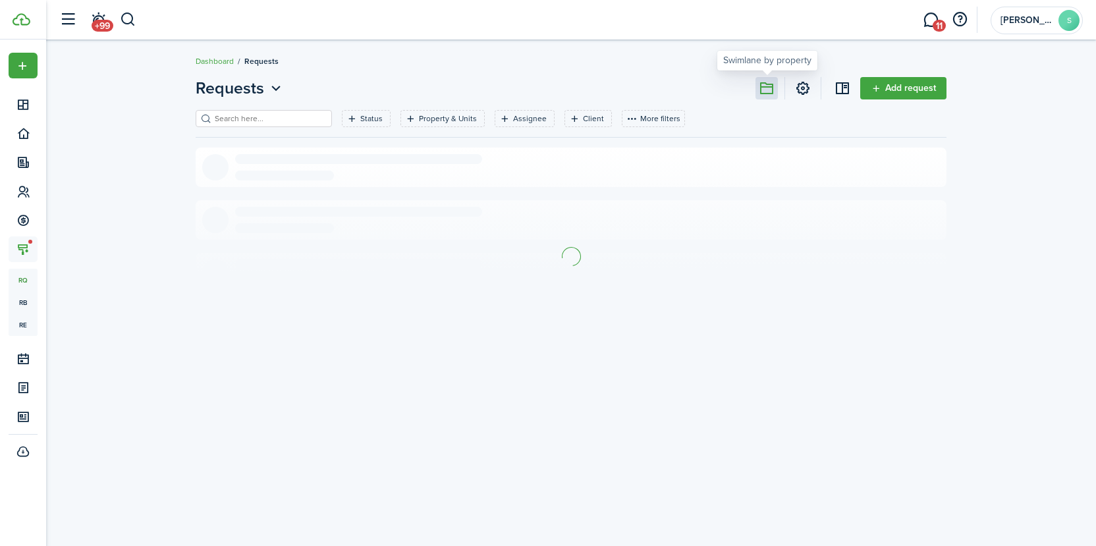
click at [770, 86] on button at bounding box center [766, 88] width 22 height 22
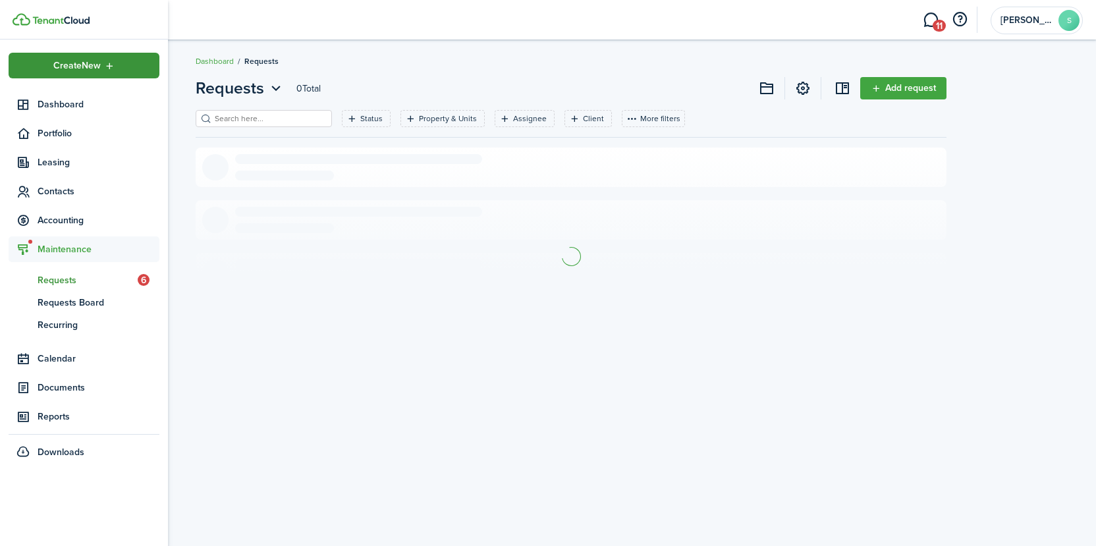
click at [100, 63] on span "Create New" at bounding box center [76, 65] width 47 height 9
click at [57, 166] on span "Leasing" at bounding box center [99, 162] width 122 height 14
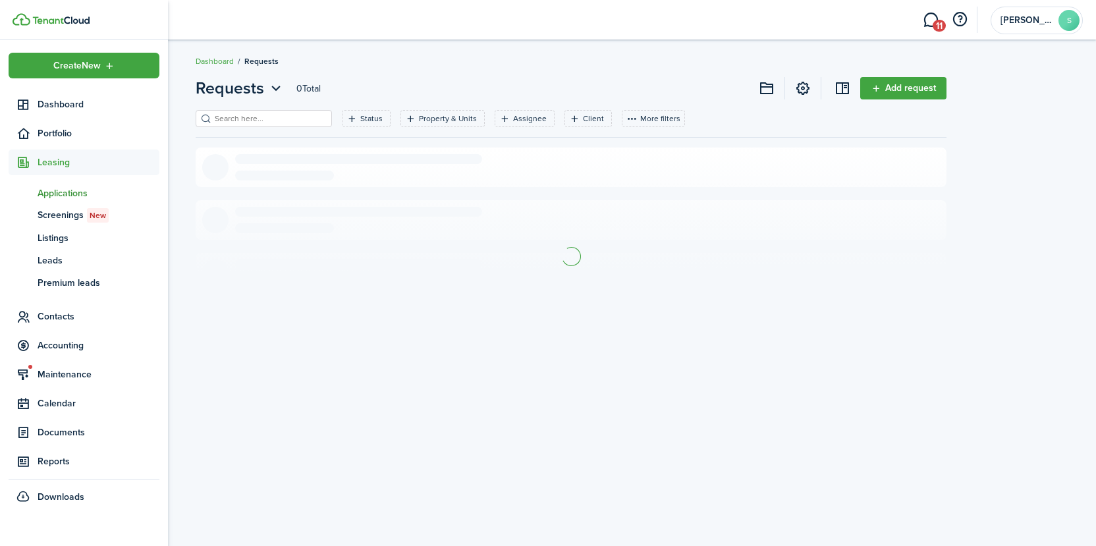
click at [59, 190] on span "Applications" at bounding box center [99, 193] width 122 height 14
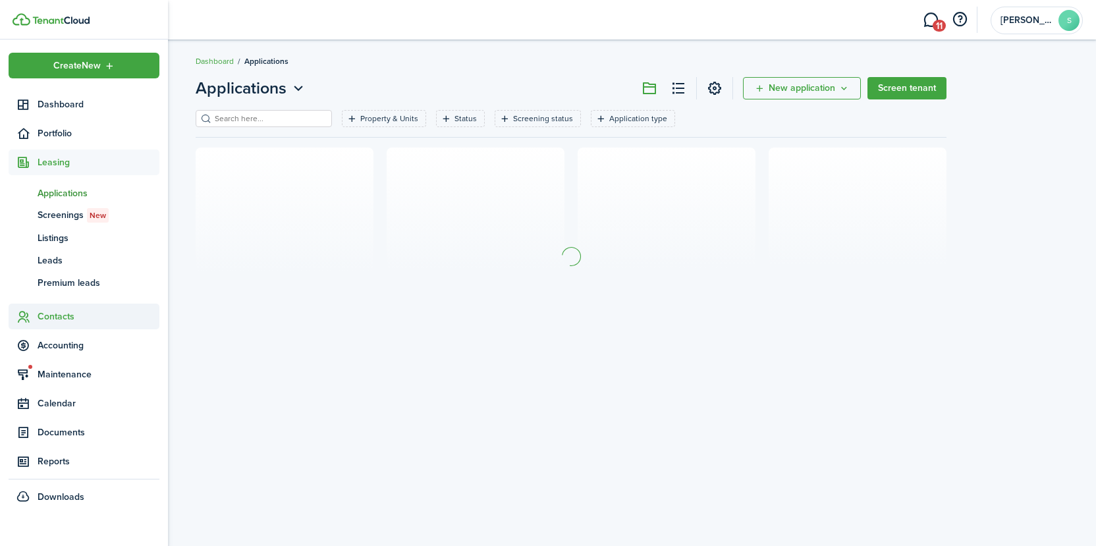
click at [61, 322] on span "Contacts" at bounding box center [99, 316] width 122 height 14
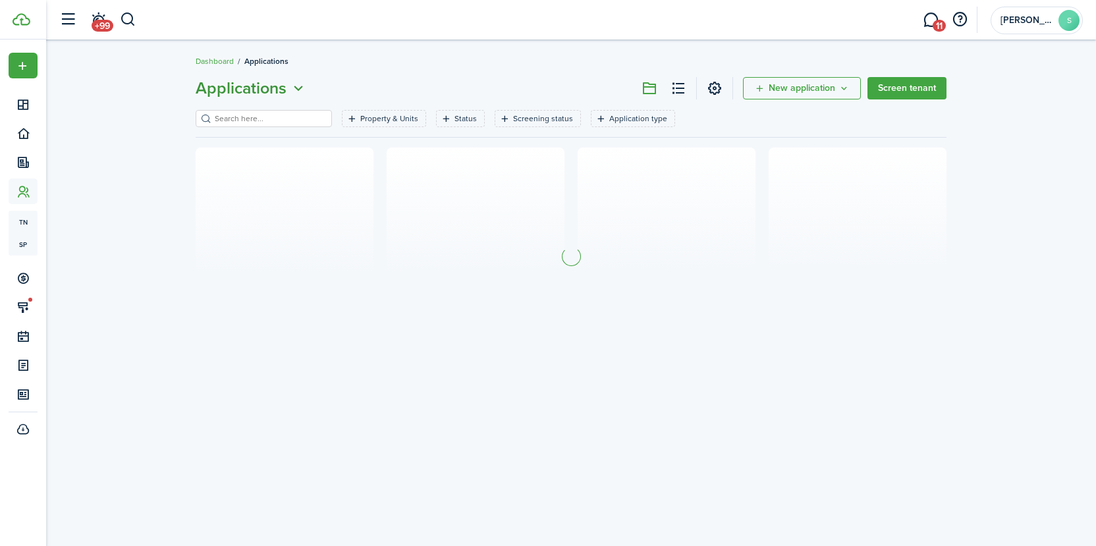
click at [301, 87] on icon "Open menu" at bounding box center [298, 88] width 17 height 16
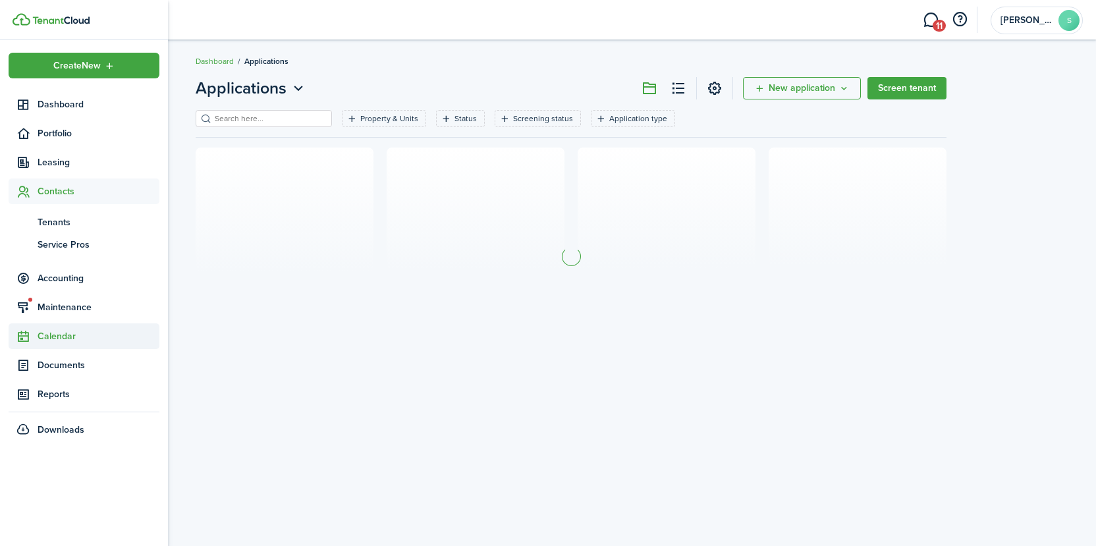
click at [54, 331] on span "Calendar" at bounding box center [99, 336] width 122 height 14
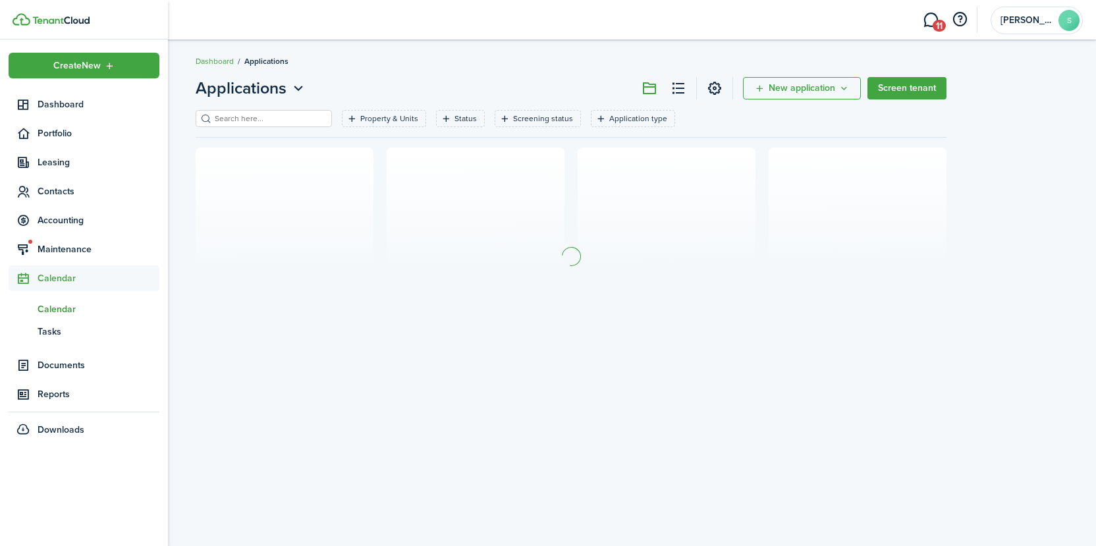
click at [54, 311] on span "Calendar" at bounding box center [99, 309] width 122 height 14
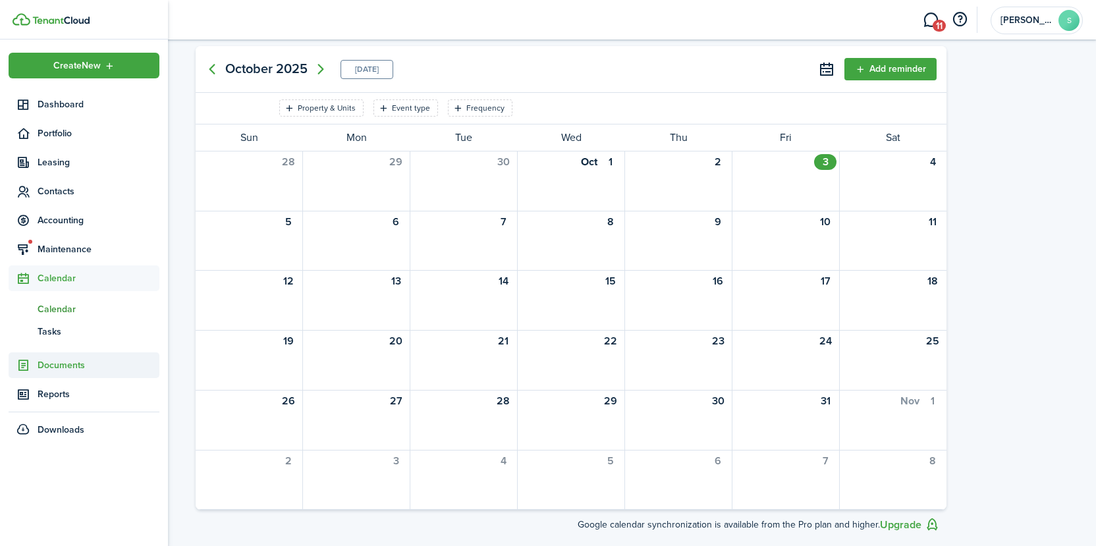
click at [53, 363] on span "Documents" at bounding box center [99, 365] width 122 height 14
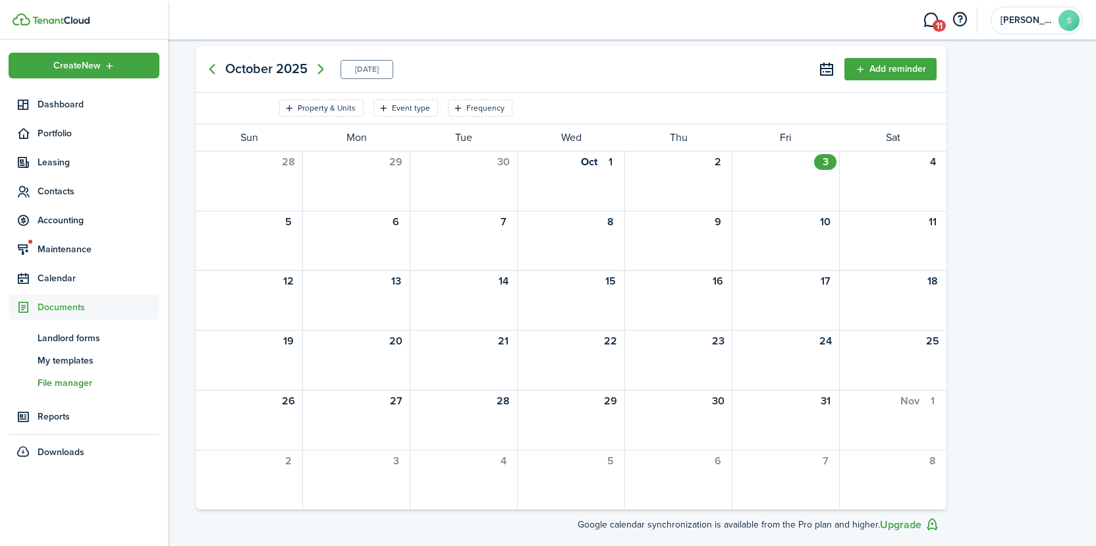
click at [41, 384] on span "File manager" at bounding box center [99, 383] width 122 height 14
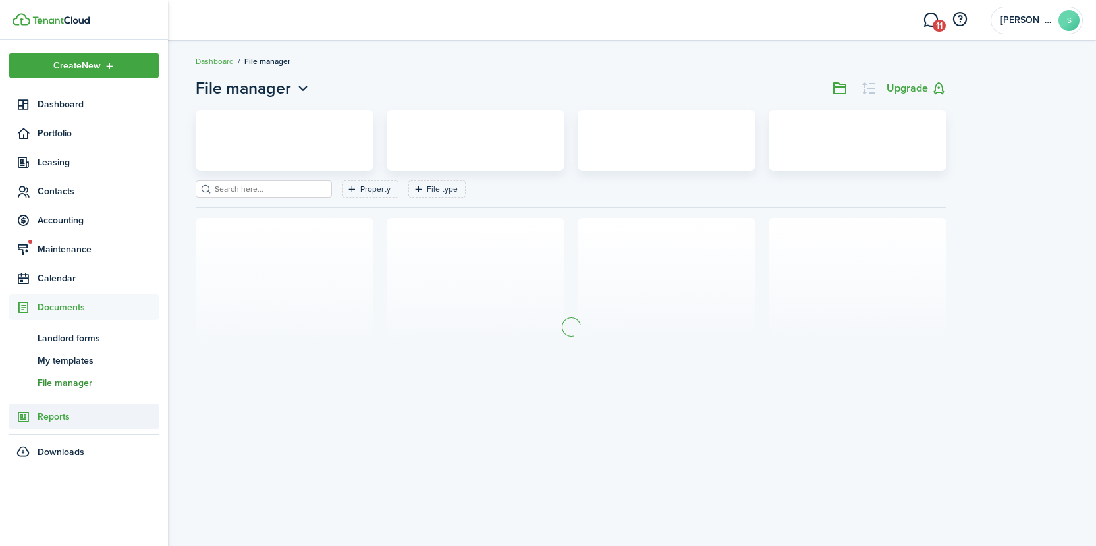
click at [49, 419] on span "Reports" at bounding box center [99, 417] width 122 height 14
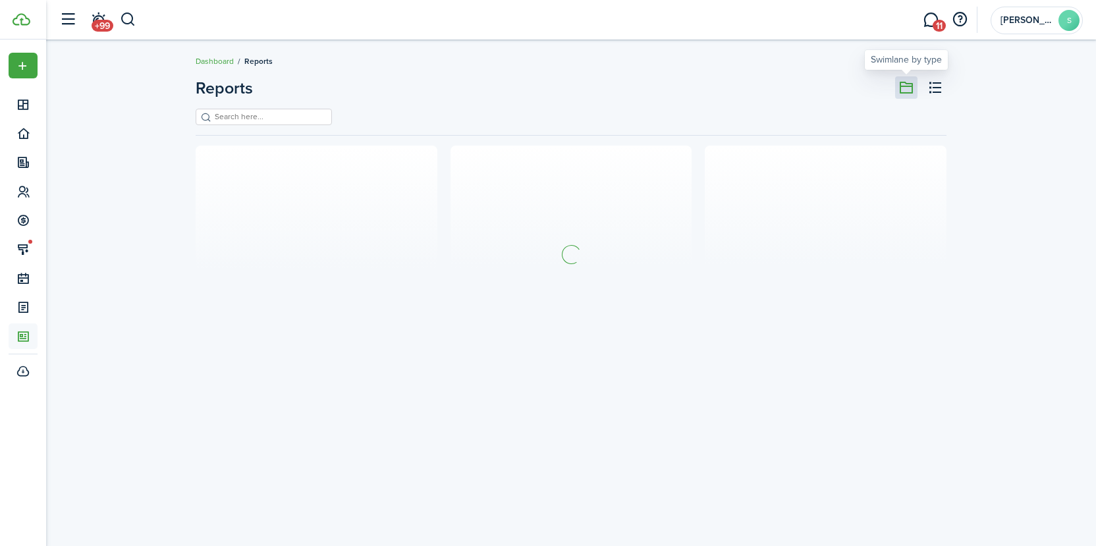
click at [899, 86] on button at bounding box center [906, 87] width 22 height 22
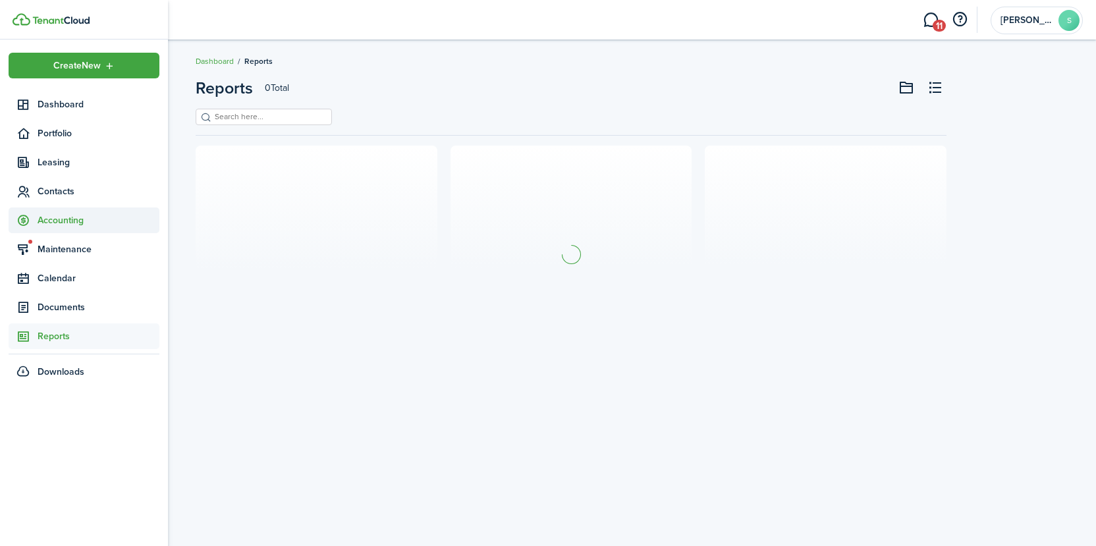
click at [72, 217] on span "Accounting" at bounding box center [99, 220] width 122 height 14
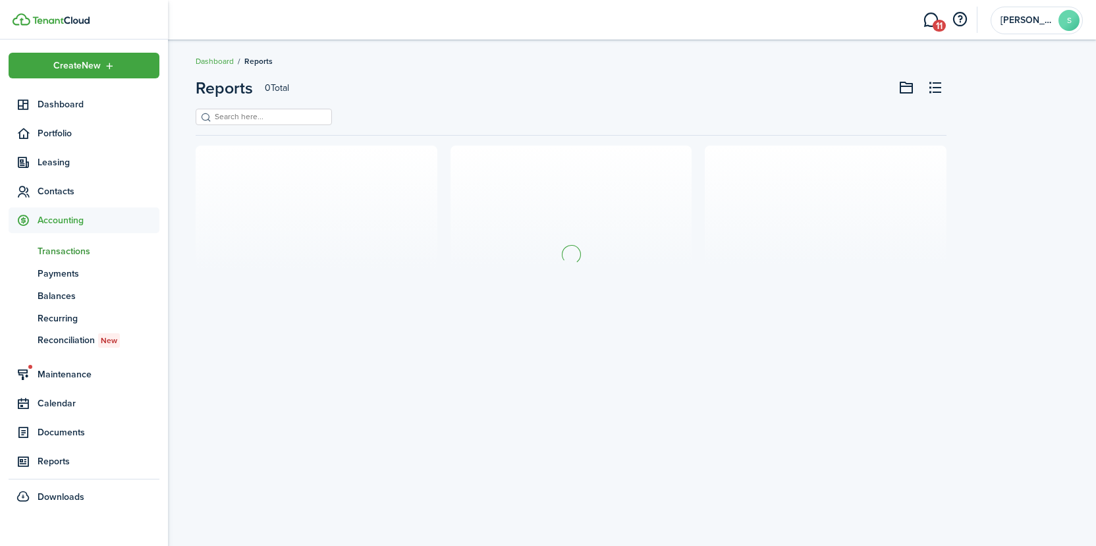
click at [56, 255] on span "Transactions" at bounding box center [99, 251] width 122 height 14
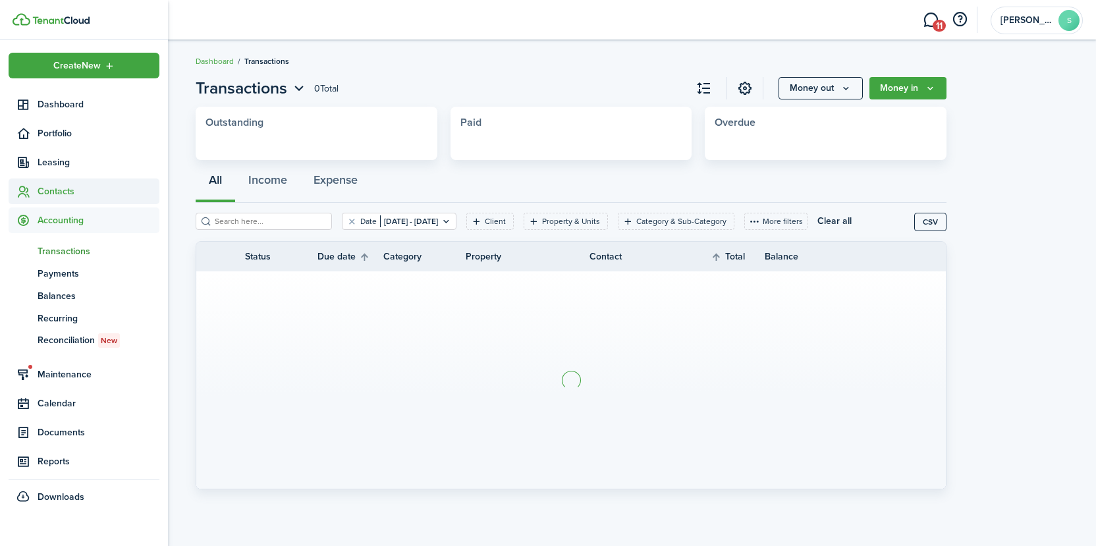
click at [57, 190] on span "Contacts" at bounding box center [99, 191] width 122 height 14
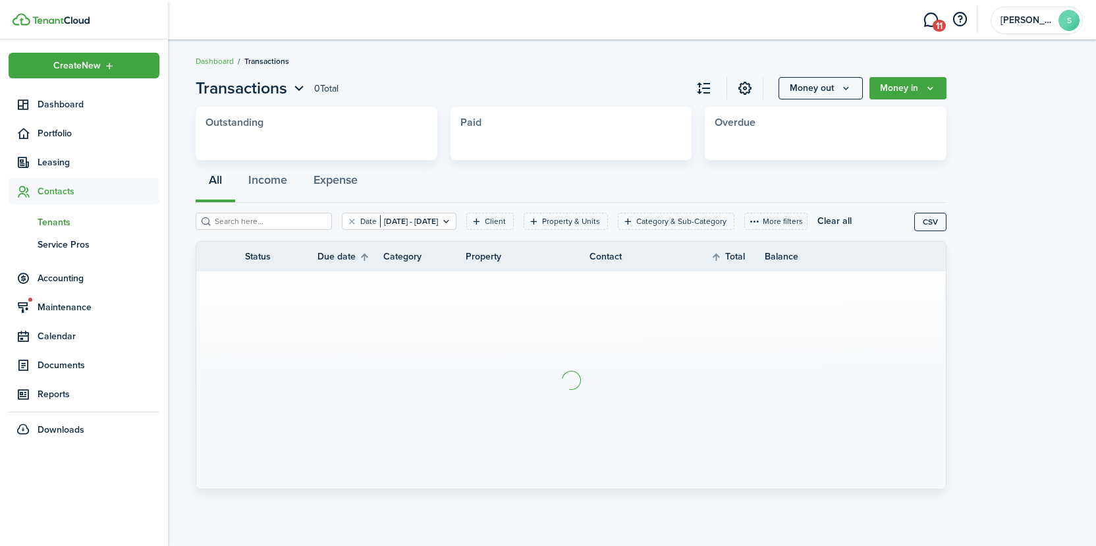
click at [54, 225] on span "Tenants" at bounding box center [99, 222] width 122 height 14
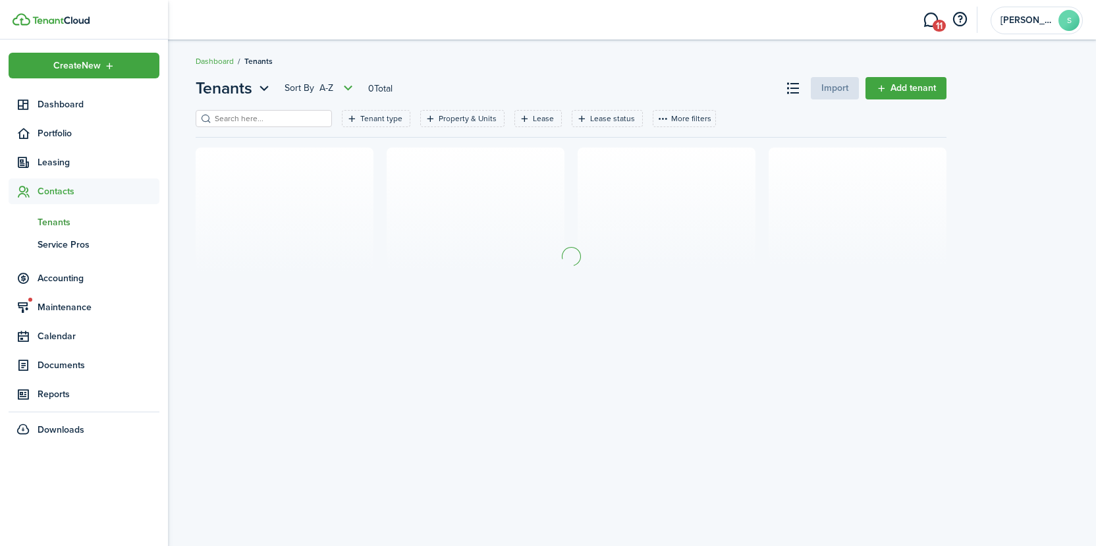
click at [49, 219] on span "Tenants" at bounding box center [99, 222] width 122 height 14
